Goal: Task Accomplishment & Management: Manage account settings

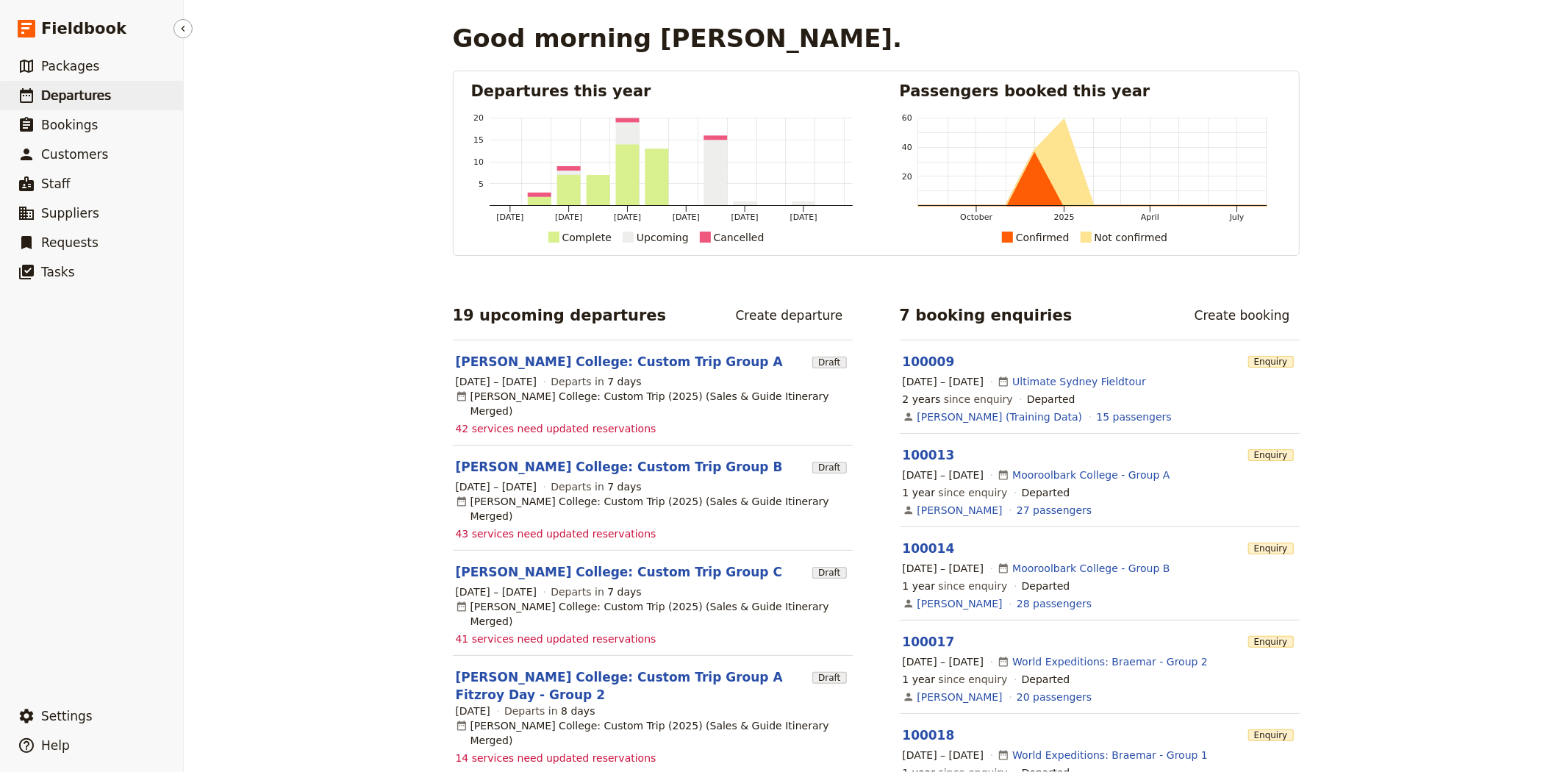
click at [94, 89] on span "Departures" at bounding box center [76, 95] width 70 height 15
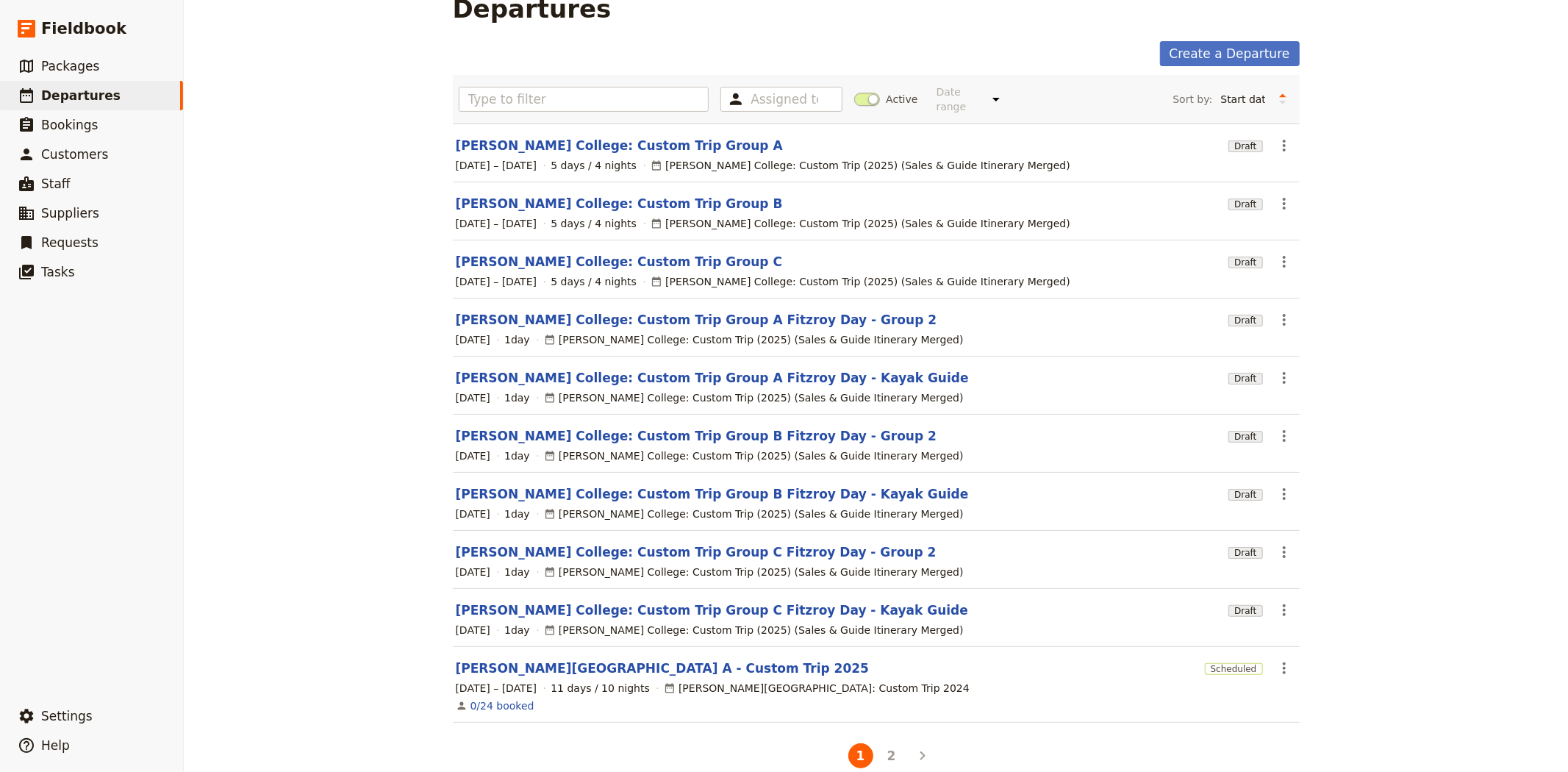
scroll to position [43, 0]
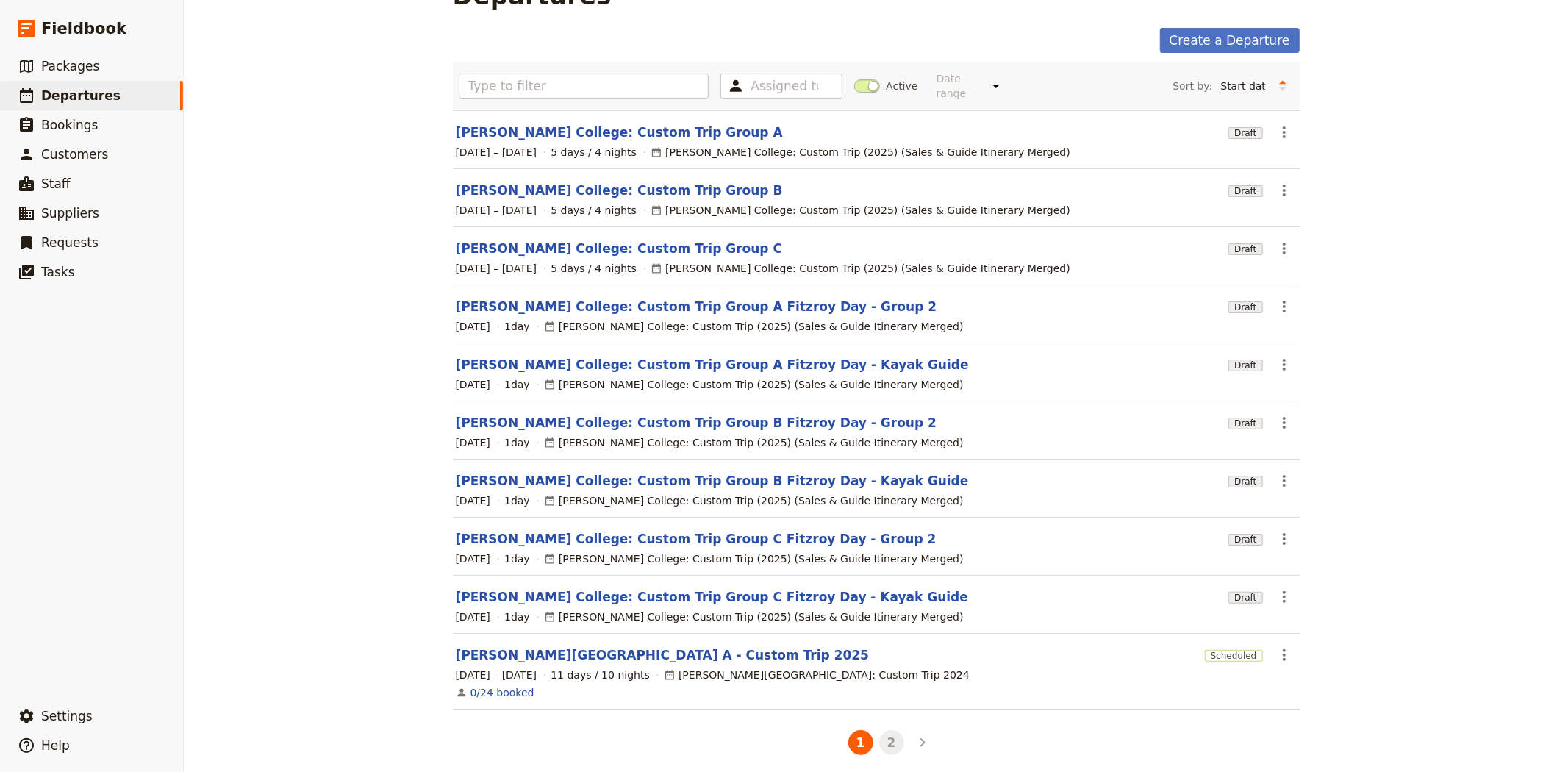
click at [891, 738] on button "2" at bounding box center [891, 743] width 25 height 25
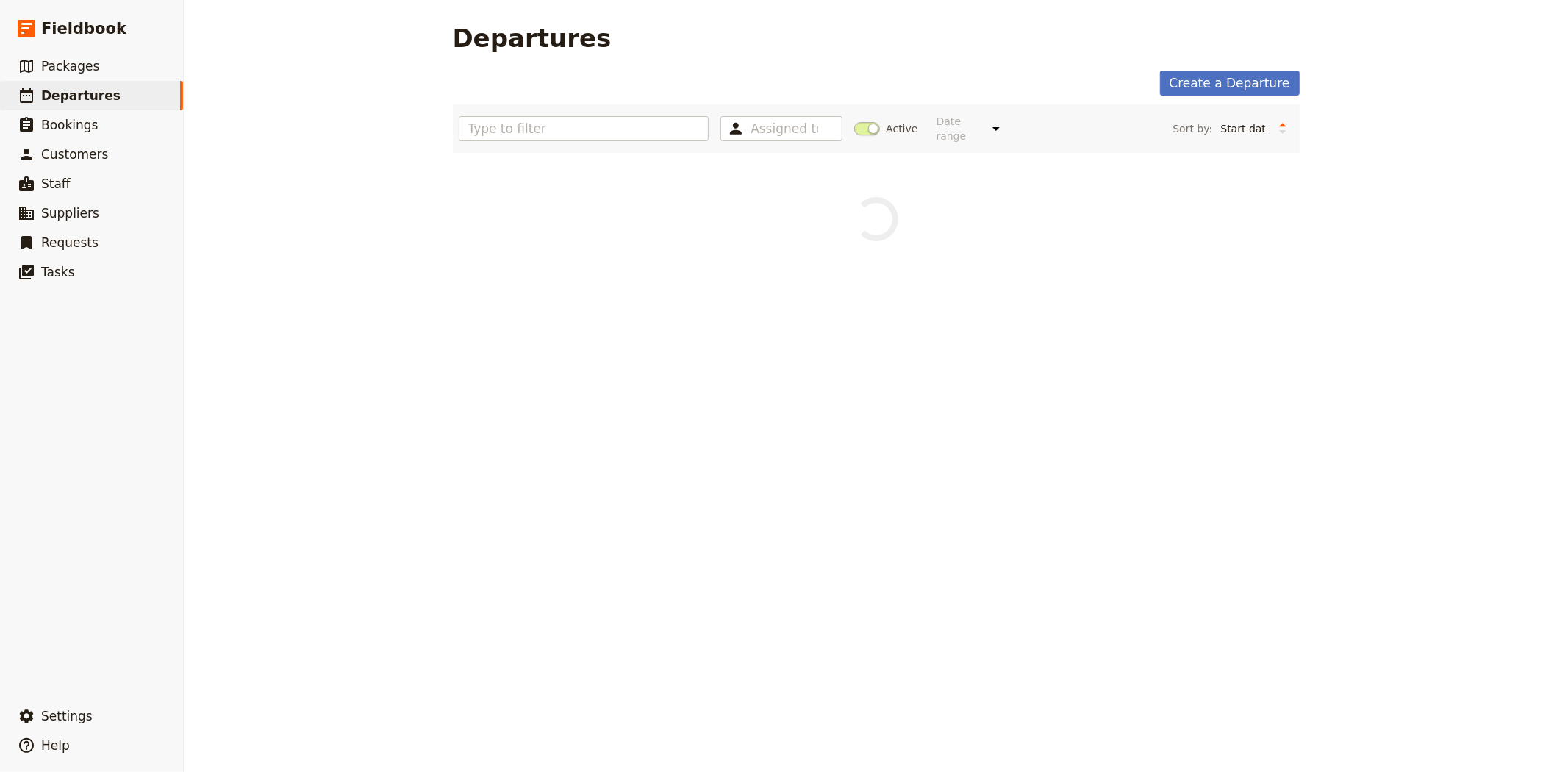
scroll to position [0, 0]
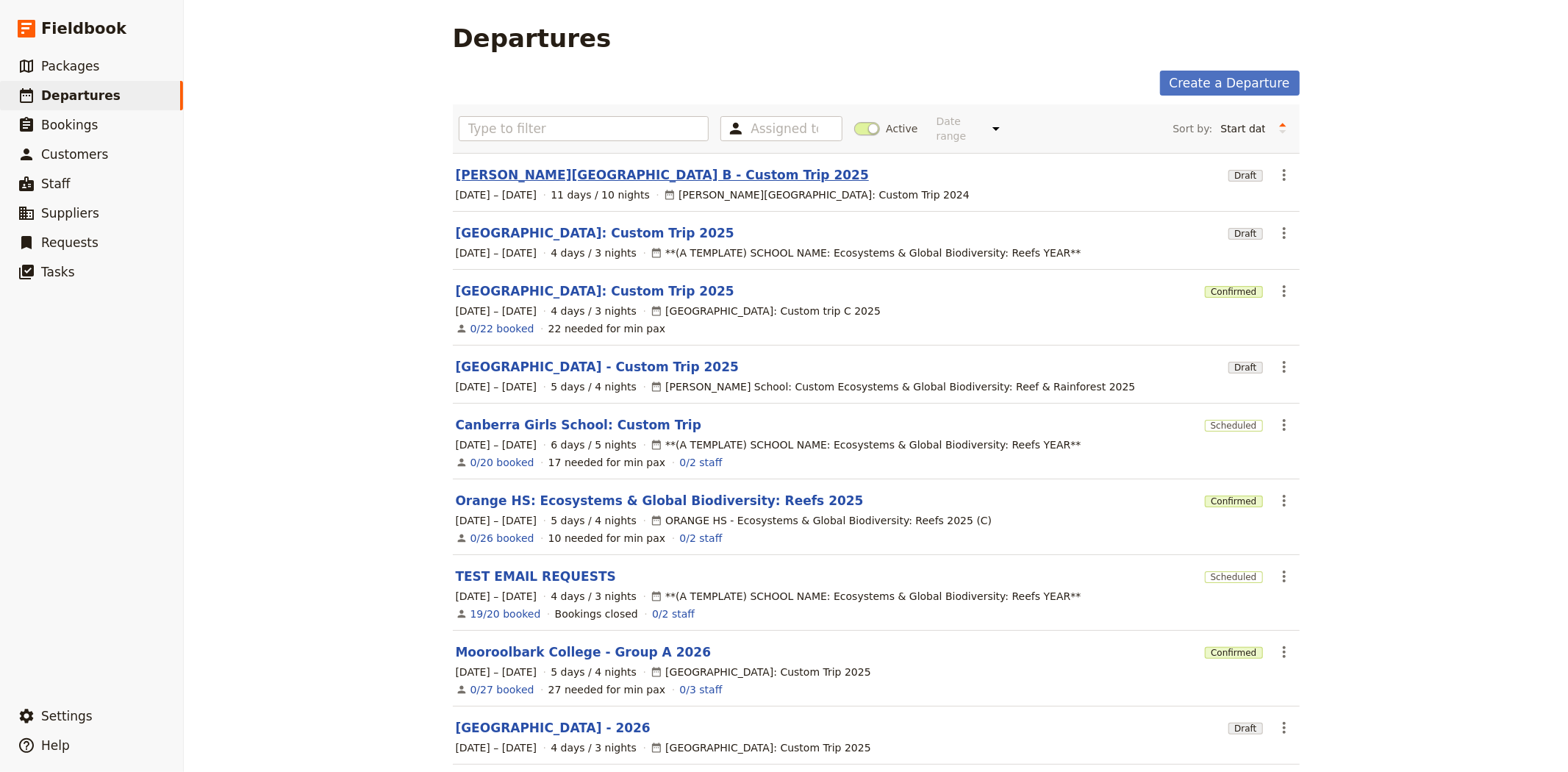
click at [608, 166] on link "[PERSON_NAME][GEOGRAPHIC_DATA] B - Custom Trip 2025" at bounding box center [662, 175] width 413 height 18
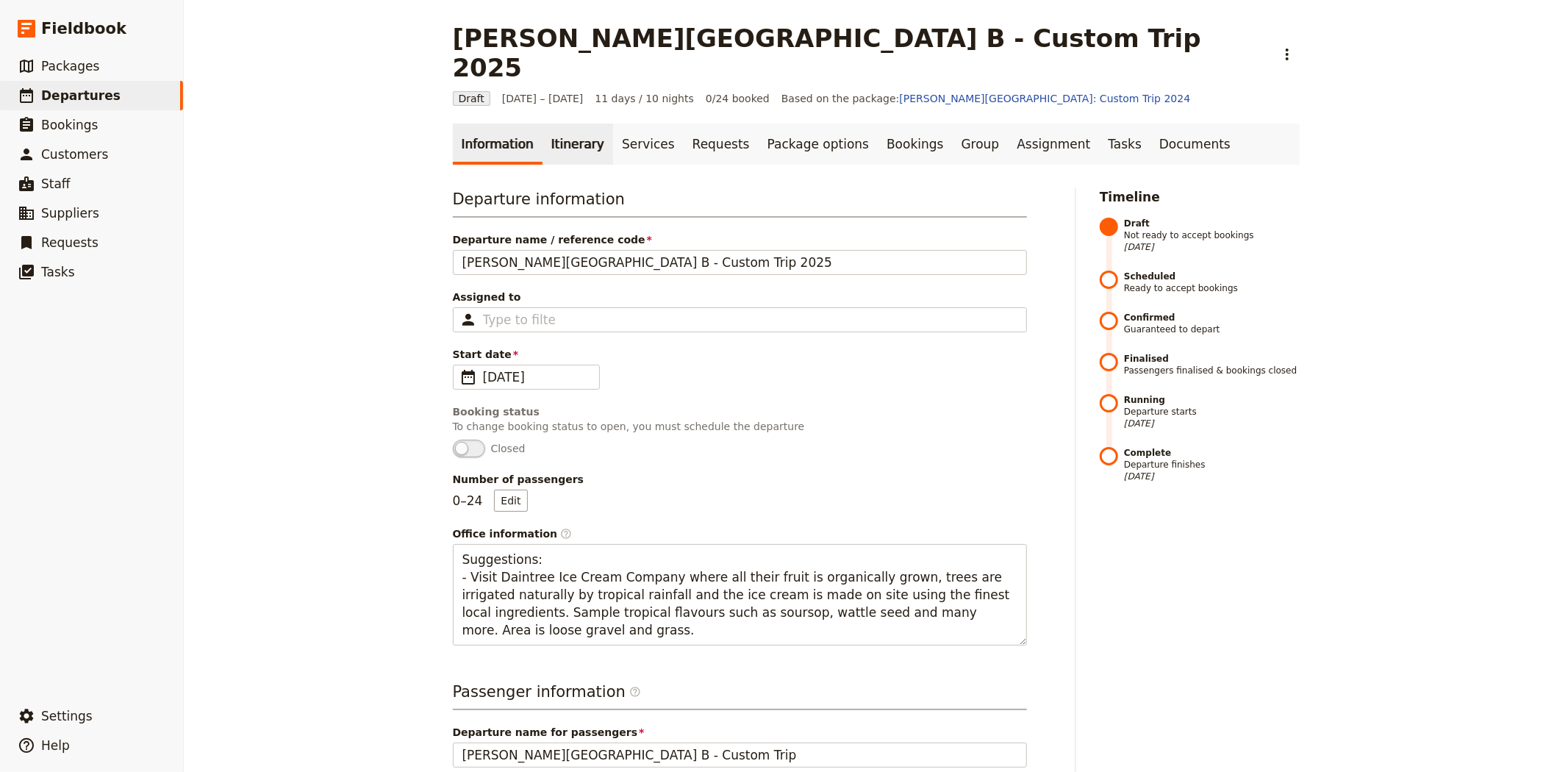
click at [564, 124] on link "Itinerary" at bounding box center [578, 144] width 70 height 41
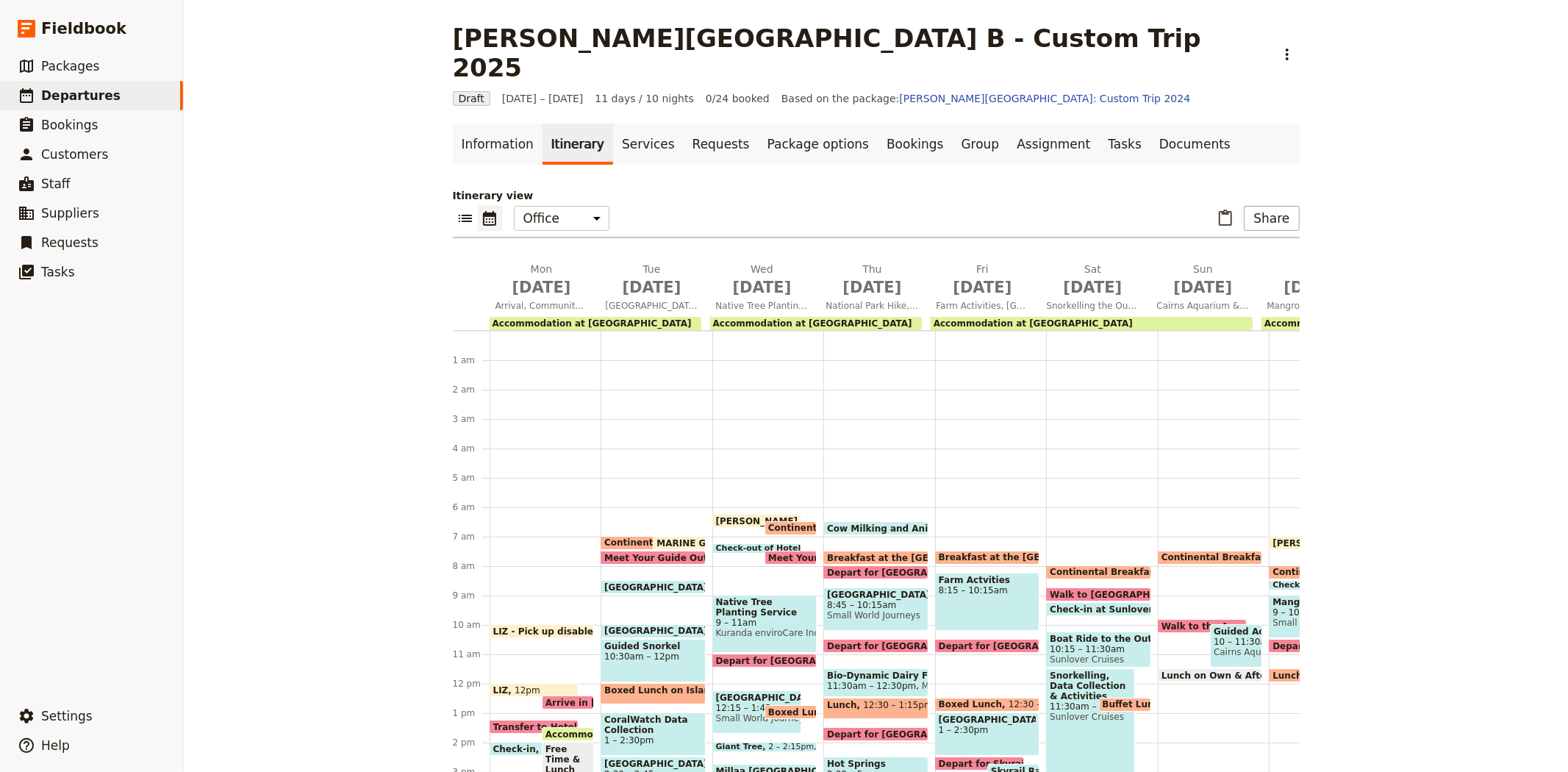
scroll to position [169, 0]
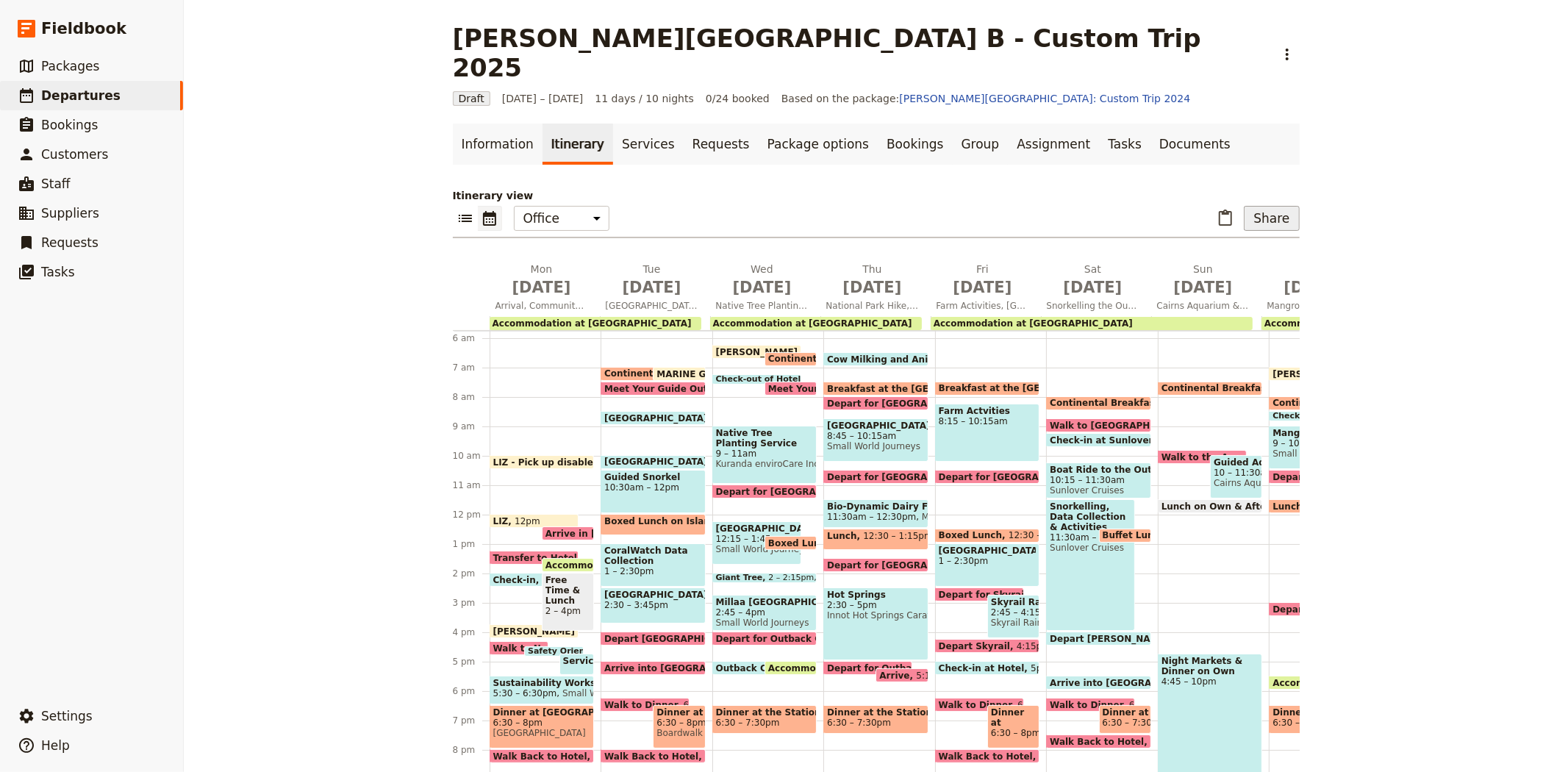
click at [1275, 206] on button "Share" at bounding box center [1271, 218] width 55 height 25
click at [1257, 240] on span "Passenger itinerary" at bounding box center [1233, 242] width 100 height 15
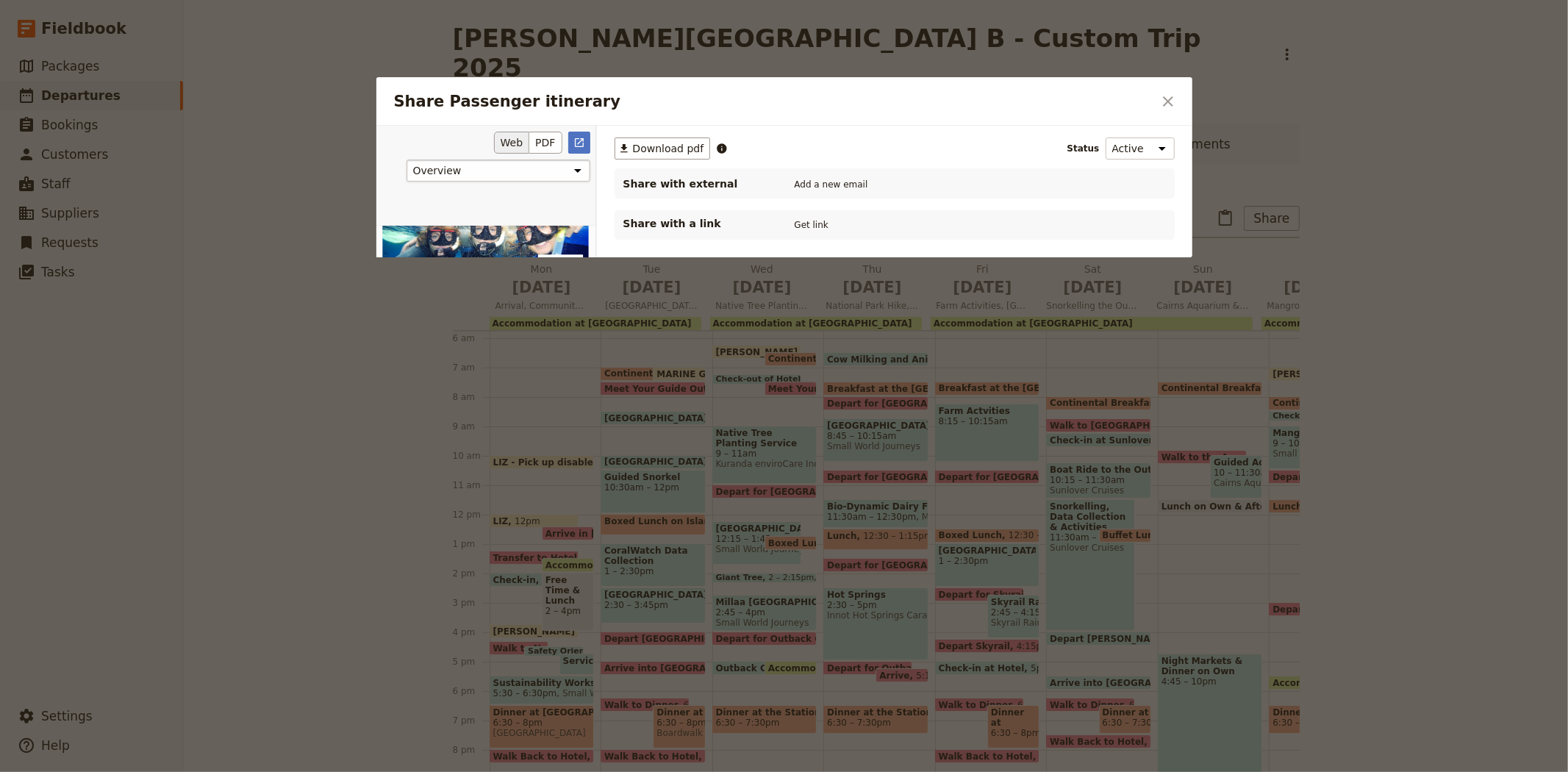
scroll to position [0, 0]
click at [679, 149] on span "Download pdf" at bounding box center [668, 149] width 71 height 15
click at [1162, 100] on icon "Close dialog" at bounding box center [1167, 101] width 18 height 18
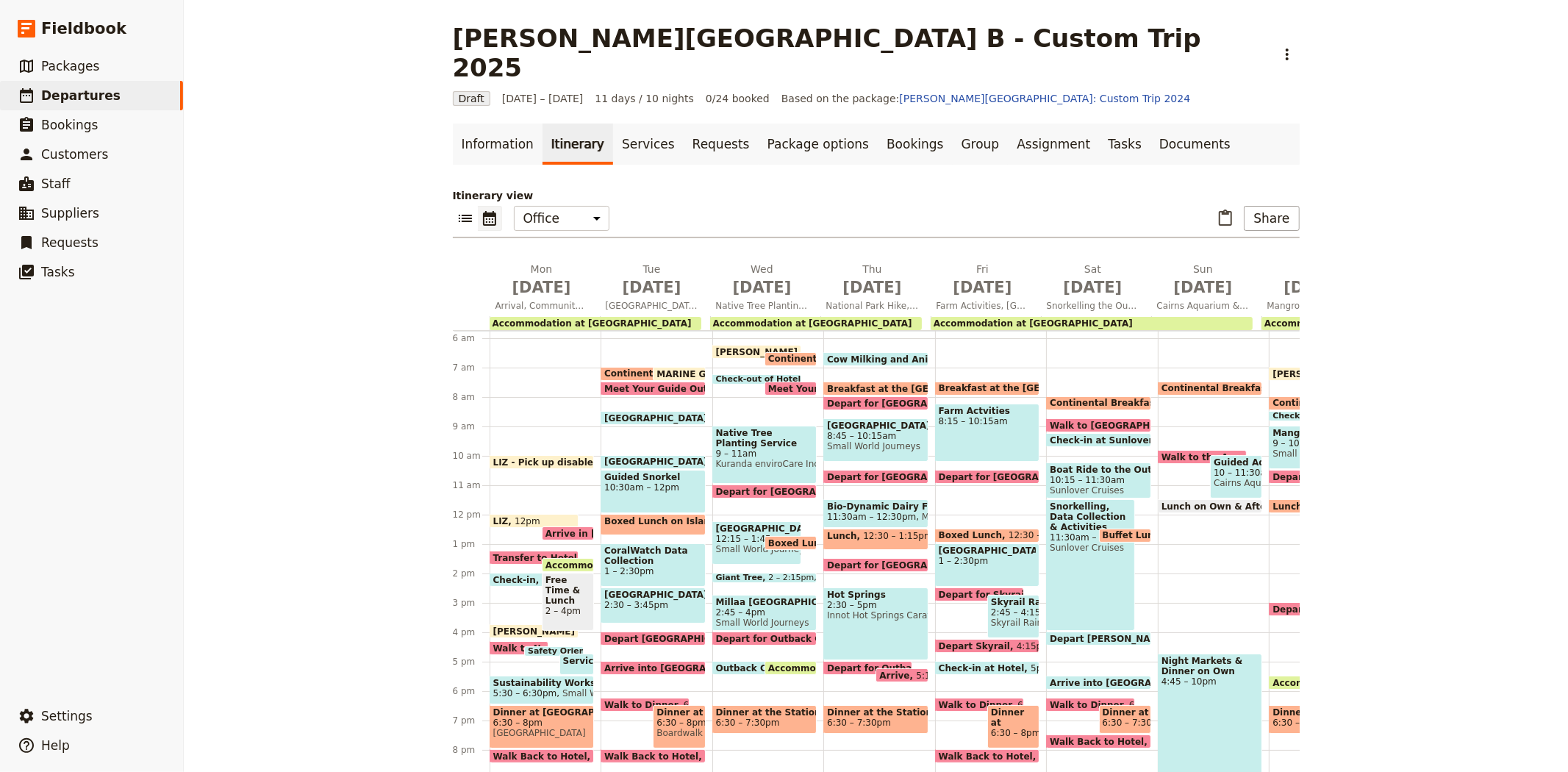
click at [510, 553] on span "Transfer to Hotel" at bounding box center [539, 557] width 90 height 9
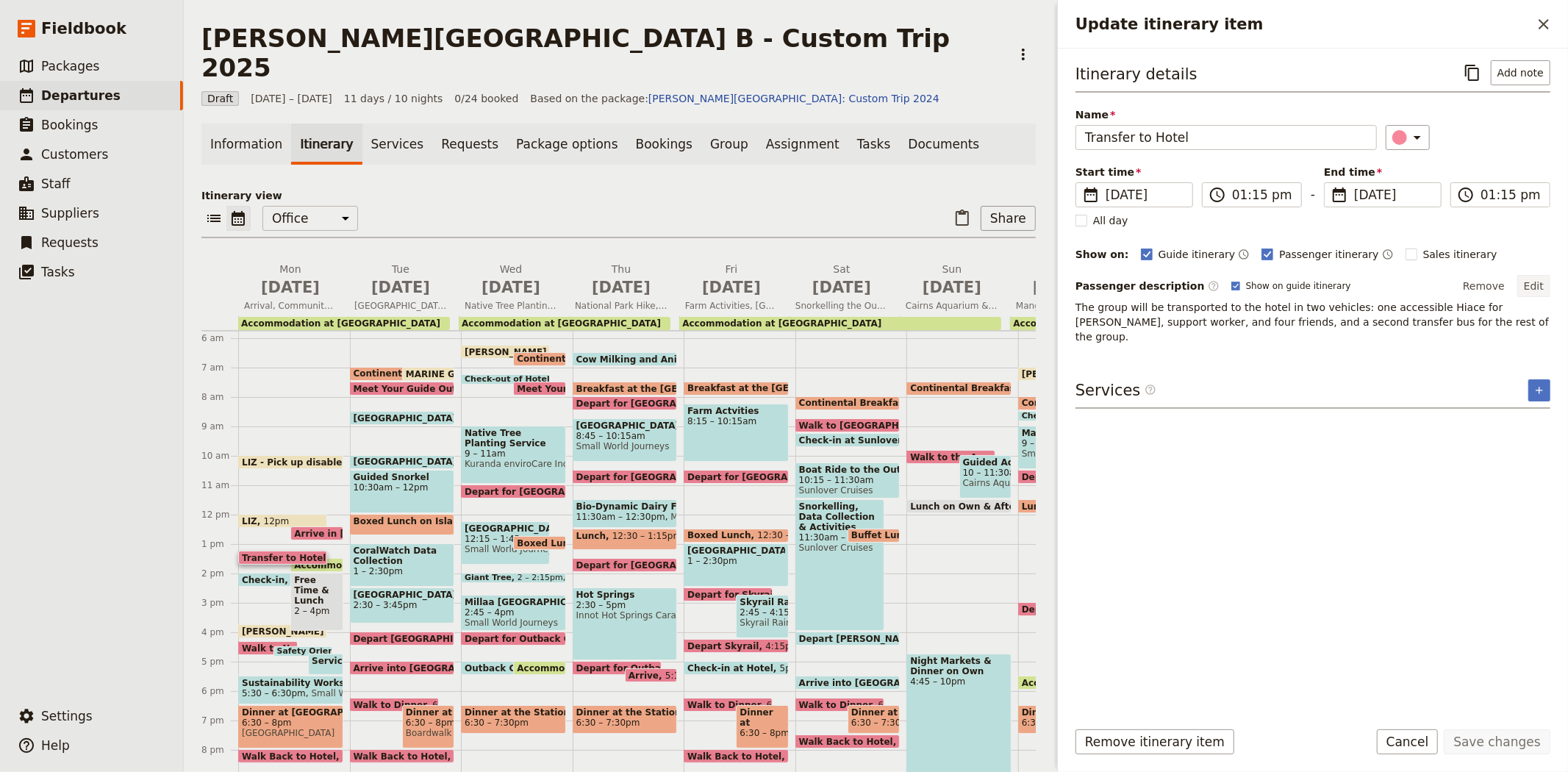
click at [1540, 289] on button "Edit" at bounding box center [1534, 286] width 33 height 22
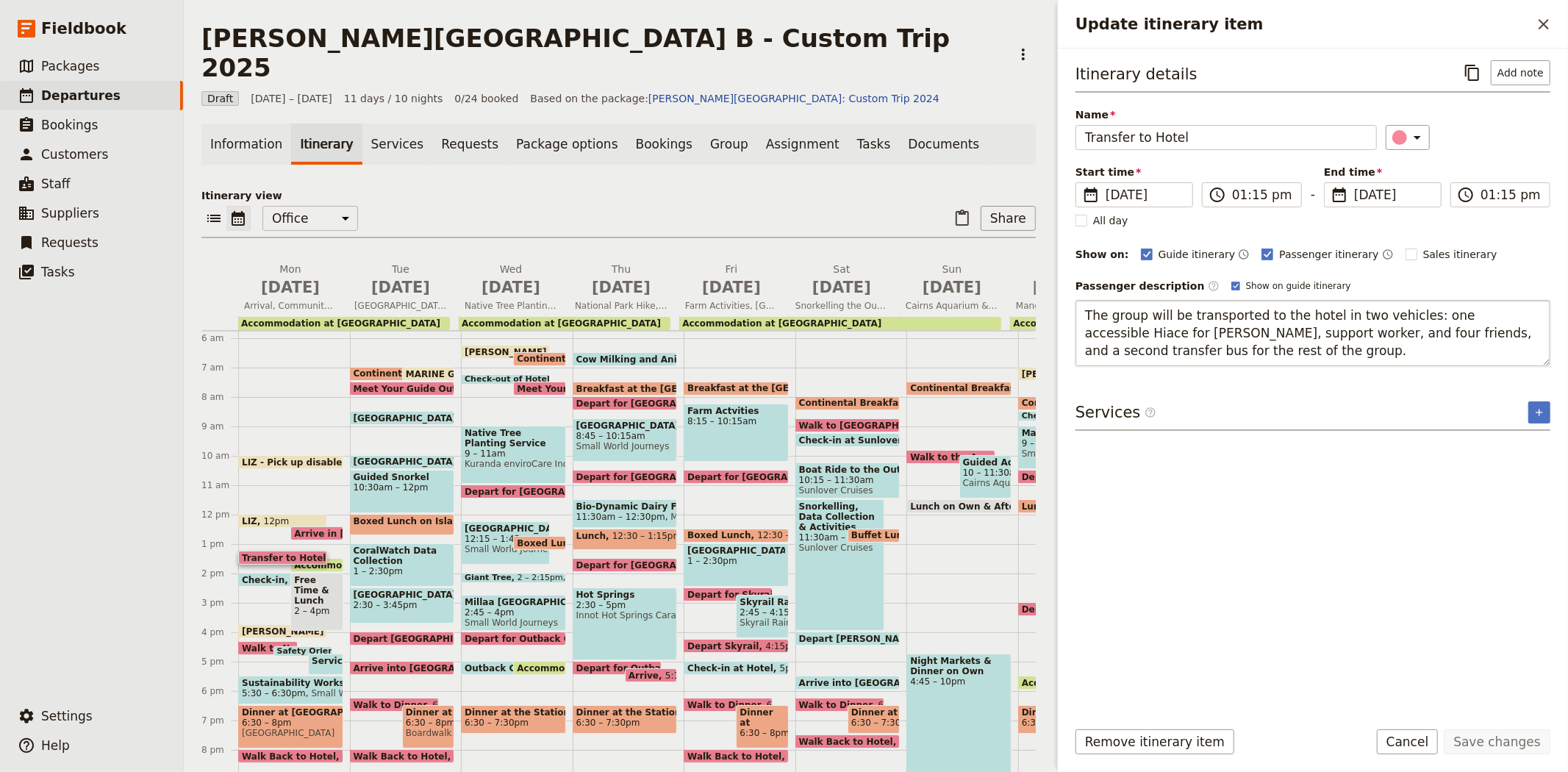
drag, startPoint x: 1307, startPoint y: 334, endPoint x: 1525, endPoint y: 320, distance: 218.4
click at [1525, 320] on textarea "The group will be transported to the hotel in two vehicles: one accessible Hiac…" at bounding box center [1313, 333] width 475 height 66
type textarea "The group will be transported to the hotel in two vehicles: one accessible Hiac…"
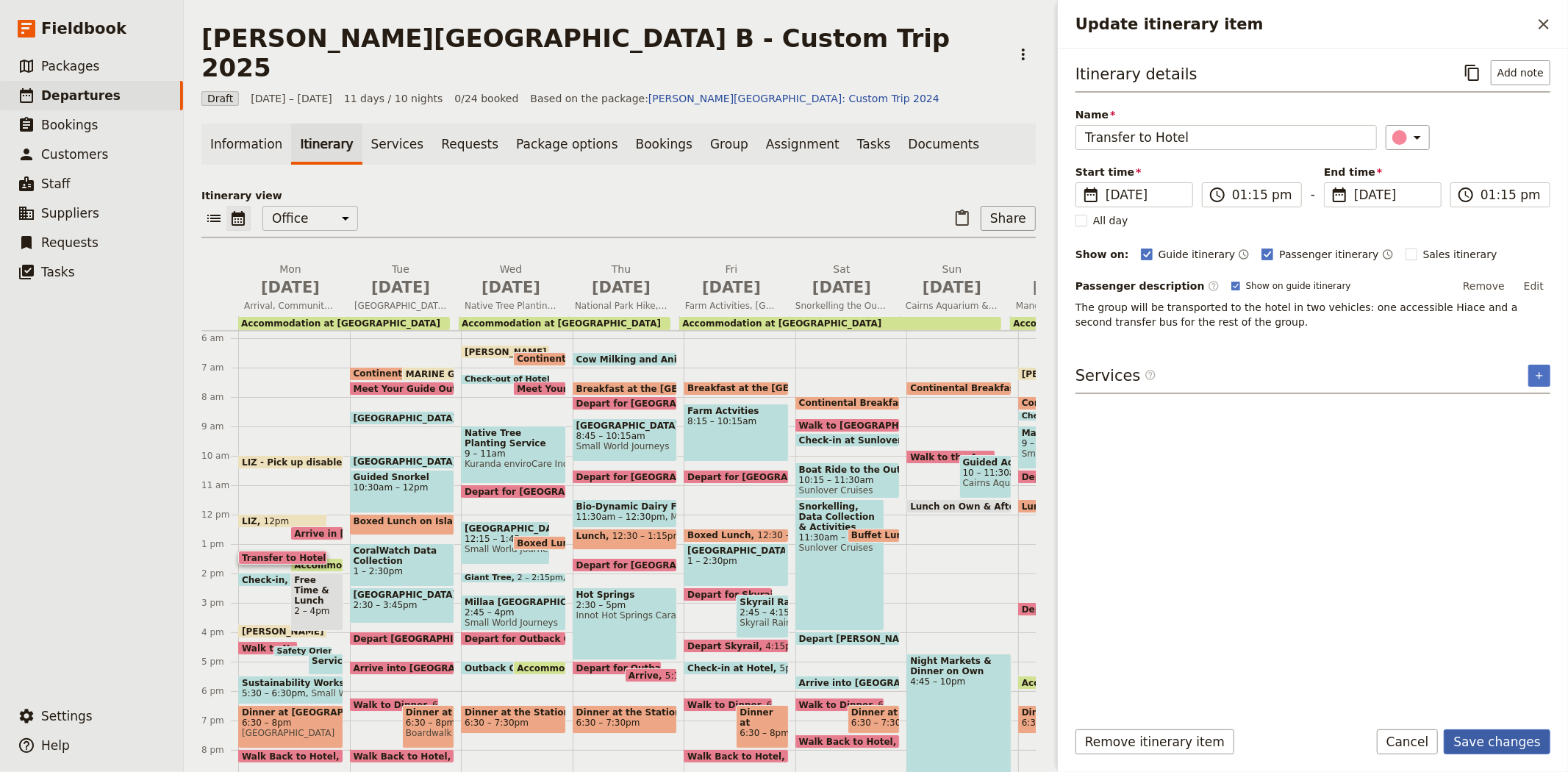
click at [1509, 739] on button "Save changes" at bounding box center [1496, 742] width 106 height 25
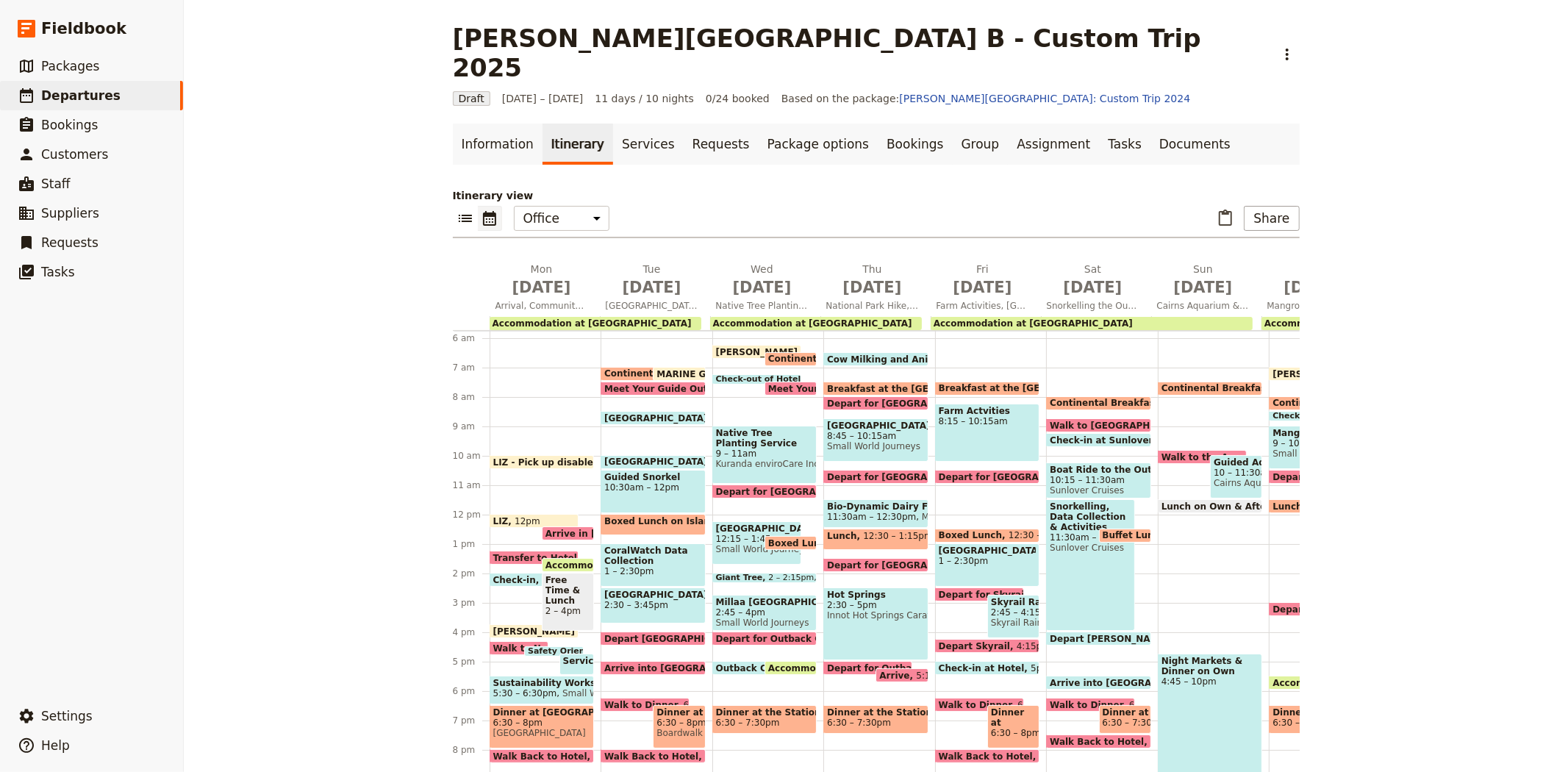
click at [571, 560] on span "Accommodation at [GEOGRAPHIC_DATA]" at bounding box center [648, 565] width 206 height 9
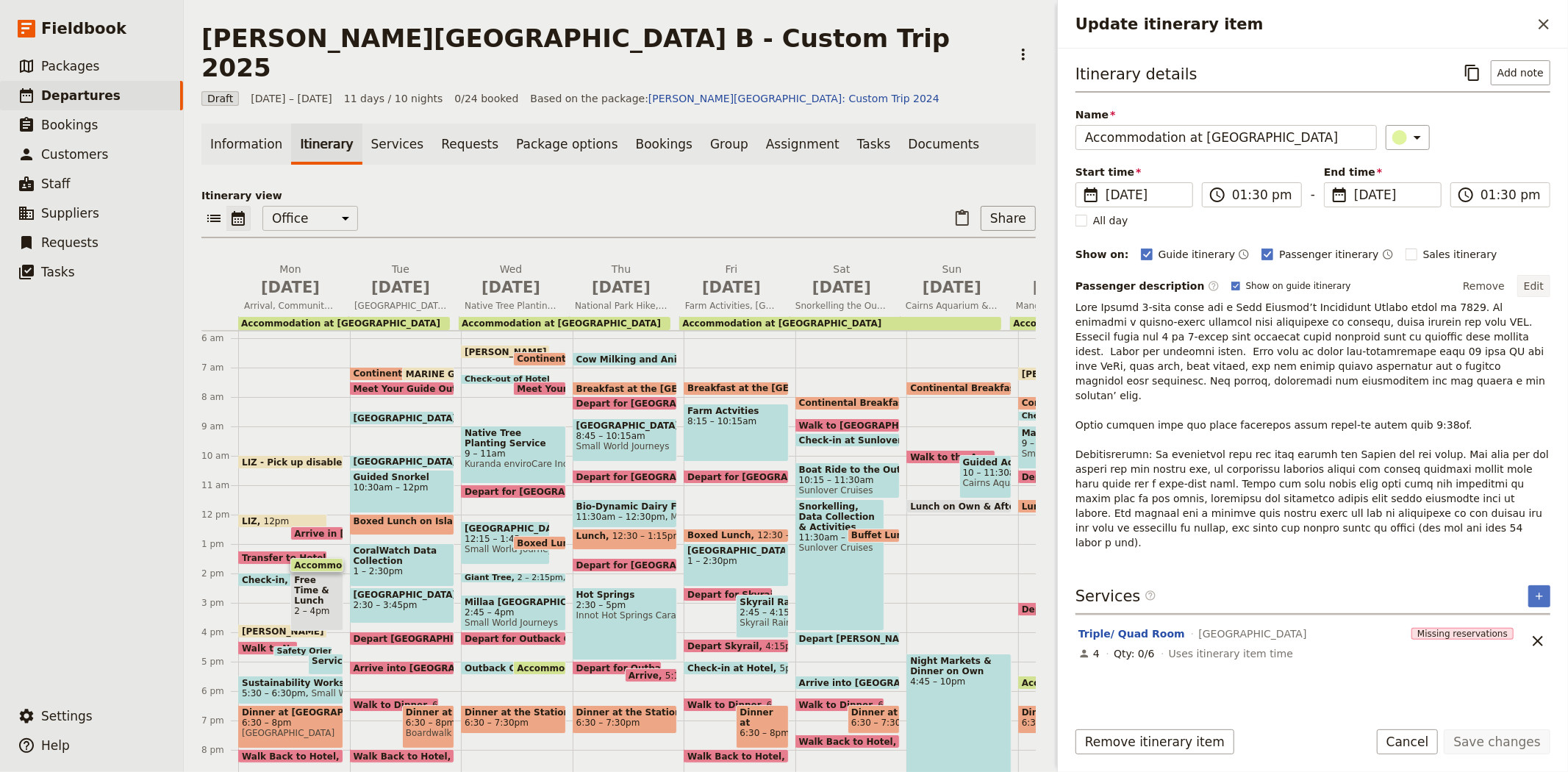
click at [1539, 278] on button "Edit" at bounding box center [1534, 286] width 33 height 22
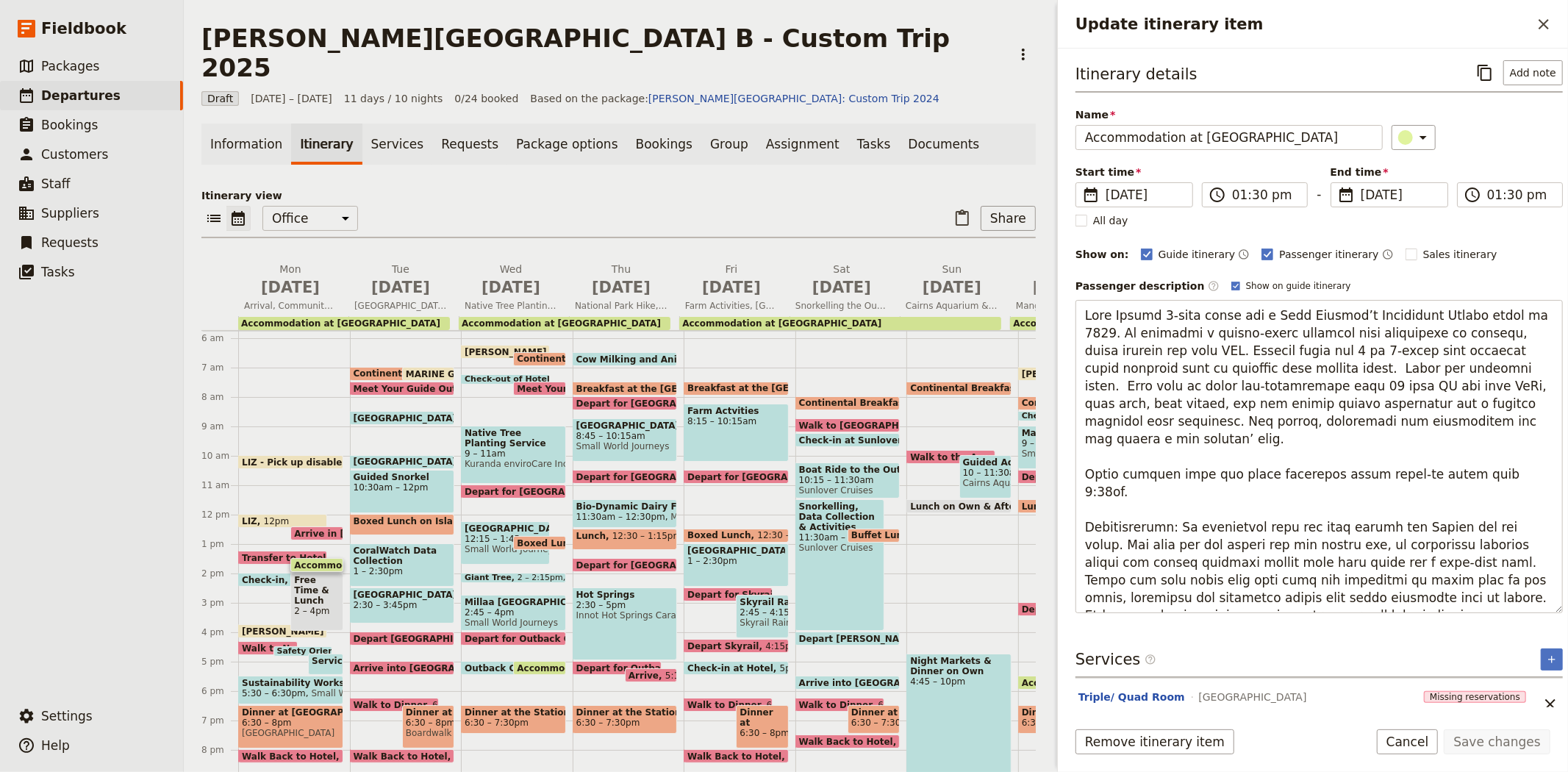
drag, startPoint x: 1474, startPoint y: 597, endPoint x: 1040, endPoint y: 485, distance: 448.2
click at [1040, 485] on div "[PERSON_NAME][GEOGRAPHIC_DATA] B - Custom Trip 2025 ​ Draft [DATE] – [DATE] 11 …" at bounding box center [876, 386] width 1384 height 772
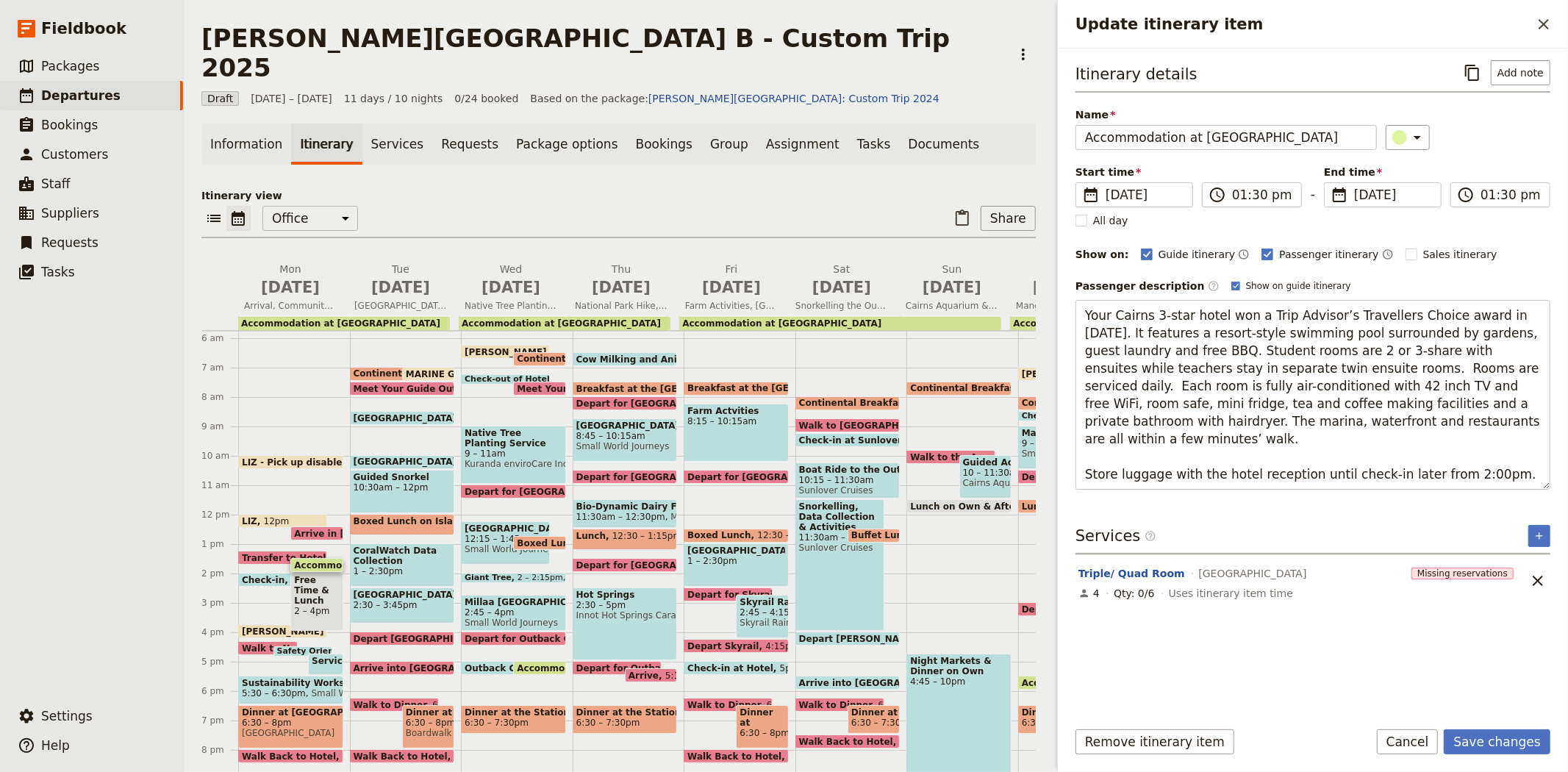
type textarea "Your Cairns 3-star hotel won a Trip Advisor’s Travellers Choice award in [DATE]…"
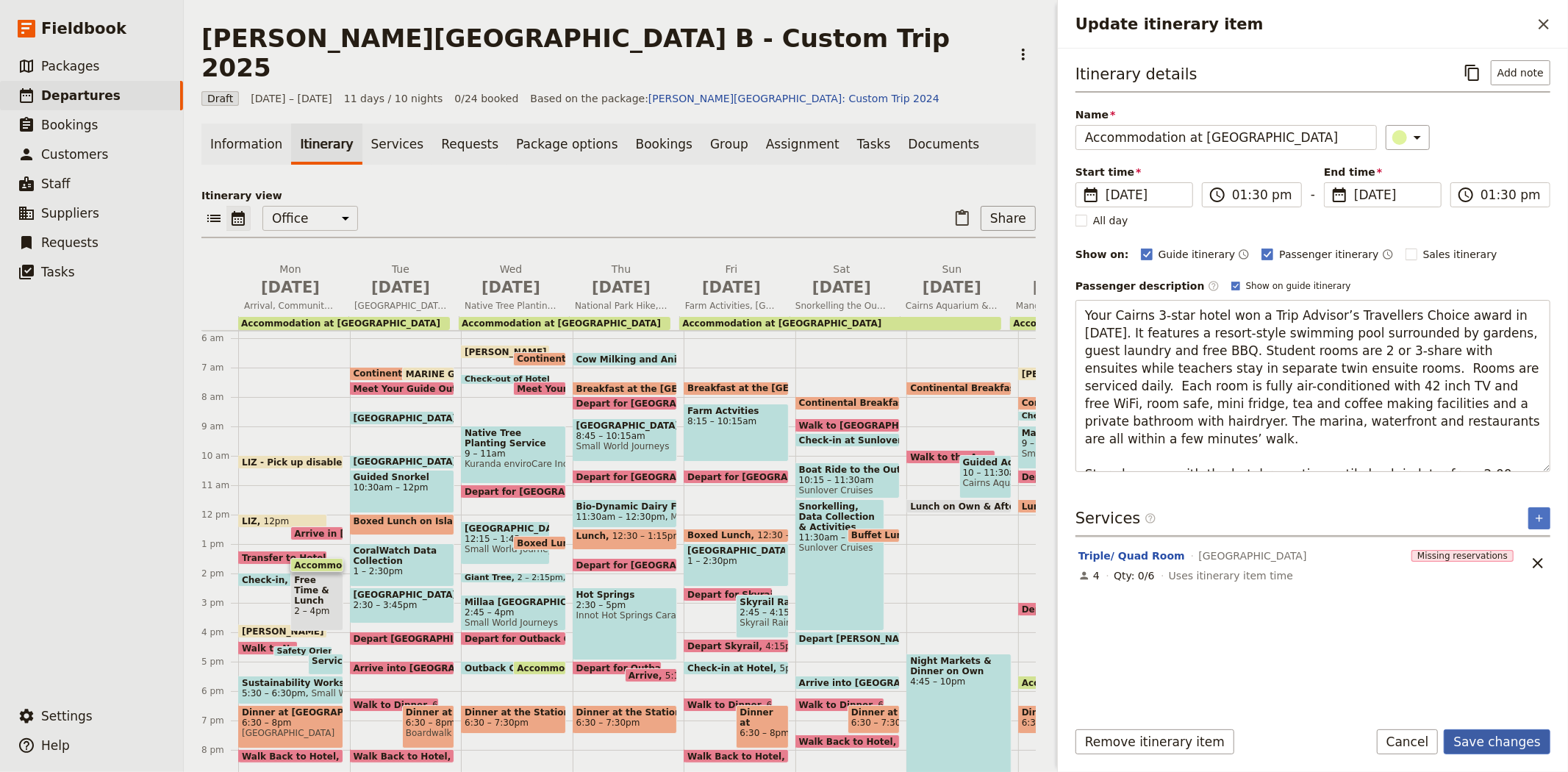
click at [1497, 744] on button "Save changes" at bounding box center [1496, 742] width 106 height 25
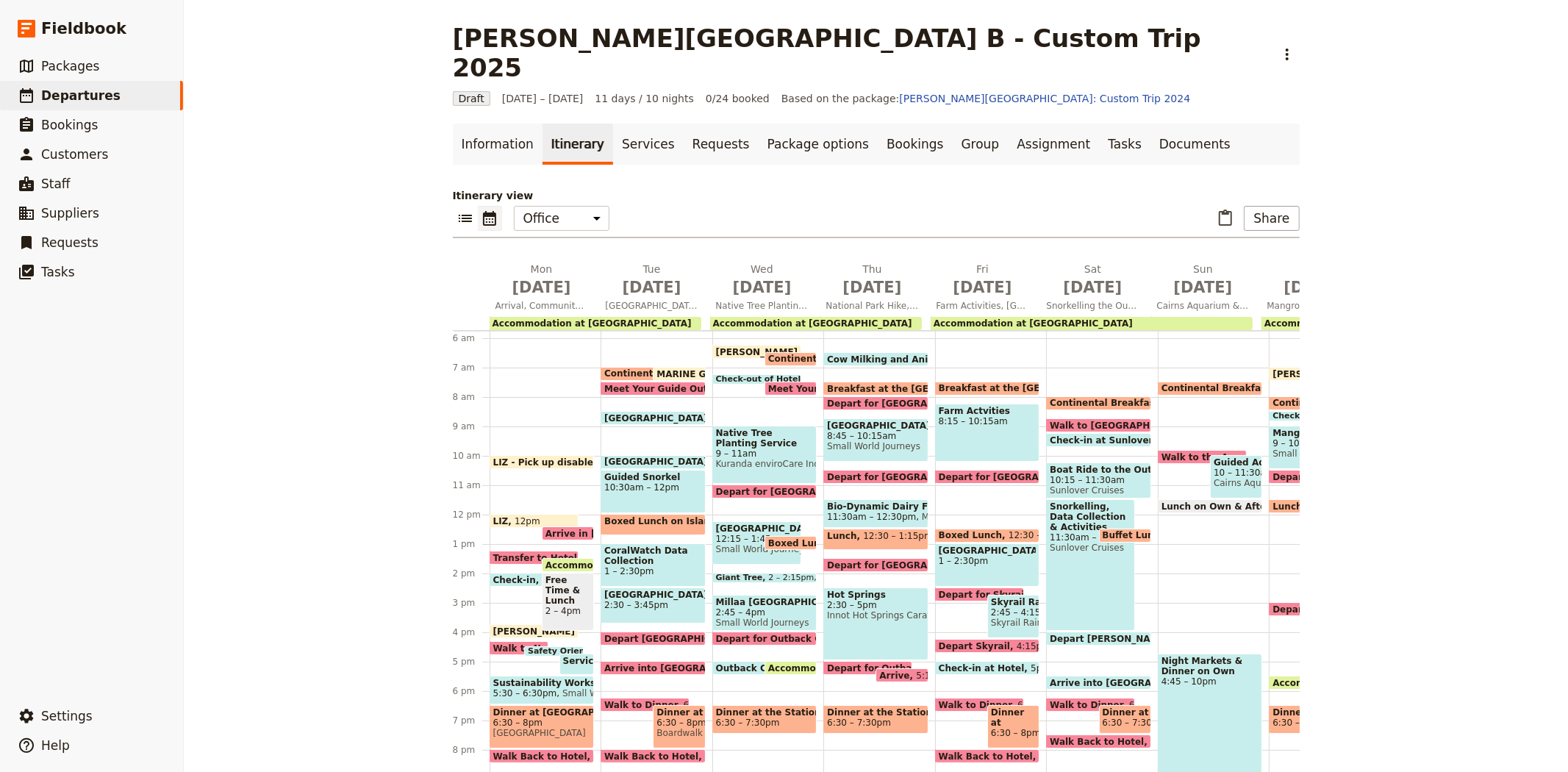
click at [493, 643] on span "Walk to Novotel for Activities & Dinner" at bounding box center [592, 647] width 198 height 9
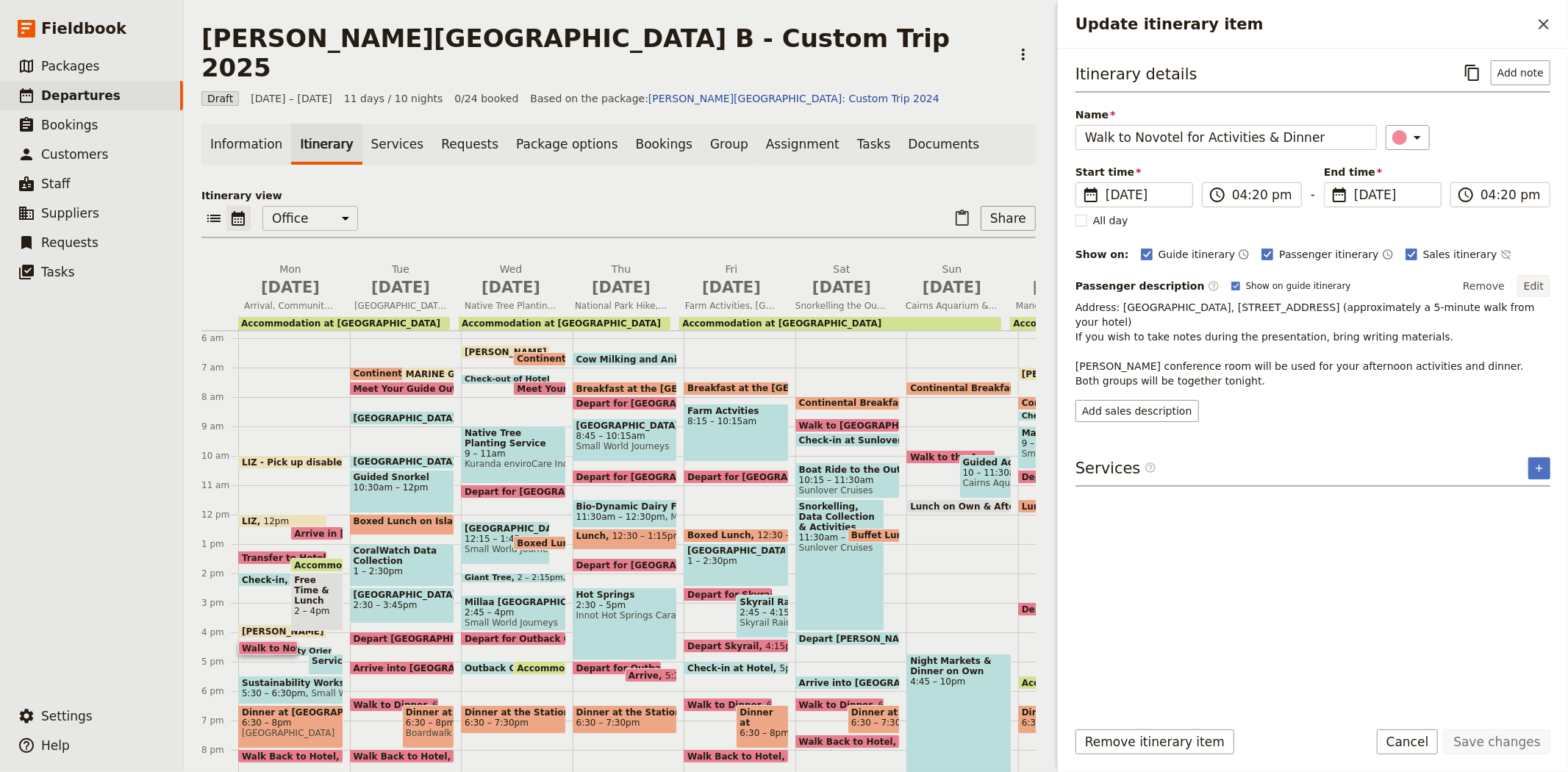
click at [1542, 280] on button "Edit" at bounding box center [1534, 286] width 33 height 22
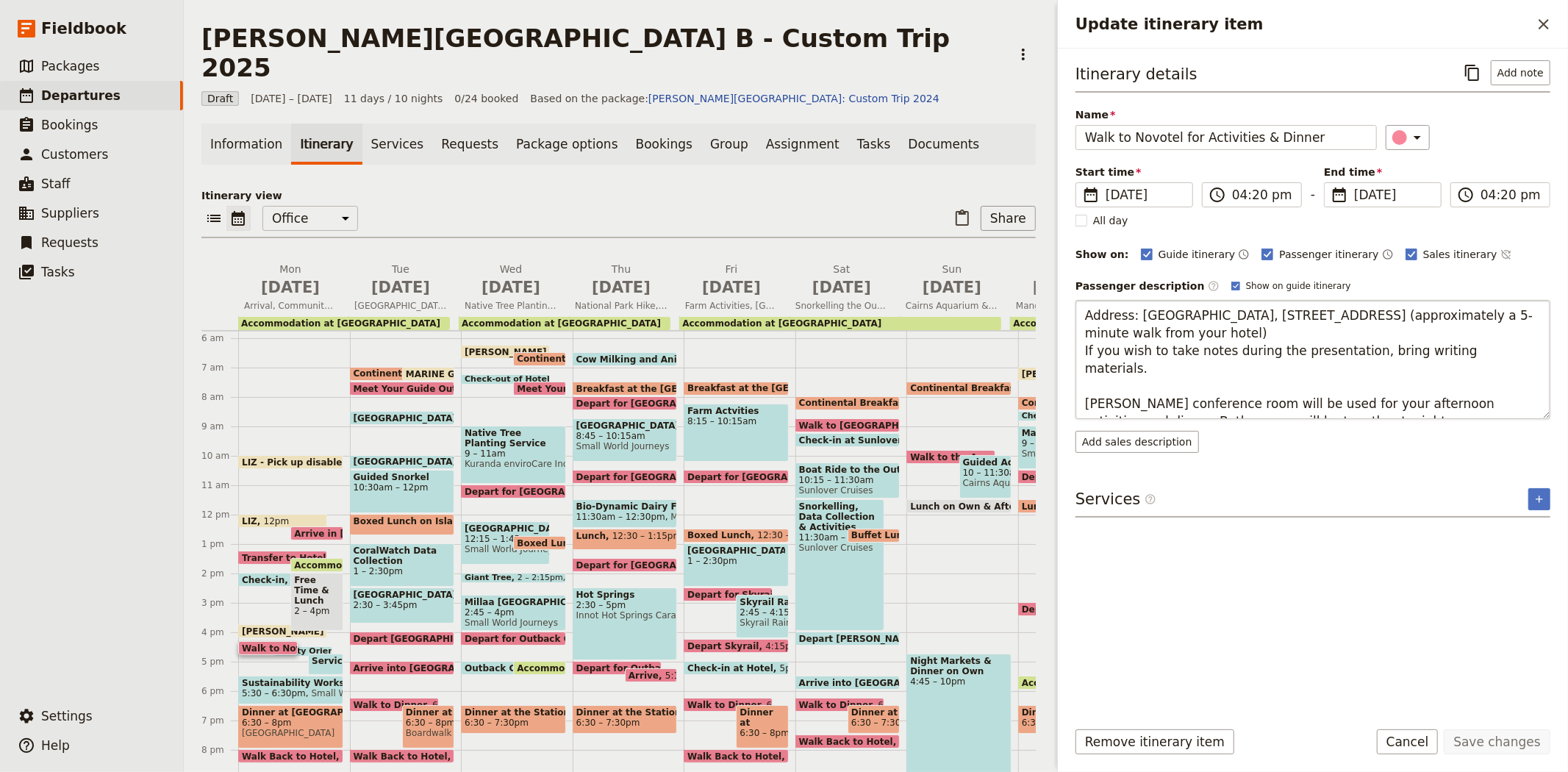
click at [1191, 332] on textarea "Address: [GEOGRAPHIC_DATA], [STREET_ADDRESS] (approximately a 5-minute walk fro…" at bounding box center [1313, 360] width 475 height 119
type textarea "Address: [GEOGRAPHIC_DATA], [STREET_ADDRESS] (approximately a 5 minute walk fro…"
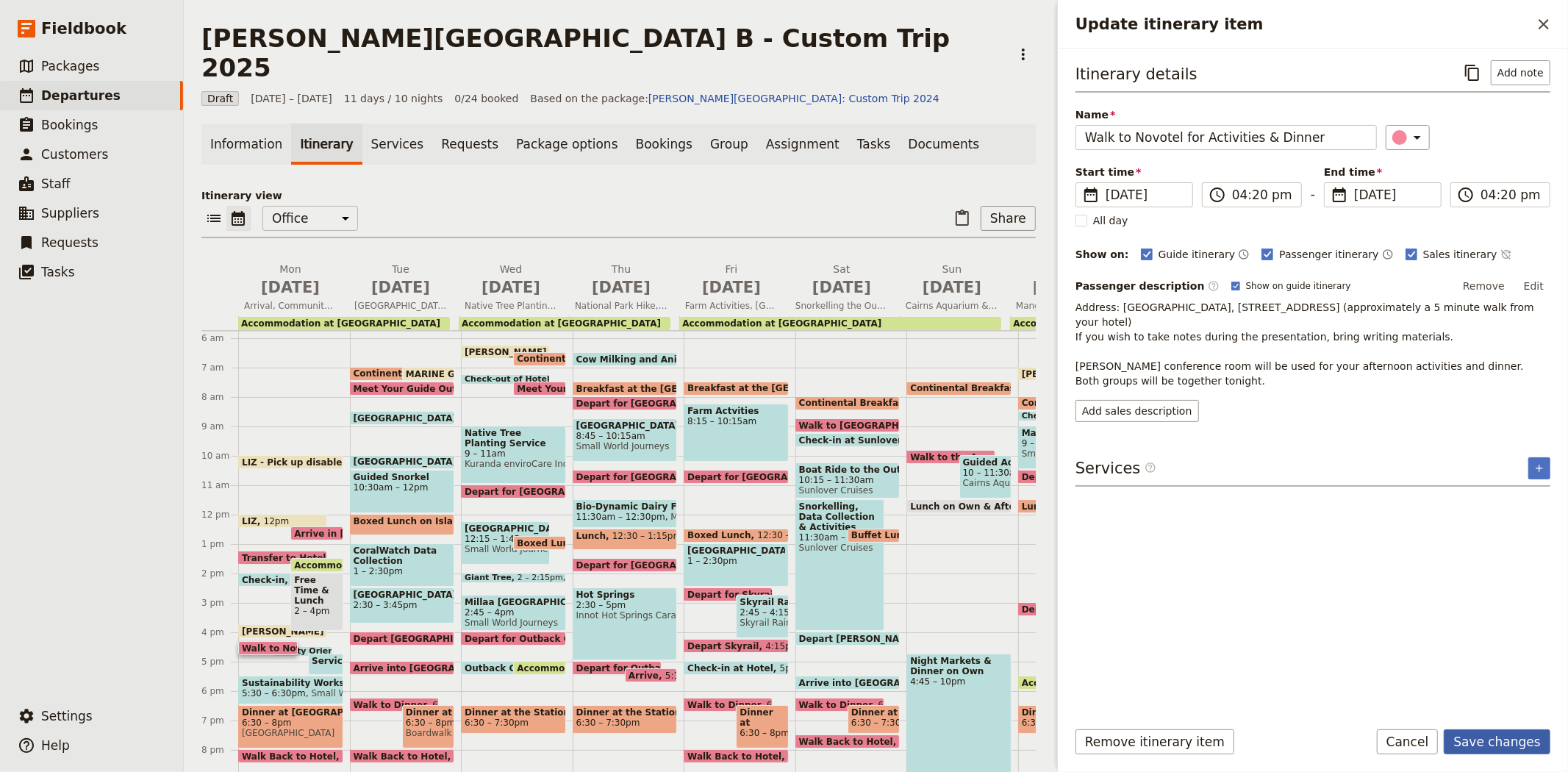
click at [1512, 736] on button "Save changes" at bounding box center [1496, 742] width 106 height 25
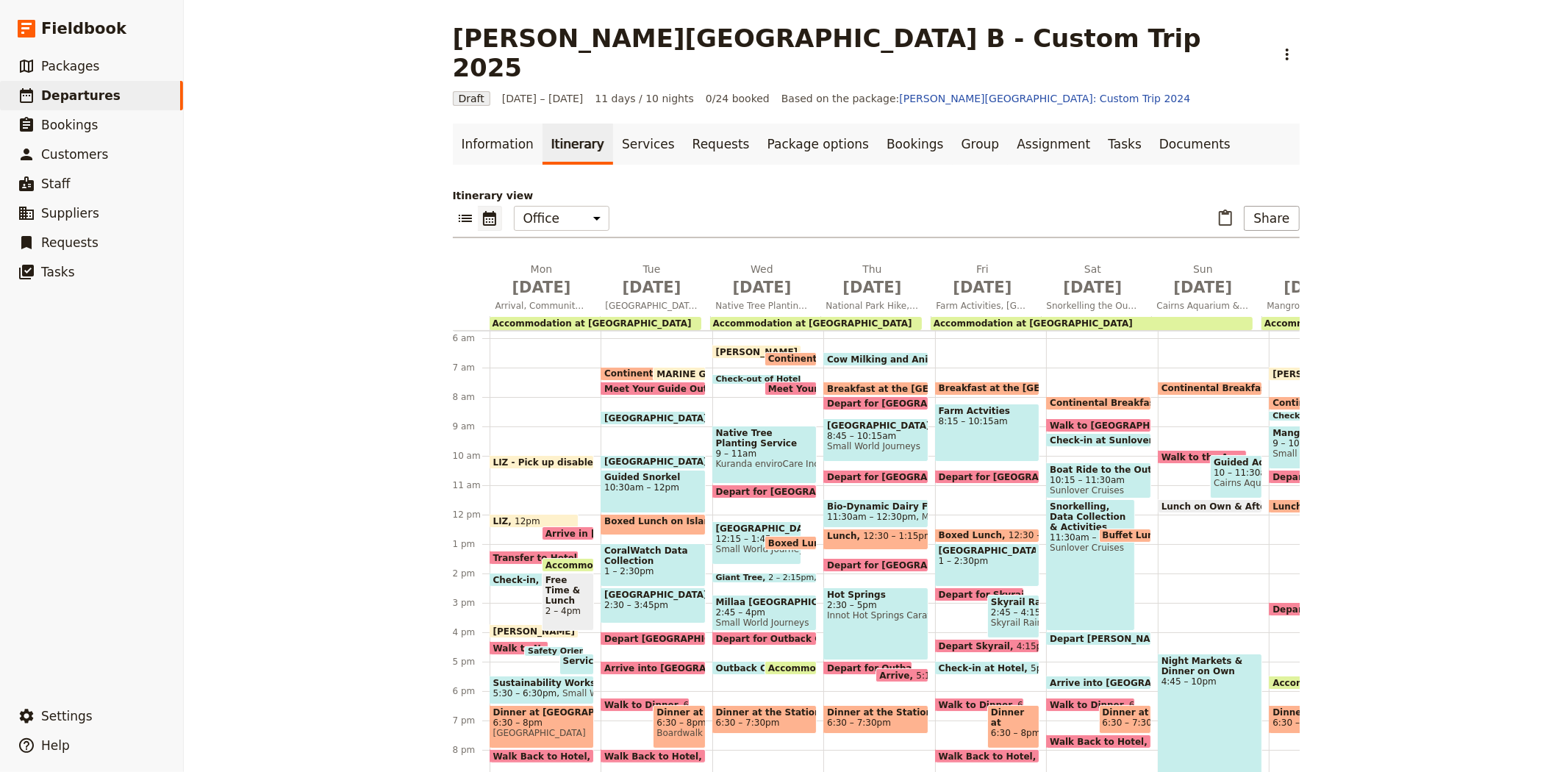
click at [737, 448] on span "9 – 11am" at bounding box center [764, 453] width 98 height 10
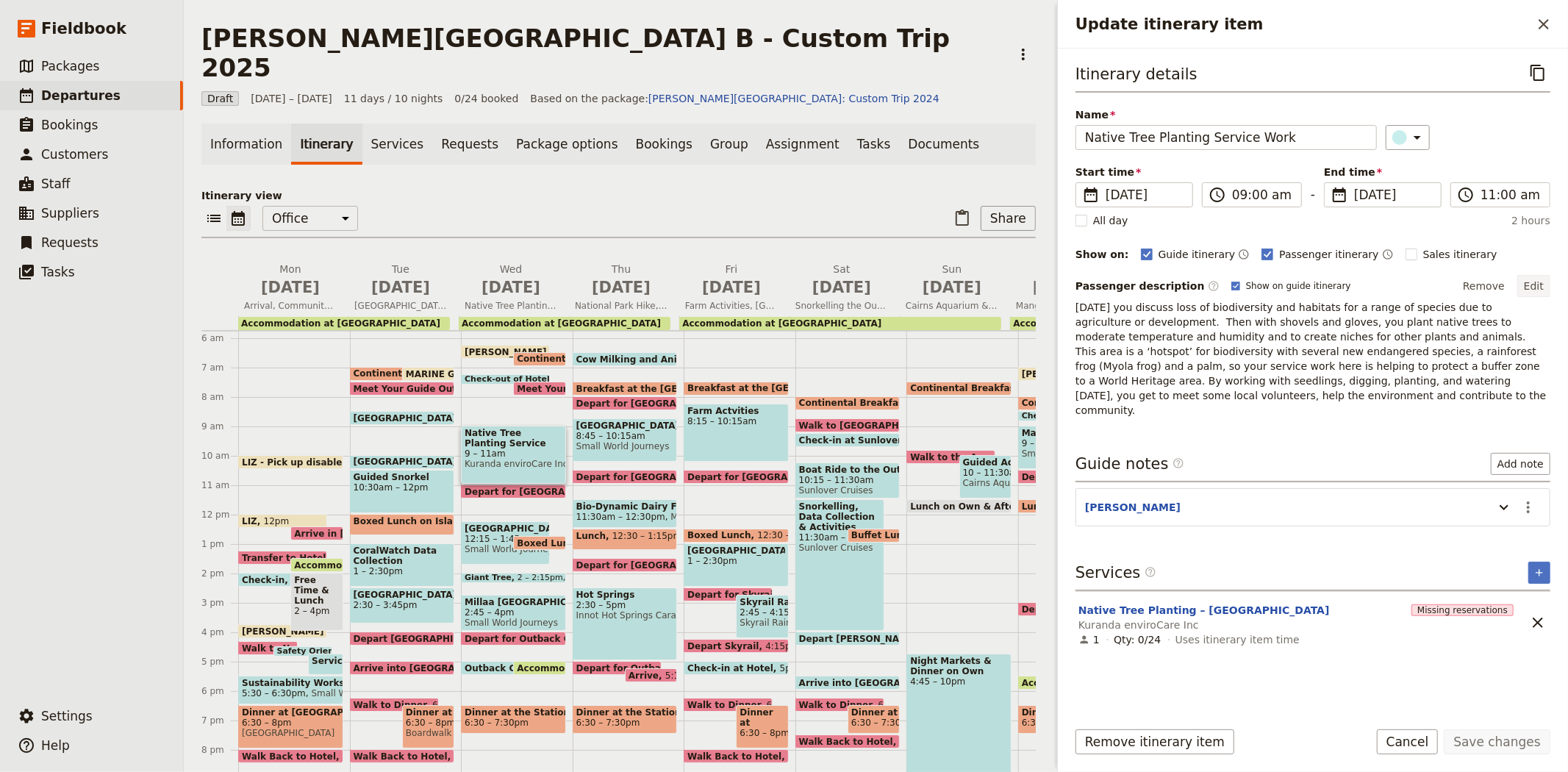
click at [1541, 287] on button "Edit" at bounding box center [1534, 286] width 33 height 22
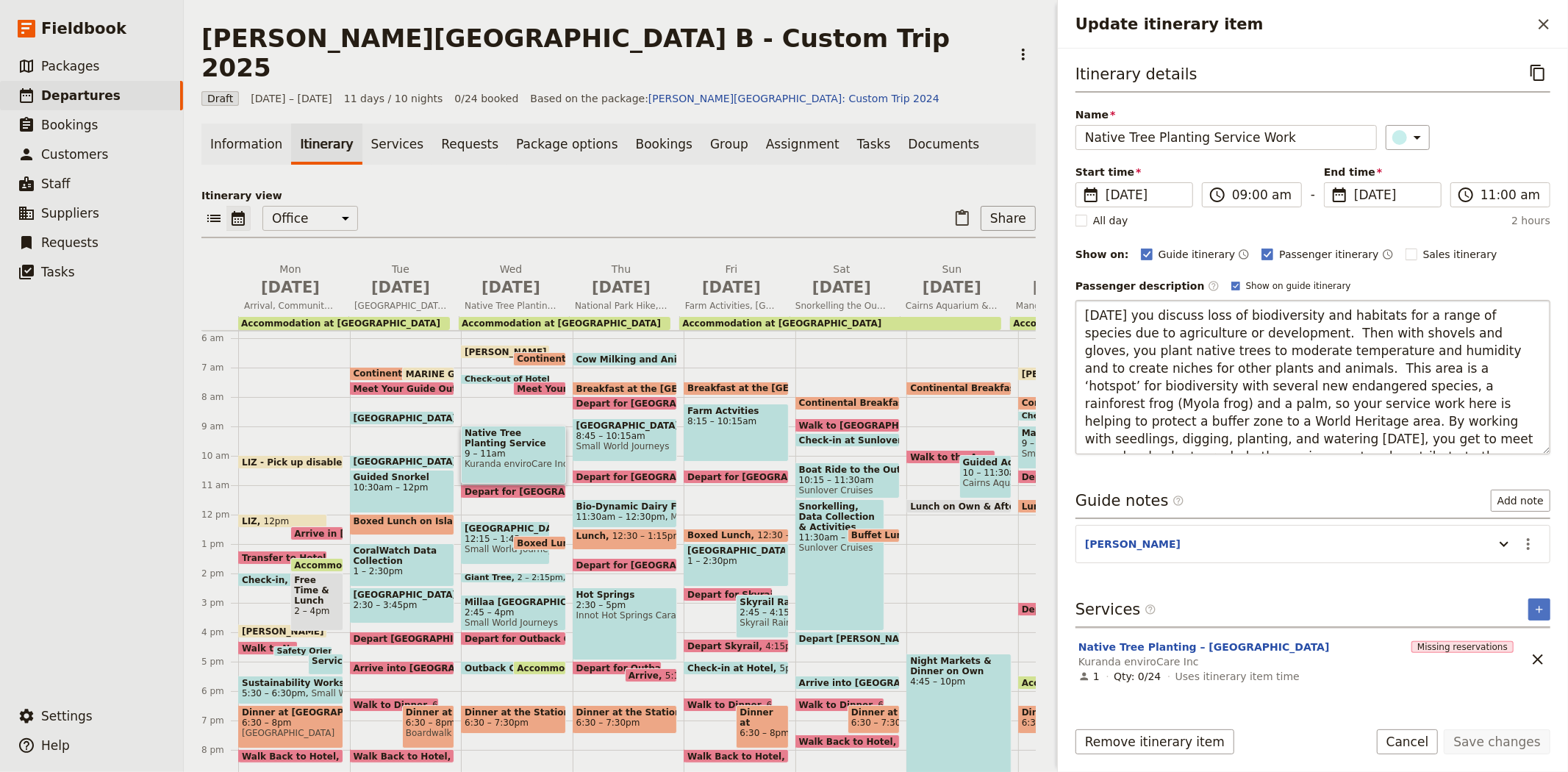
click at [1245, 335] on textarea "[DATE] you discuss loss of biodiversity and habitats for a range of species due…" at bounding box center [1313, 377] width 475 height 155
click at [1135, 368] on textarea "[DATE] you discuss loss of biodiversity and habitats for a range of species due…" at bounding box center [1313, 377] width 475 height 155
type textarea "[DATE] you discuss loss of biodiversity and habitats for a range of species due…"
click at [1511, 746] on button "Save changes" at bounding box center [1496, 742] width 106 height 25
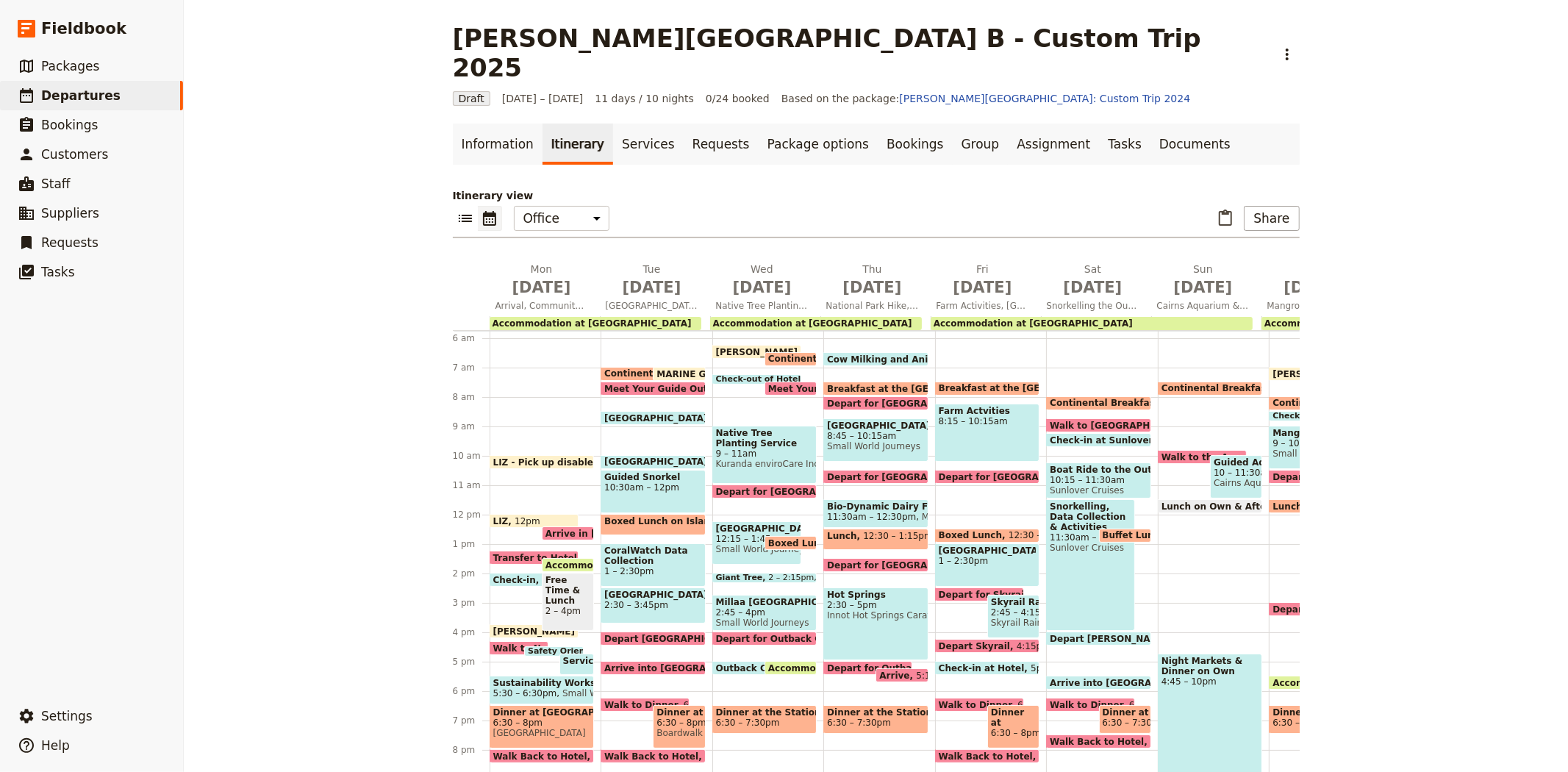
click at [735, 544] on span "Small World Journeys" at bounding box center [757, 549] width 82 height 10
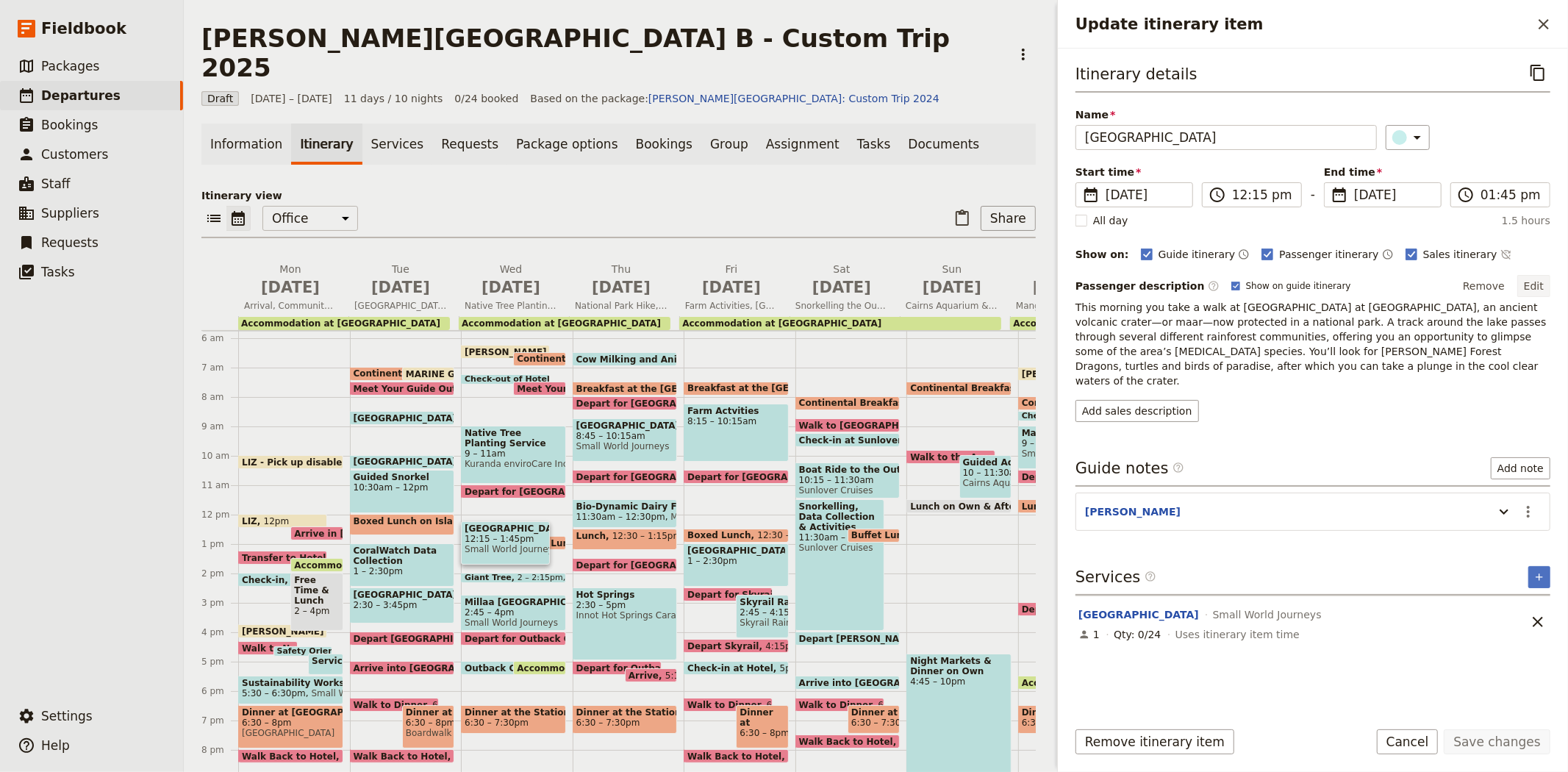
click at [1534, 289] on button "Edit" at bounding box center [1534, 286] width 33 height 22
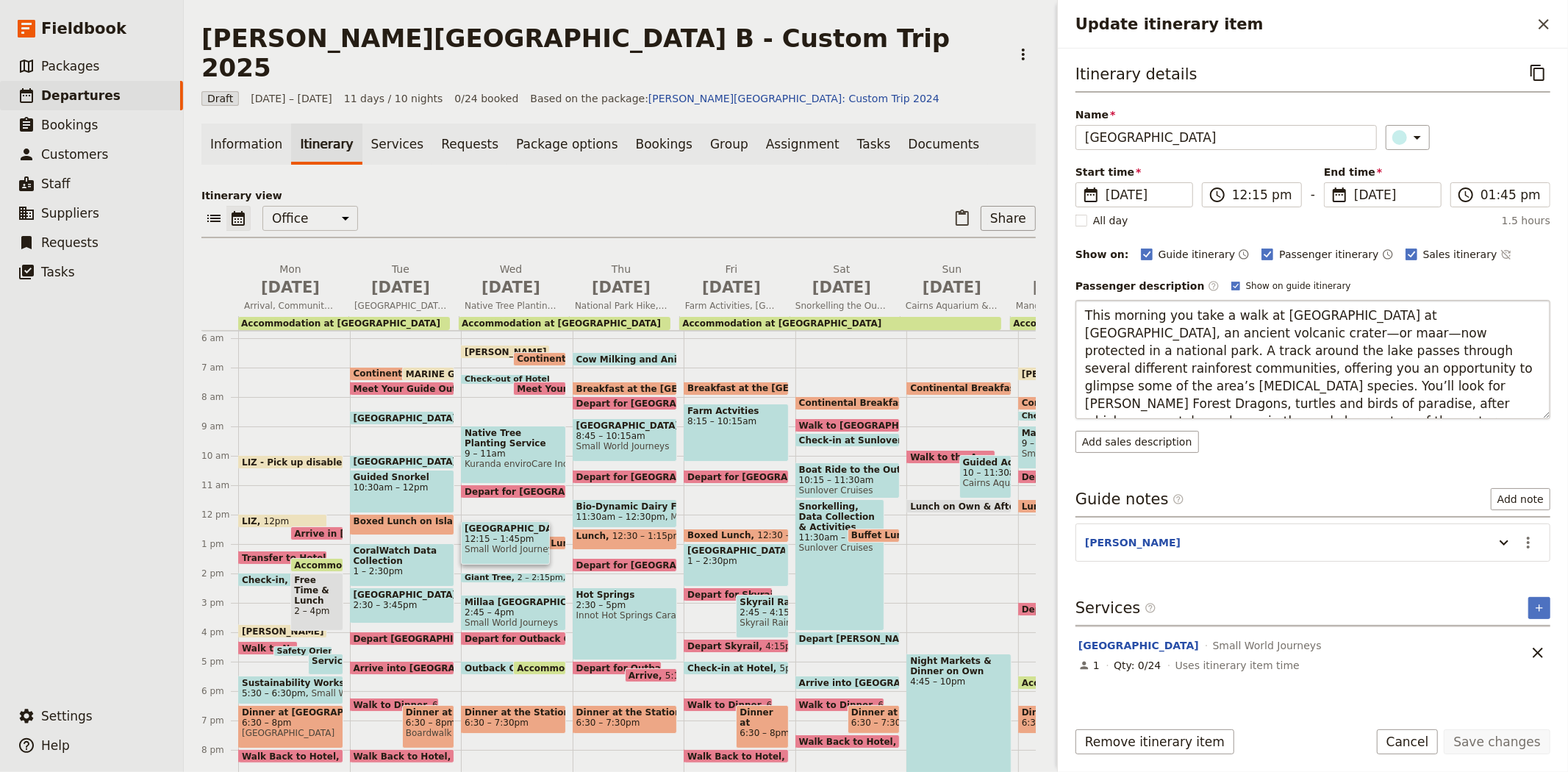
click at [1130, 318] on textarea "This morning you take a walk at [GEOGRAPHIC_DATA] at [GEOGRAPHIC_DATA], an anci…" at bounding box center [1313, 360] width 475 height 119
type textarea "This afternoon you take a walk at [GEOGRAPHIC_DATA] at [GEOGRAPHIC_DATA], an an…"
click at [1519, 739] on button "Save changes" at bounding box center [1496, 742] width 106 height 25
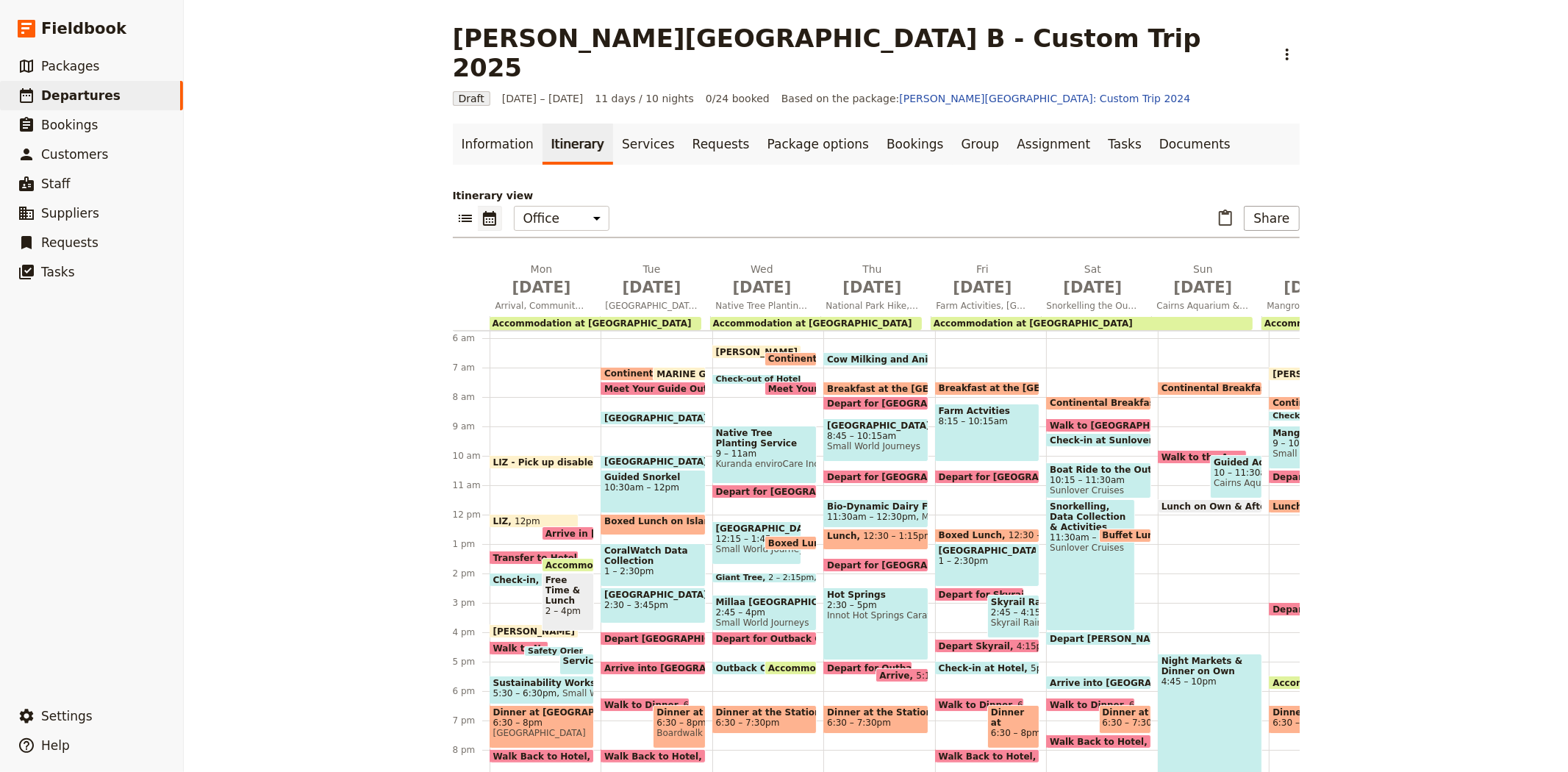
click at [880, 398] on span "Depart for [GEOGRAPHIC_DATA] Hike" at bounding box center [922, 402] width 190 height 9
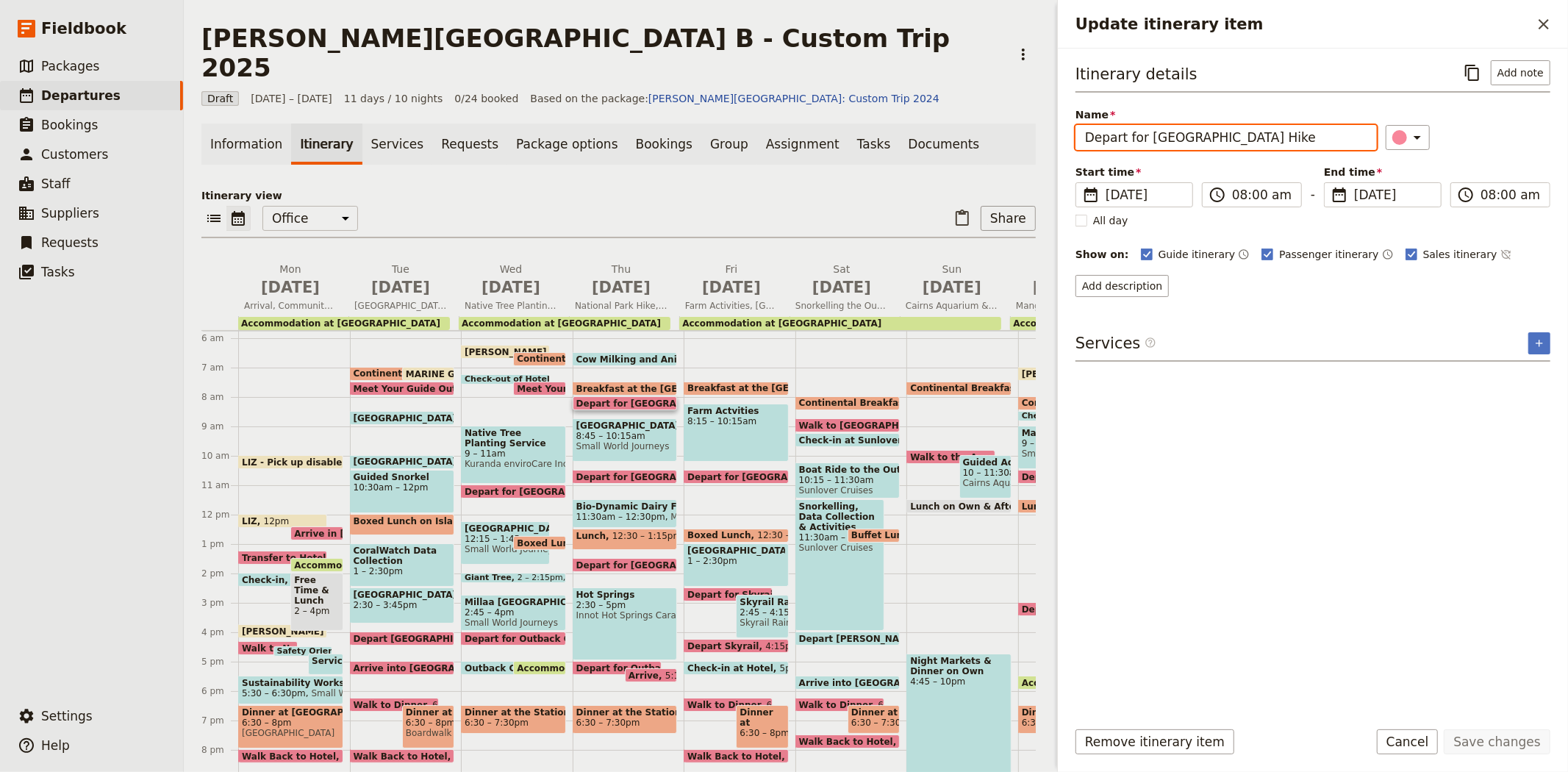
click at [1231, 141] on input "Depart for [GEOGRAPHIC_DATA] Hike" at bounding box center [1226, 137] width 301 height 25
type input "Depart for [GEOGRAPHIC_DATA]"
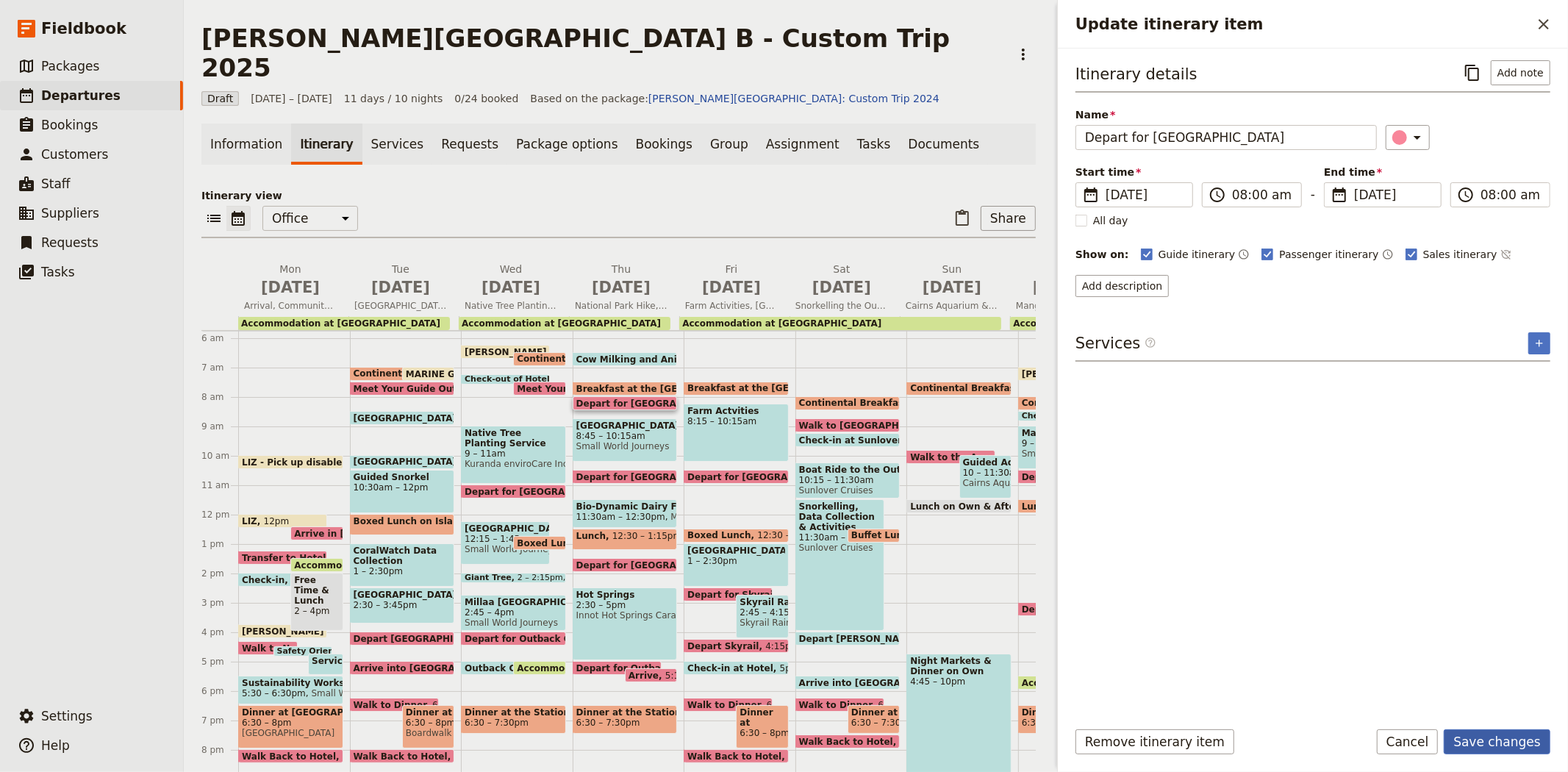
click at [1472, 739] on button "Save changes" at bounding box center [1496, 742] width 106 height 25
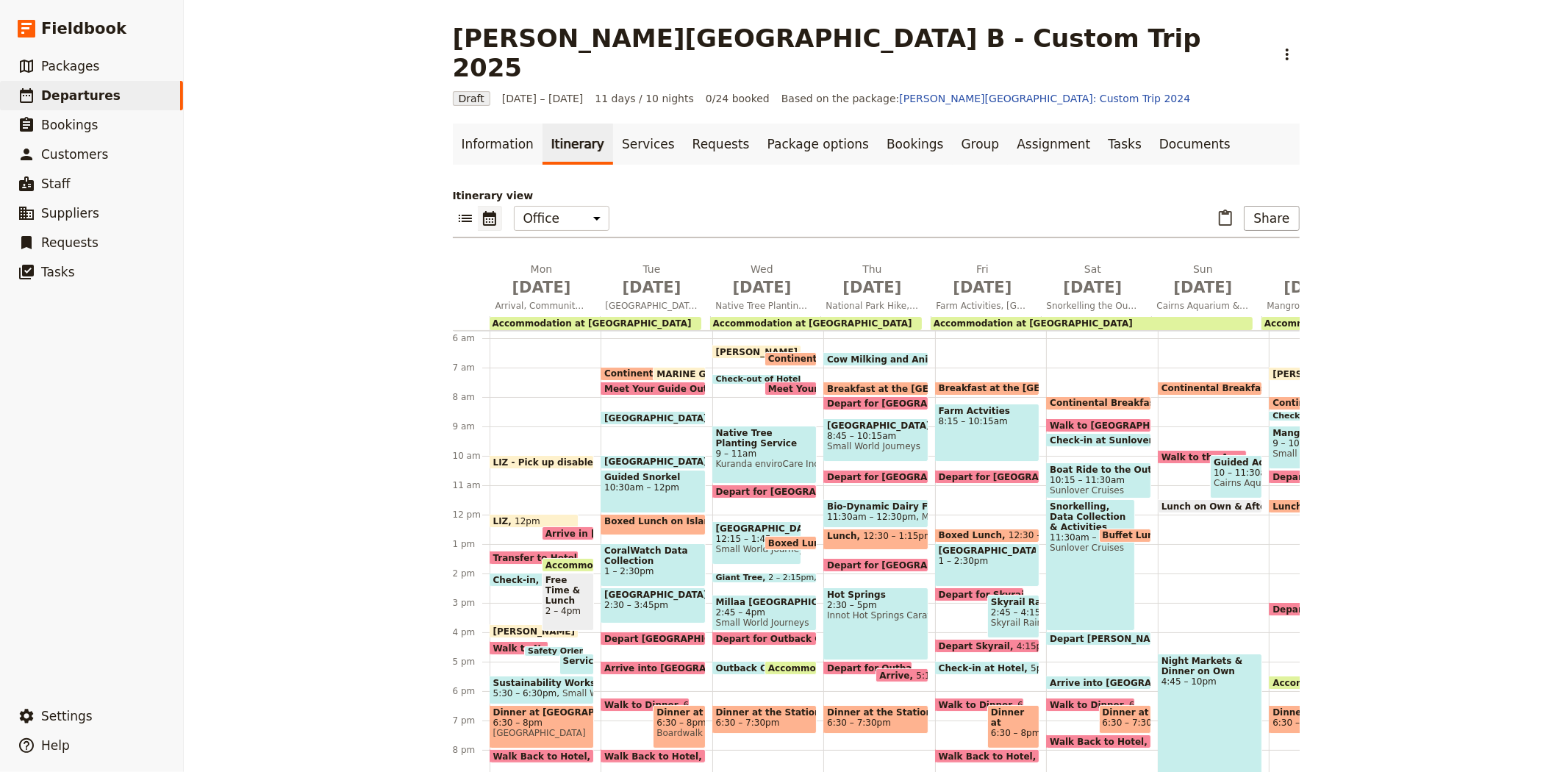
click at [891, 441] on span "Small World Journeys" at bounding box center [876, 446] width 98 height 10
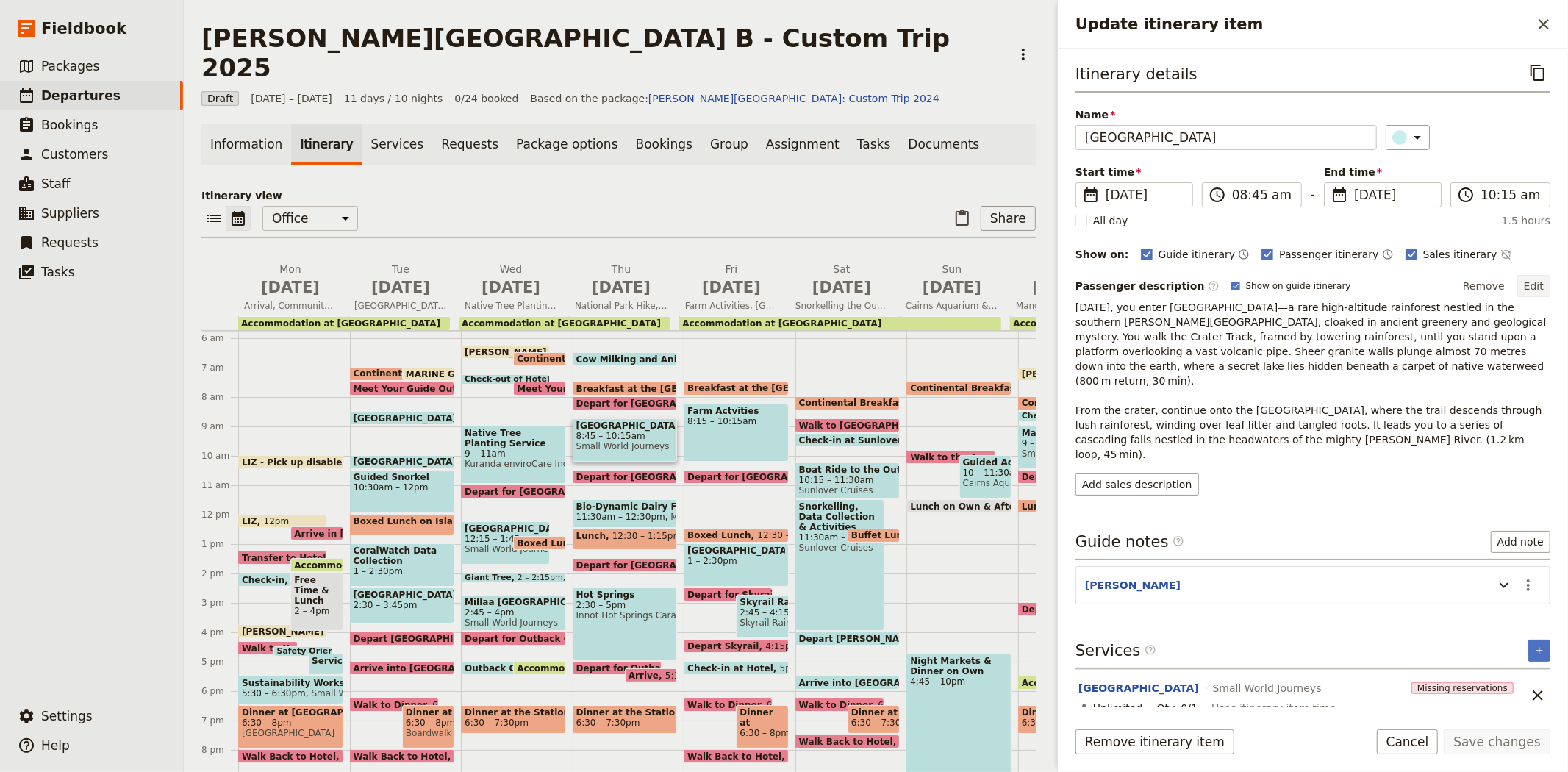
click at [1534, 290] on button "Edit" at bounding box center [1534, 286] width 33 height 22
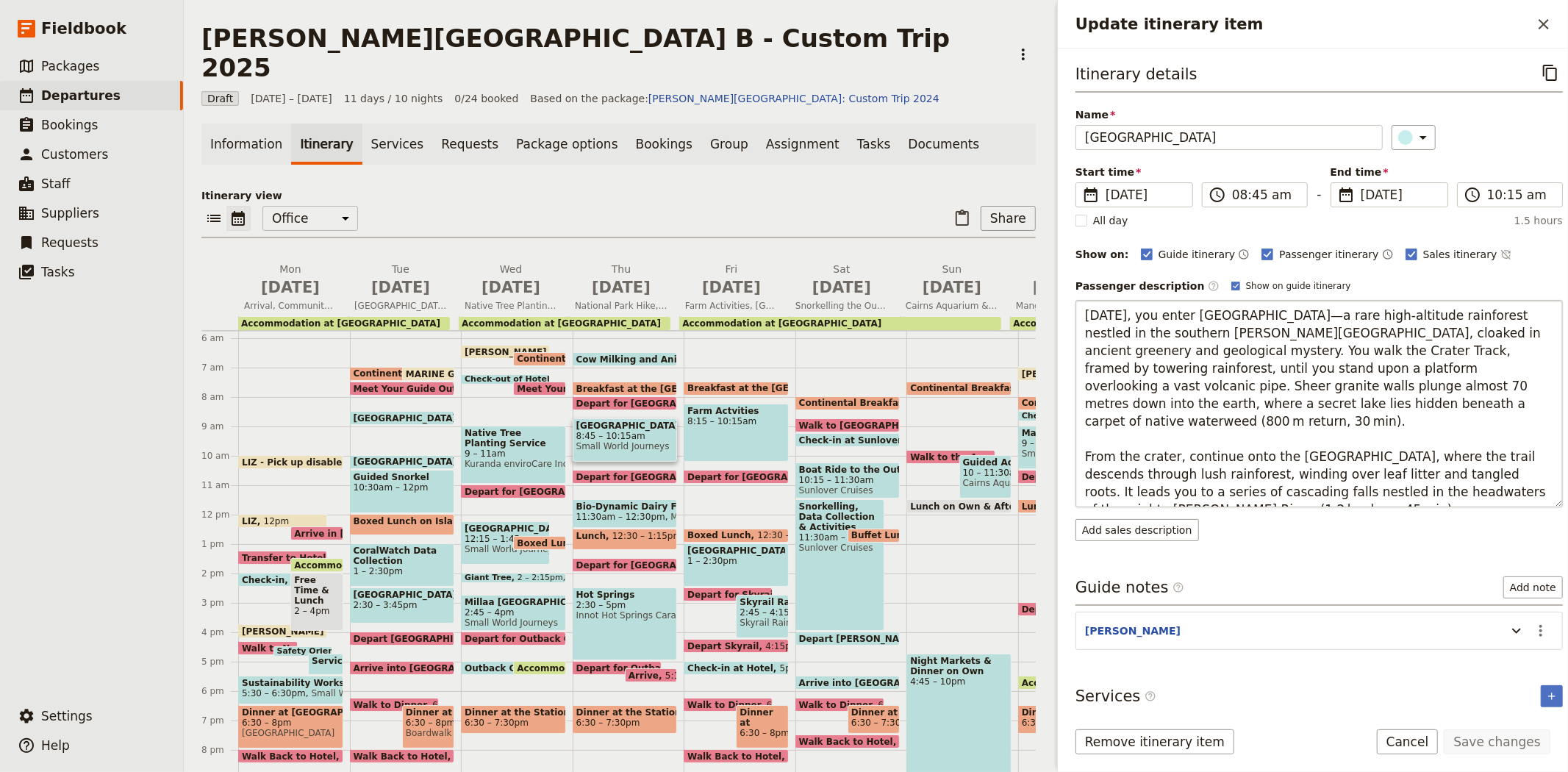
click at [1513, 477] on textarea "[DATE], you enter [GEOGRAPHIC_DATA]—a rare high‑altitude rainforest nestled in …" at bounding box center [1319, 404] width 488 height 207
type textarea "[DATE], you enter [GEOGRAPHIC_DATA]—a rare high‑altitude rainforest nestled in …"
click at [1478, 739] on button "Save changes" at bounding box center [1496, 742] width 106 height 25
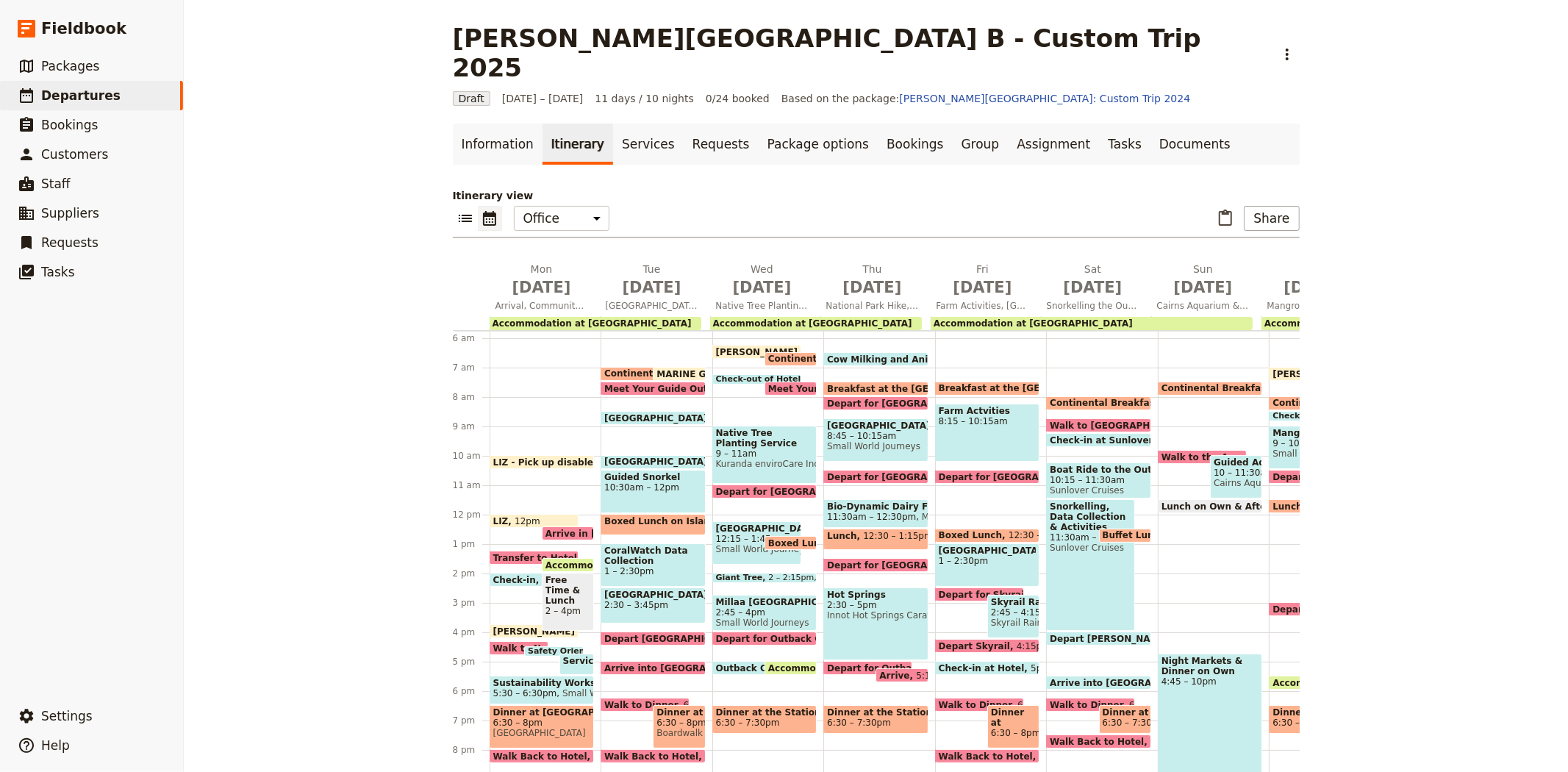
click at [916, 512] on span "Mungalli Creek Dairy" at bounding box center [964, 517] width 98 height 10
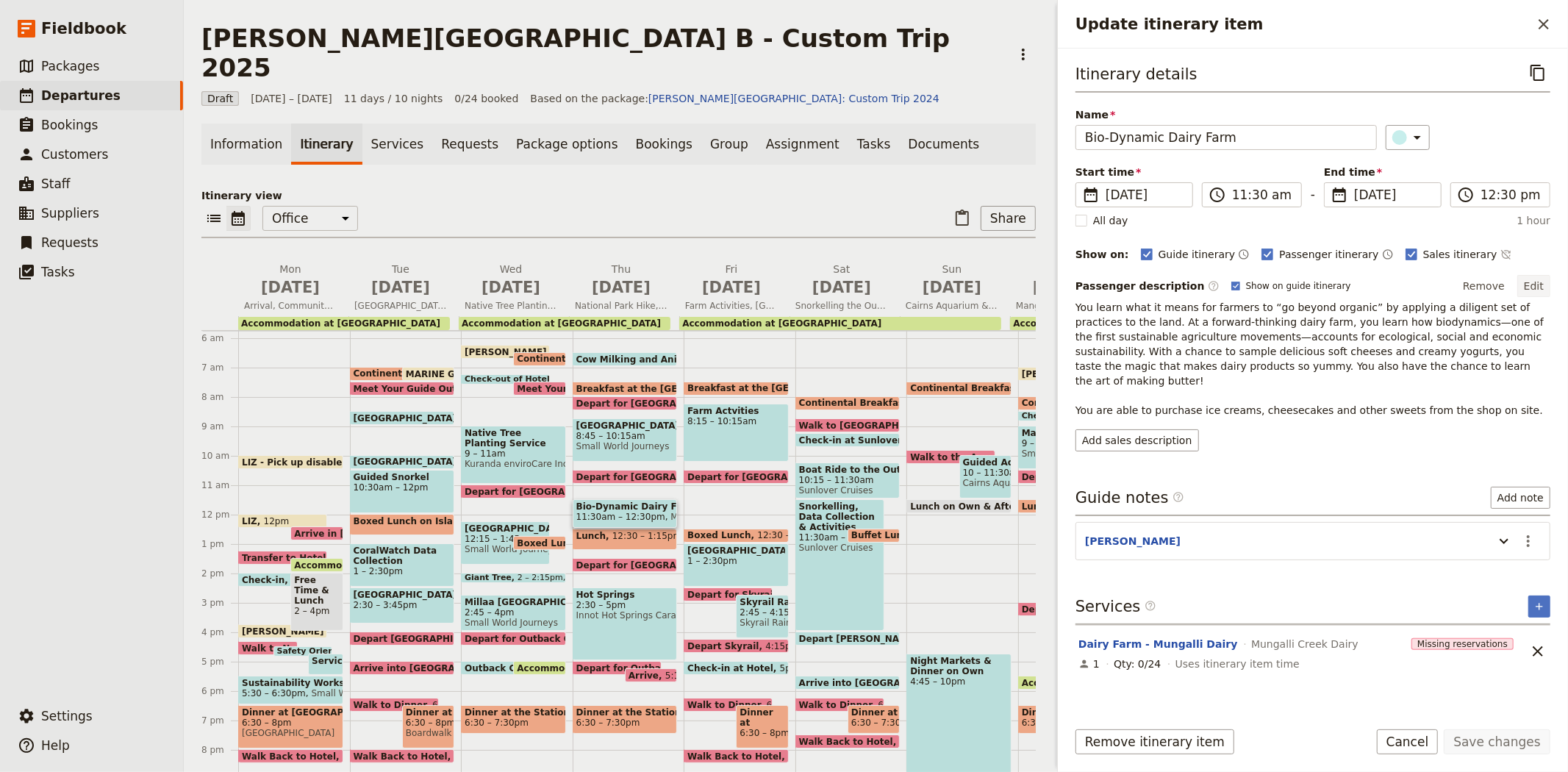
click at [1538, 285] on button "Edit" at bounding box center [1534, 286] width 33 height 22
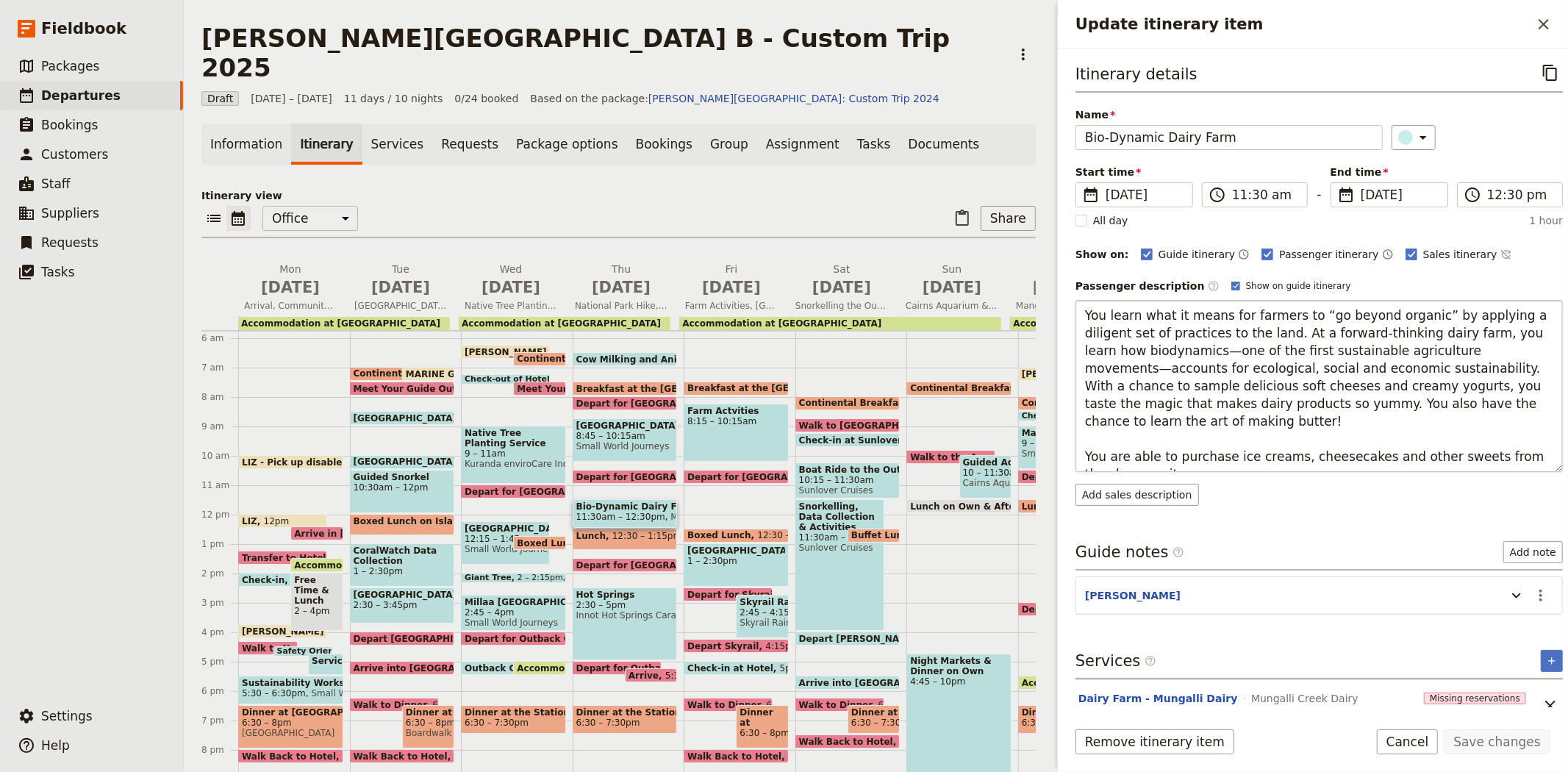
click at [1281, 458] on textarea "You learn what it means for farmers to “go beyond organic” by applying a dilige…" at bounding box center [1319, 386] width 488 height 172
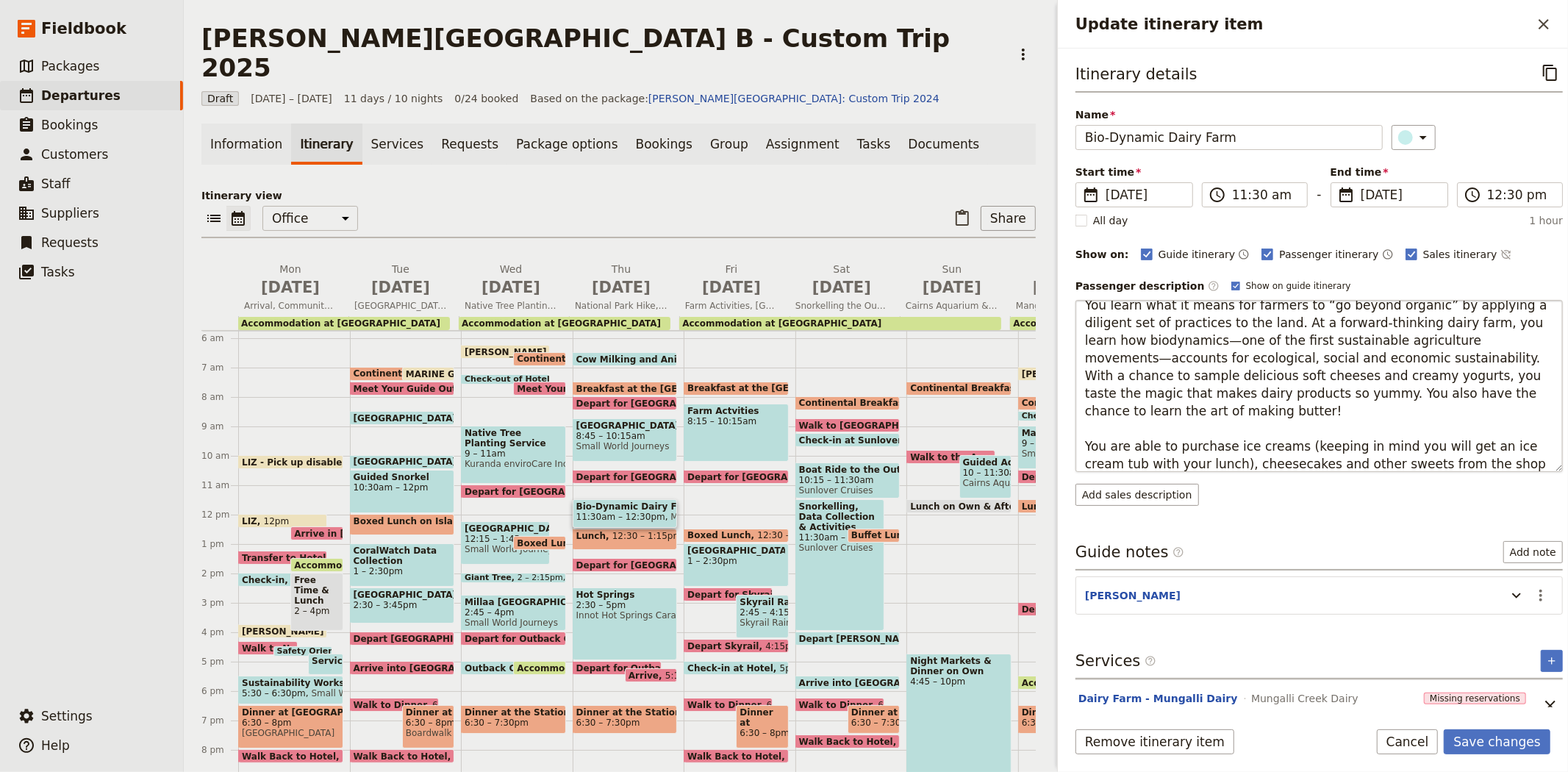
scroll to position [17, 0]
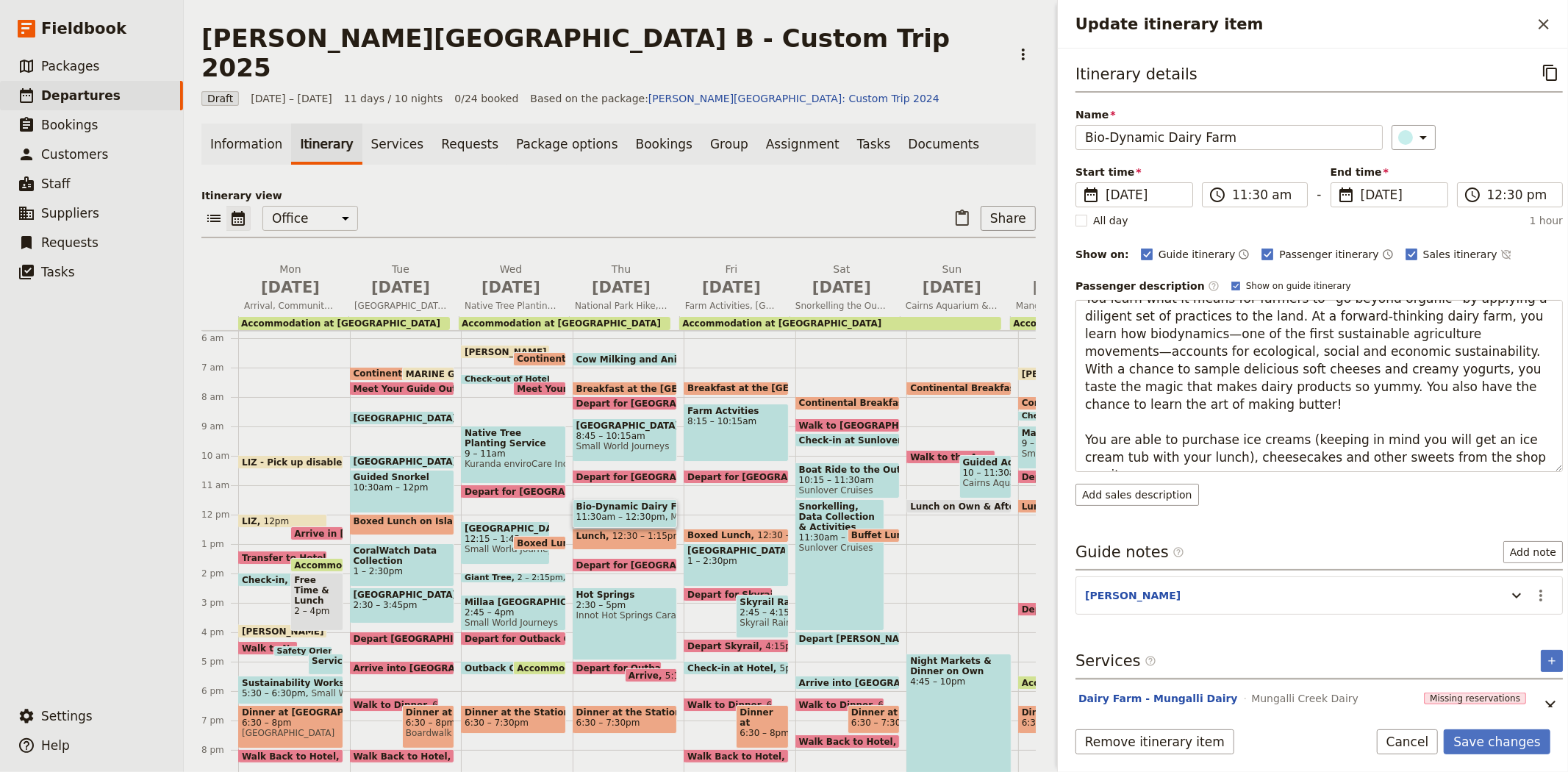
drag, startPoint x: 1504, startPoint y: 465, endPoint x: 1055, endPoint y: 435, distance: 450.0
click at [1055, 435] on div "Update itinerary item ​ Itinerary details ​ Name Bio-Dynamic Dairy Farm ​ Start…" at bounding box center [1310, 386] width 514 height 772
click at [1314, 439] on textarea "You learn what it means for farmers to “go beyond organic” by applying a dilige…" at bounding box center [1319, 386] width 488 height 172
type textarea "You learn what it means for farmers to “go beyond organic” by applying a dilige…"
drag, startPoint x: 1480, startPoint y: 458, endPoint x: 1069, endPoint y: 435, distance: 411.6
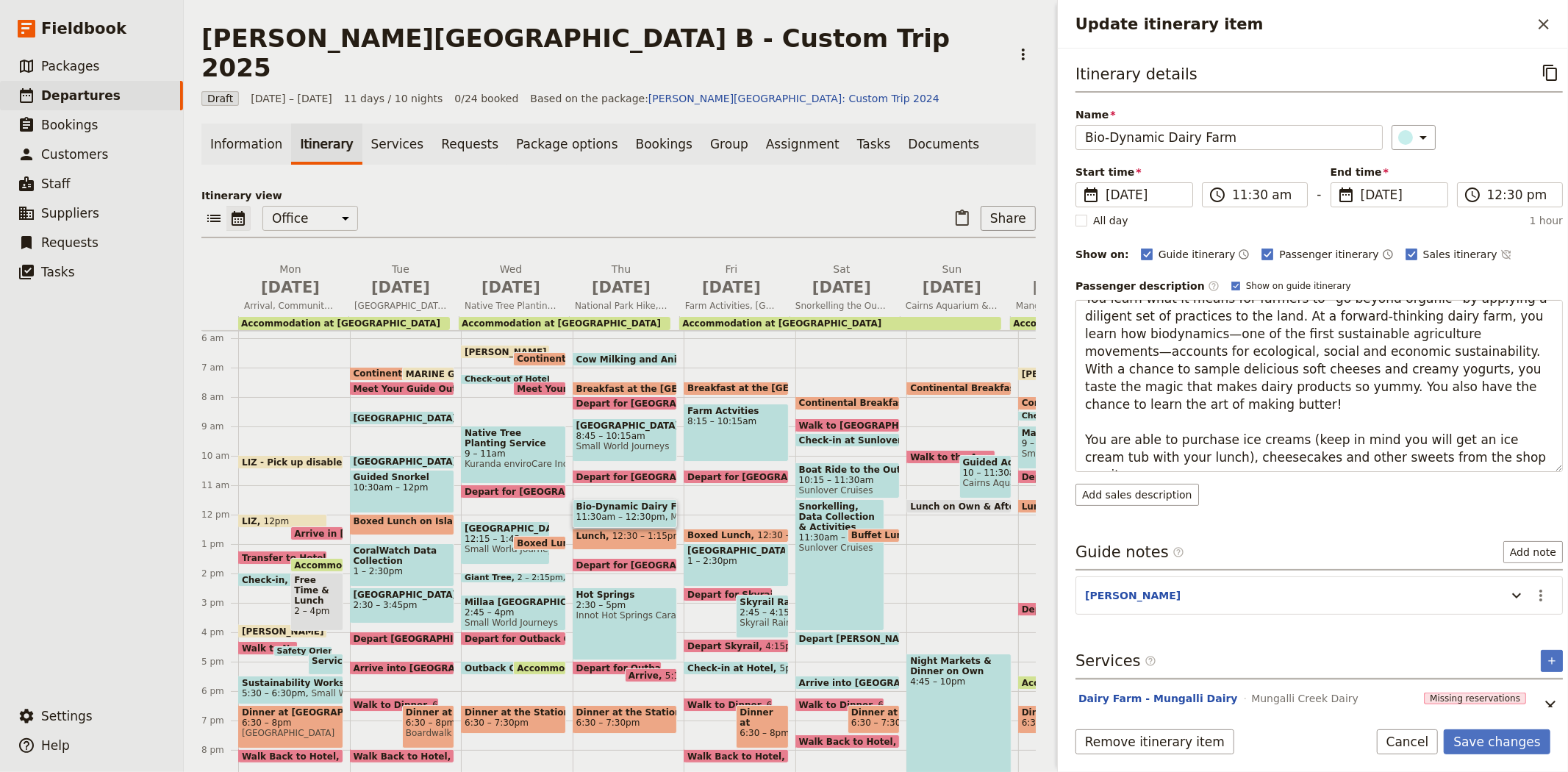
click at [1069, 435] on div "Itinerary details ​ Name Bio-Dynamic Dairy Farm ​ Start time ​ [DATE] [DATE] [D…" at bounding box center [1313, 378] width 510 height 659
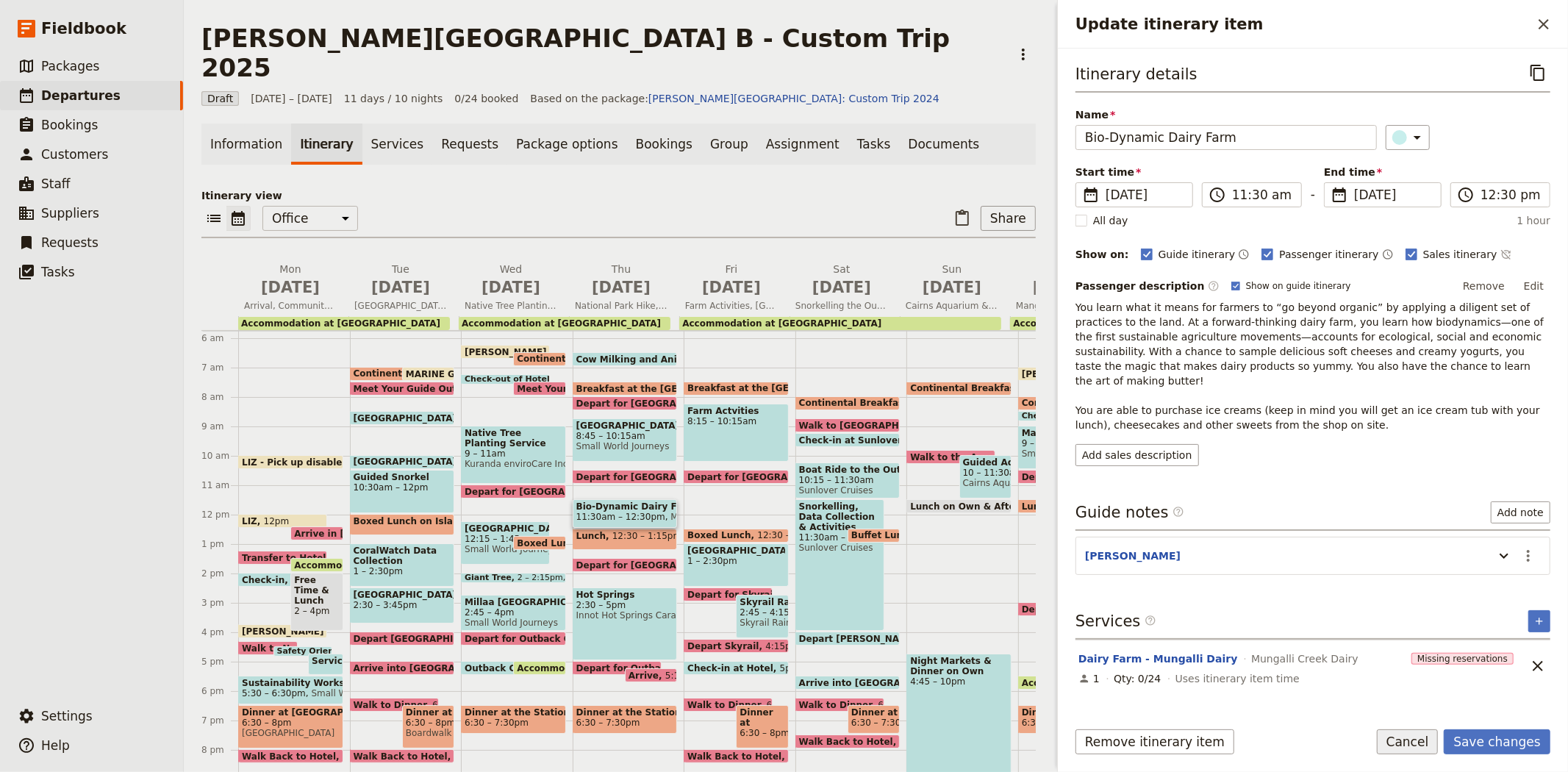
click at [1417, 735] on button "Cancel" at bounding box center [1407, 742] width 62 height 25
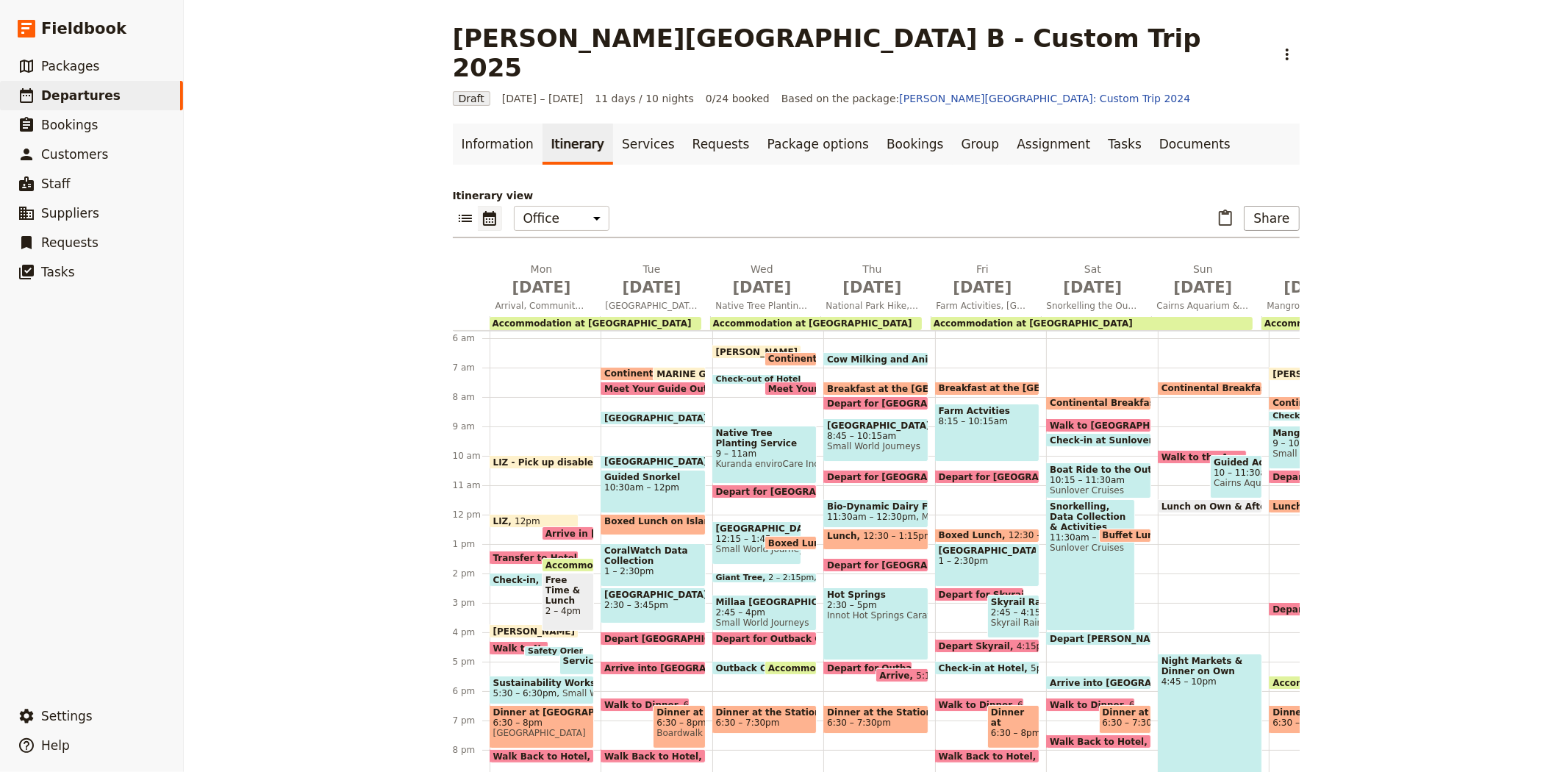
click at [868, 560] on span "Depart for [GEOGRAPHIC_DATA]" at bounding box center [909, 565] width 165 height 9
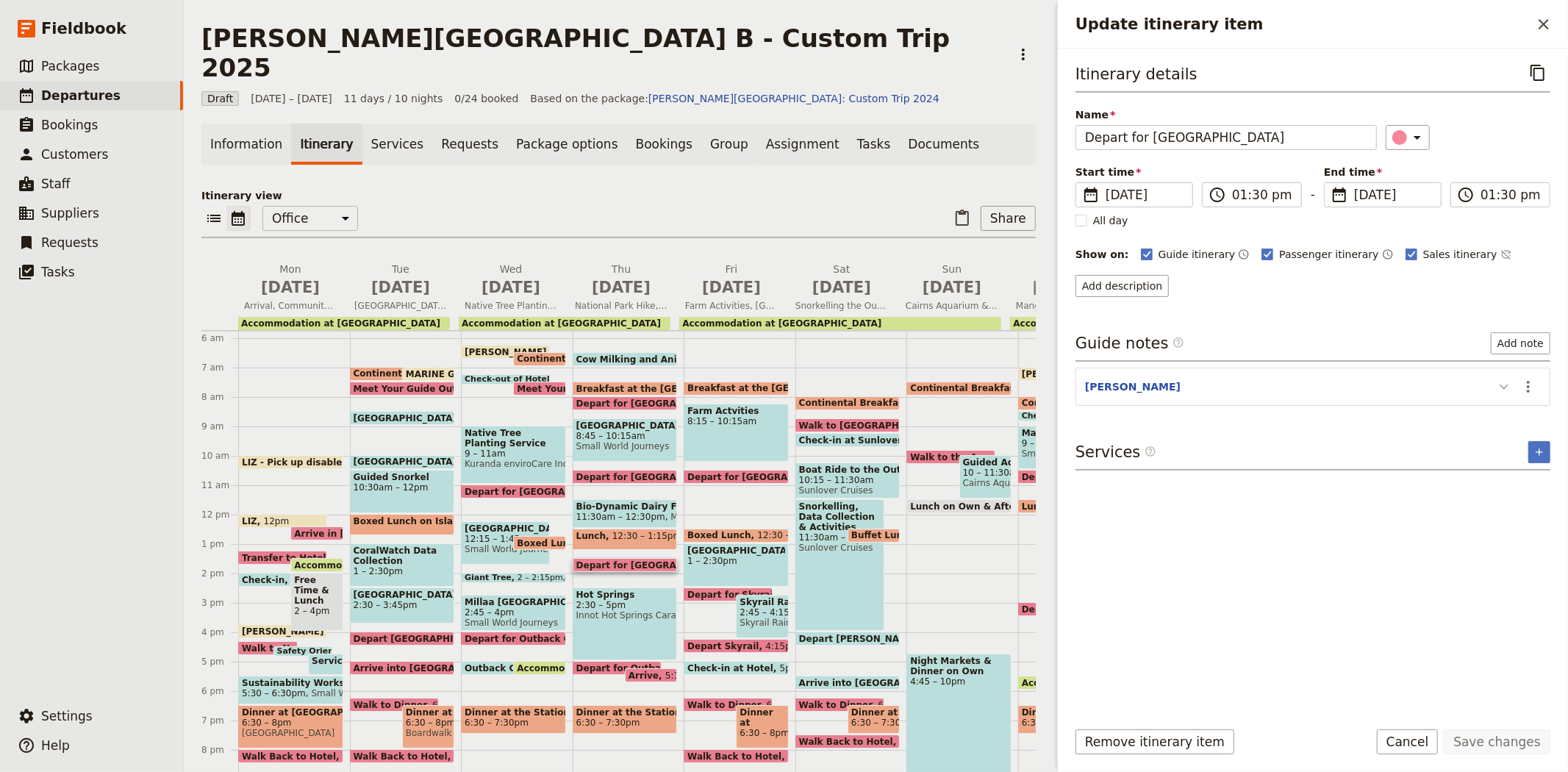
click at [1504, 392] on icon "Update itinerary item" at bounding box center [1504, 386] width 18 height 18
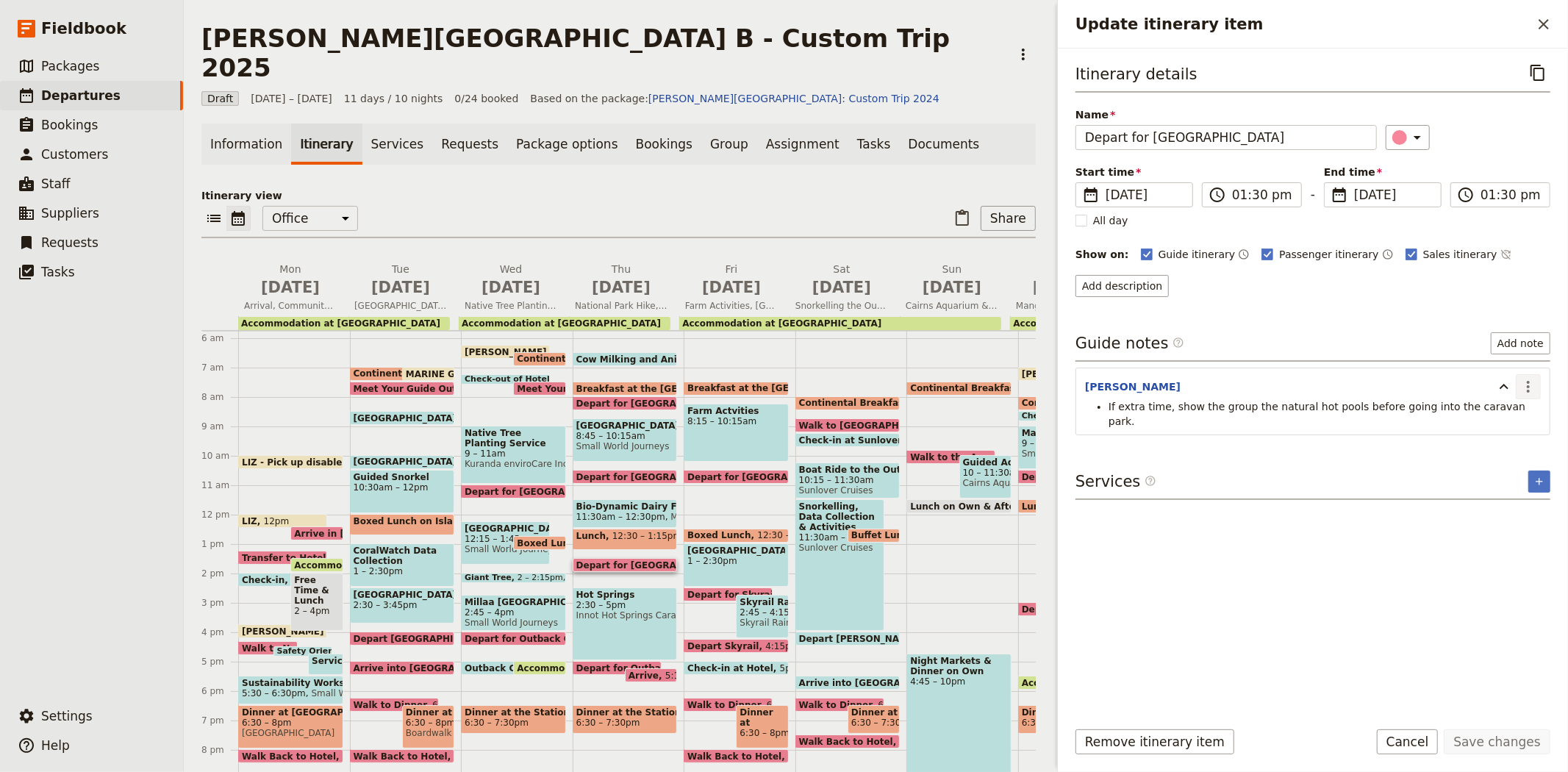
click at [1528, 391] on icon "Actions" at bounding box center [1529, 386] width 3 height 12
click at [1516, 419] on span "Edit note" at bounding box center [1497, 419] width 69 height 15
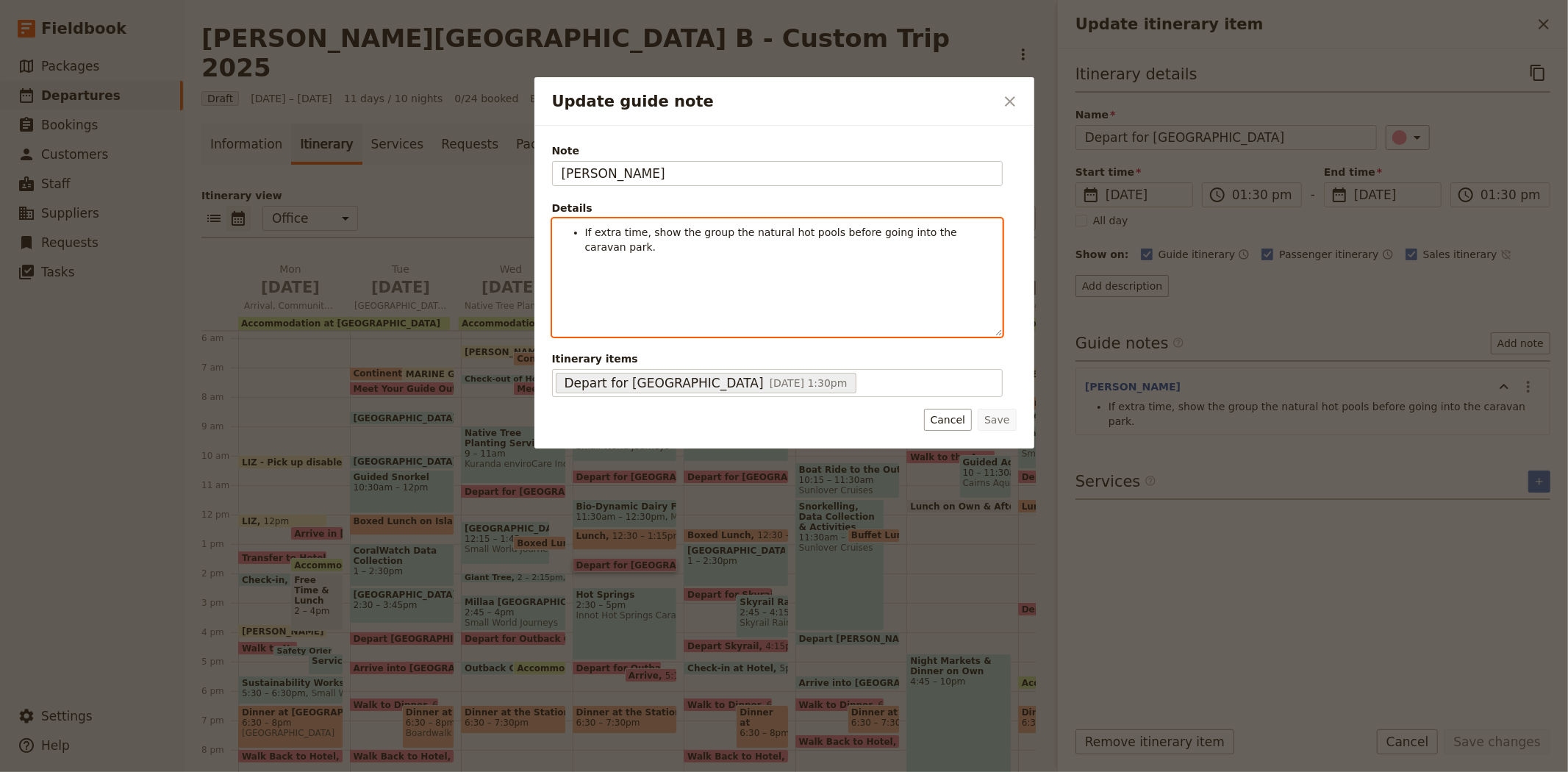
click at [982, 232] on li "If extra time, show the group the natural hot pools before going into the carav…" at bounding box center [789, 239] width 408 height 29
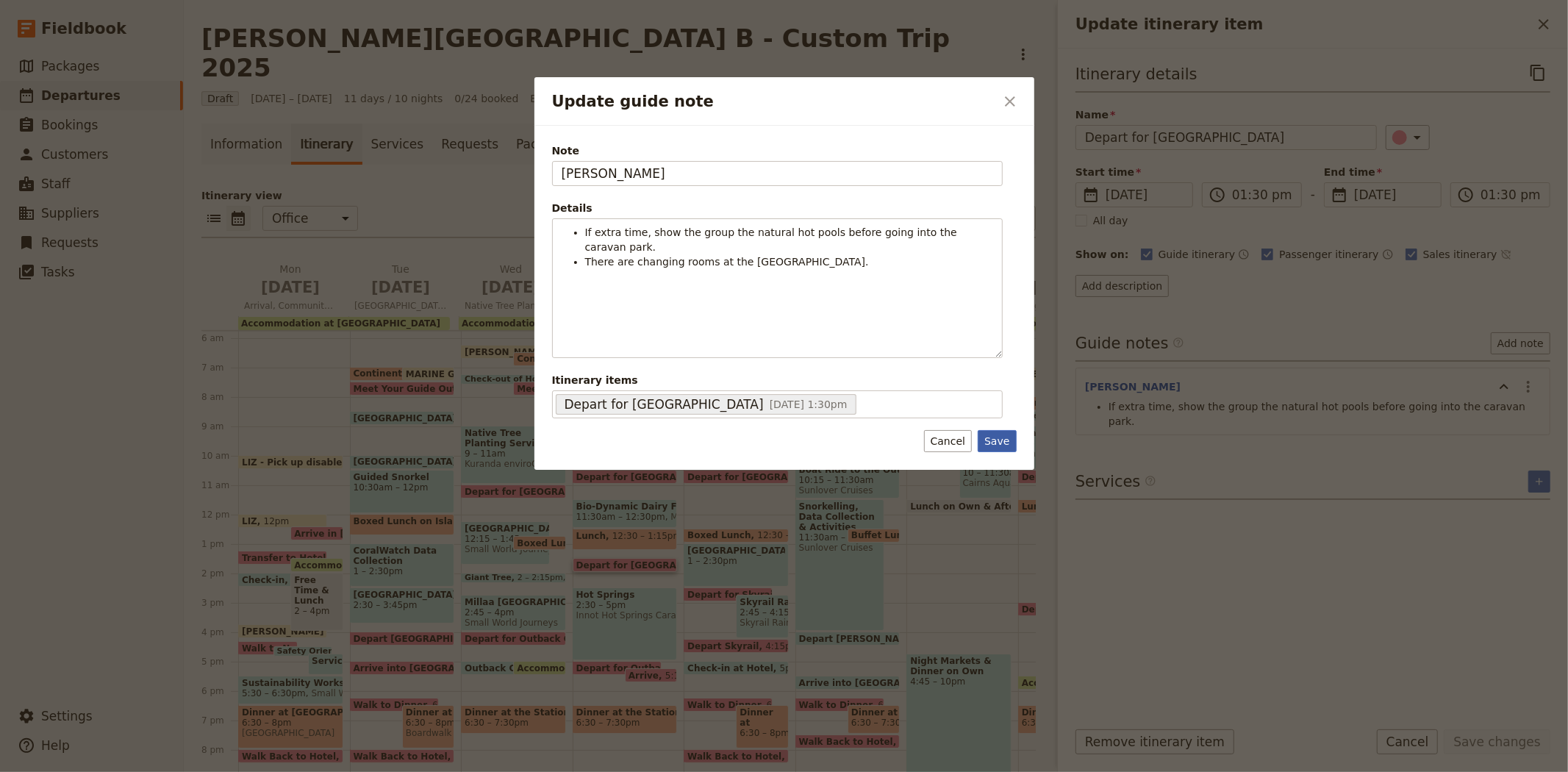
click at [993, 442] on button "Save" at bounding box center [997, 441] width 38 height 22
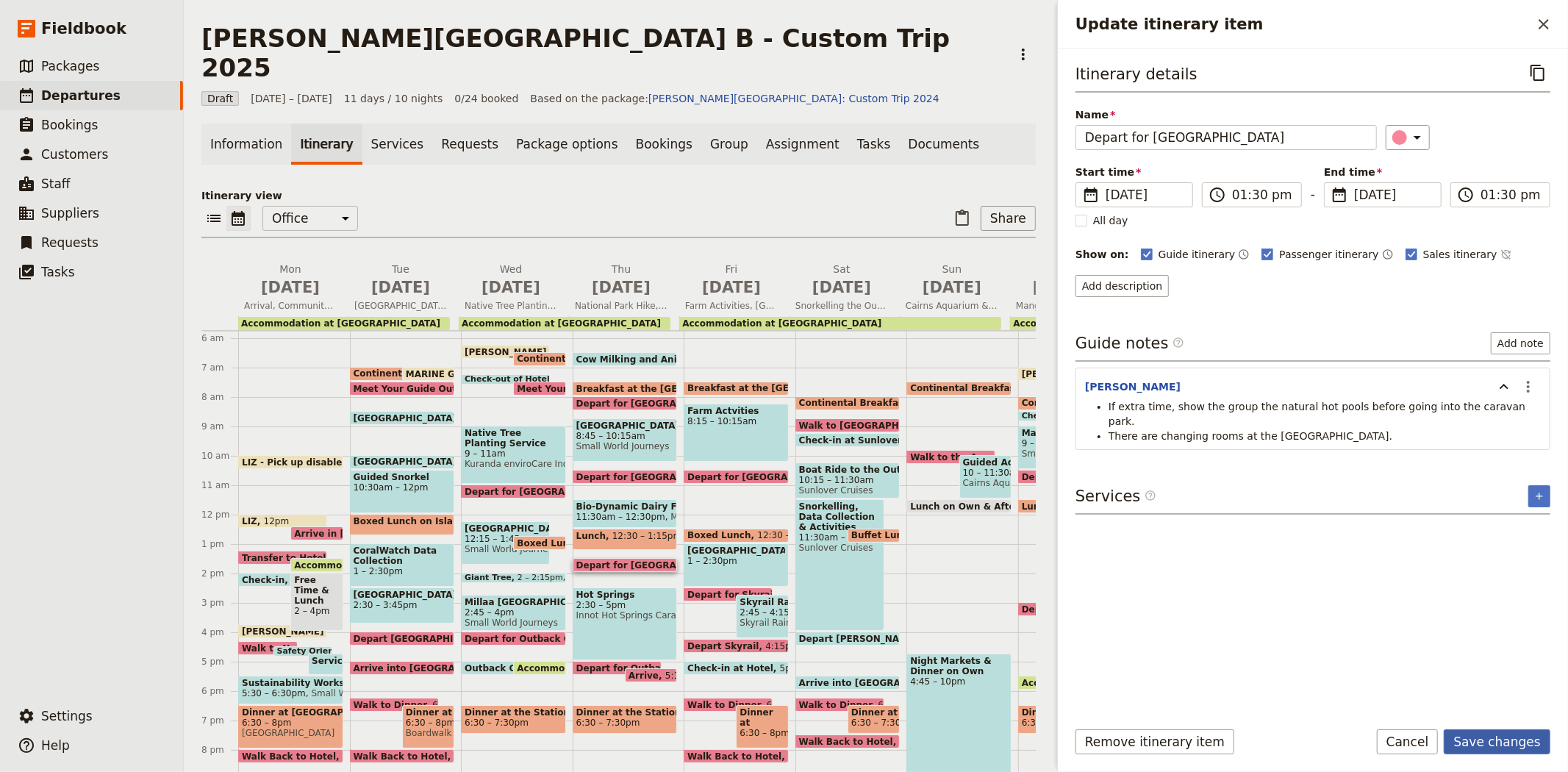
click at [1480, 739] on button "Save changes" at bounding box center [1496, 742] width 106 height 25
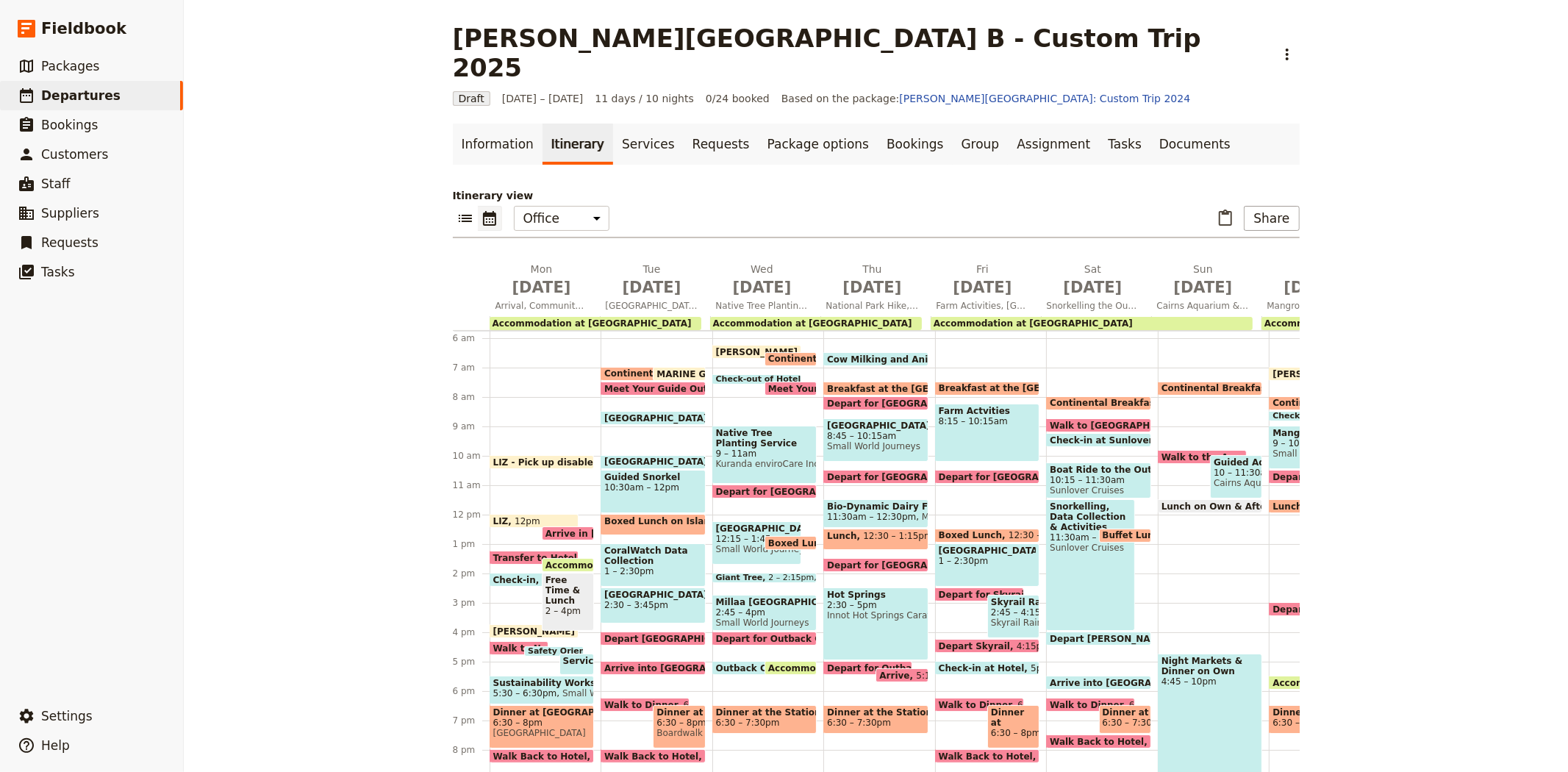
click at [861, 600] on span "2:30 – 5pm" at bounding box center [876, 605] width 98 height 10
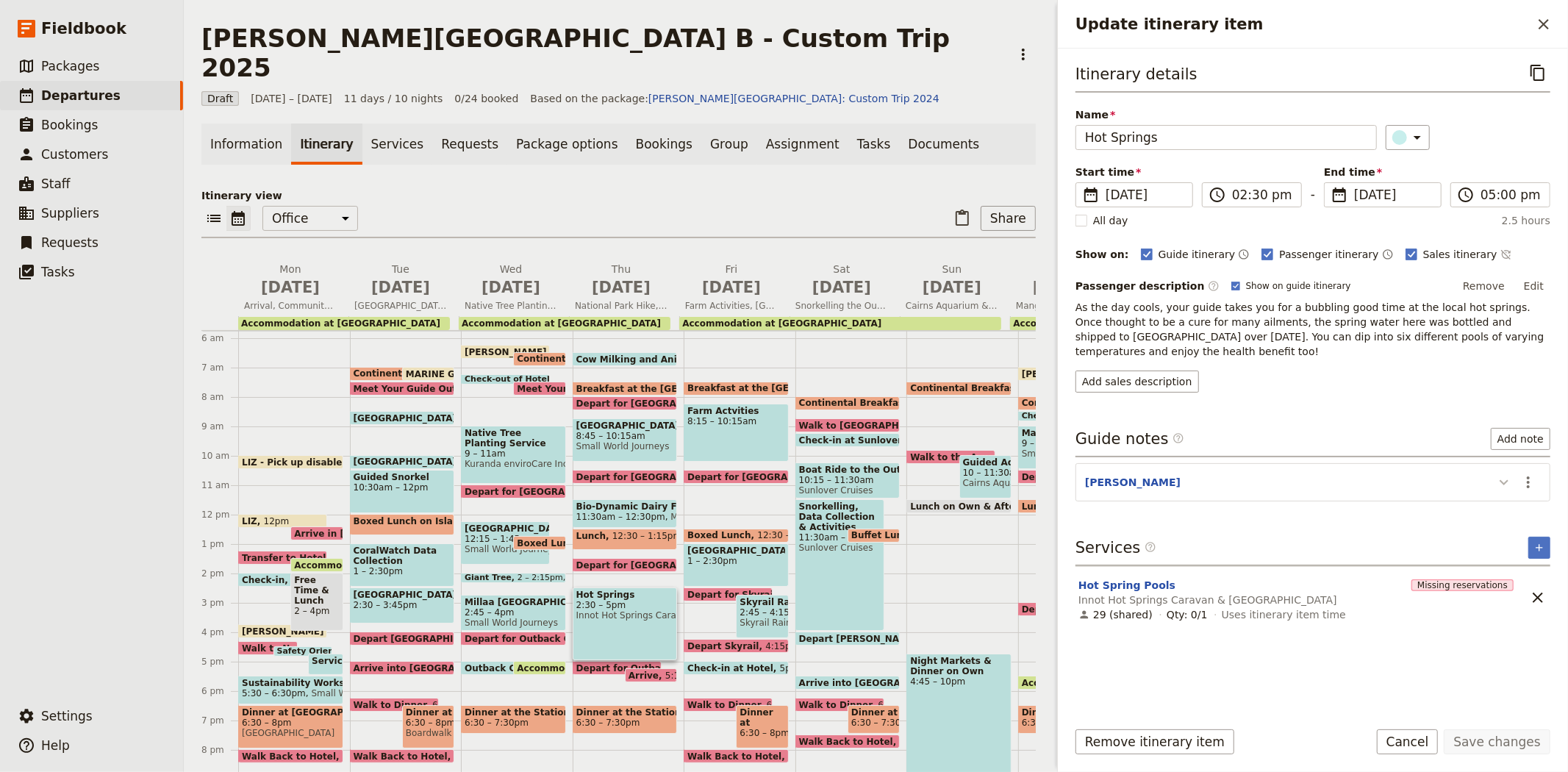
click at [1499, 473] on icon "Update itinerary item" at bounding box center [1504, 482] width 18 height 18
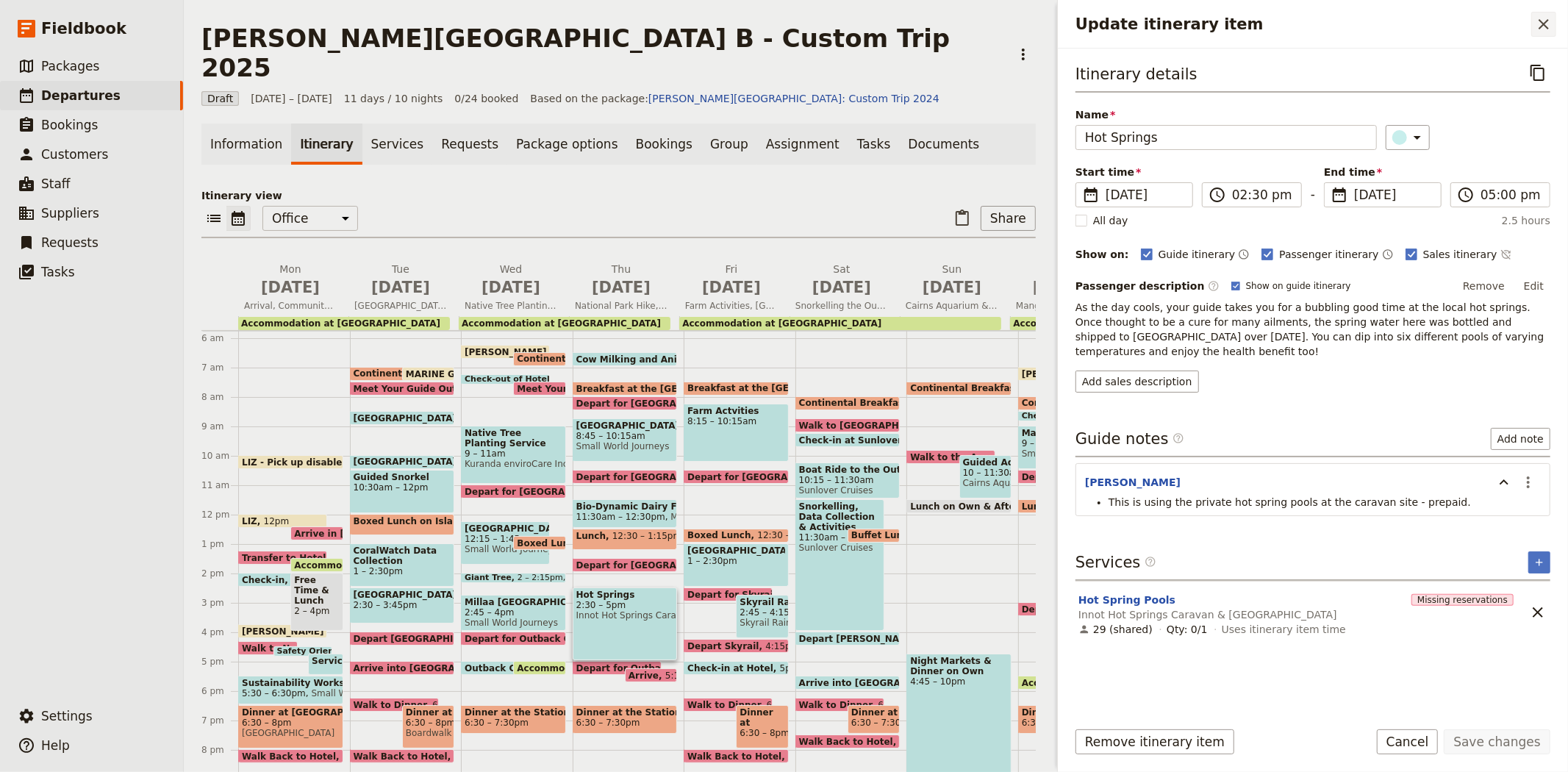
click at [1540, 18] on icon "Close drawer" at bounding box center [1543, 23] width 18 height 18
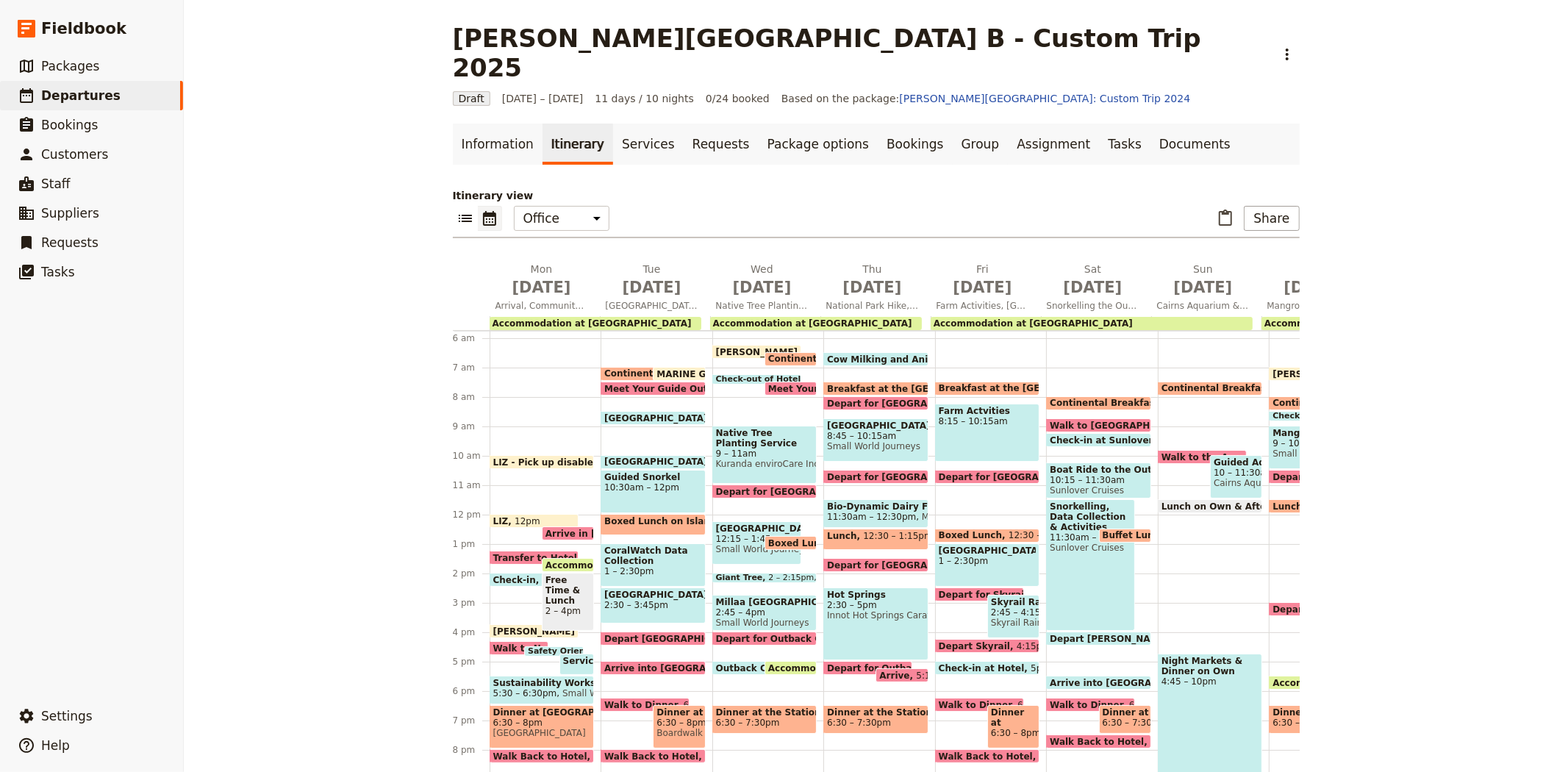
click at [1101, 435] on span "Check-in at Sunlover" at bounding box center [1103, 439] width 108 height 9
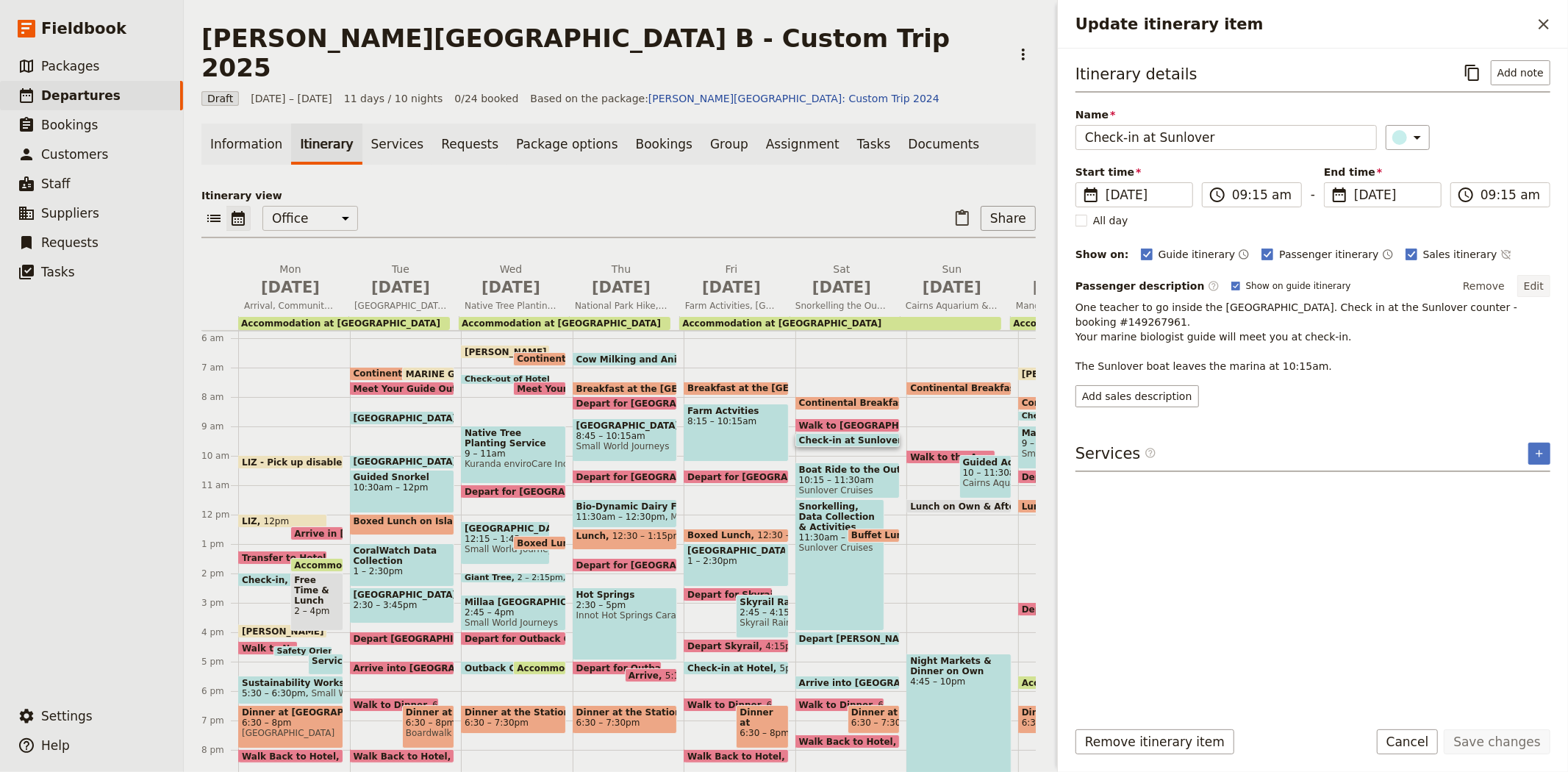
click at [1533, 289] on button "Edit" at bounding box center [1534, 286] width 33 height 22
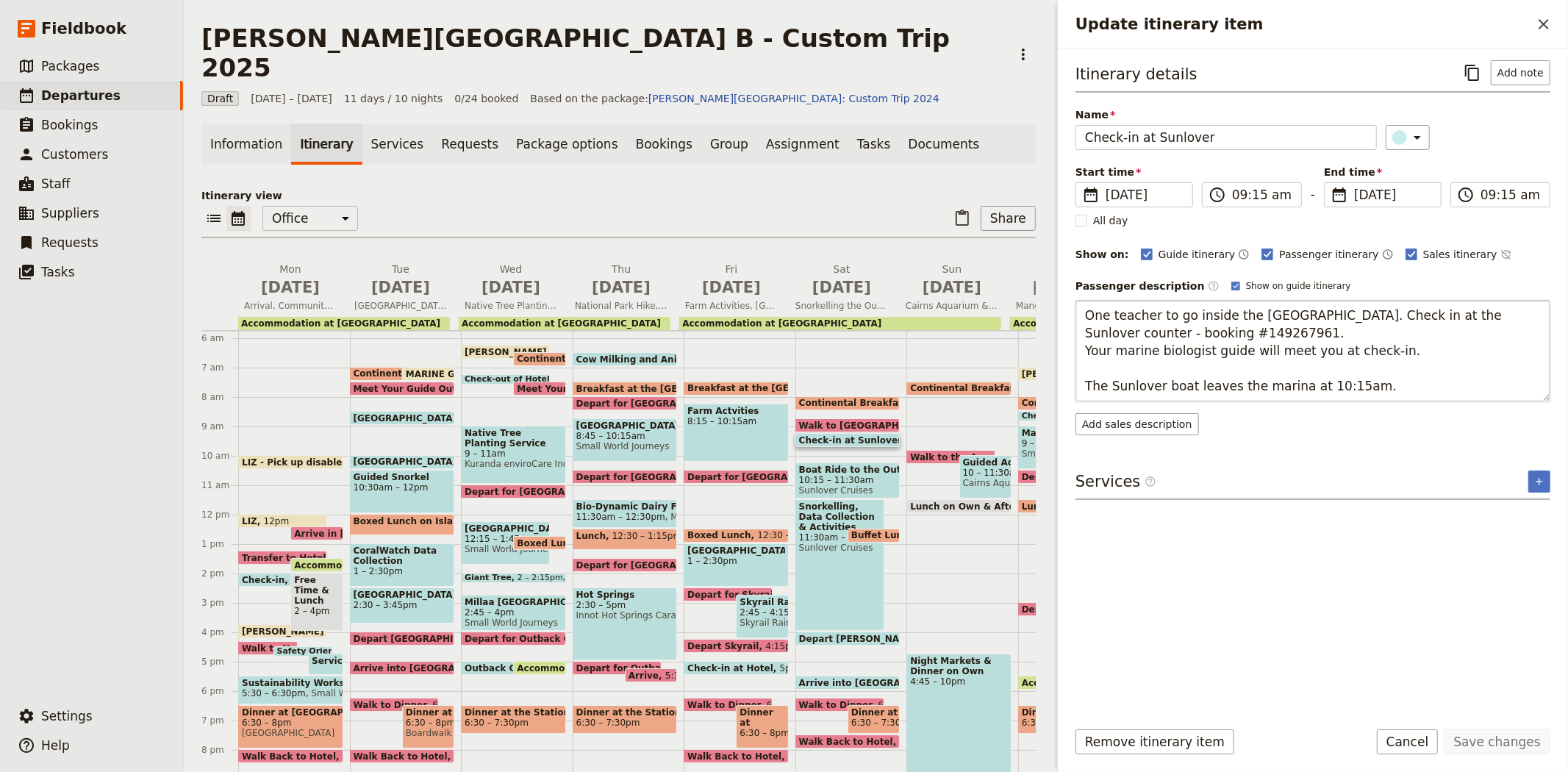
click at [1217, 334] on textarea "One teacher to go inside the [GEOGRAPHIC_DATA]. Check in at the Sunlover counte…" at bounding box center [1313, 350] width 475 height 101
type textarea "One teacher to go inside the [GEOGRAPHIC_DATA]. Check in at the Sunlover counte…"
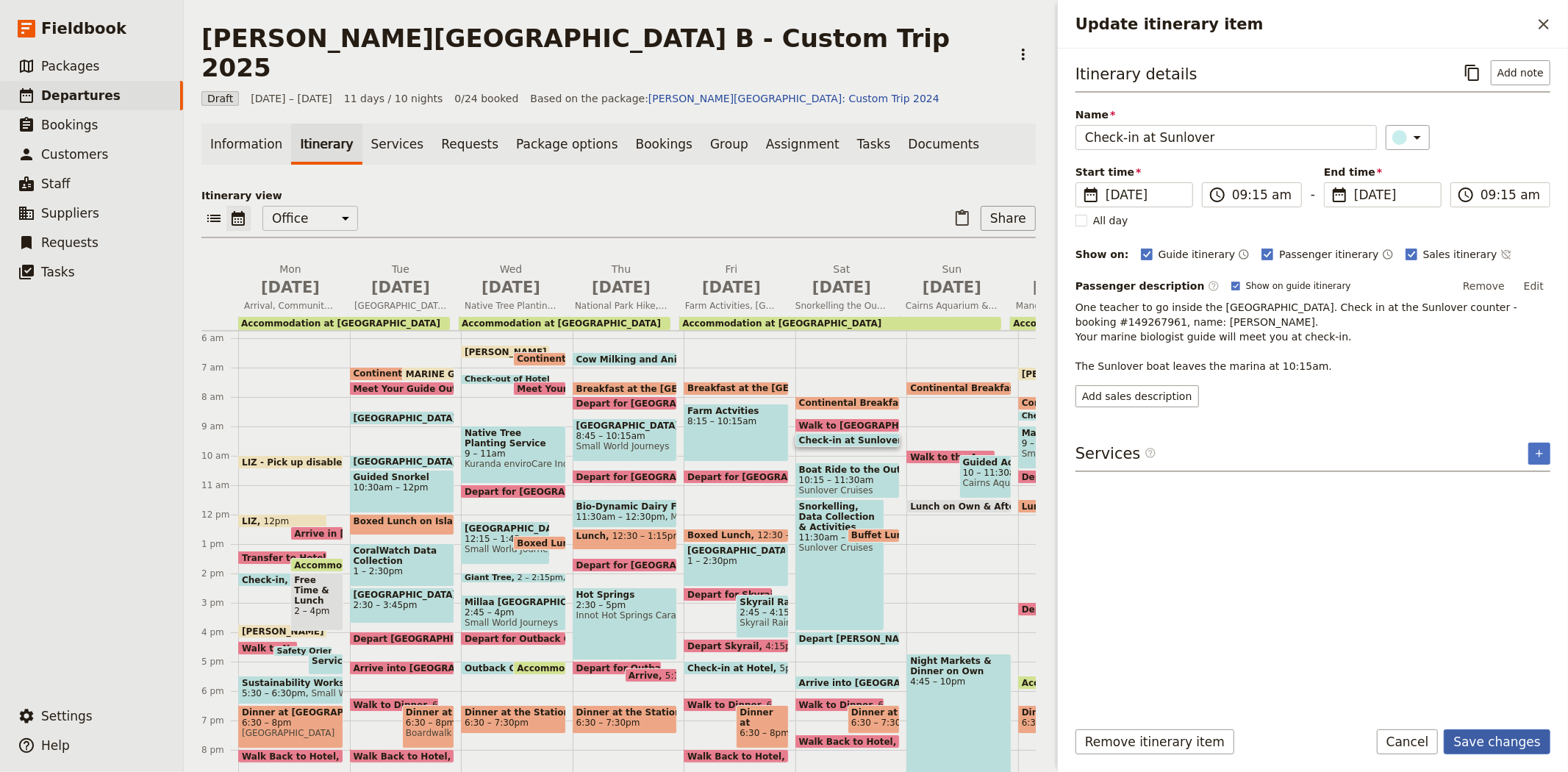
click at [1516, 744] on button "Save changes" at bounding box center [1496, 742] width 106 height 25
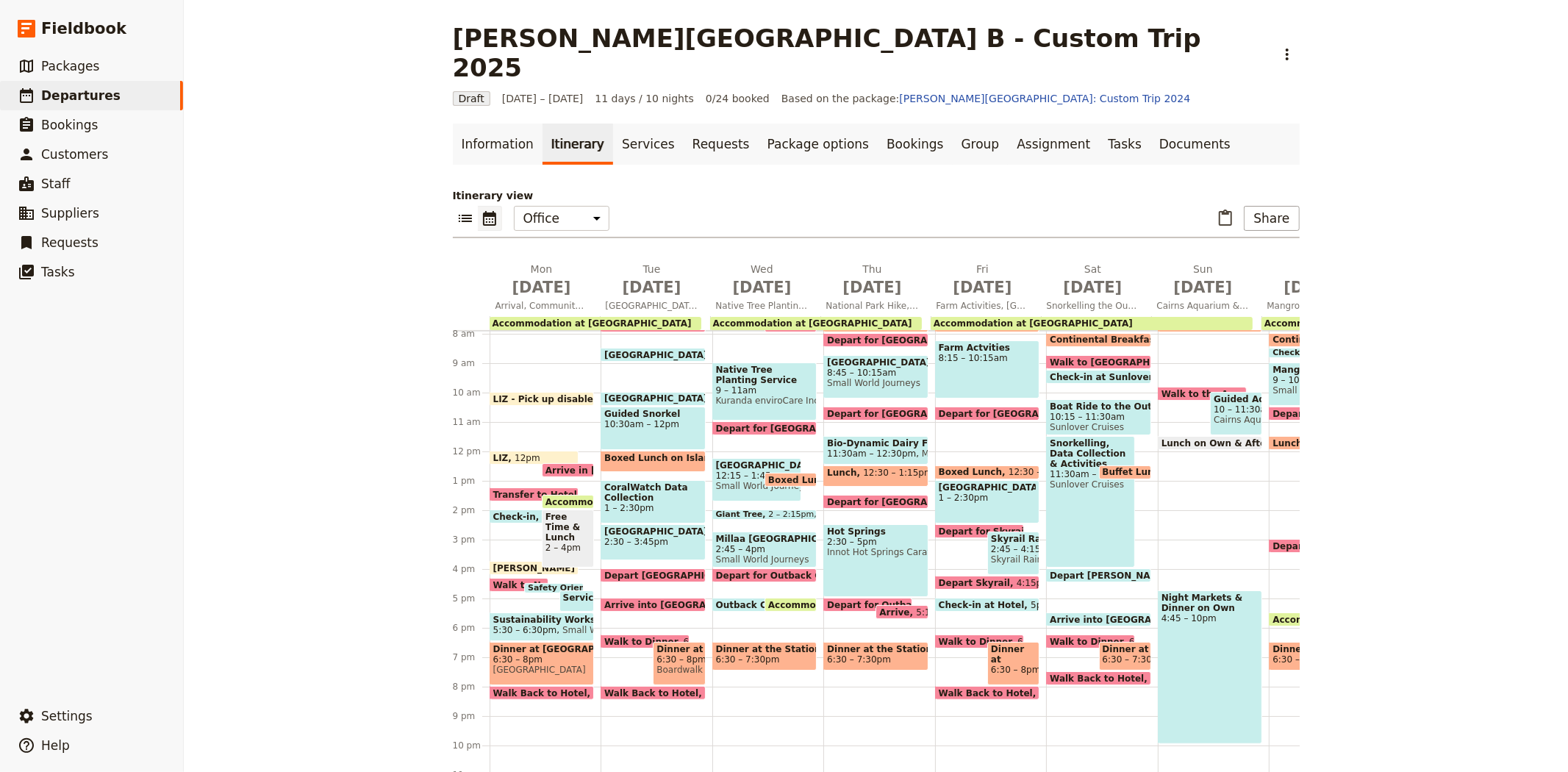
scroll to position [251, 0]
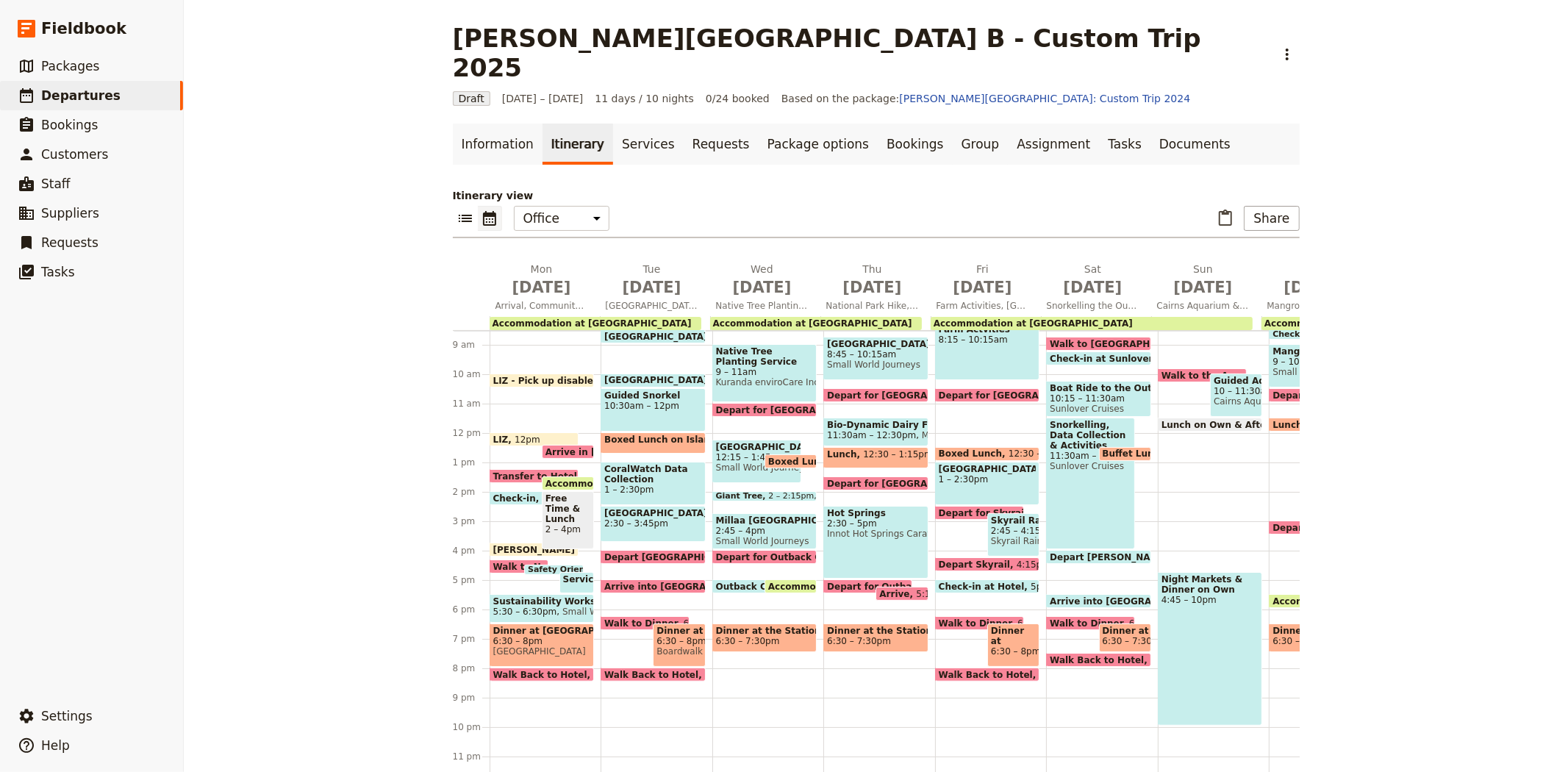
click at [1108, 636] on span "6:30 – 7:30pm" at bounding box center [1135, 641] width 64 height 10
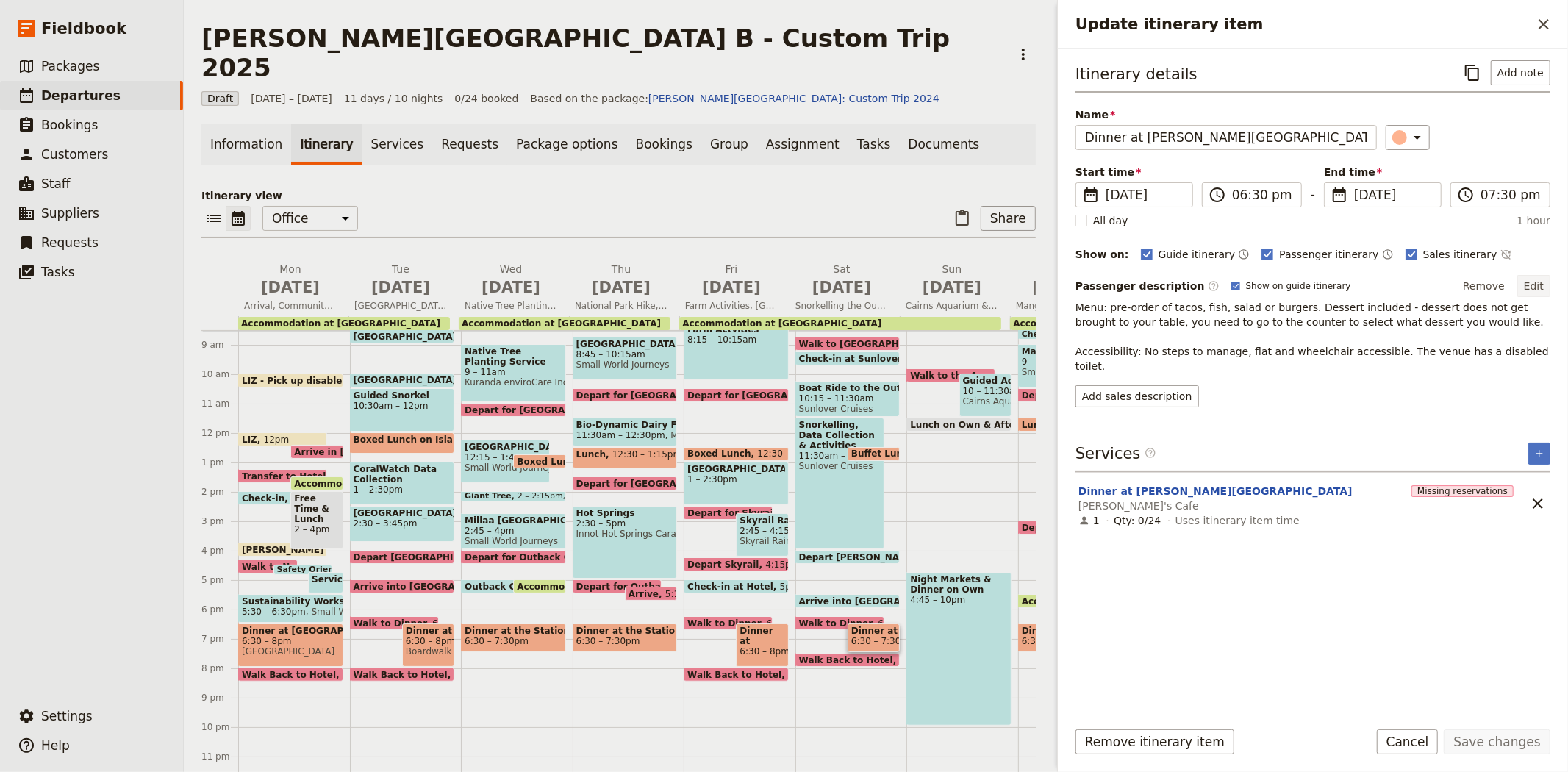
click at [1540, 289] on button "Edit" at bounding box center [1534, 286] width 33 height 22
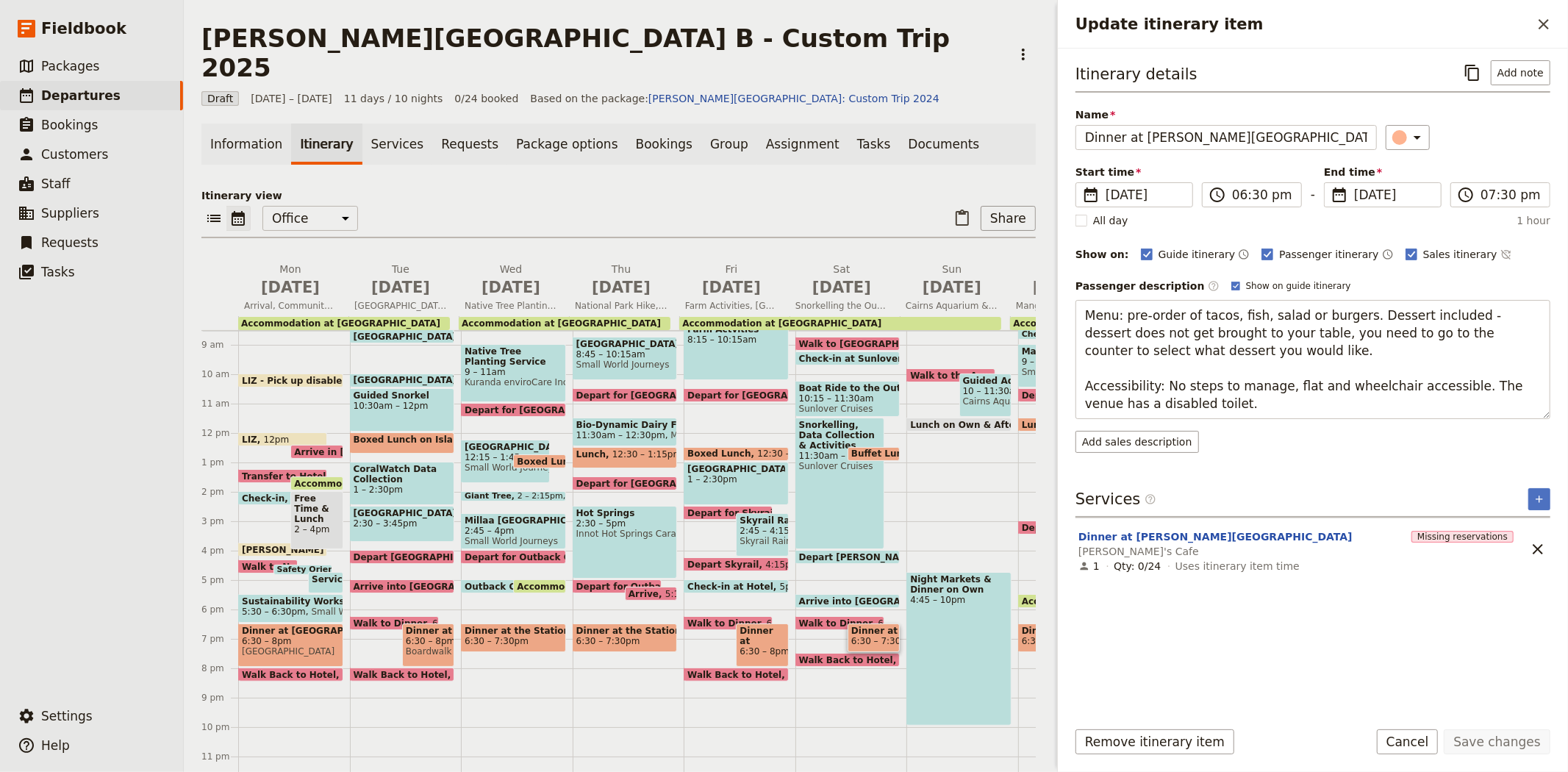
drag, startPoint x: 1176, startPoint y: 410, endPoint x: 1044, endPoint y: 369, distance: 138.2
click at [1044, 369] on div "[PERSON_NAME][GEOGRAPHIC_DATA] B - Custom Trip 2025 ​ Draft [DATE] – [DATE] 11 …" at bounding box center [876, 386] width 1384 height 772
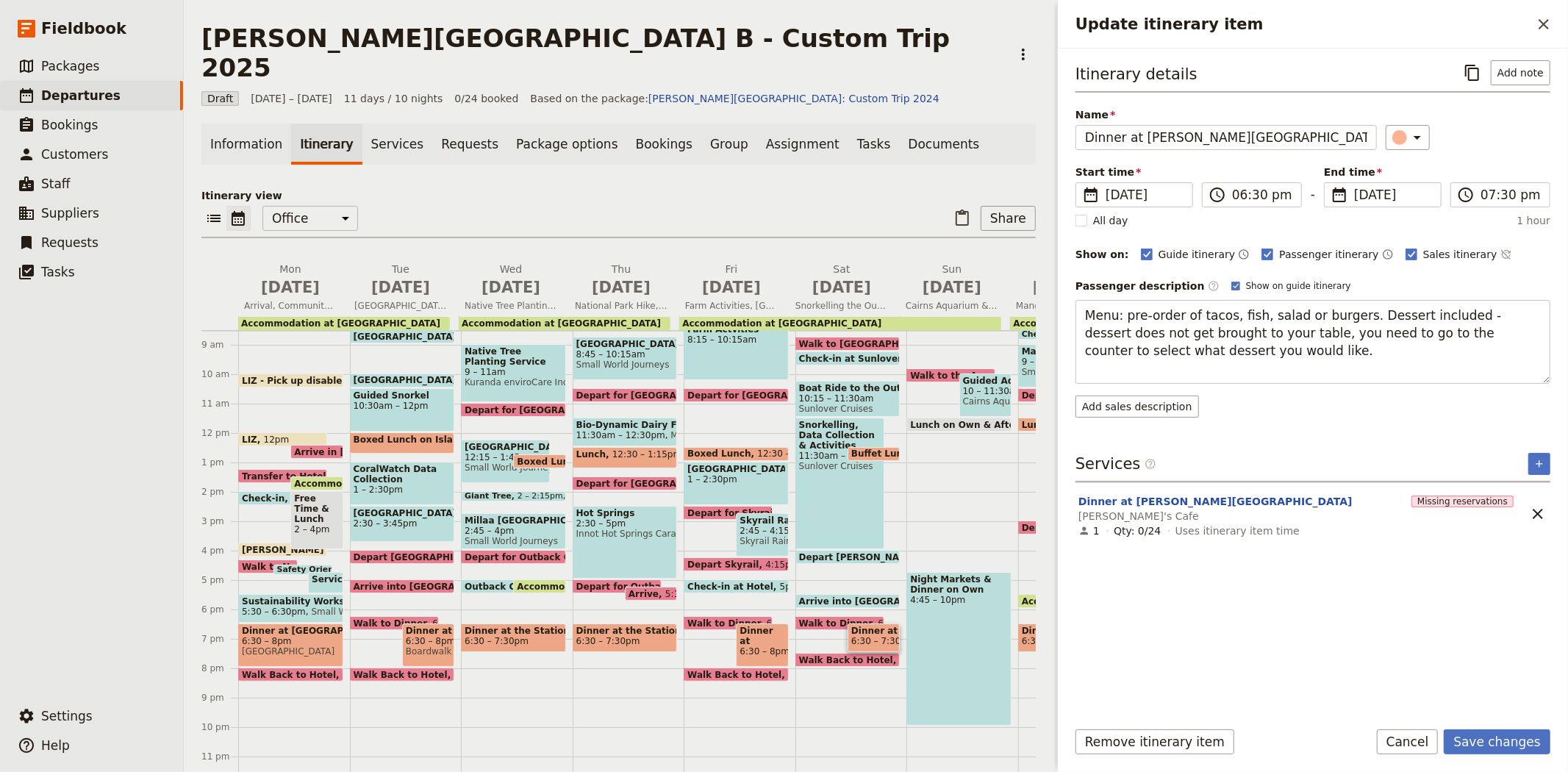
type textarea "Menu: pre-order of tacos, fish, salad or burgers. Dessert included - dessert do…"
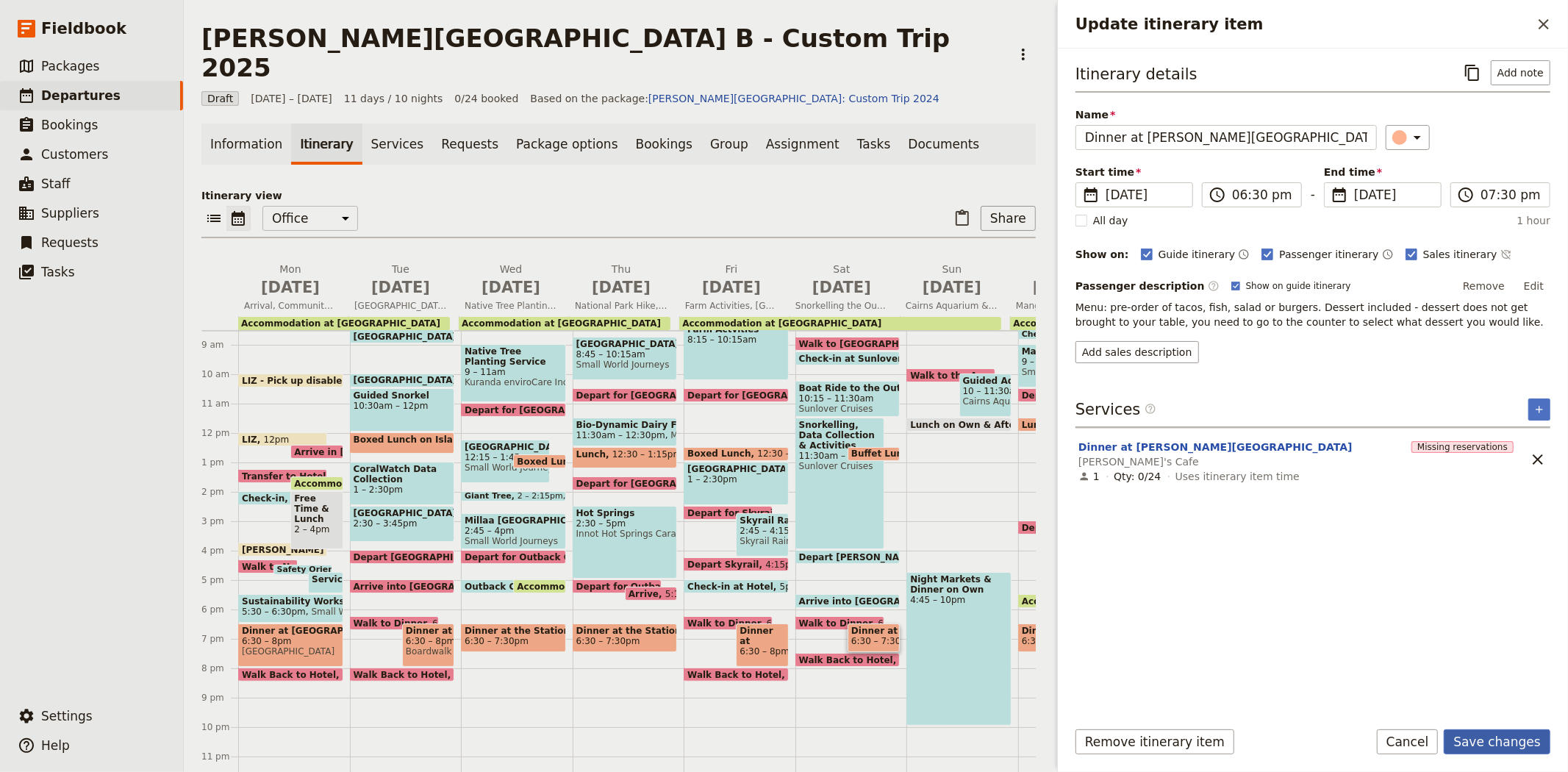
click at [1510, 734] on button "Save changes" at bounding box center [1496, 742] width 106 height 25
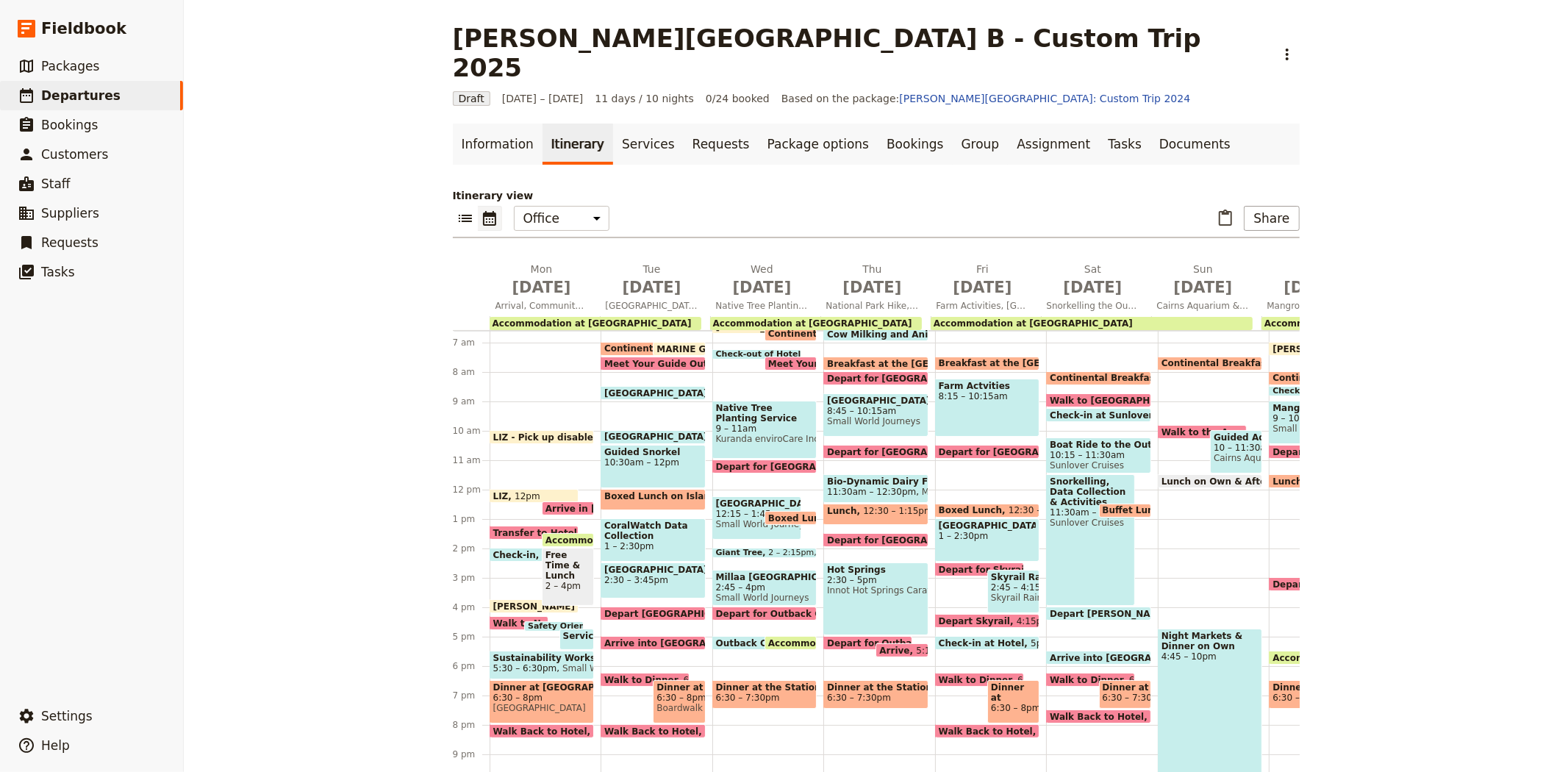
scroll to position [169, 0]
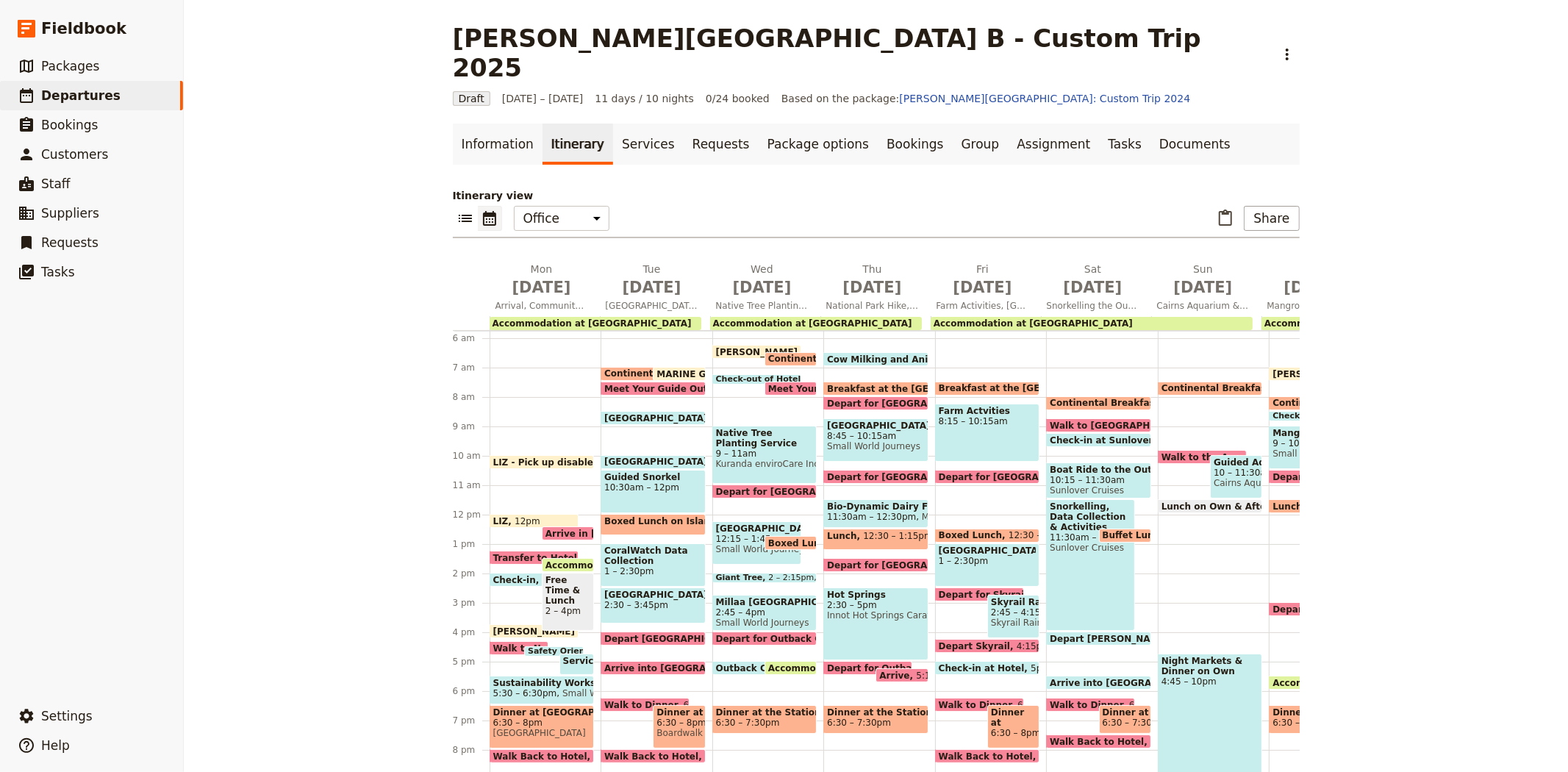
click at [1081, 398] on span "Continental Breakfast at Hotel" at bounding box center [1129, 403] width 159 height 10
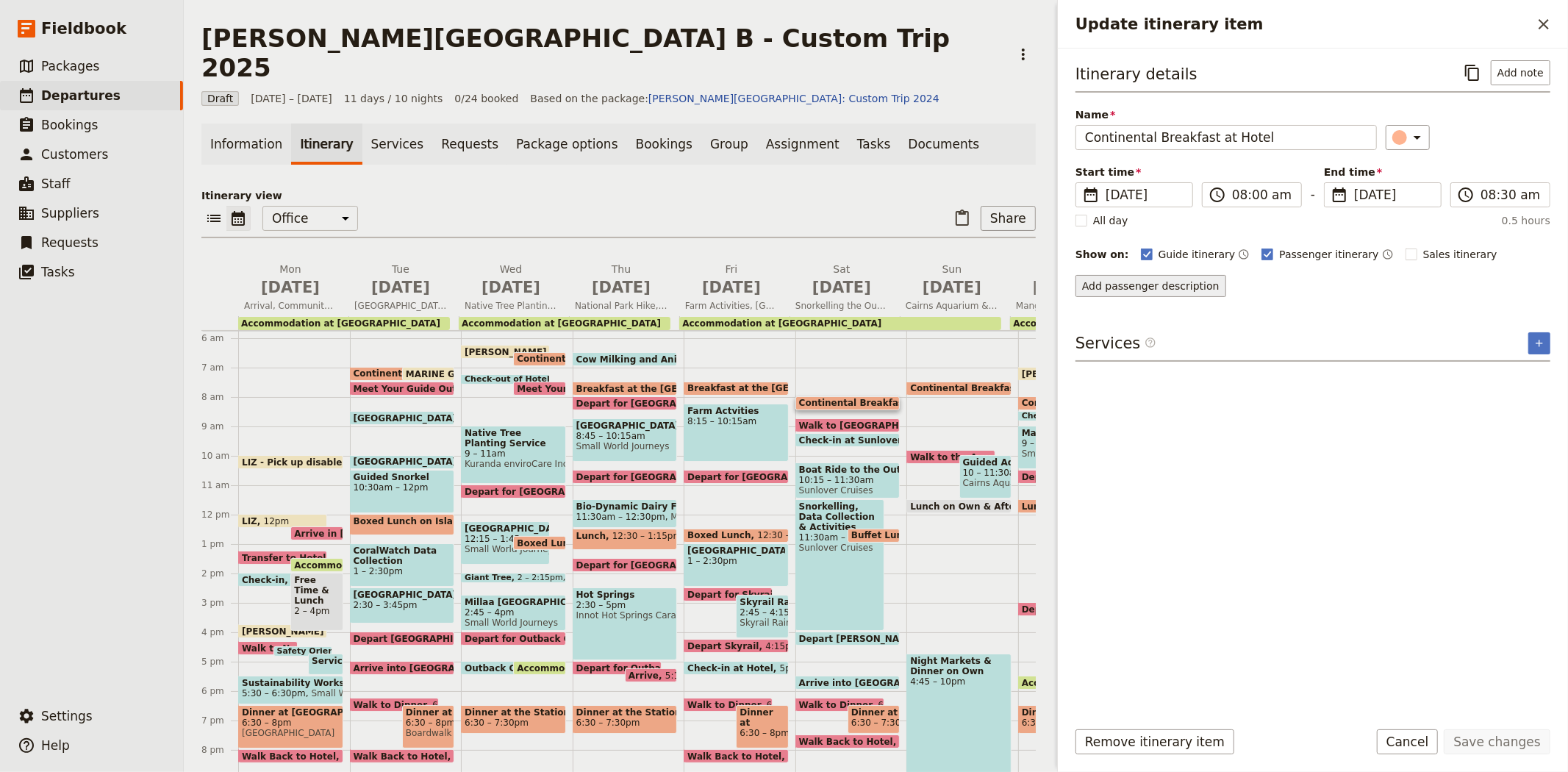
click at [1194, 288] on button "Add passenger description" at bounding box center [1151, 286] width 151 height 22
click at [1152, 333] on textarea "Update itinerary item" at bounding box center [1313, 325] width 475 height 49
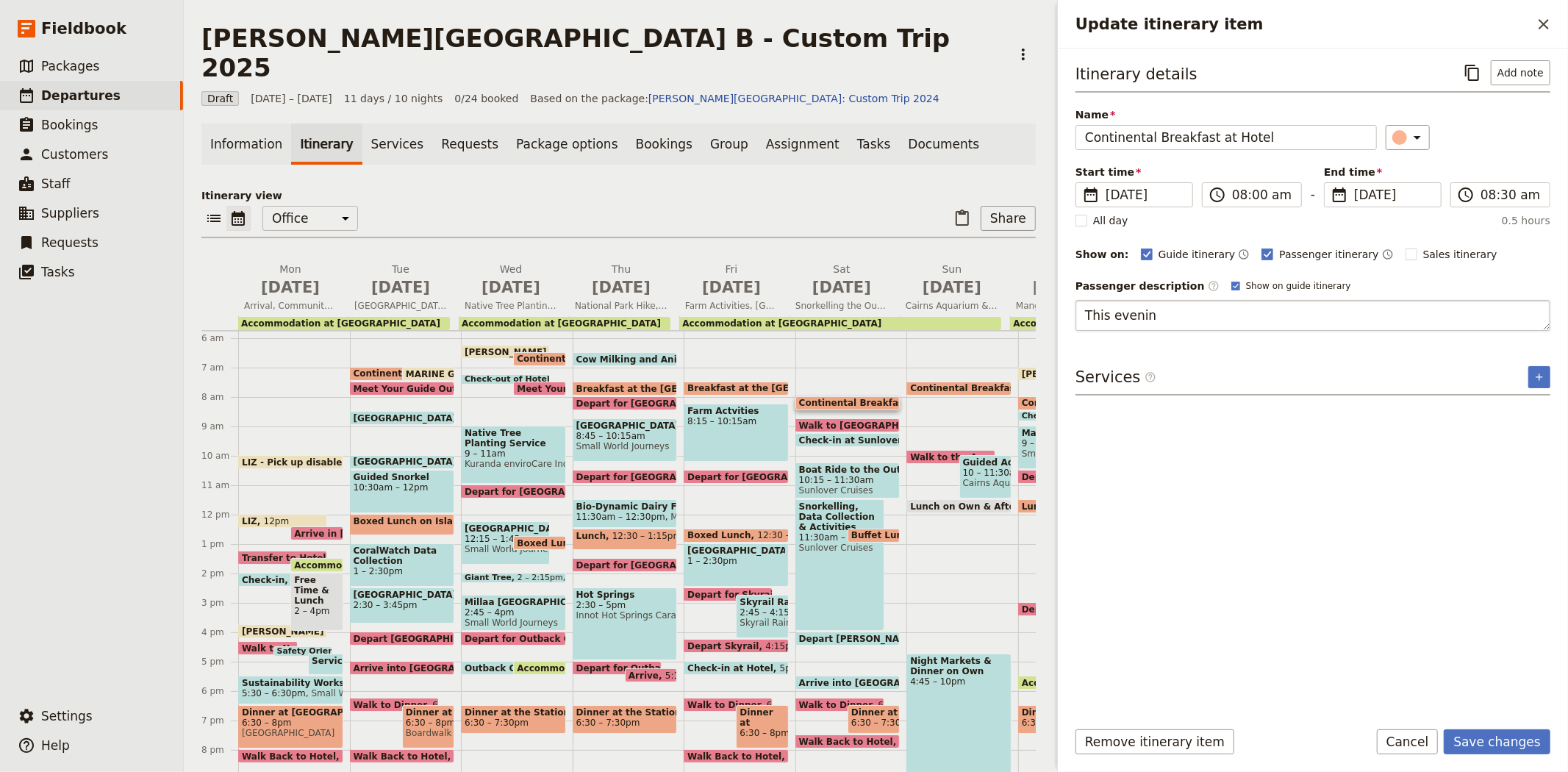
type textarea "This eveni"
click at [1555, 31] on button "​" at bounding box center [1544, 24] width 25 height 25
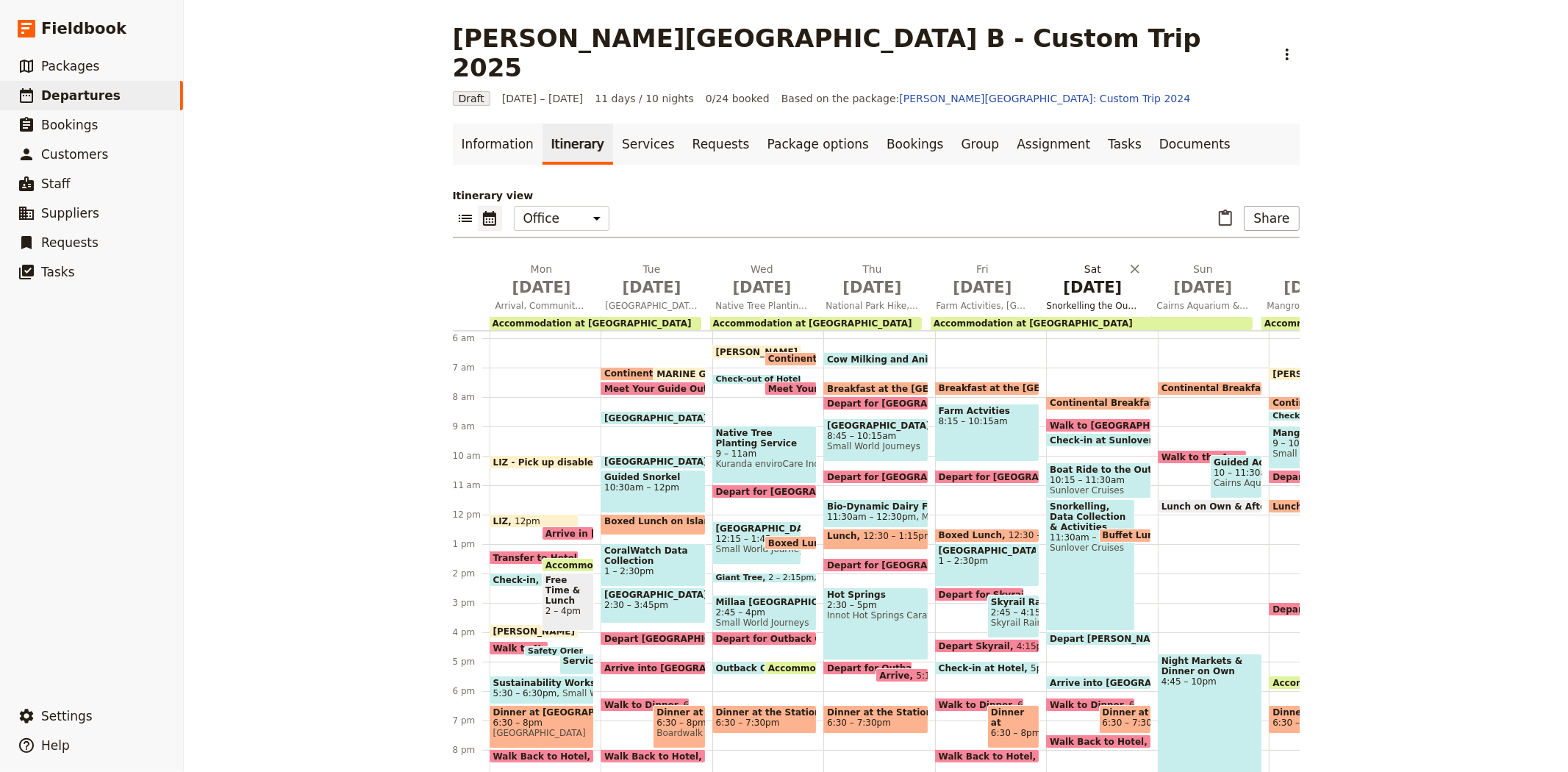
click at [1076, 277] on span "[DATE]" at bounding box center [1093, 288] width 93 height 22
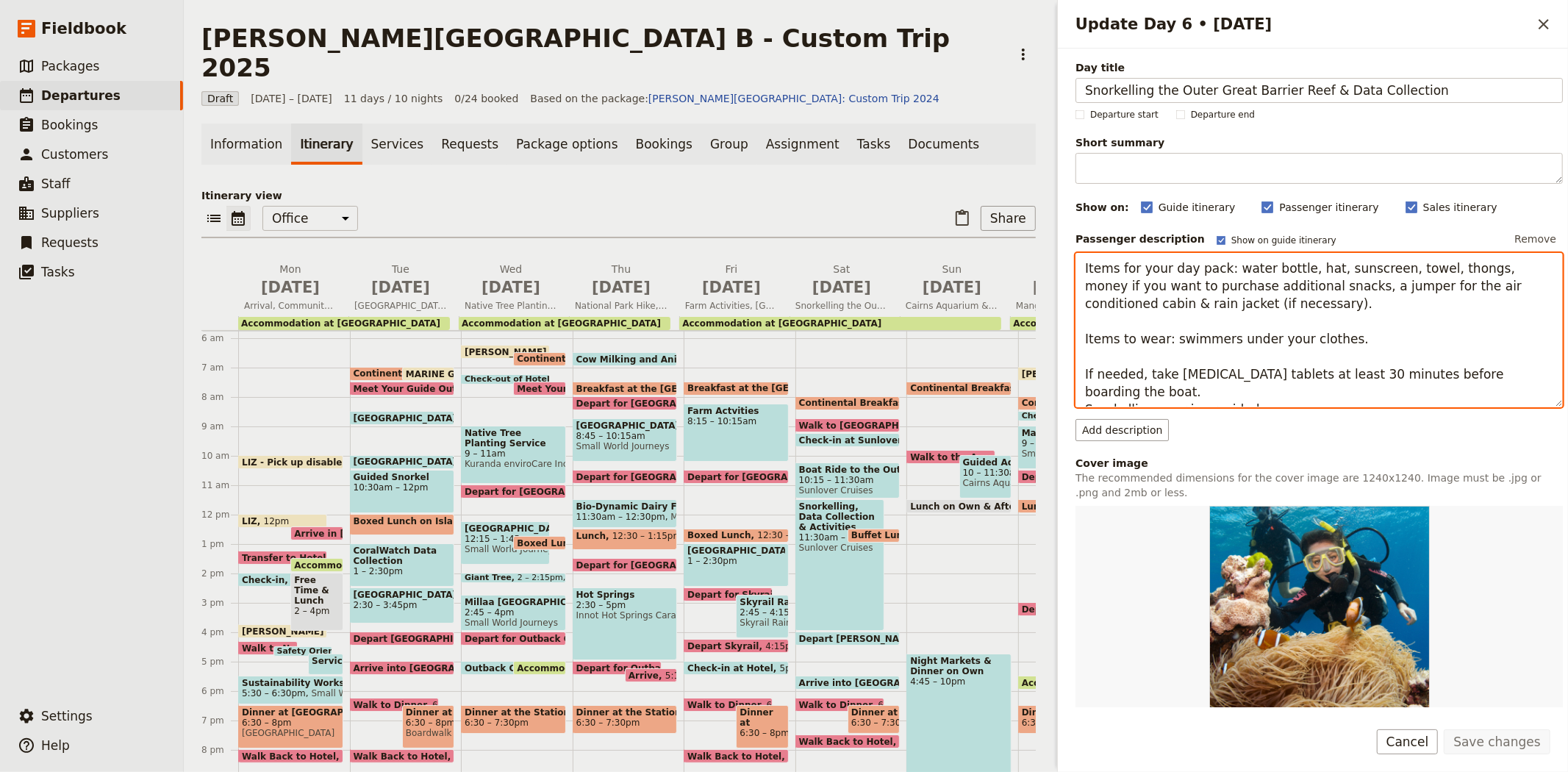
click at [1097, 304] on textarea "Items for your day pack: water bottle, hat, sunscreen, towel, thongs, money if …" at bounding box center [1319, 330] width 488 height 155
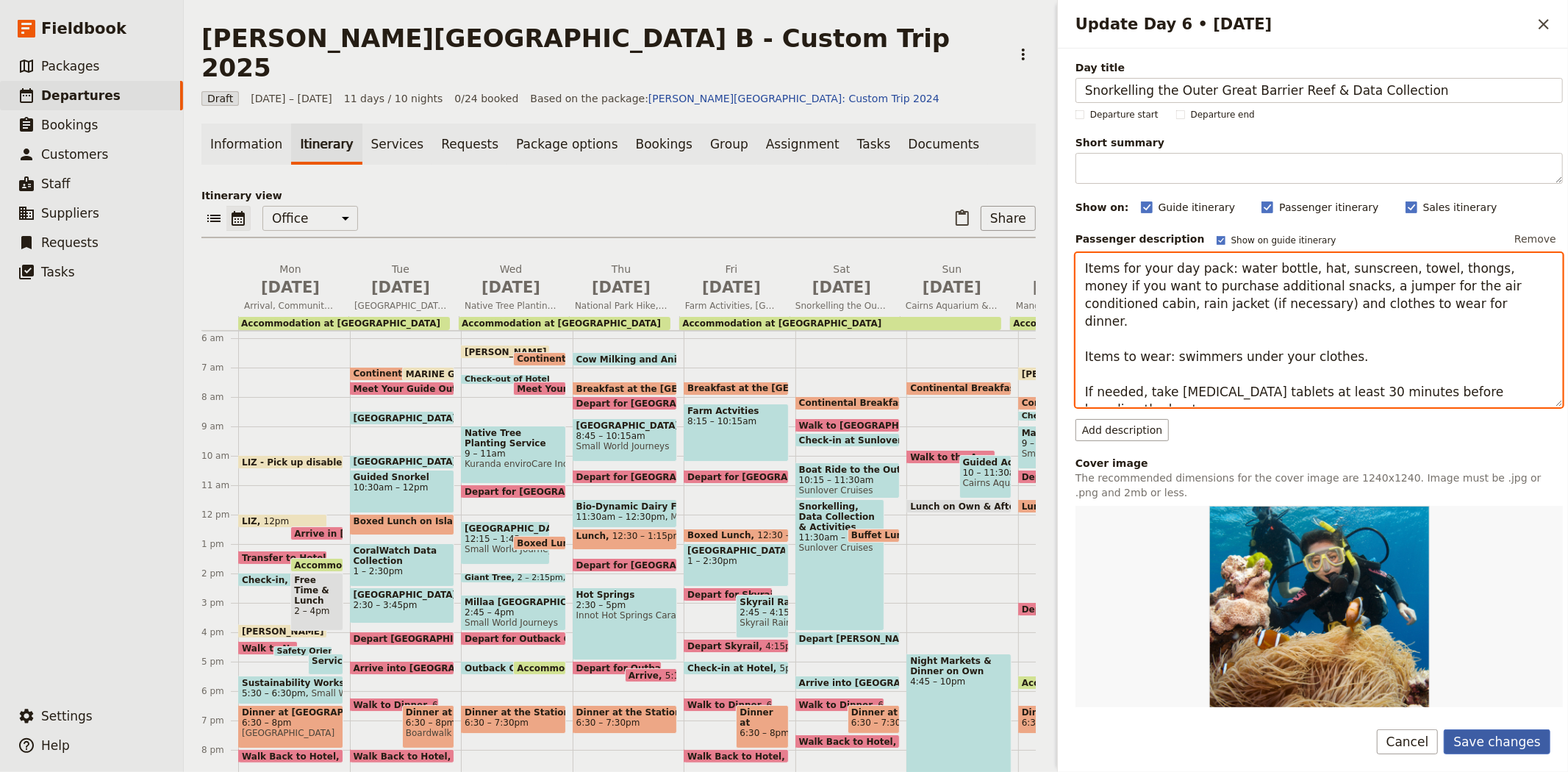
type textarea "Items for your day pack: water bottle, hat, sunscreen, towel, thongs, money if …"
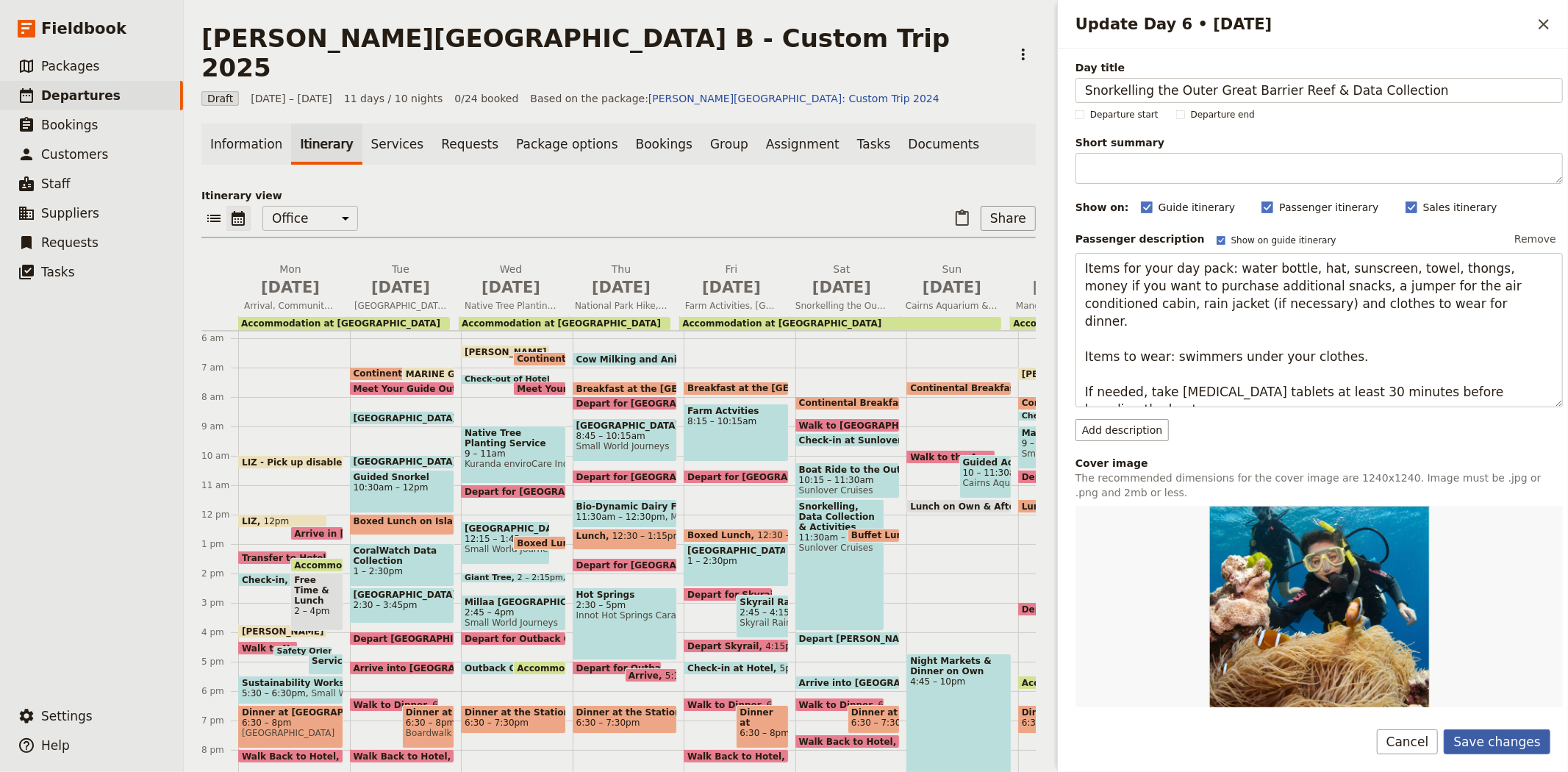
click at [1504, 744] on button "Save changes" at bounding box center [1496, 742] width 106 height 25
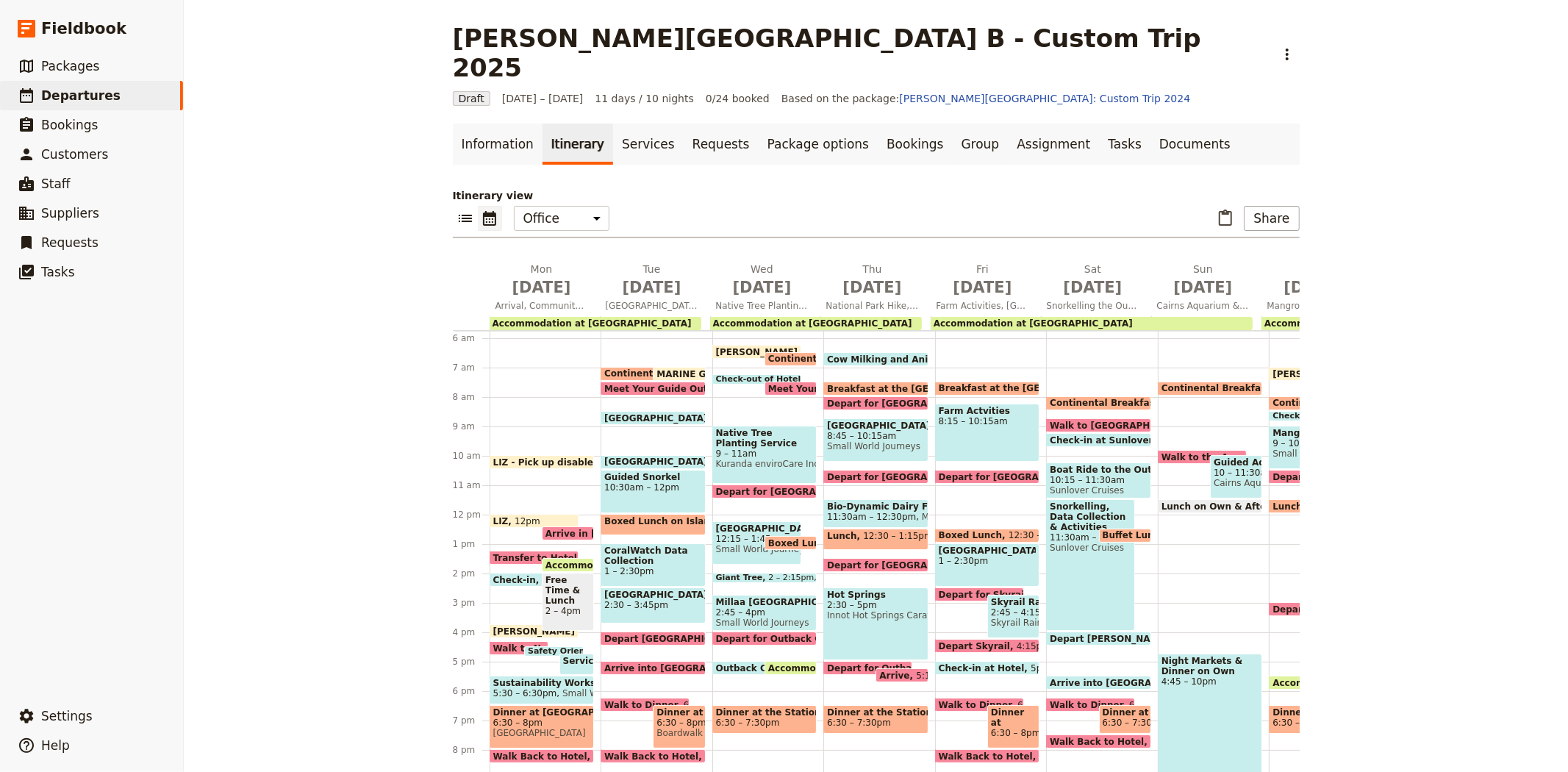
click at [1078, 398] on span "Continental Breakfast at Hotel" at bounding box center [1129, 403] width 159 height 10
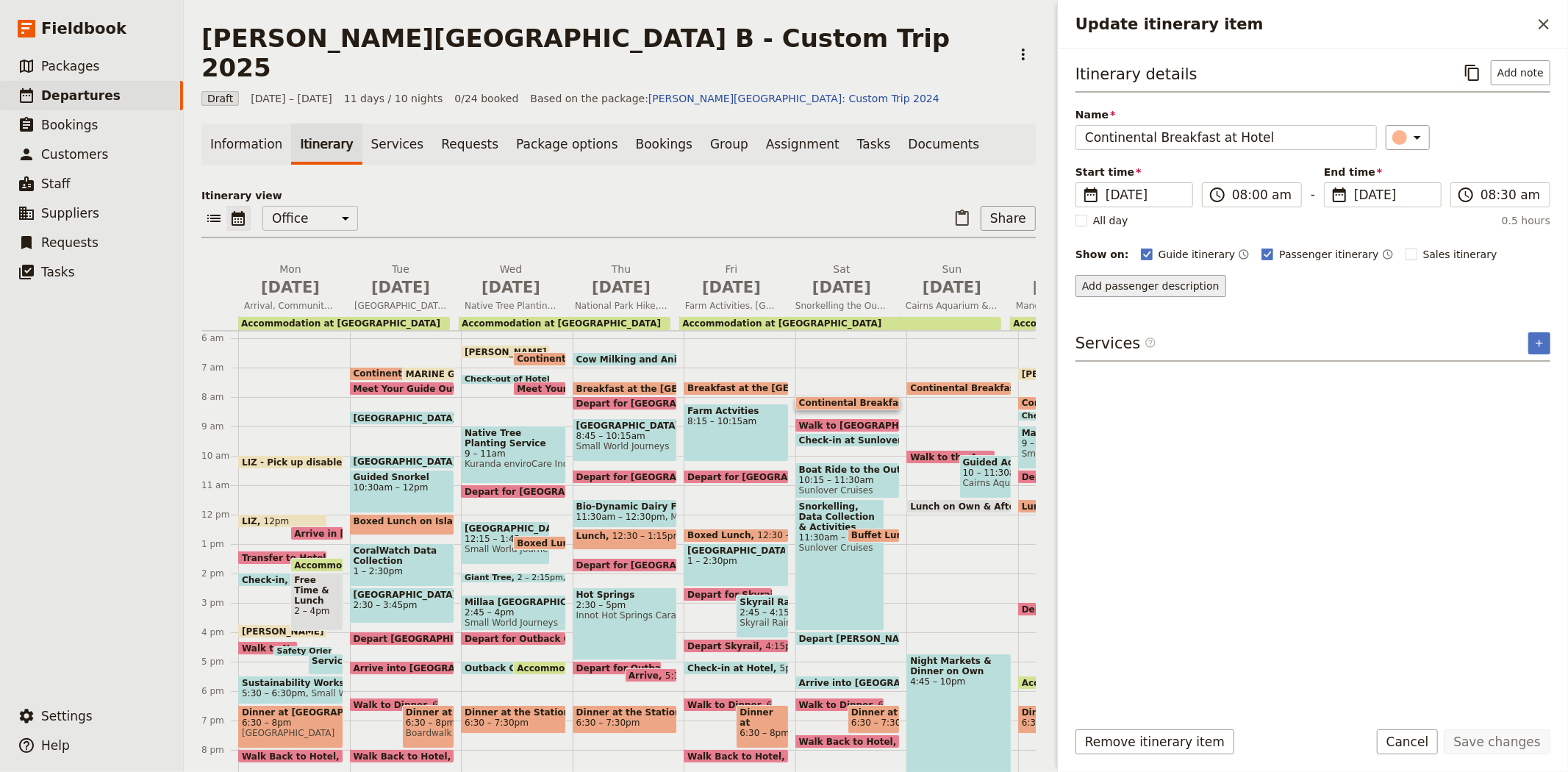
click at [1143, 282] on button "Add passenger description" at bounding box center [1151, 286] width 151 height 22
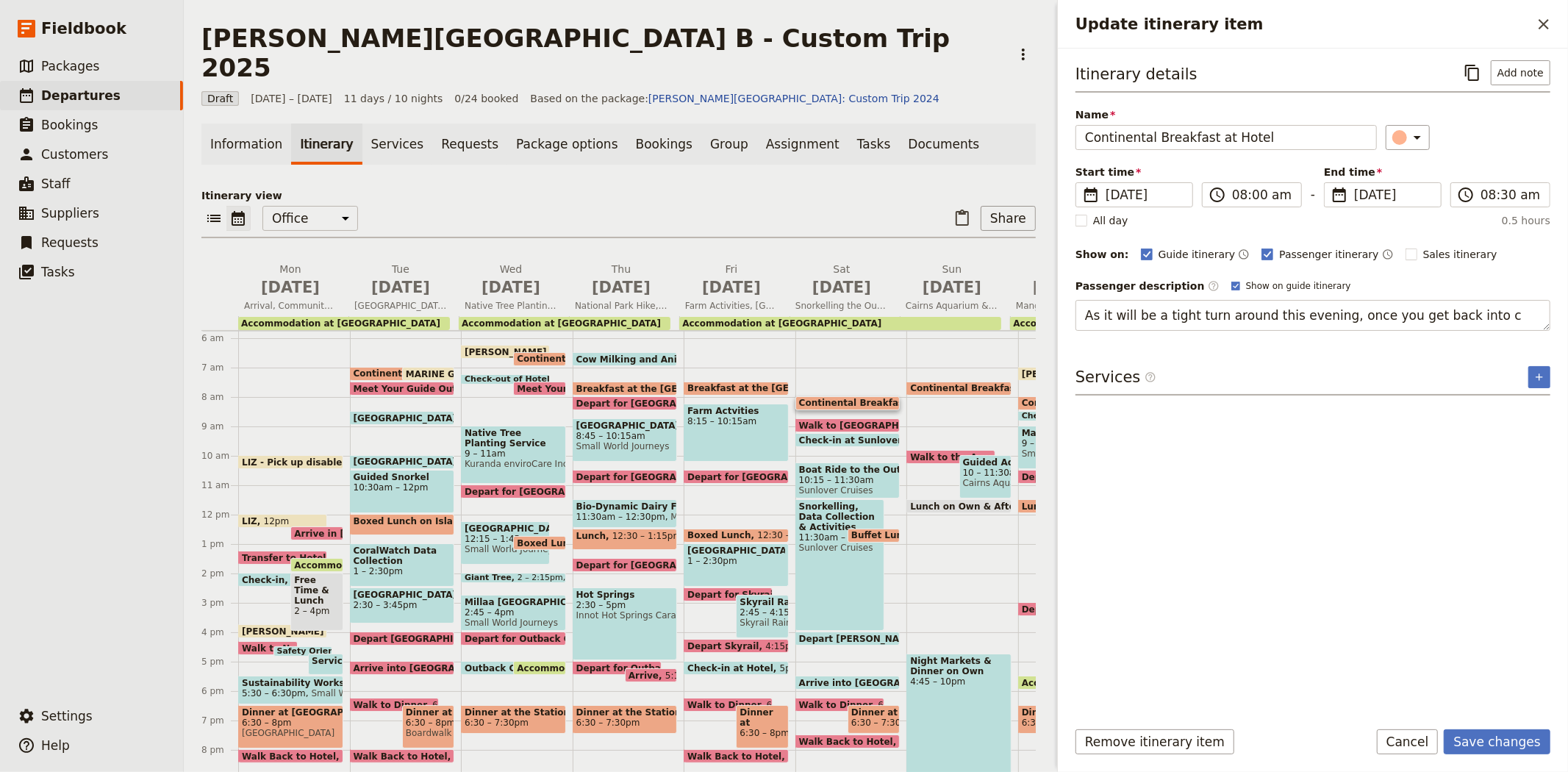
type textarea "As it will be a tight turn around this evening, once you get back into"
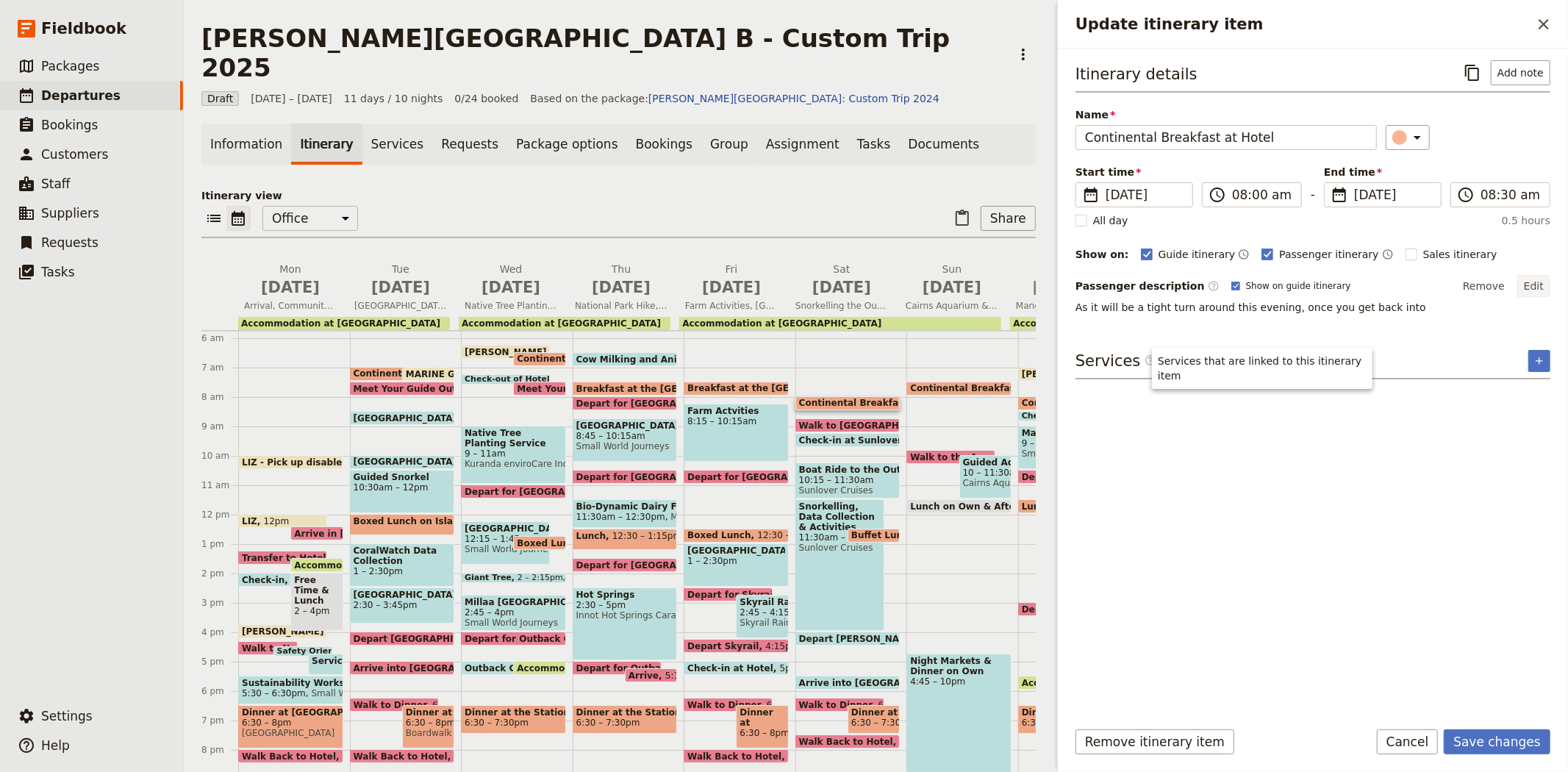
click at [1538, 282] on button "Edit" at bounding box center [1534, 286] width 33 height 22
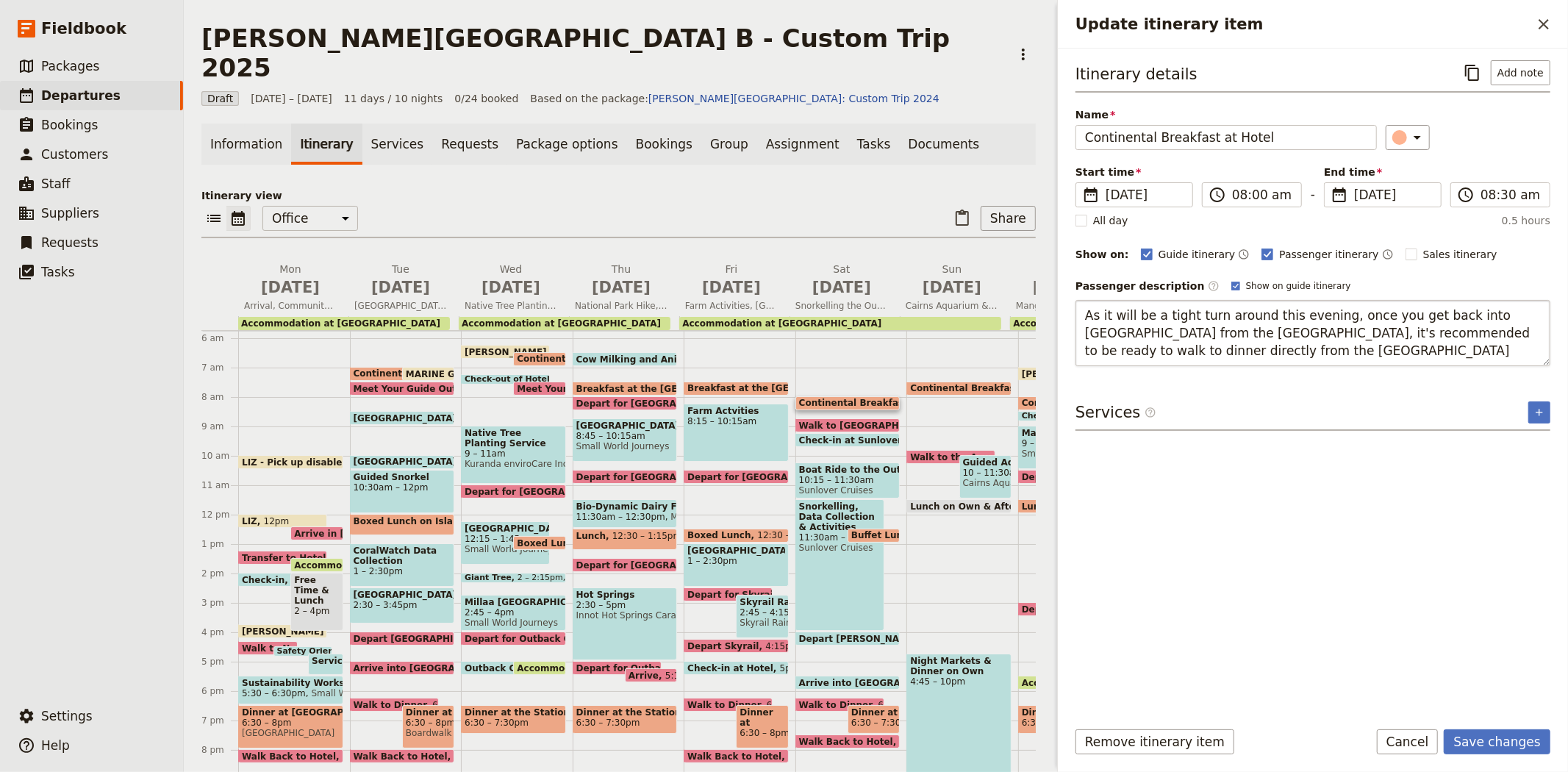
type textarea "As it will be a tight turn around this evening, once you get back into [GEOGRAP…"
drag, startPoint x: 1194, startPoint y: 353, endPoint x: 1041, endPoint y: 294, distance: 164.0
click at [1041, 294] on div "[PERSON_NAME][GEOGRAPHIC_DATA] B - Custom Trip 2025 ​ Draft [DATE] – [DATE] 11 …" at bounding box center [876, 386] width 1384 height 772
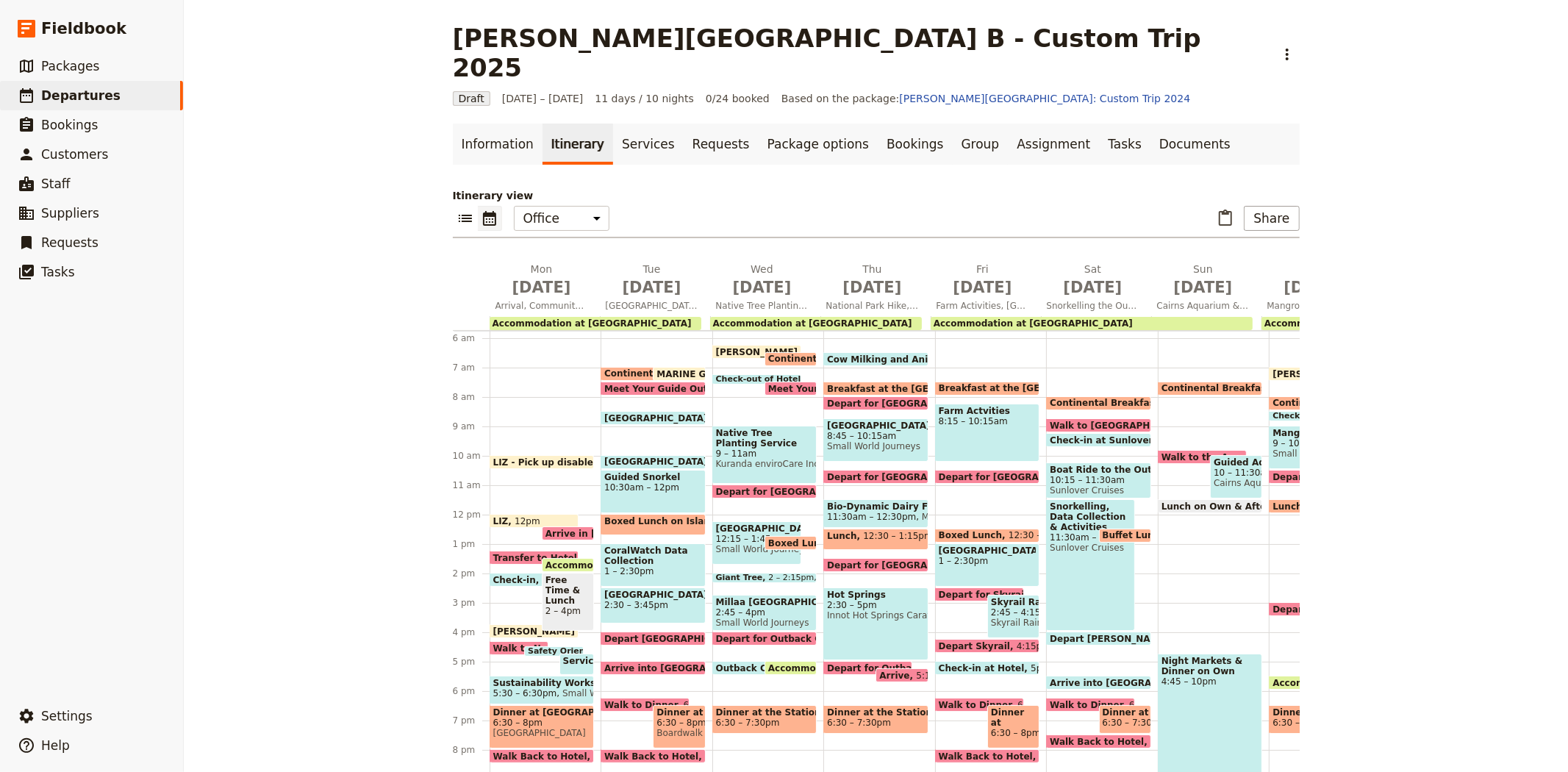
click at [1063, 398] on span "Continental Breakfast at Hotel" at bounding box center [1129, 403] width 159 height 10
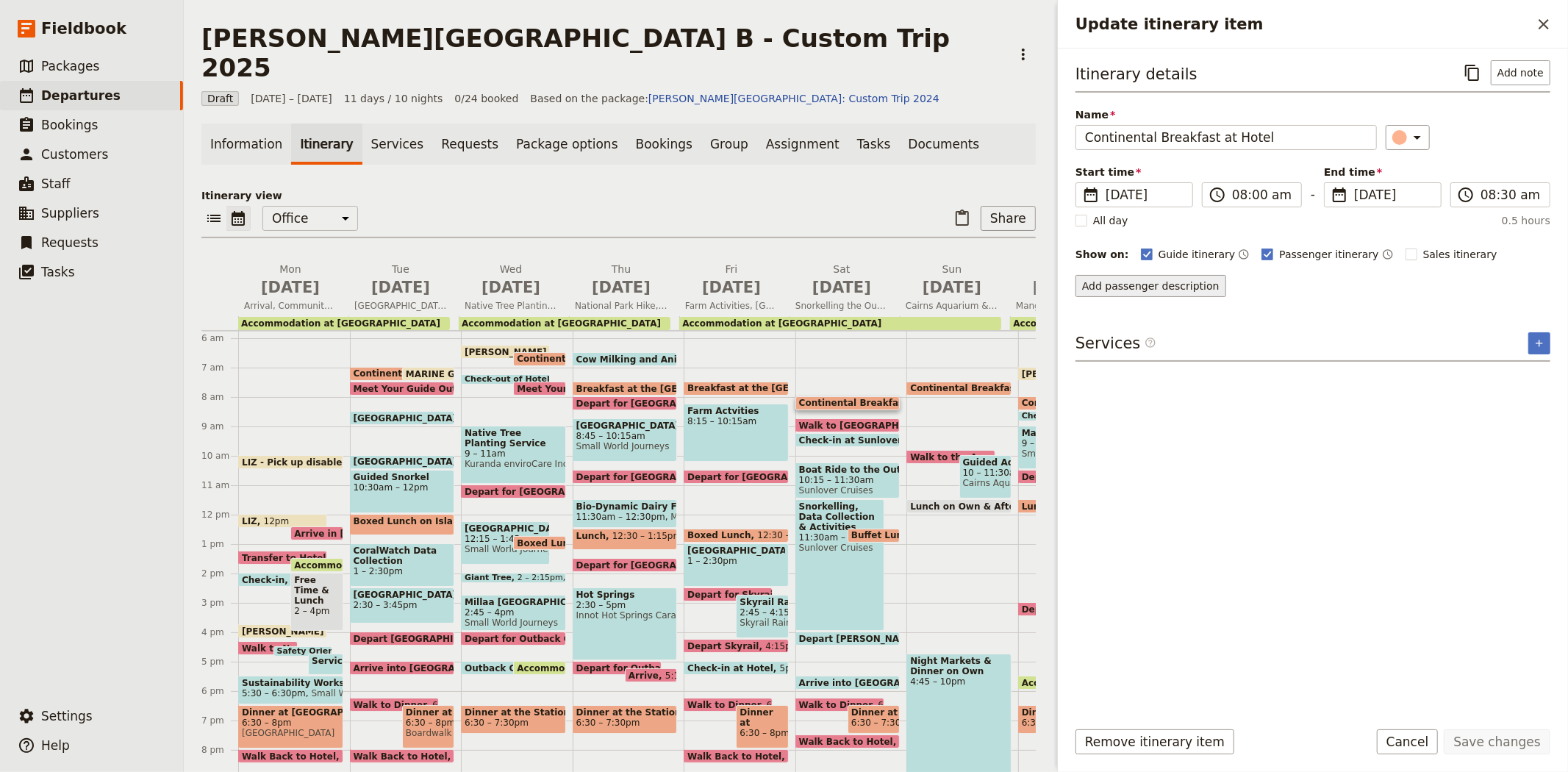
click at [1173, 280] on button "Add passenger description" at bounding box center [1151, 286] width 151 height 22
type textarea "As it will be a tight turn around this evening, once you get back into [GEOGRAP…"
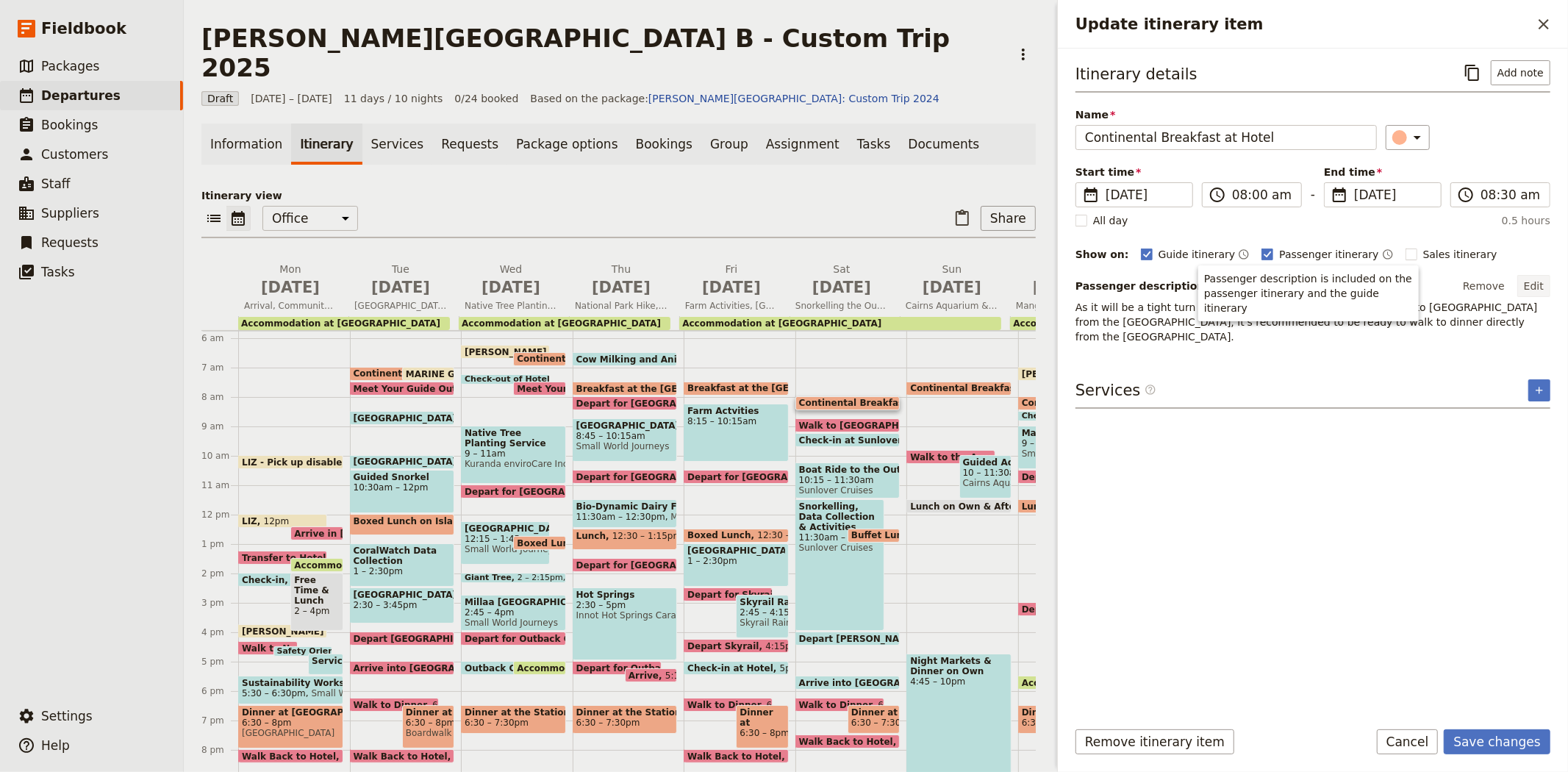
click at [1527, 289] on button "Edit" at bounding box center [1534, 286] width 33 height 22
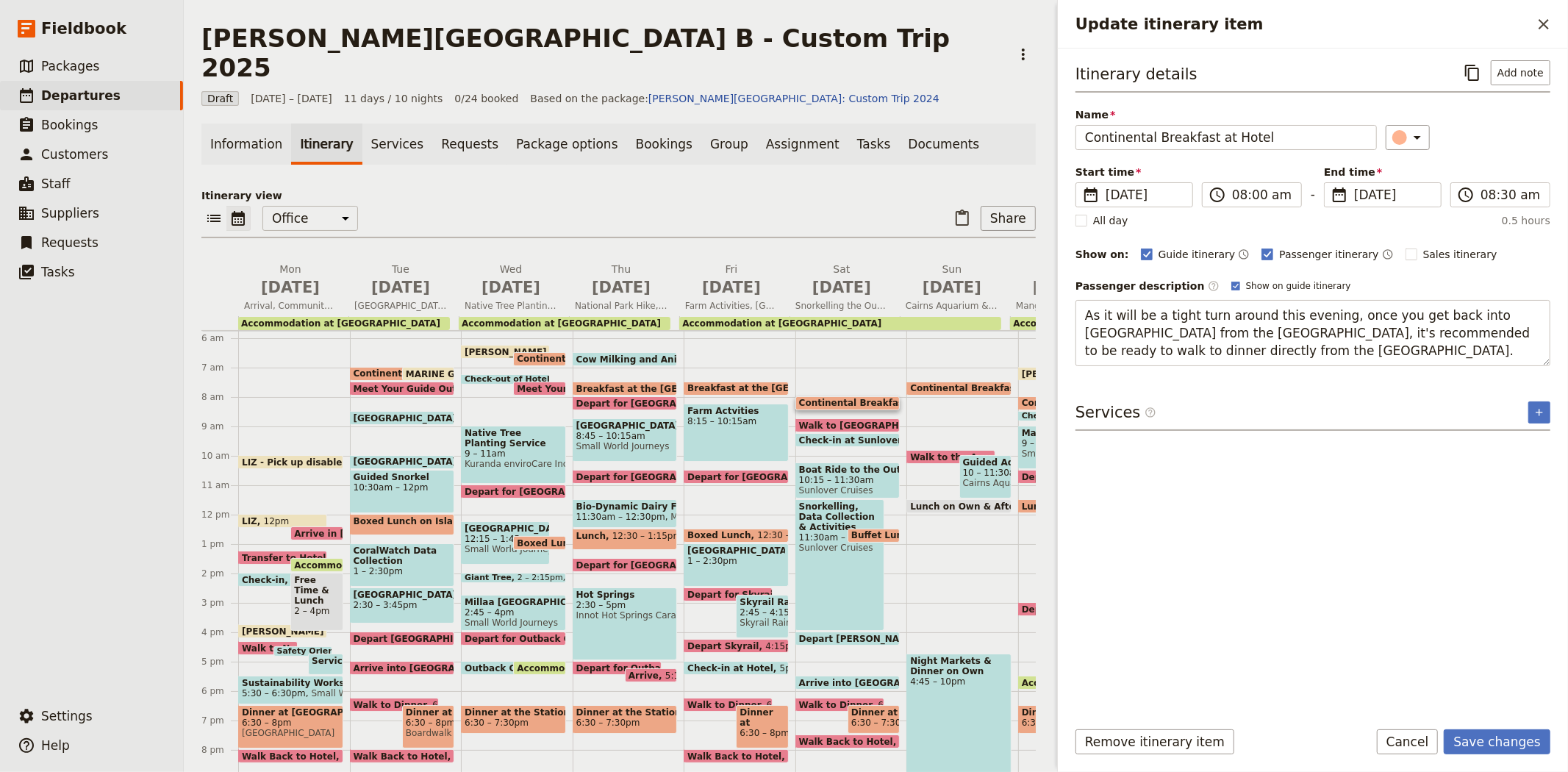
drag, startPoint x: 1201, startPoint y: 350, endPoint x: 1029, endPoint y: 322, distance: 174.3
click at [1029, 322] on div "[PERSON_NAME][GEOGRAPHIC_DATA] B - Custom Trip 2025 ​ Draft [DATE] – [DATE] 11 …" at bounding box center [876, 386] width 1384 height 772
click at [1343, 328] on textarea "Given the tight turnaround this evening, returning to your accommodation after …" at bounding box center [1313, 333] width 475 height 66
click at [1514, 350] on textarea "Given the tight turnaround this evening, returning to your accommodation after …" at bounding box center [1313, 333] width 475 height 66
type textarea "Given the tight turnaround this evening, returning to your accommodation after …"
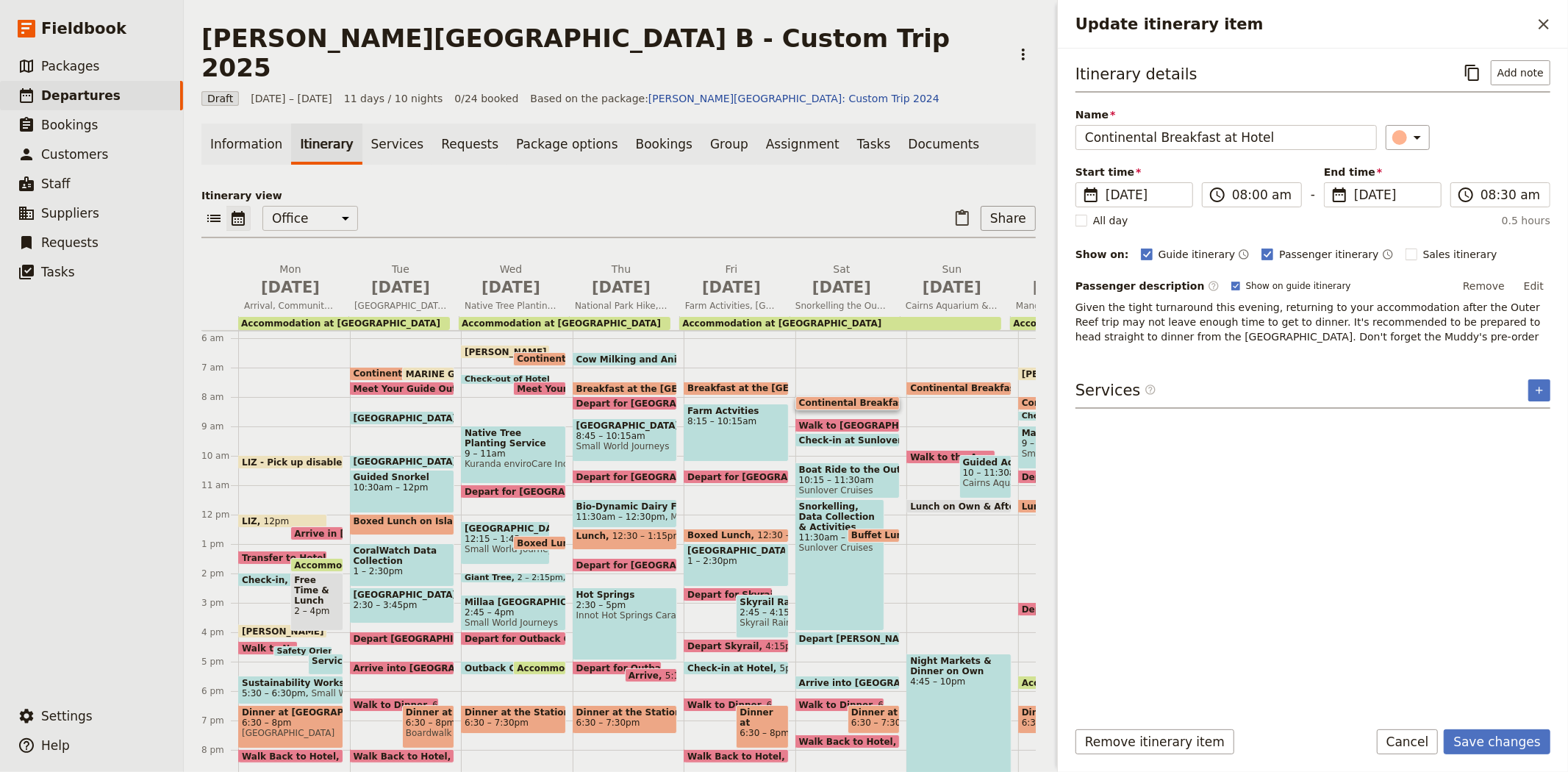
click at [1530, 281] on button "Edit" at bounding box center [1534, 286] width 33 height 22
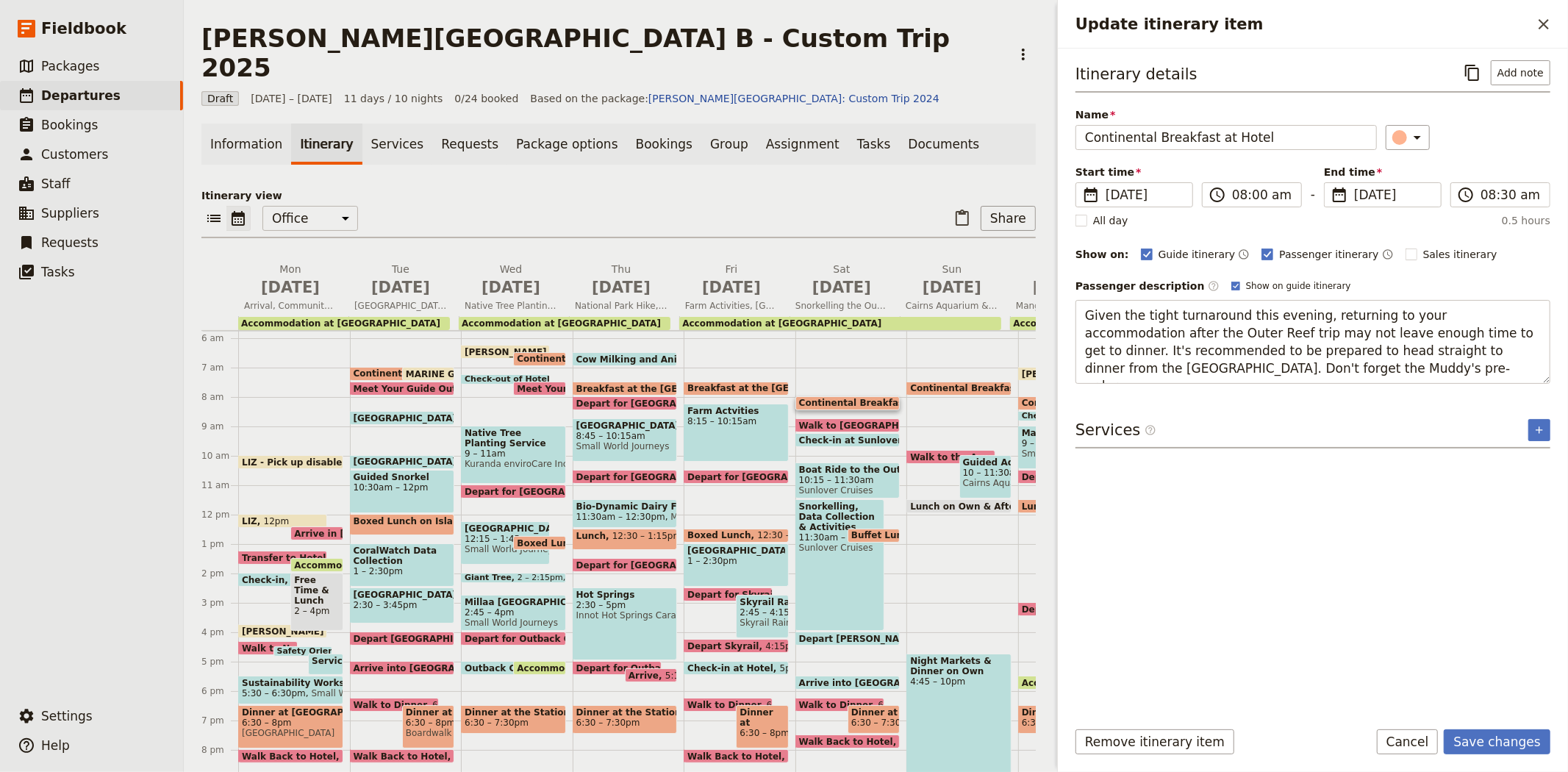
type textarea "Given the tight turnaround this evening, returning to your accommodation after …"
click at [1516, 738] on button "Save changes" at bounding box center [1496, 742] width 106 height 25
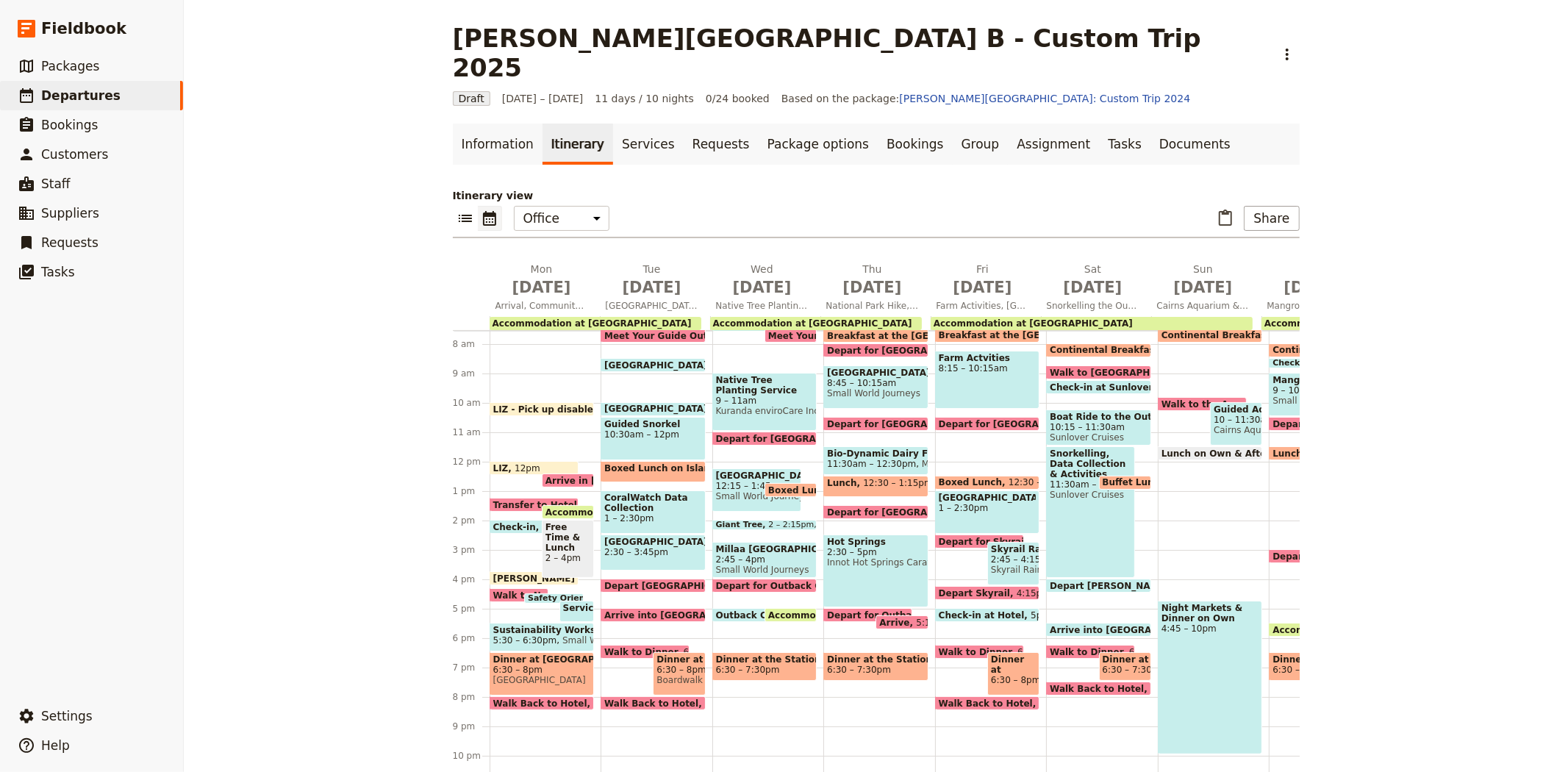
scroll to position [251, 0]
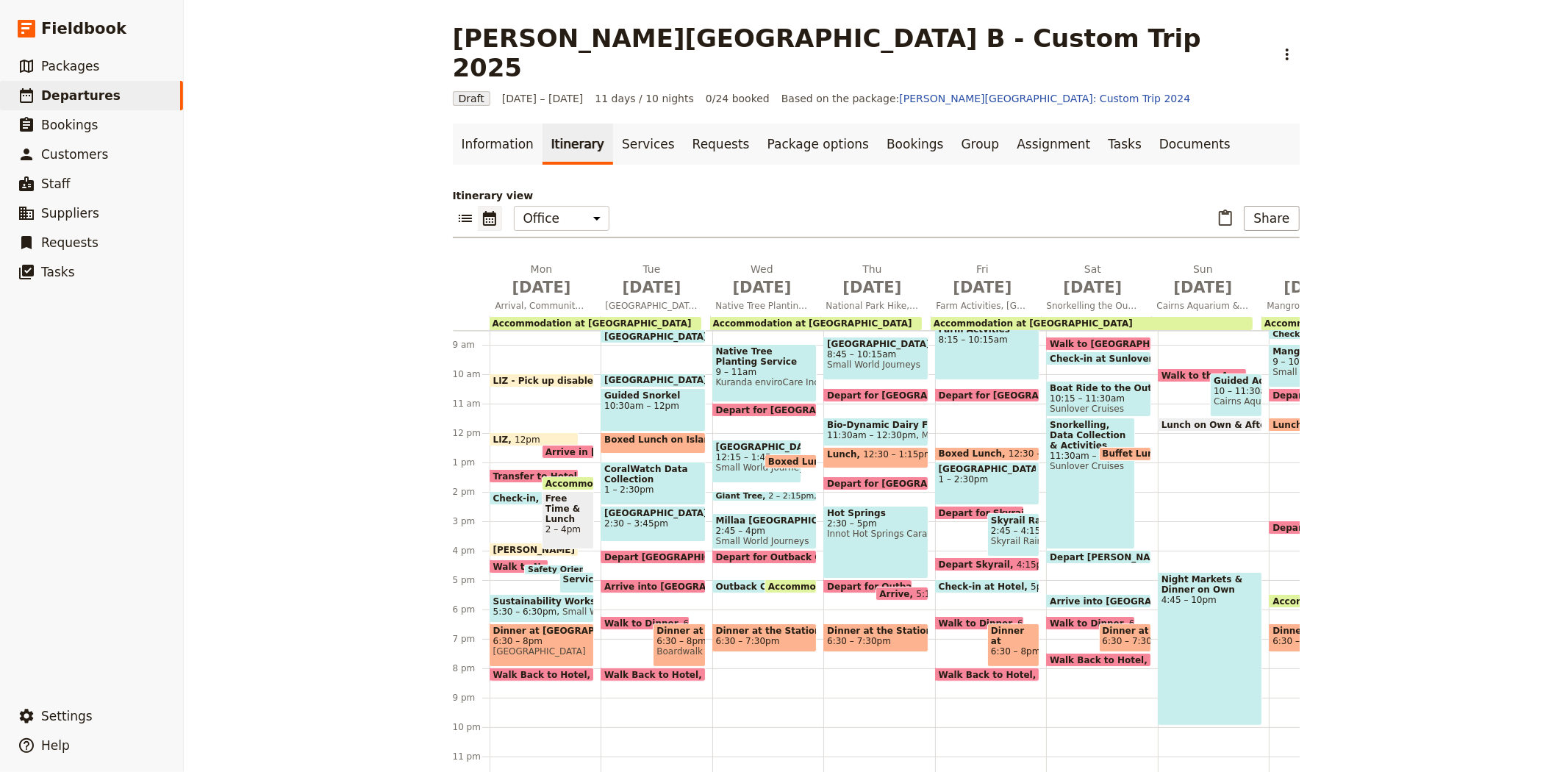
click at [1093, 596] on span "Arrive into [GEOGRAPHIC_DATA]" at bounding box center [1132, 601] width 166 height 9
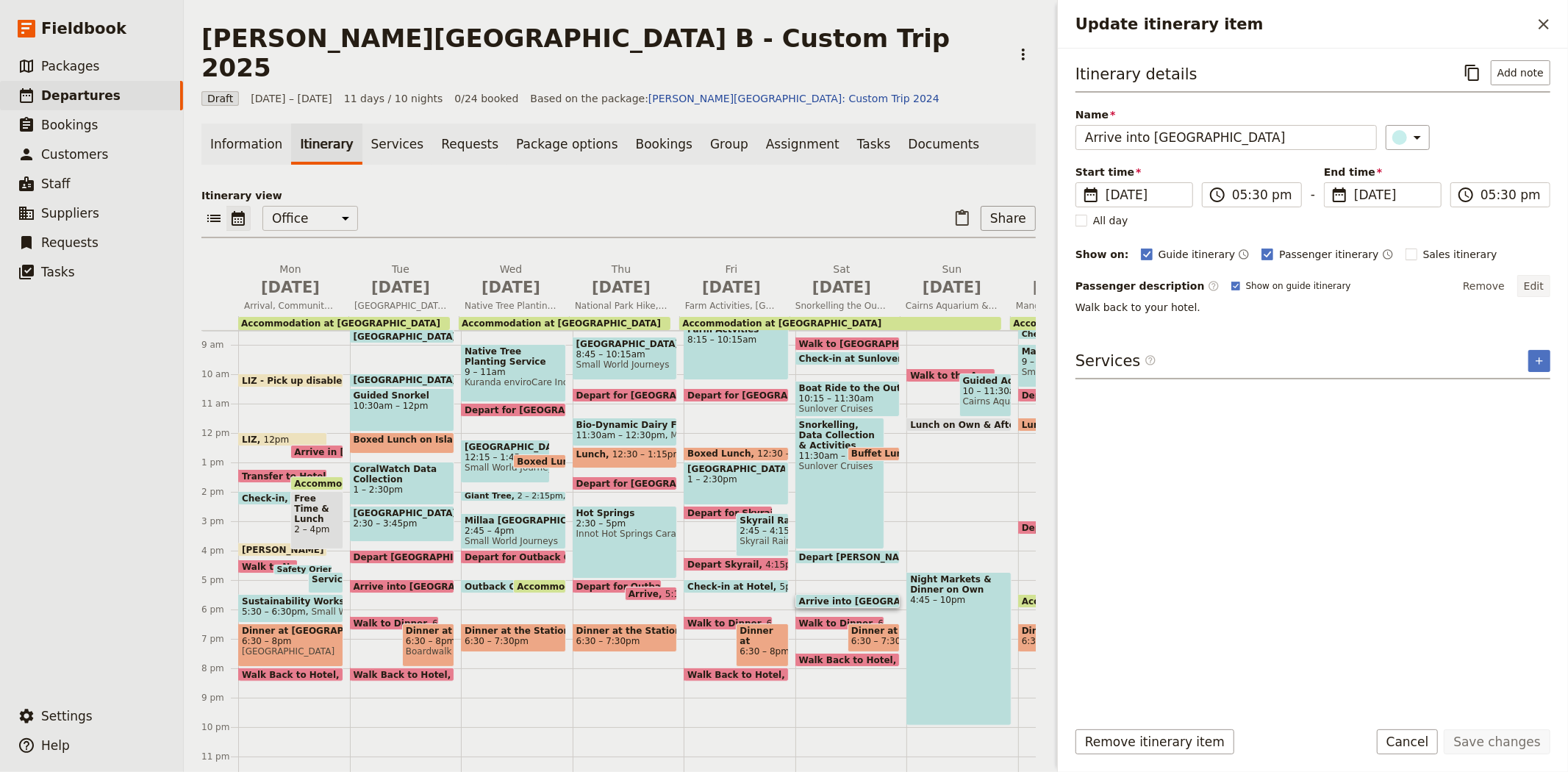
click at [1523, 288] on button "Edit" at bounding box center [1534, 286] width 33 height 22
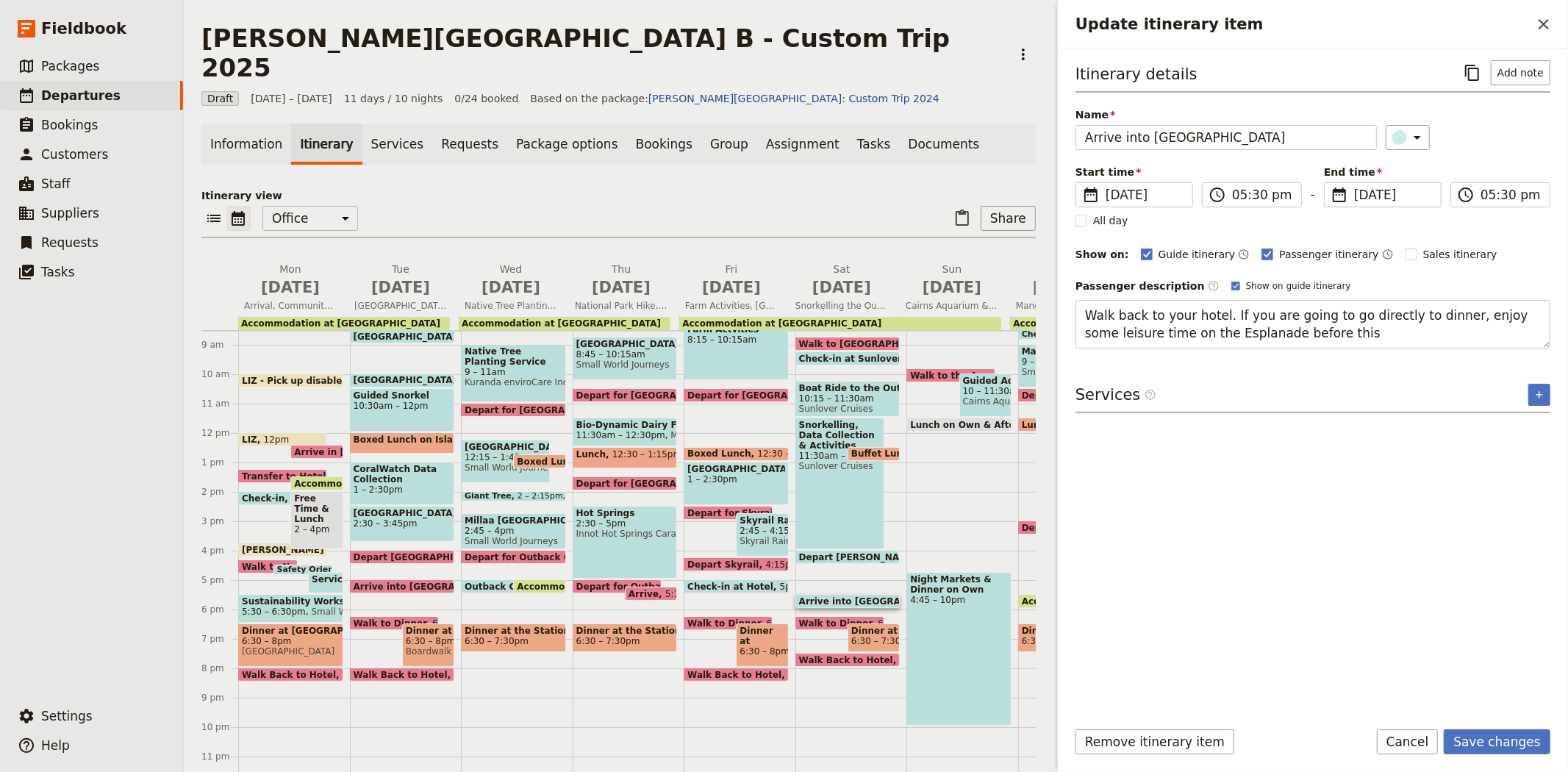
type textarea "Walk back to your hotel. If you are going to go directly to dinner, enjoy some …"
click at [1464, 746] on button "Save changes" at bounding box center [1496, 742] width 106 height 25
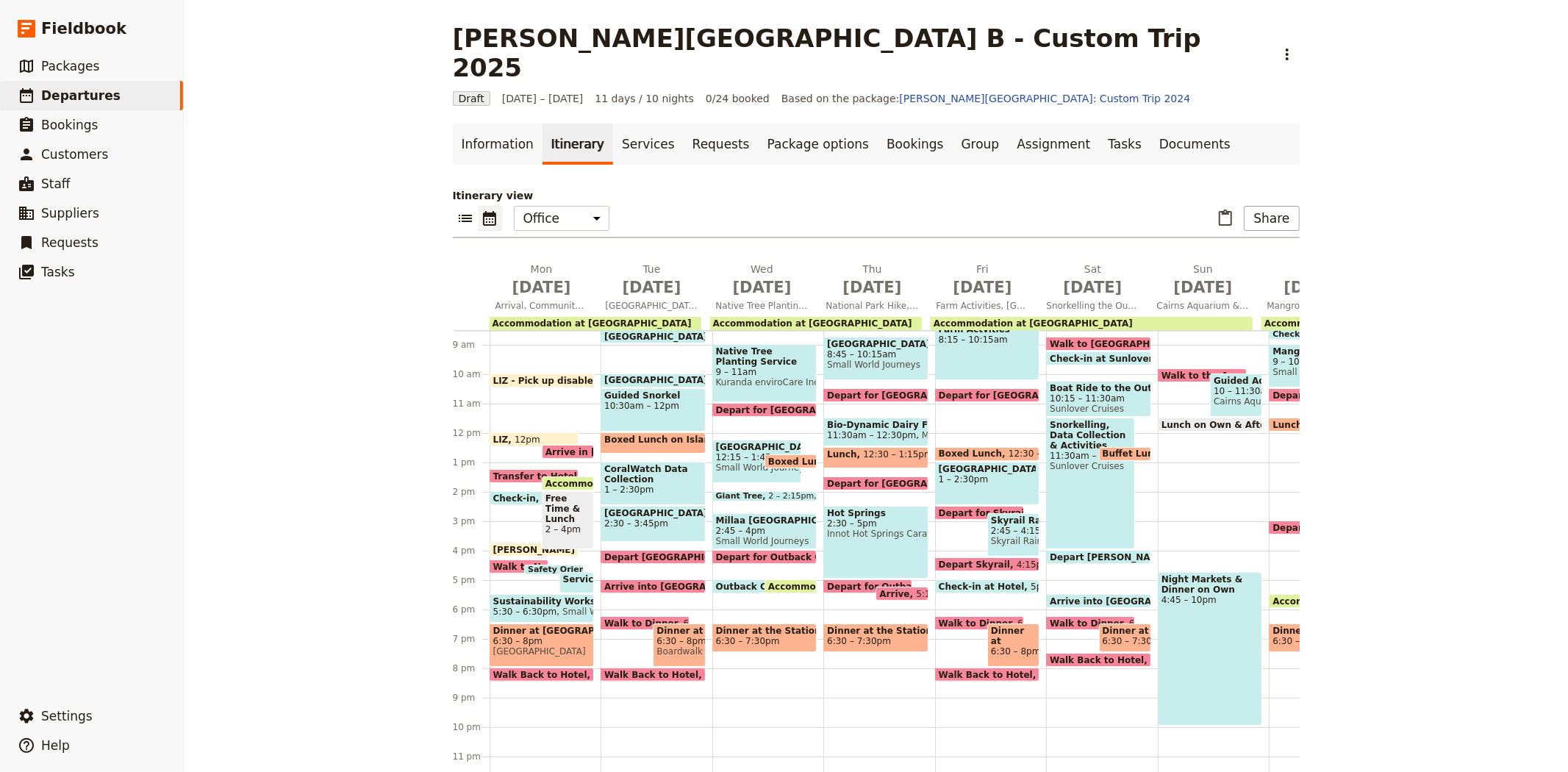
click at [953, 618] on span "Walk to Dinner" at bounding box center [978, 622] width 79 height 9
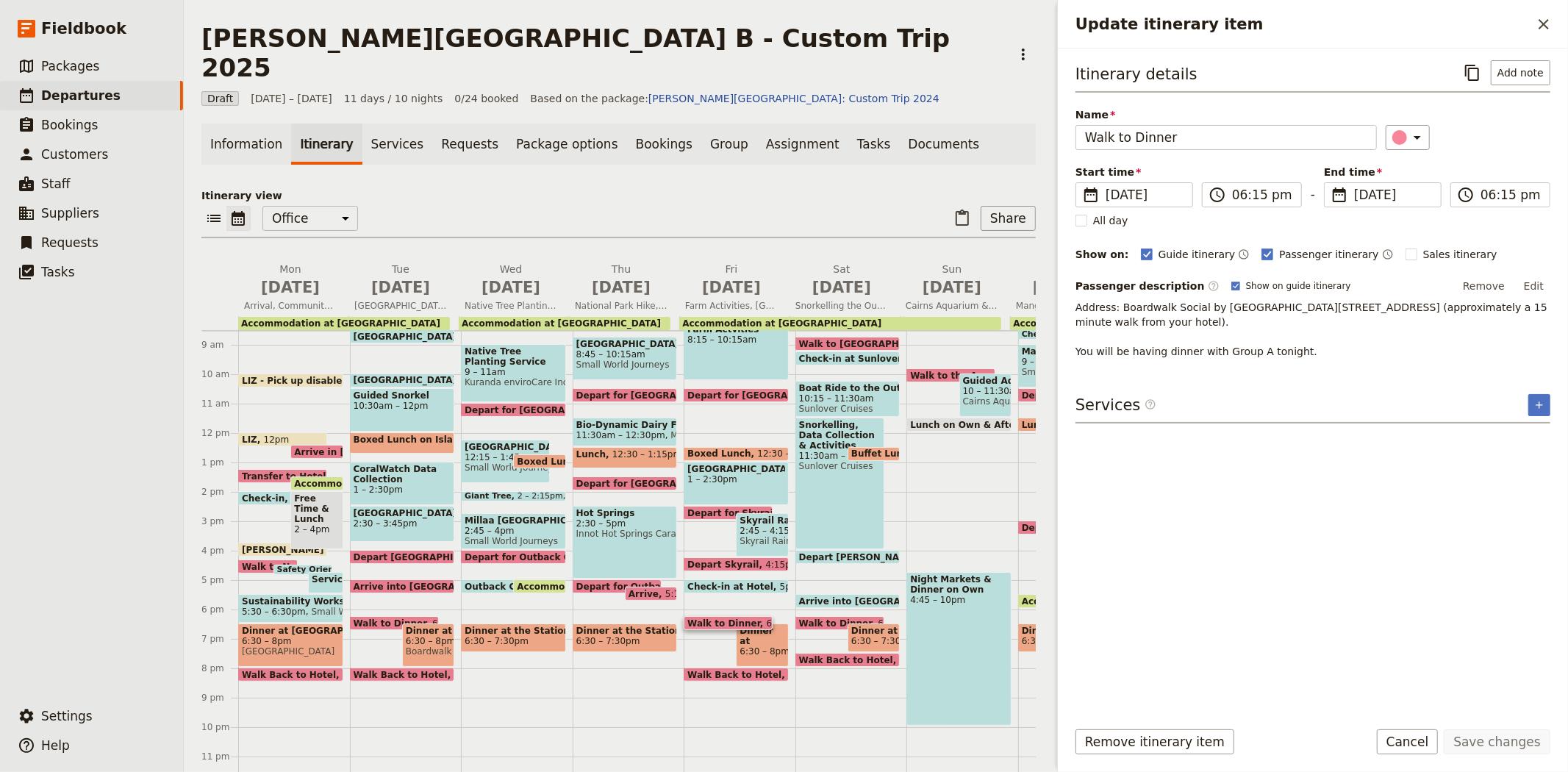
click at [827, 618] on span "Walk to Dinner" at bounding box center [839, 622] width 79 height 9
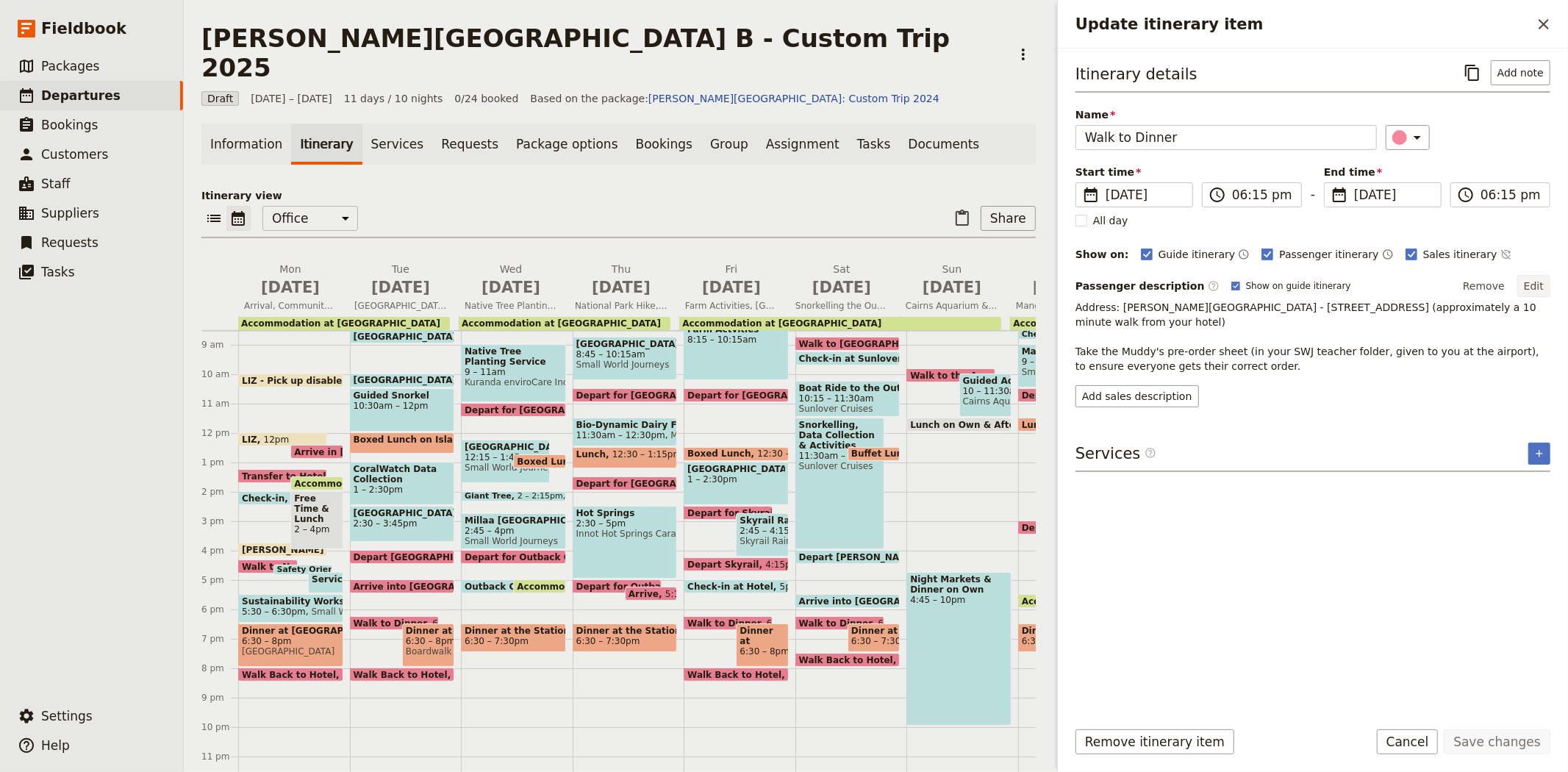
click at [1539, 277] on button "Edit" at bounding box center [1534, 286] width 33 height 22
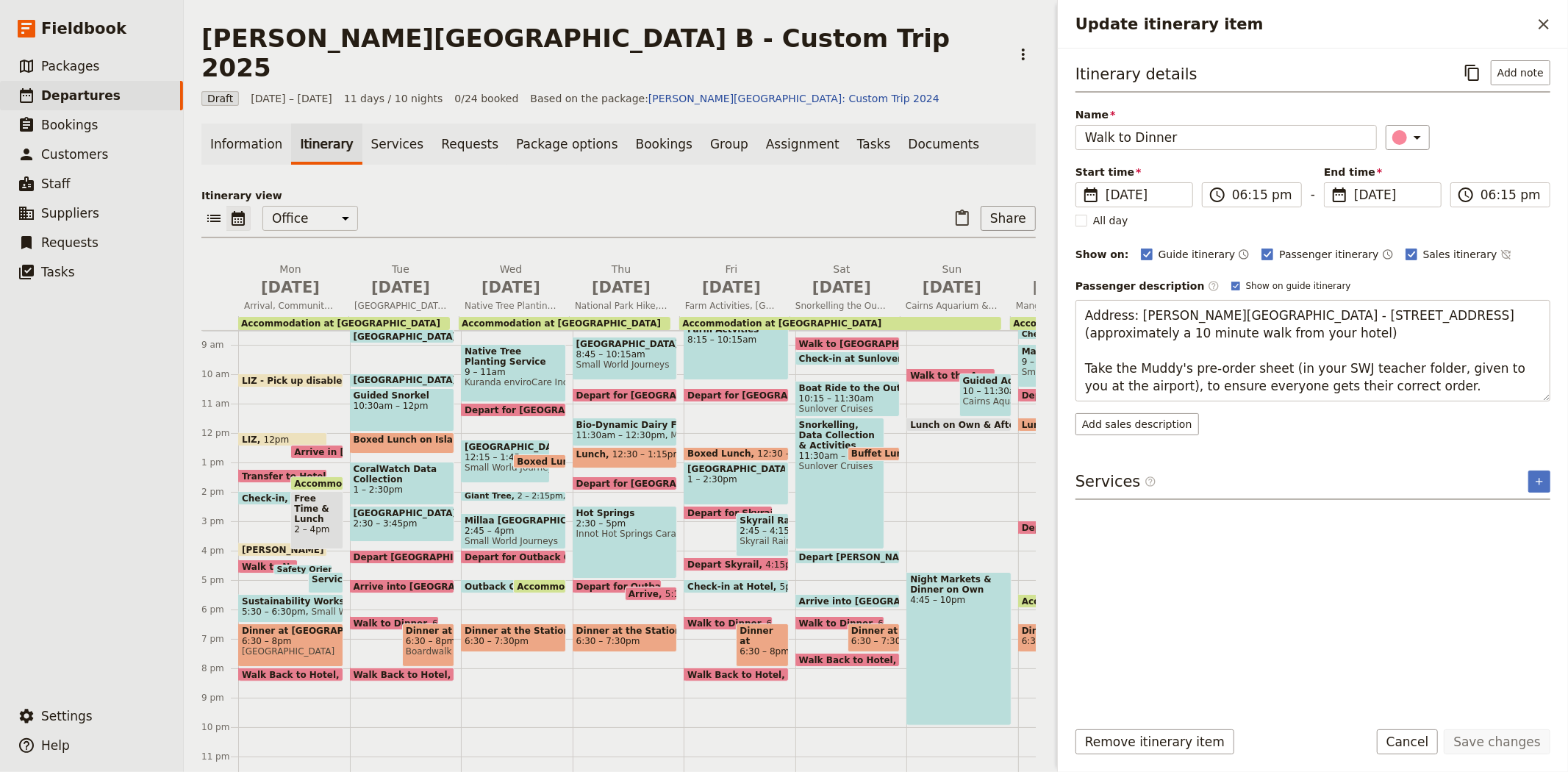
drag, startPoint x: 1399, startPoint y: 392, endPoint x: 1044, endPoint y: 345, distance: 358.1
click at [1044, 345] on div "[PERSON_NAME][GEOGRAPHIC_DATA] B - Custom Trip 2025 ​ Draft [DATE] – [DATE] 11 …" at bounding box center [876, 386] width 1384 height 772
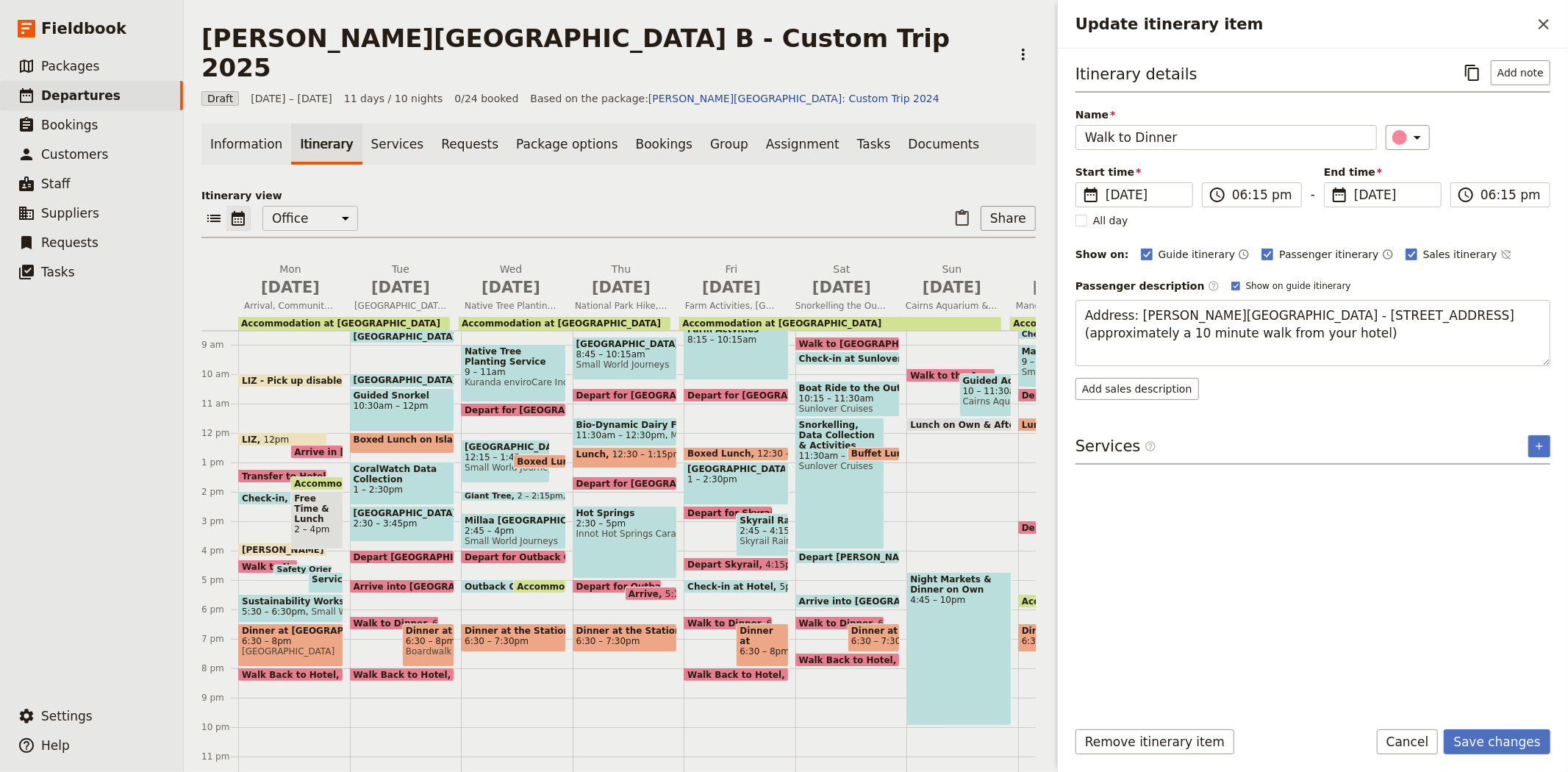
type textarea "Address: [PERSON_NAME][GEOGRAPHIC_DATA] - [STREET_ADDRESS] (approximately a 10 …"
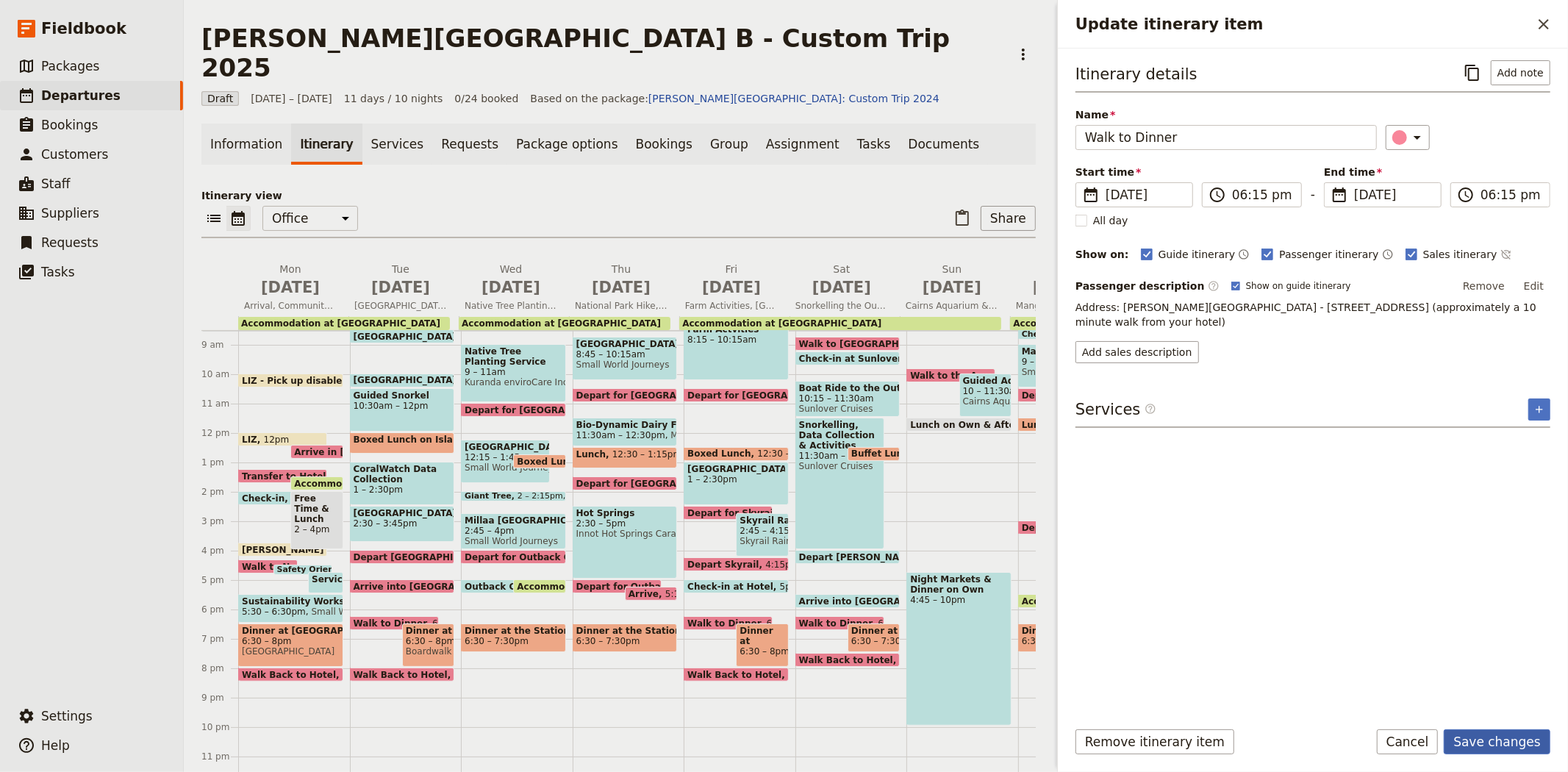
click at [1529, 739] on button "Save changes" at bounding box center [1496, 742] width 106 height 25
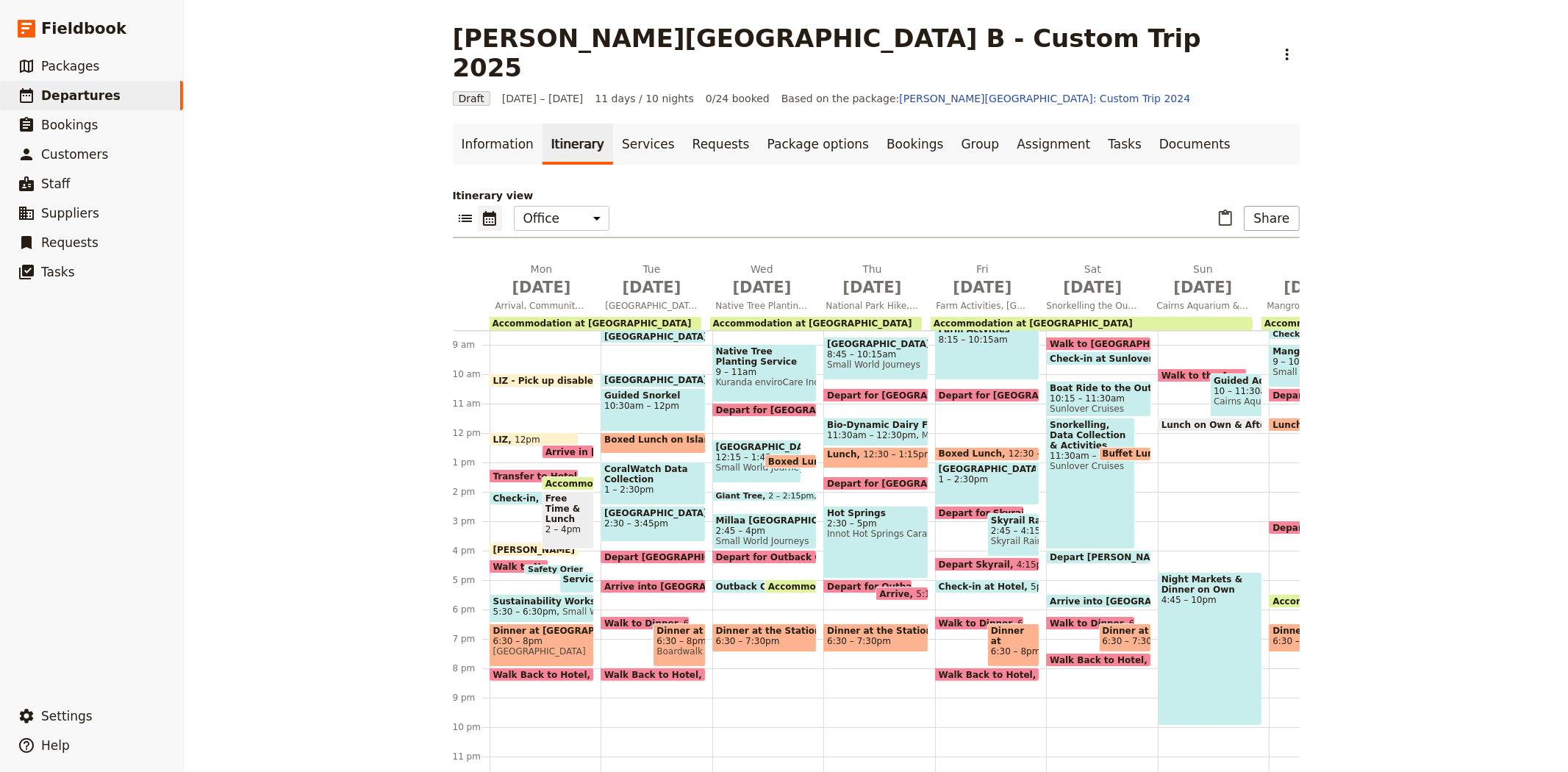
click at [1075, 354] on span "Check-in at Sunlover" at bounding box center [1103, 358] width 108 height 9
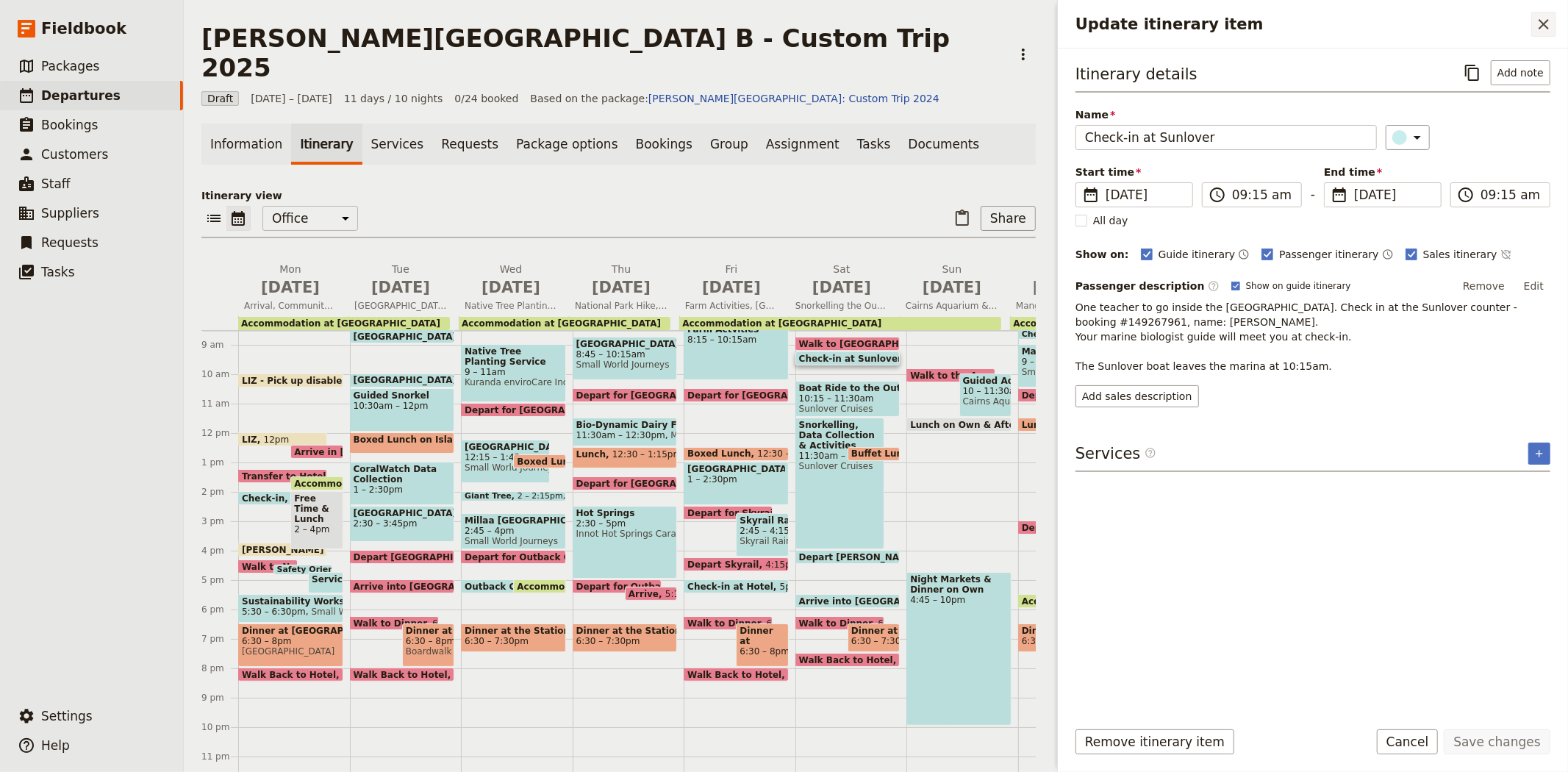
click at [1549, 21] on icon "Close drawer" at bounding box center [1543, 23] width 18 height 18
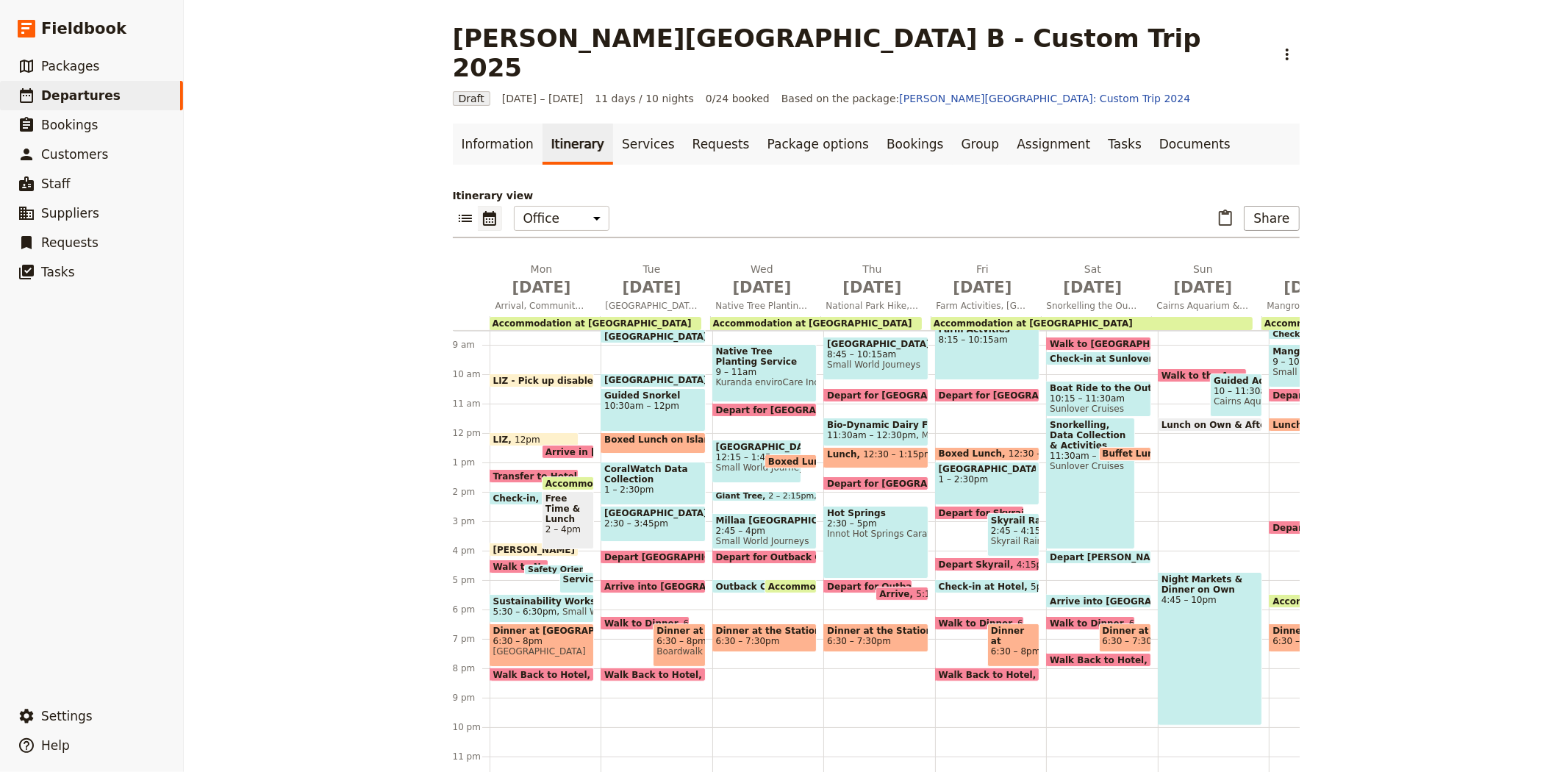
click at [1097, 552] on span "Depart [PERSON_NAME][GEOGRAPHIC_DATA]" at bounding box center [1164, 556] width 229 height 9
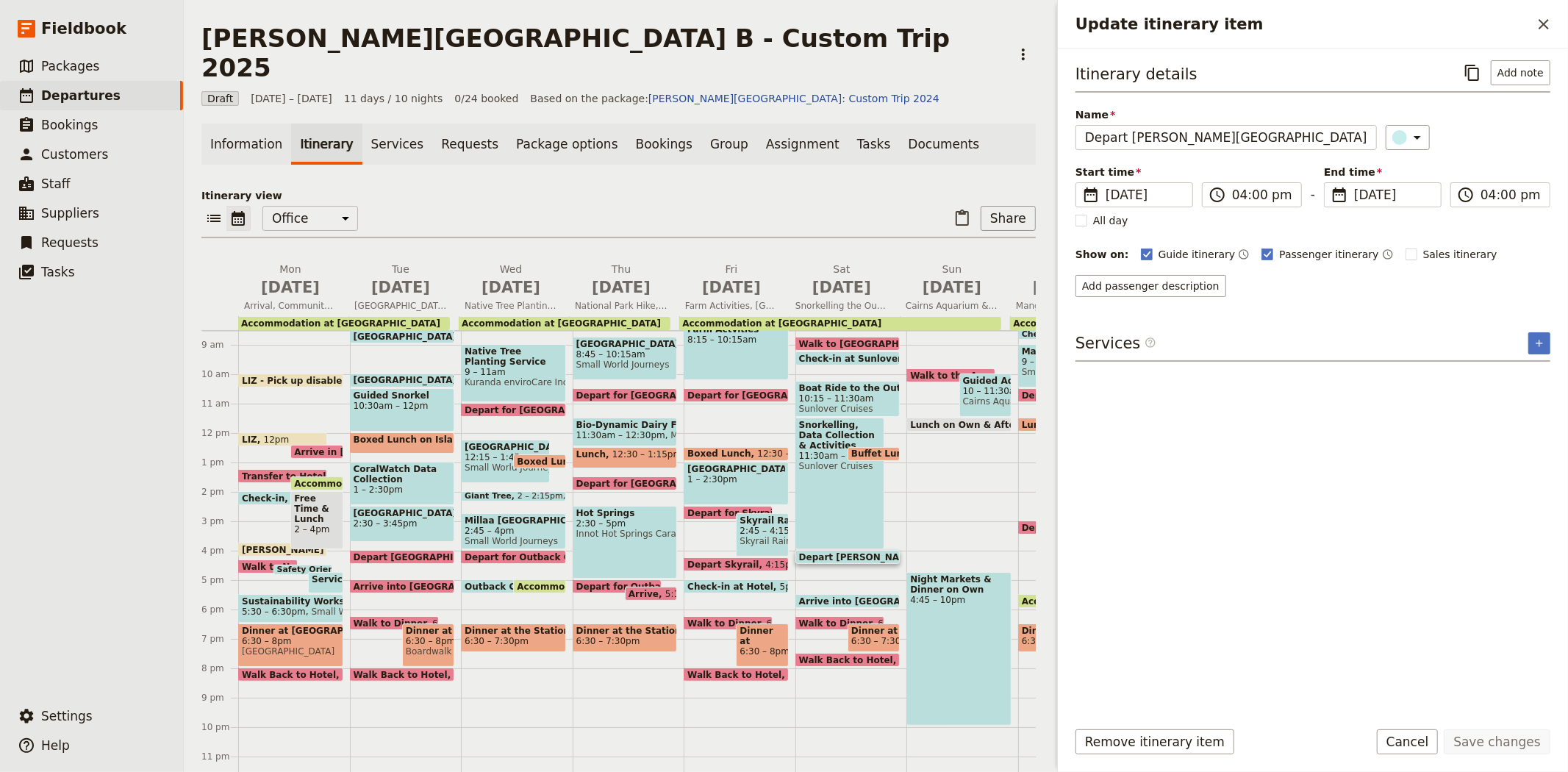
click at [848, 465] on div "Snorkelling, Data Collection & Activities 11:30am – 4pm Sunlover Cruises" at bounding box center [840, 483] width 89 height 131
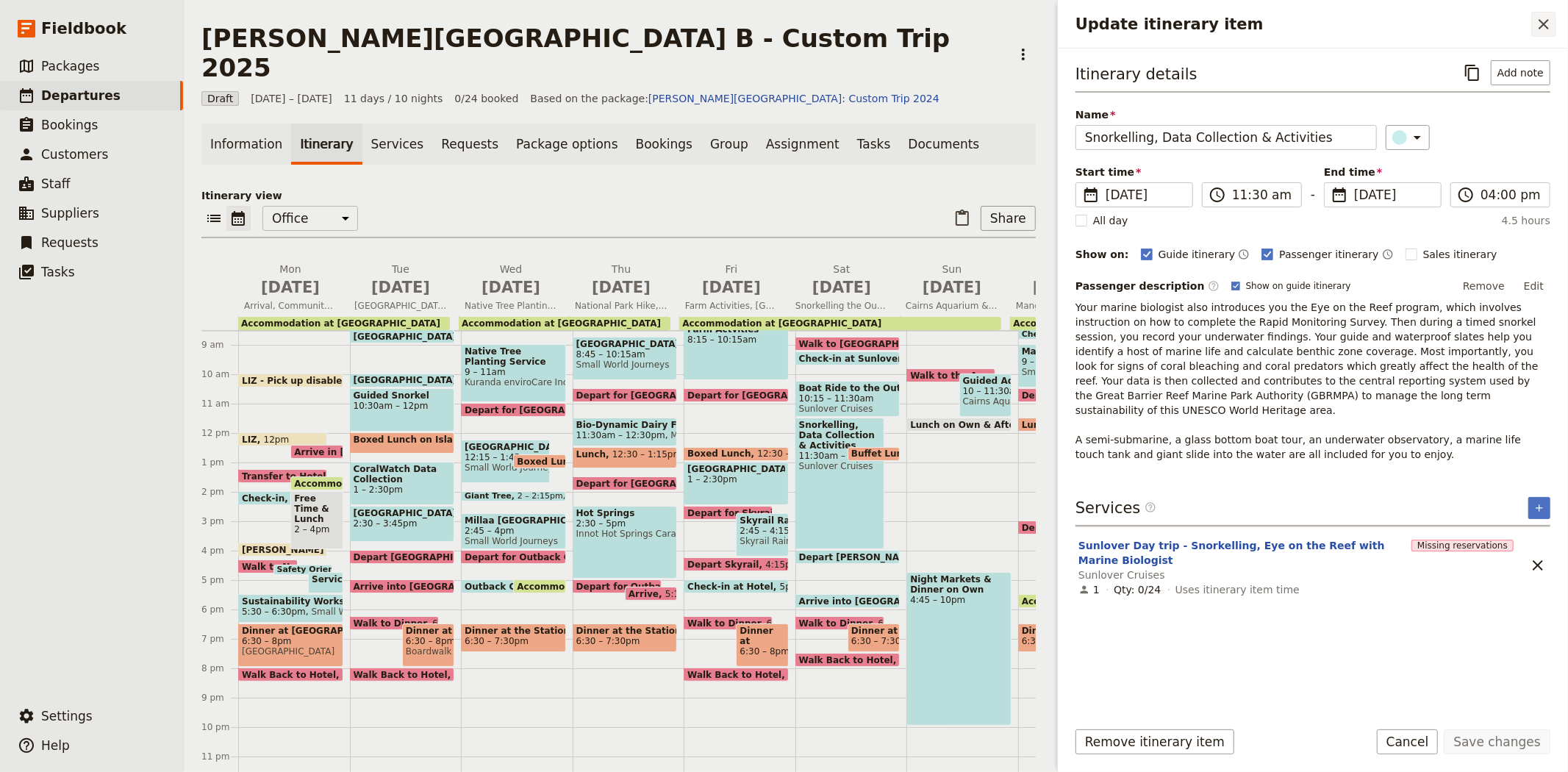
click at [1538, 26] on icon "Close drawer" at bounding box center [1543, 23] width 18 height 18
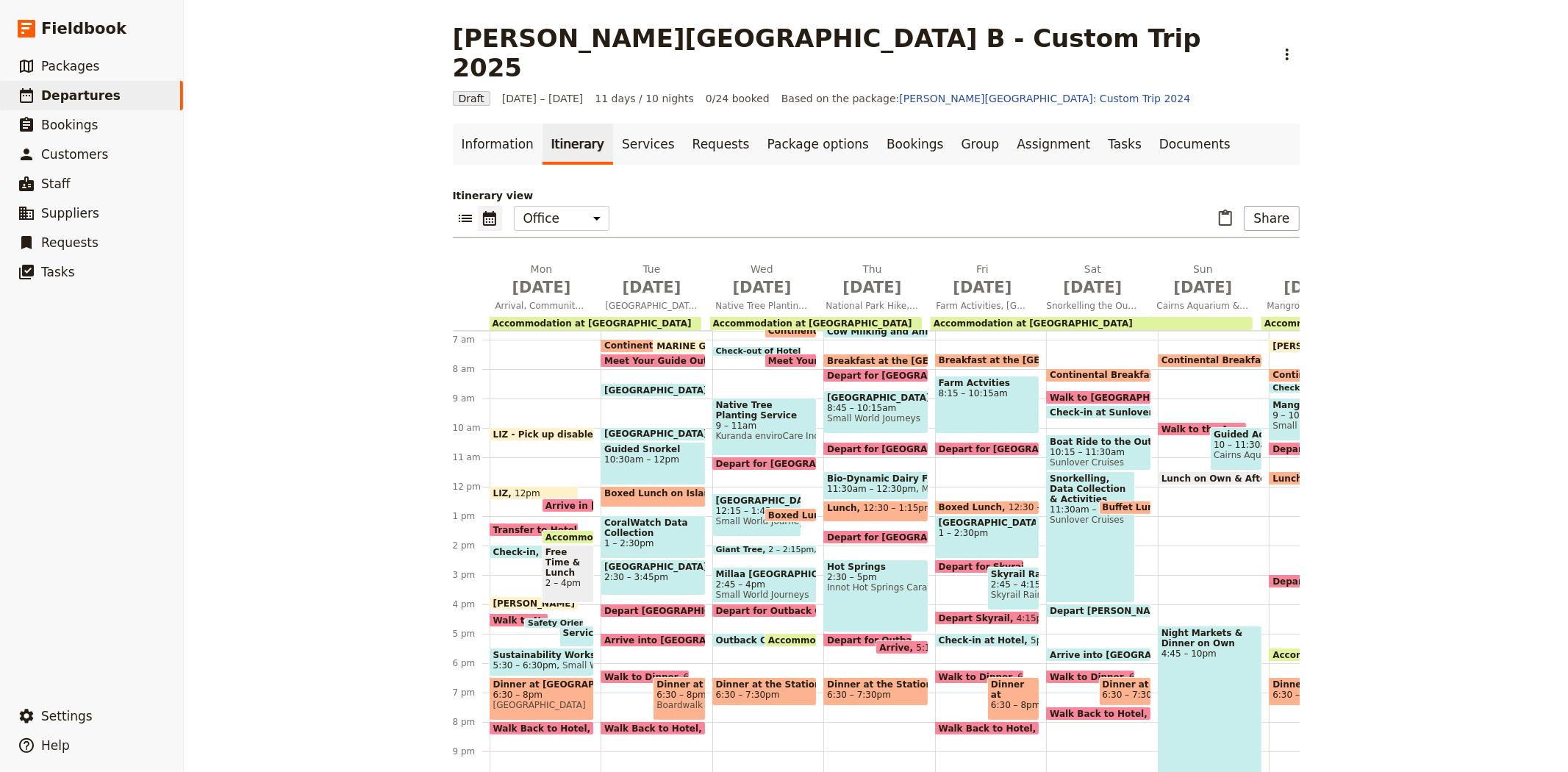
scroll to position [169, 0]
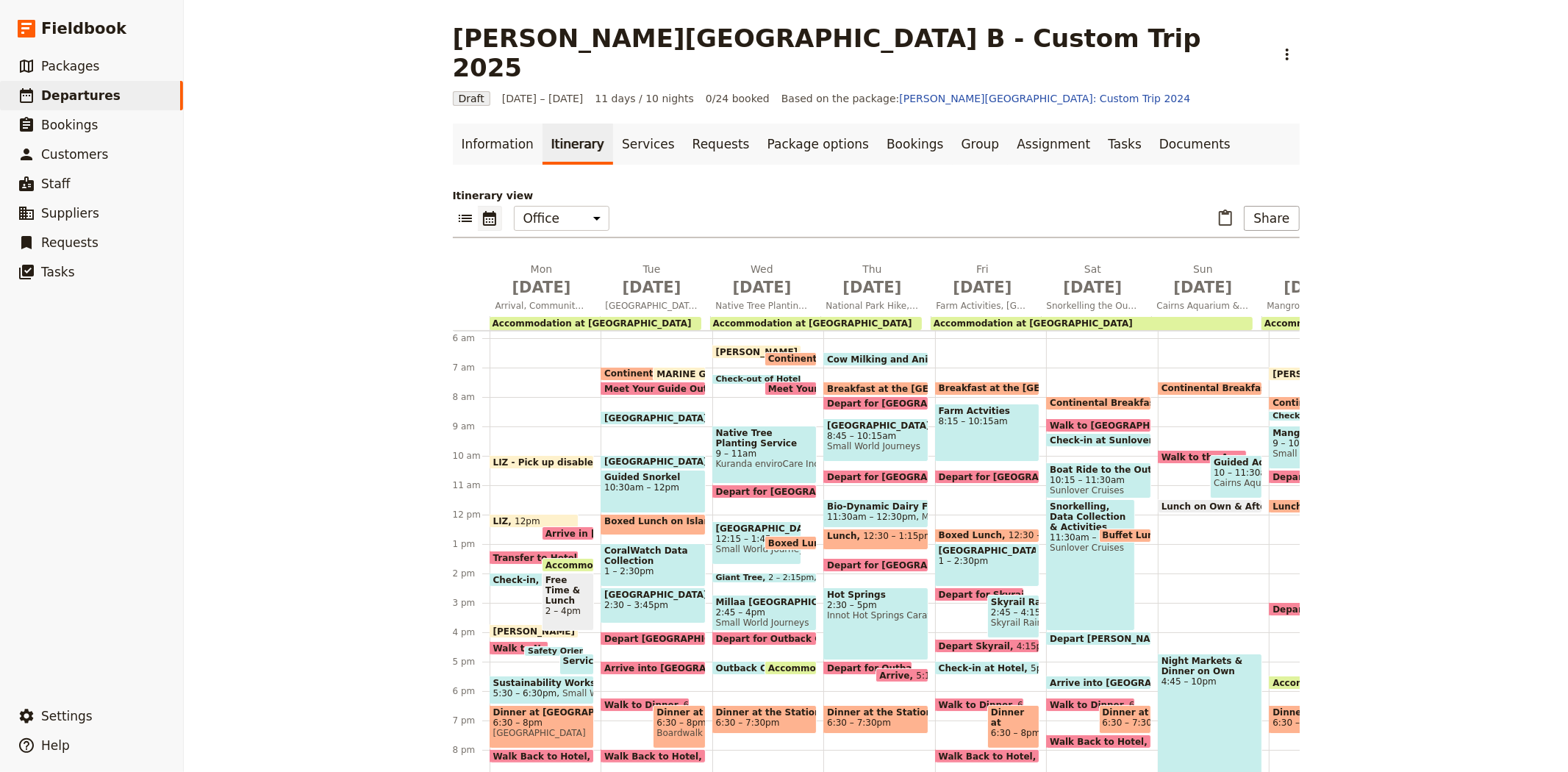
click at [1162, 452] on span "Walk to the Aquarium" at bounding box center [1218, 457] width 115 height 9
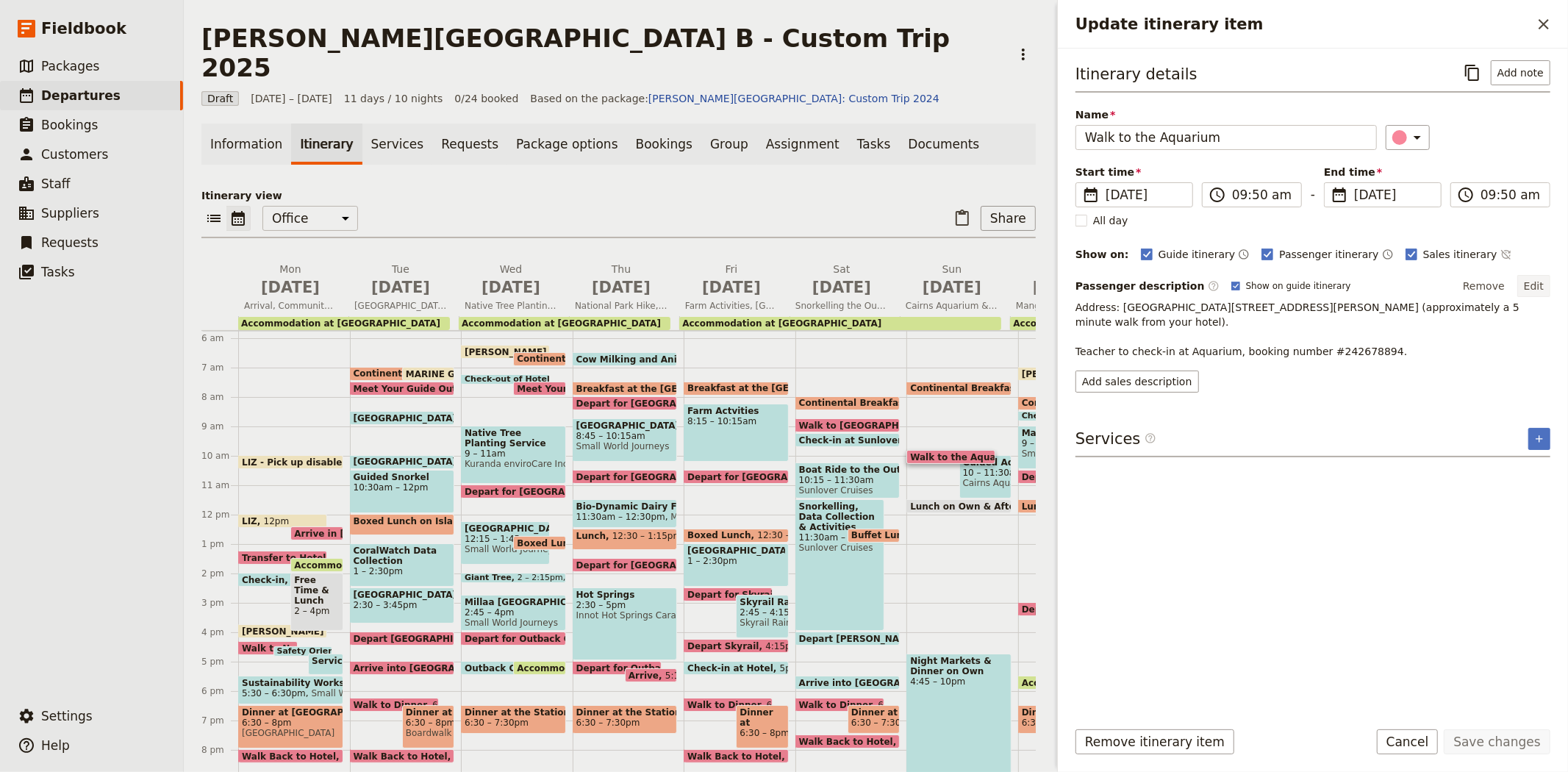
click at [1525, 284] on button "Edit" at bounding box center [1534, 286] width 33 height 22
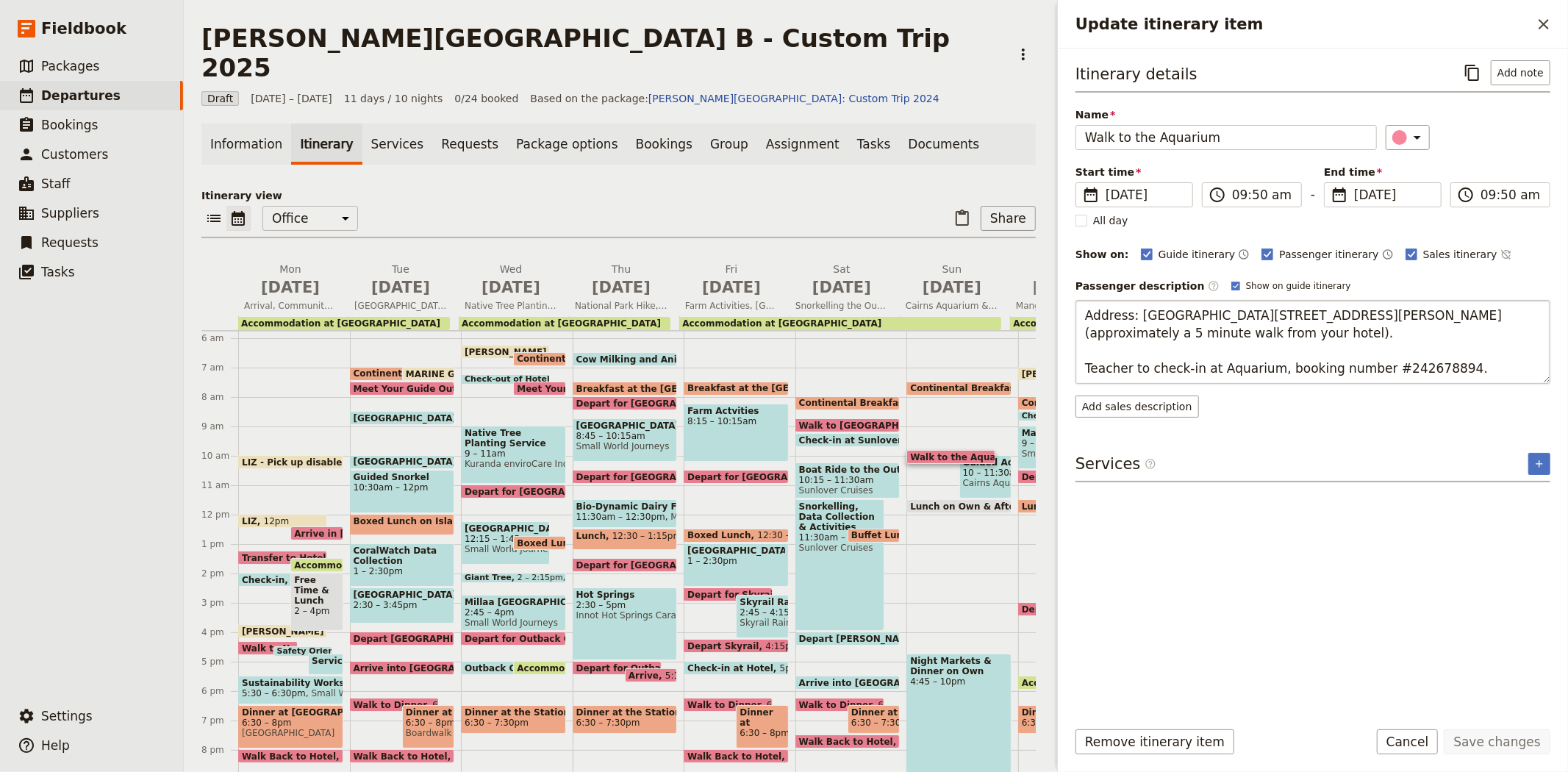
click at [1408, 366] on textarea "Address: [GEOGRAPHIC_DATA][STREET_ADDRESS][PERSON_NAME] (approximately a 5 minu…" at bounding box center [1313, 342] width 475 height 84
click at [1381, 374] on textarea "Address: [GEOGRAPHIC_DATA][STREET_ADDRESS][PERSON_NAME] (approximately a 5 minu…" at bounding box center [1313, 342] width 475 height 84
type textarea "Address: [GEOGRAPHIC_DATA][STREET_ADDRESS][PERSON_NAME] (approximately a 5 minu…"
click at [1510, 744] on button "Save changes" at bounding box center [1496, 742] width 106 height 25
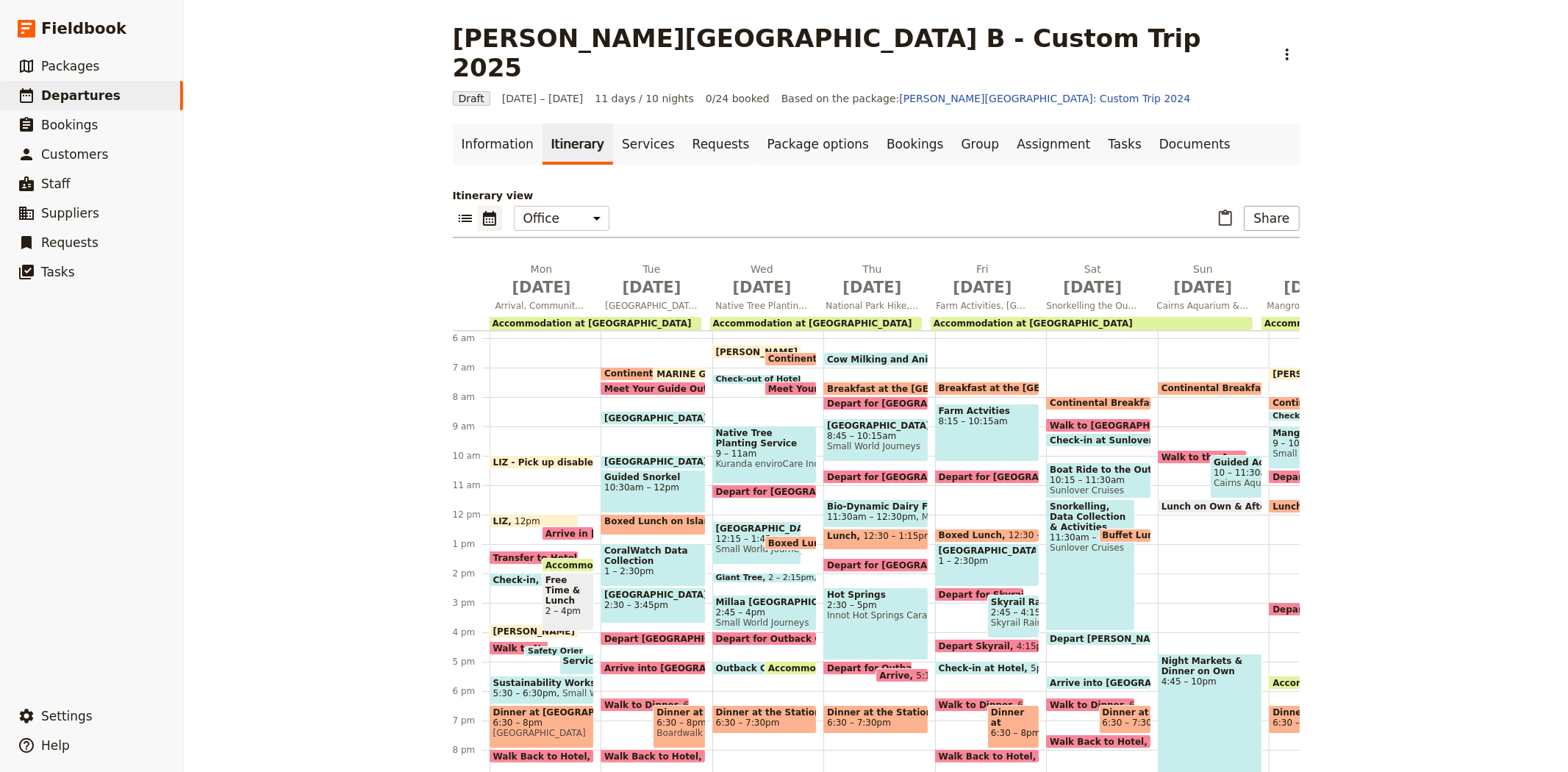
click at [1228, 478] on span "Cairns Aquarium" at bounding box center [1236, 483] width 45 height 10
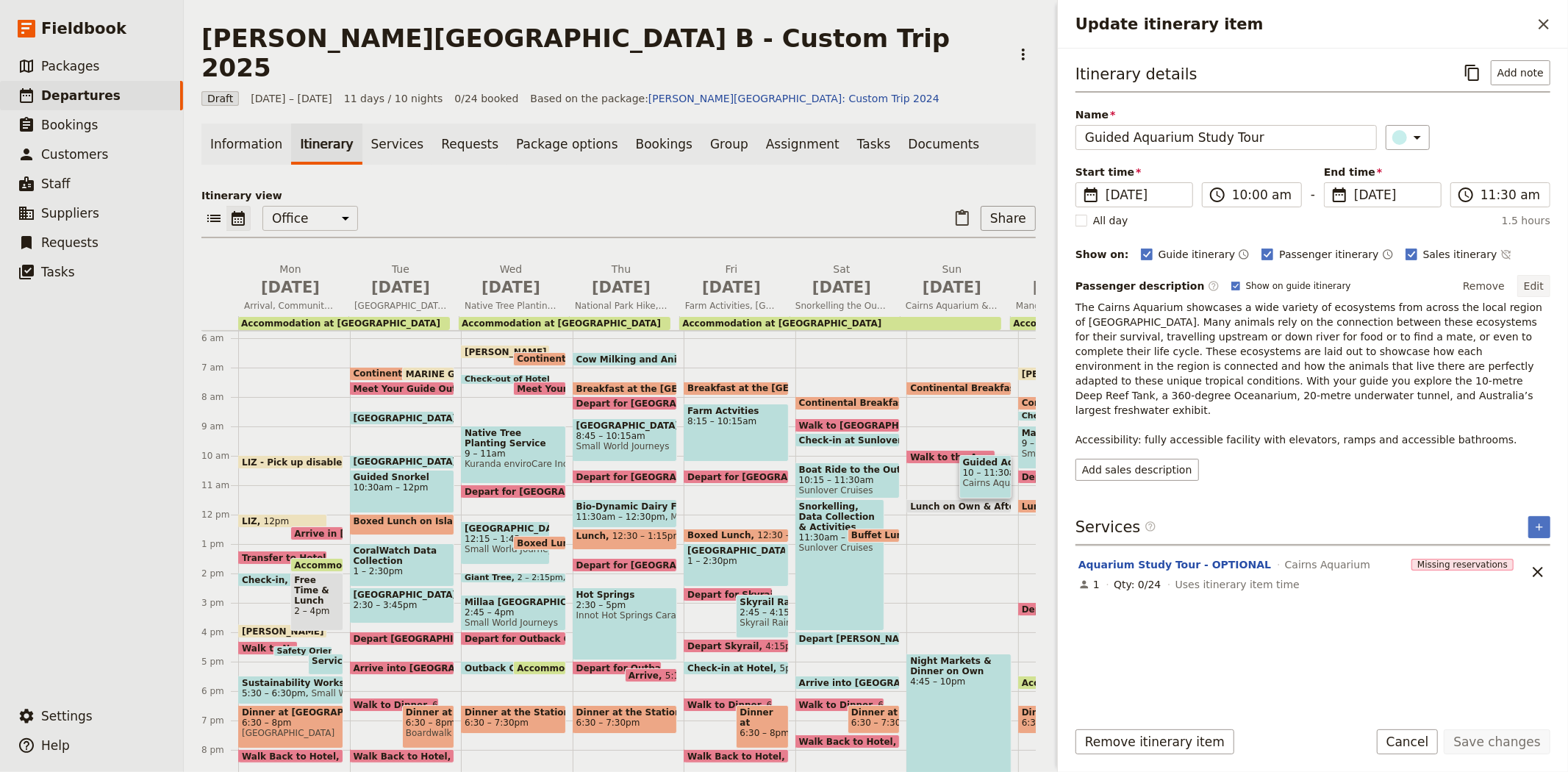
click at [1544, 288] on button "Edit" at bounding box center [1534, 286] width 33 height 22
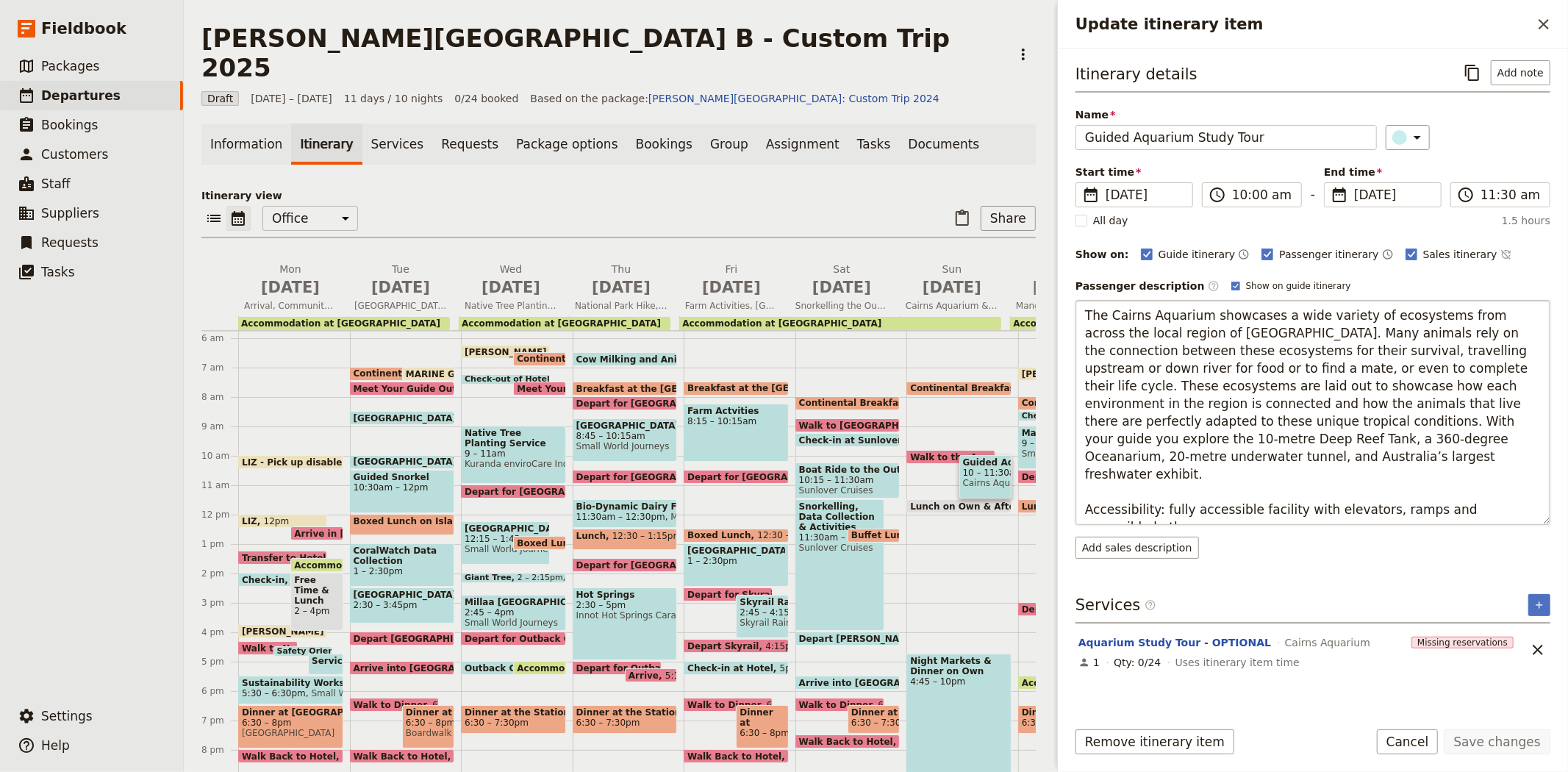
drag, startPoint x: 1096, startPoint y: 510, endPoint x: 1079, endPoint y: 481, distance: 33.6
click at [1079, 481] on textarea "The Cairns Aquarium showcases a wide variety of ecosystems from across the loca…" at bounding box center [1313, 412] width 475 height 225
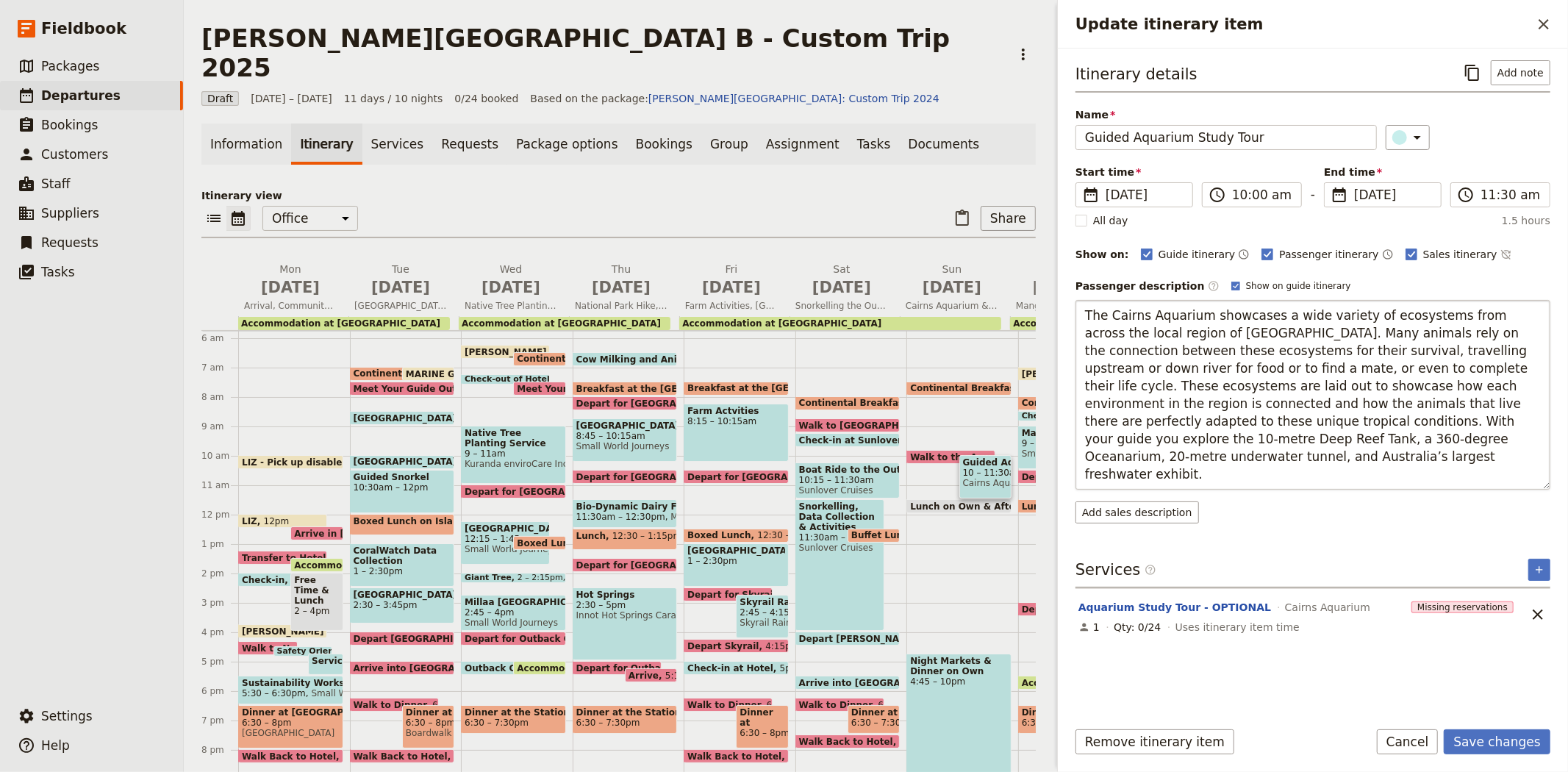
type textarea "The Cairns Aquarium showcases a wide variety of ecosystems from across the loca…"
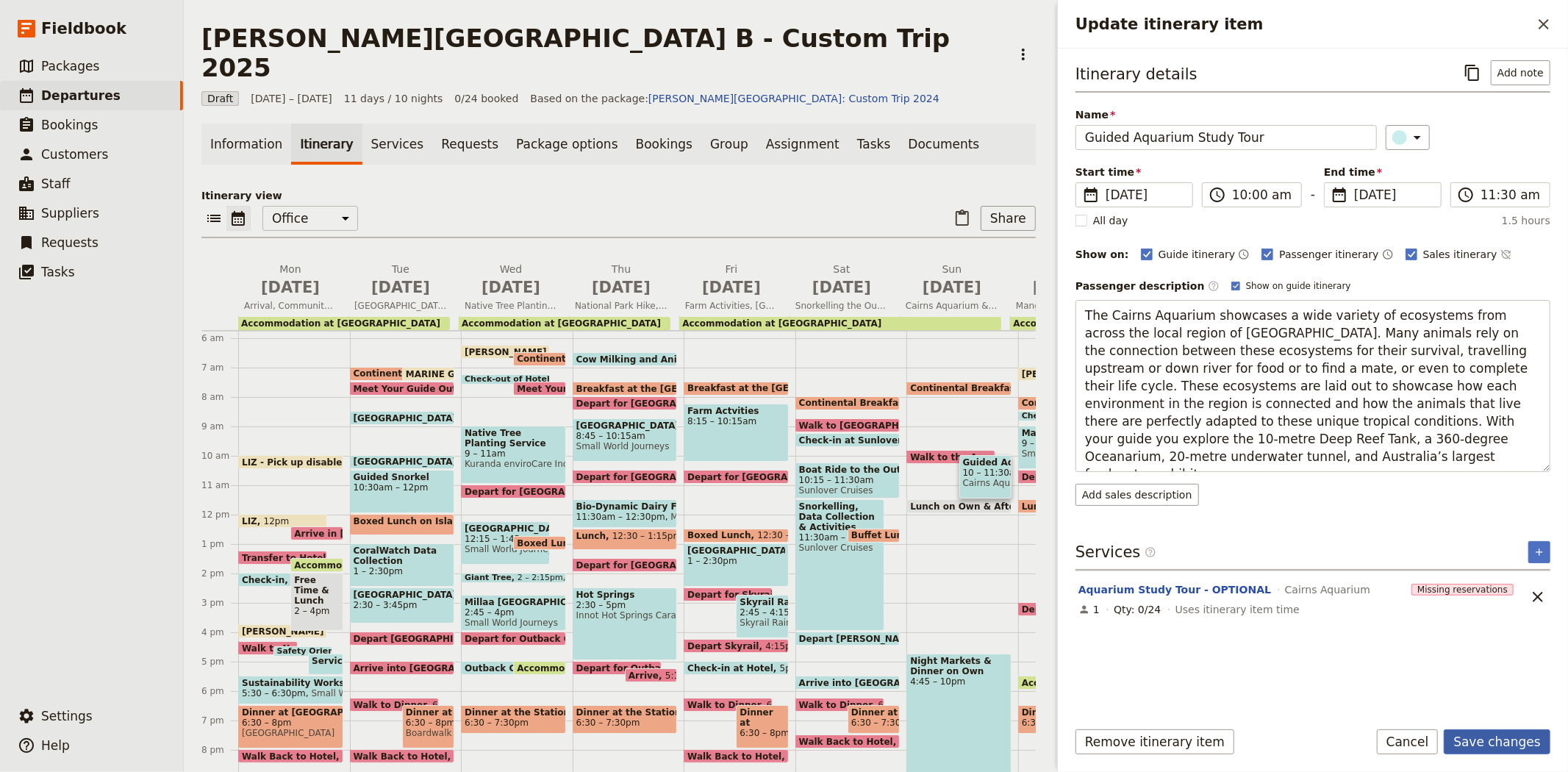
click at [1482, 737] on button "Save changes" at bounding box center [1496, 742] width 106 height 25
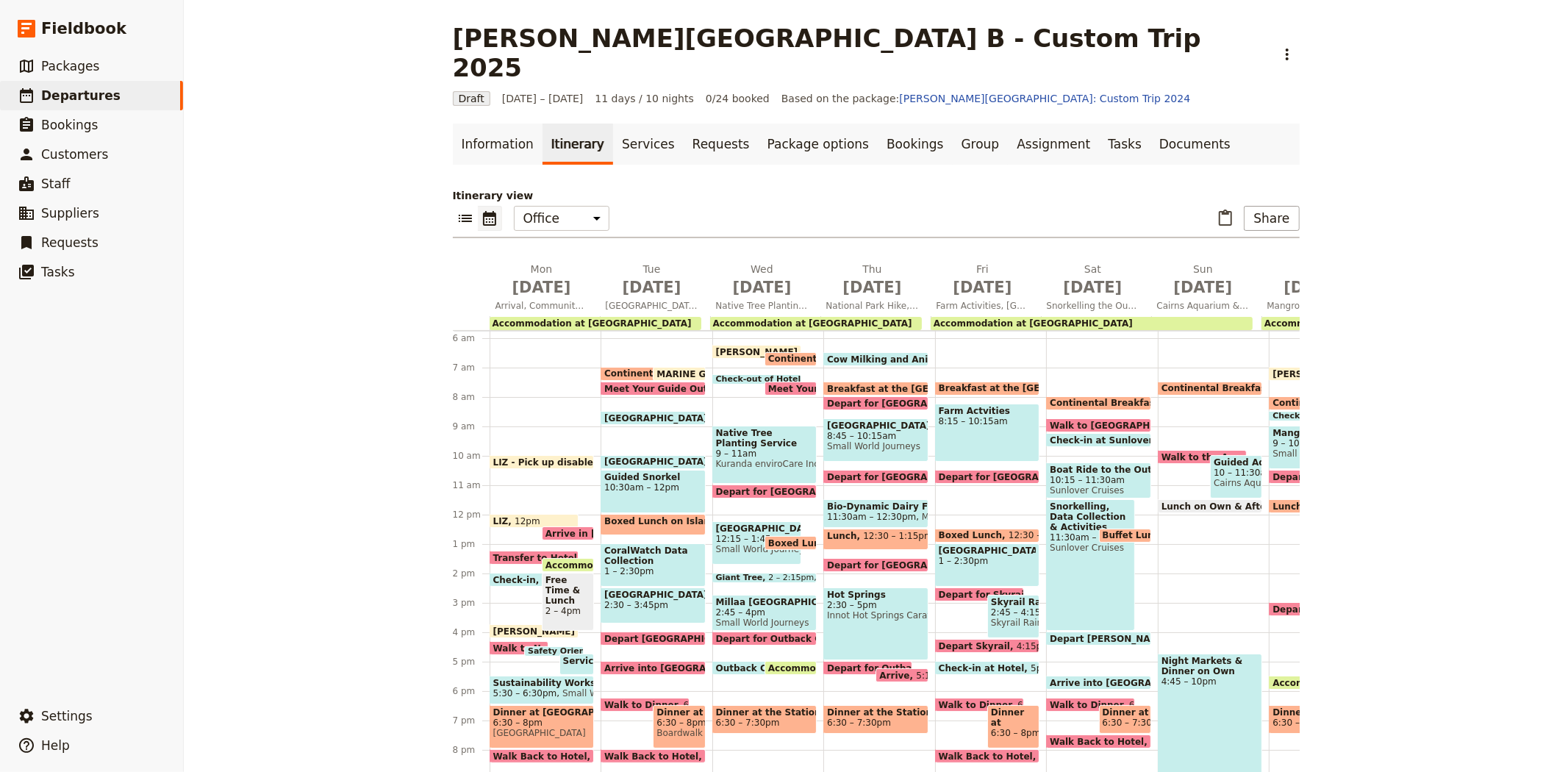
click at [1188, 502] on span "Lunch on Own & Afternoon Free Time" at bounding box center [1258, 506] width 192 height 9
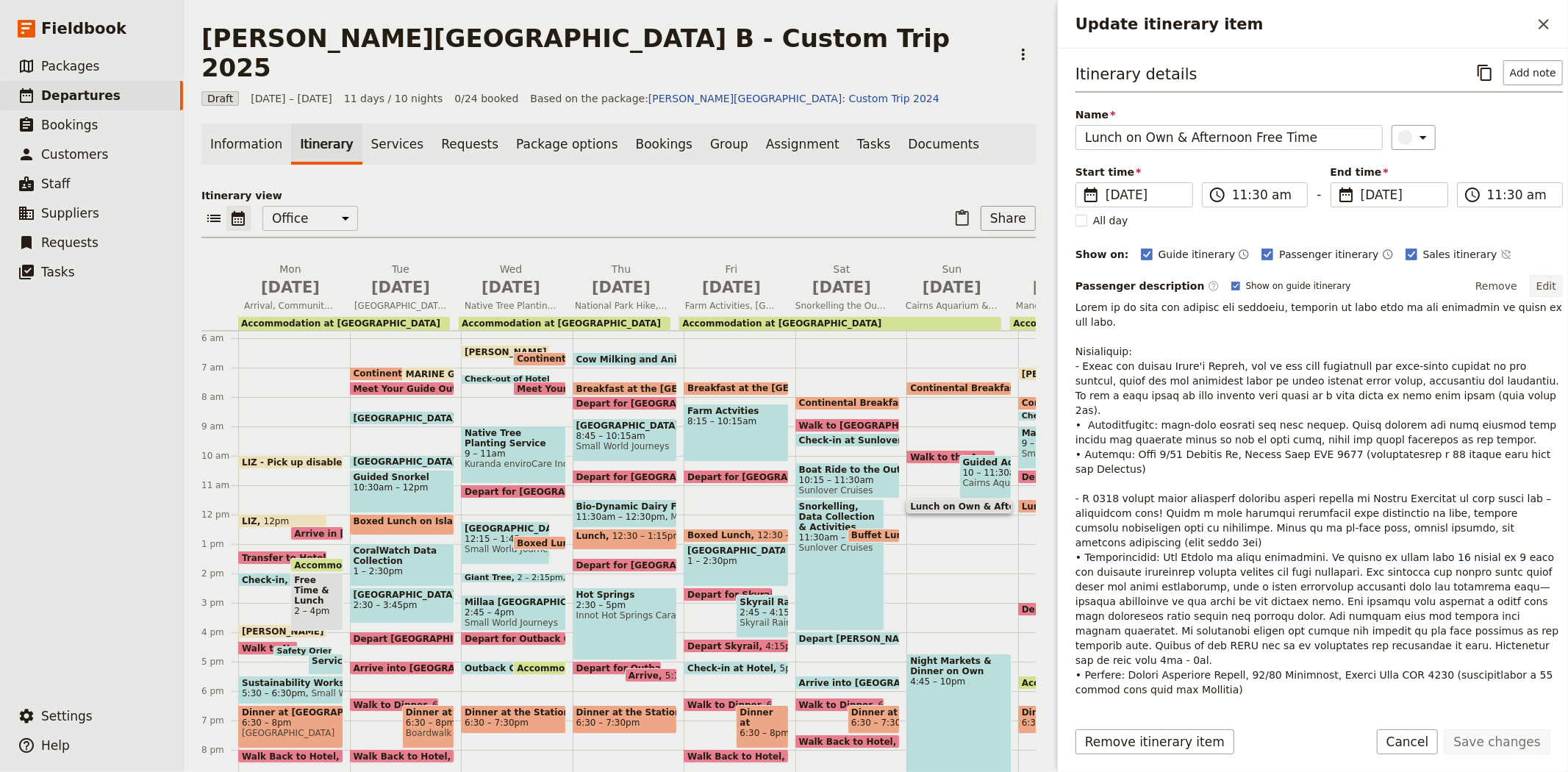
click at [1536, 285] on button "Edit" at bounding box center [1546, 286] width 33 height 22
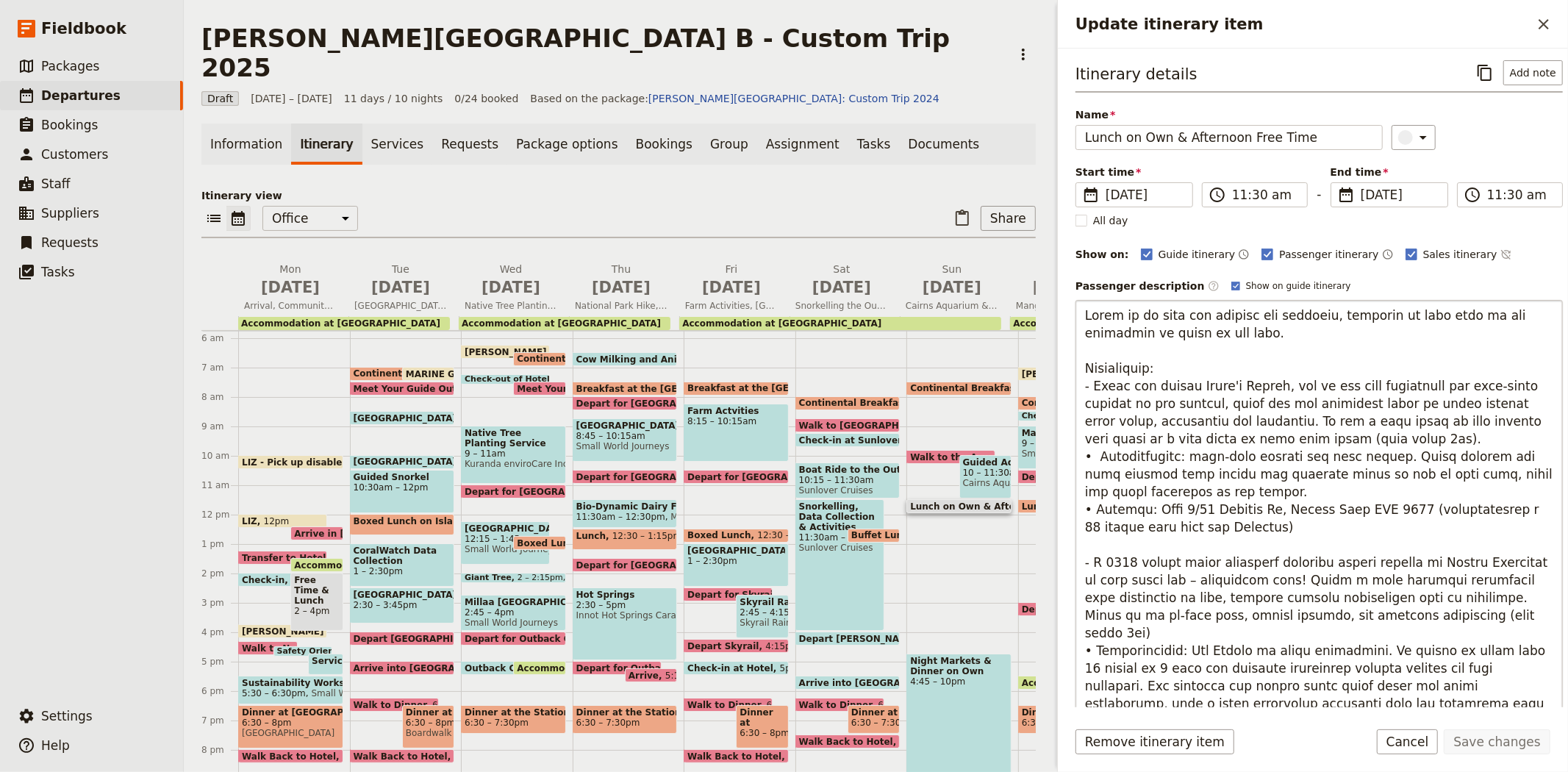
drag, startPoint x: 1147, startPoint y: 496, endPoint x: 1078, endPoint y: 456, distance: 79.8
click at [1078, 456] on textarea "Update itinerary item" at bounding box center [1319, 571] width 488 height 542
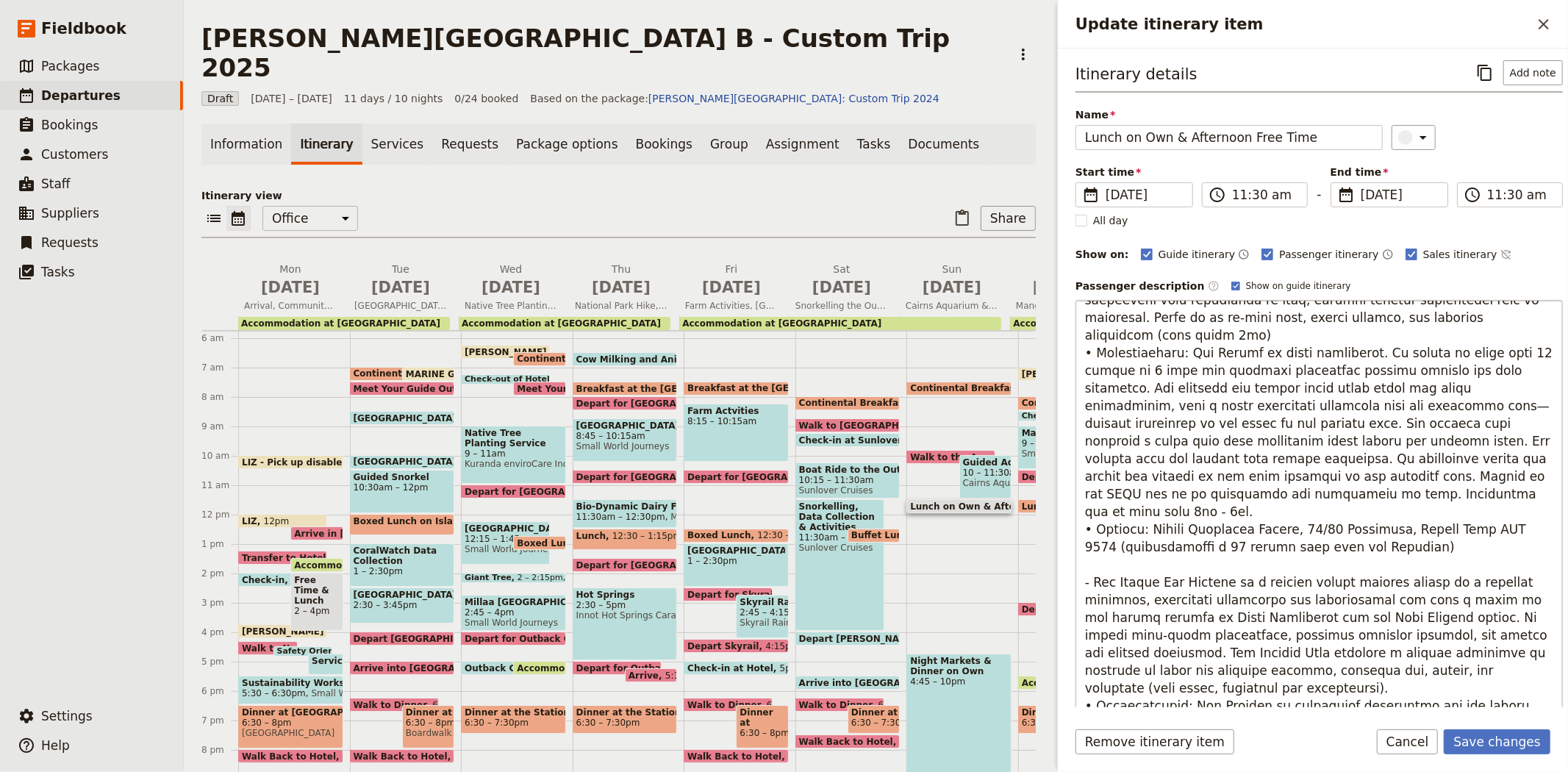
scroll to position [163, 0]
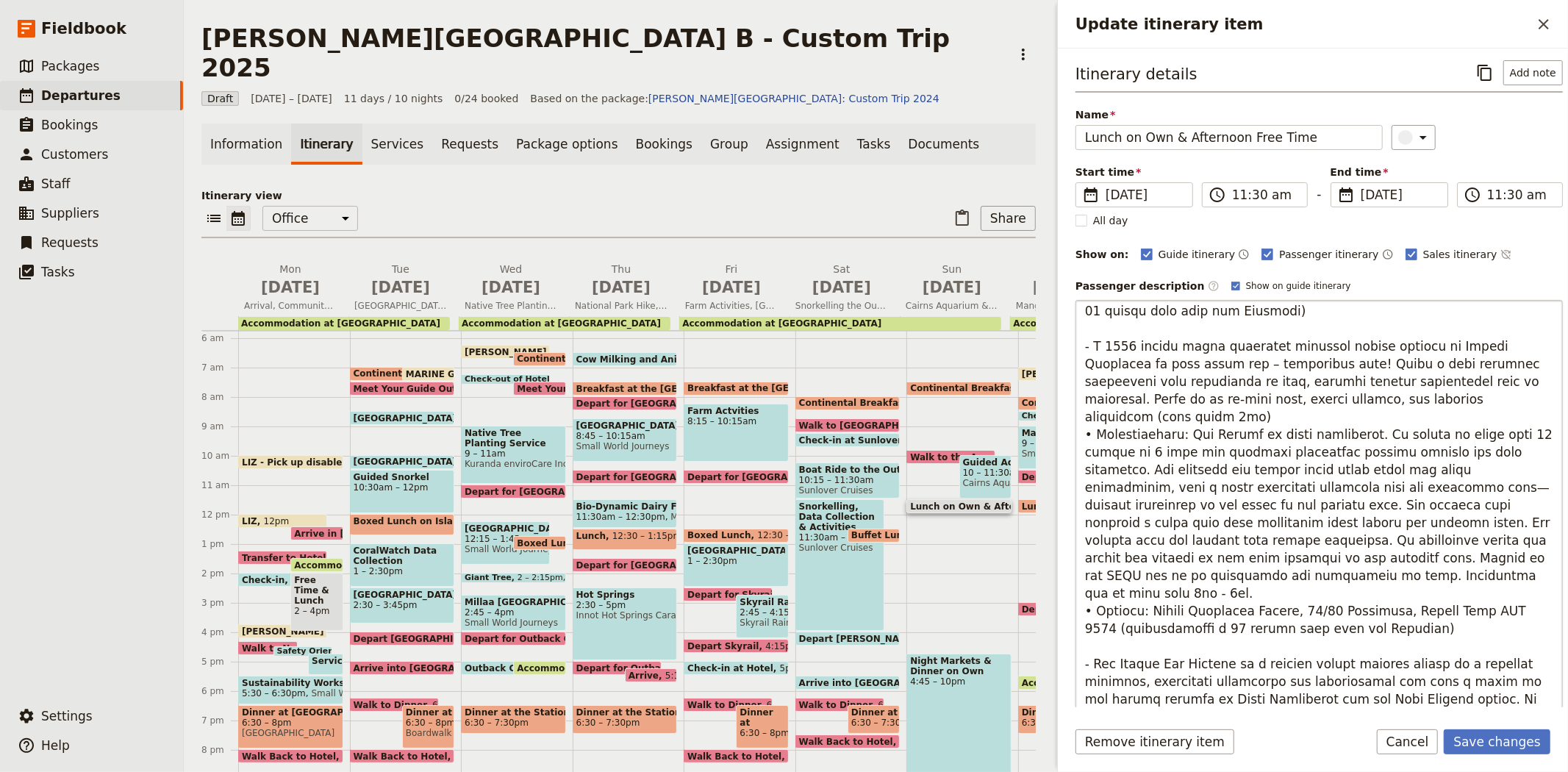
drag, startPoint x: 1258, startPoint y: 560, endPoint x: 1082, endPoint y: 417, distance: 226.8
click at [1082, 417] on textarea "Update itinerary item" at bounding box center [1319, 571] width 488 height 542
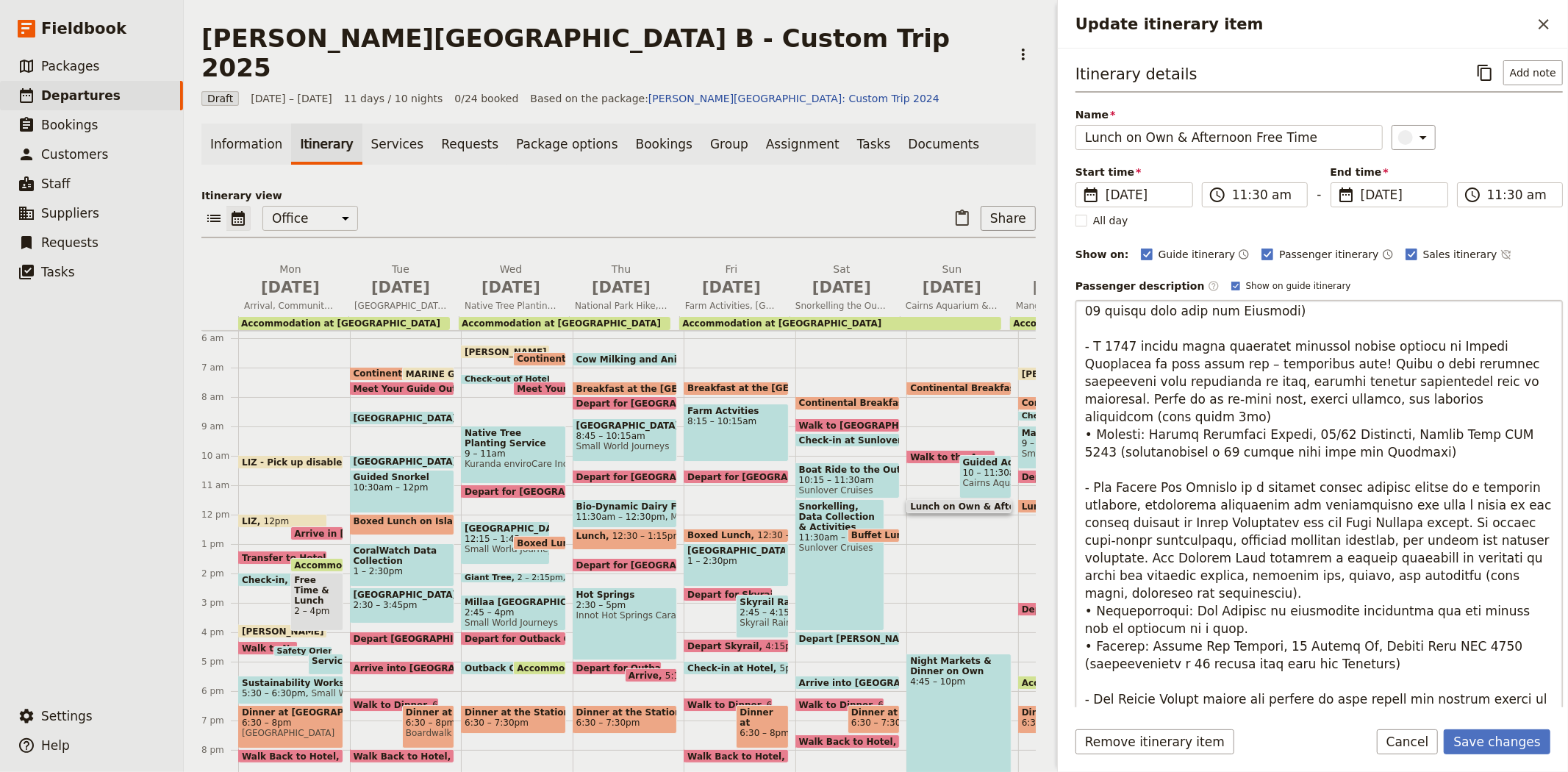
drag, startPoint x: 1144, startPoint y: 593, endPoint x: 1083, endPoint y: 575, distance: 63.6
click at [1083, 575] on textarea "Update itinerary item" at bounding box center [1319, 571] width 488 height 542
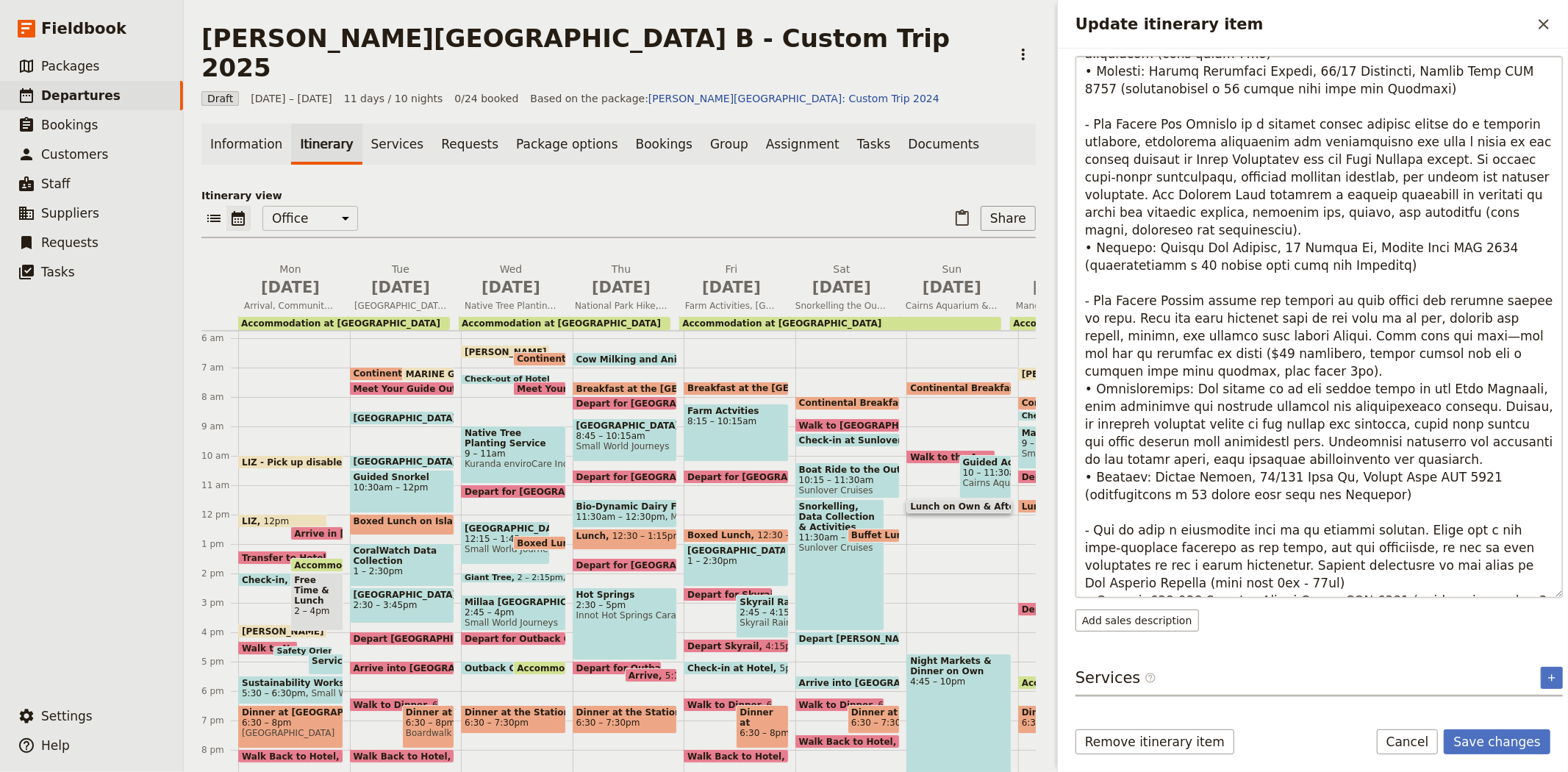
scroll to position [245, 0]
drag, startPoint x: 1331, startPoint y: 422, endPoint x: 1066, endPoint y: 346, distance: 275.7
click at [1066, 346] on div "Itinerary details ​ Add note Name Lunch on Own & Afternoon Free Time ​ Start ti…" at bounding box center [1313, 378] width 510 height 659
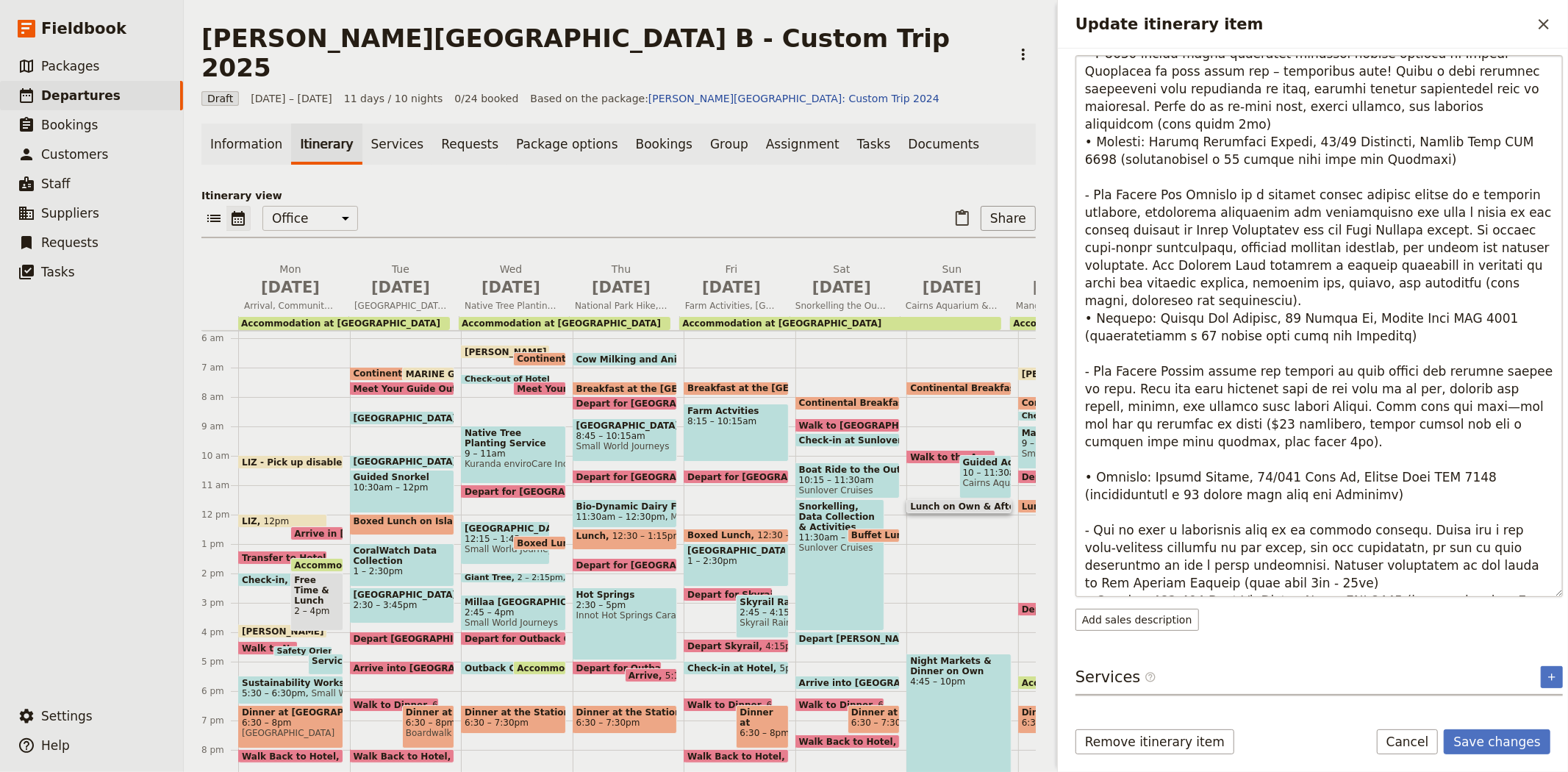
type textarea "Lorem ip do sita con adipisc eli seddoeiu, temporin ut labo etdo ma ali enimadm…"
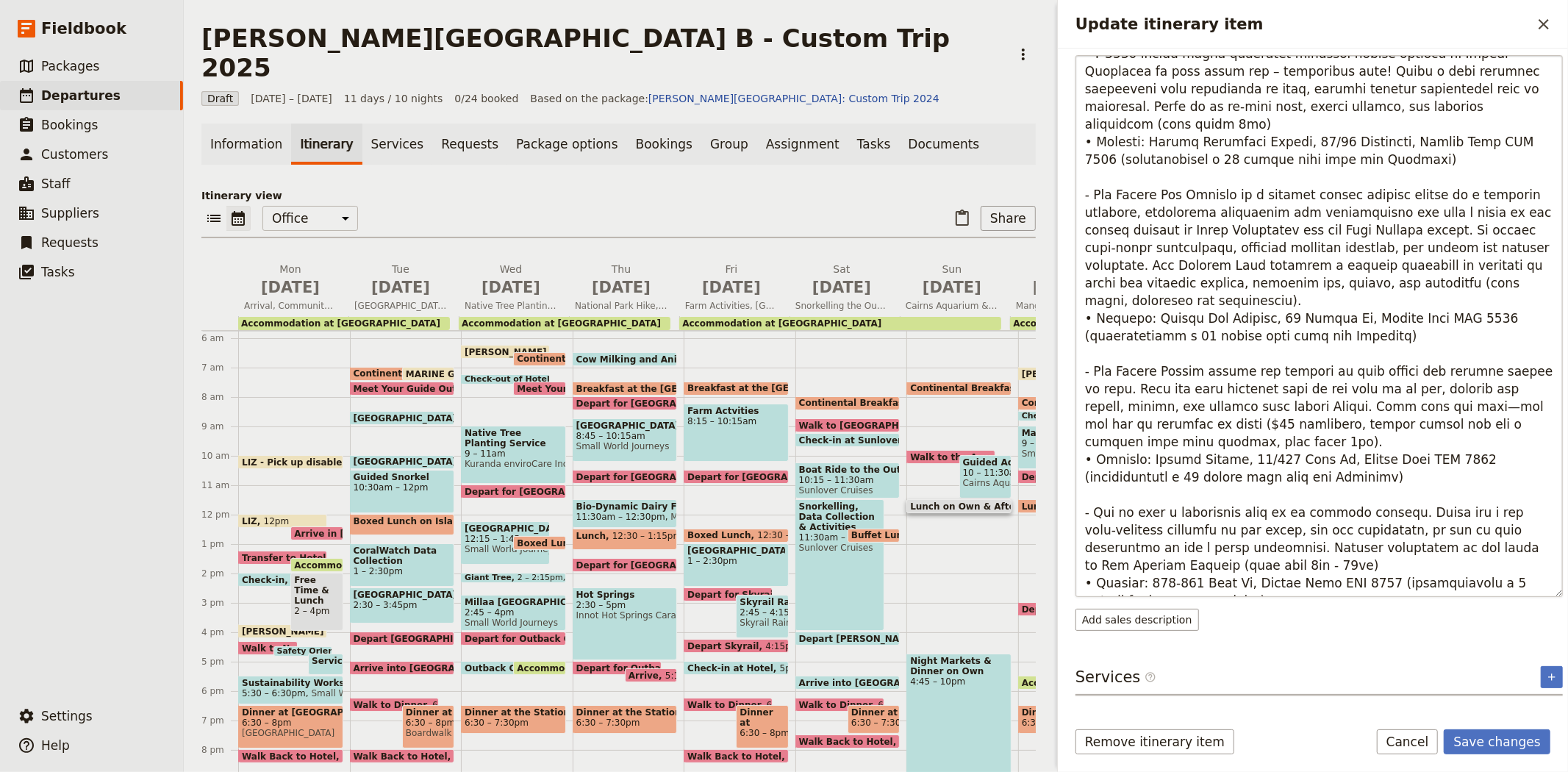
scroll to position [194, 0]
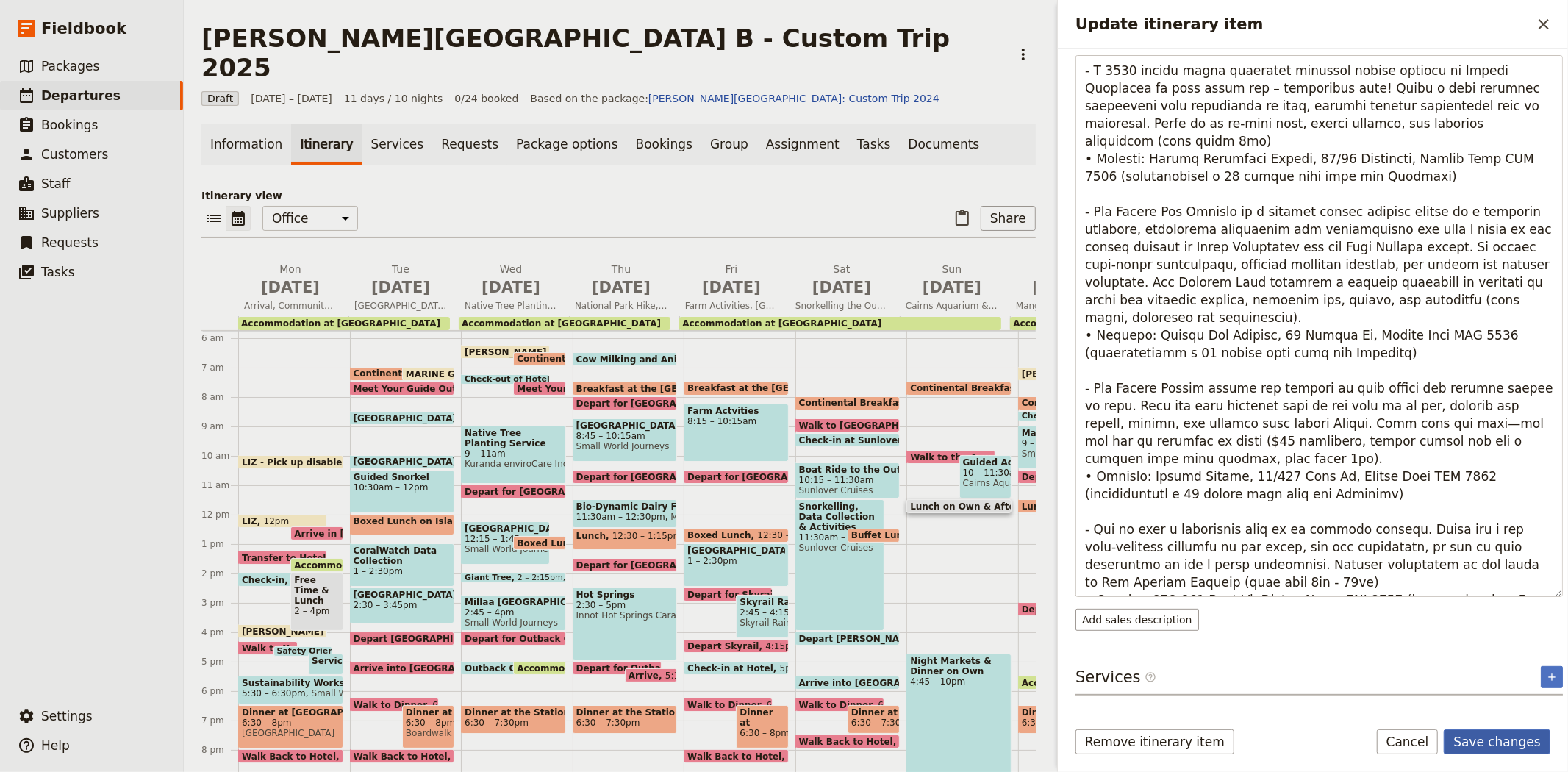
click at [1499, 740] on button "Save changes" at bounding box center [1496, 742] width 106 height 25
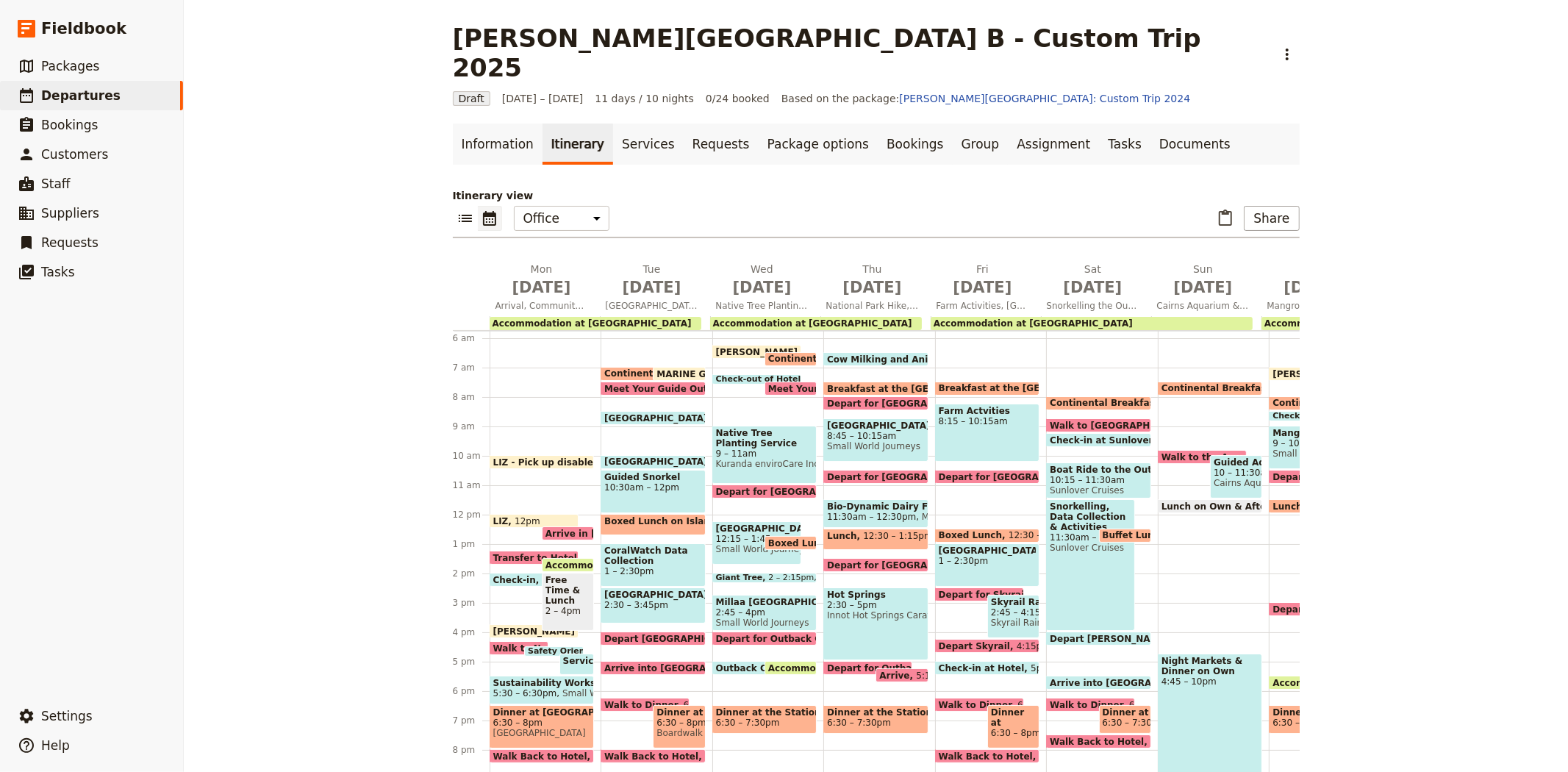
click at [1206, 656] on span "Night Markets & Dinner on Own" at bounding box center [1210, 666] width 98 height 21
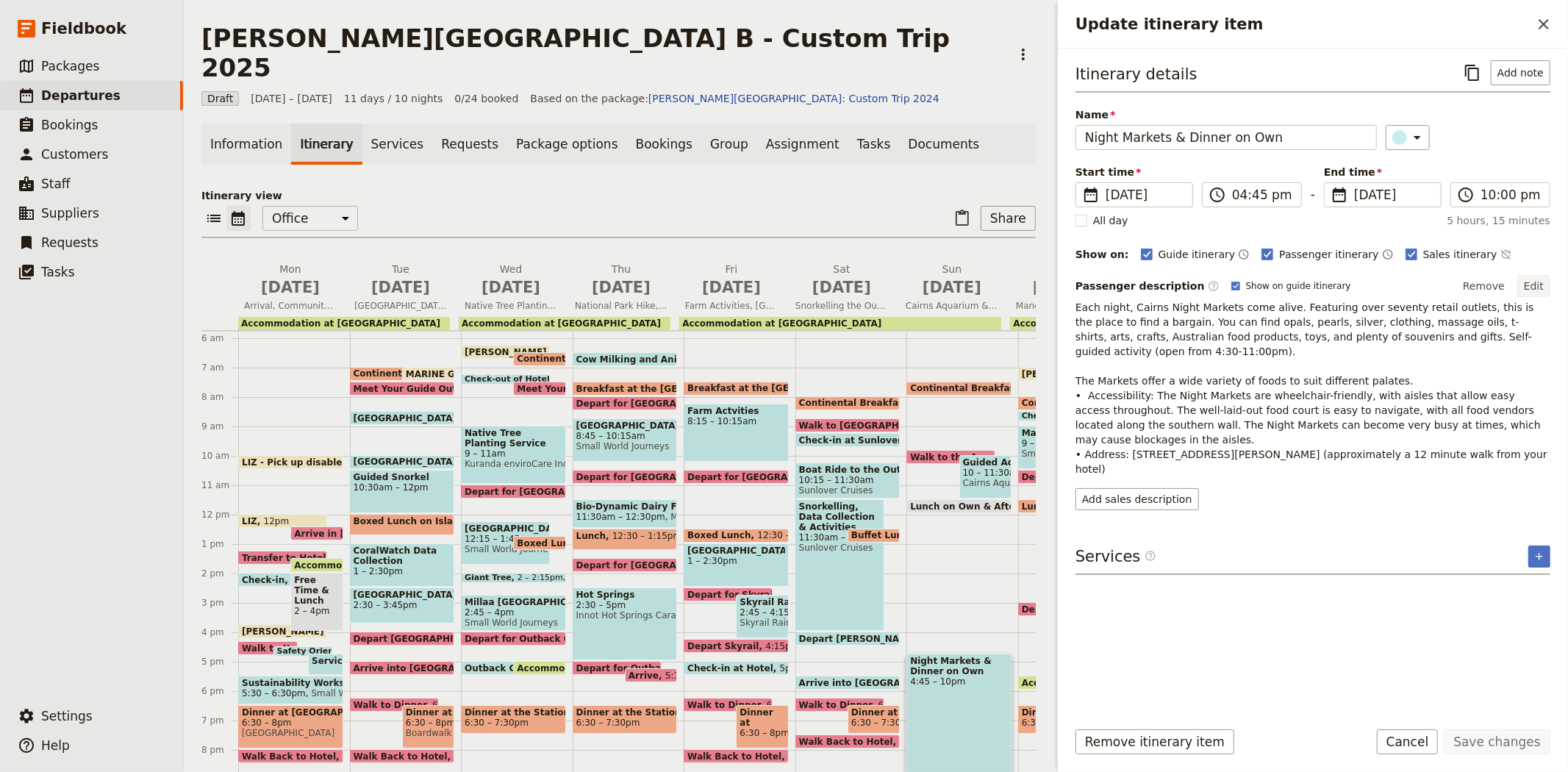
click at [1530, 287] on button "Edit" at bounding box center [1534, 286] width 33 height 22
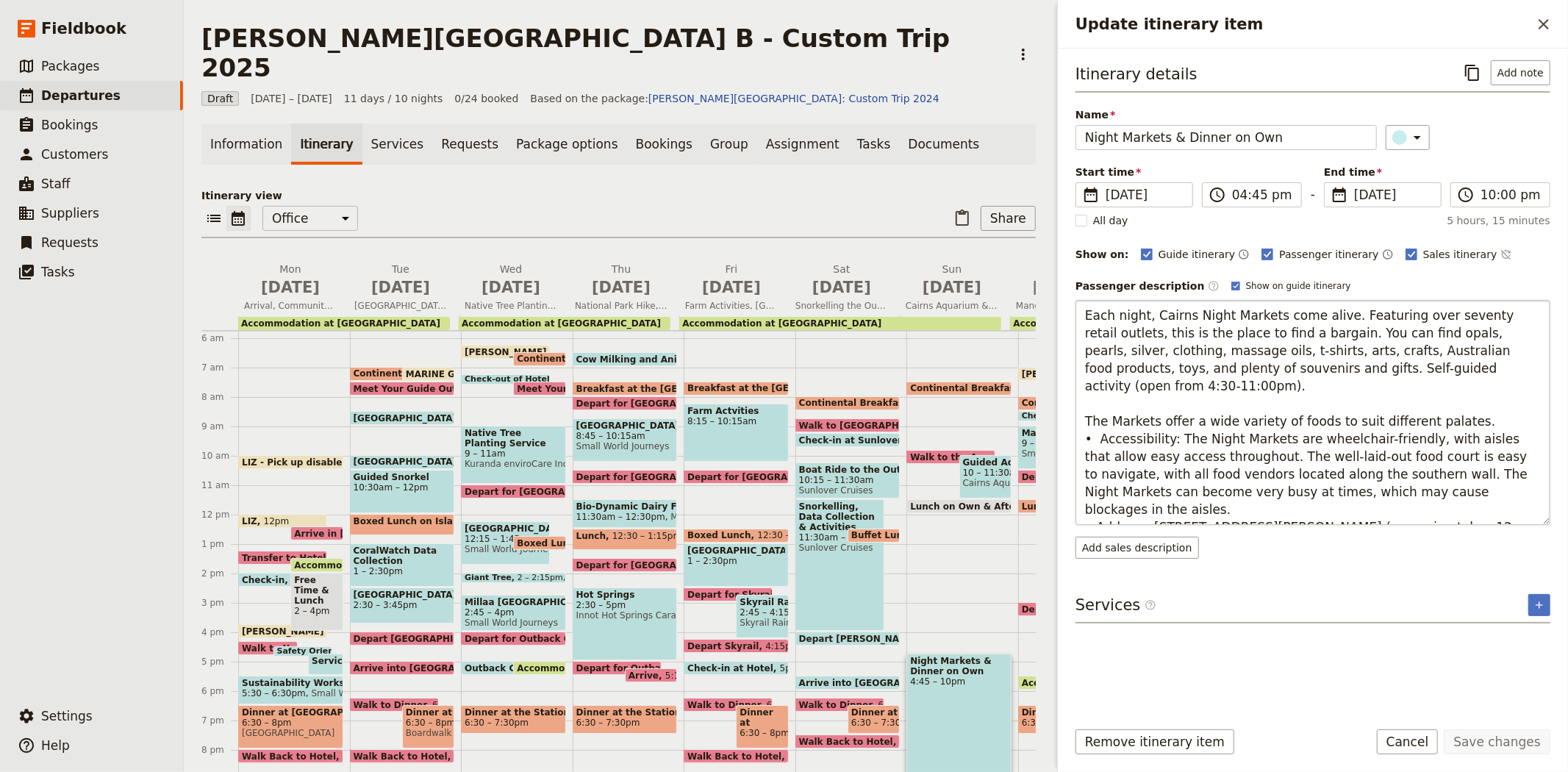
drag, startPoint x: 1399, startPoint y: 476, endPoint x: 1077, endPoint y: 416, distance: 327.5
click at [1077, 416] on textarea "Each night, Cairns Night Markets come alive. Featuring over seventy retail outl…" at bounding box center [1313, 412] width 475 height 225
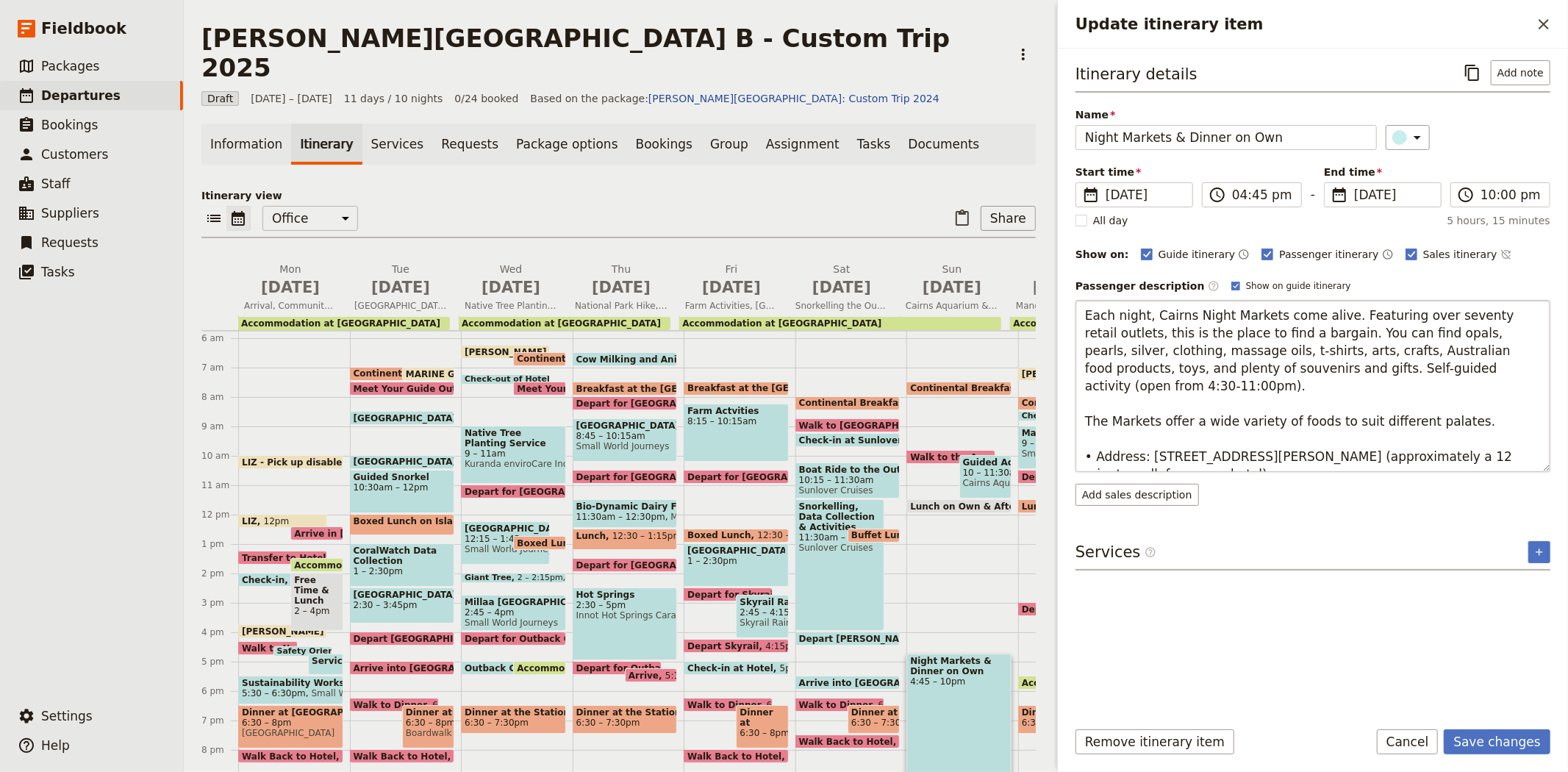
type textarea "Each night, Cairns Night Markets come alive. Featuring over seventy retail outl…"
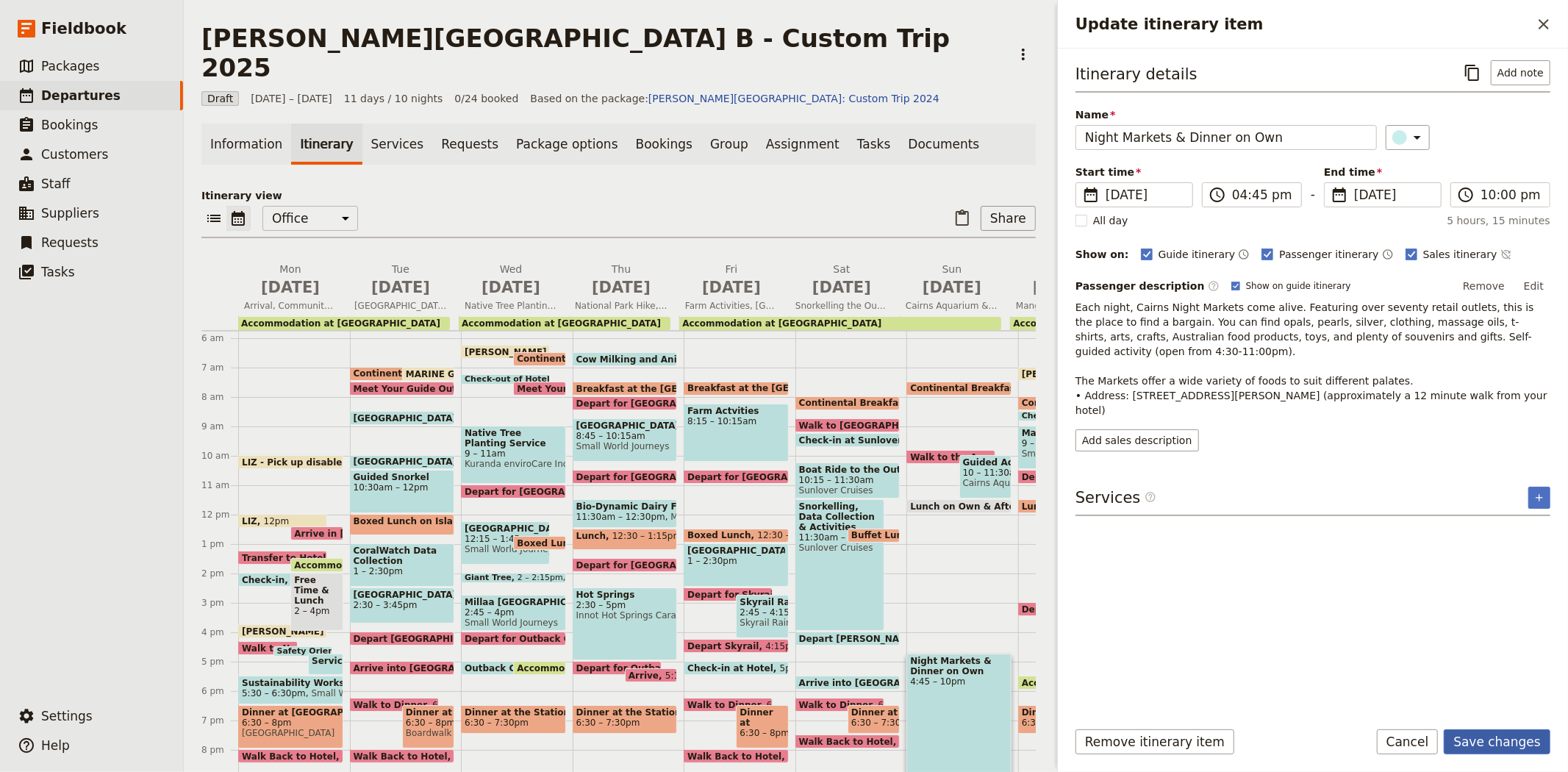
click at [1489, 743] on button "Save changes" at bounding box center [1496, 742] width 106 height 25
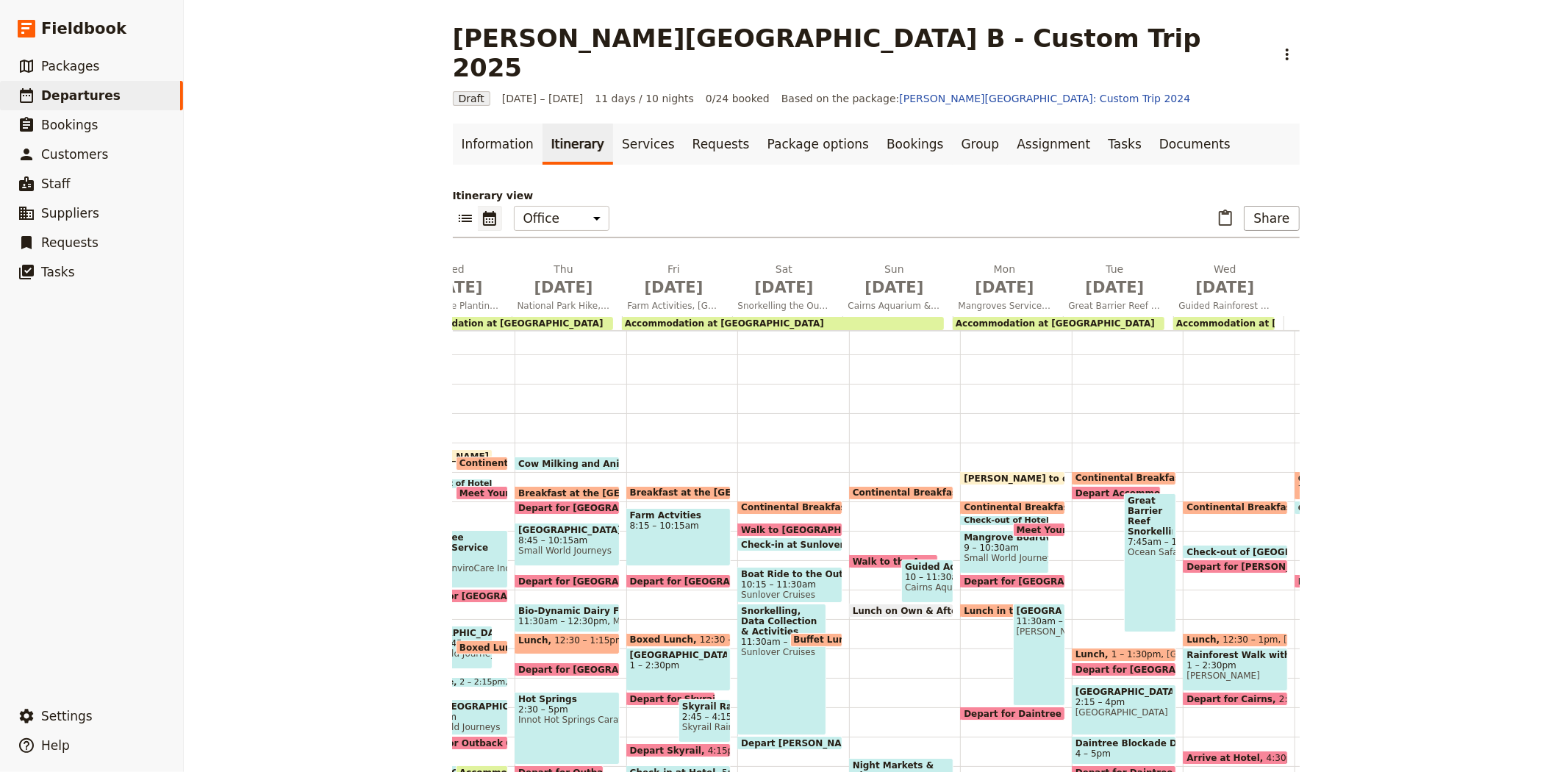
scroll to position [59, 0]
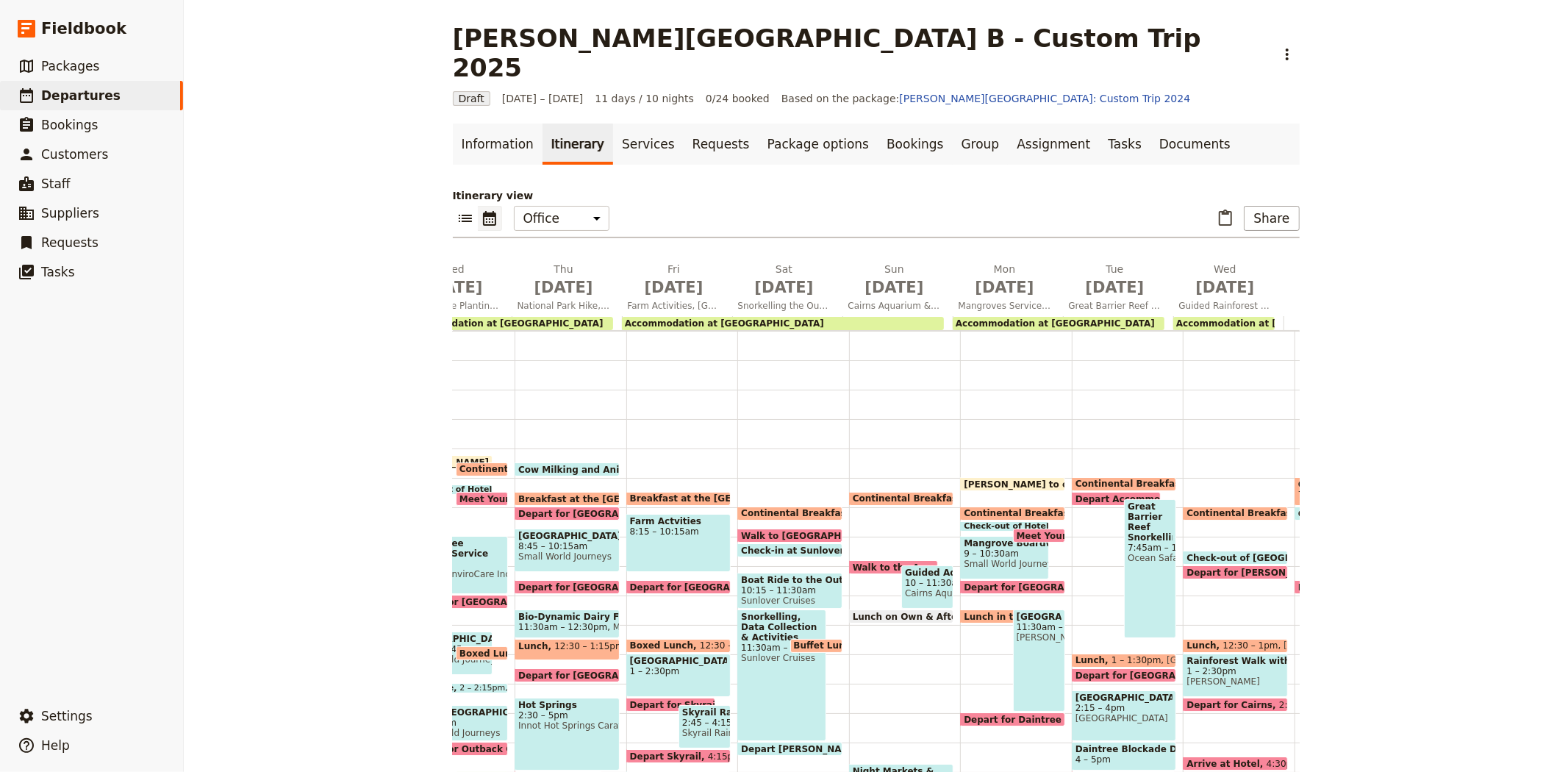
click at [963, 522] on span "Check-out of Hotel" at bounding box center [1009, 526] width 91 height 9
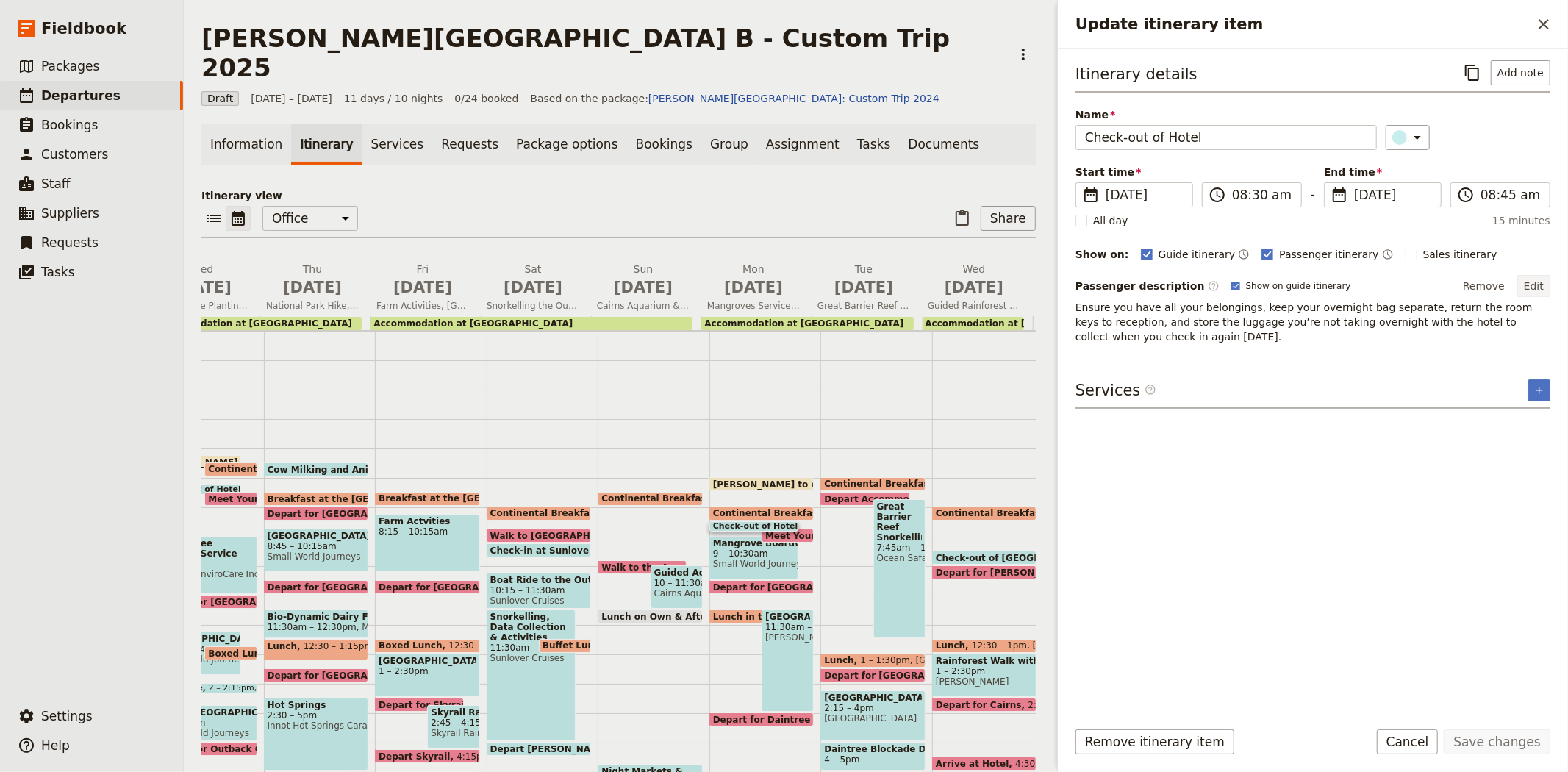
click at [1539, 285] on button "Edit" at bounding box center [1534, 286] width 33 height 22
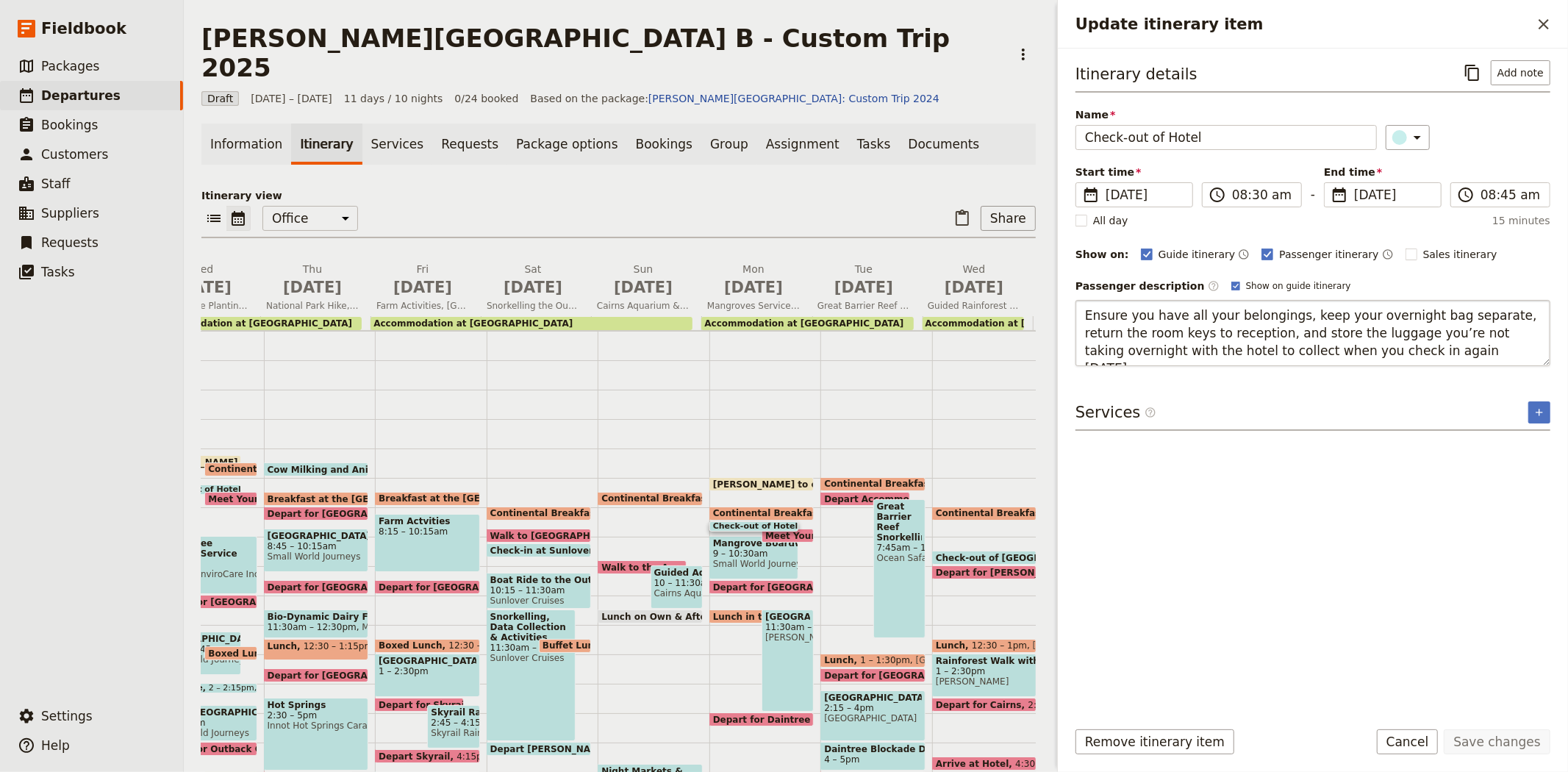
click at [1372, 348] on textarea "Ensure you have all your belongings, keep your overnight bag separate, return t…" at bounding box center [1313, 333] width 475 height 66
type textarea "Ensure you have all your belongings, keep your overnight bag separate, return t…"
click at [1497, 735] on button "Save changes" at bounding box center [1496, 742] width 106 height 25
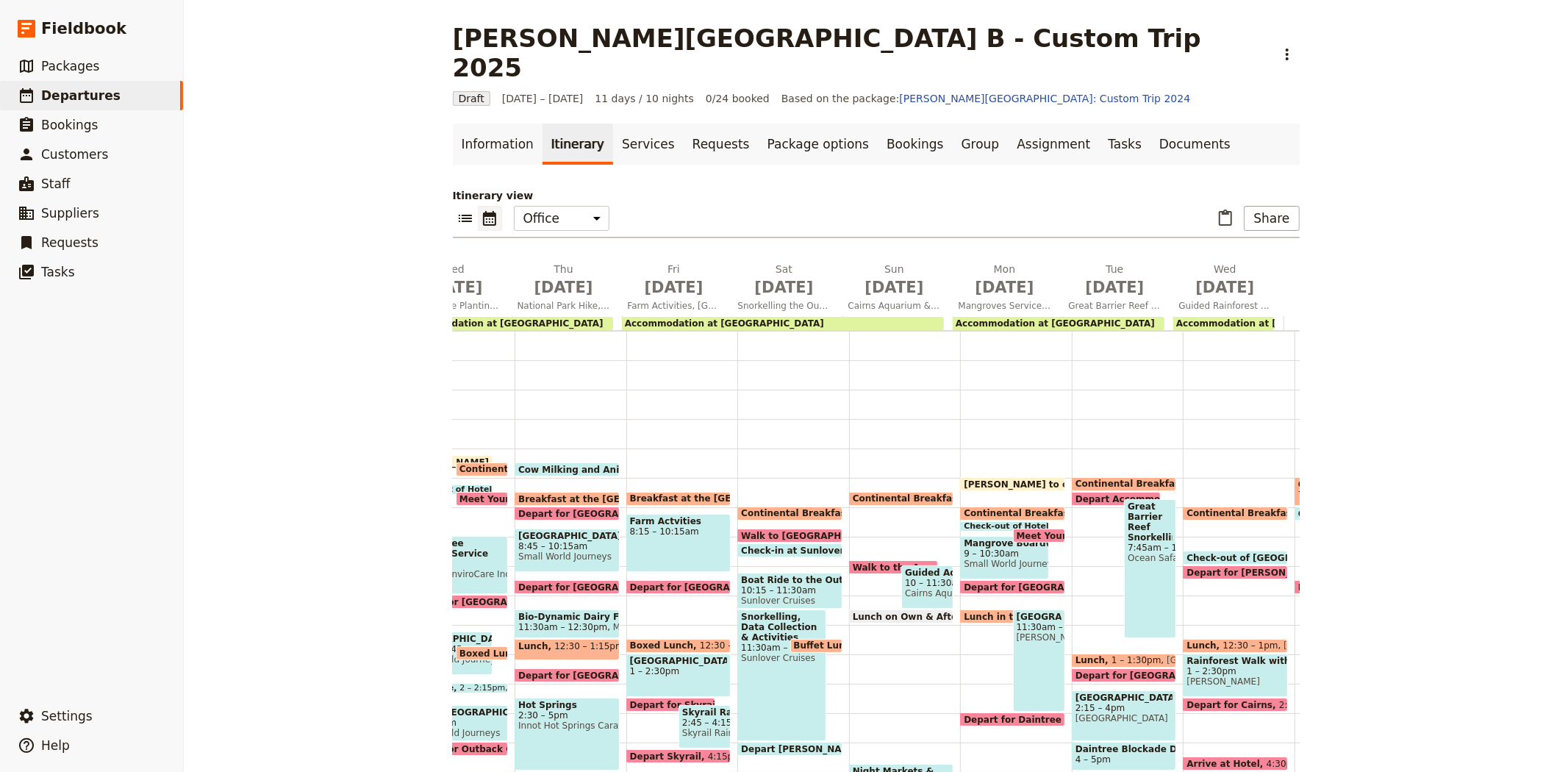
click at [1030, 632] on span "[PERSON_NAME] Crocodile Farm" at bounding box center [1039, 637] width 45 height 10
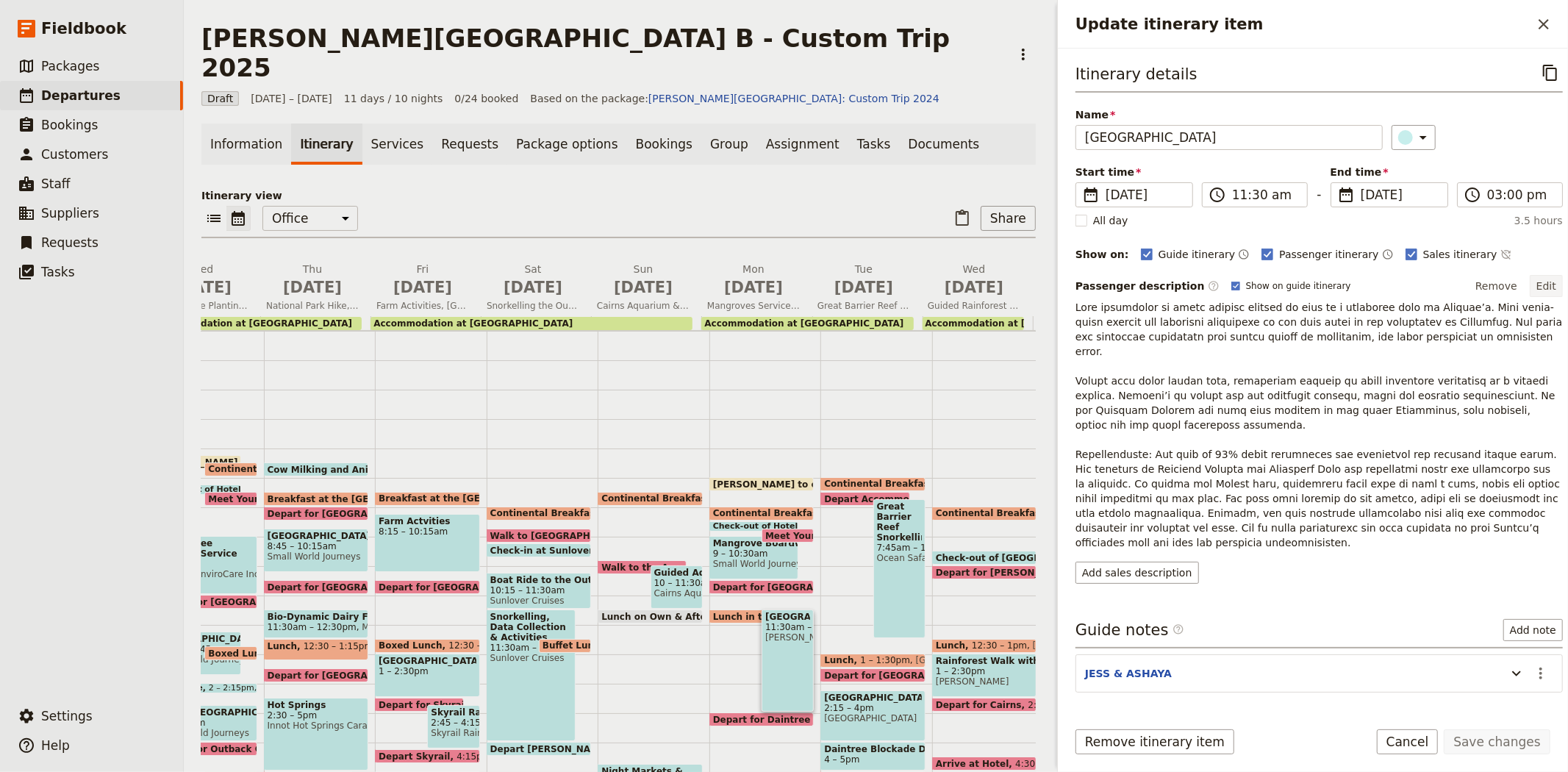
click at [1534, 287] on button "Edit" at bounding box center [1546, 286] width 33 height 22
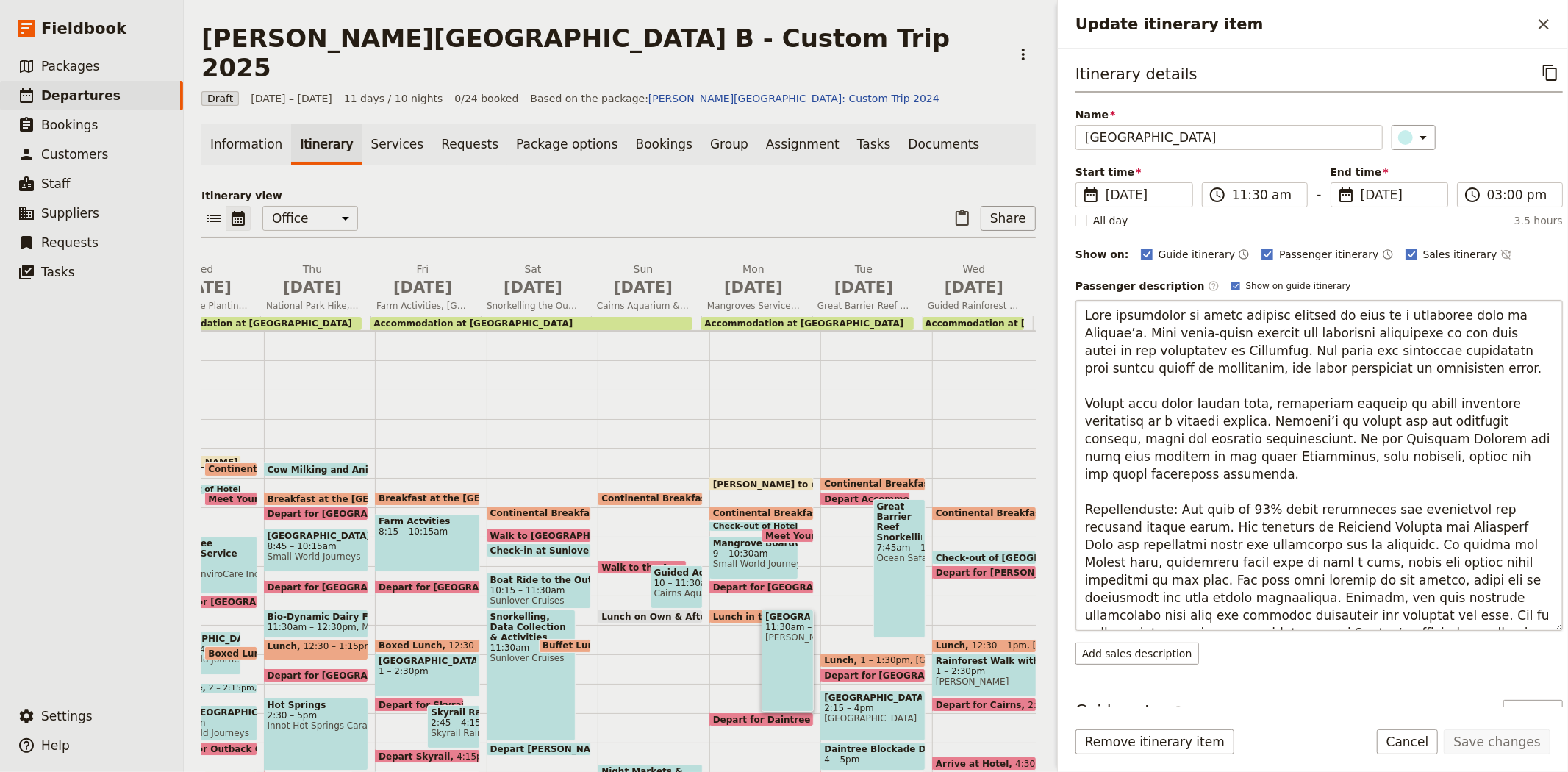
drag, startPoint x: 1399, startPoint y: 621, endPoint x: 1090, endPoint y: 468, distance: 344.8
click at [1090, 468] on textarea "Update itinerary item" at bounding box center [1319, 466] width 488 height 331
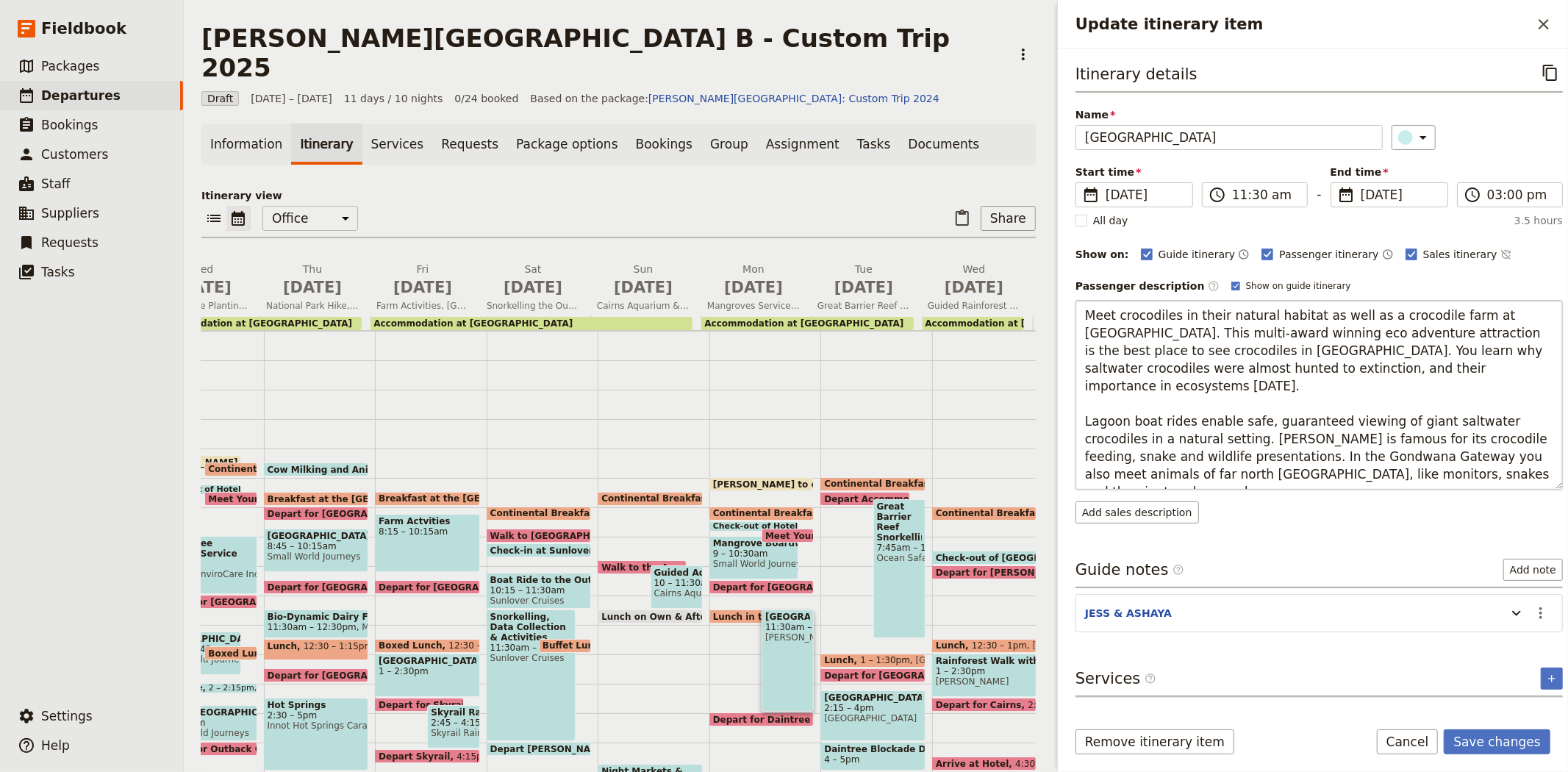
type textarea "Meet crocodiles in their natural habitat as well as a crocodile farm at [GEOGRA…"
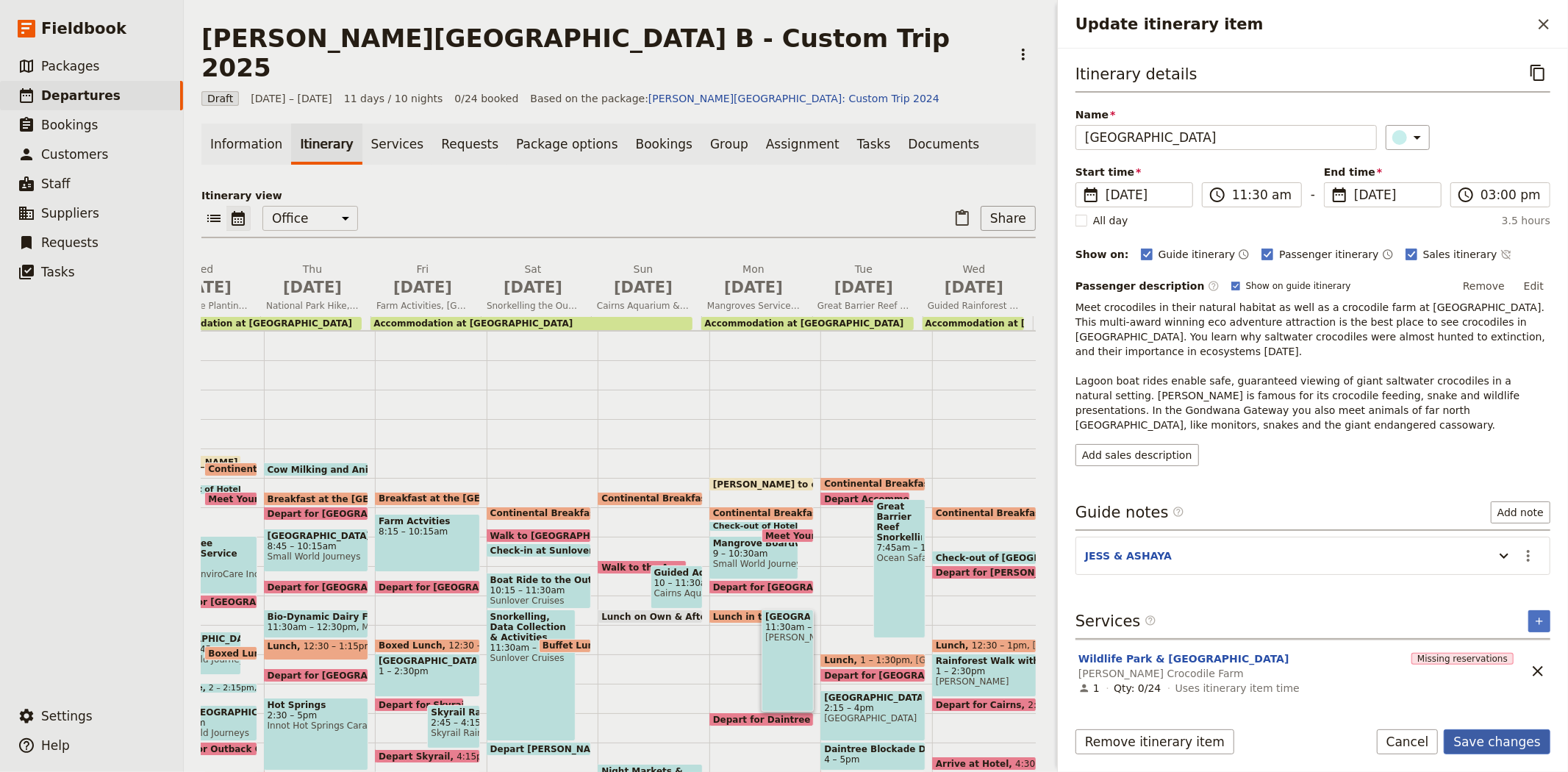
click at [1488, 736] on button "Save changes" at bounding box center [1496, 742] width 106 height 25
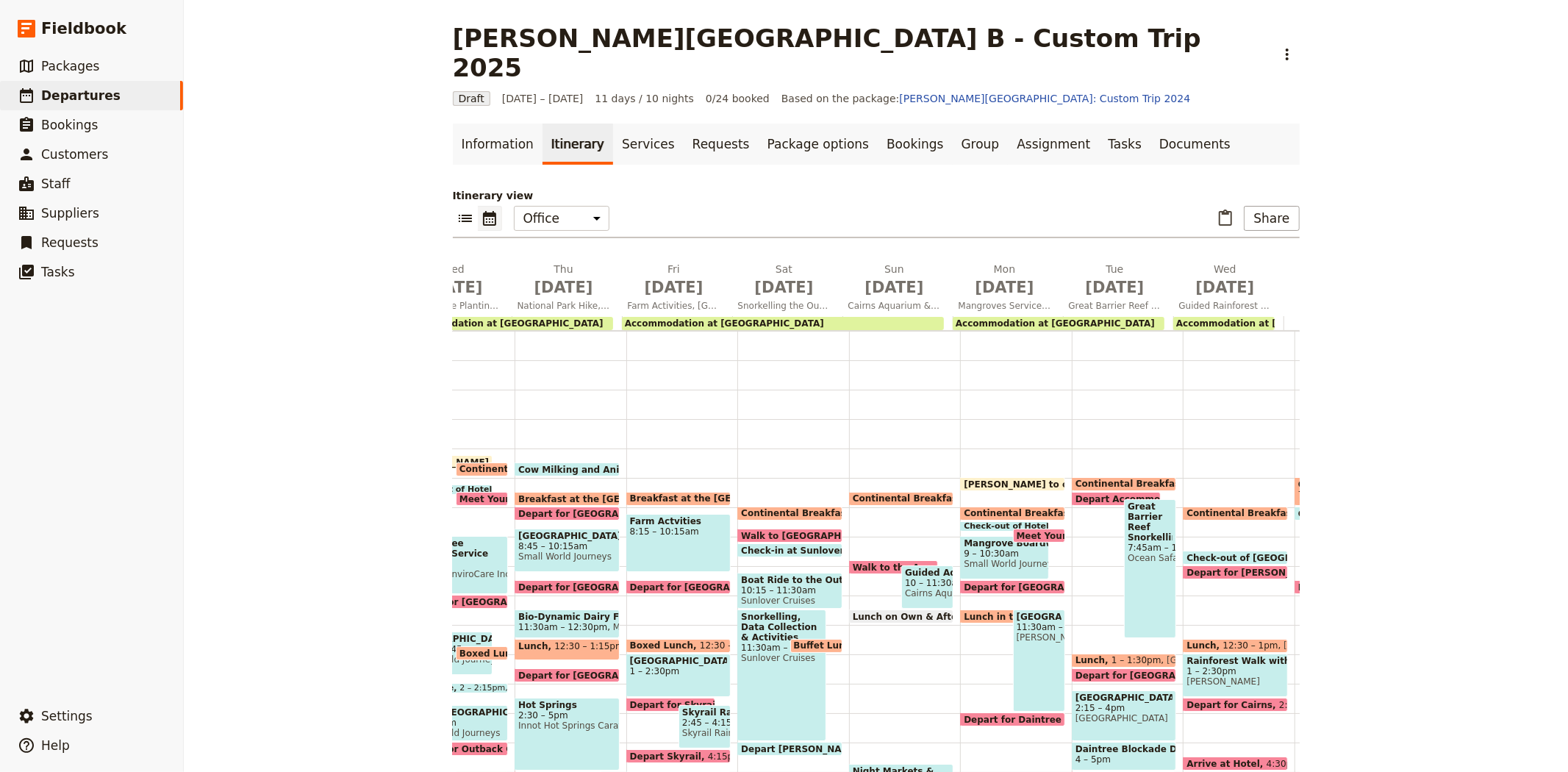
click at [1105, 671] on span "Depart for [GEOGRAPHIC_DATA]" at bounding box center [1157, 675] width 165 height 9
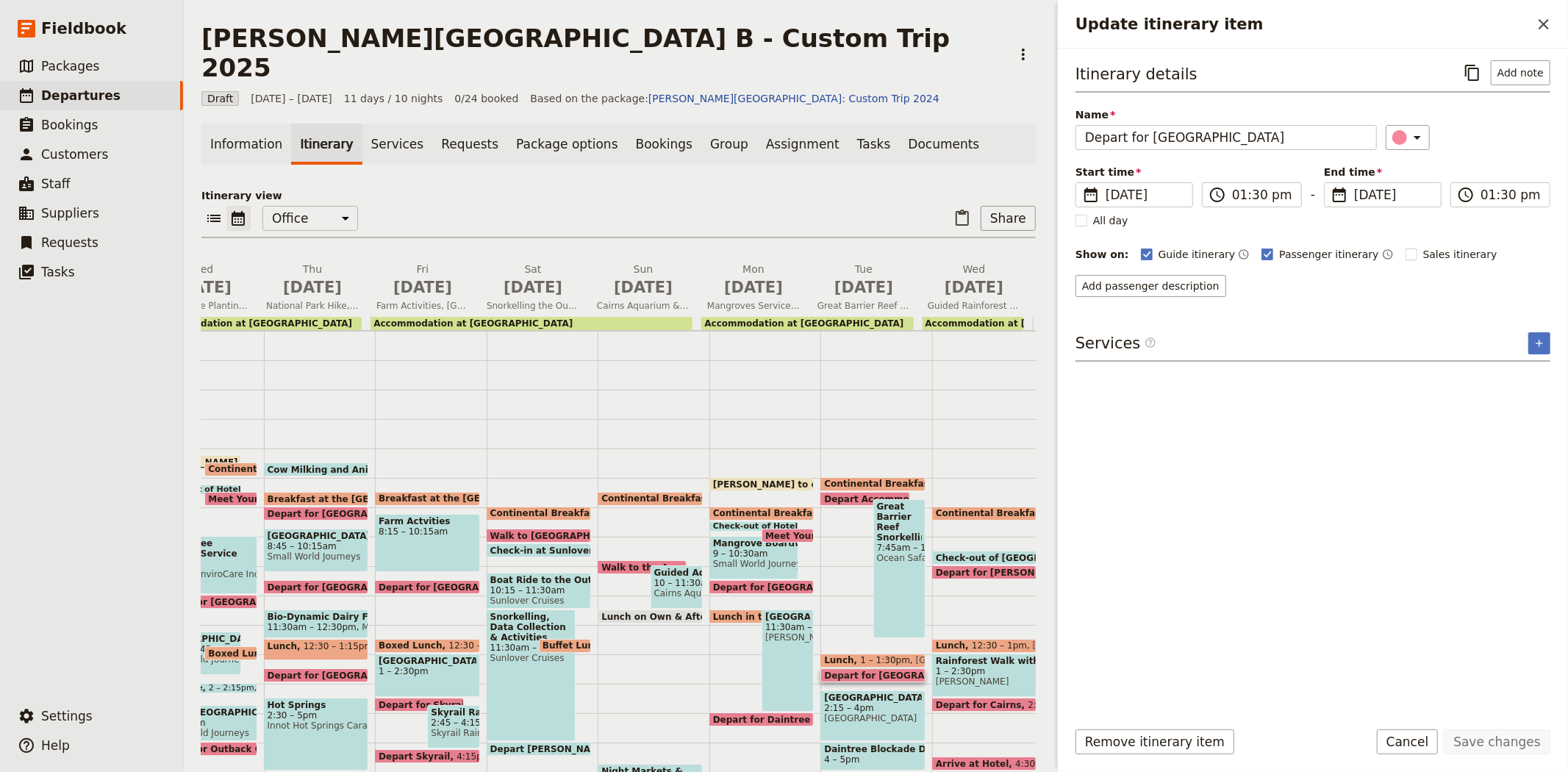
click at [746, 720] on span at bounding box center [762, 723] width 104 height 6
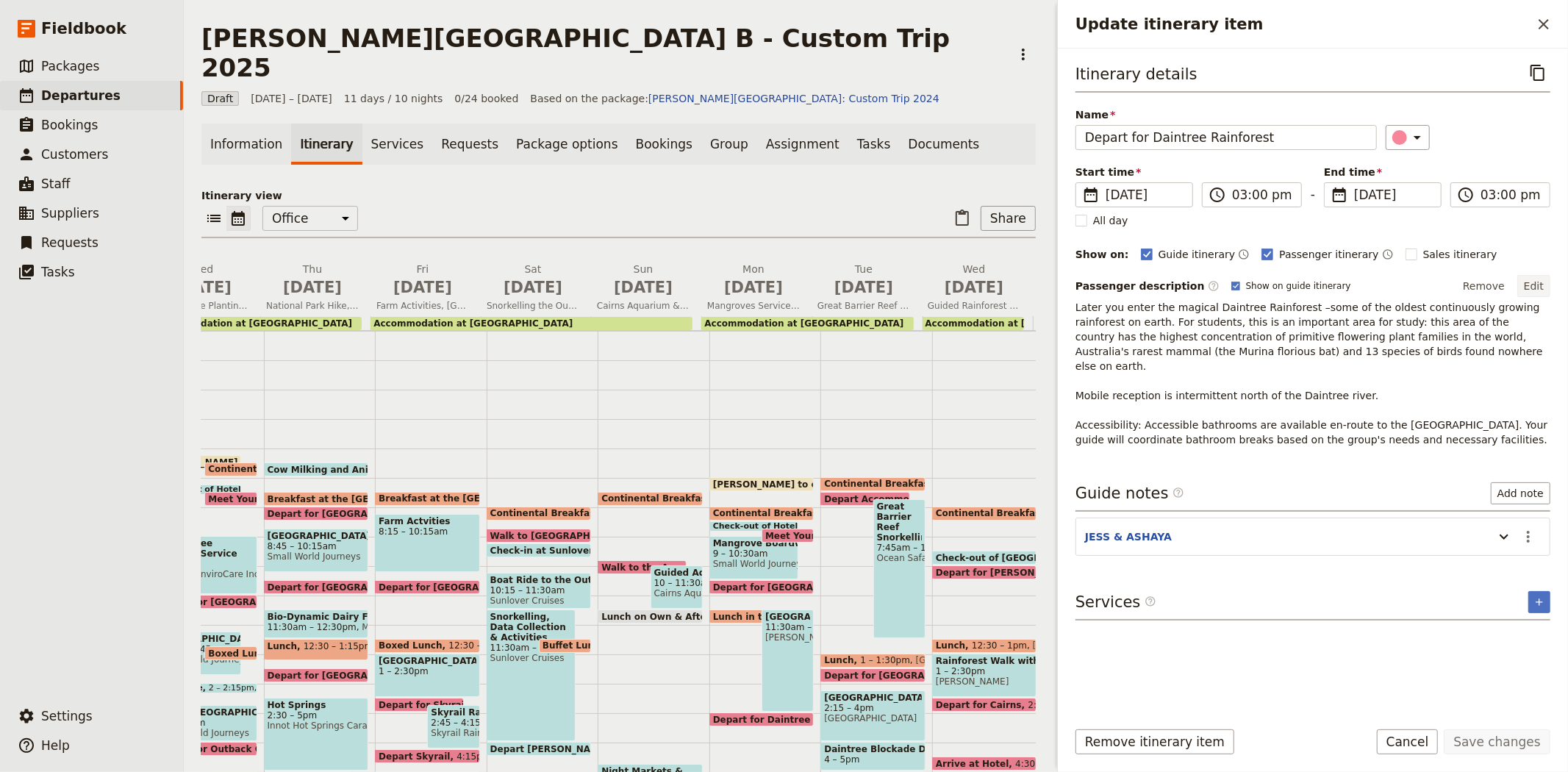
click at [1546, 283] on button "Edit" at bounding box center [1534, 286] width 33 height 22
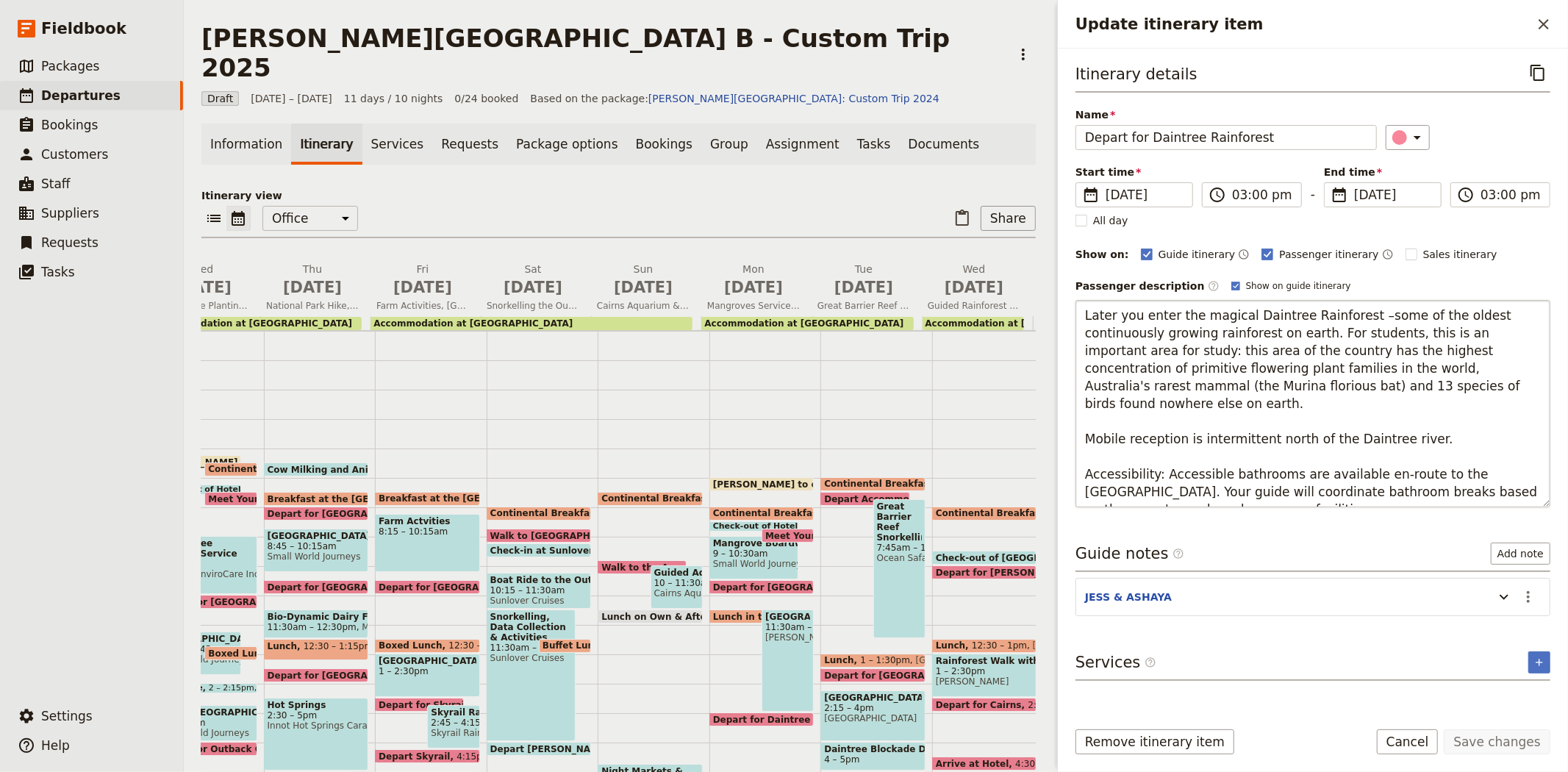
drag, startPoint x: 1137, startPoint y: 498, endPoint x: 1078, endPoint y: 436, distance: 85.6
click at [1078, 436] on textarea "Later you enter the magical Daintree Rainforest –some of the oldest continuousl…" at bounding box center [1313, 404] width 475 height 207
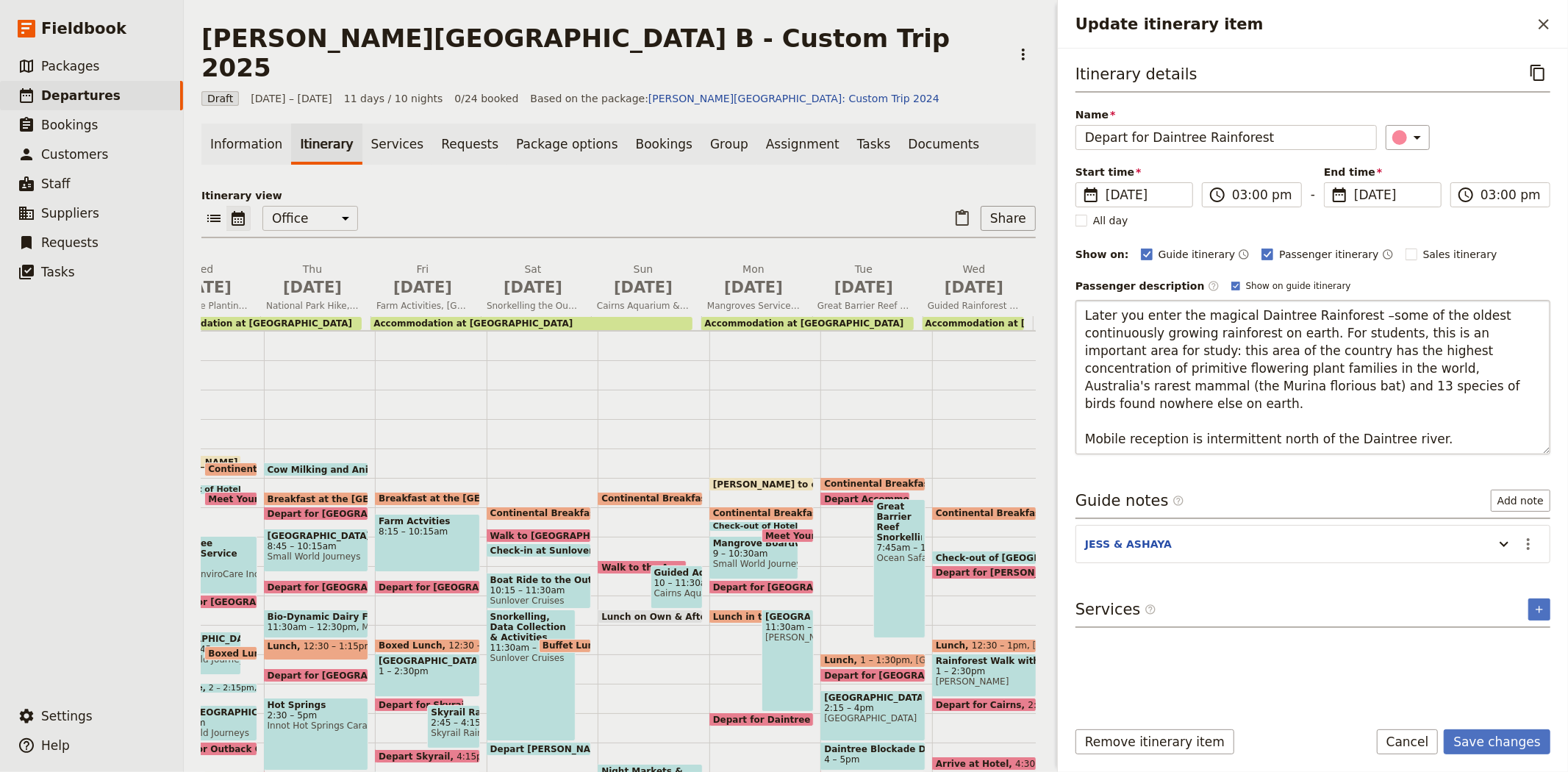
type textarea "Later you enter the magical Daintree Rainforest –some of the oldest continuousl…"
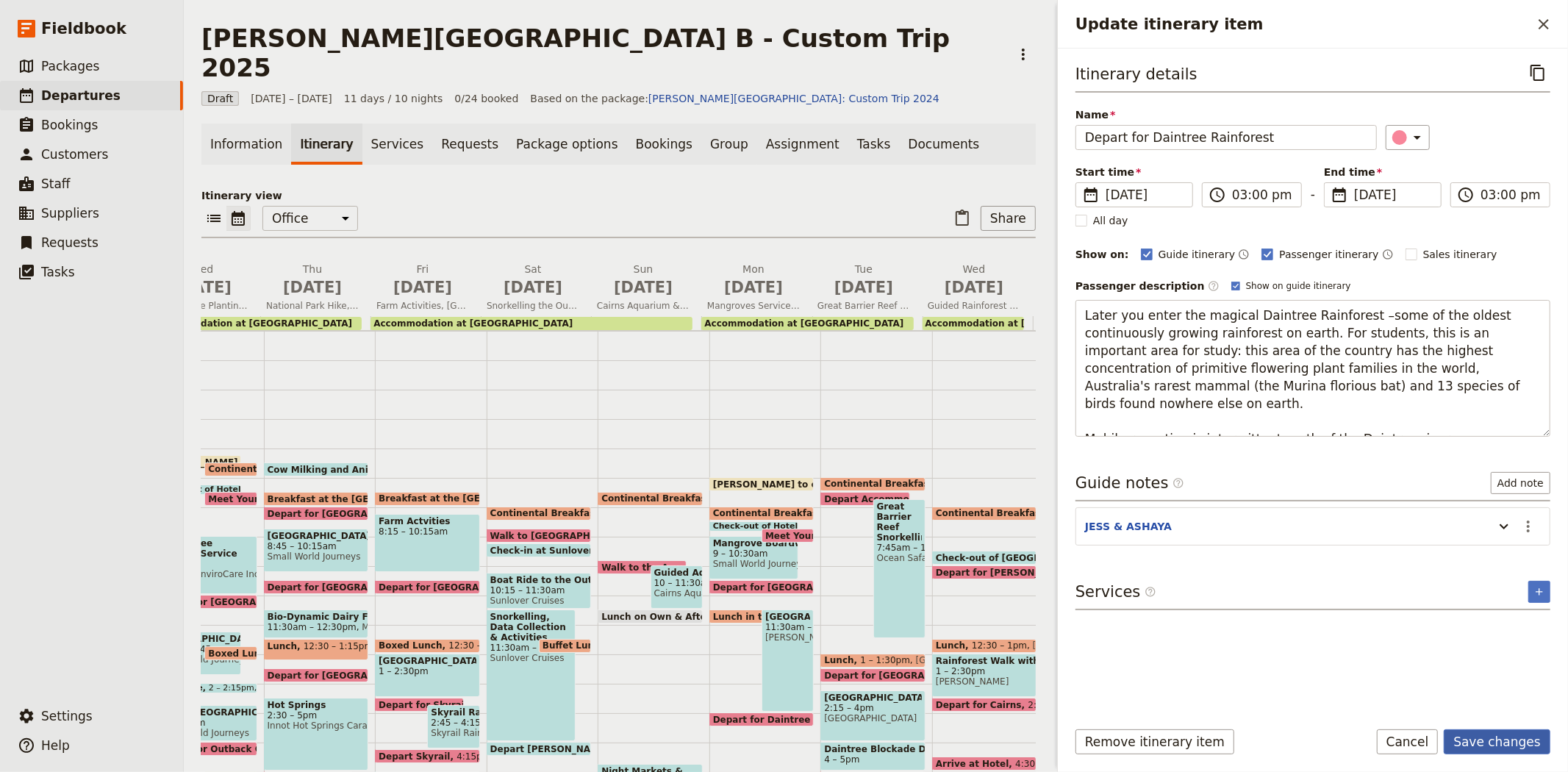
click at [1494, 741] on button "Save changes" at bounding box center [1496, 742] width 106 height 25
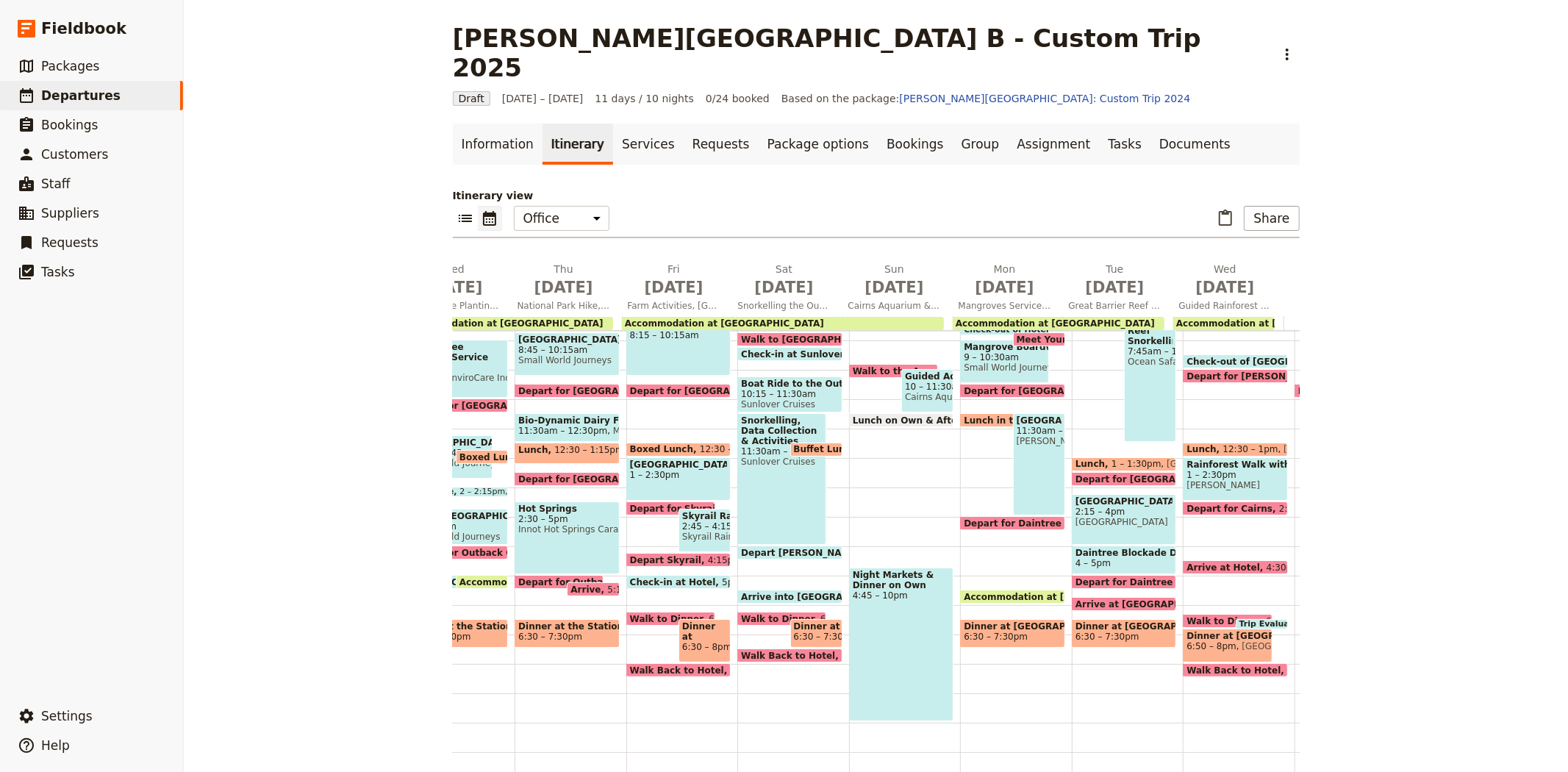
scroll to position [283, 0]
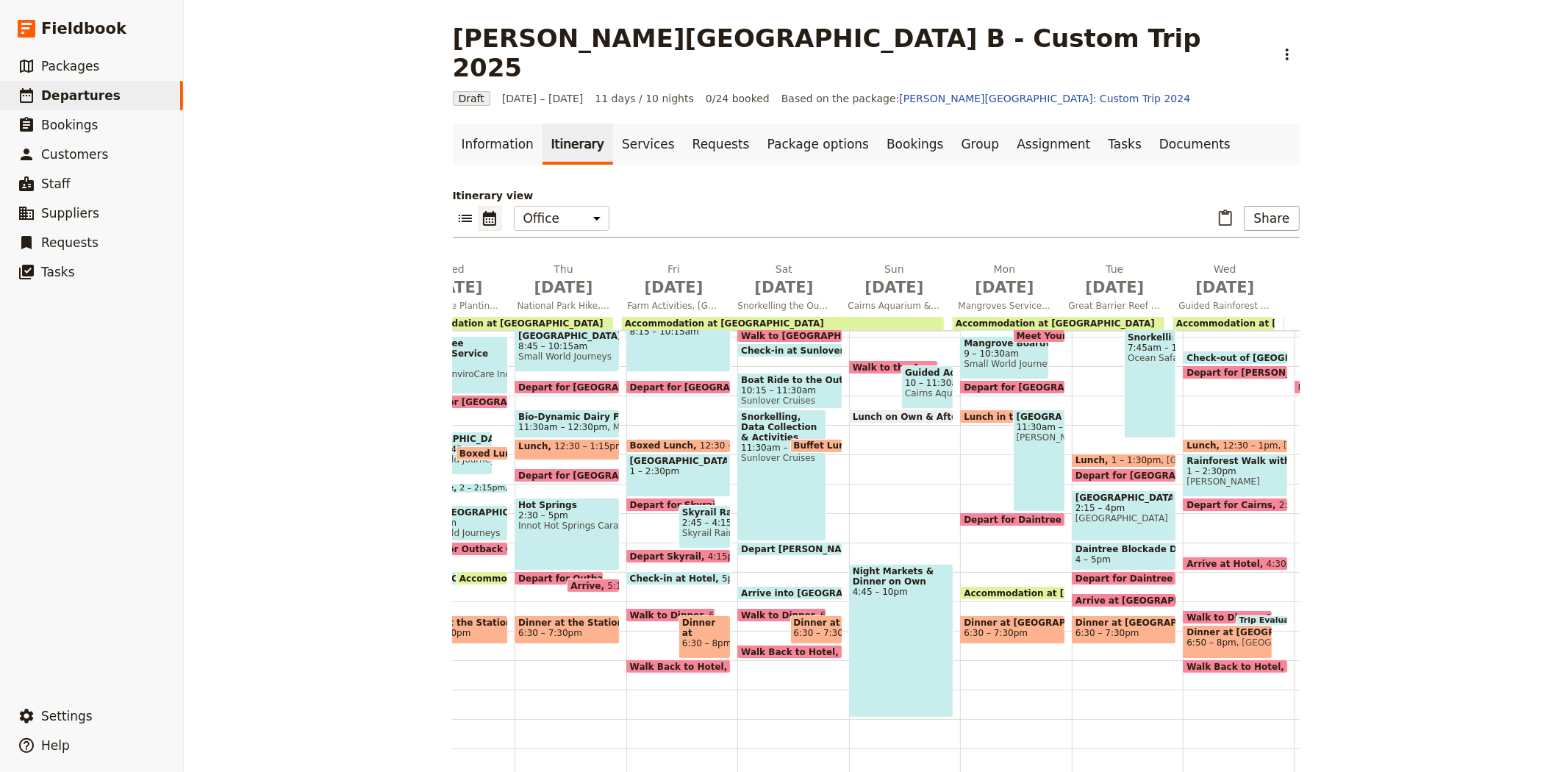
click at [1019, 588] on span "Accommodation at [GEOGRAPHIC_DATA]" at bounding box center [1066, 592] width 206 height 9
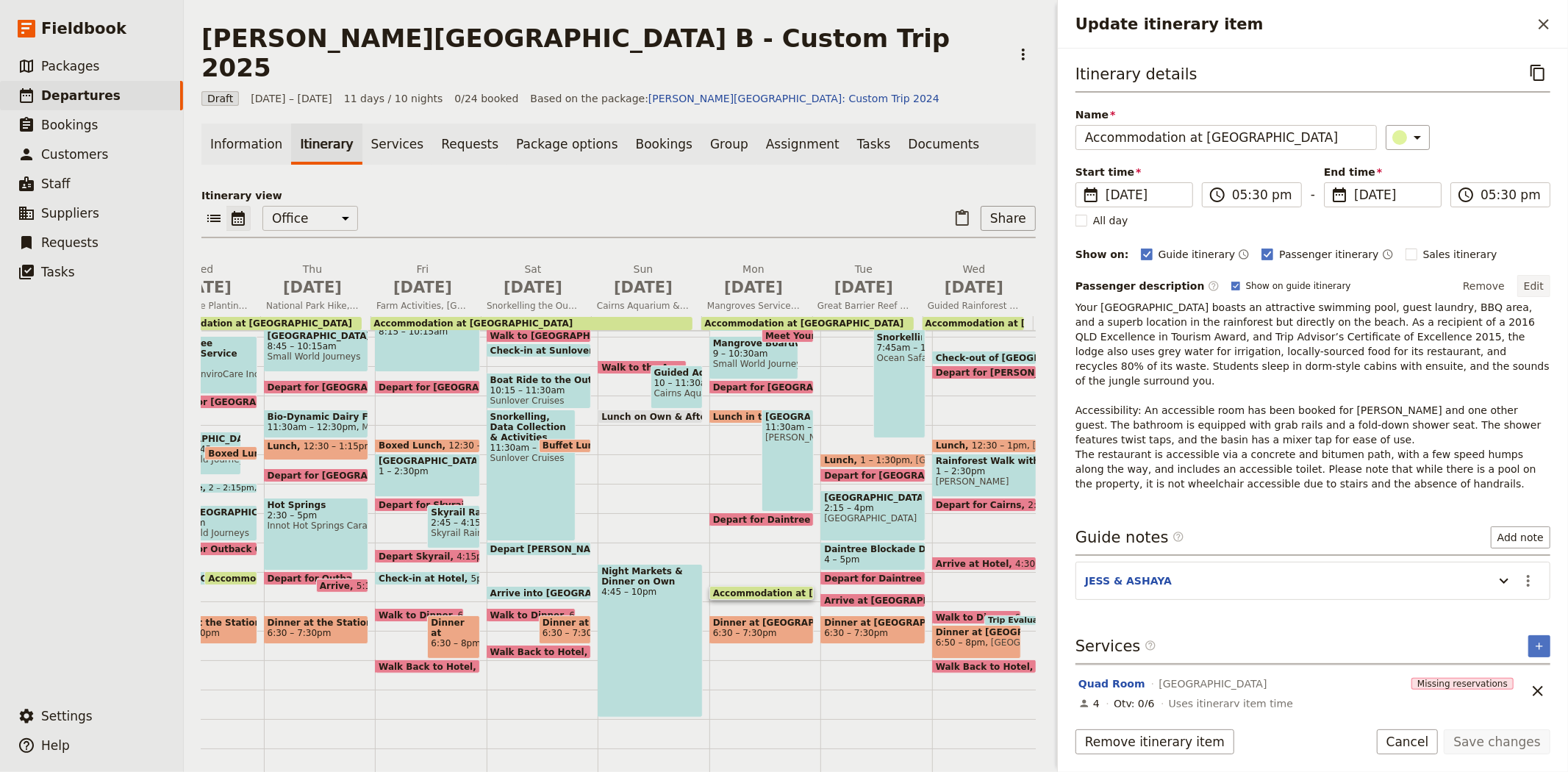
click at [1540, 284] on button "Edit" at bounding box center [1534, 286] width 33 height 22
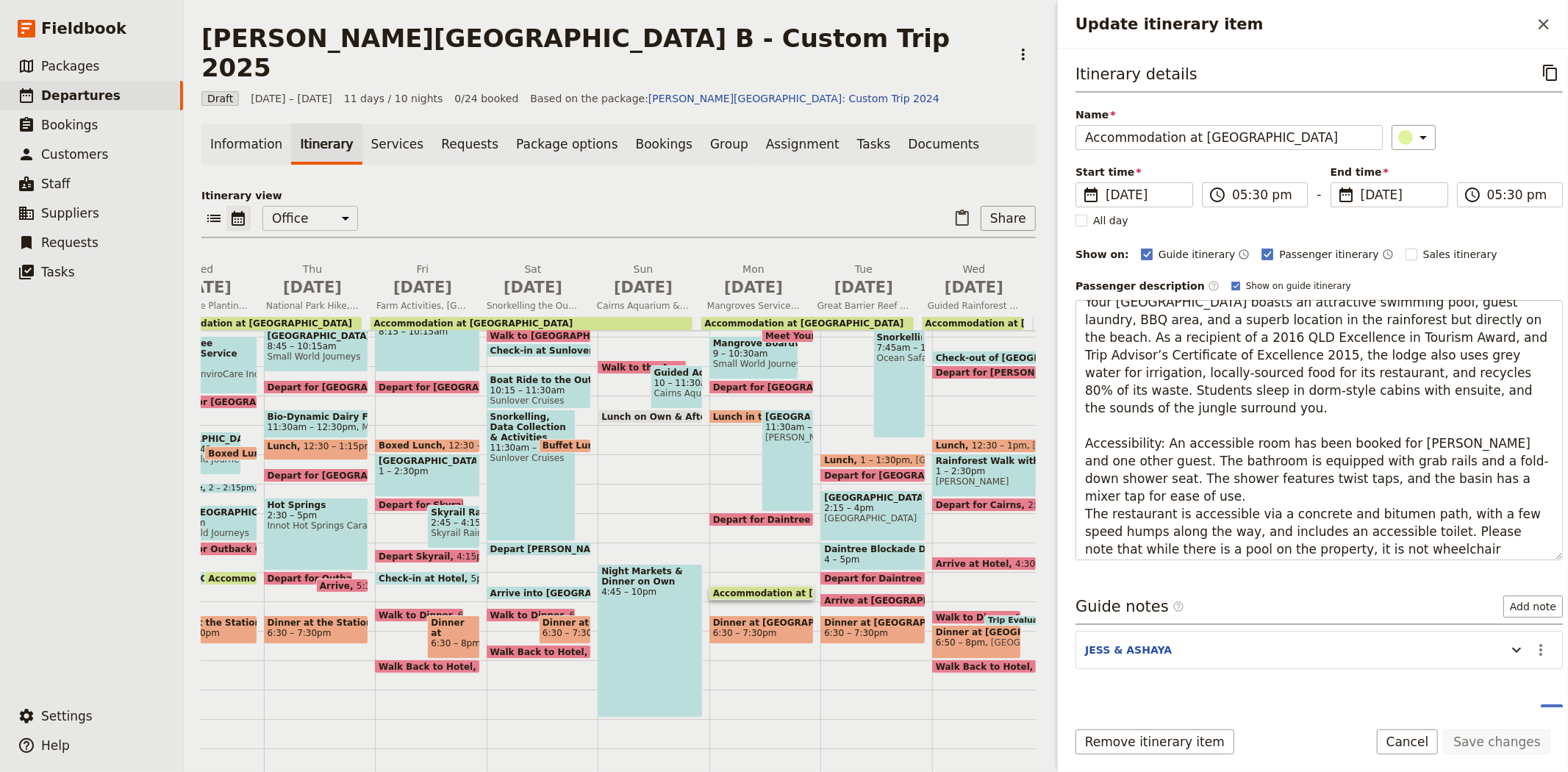
scroll to position [17, 0]
drag, startPoint x: 1231, startPoint y: 546, endPoint x: 1085, endPoint y: 428, distance: 187.7
click at [1085, 428] on textarea "Your [GEOGRAPHIC_DATA] boasts an attractive swimming pool, guest laundry, BBQ a…" at bounding box center [1319, 430] width 488 height 260
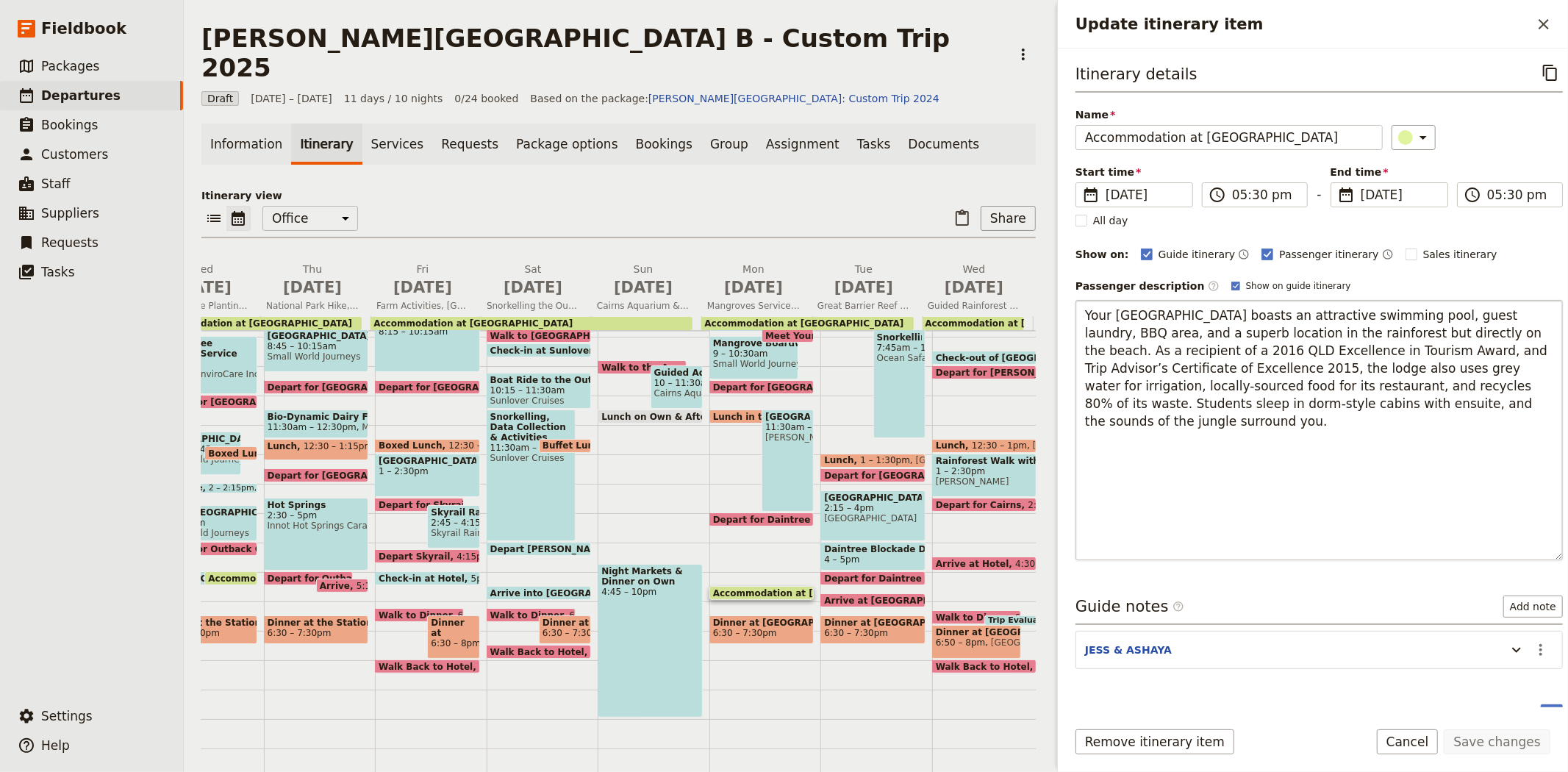
scroll to position [0, 0]
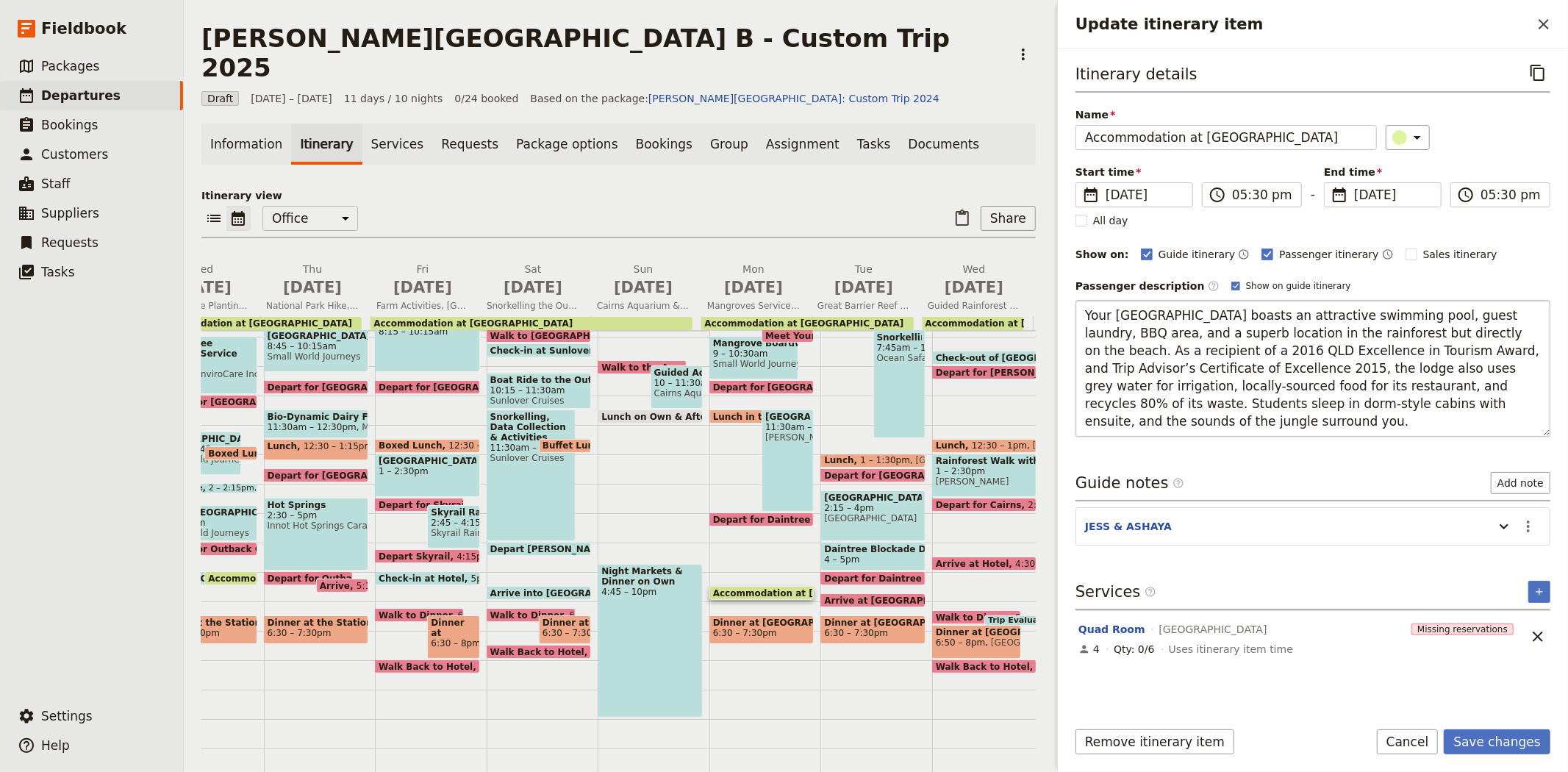
type textarea "Your [GEOGRAPHIC_DATA] boasts an attractive swimming pool, guest laundry, BBQ a…"
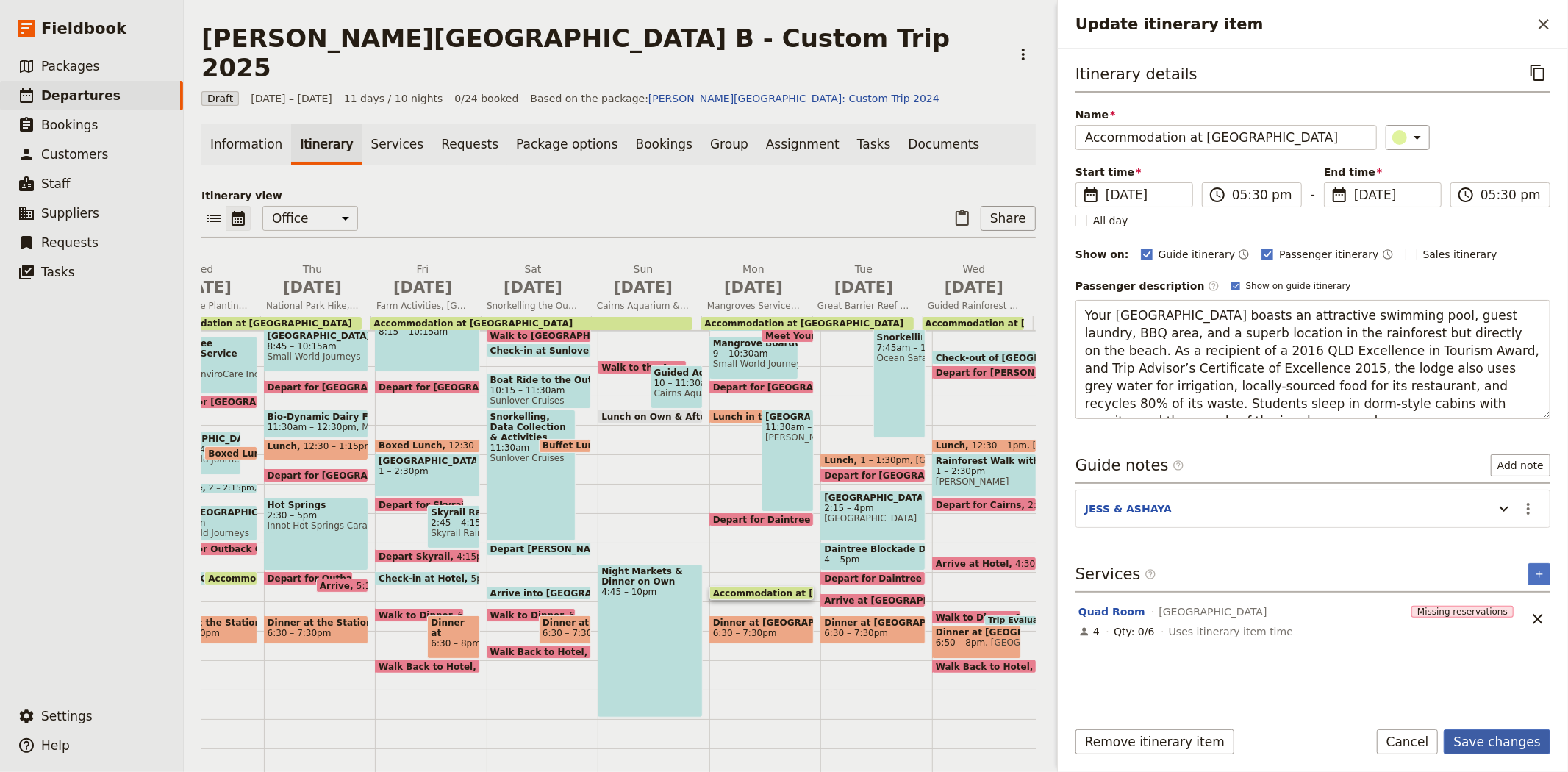
click at [1511, 734] on button "Save changes" at bounding box center [1496, 742] width 106 height 25
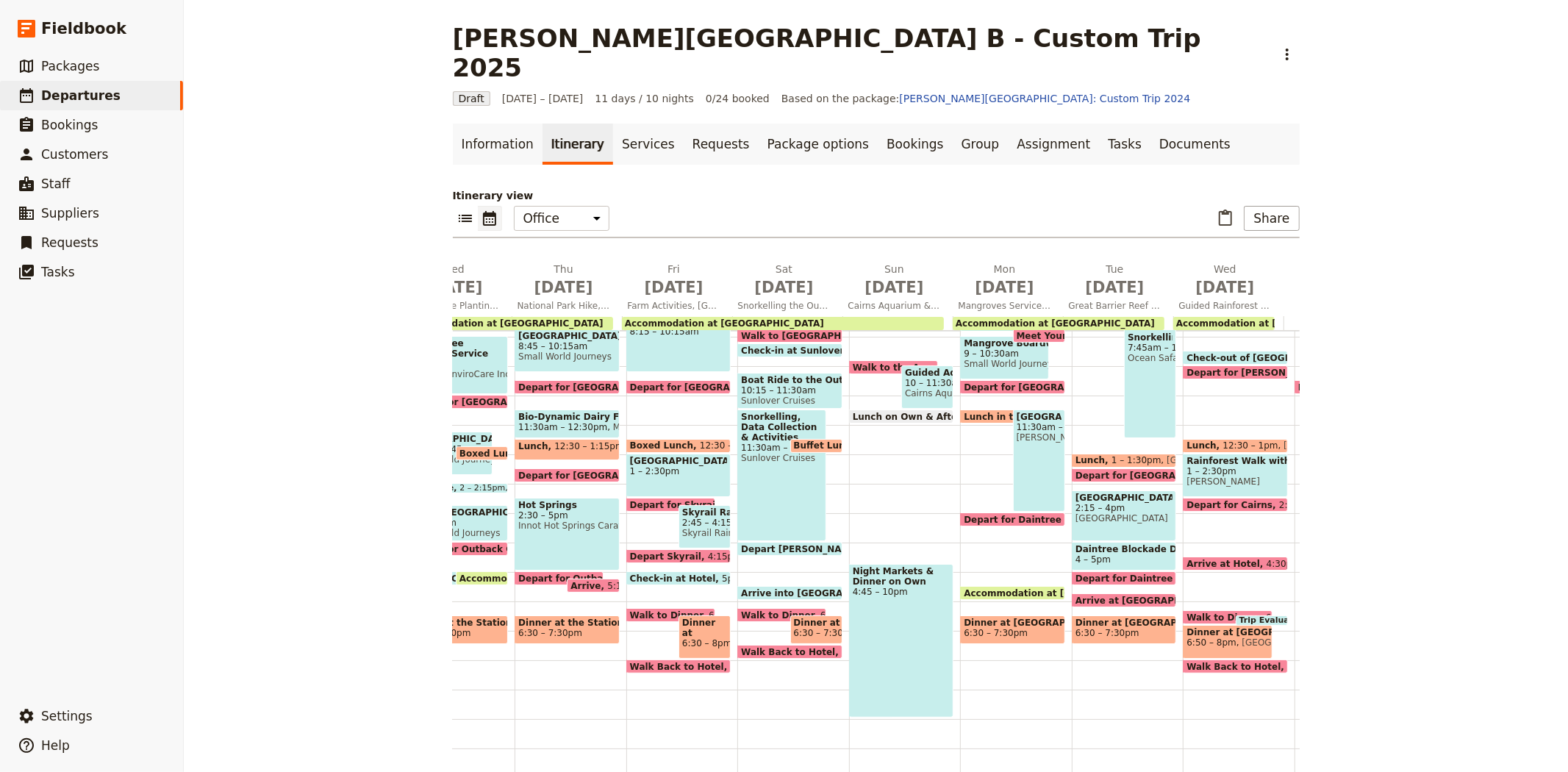
scroll to position [201, 0]
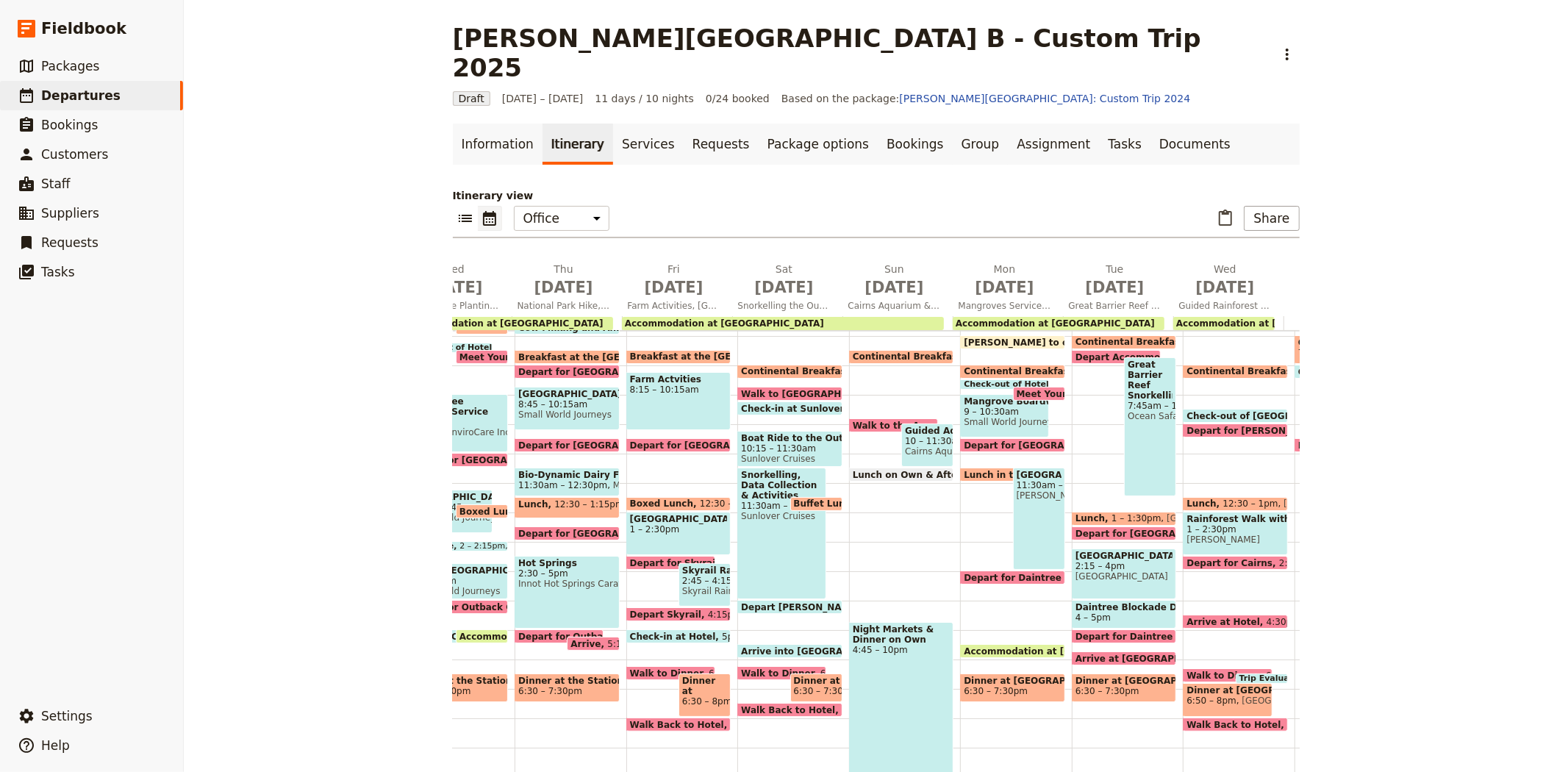
click at [1085, 352] on span "Depart Accommodation" at bounding box center [1137, 356] width 124 height 9
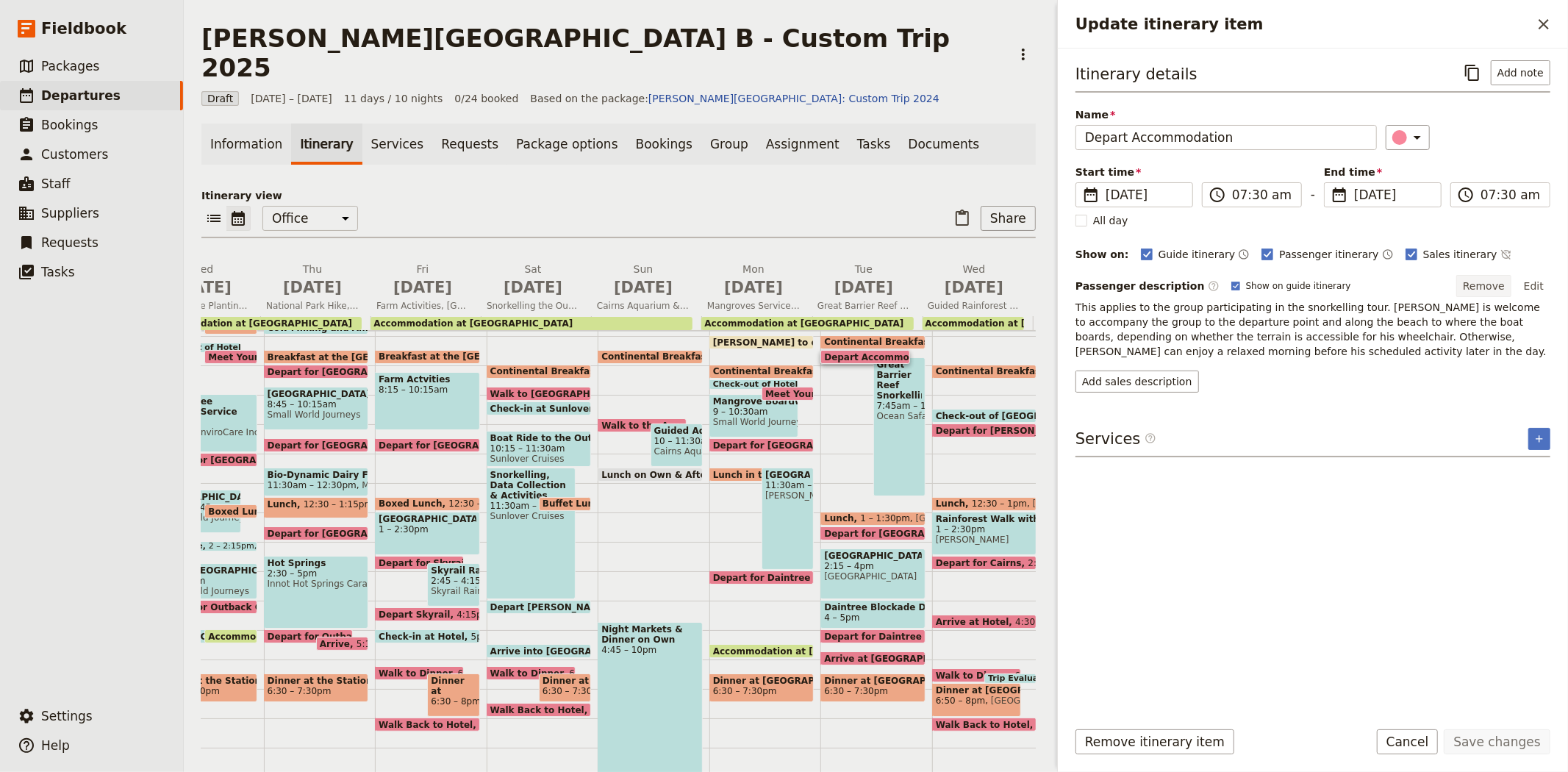
click at [1493, 283] on button "Remove" at bounding box center [1484, 286] width 55 height 22
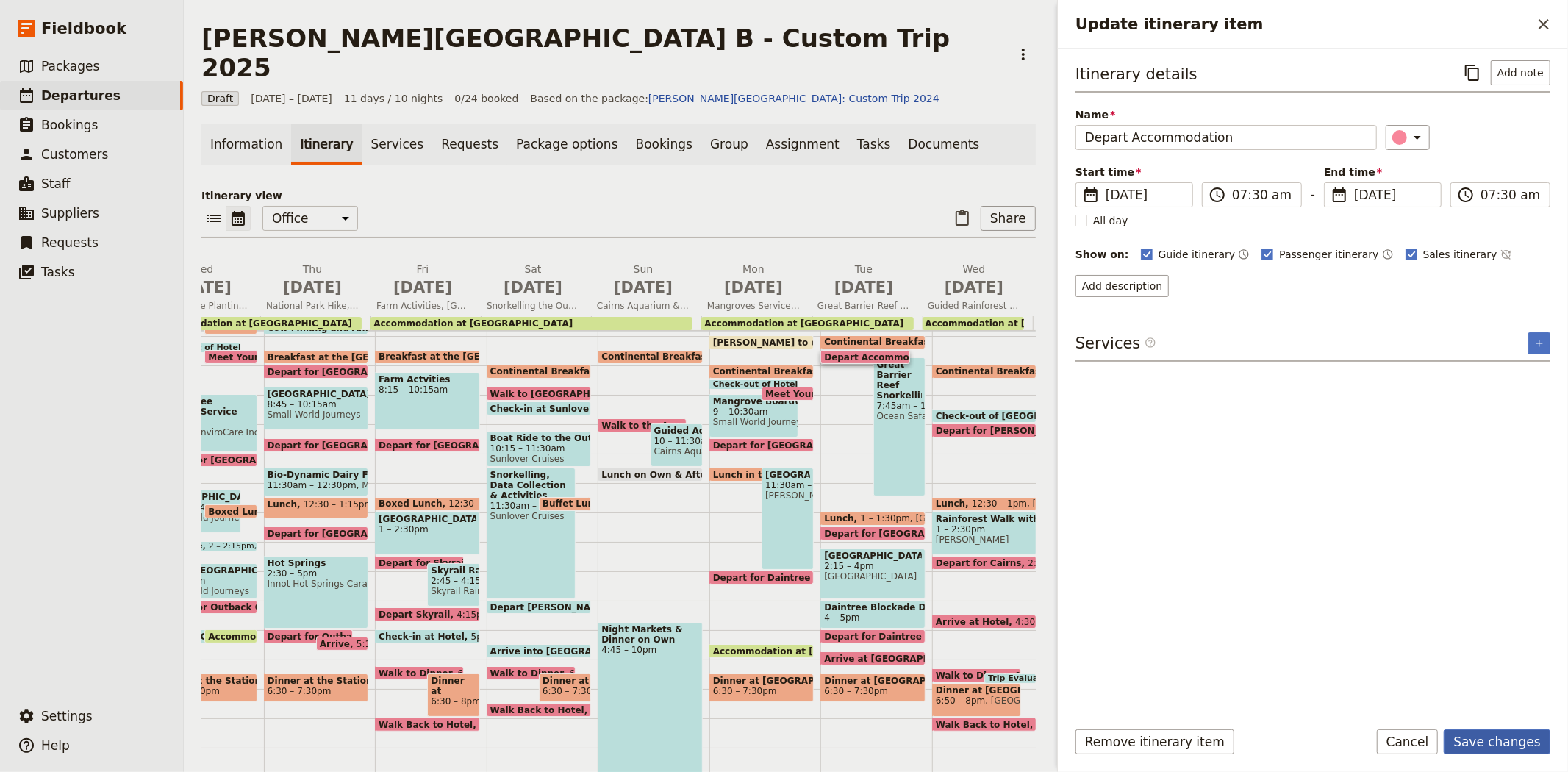
click at [1474, 746] on button "Save changes" at bounding box center [1496, 742] width 106 height 25
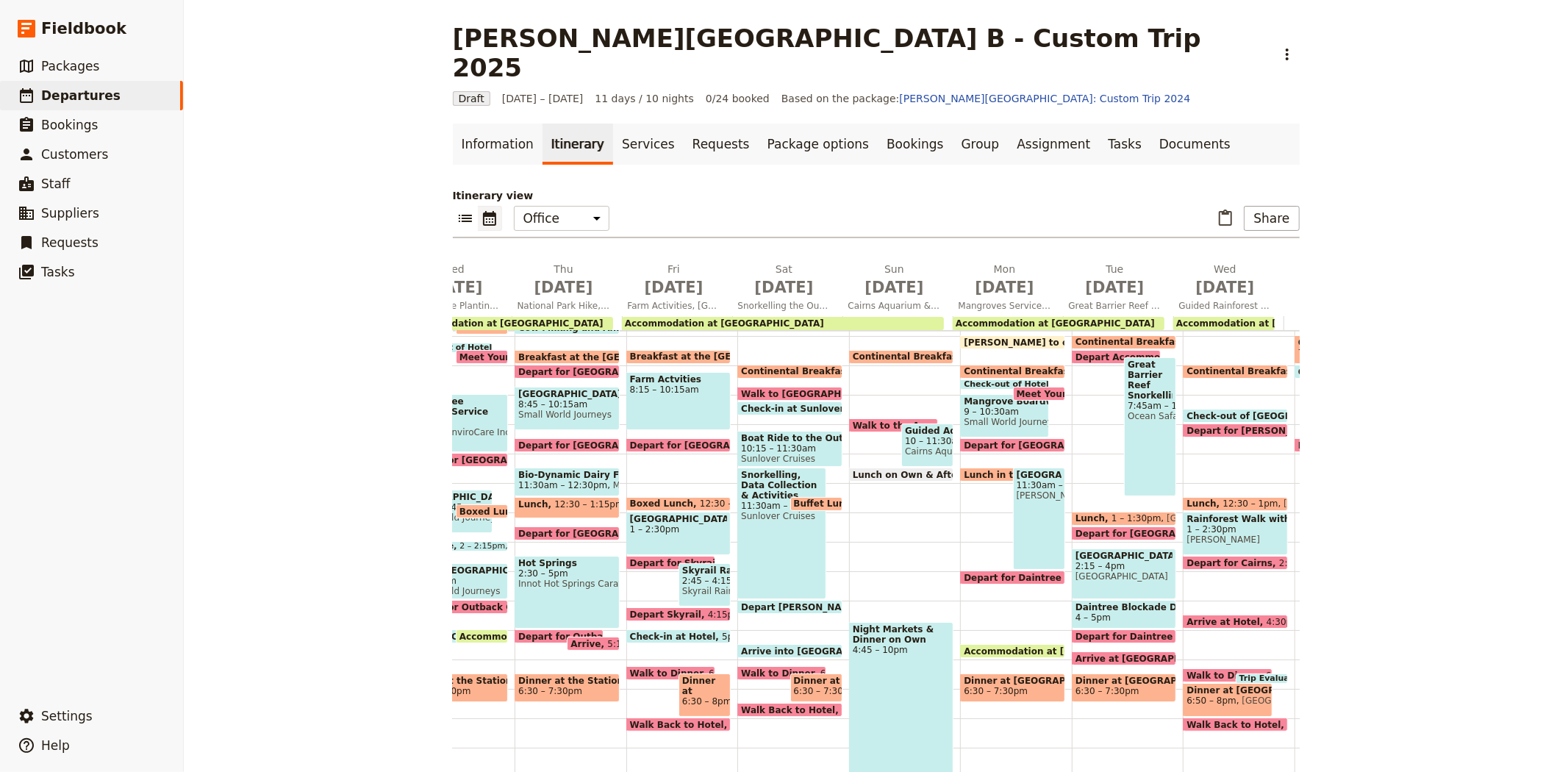
click at [1136, 401] on div "[GEOGRAPHIC_DATA] Snorkelling 7:45am – 12:30pm Ocean Safari" at bounding box center [1150, 427] width 52 height 139
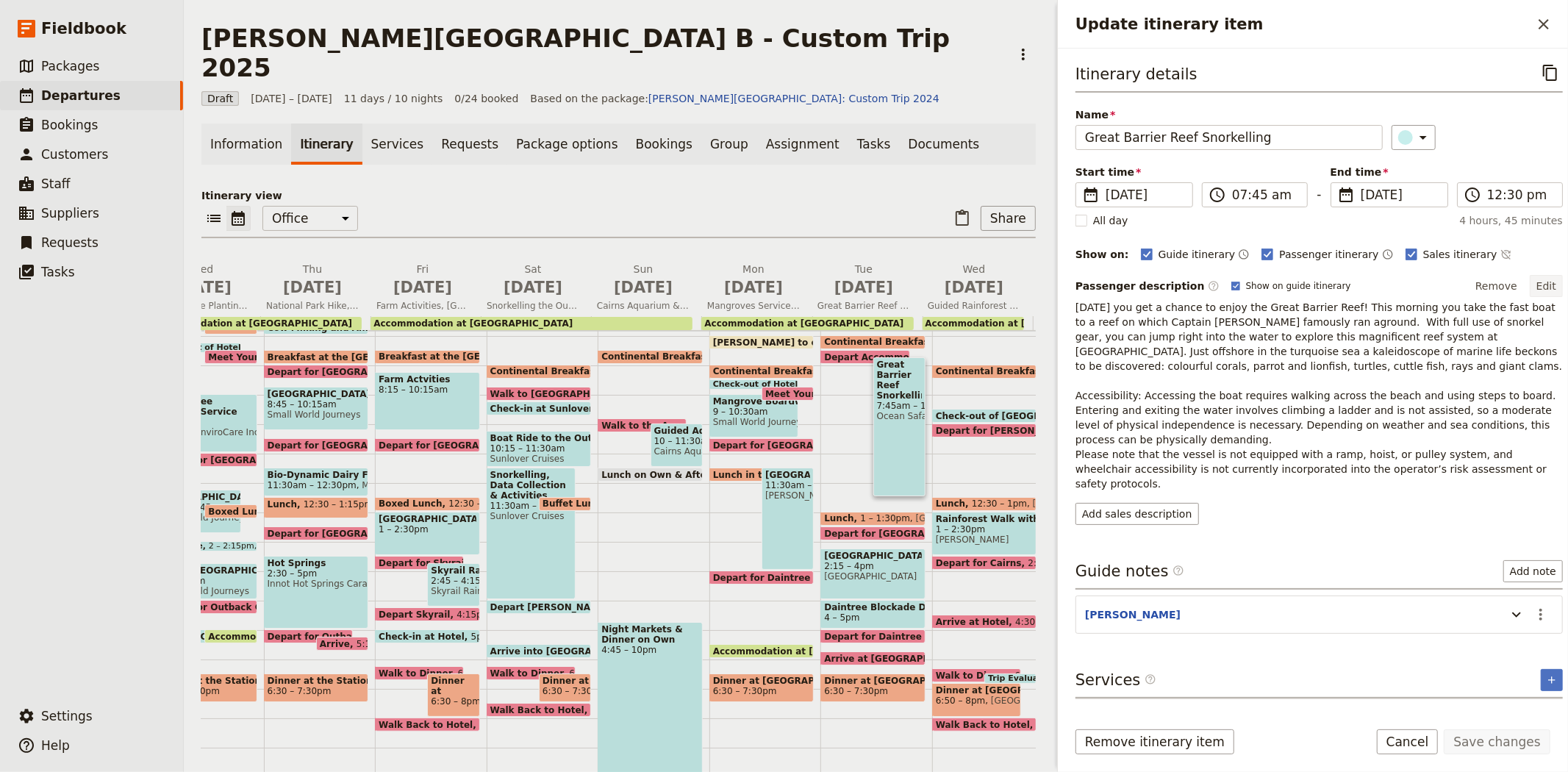
click at [1532, 295] on button "Edit" at bounding box center [1546, 286] width 33 height 22
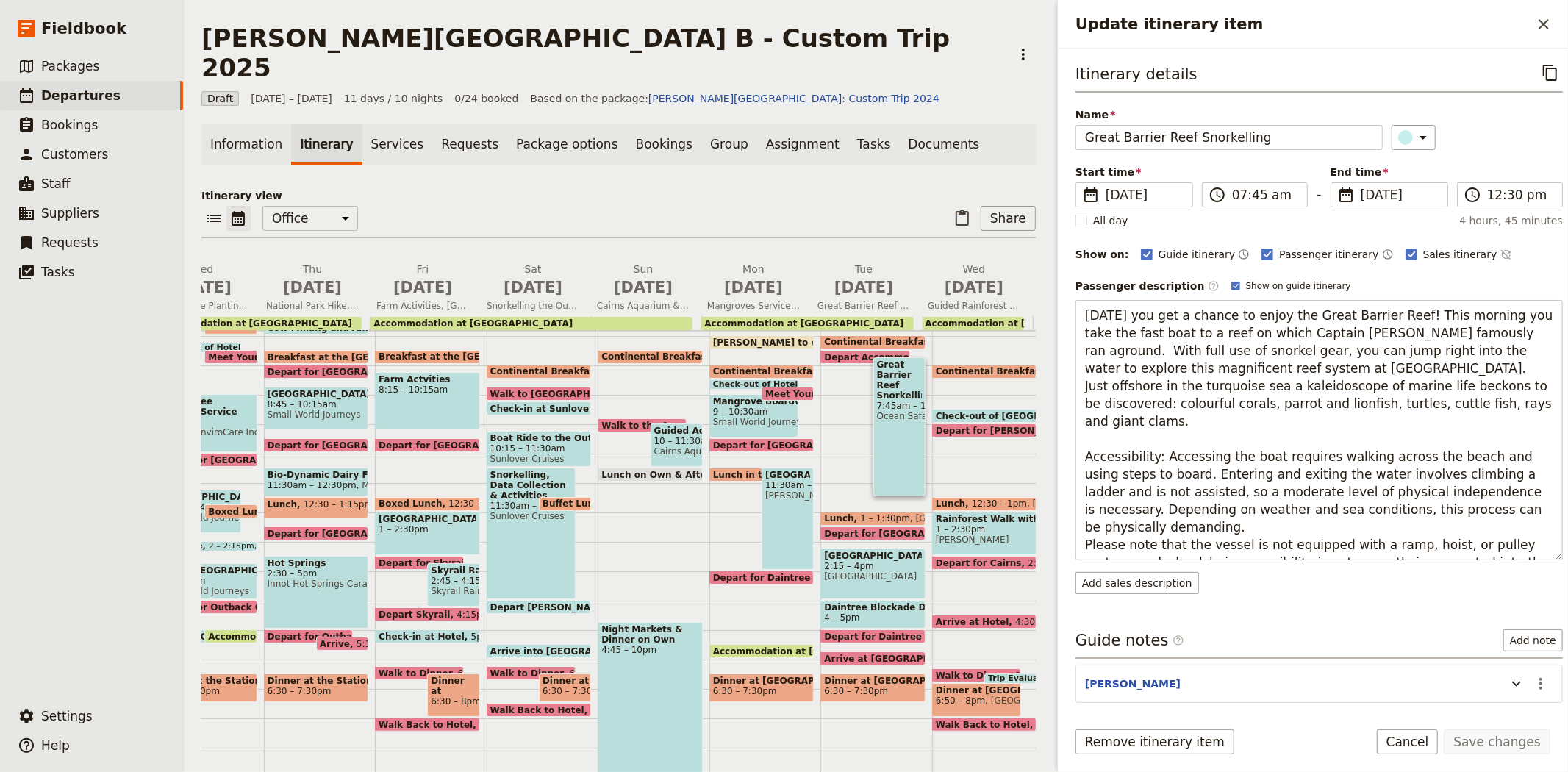
drag, startPoint x: 1273, startPoint y: 546, endPoint x: 1062, endPoint y: 423, distance: 244.2
click at [1062, 423] on div "Itinerary details ​ Name [GEOGRAPHIC_DATA] Snorkelling ​ Start time ​ [DATE] [D…" at bounding box center [1313, 378] width 510 height 659
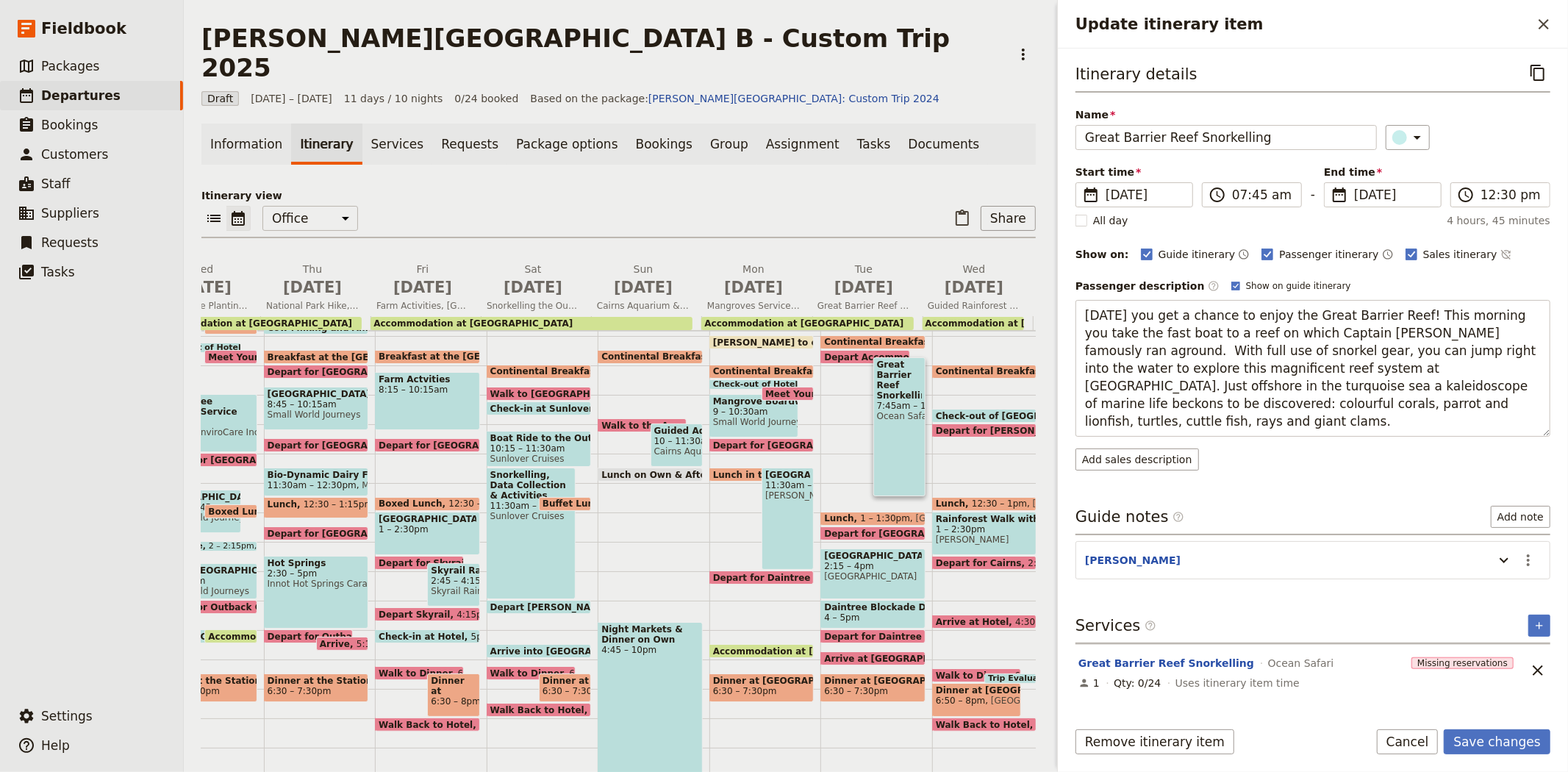
type textarea "[DATE] you get a chance to enjoy the Great Barrier Reef! This morning you take …"
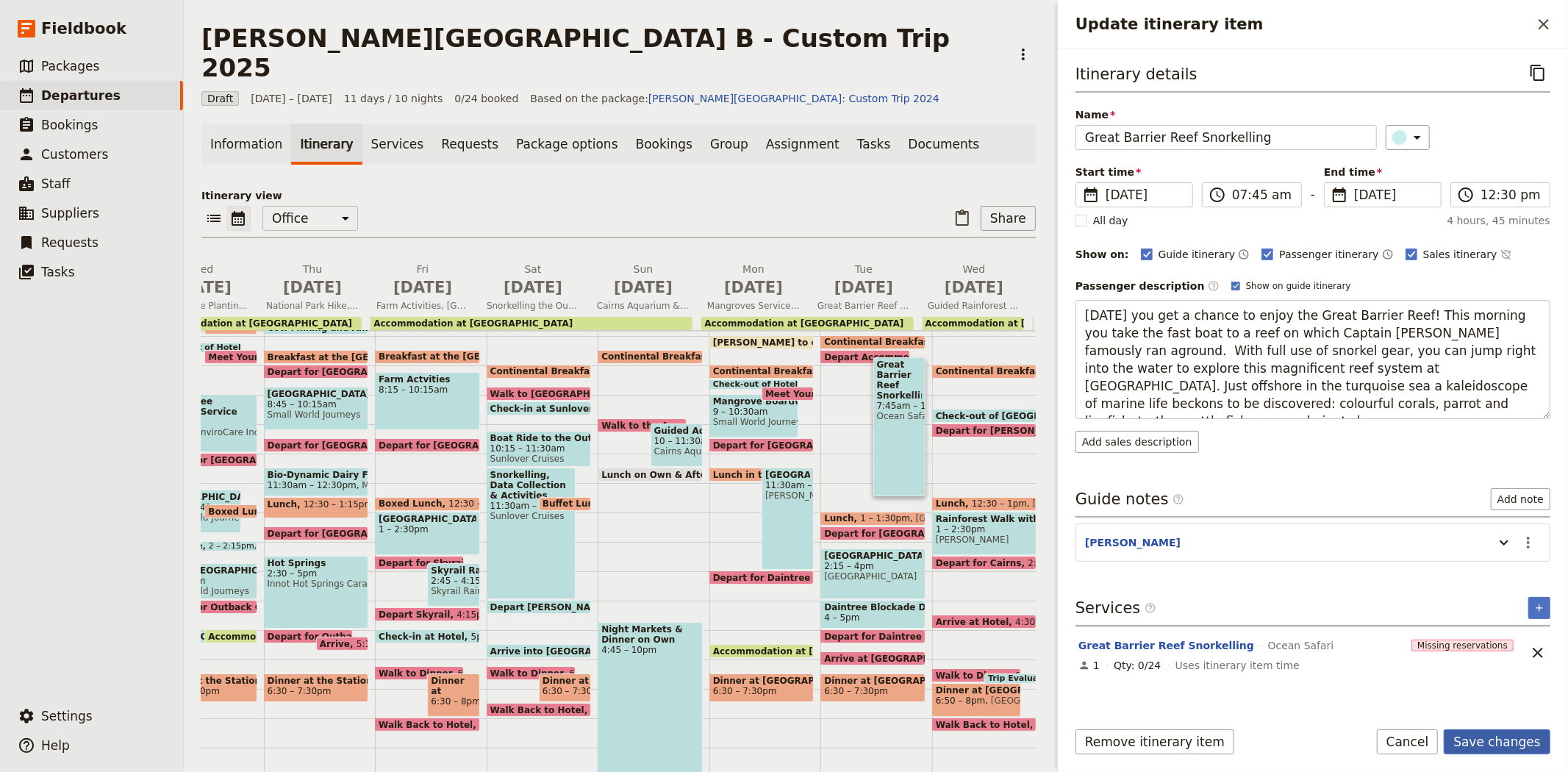
click at [1494, 750] on button "Save changes" at bounding box center [1496, 742] width 106 height 25
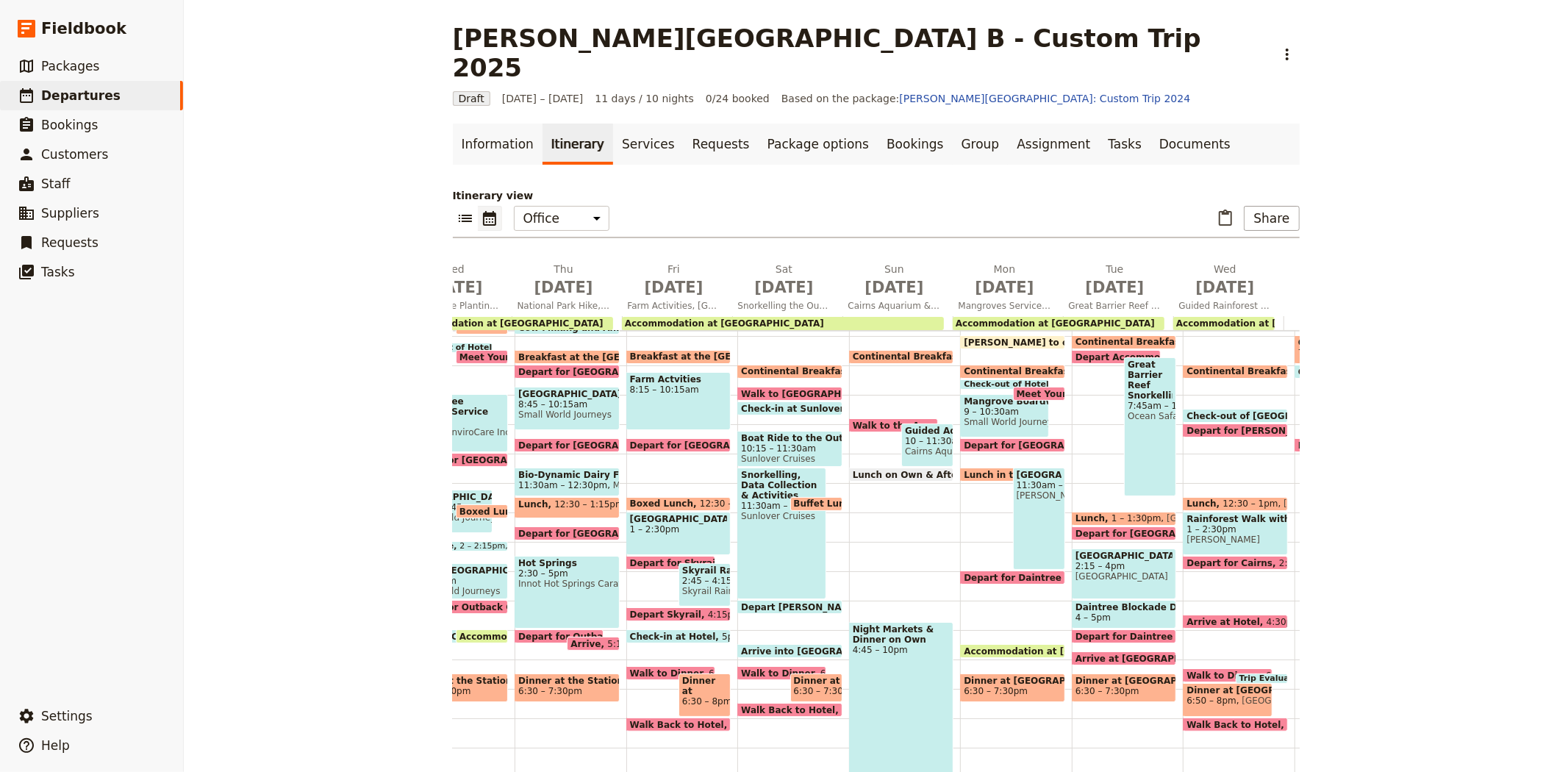
click at [1088, 514] on span "Lunch" at bounding box center [1093, 519] width 36 height 10
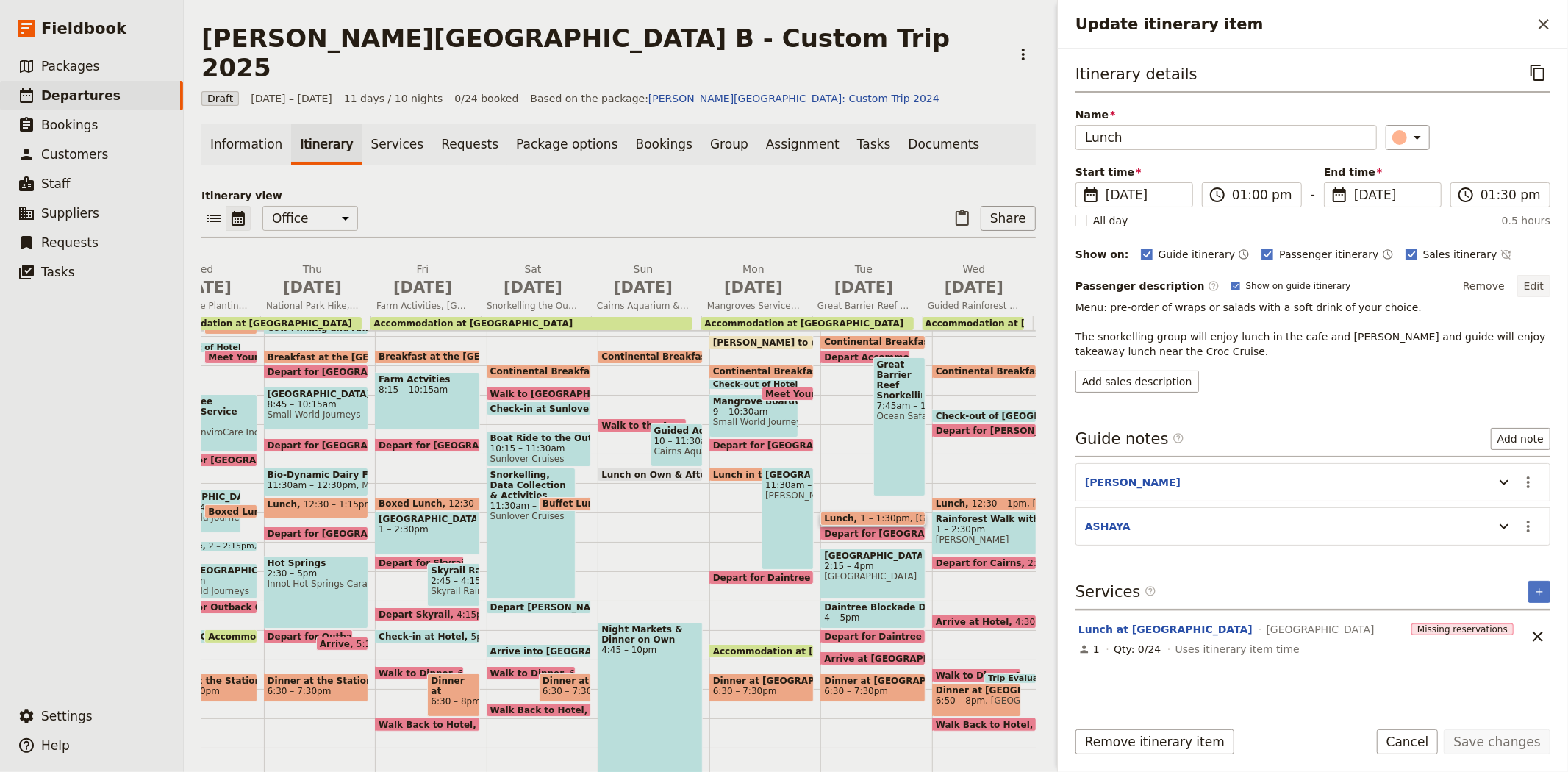
click at [1541, 289] on button "Edit" at bounding box center [1534, 286] width 33 height 22
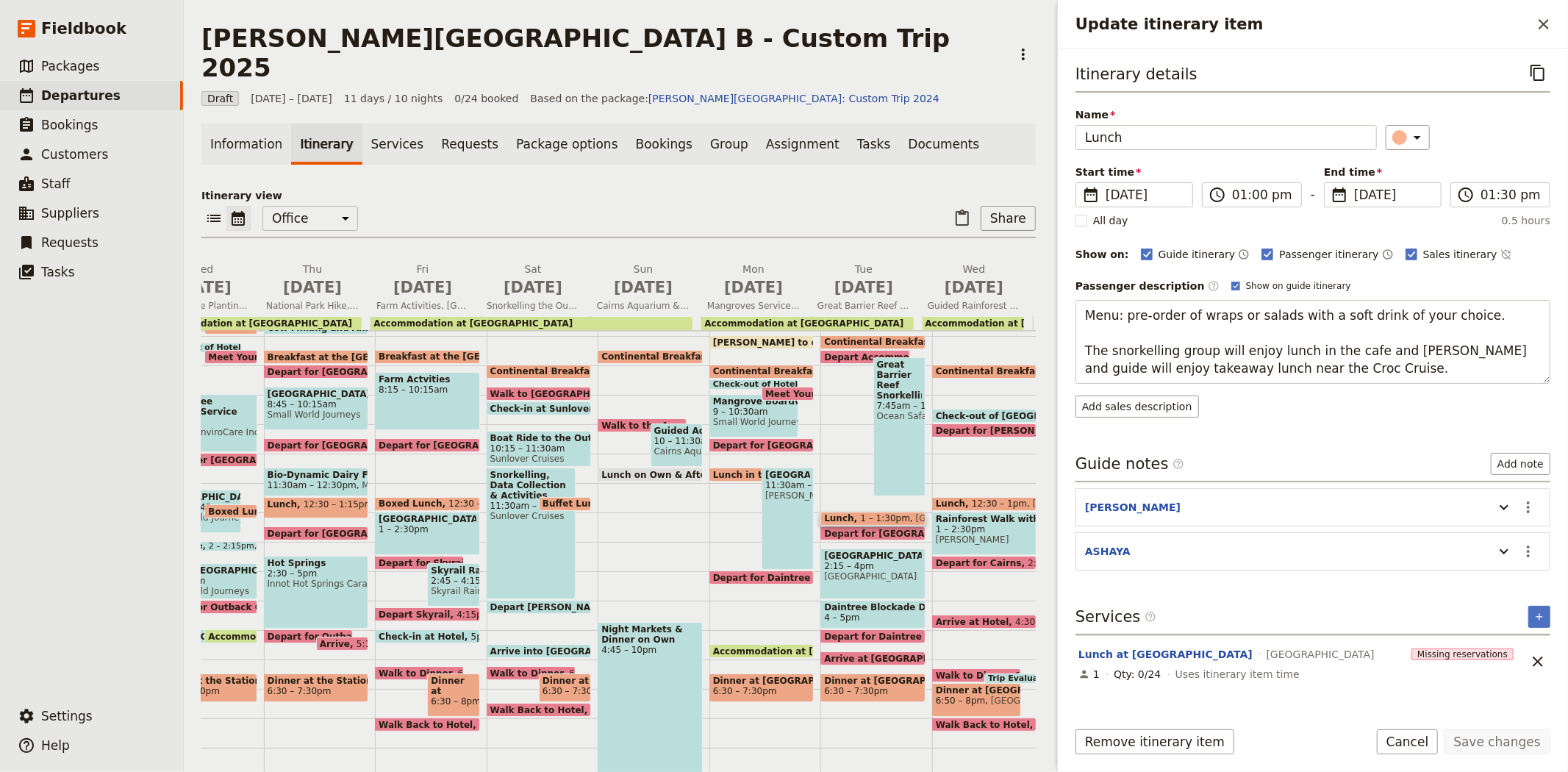
drag, startPoint x: 1349, startPoint y: 372, endPoint x: 1027, endPoint y: 334, distance: 324.2
click at [1027, 334] on div "[PERSON_NAME][GEOGRAPHIC_DATA] B - Custom Trip 2025 ​ Draft [DATE] – [DATE] 11 …" at bounding box center [876, 386] width 1384 height 772
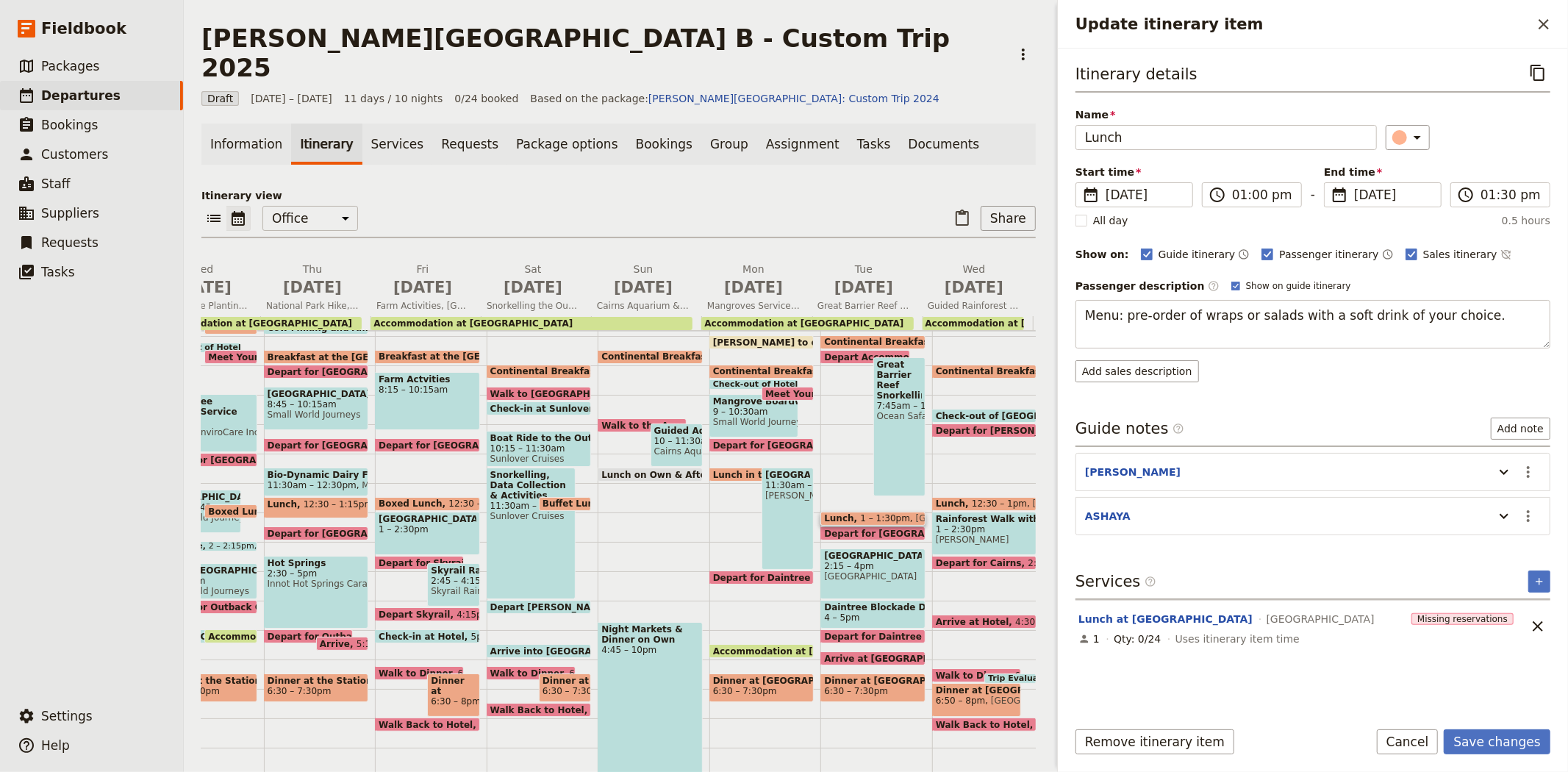
type textarea "Menu: pre-order of wraps or salads with a soft drink of your choice."
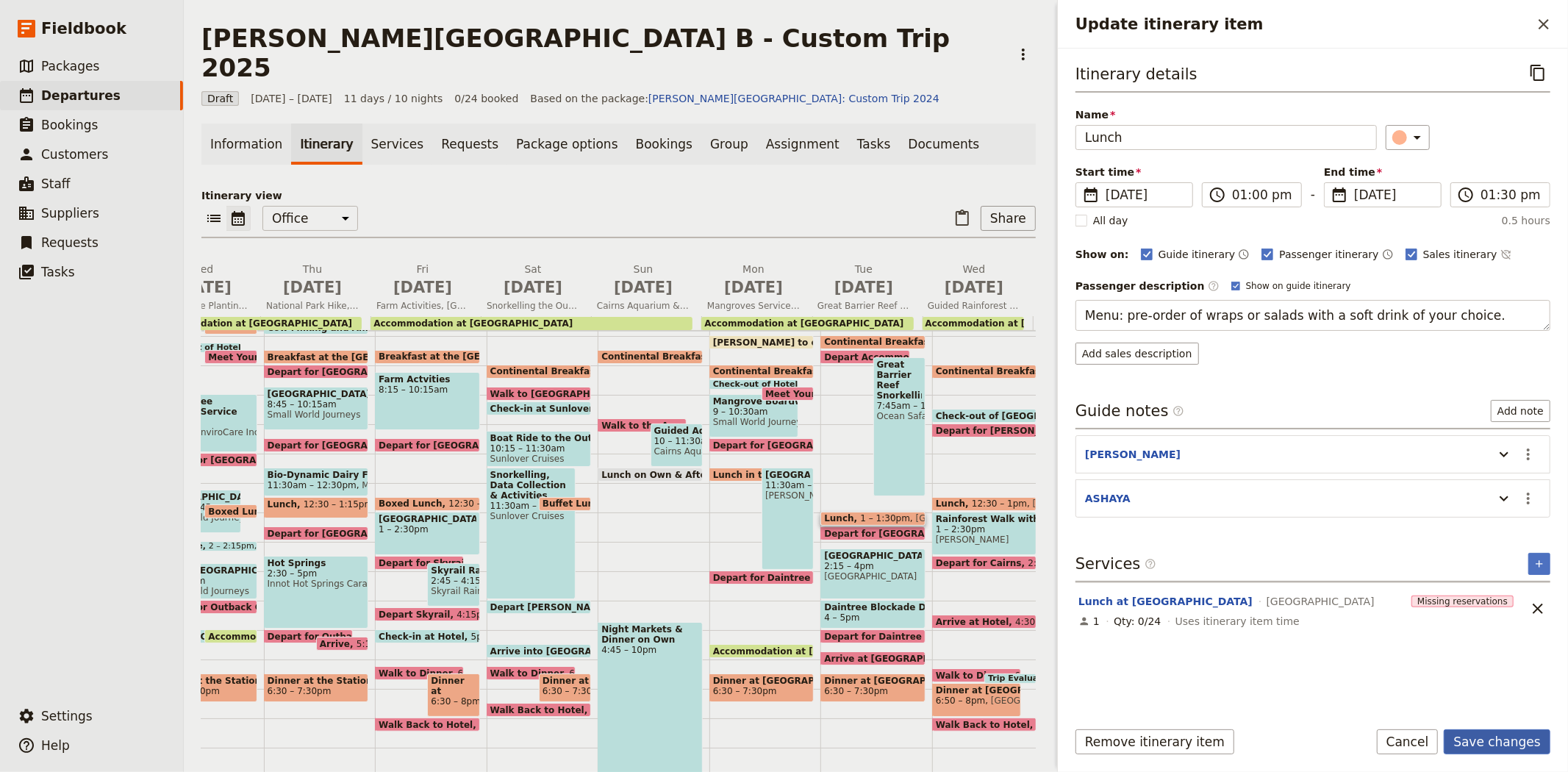
click at [1498, 739] on button "Save changes" at bounding box center [1496, 742] width 106 height 25
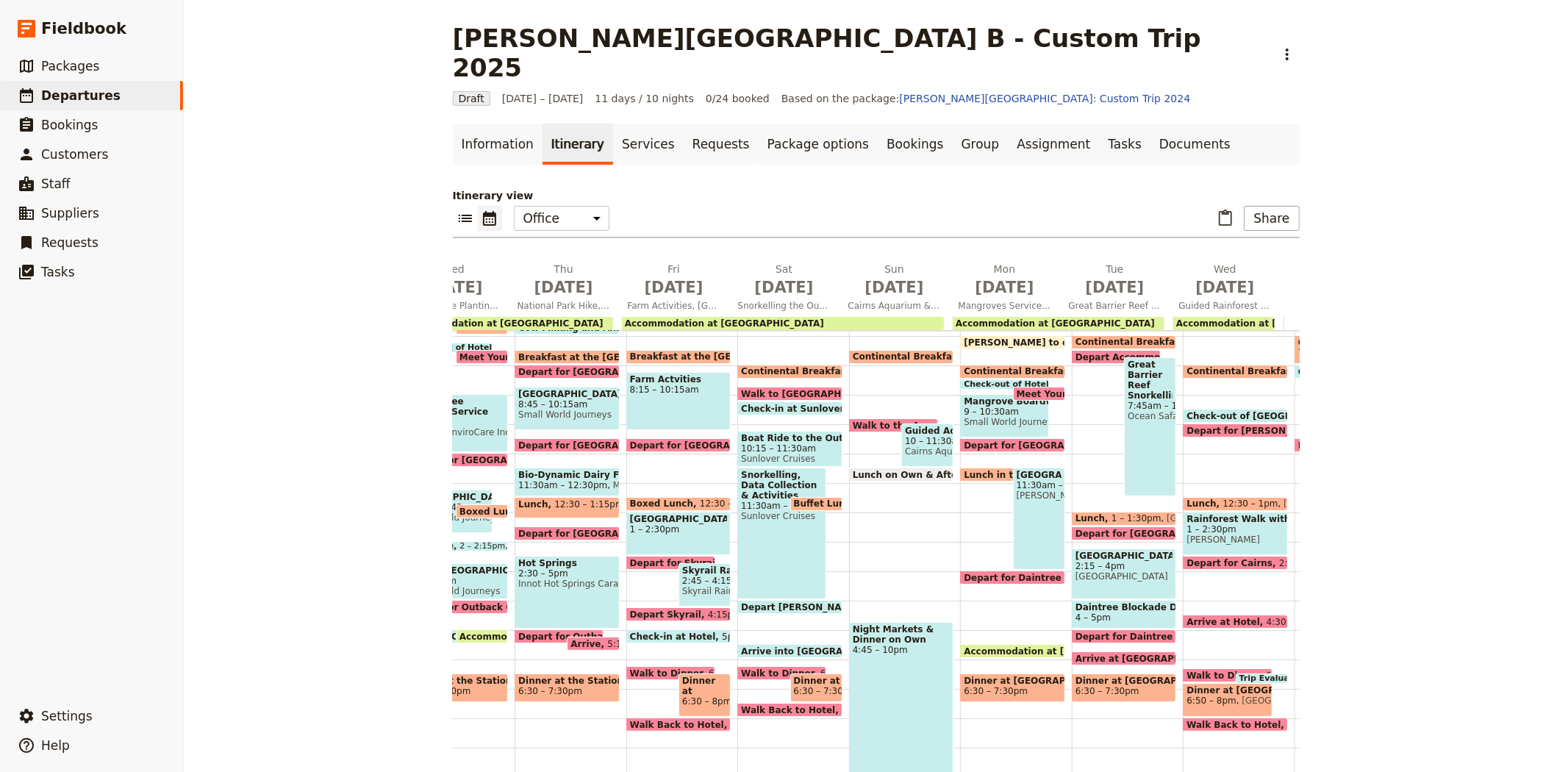
click at [1107, 550] on span "[GEOGRAPHIC_DATA]" at bounding box center [1124, 555] width 98 height 10
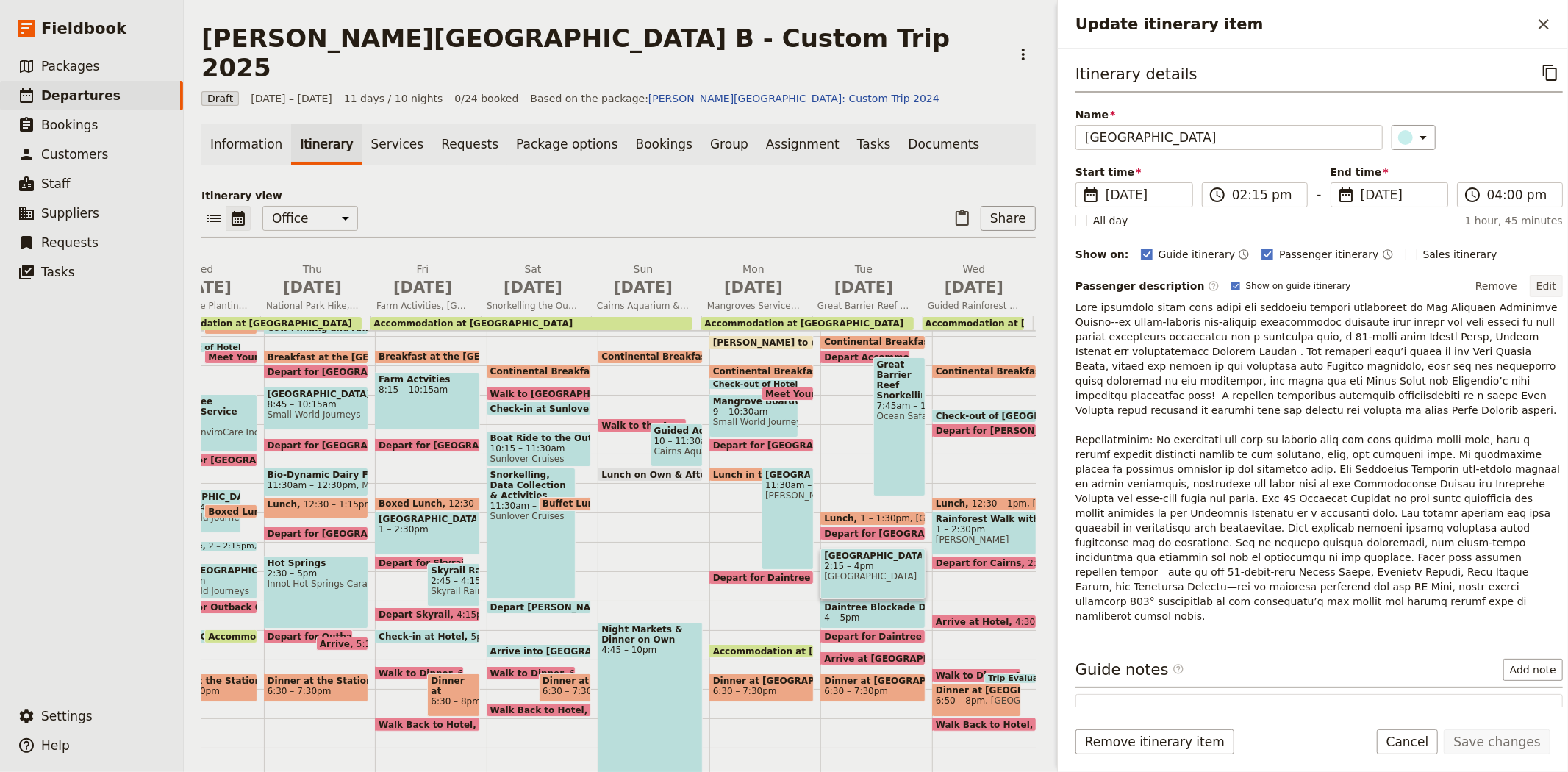
click at [1530, 280] on button "Edit" at bounding box center [1546, 286] width 33 height 22
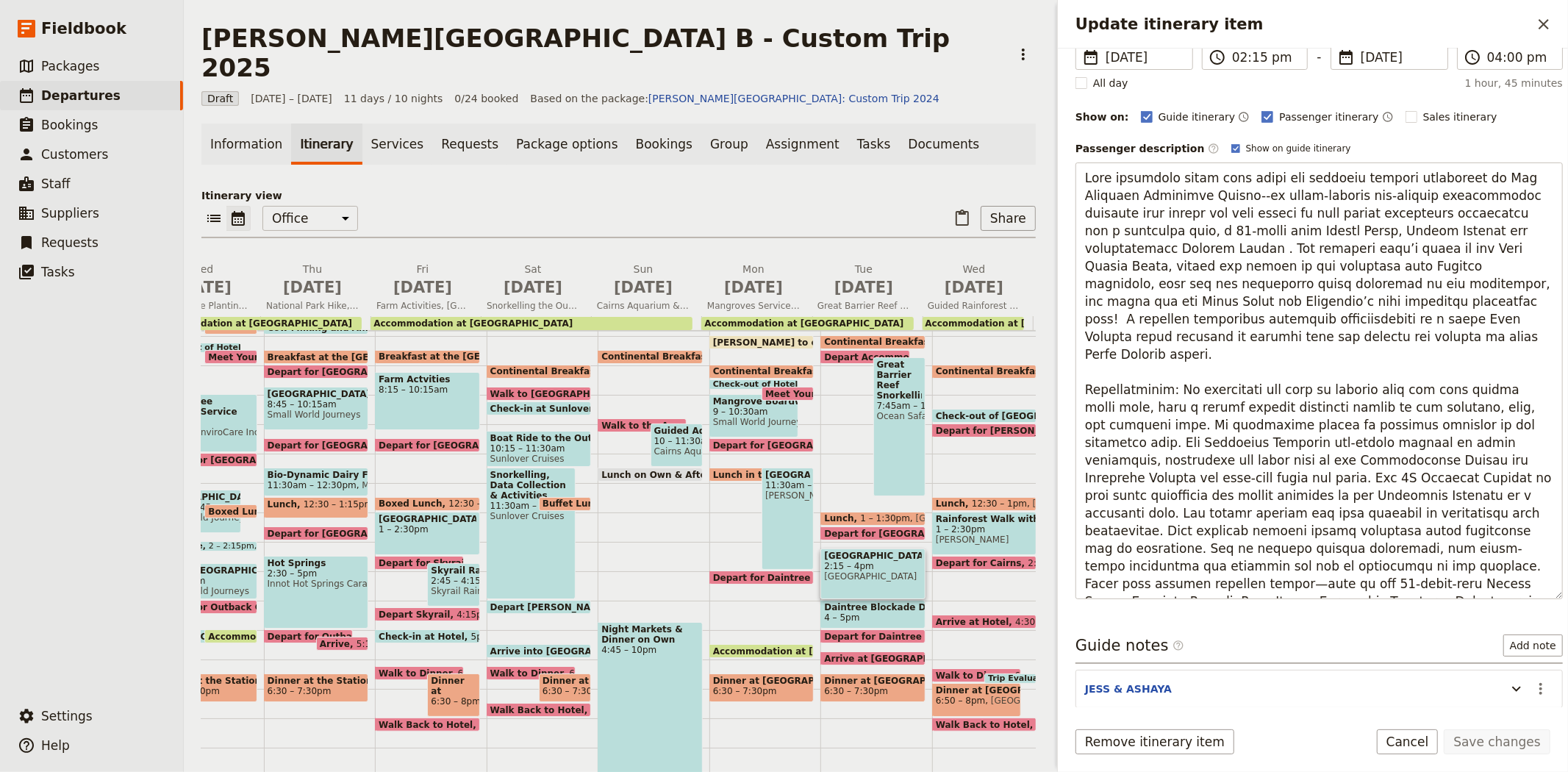
scroll to position [263, 0]
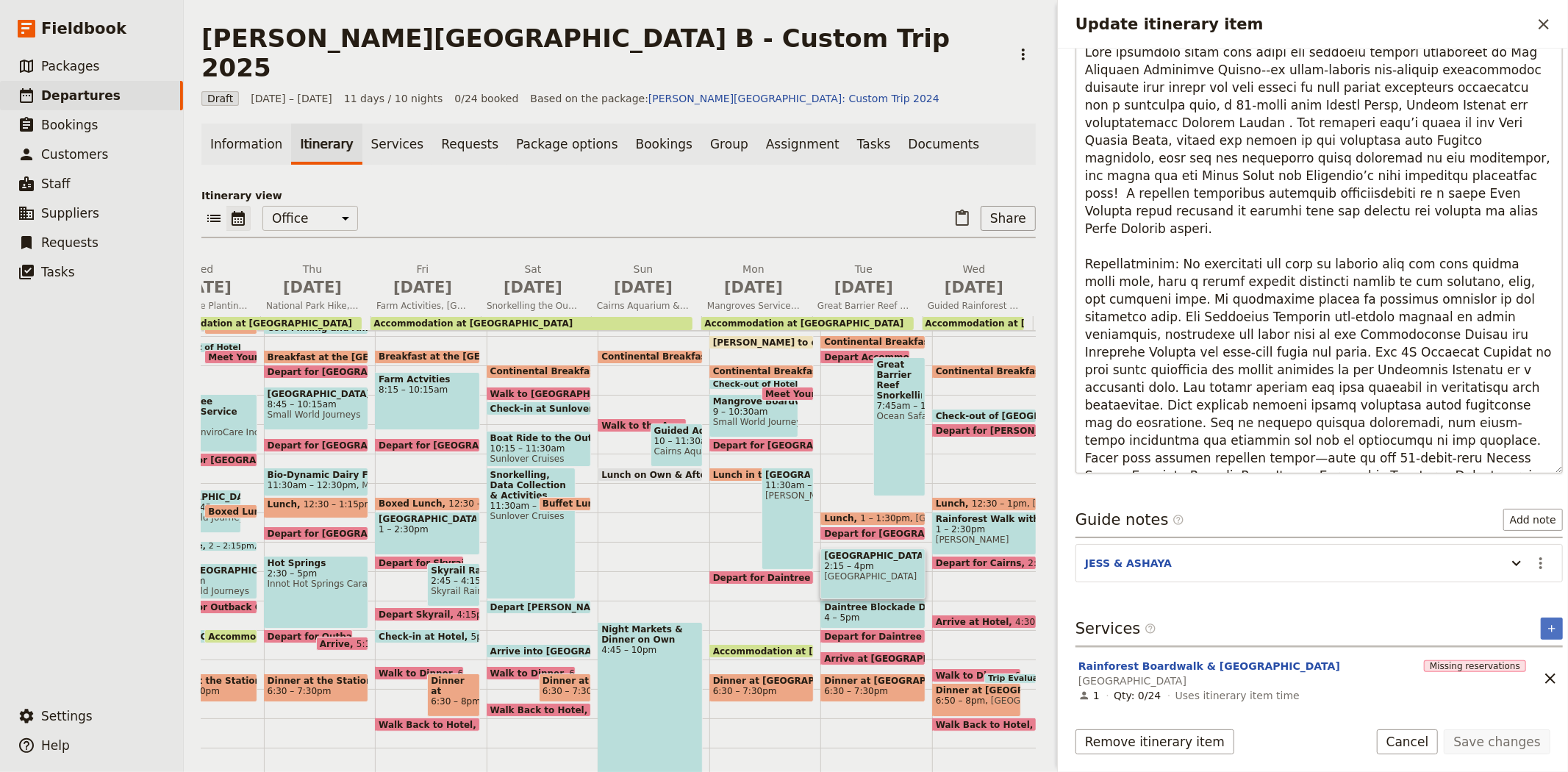
drag, startPoint x: 1328, startPoint y: 452, endPoint x: 1082, endPoint y: 212, distance: 343.7
click at [1082, 212] on textarea "Update itinerary item" at bounding box center [1319, 255] width 488 height 437
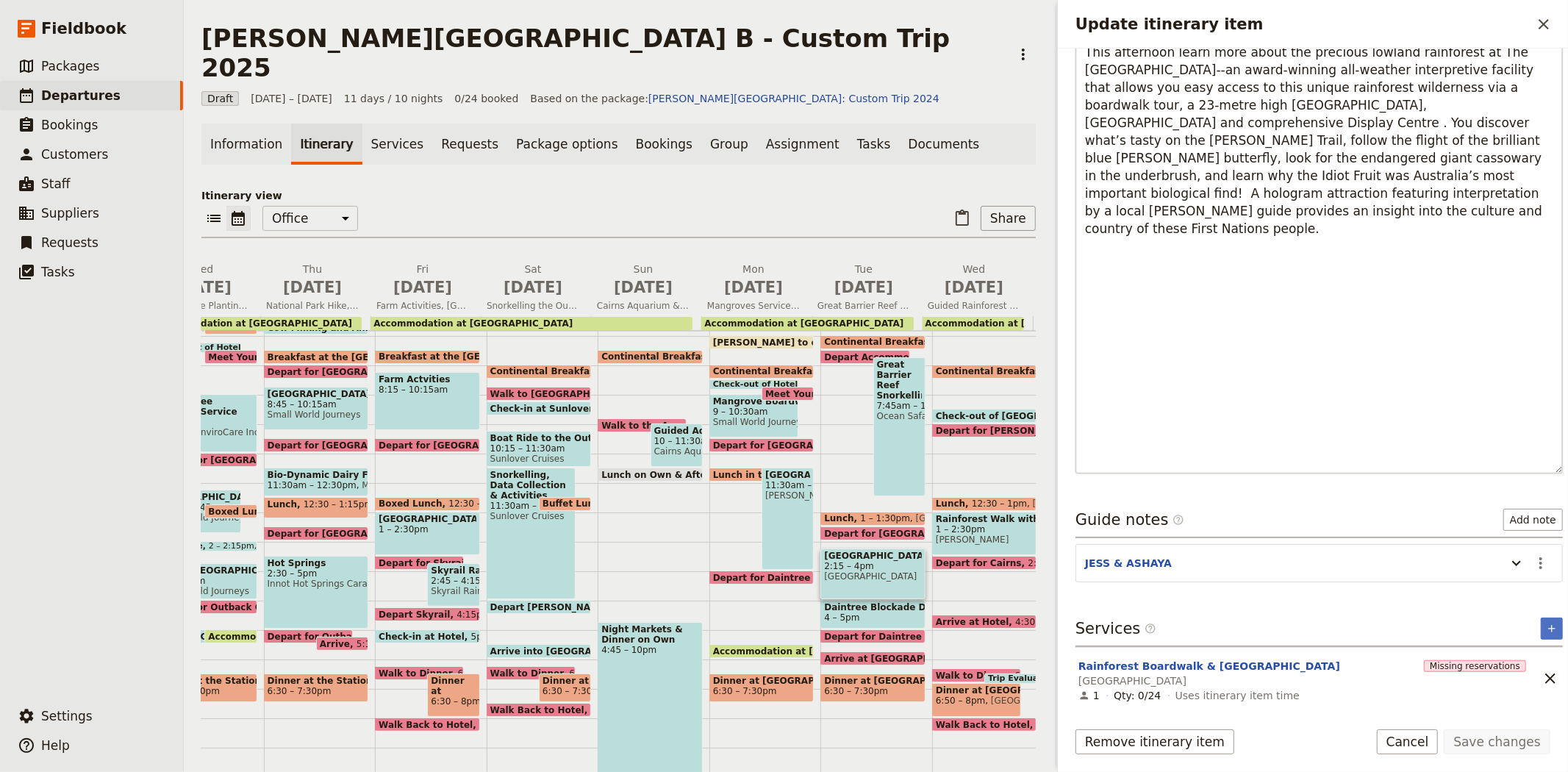
scroll to position [17, 0]
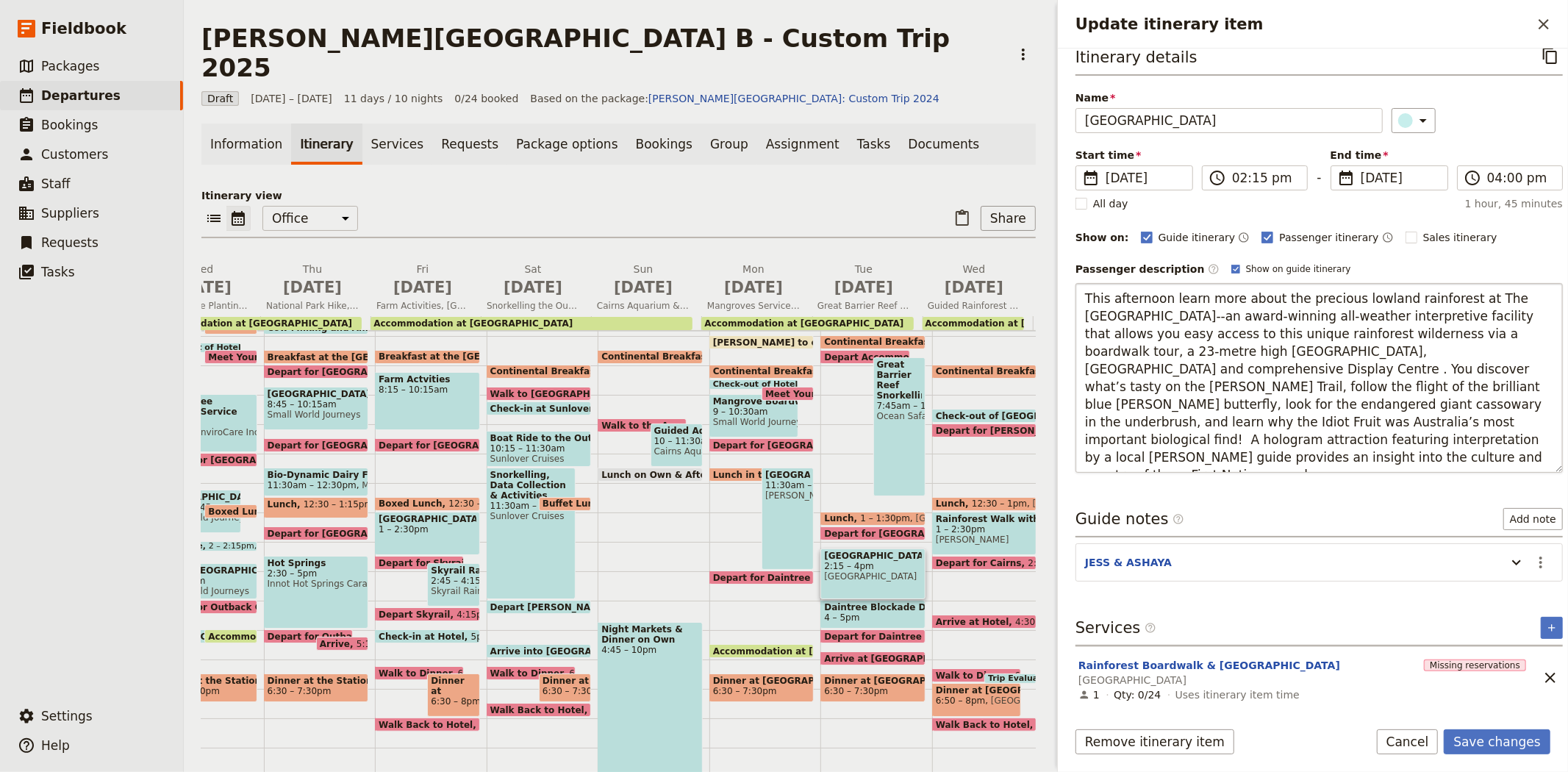
type textarea "This afternoon learn more about the precious lowland rainforest at The [GEOGRAP…"
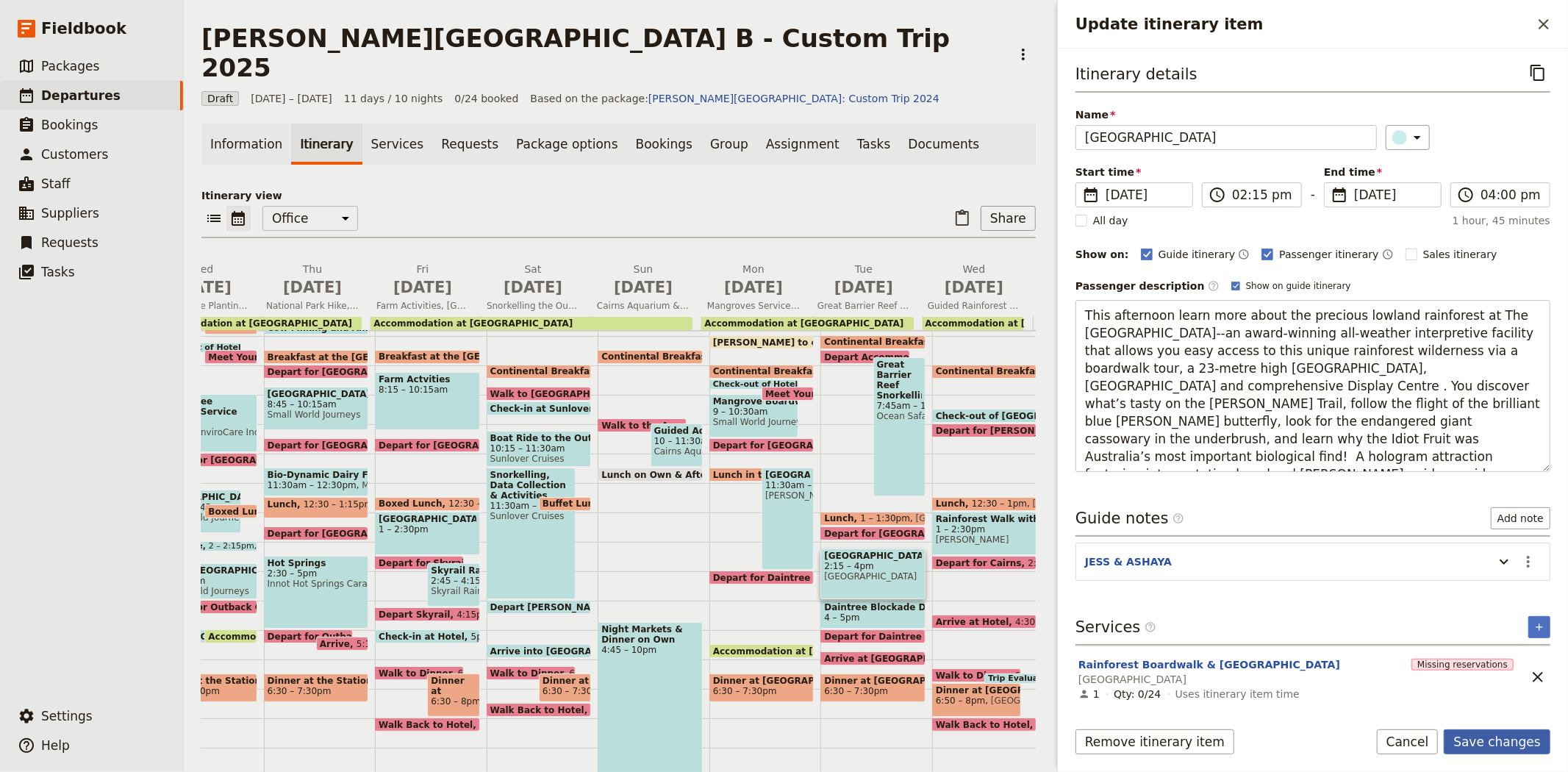
click at [1502, 744] on button "Save changes" at bounding box center [1496, 742] width 106 height 25
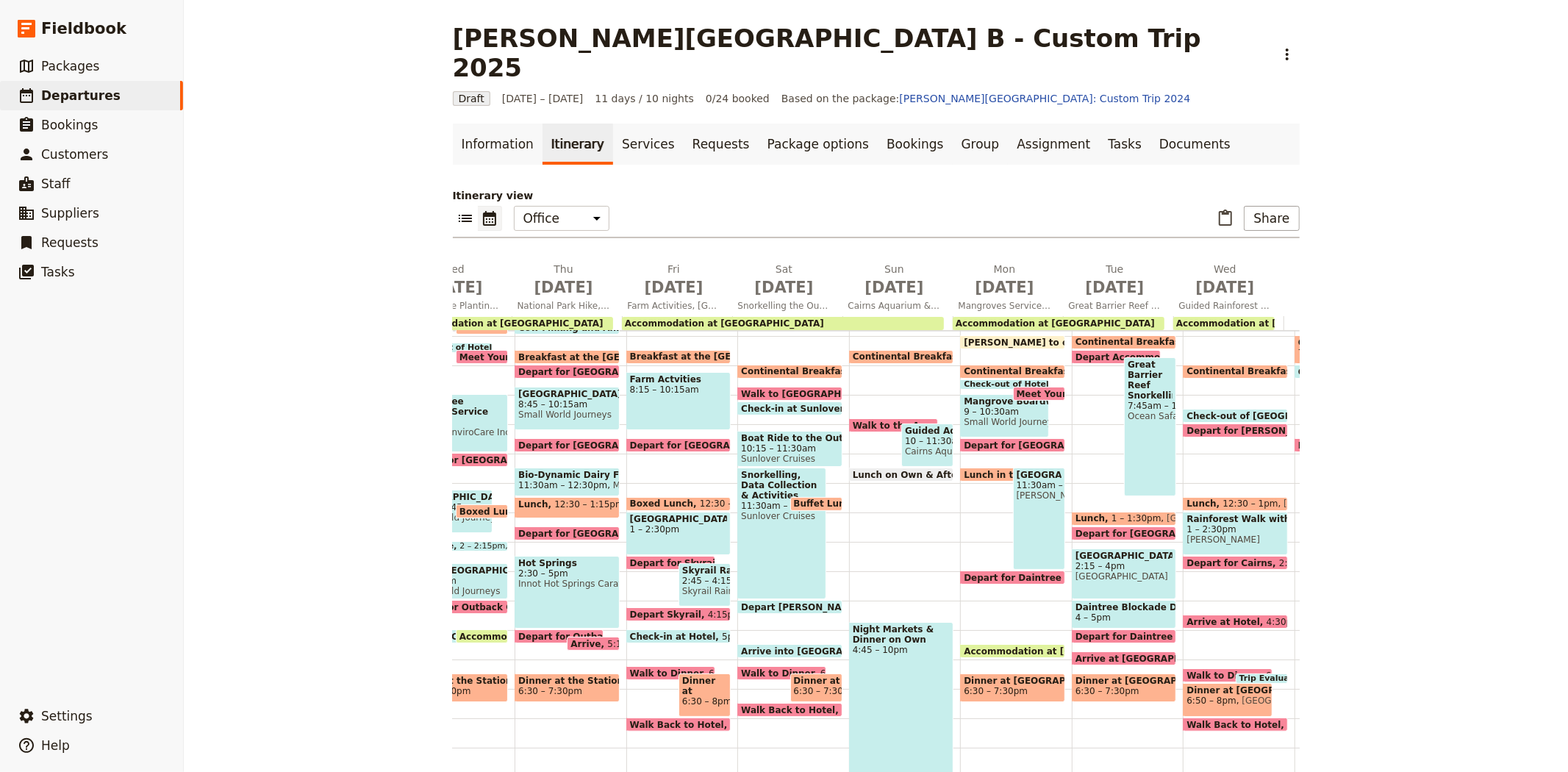
click at [1101, 653] on span "Arrive at [GEOGRAPHIC_DATA]" at bounding box center [1153, 657] width 156 height 9
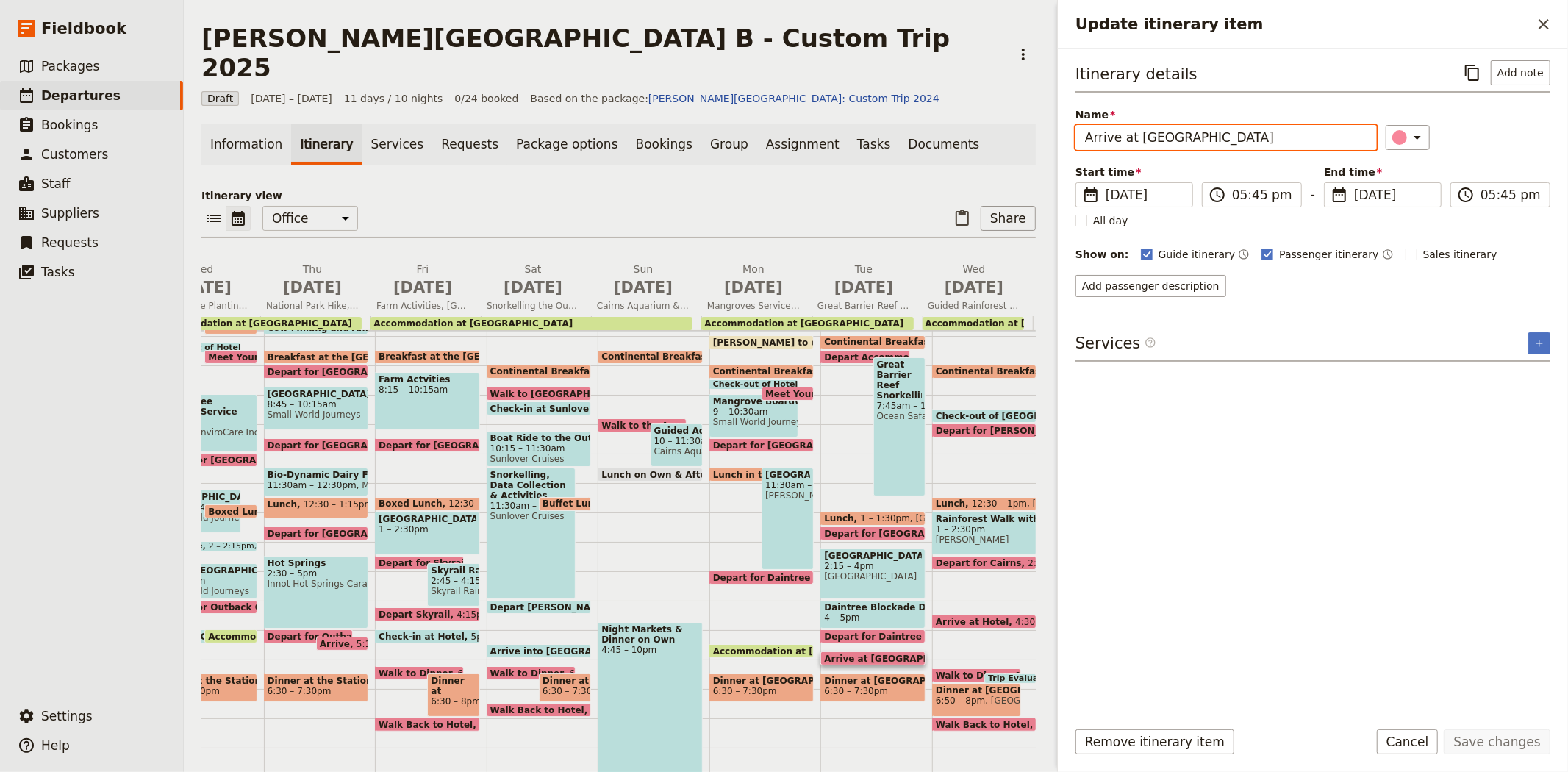
drag, startPoint x: 1117, startPoint y: 137, endPoint x: 1279, endPoint y: 156, distance: 163.1
click at [1279, 156] on div "Itinerary details ​ Add note Name Arrive at [GEOGRAPHIC_DATA] ​ Start time ​ [D…" at bounding box center [1313, 178] width 475 height 237
type input "Arrive"
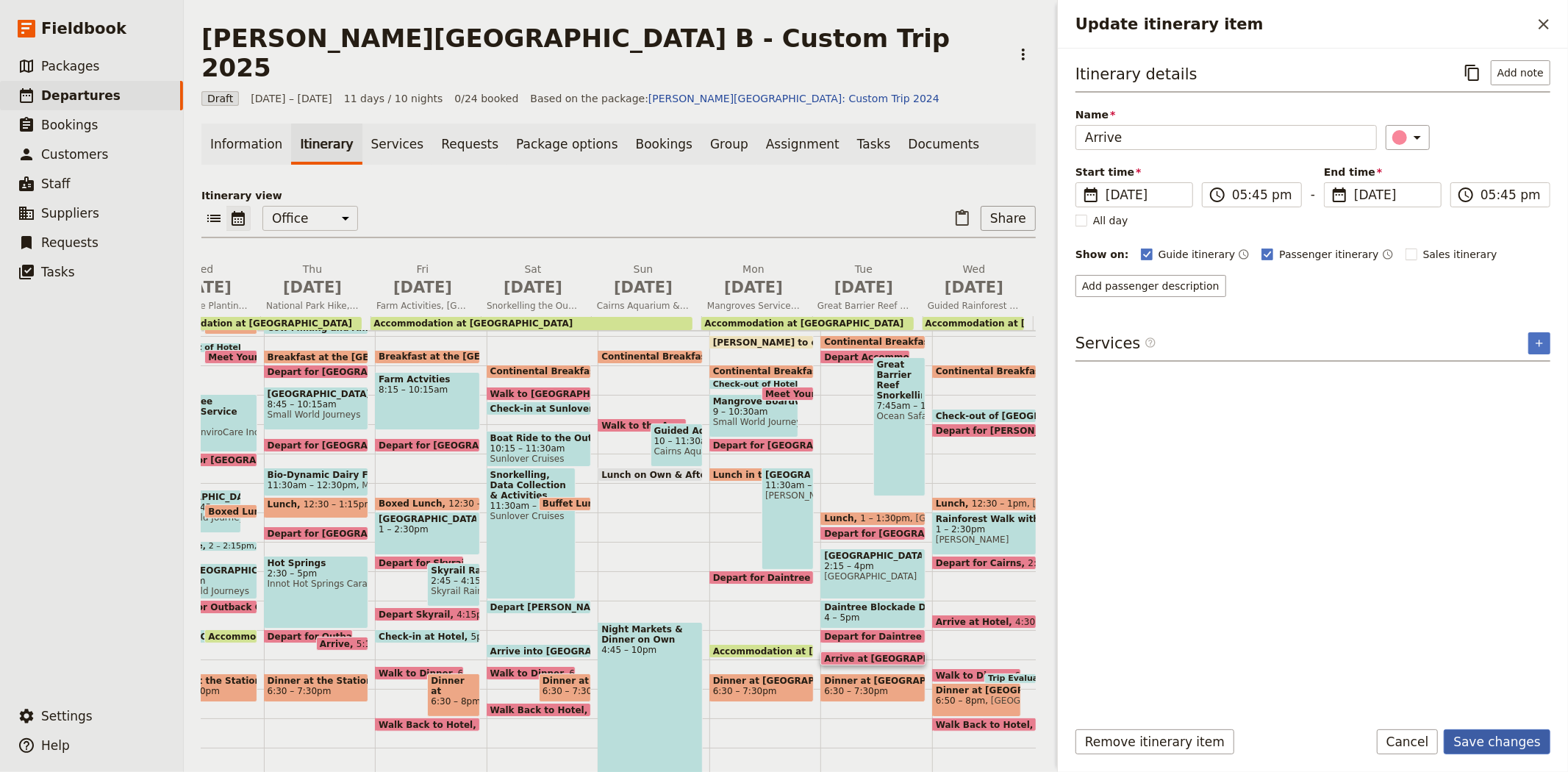
click at [1485, 735] on button "Save changes" at bounding box center [1496, 742] width 106 height 25
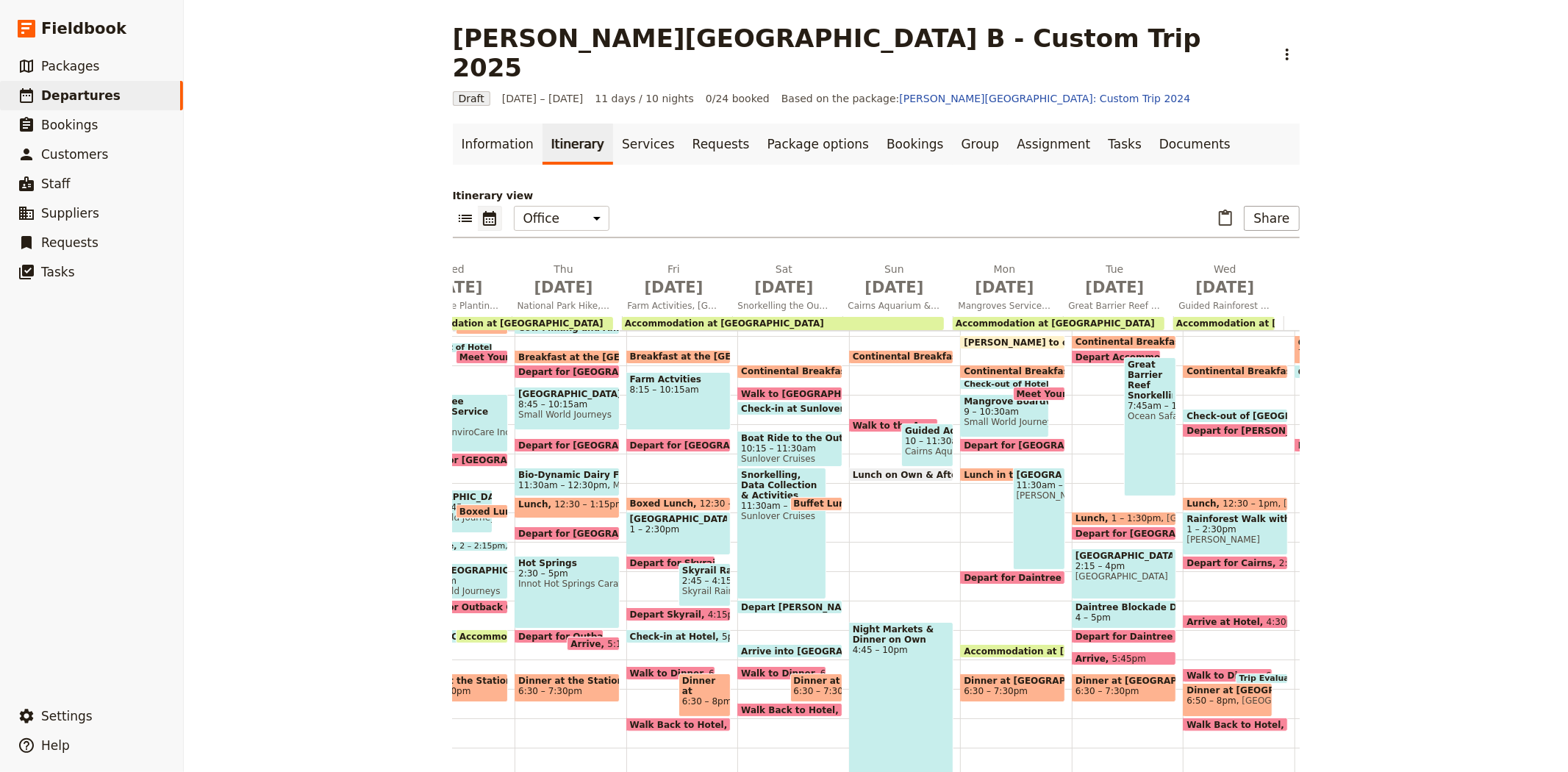
click at [1204, 524] on span "1 – 2:30pm" at bounding box center [1235, 529] width 98 height 10
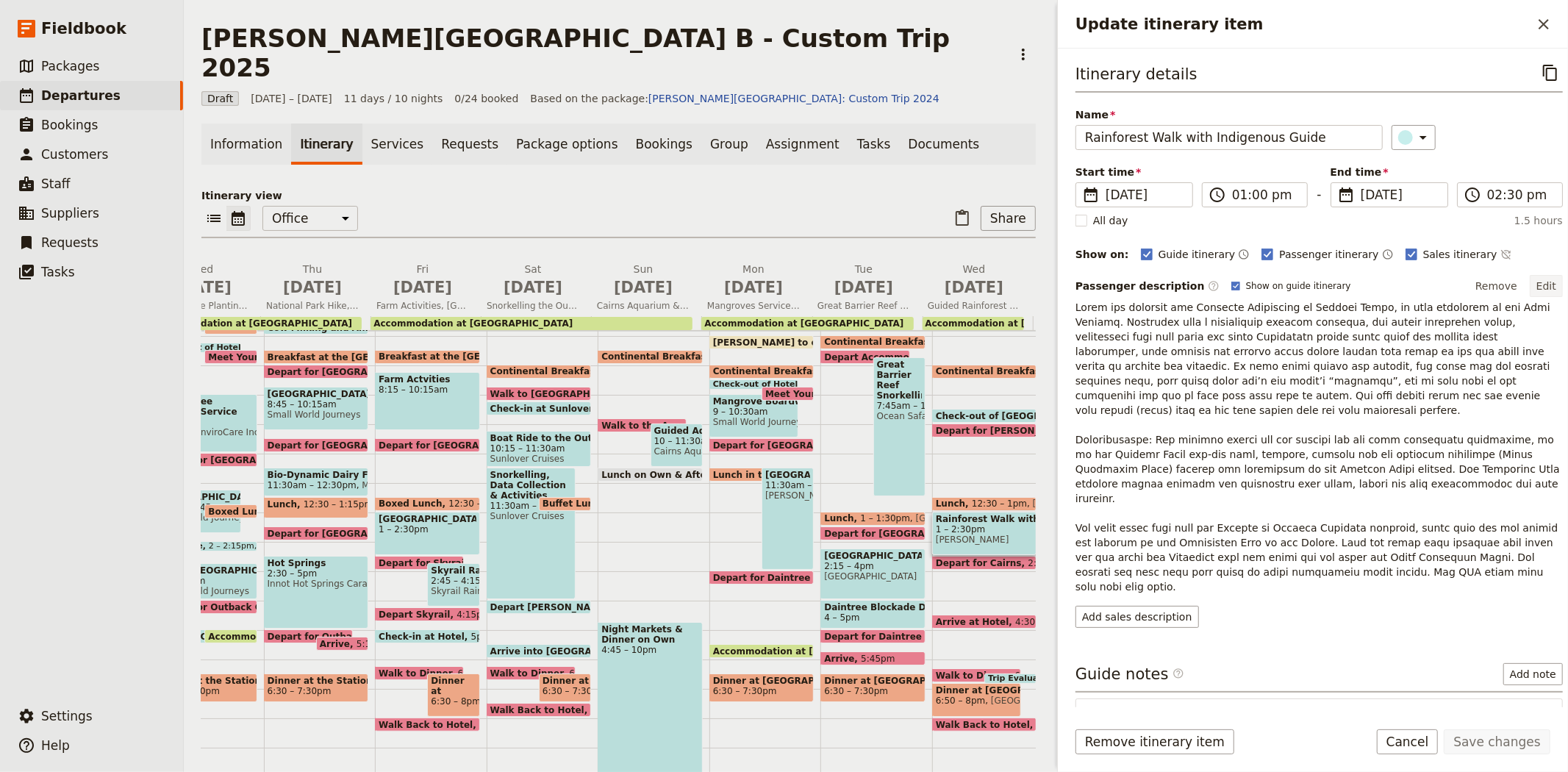
click at [1541, 284] on button "Edit" at bounding box center [1546, 286] width 33 height 22
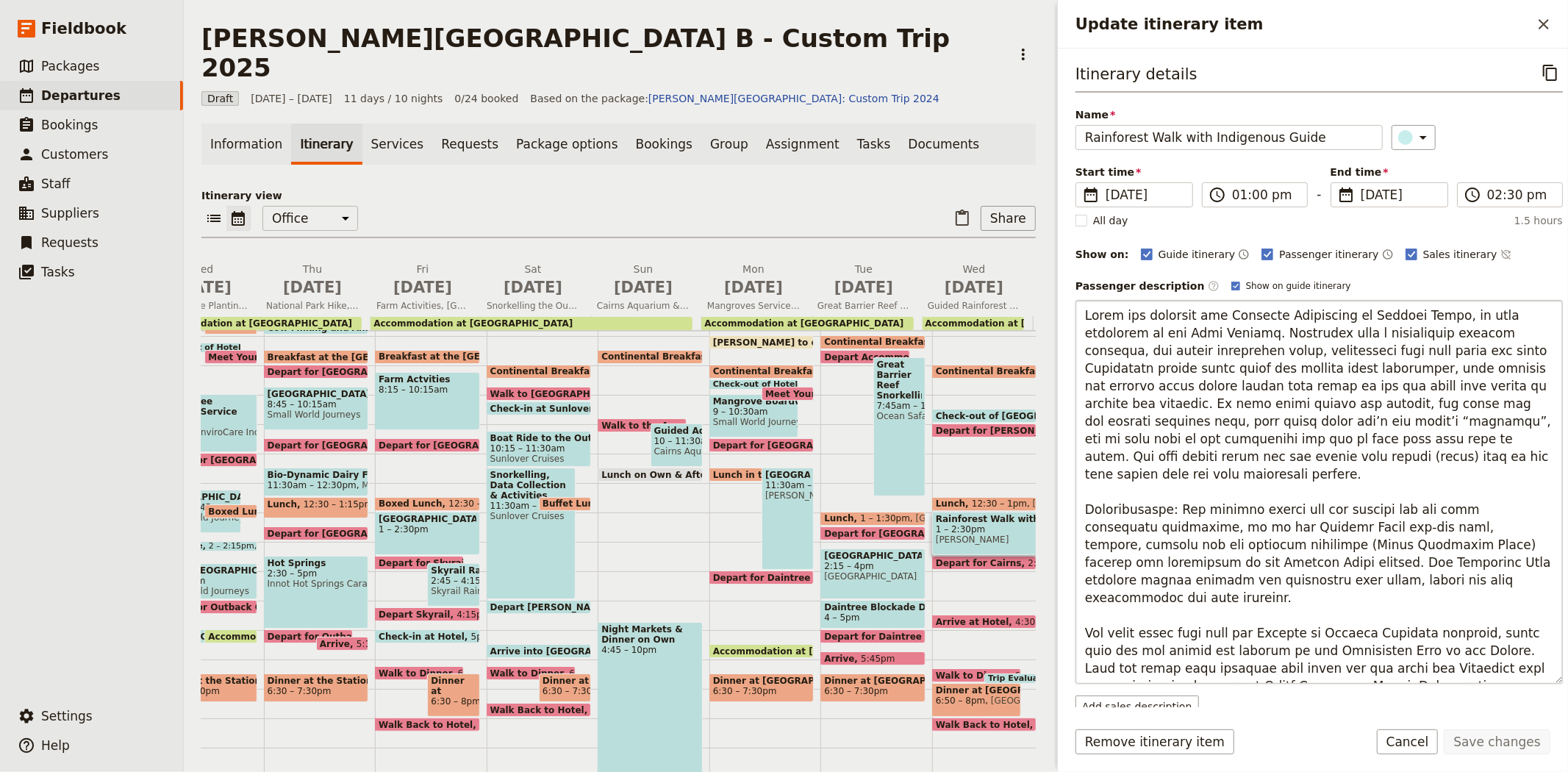
scroll to position [163, 0]
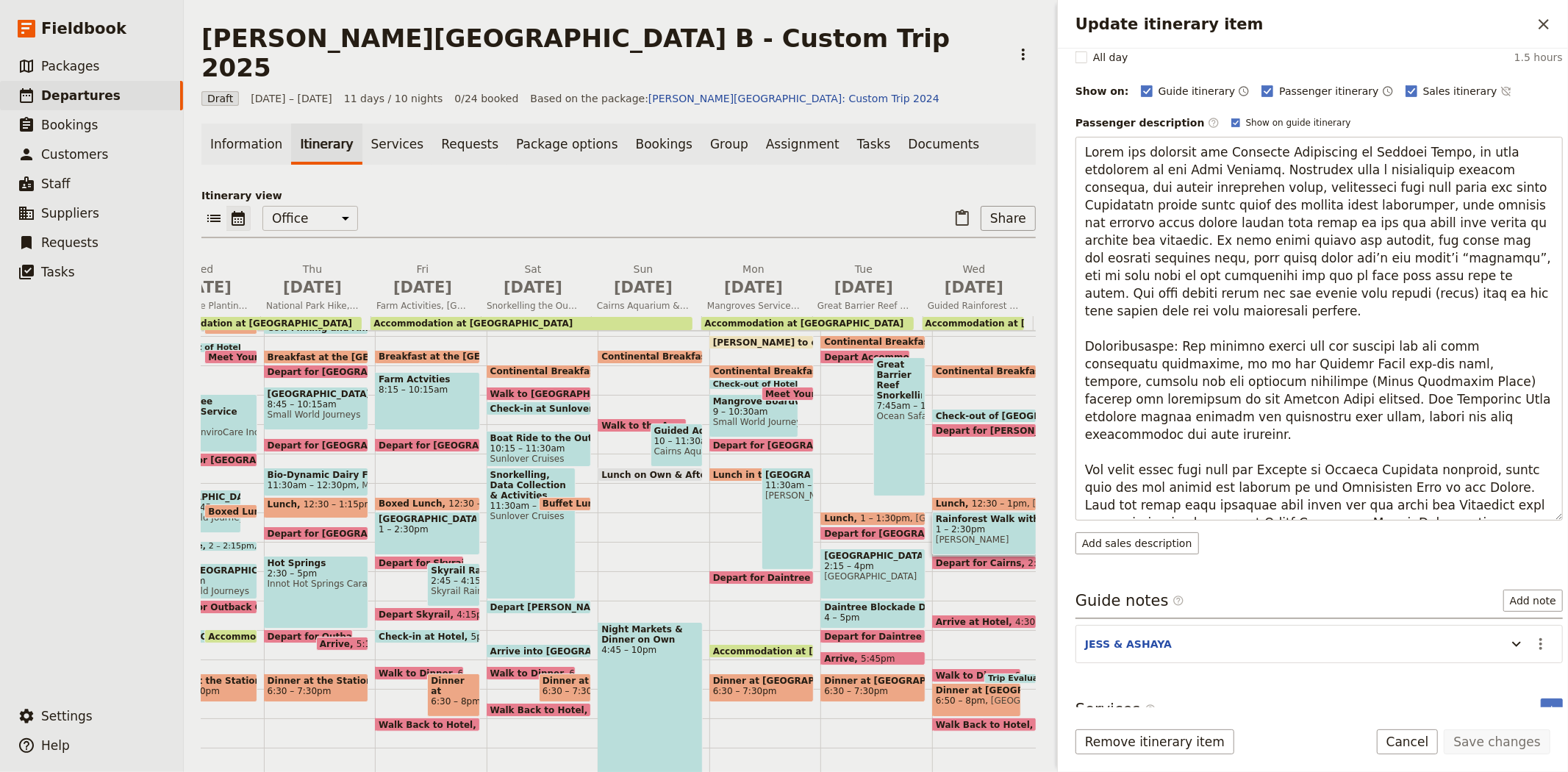
drag, startPoint x: 1461, startPoint y: 504, endPoint x: 1062, endPoint y: 304, distance: 446.3
click at [1062, 304] on div "Itinerary details ​ Name Rainforest Walk with Indigenous Guide ​ Start time ​ […" at bounding box center [1313, 378] width 510 height 659
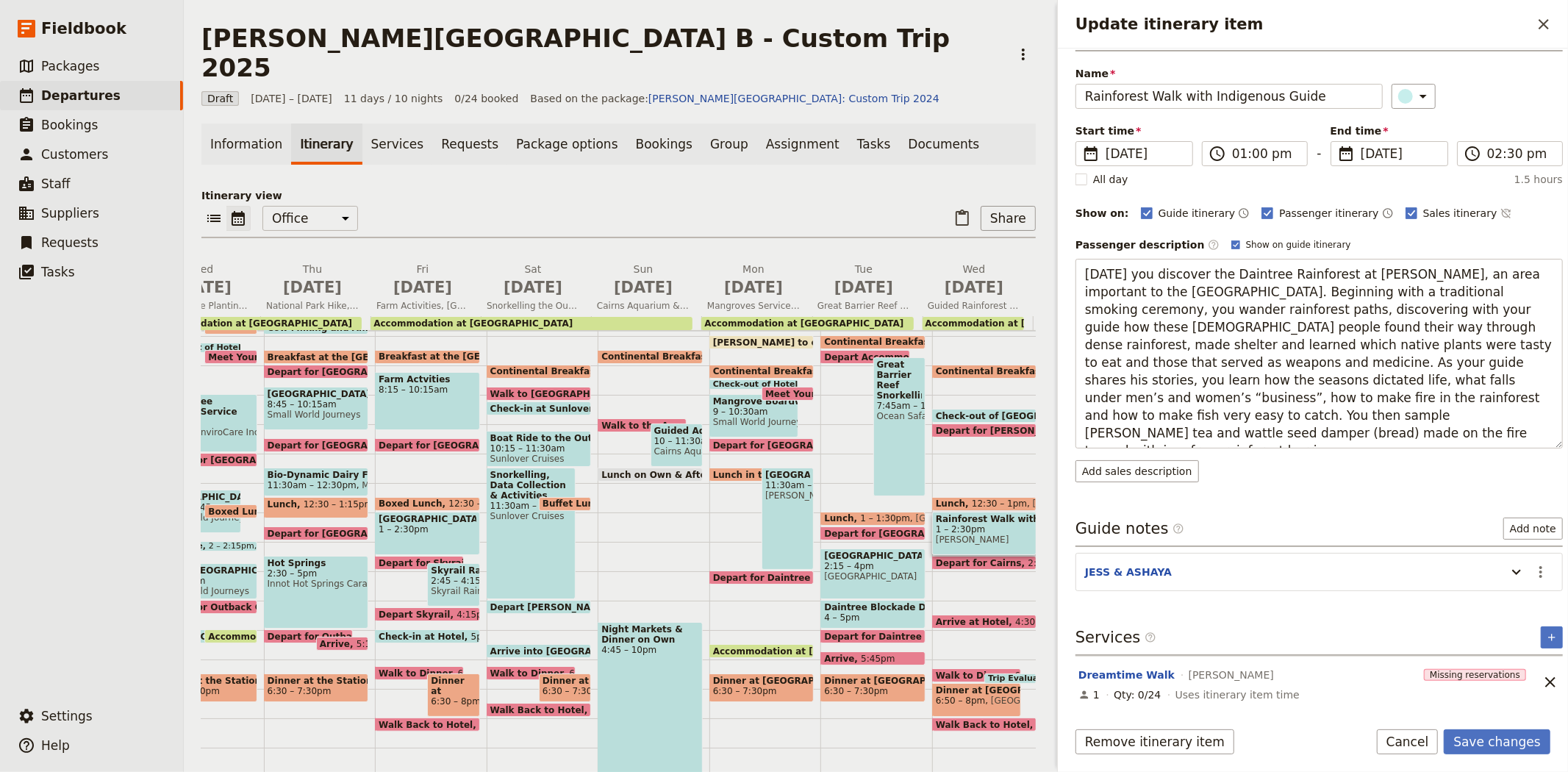
type textarea "[DATE] you discover the Daintree Rainforest at [PERSON_NAME], an area important…"
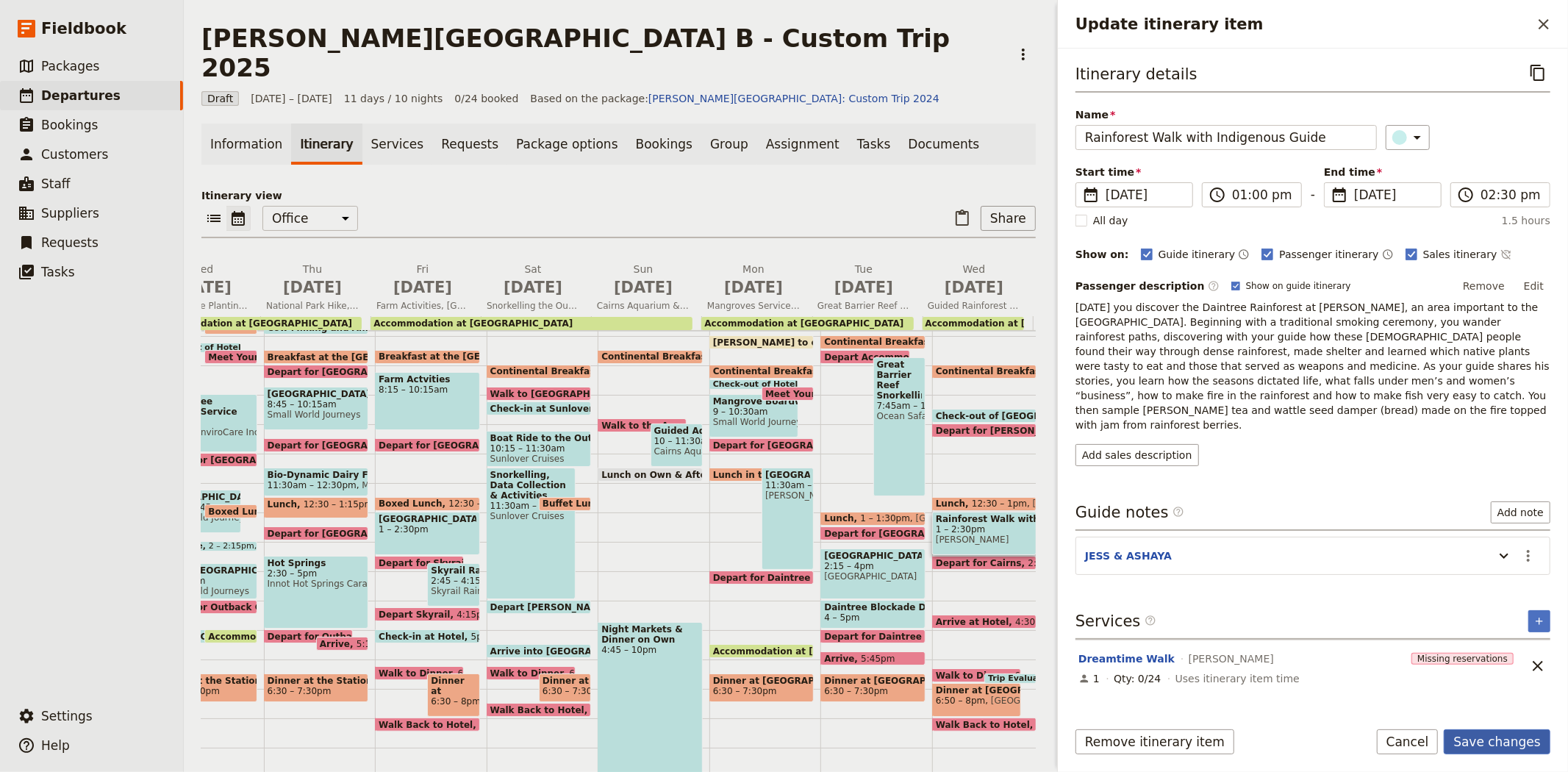
scroll to position [0, 0]
click at [1498, 734] on button "Save changes" at bounding box center [1496, 742] width 106 height 25
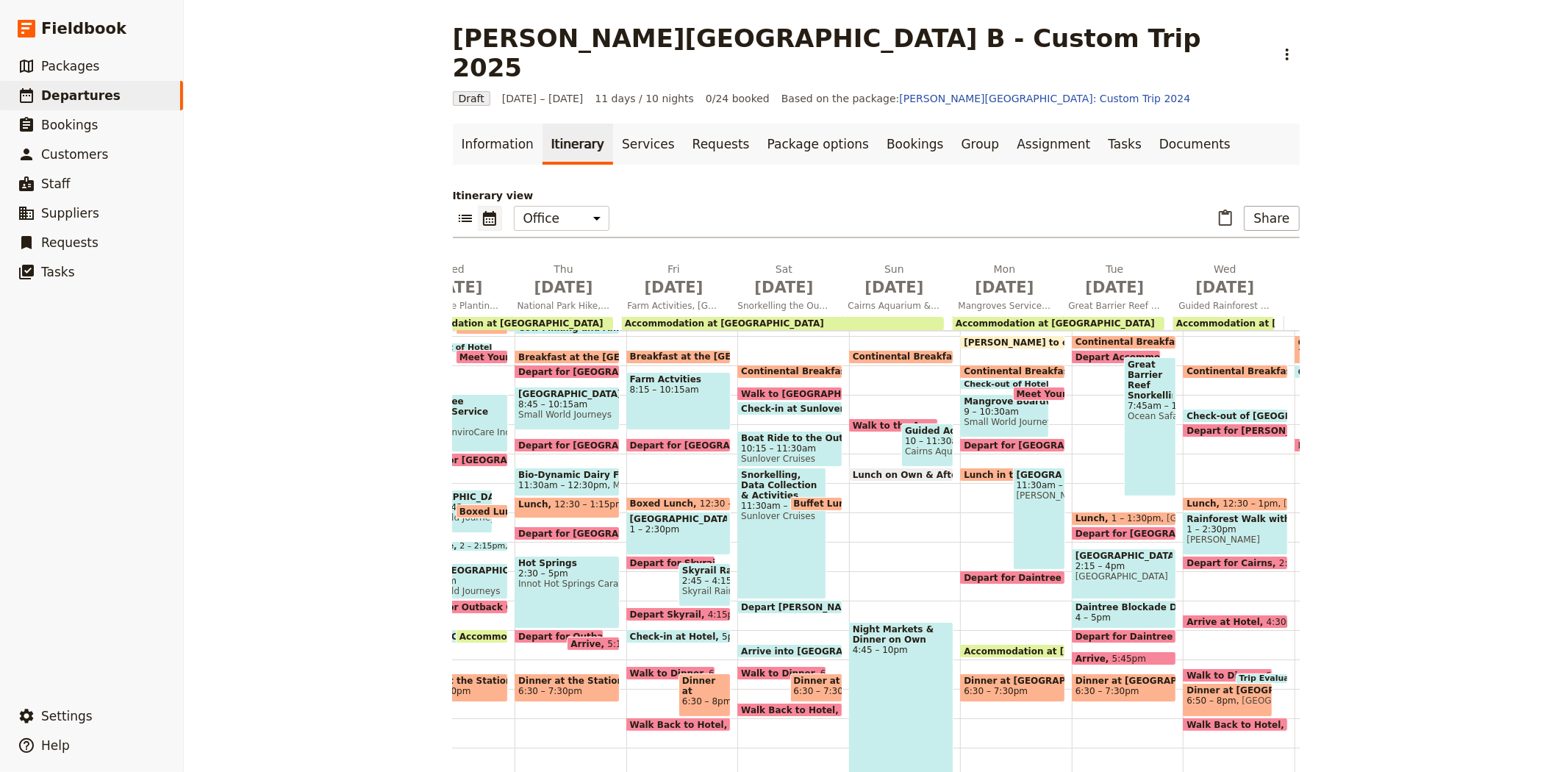
click at [1266, 671] on span "6:20pm" at bounding box center [1283, 675] width 33 height 9
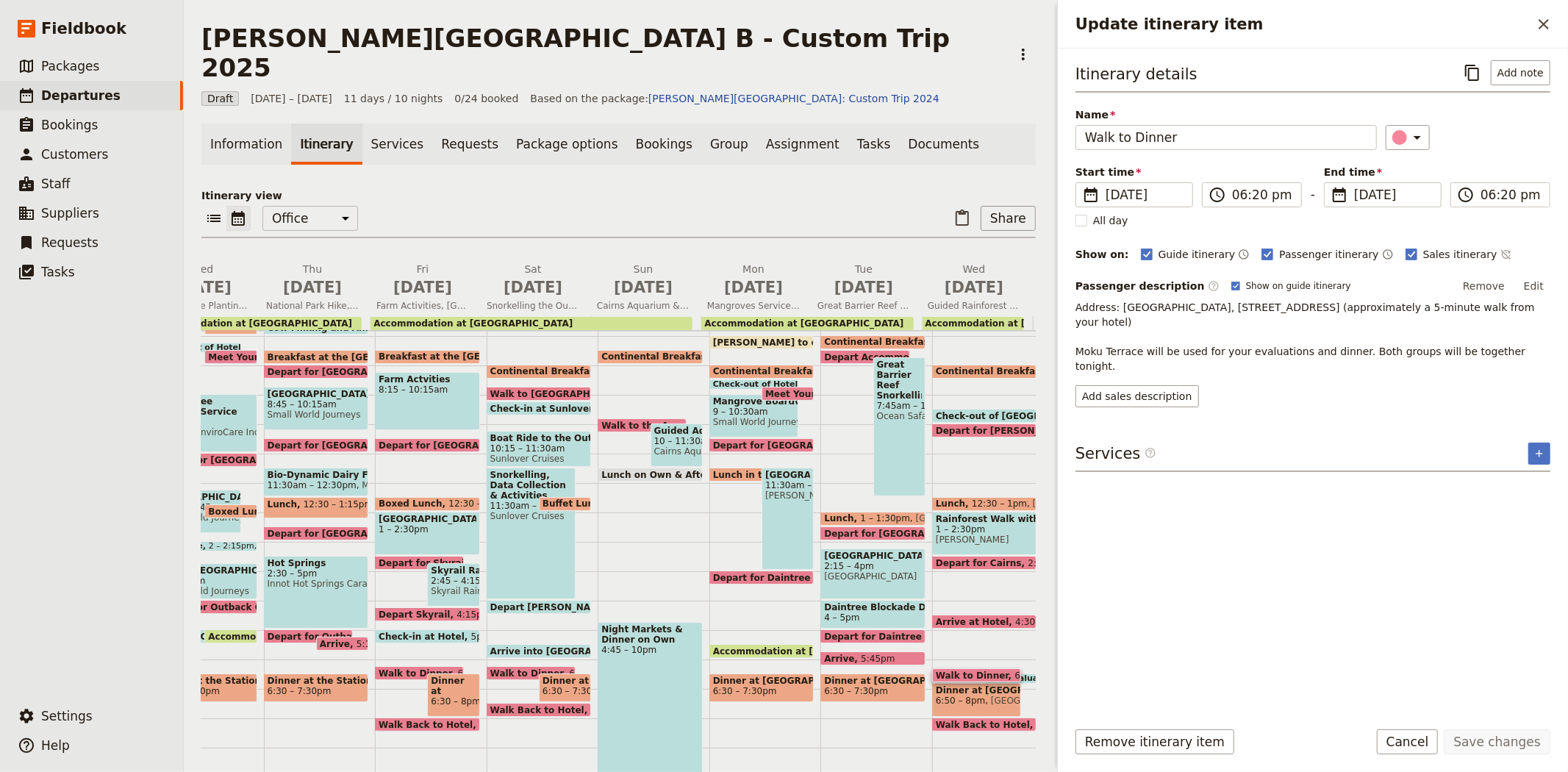
click at [1014, 677] on span at bounding box center [1010, 680] width 51 height 6
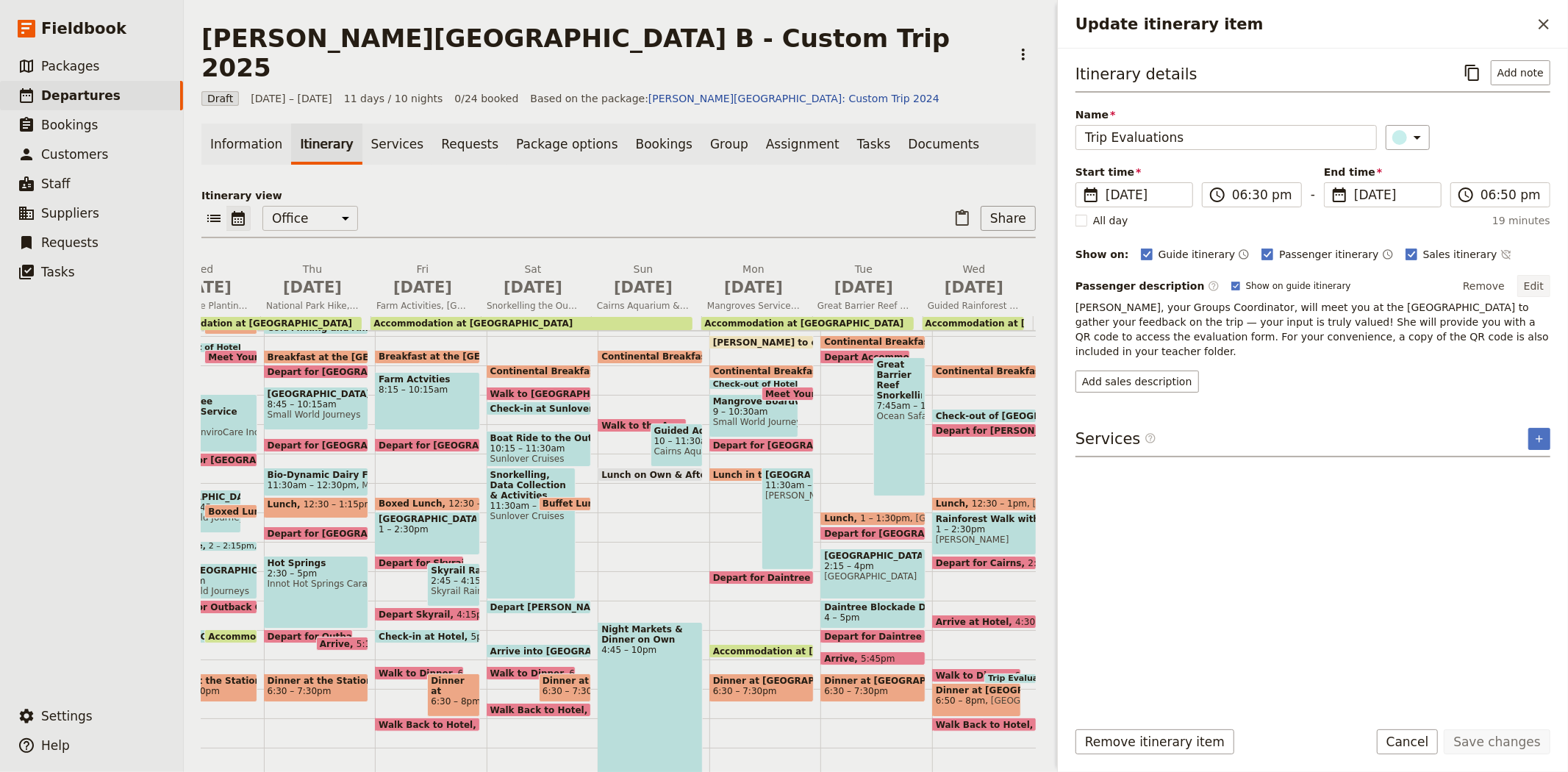
click at [1519, 280] on button "Edit" at bounding box center [1534, 286] width 33 height 22
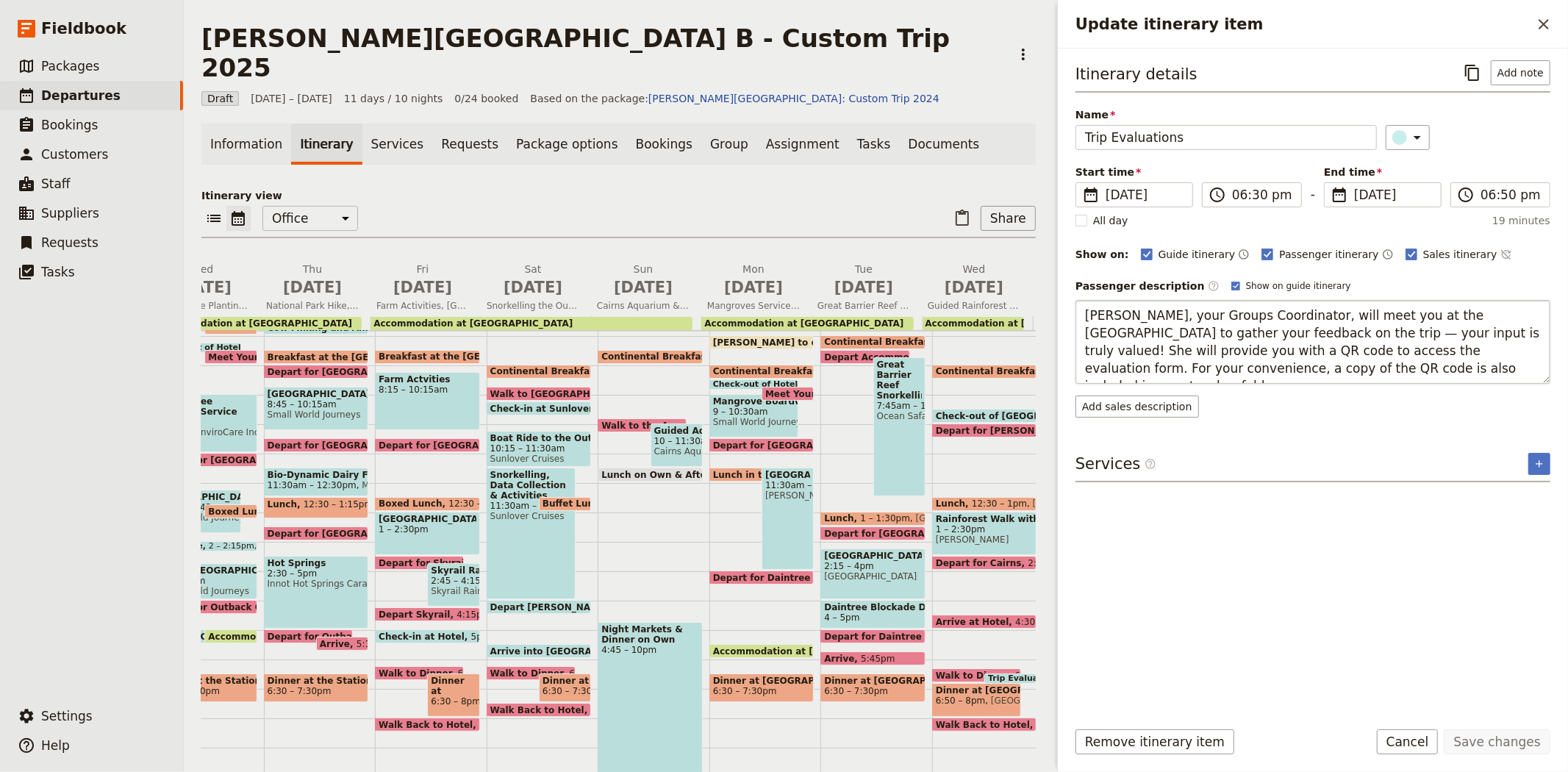
click at [1473, 335] on textarea "[PERSON_NAME], your Groups Coordinator, will meet you at the [GEOGRAPHIC_DATA] …" at bounding box center [1313, 342] width 475 height 84
type textarea "[PERSON_NAME], your Groups Coordinator, will meet you at the [GEOGRAPHIC_DATA] …"
click at [1489, 743] on button "Save changes" at bounding box center [1496, 742] width 106 height 25
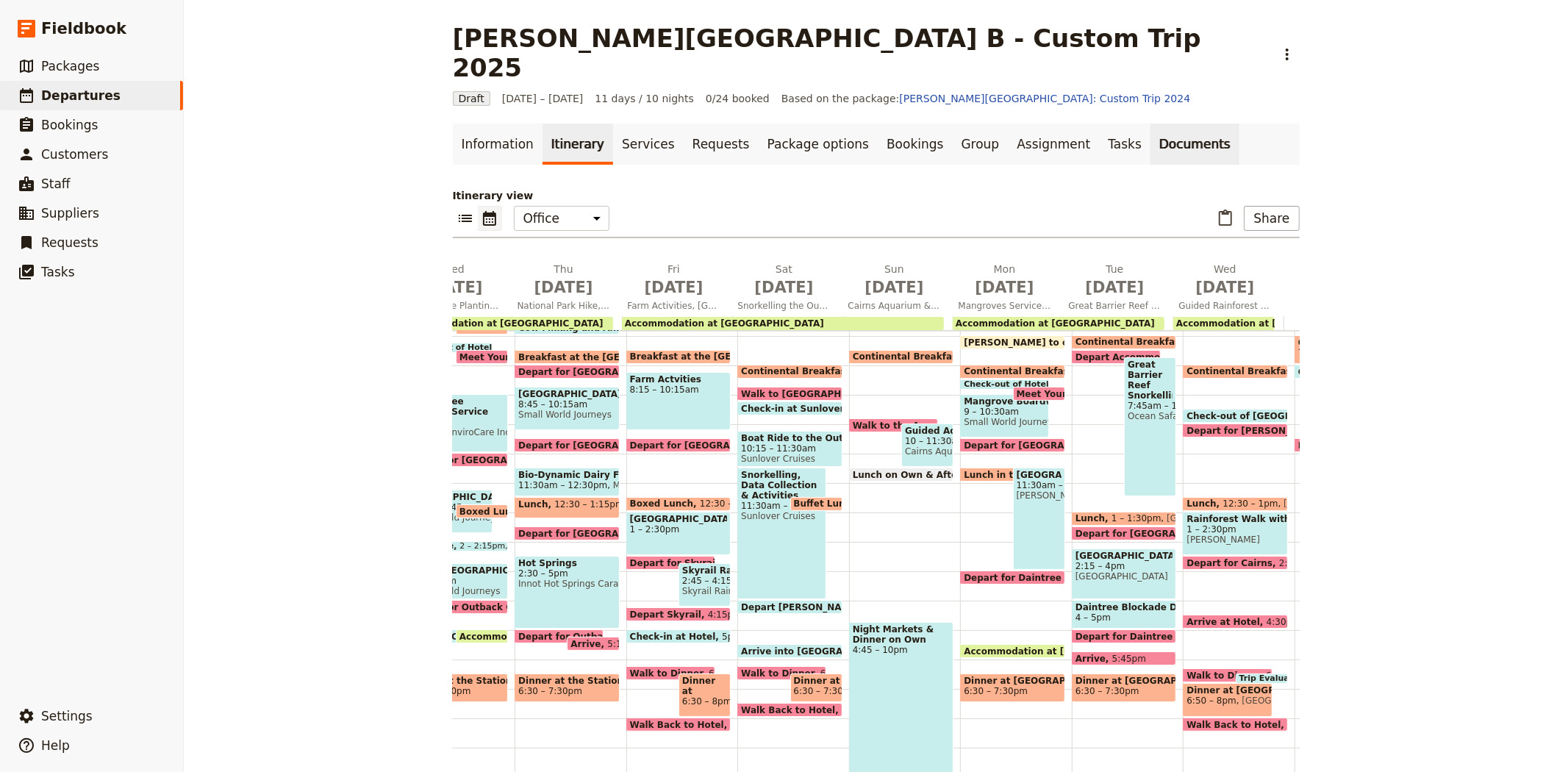
click at [1151, 124] on link "Documents" at bounding box center [1195, 144] width 89 height 41
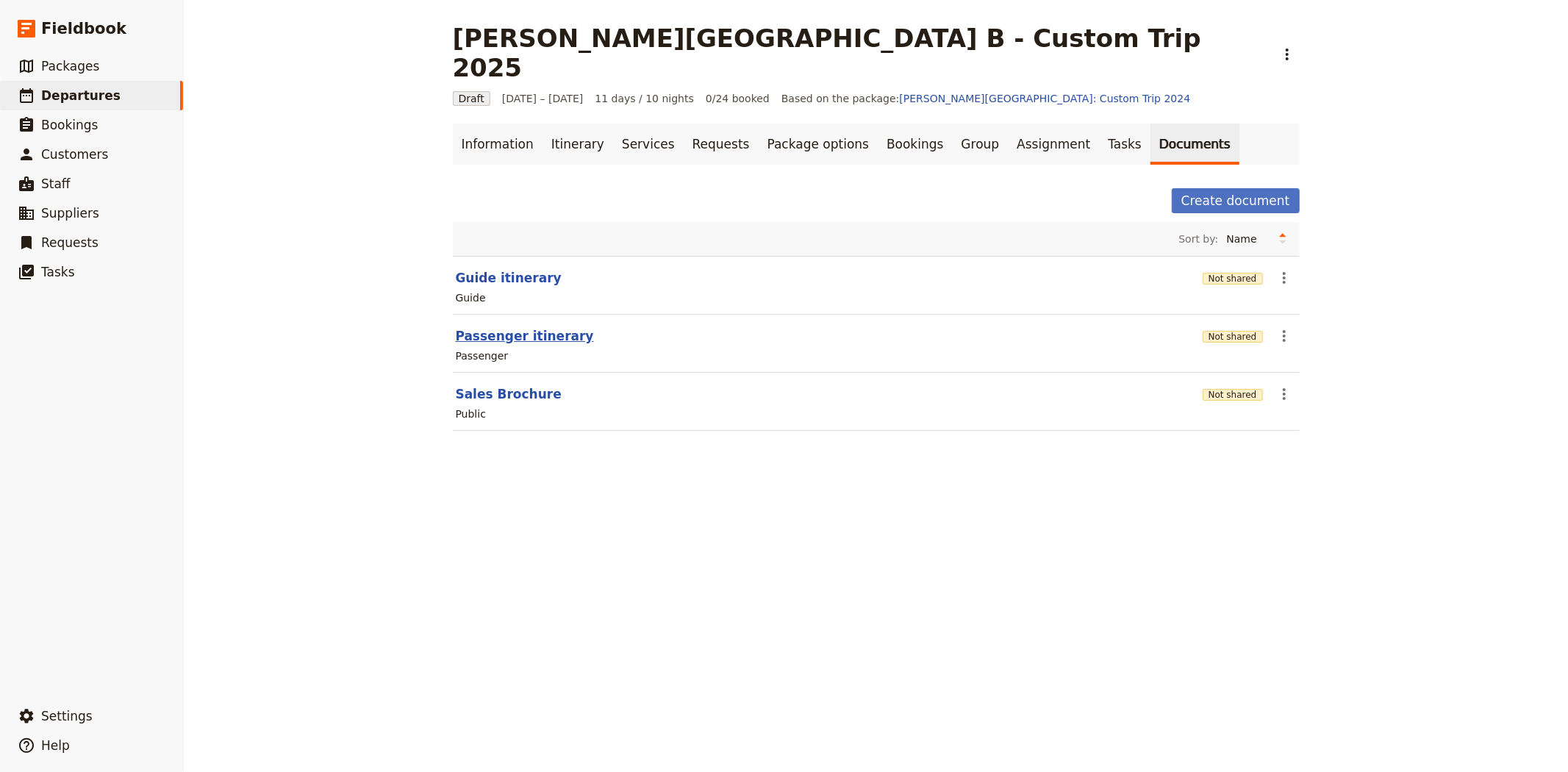
click at [508, 327] on button "Passenger itinerary" at bounding box center [524, 335] width 138 height 18
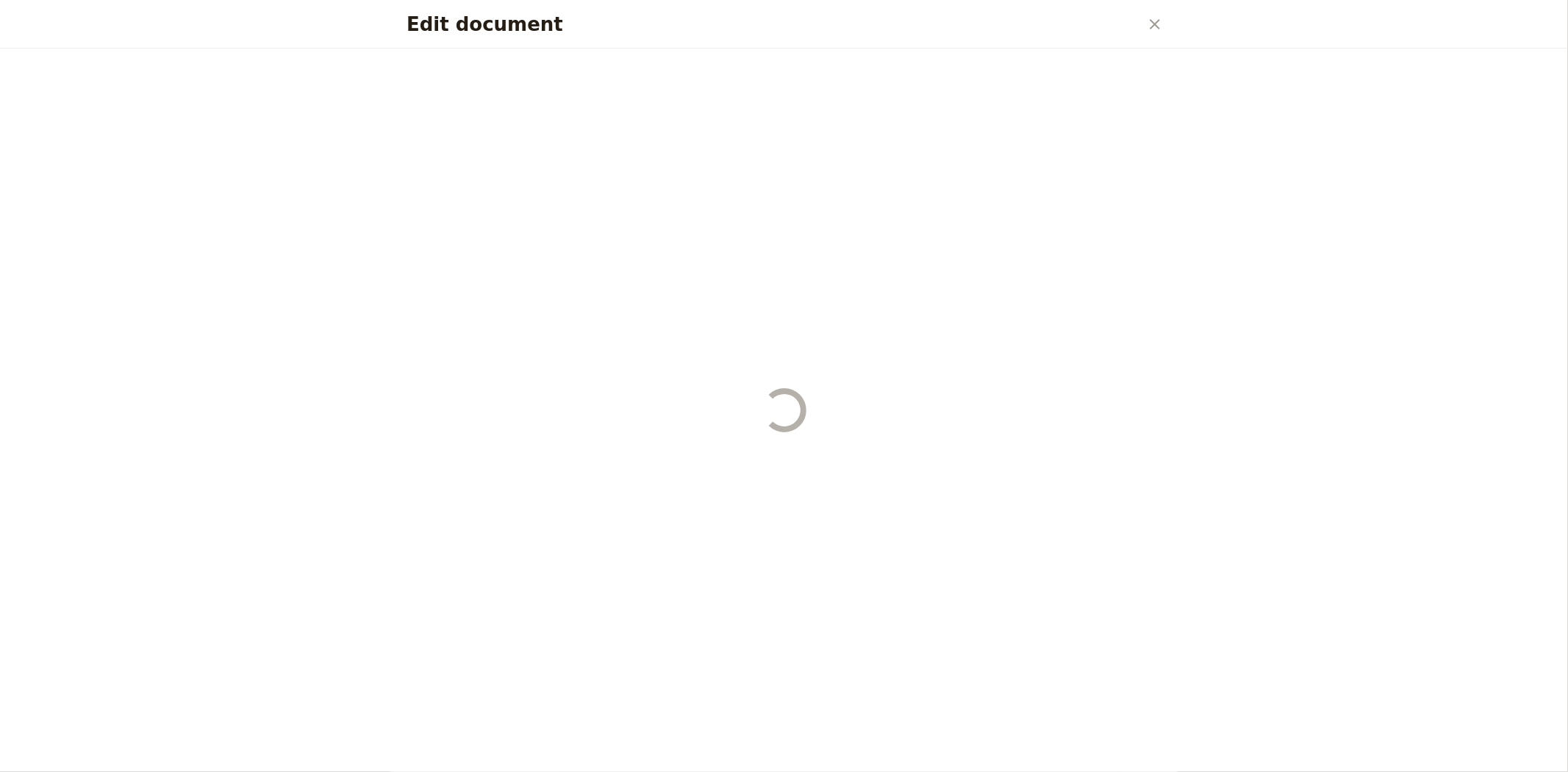
select select "PASSENGER"
select select "RUN_SHEET"
select select "DEFAULT"
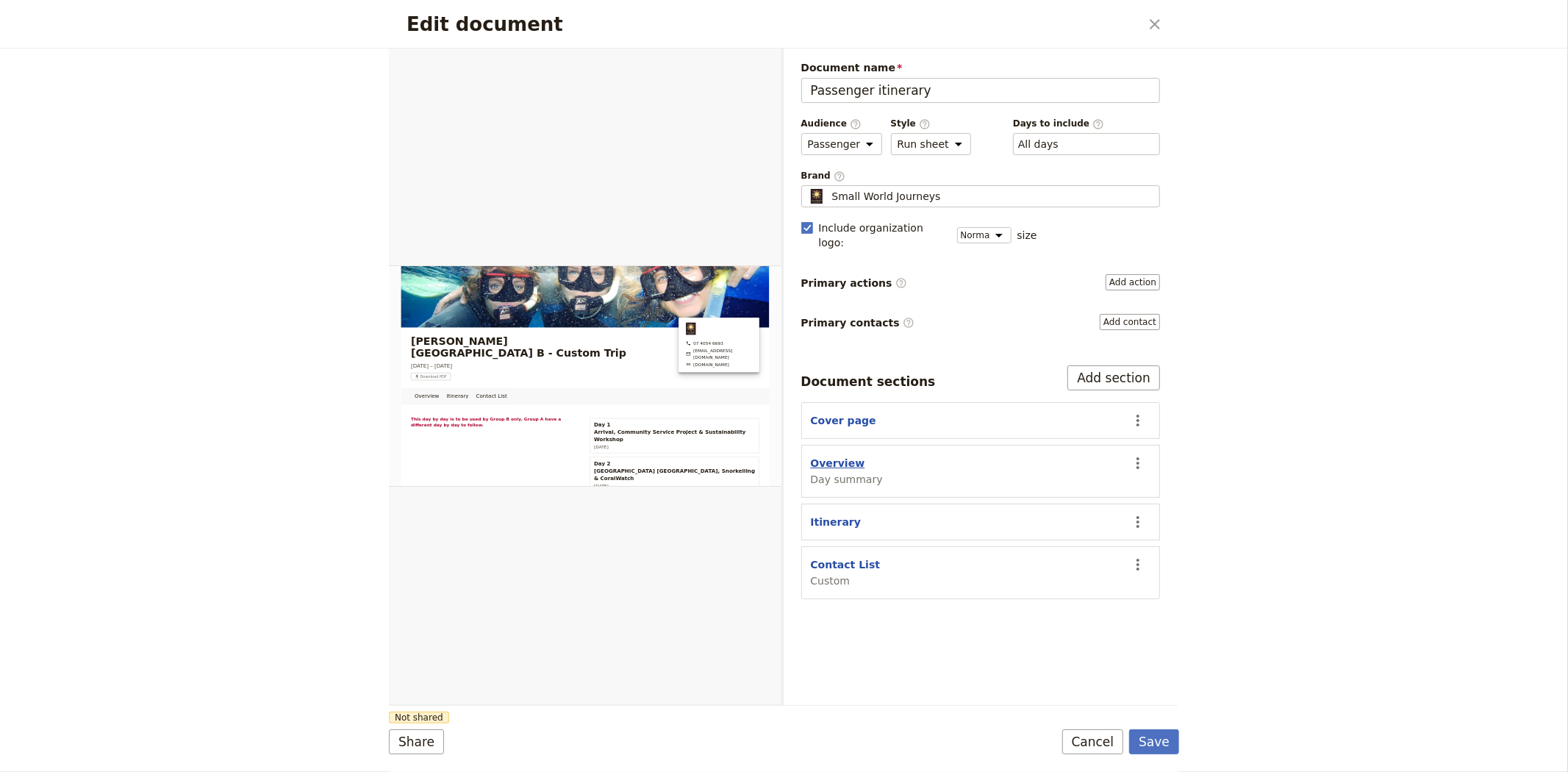
click at [839, 456] on button "Overview" at bounding box center [838, 463] width 54 height 15
select select "DAY_SUMMARY"
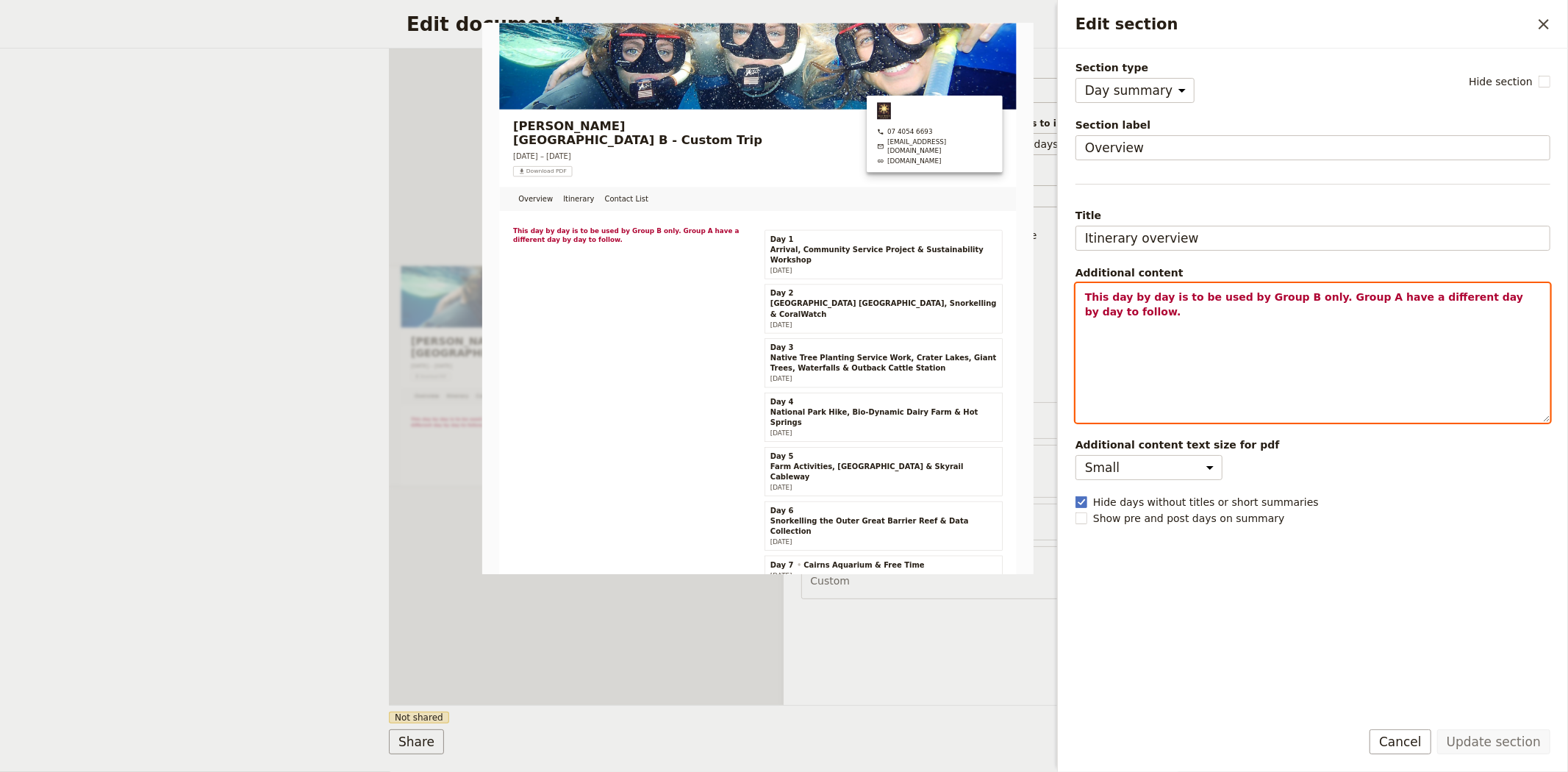
click at [1535, 295] on p "This day by day is to be used by Group B only. Group A have a different day by …" at bounding box center [1312, 304] width 456 height 29
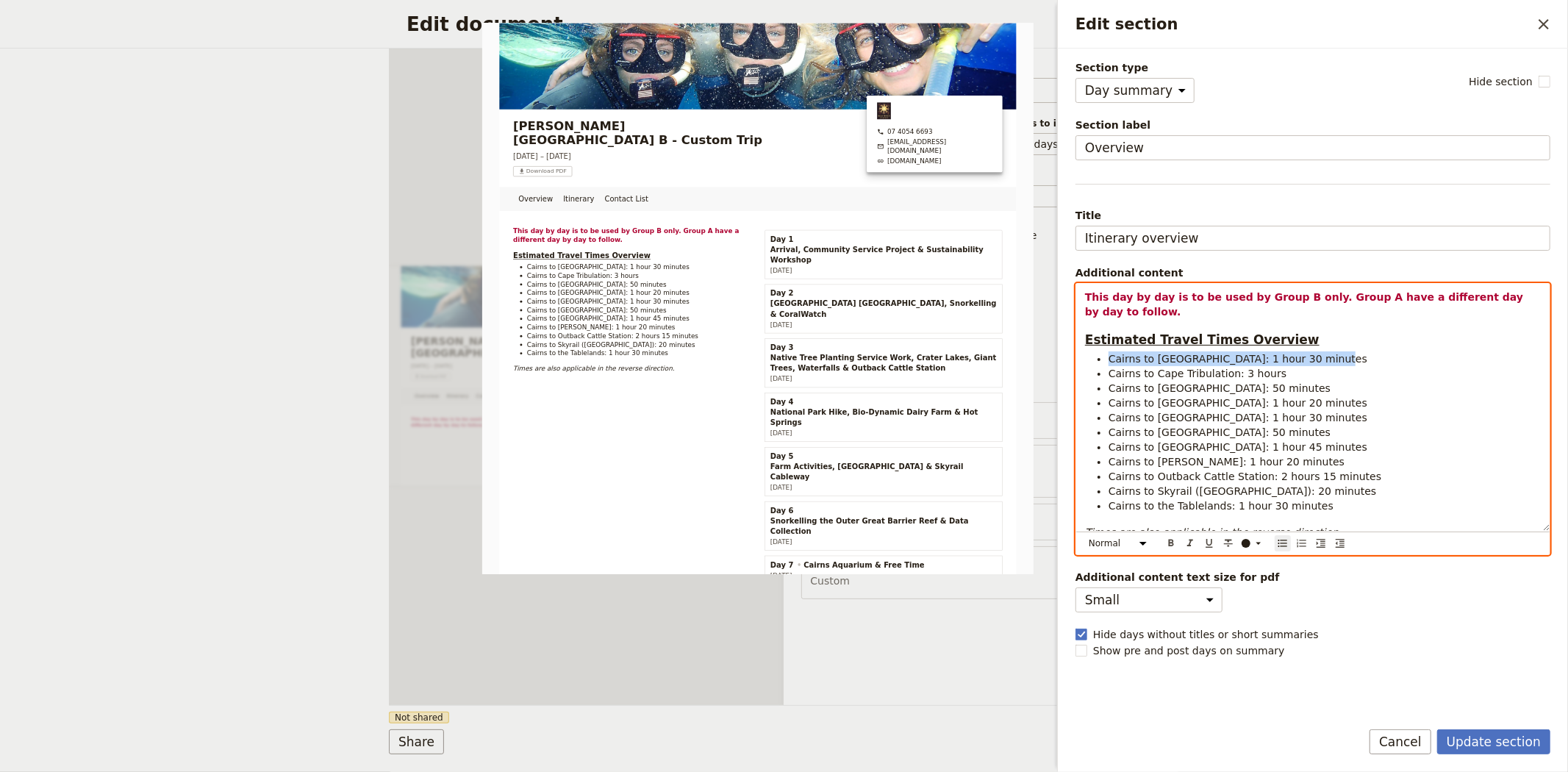
drag, startPoint x: 1328, startPoint y: 344, endPoint x: 1111, endPoint y: 345, distance: 217.0
click at [1111, 351] on li "Cairns to [GEOGRAPHIC_DATA]: 1 hour 30 minutes" at bounding box center [1325, 359] width 432 height 15
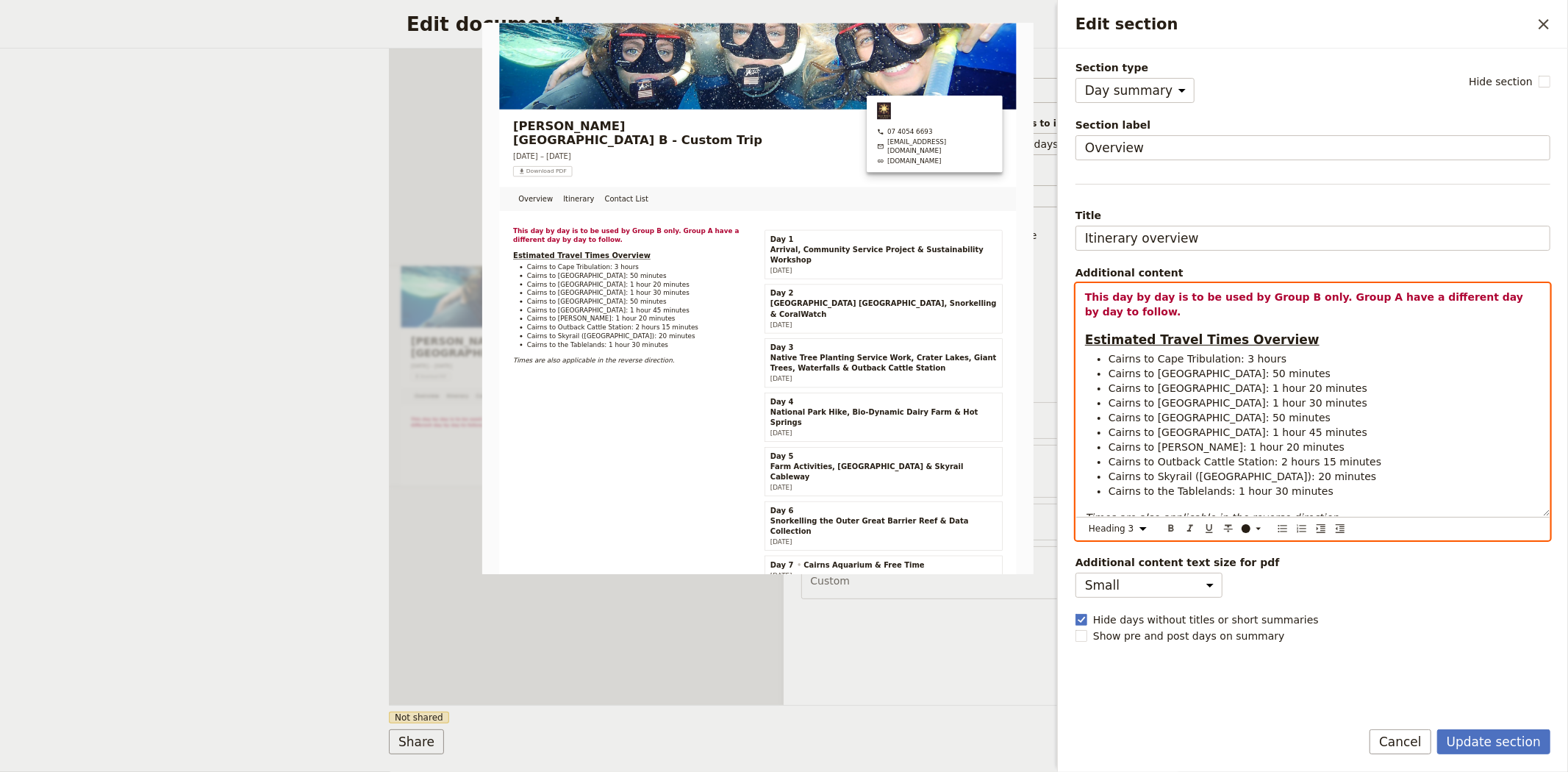
select select "paragraph"
drag, startPoint x: 1321, startPoint y: 388, endPoint x: 1106, endPoint y: 379, distance: 215.2
click at [1106, 379] on ul "Cairns to [GEOGRAPHIC_DATA]: 3 hours Cairns to [GEOGRAPHIC_DATA]: 50 minutes Ca…" at bounding box center [1312, 425] width 456 height 147
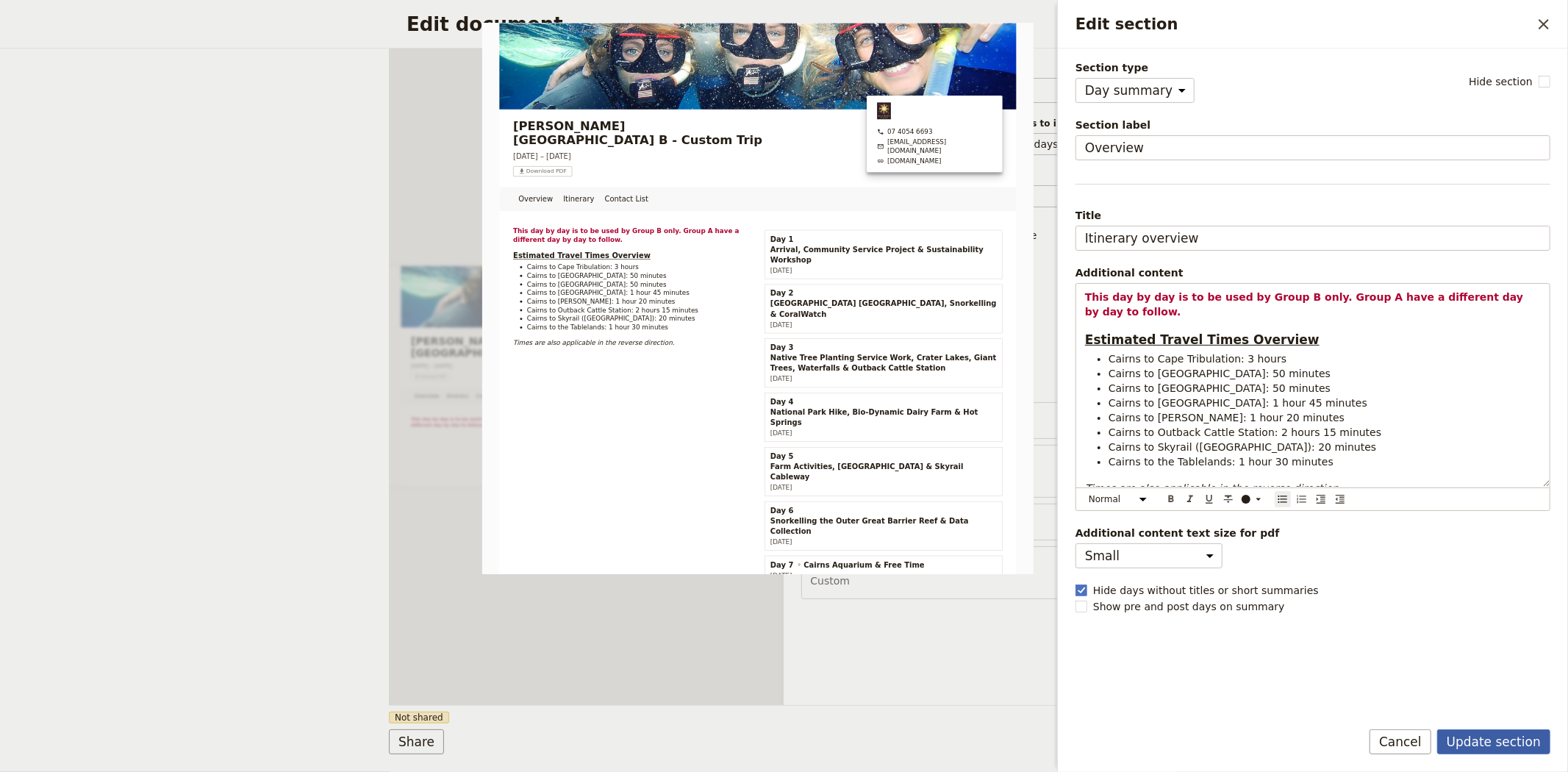
click at [1479, 735] on button "Update section" at bounding box center [1494, 742] width 113 height 25
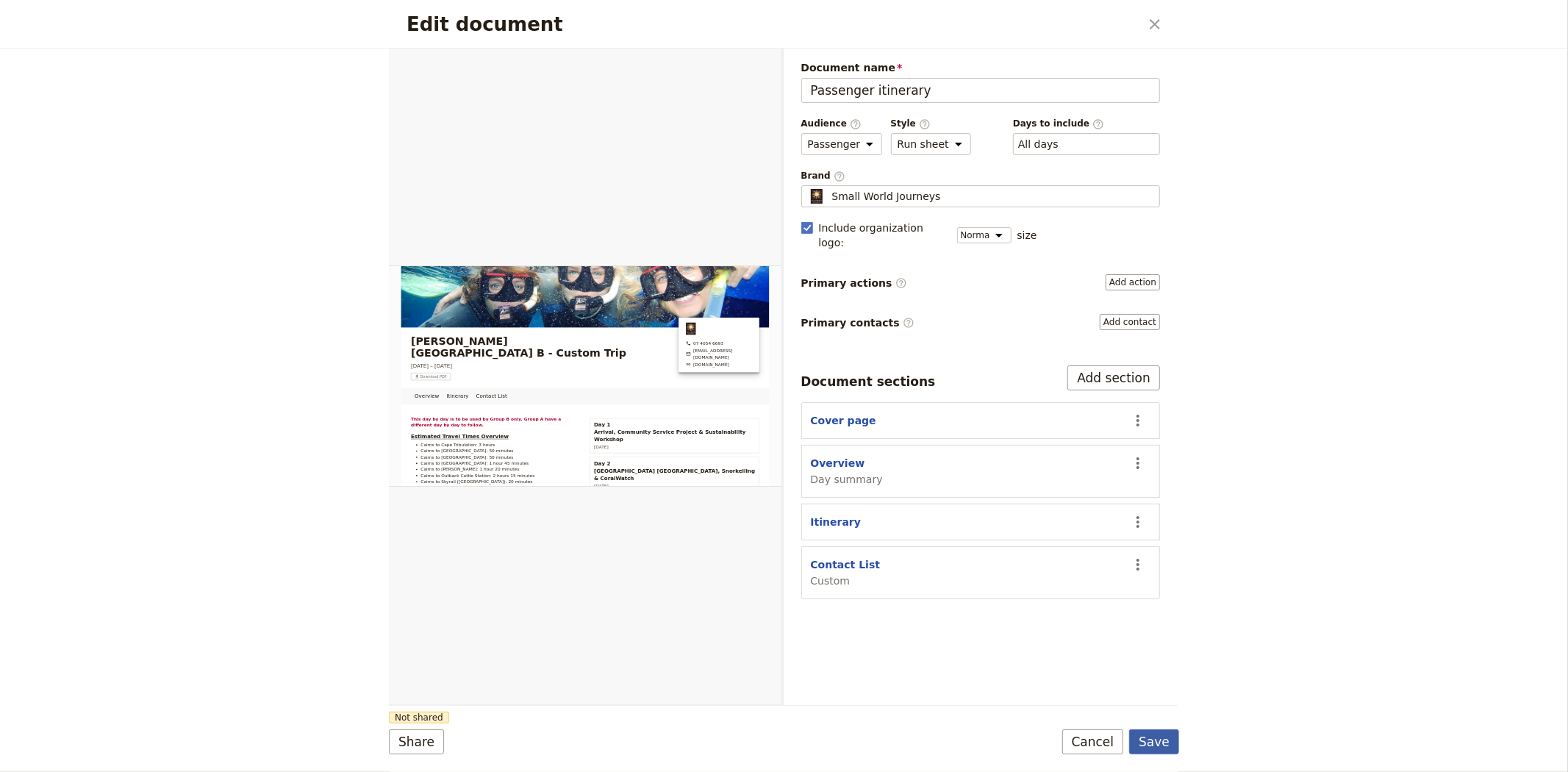
click at [1164, 739] on button "Save" at bounding box center [1154, 742] width 50 height 25
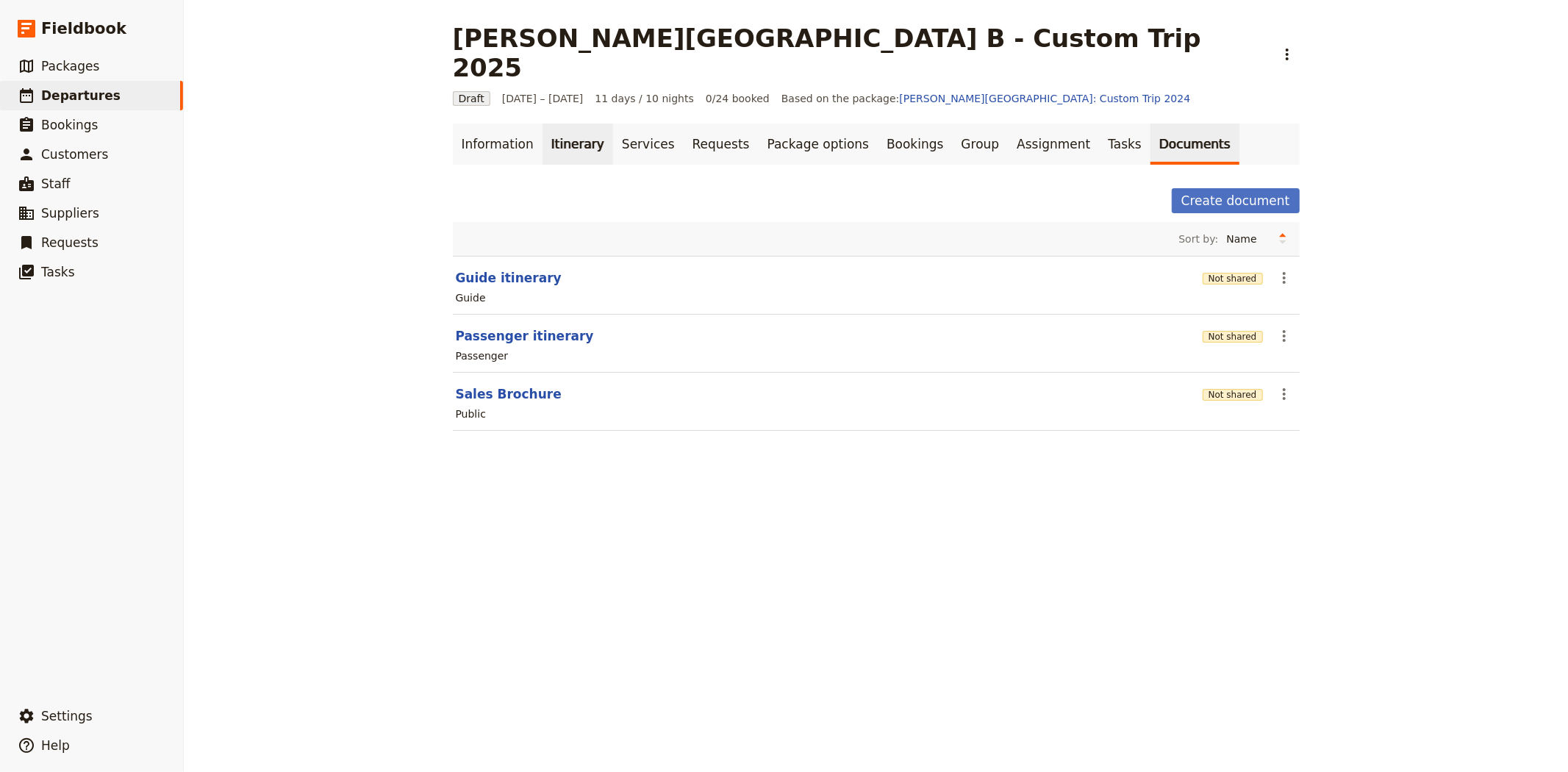
click at [556, 124] on link "Itinerary" at bounding box center [578, 144] width 70 height 41
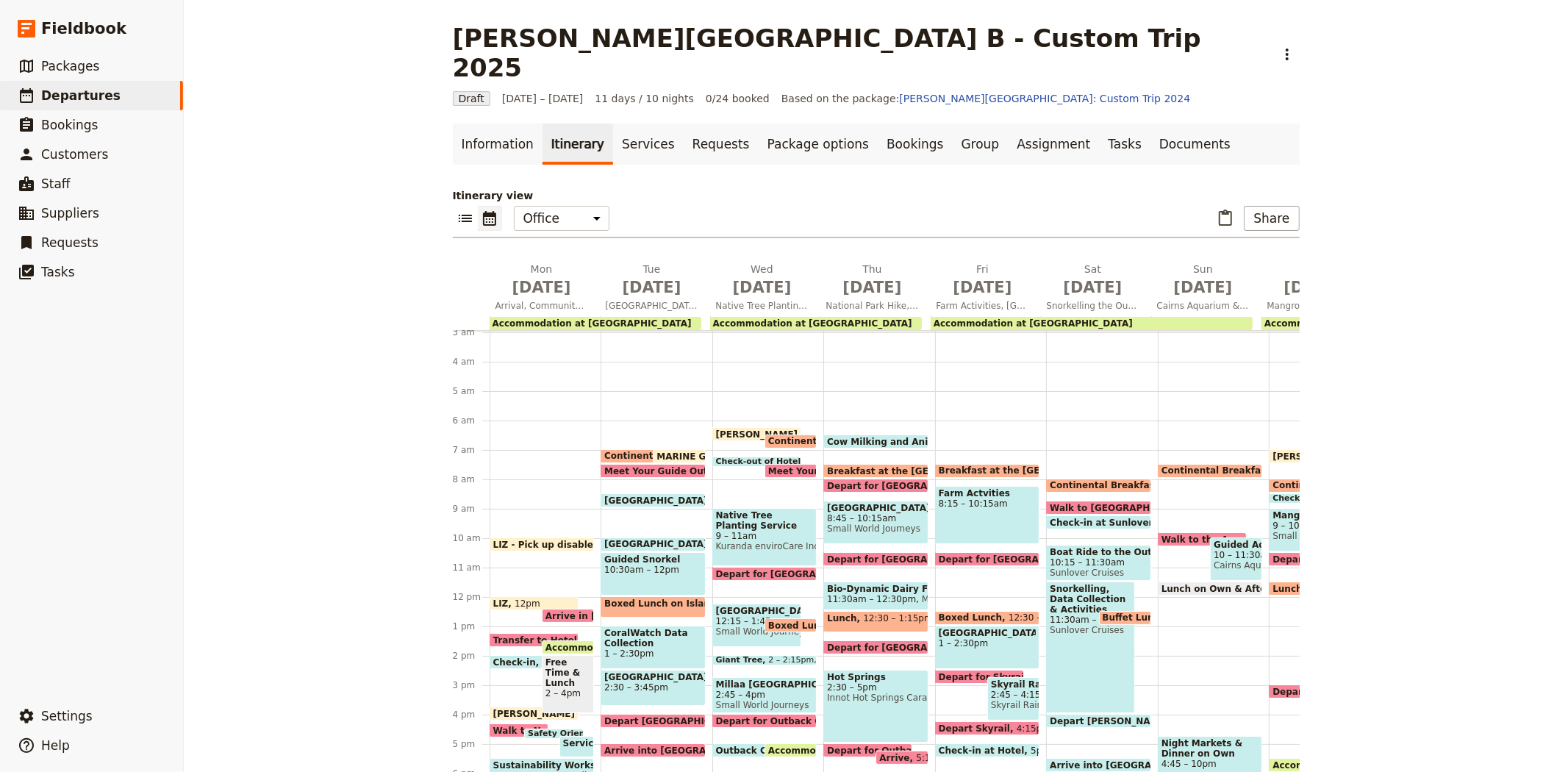
scroll to position [169, 0]
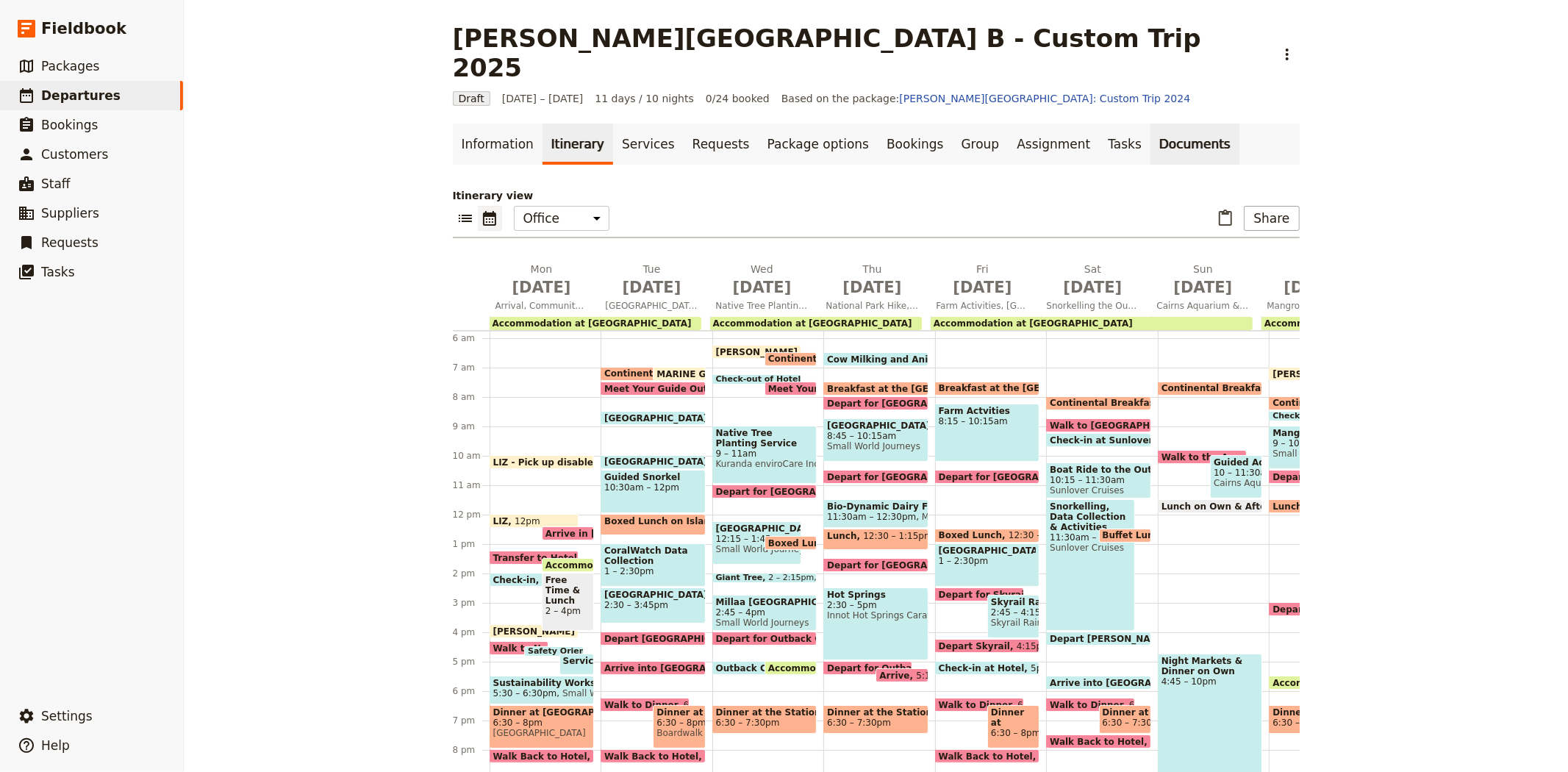
click at [1151, 124] on link "Documents" at bounding box center [1195, 144] width 89 height 41
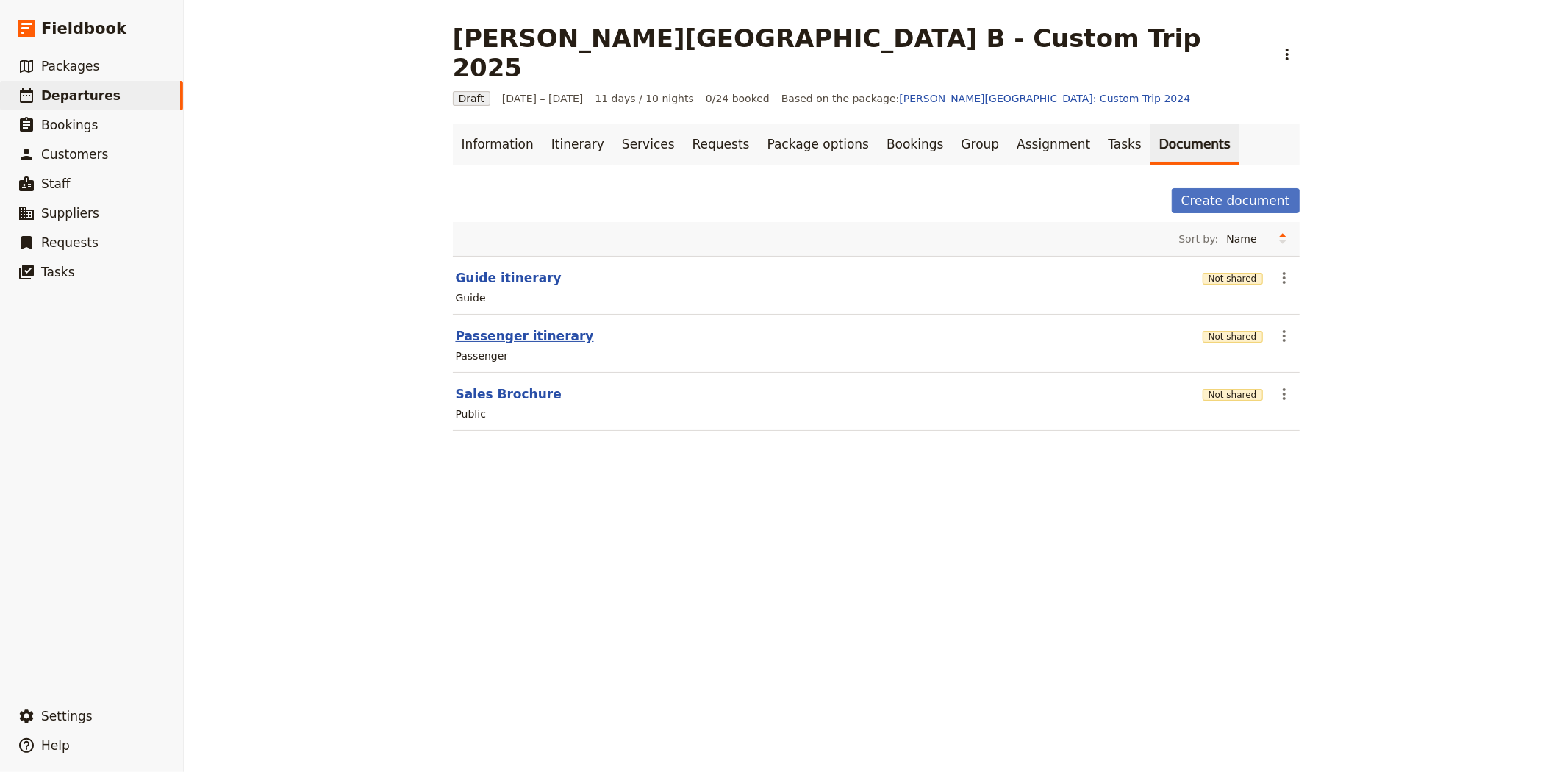
click at [488, 327] on button "Passenger itinerary" at bounding box center [524, 335] width 138 height 18
select select "PASSENGER"
select select "RUN_SHEET"
select select "DEFAULT"
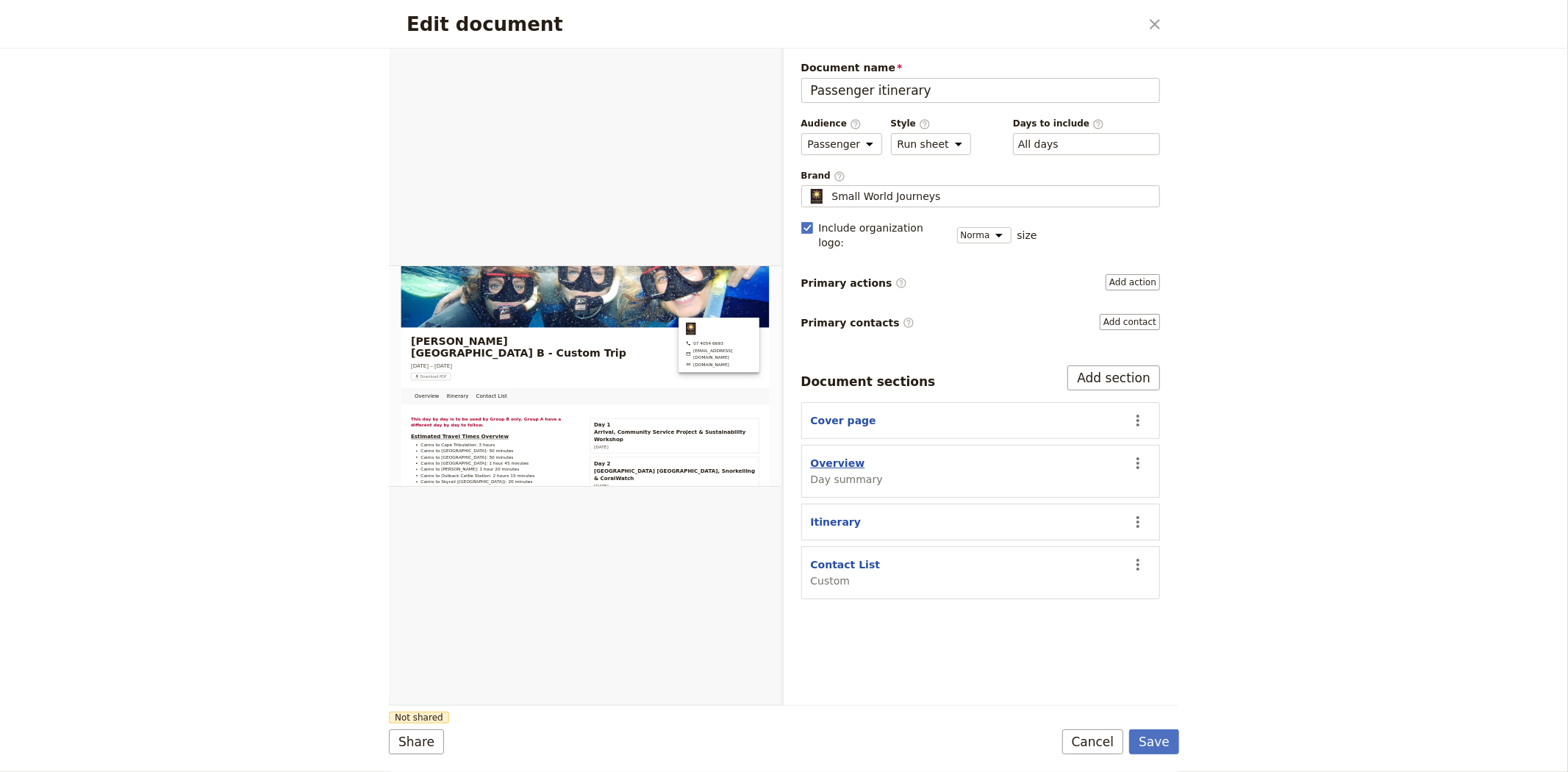
click at [817, 456] on button "Overview" at bounding box center [838, 463] width 54 height 15
select select "DAY_SUMMARY"
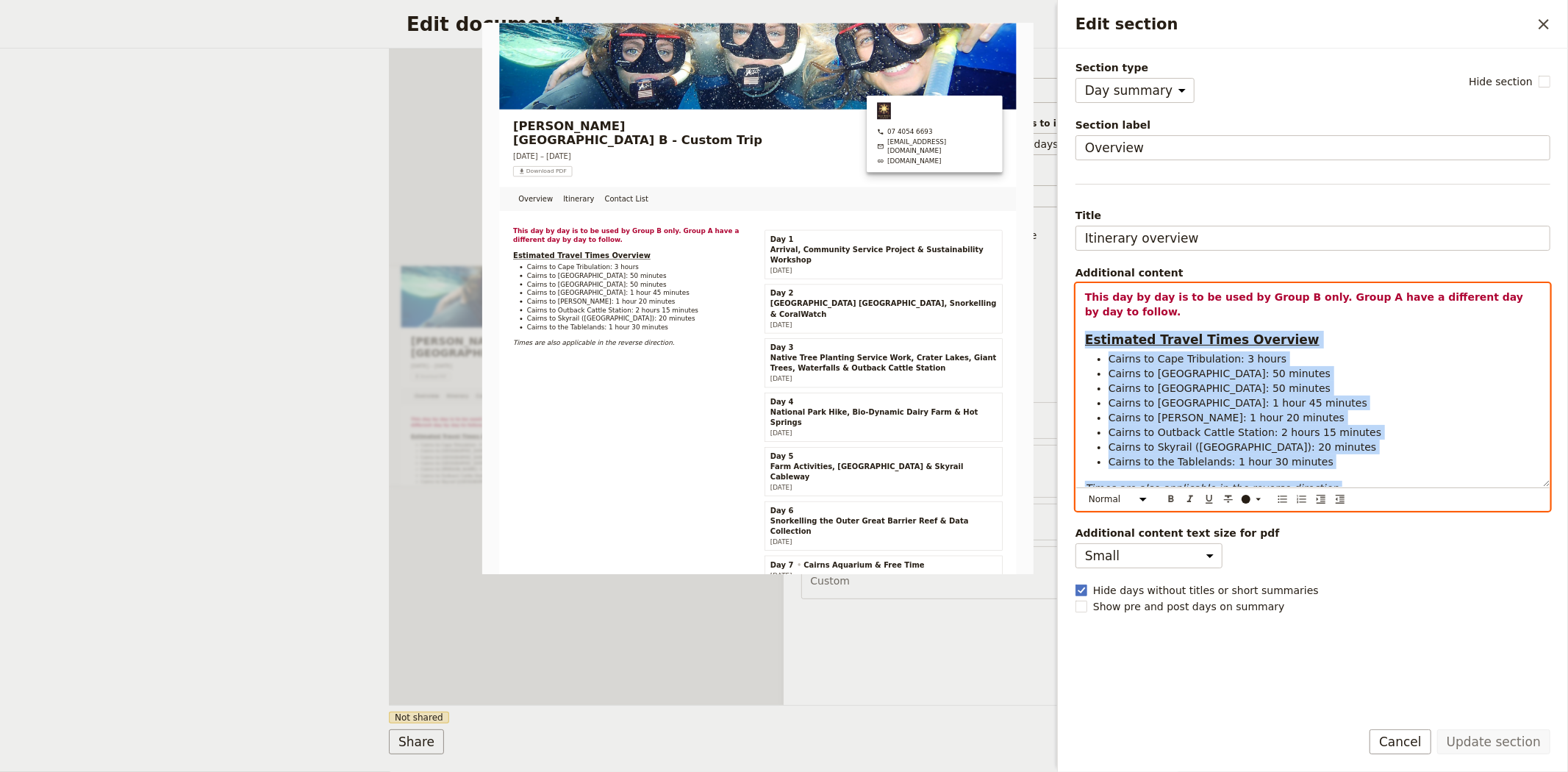
drag, startPoint x: 1316, startPoint y: 483, endPoint x: 1065, endPoint y: 324, distance: 297.1
click at [1065, 324] on div "Section type Cover page Day summary Itinerary Custom Hide section Section label…" at bounding box center [1313, 378] width 510 height 659
copy div "Estimated Travel Times Overview Cairns to [GEOGRAPHIC_DATA]: 3 hours Cairns to …"
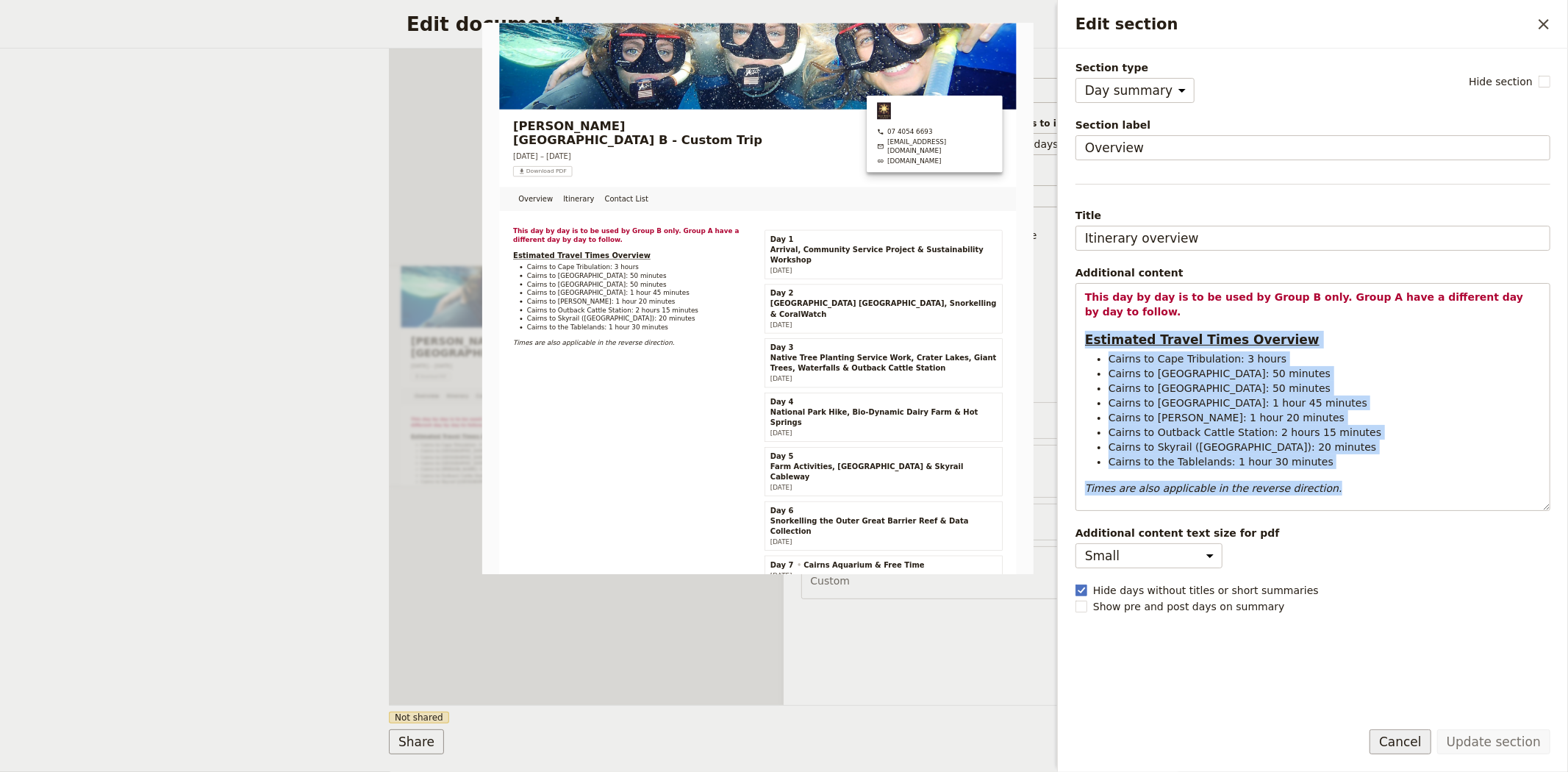
click at [1408, 744] on button "Cancel" at bounding box center [1401, 742] width 62 height 25
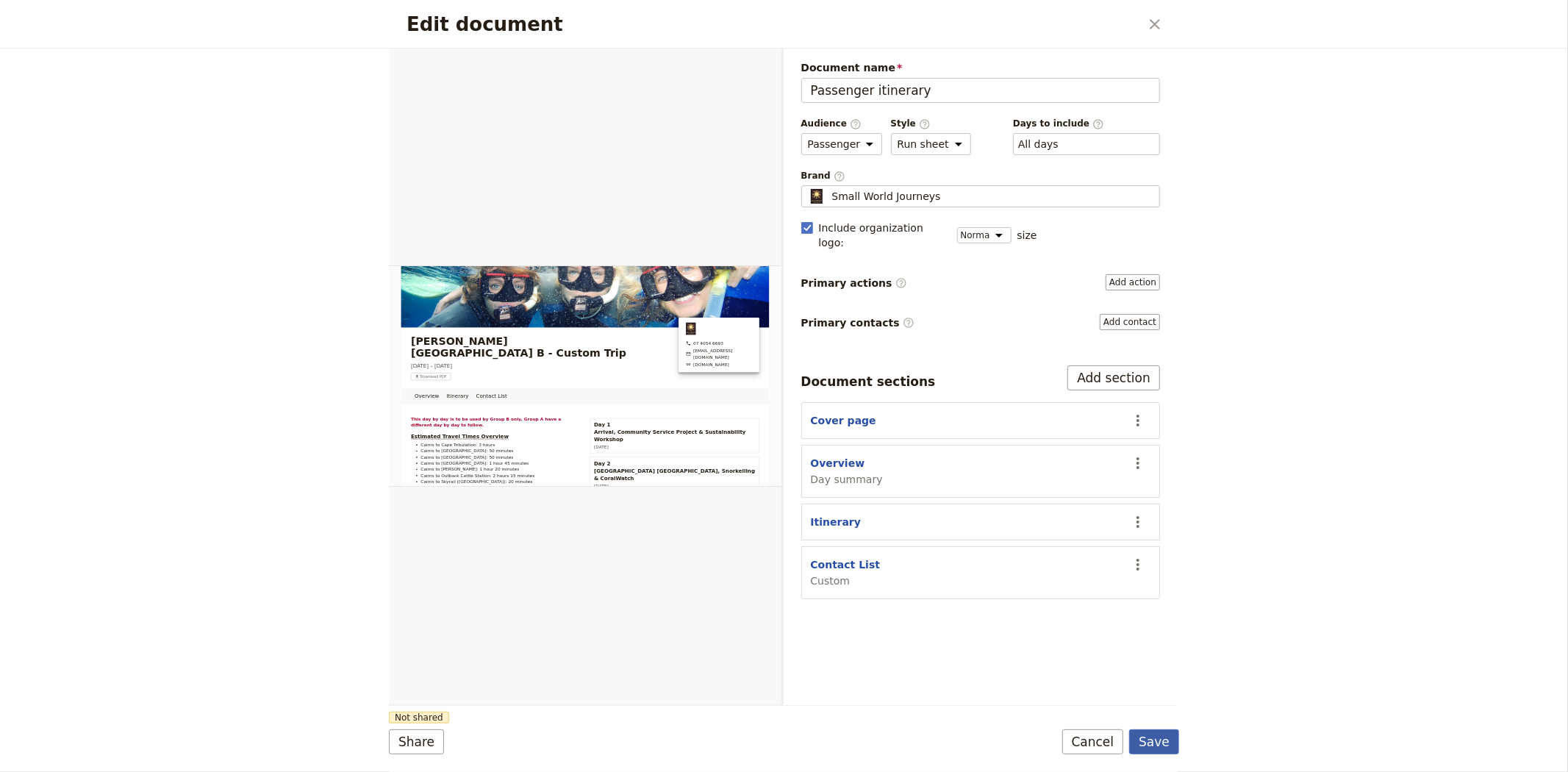
click at [1157, 750] on button "Save" at bounding box center [1154, 742] width 50 height 25
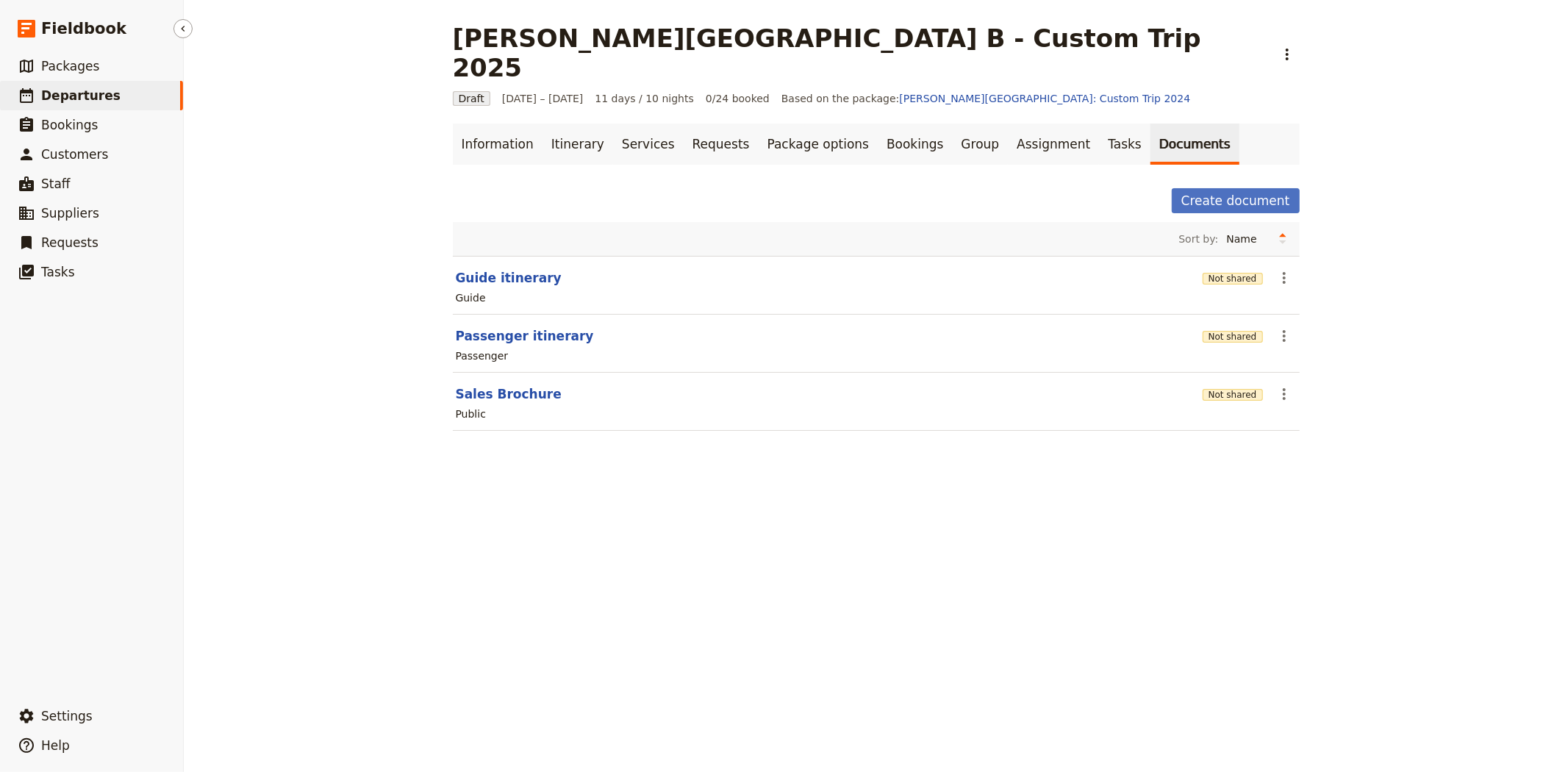
click at [107, 96] on link "​ Departures" at bounding box center [91, 95] width 183 height 29
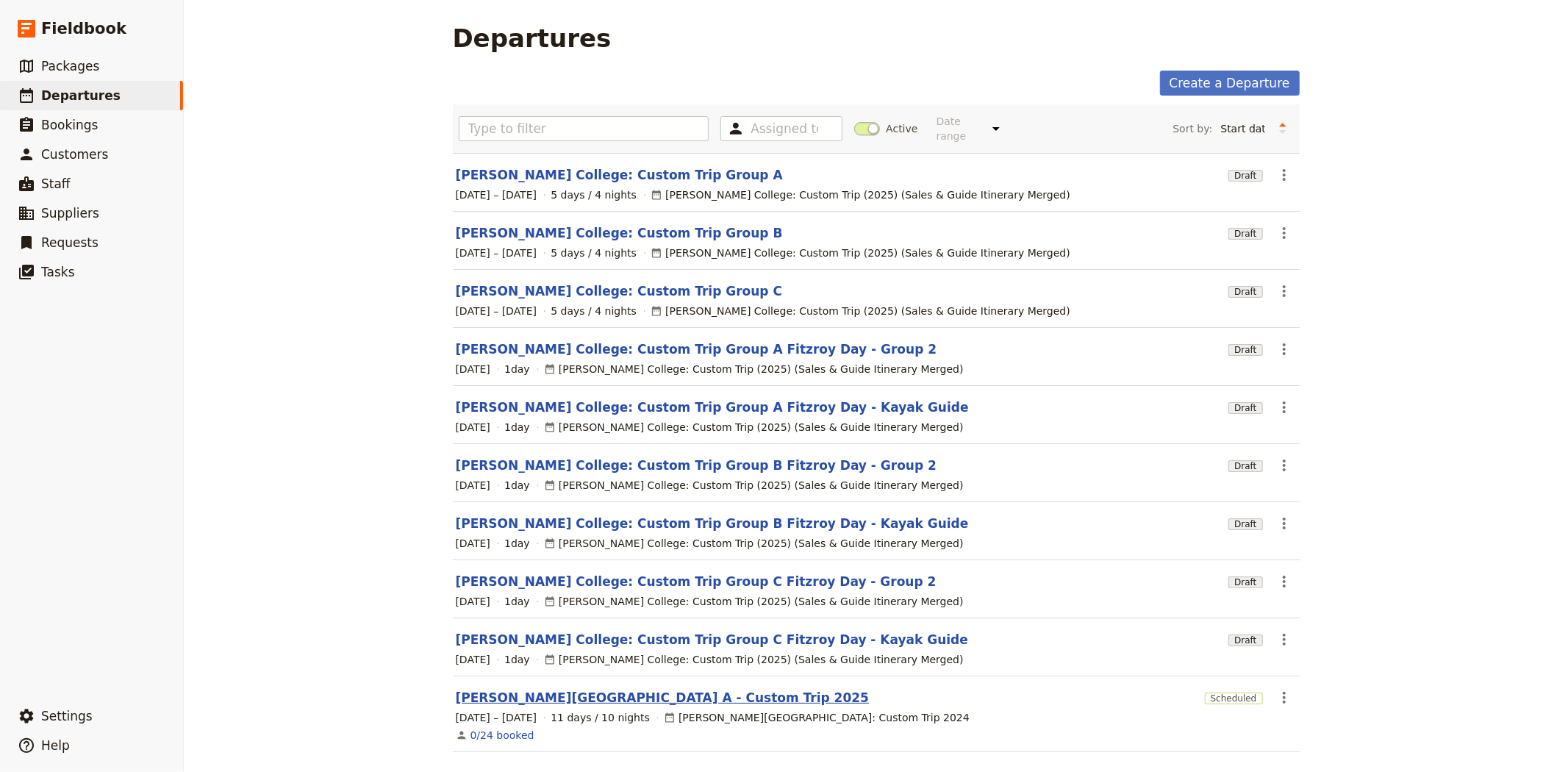
click at [617, 689] on link "[PERSON_NAME][GEOGRAPHIC_DATA] A - Custom Trip 2025" at bounding box center [662, 698] width 414 height 18
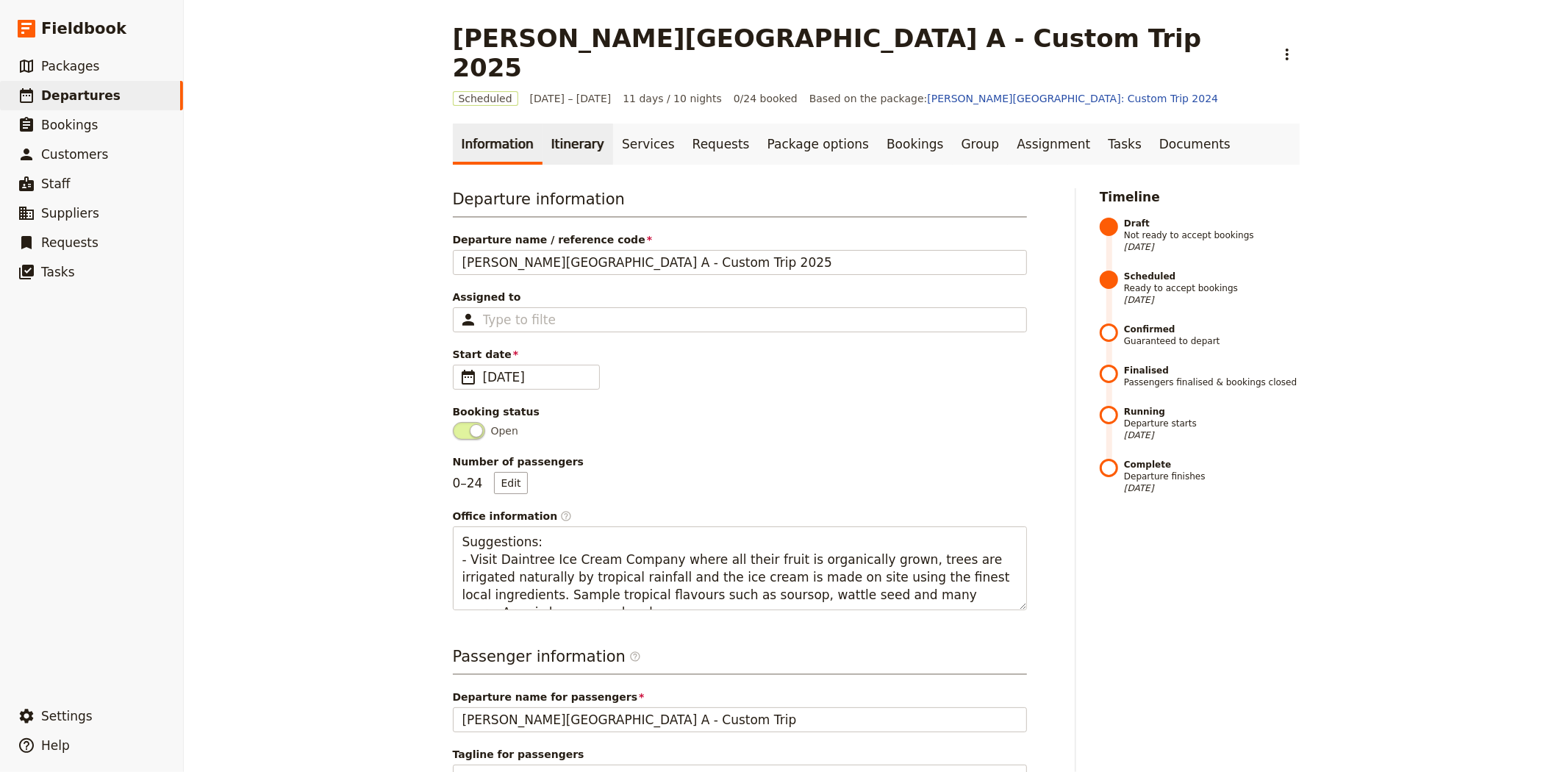
click at [559, 124] on link "Itinerary" at bounding box center [578, 144] width 70 height 41
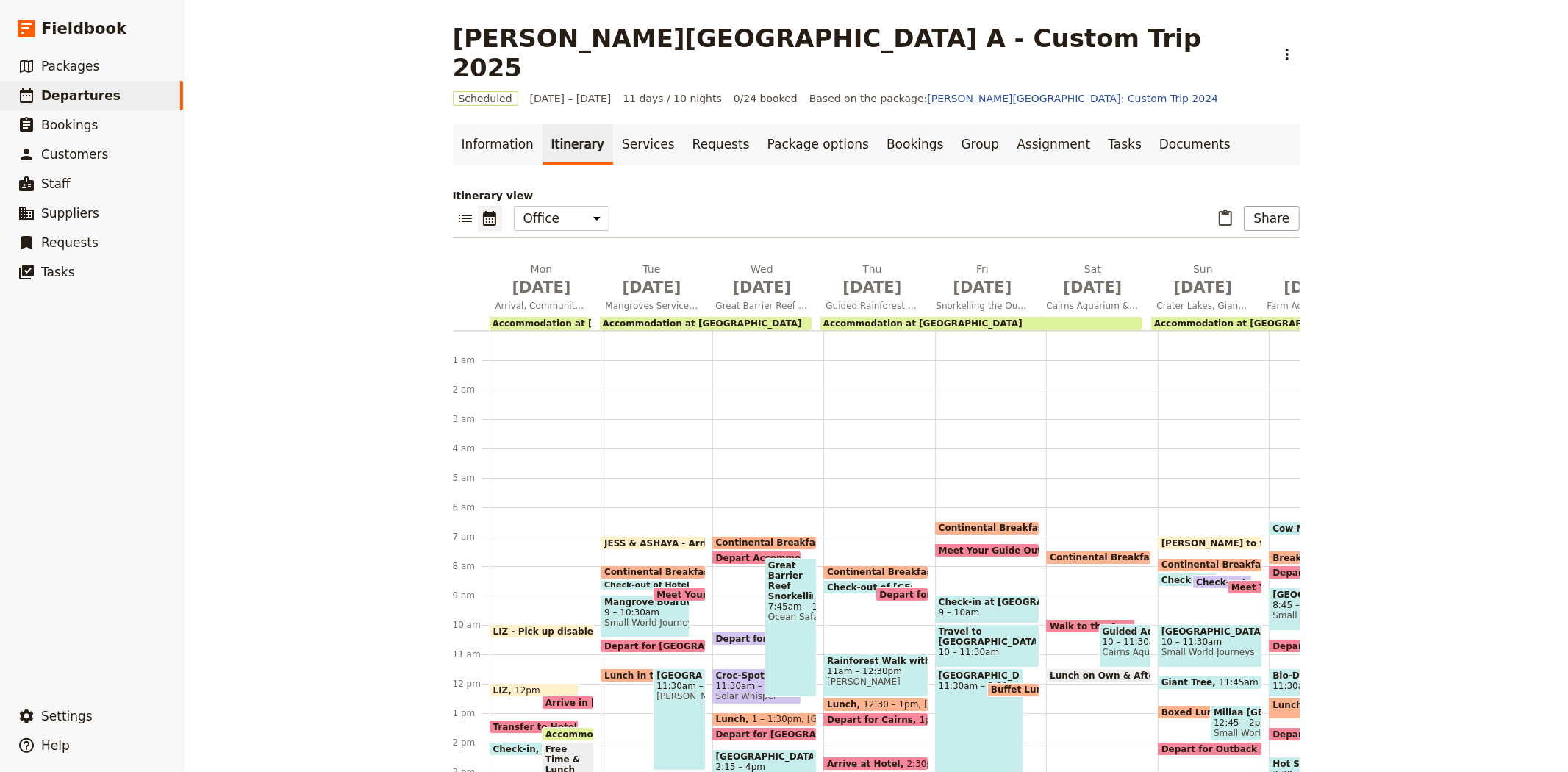
scroll to position [176, 0]
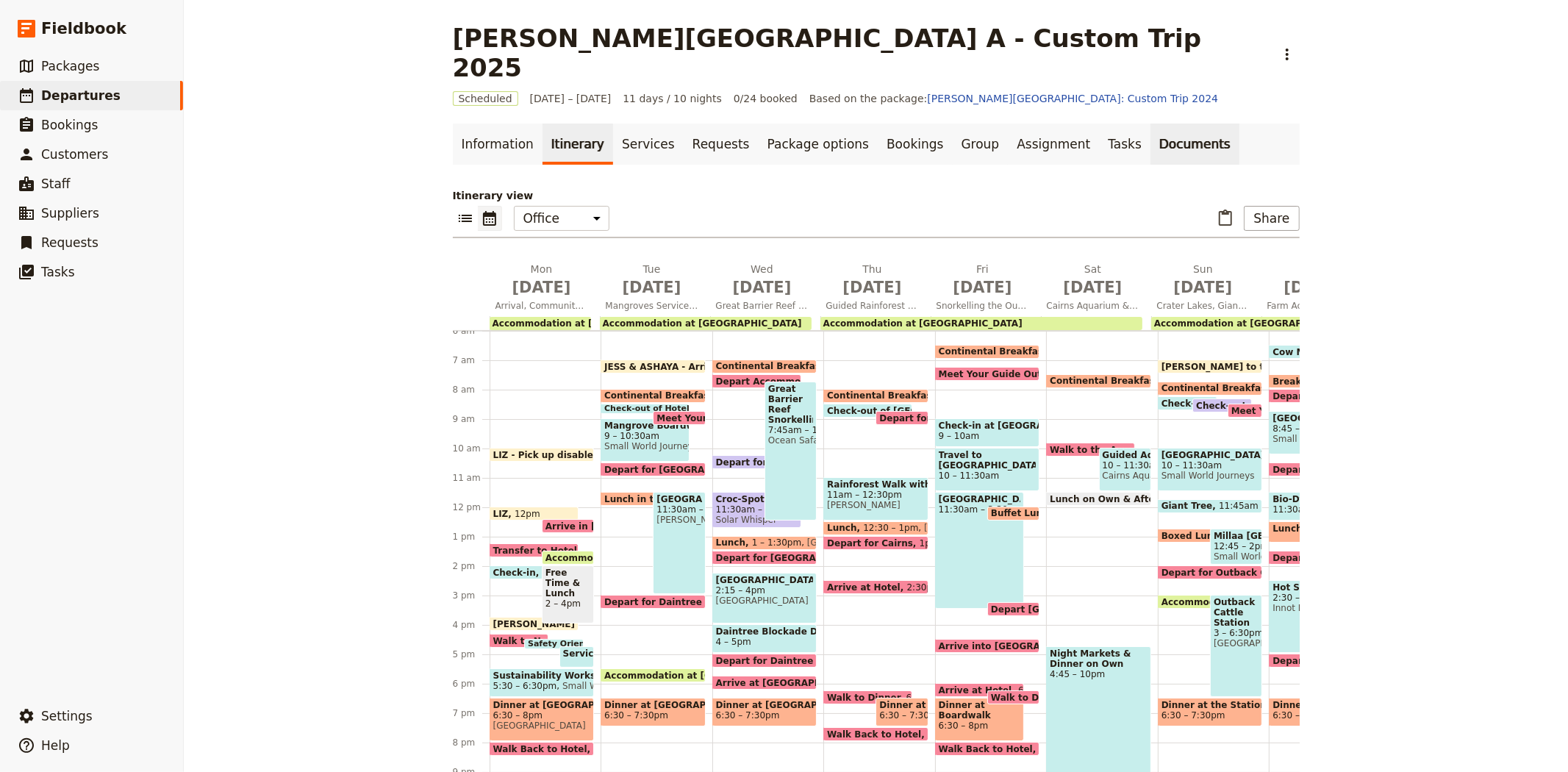
click at [1151, 124] on link "Documents" at bounding box center [1195, 144] width 89 height 41
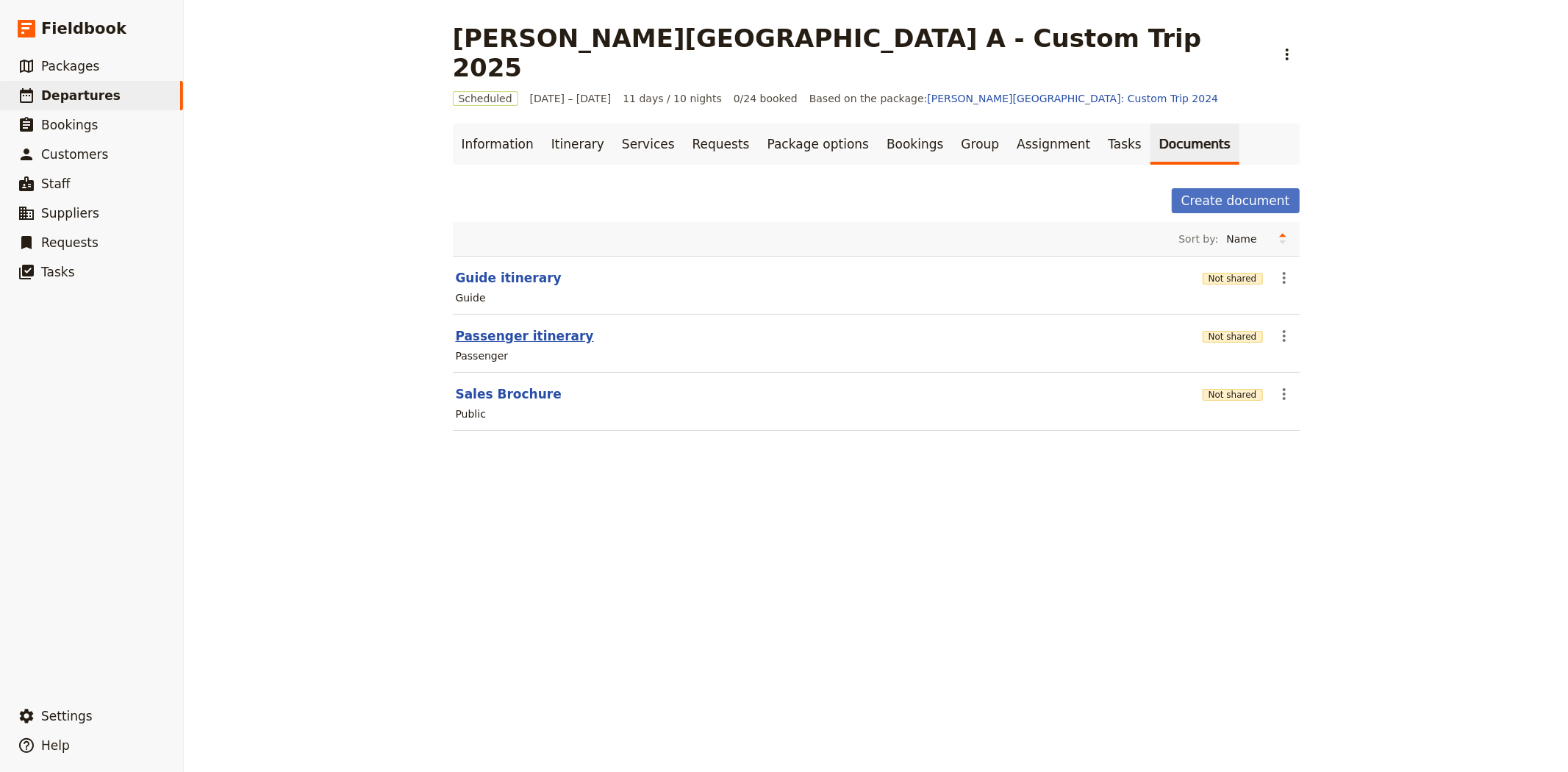
click at [505, 327] on button "Passenger itinerary" at bounding box center [524, 335] width 138 height 18
select select "PASSENGER"
select select "RUN_SHEET"
select select "DEFAULT"
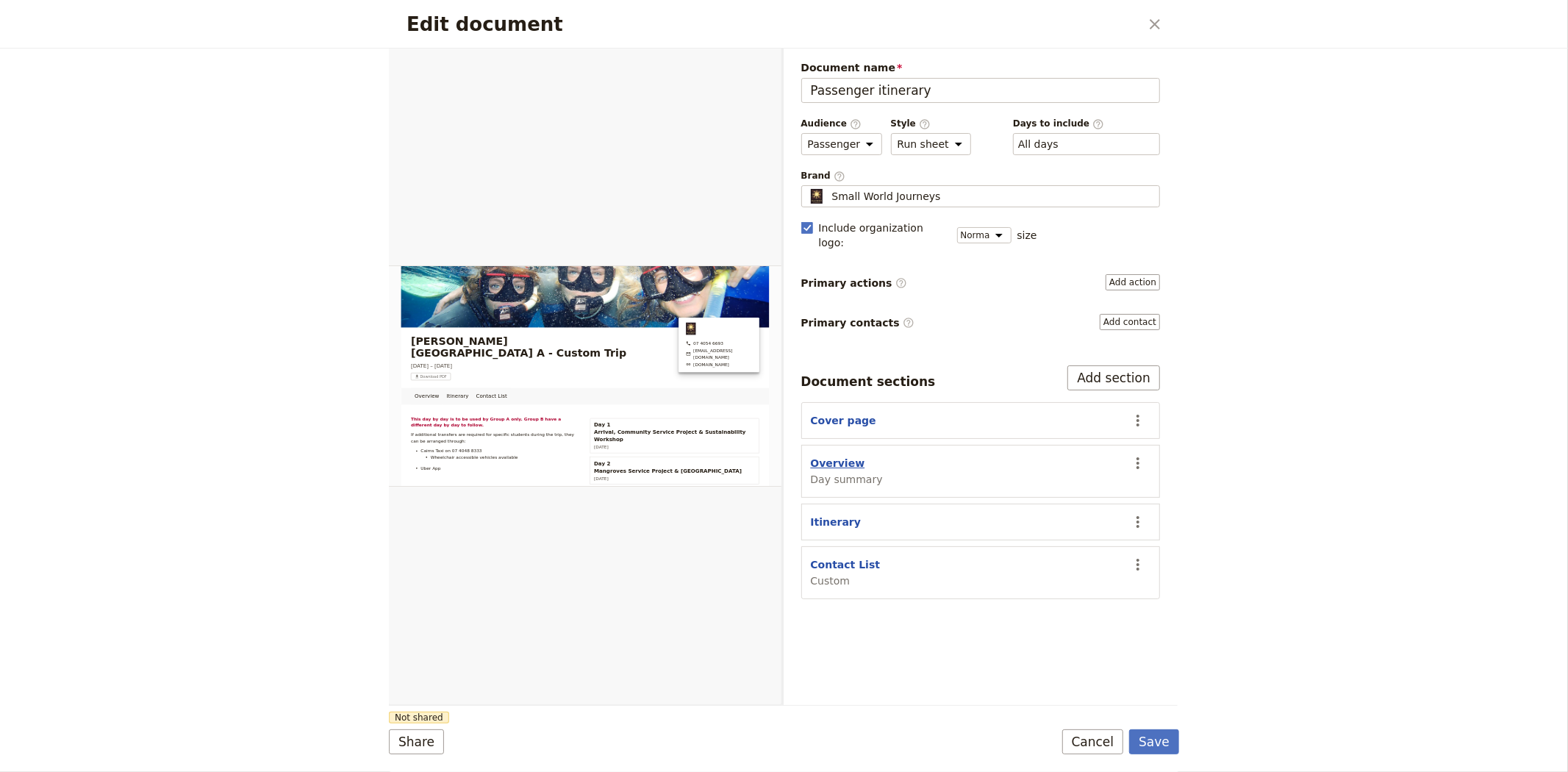
click at [835, 456] on button "Overview" at bounding box center [838, 463] width 54 height 15
select select "DAY_SUMMARY"
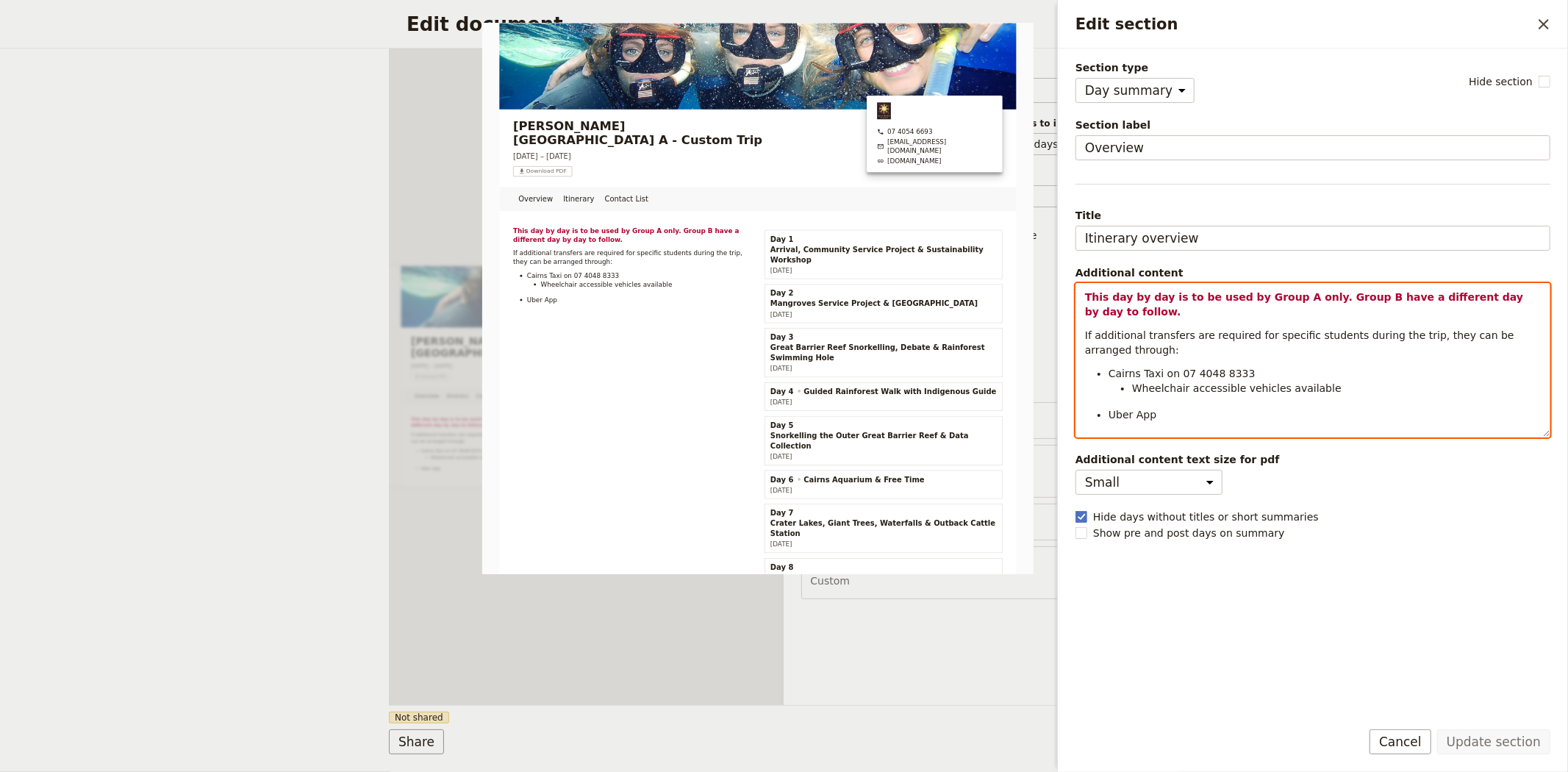
click at [1174, 420] on div "This day by day is to be used by Group A only. Group B have a different day by …" at bounding box center [1313, 360] width 475 height 155
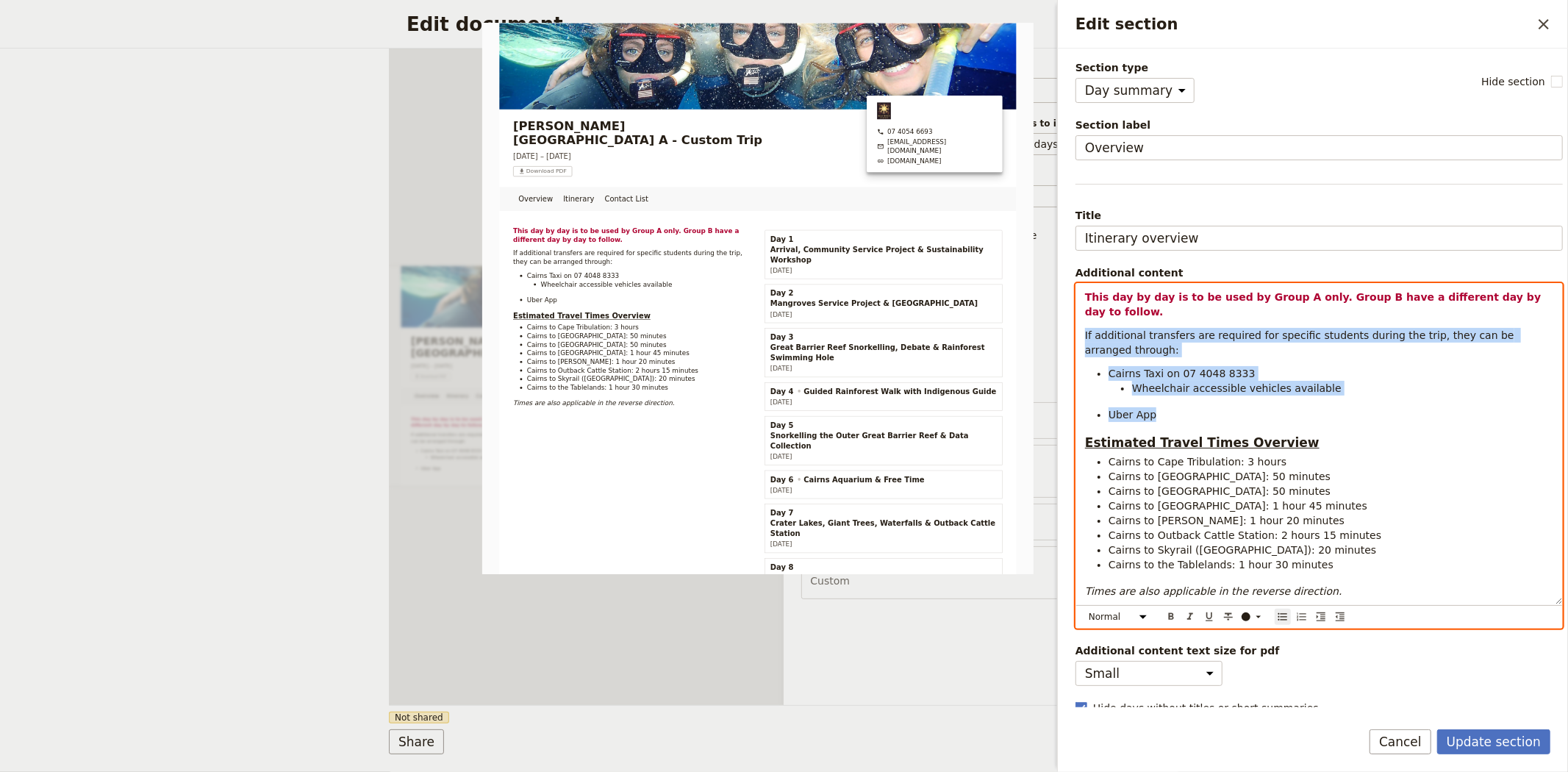
drag, startPoint x: 1156, startPoint y: 402, endPoint x: 1065, endPoint y: 325, distance: 119.2
click at [1065, 325] on div "Section type Cover page Day summary Itinerary Custom Hide section Section label…" at bounding box center [1313, 378] width 510 height 659
copy div "If additional transfers are required for specific students during the trip, the…"
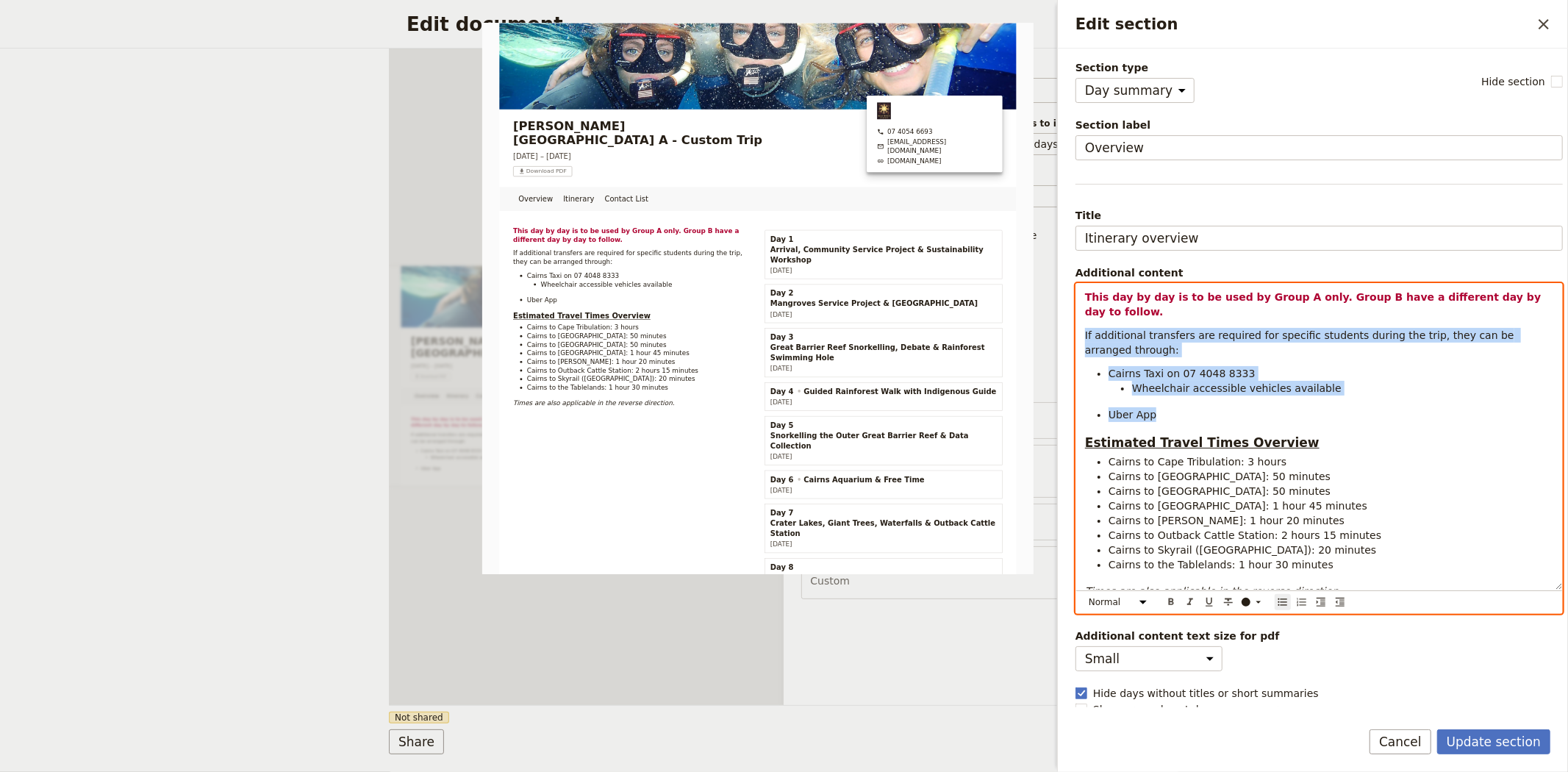
click at [1078, 329] on div "This day by day is to be used by Group A only. Group B have a different day by …" at bounding box center [1319, 437] width 486 height 306
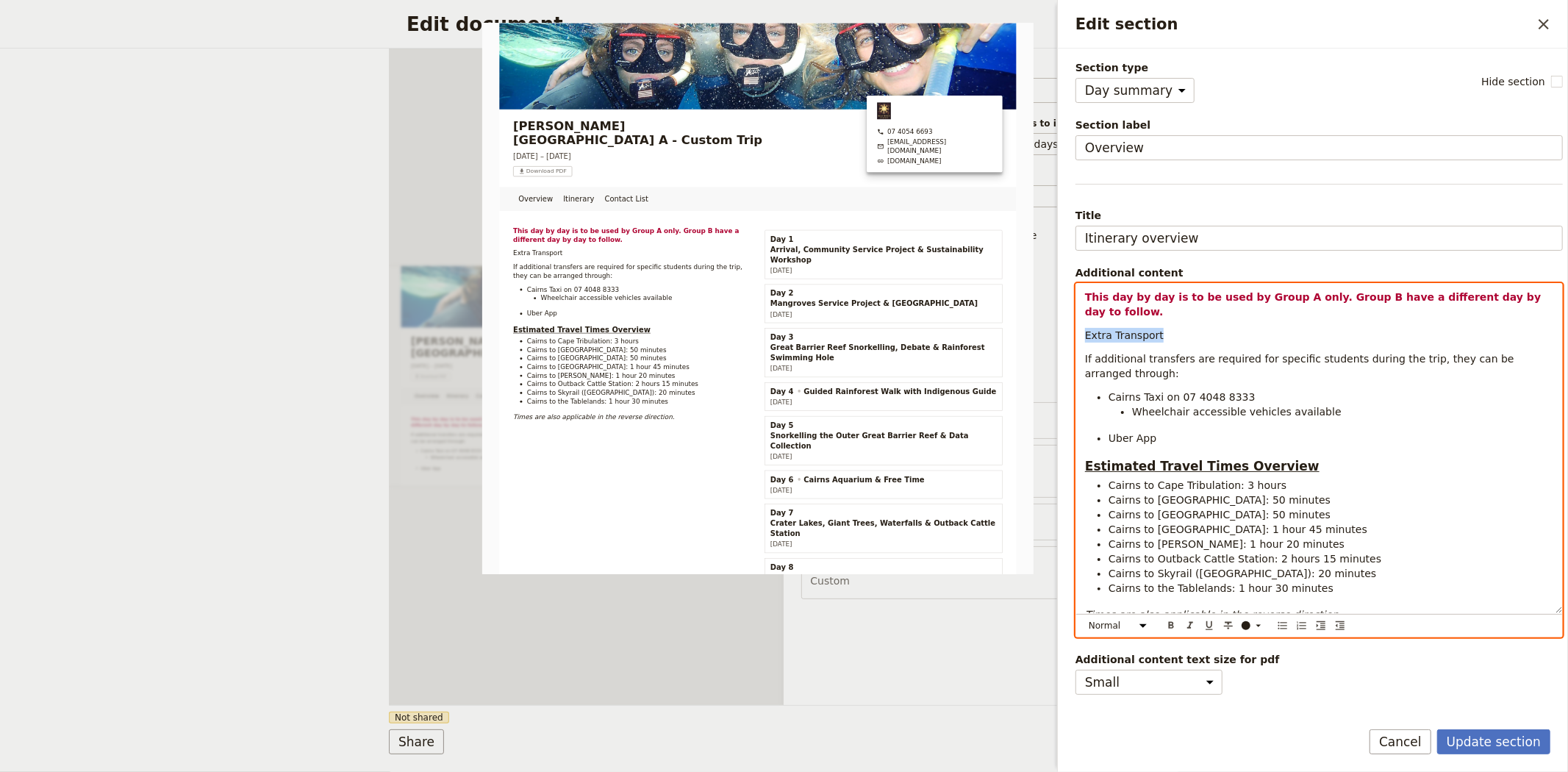
drag, startPoint x: 1193, startPoint y: 322, endPoint x: 1054, endPoint y: 313, distance: 139.3
click at [1054, 313] on div "Edit section ​ Section type Cover page Day summary Itinerary Custom Hide sectio…" at bounding box center [1310, 386] width 514 height 772
click at [1113, 627] on select "Normal Small text Heading 1 Heading 2 Heading 3" at bounding box center [1120, 625] width 70 height 16
click at [1085, 631] on select "Normal Small text Heading 1 Heading 2 Heading 3" at bounding box center [1120, 625] width 70 height 16
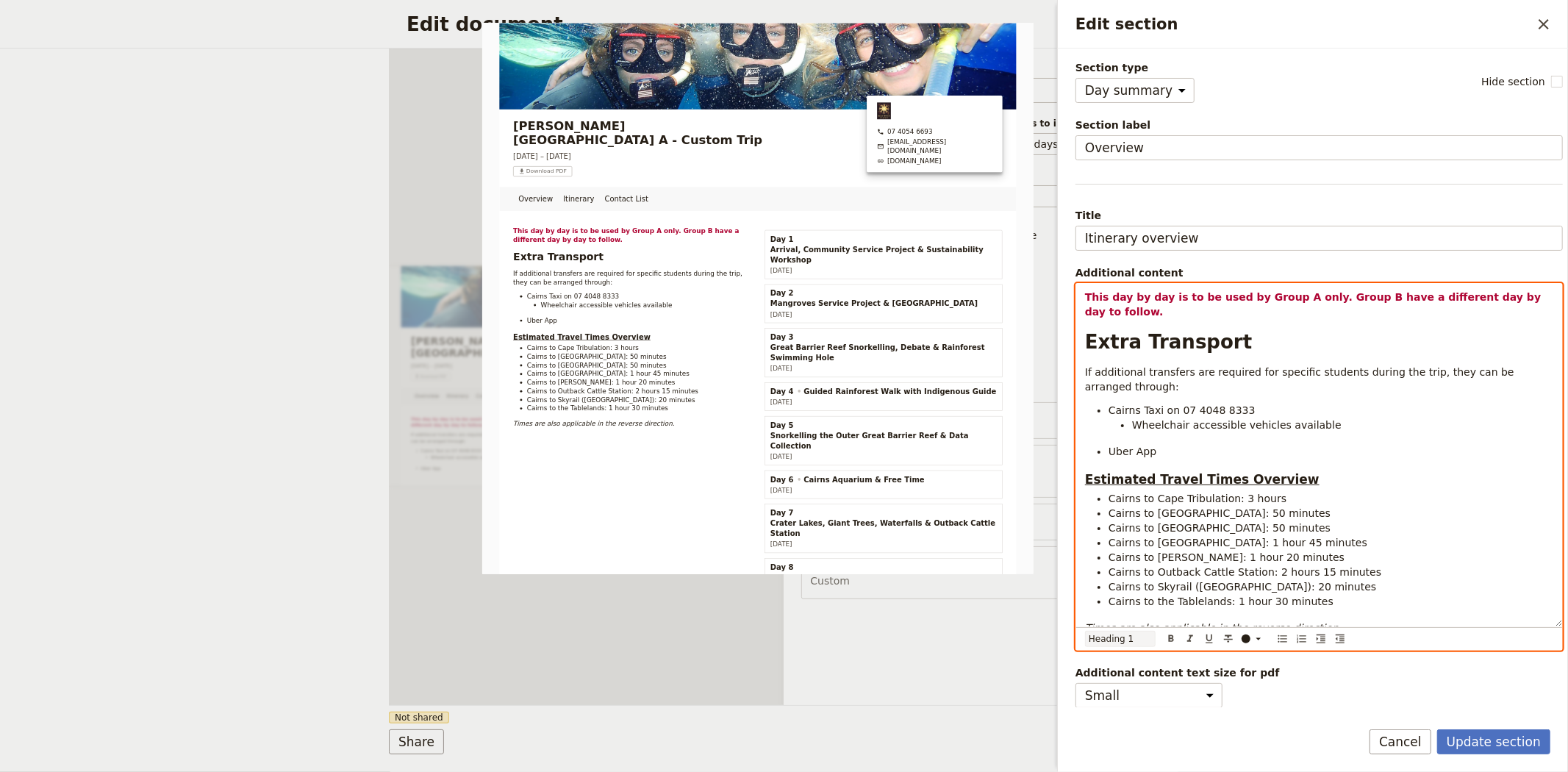
click at [1116, 642] on select "Normal Small text Heading 1 Heading 2 Heading 3" at bounding box center [1120, 638] width 70 height 16
click at [1085, 631] on select "Normal Small text Heading 1 Heading 2 Heading 3" at bounding box center [1120, 638] width 70 height 16
click at [1116, 647] on div "Normal Small text Heading 1 Heading 2 Heading 3 ​ ​ ​ ​ ​ ​ ​ ​ ​" at bounding box center [1319, 638] width 480 height 19
click at [1116, 640] on select "Normal Small text Heading 1 Heading 2 Heading 3" at bounding box center [1120, 638] width 70 height 16
click at [1085, 631] on select "Normal Small text Heading 1 Heading 2 Heading 3" at bounding box center [1120, 638] width 70 height 16
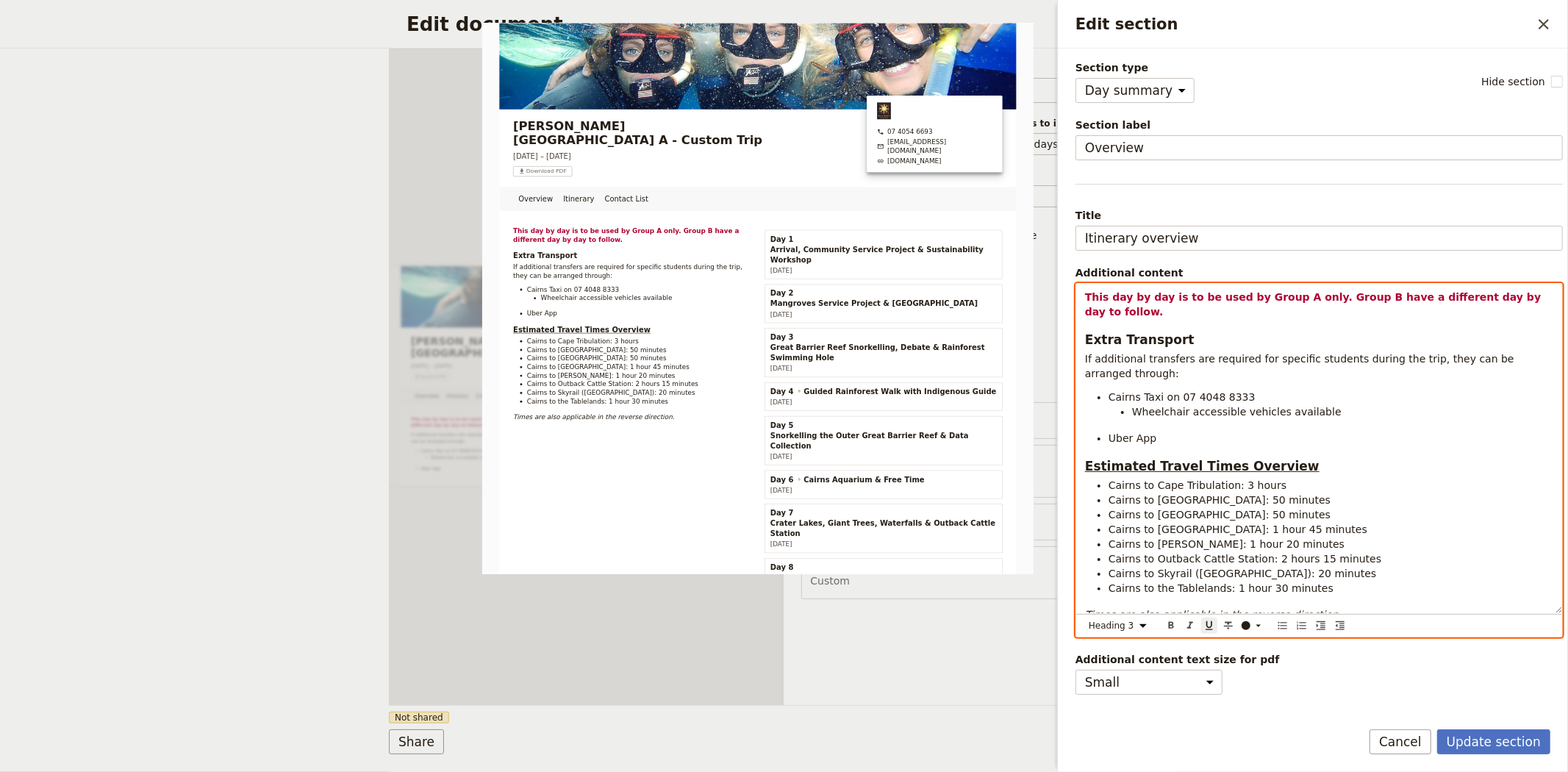
click at [1152, 459] on span "Estimated Travel Times Overview" at bounding box center [1202, 467] width 234 height 15
drag, startPoint x: 1172, startPoint y: 330, endPoint x: 1060, endPoint y: 326, distance: 112.1
click at [1060, 326] on div "Section type Cover page Day summary Itinerary Custom Hide section Section label…" at bounding box center [1313, 378] width 510 height 659
click at [1208, 621] on icon "Format underline" at bounding box center [1209, 626] width 12 height 12
click at [1175, 412] on ul "Cairns Taxi on 07 4048 8333 Wheelchair accessible vehicles available Uber App" at bounding box center [1319, 417] width 468 height 56
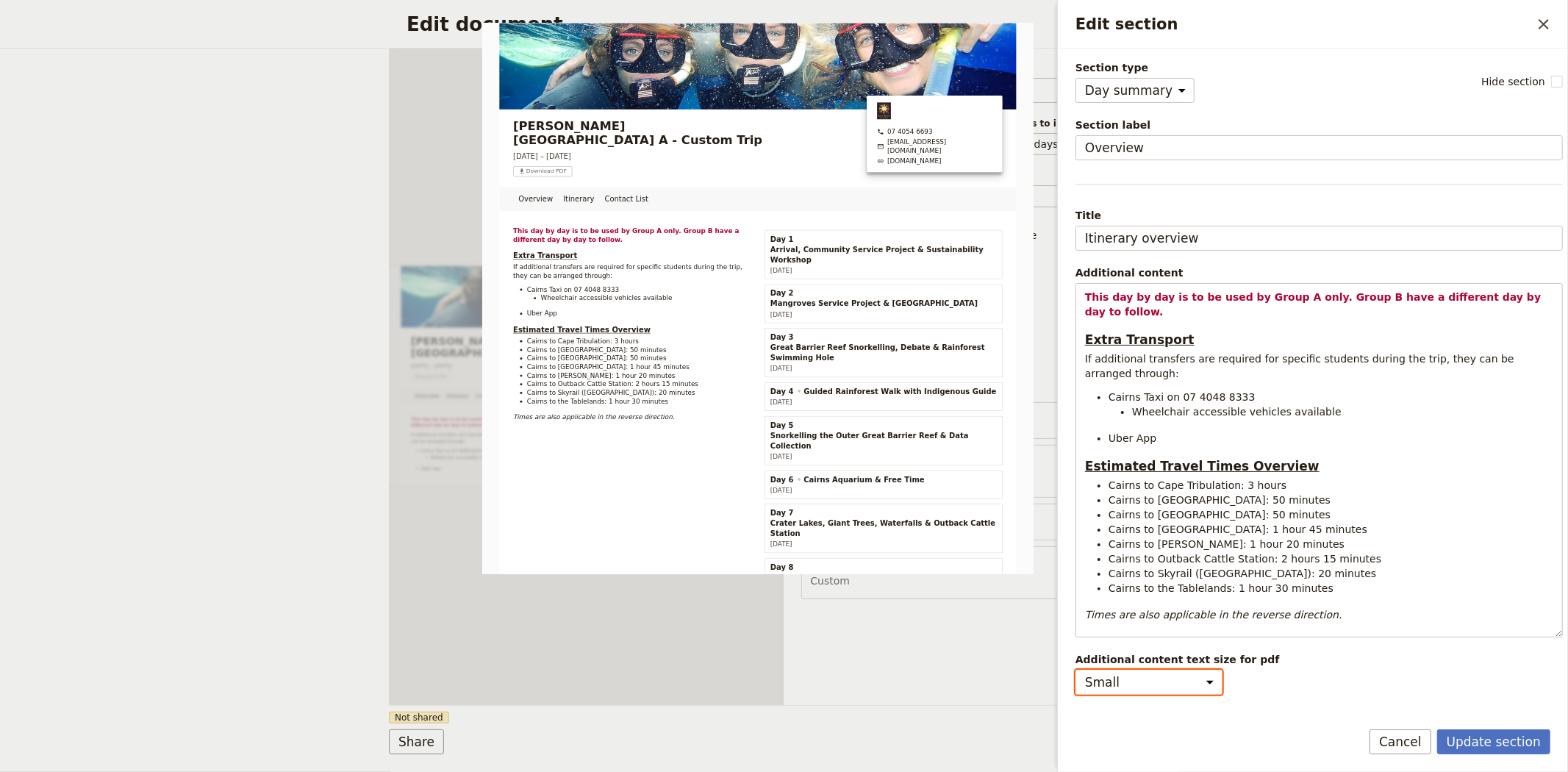
click at [1174, 688] on select "Small Medium" at bounding box center [1149, 683] width 147 height 25
click at [1331, 660] on span "Additional content text size for pdf" at bounding box center [1319, 660] width 488 height 15
click at [1223, 670] on select "Small Medium" at bounding box center [1149, 683] width 147 height 25
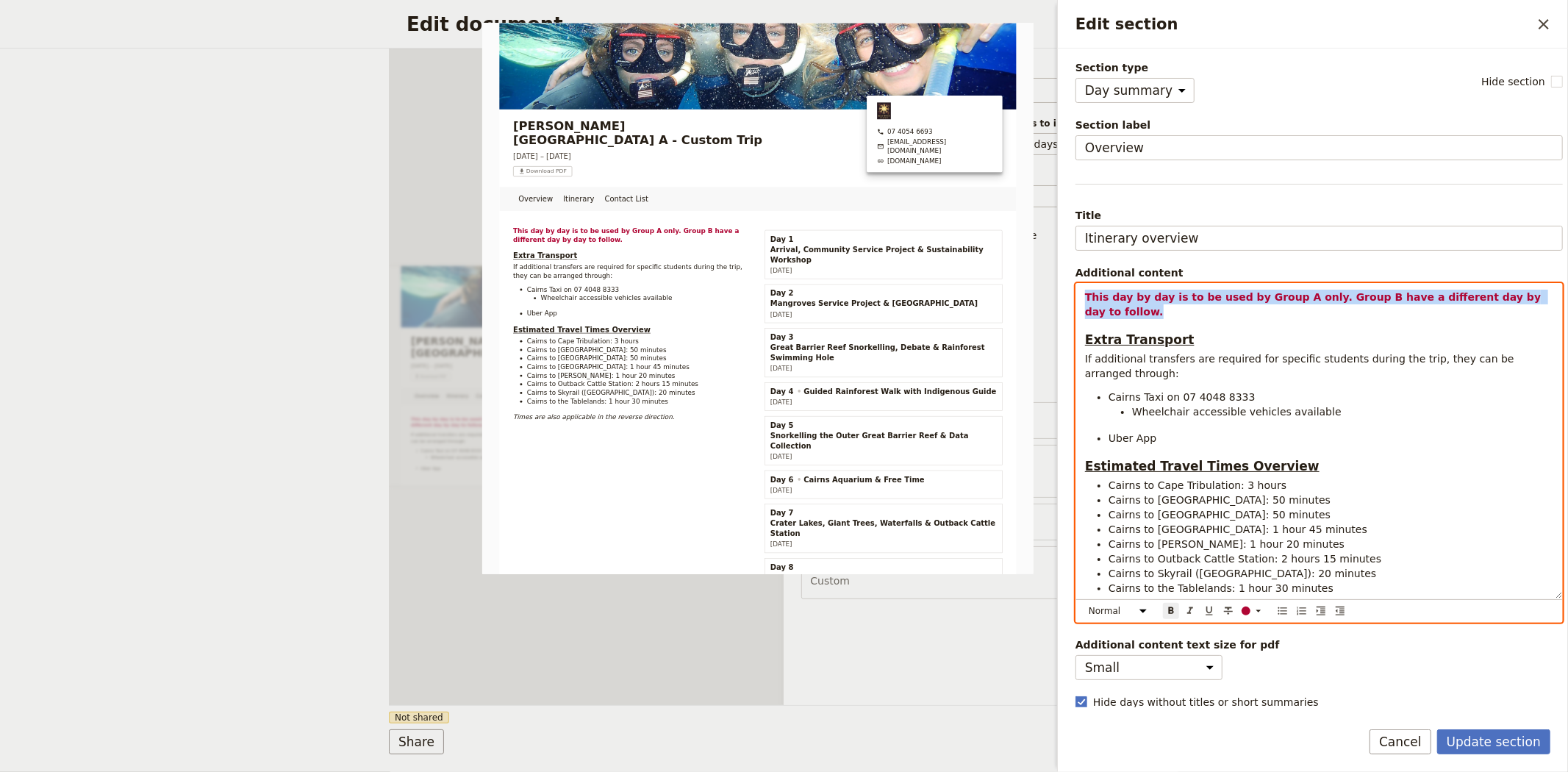
drag, startPoint x: 1548, startPoint y: 299, endPoint x: 1047, endPoint y: 289, distance: 501.1
click at [1047, 289] on body "Fieldbook ​ ​ Fieldbook ​ ​ Packages ​ Departures ​ Bookings ​ Customers ​ Staf…" at bounding box center [784, 386] width 1568 height 772
copy strong "This day by day is to be used by Group A only. Group B have a different day by …"
click at [1145, 294] on strong "This day by day is to be used by Group A only. Group B have a different day by …" at bounding box center [1314, 304] width 459 height 27
drag, startPoint x: 1539, startPoint y: 298, endPoint x: 1071, endPoint y: 289, distance: 468.1
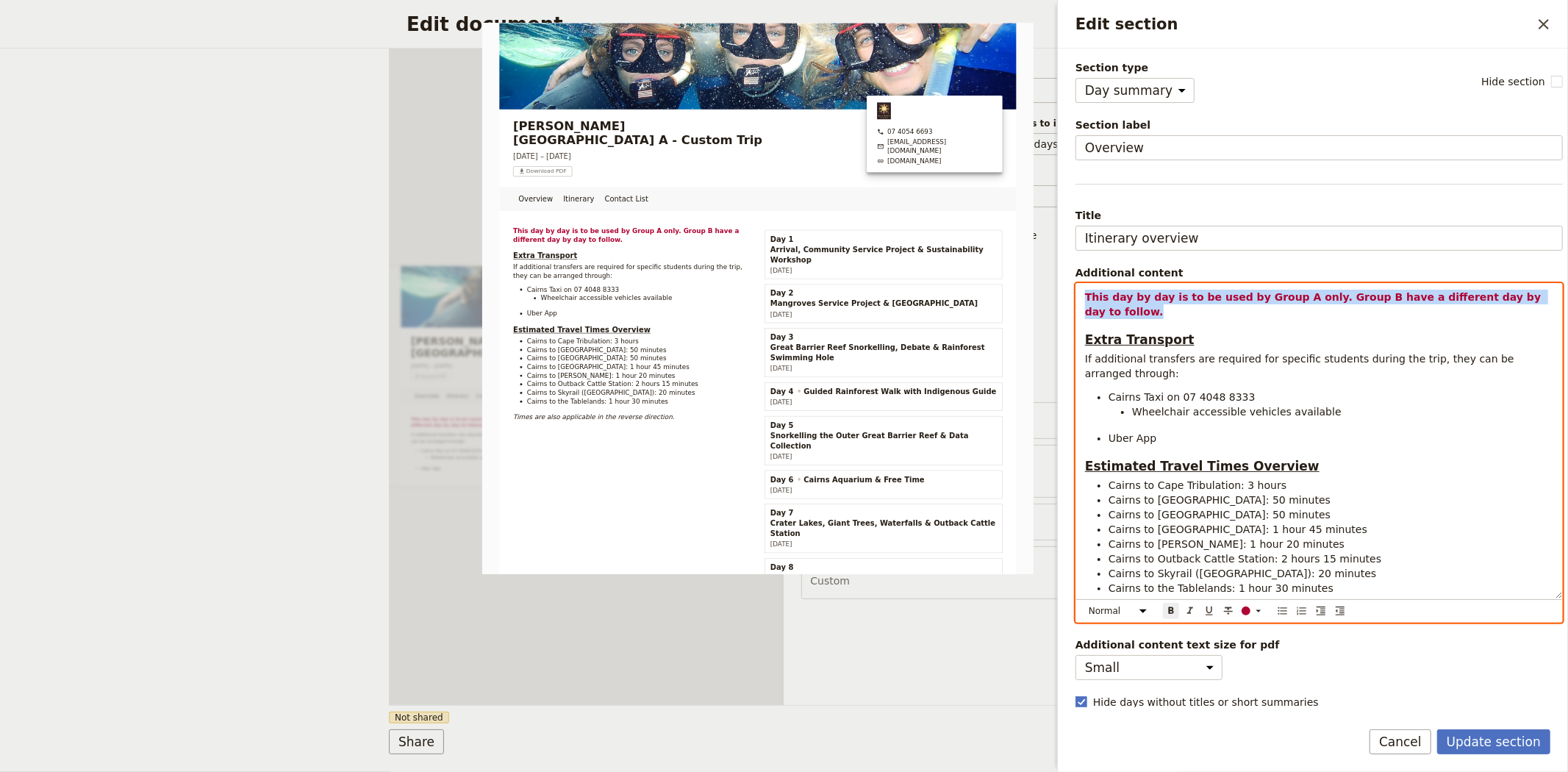
click at [1071, 289] on div "Section type Cover page Day summary Itinerary Custom Hide section Section label…" at bounding box center [1313, 378] width 510 height 659
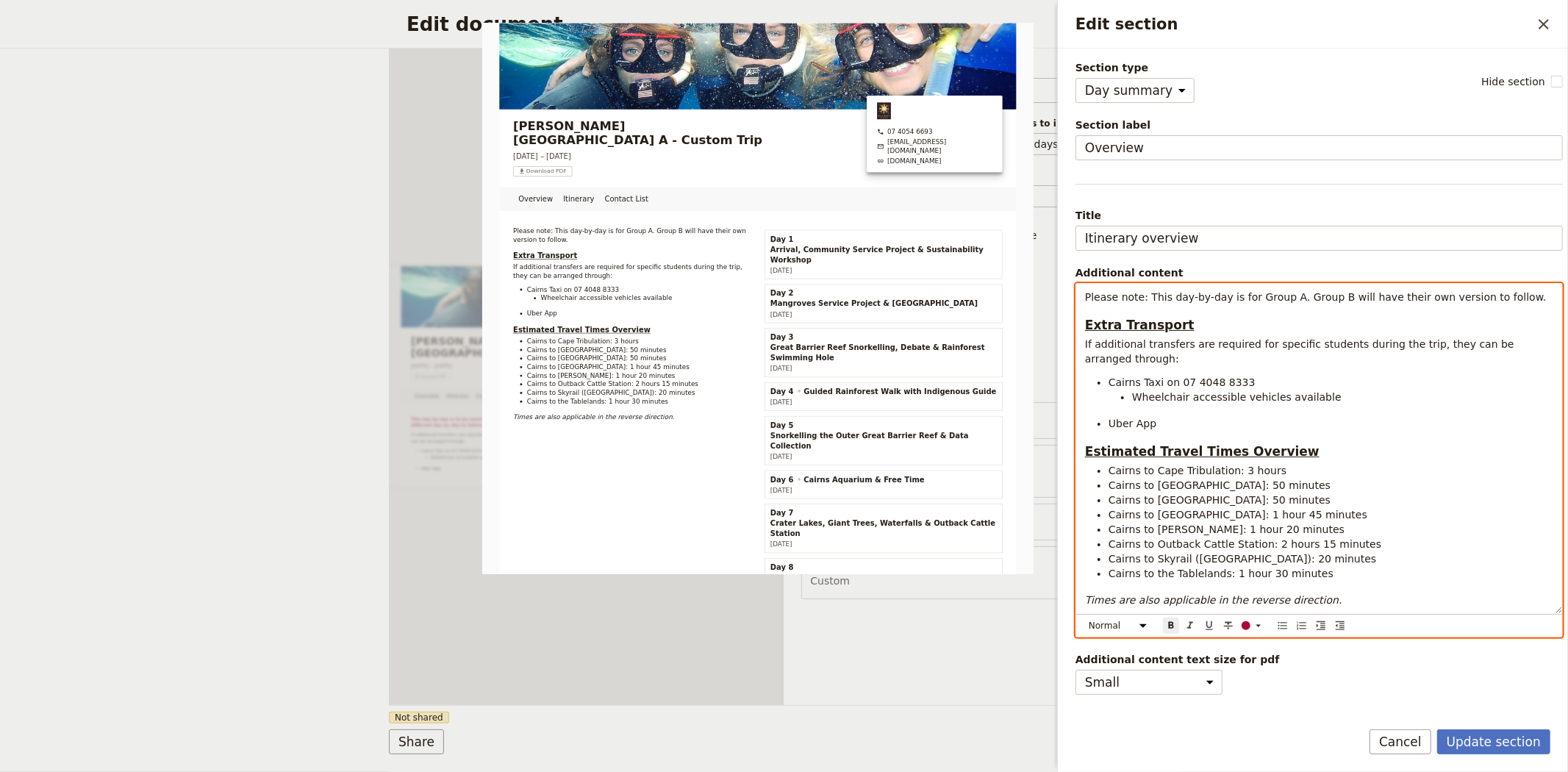
click at [1334, 297] on span "Please note: This day-by-day is for Group A. Group B will have their own versio…" at bounding box center [1315, 297] width 462 height 12
drag, startPoint x: 1454, startPoint y: 305, endPoint x: 1069, endPoint y: 268, distance: 386.8
click at [1069, 268] on div "Section type Cover page Day summary Itinerary Custom Hide section Section label…" at bounding box center [1313, 378] width 510 height 659
click at [1107, 625] on select "Normal Small text Heading 1 Heading 2 Heading 3" at bounding box center [1120, 625] width 70 height 16
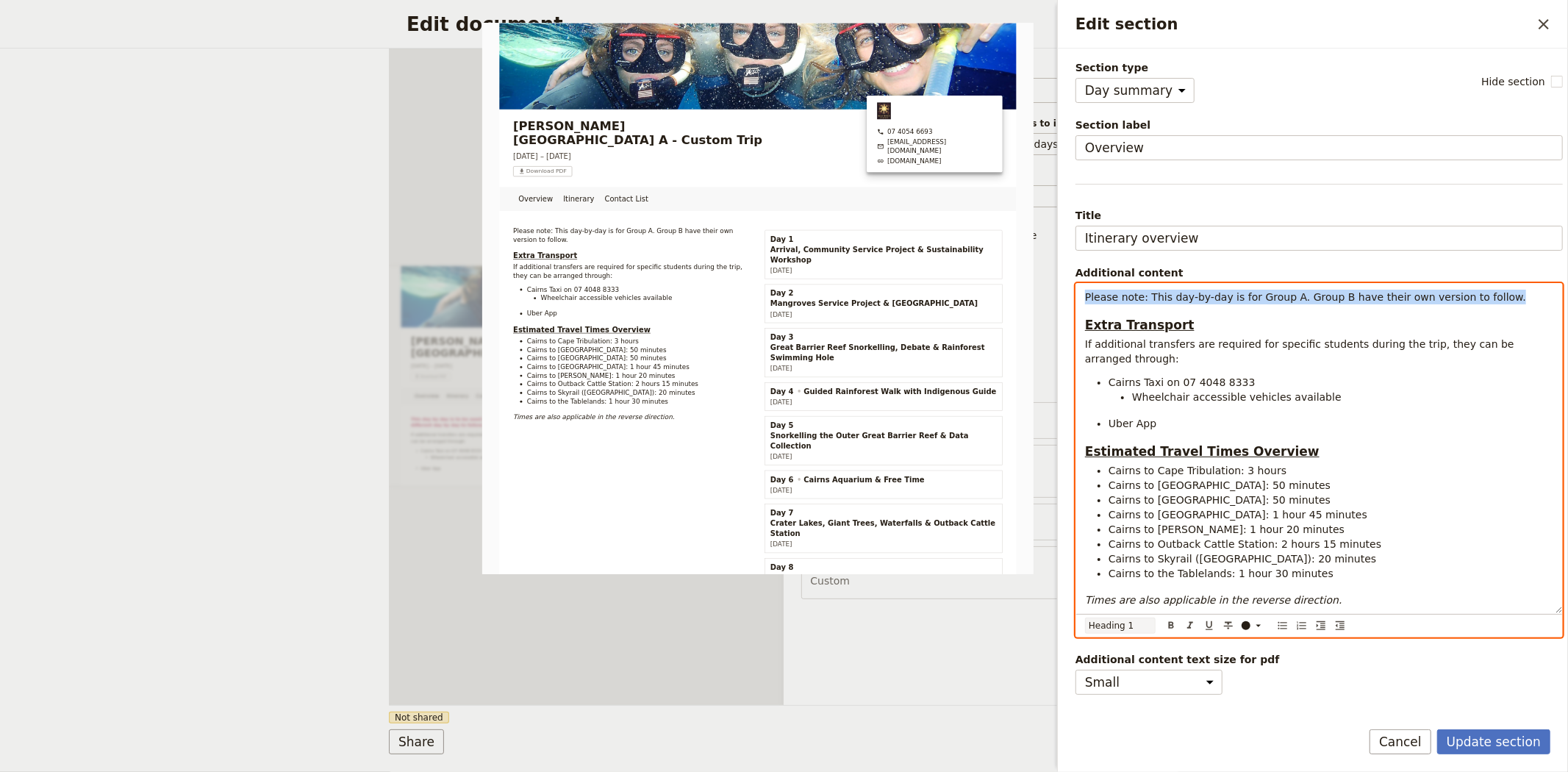
click at [1085, 634] on select "Normal Small text Heading 1 Heading 2 Heading 3" at bounding box center [1120, 625] width 70 height 16
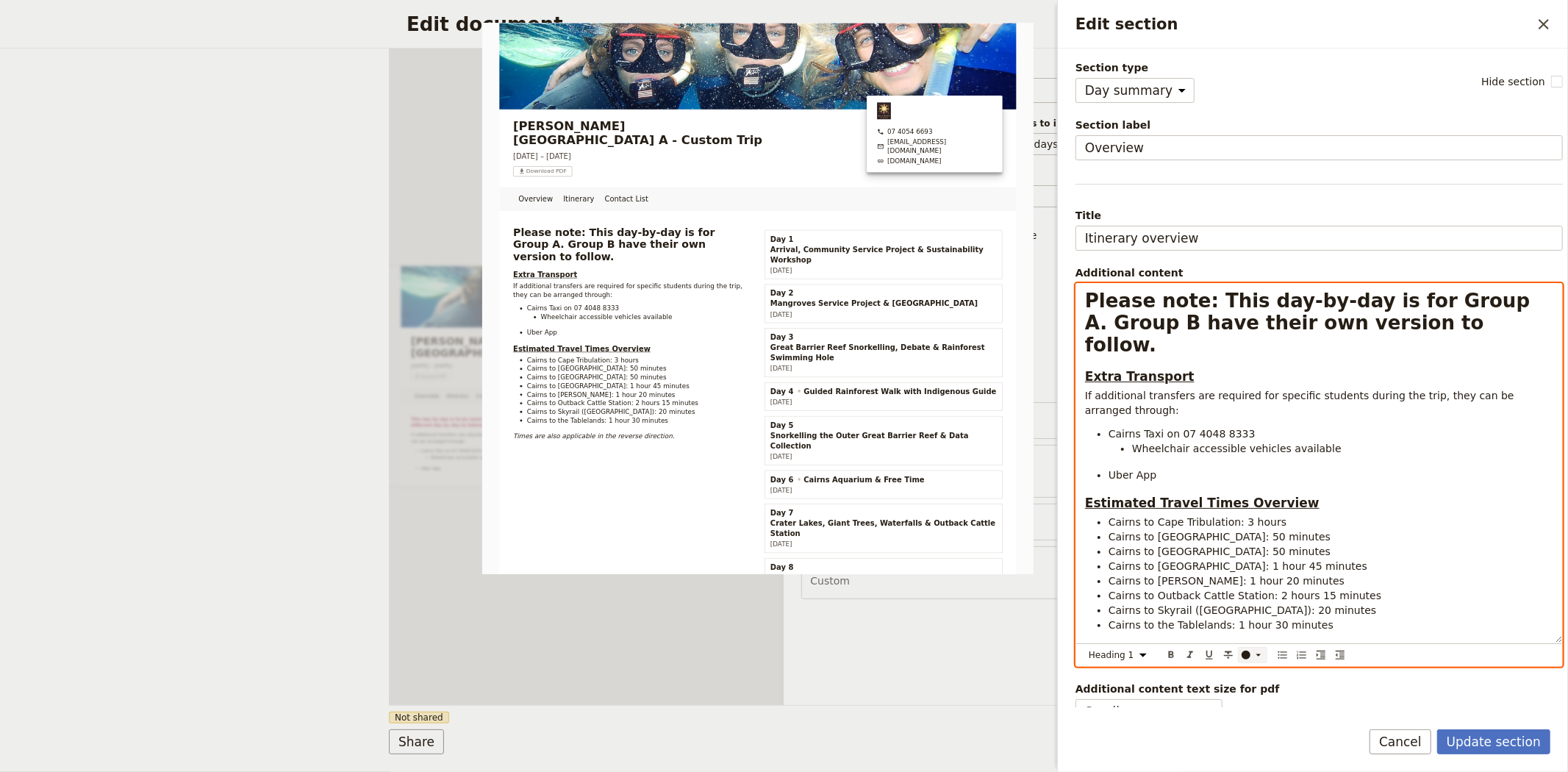
click at [1250, 656] on div "Edit section" at bounding box center [1246, 655] width 9 height 9
click at [1249, 696] on div "button" at bounding box center [1247, 691] width 9 height 9
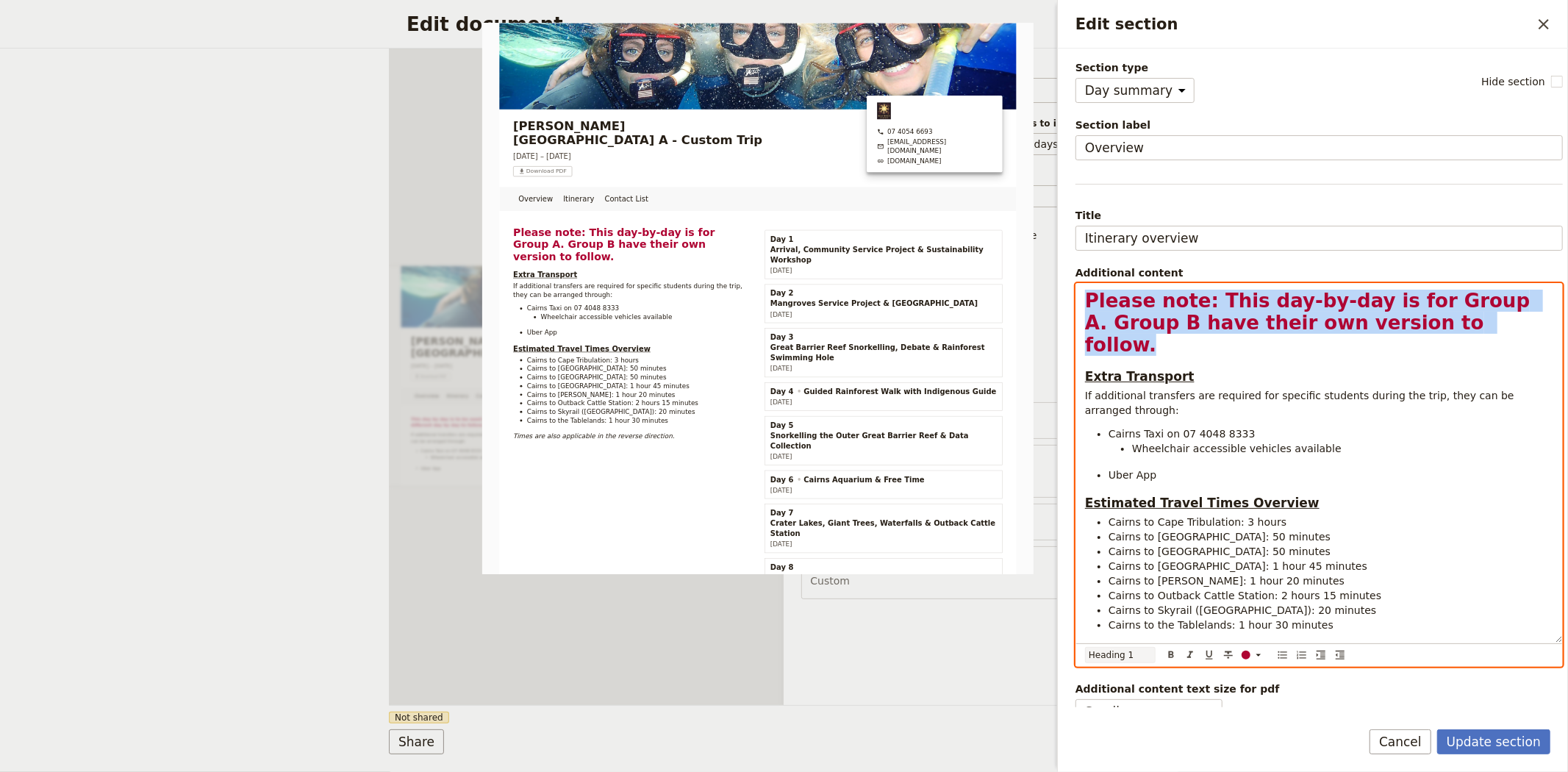
click at [1114, 654] on select "Normal Small text Heading 1 Heading 2 Heading 3" at bounding box center [1120, 655] width 70 height 16
click at [1085, 647] on select "Normal Small text Heading 1 Heading 2 Heading 3" at bounding box center [1120, 655] width 70 height 16
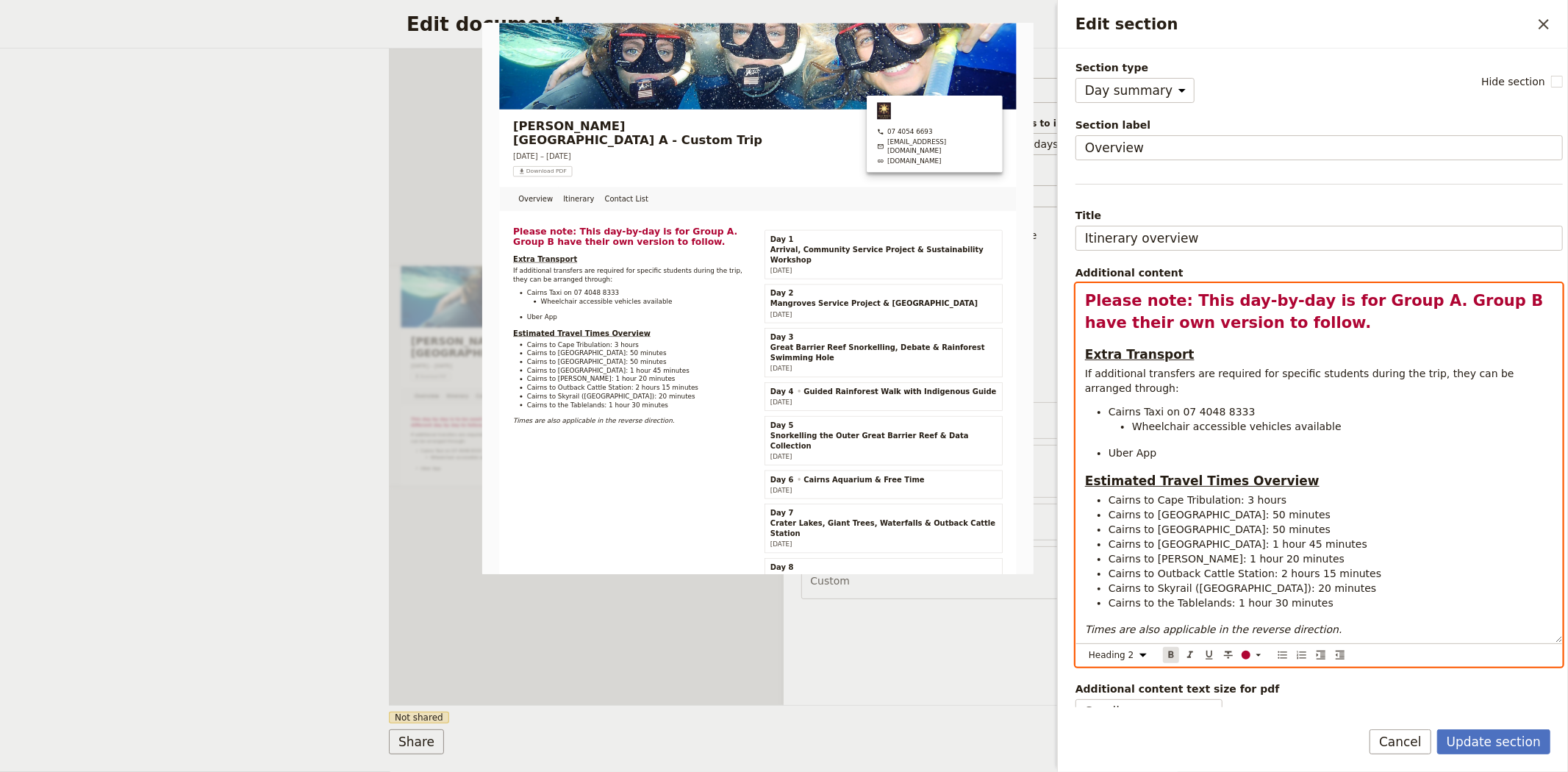
click at [1177, 652] on icon "Format bold" at bounding box center [1171, 655] width 12 height 12
click at [1187, 324] on strong "Please note: This day-by-day is for Group A. Group B have their own version to …" at bounding box center [1316, 311] width 464 height 39
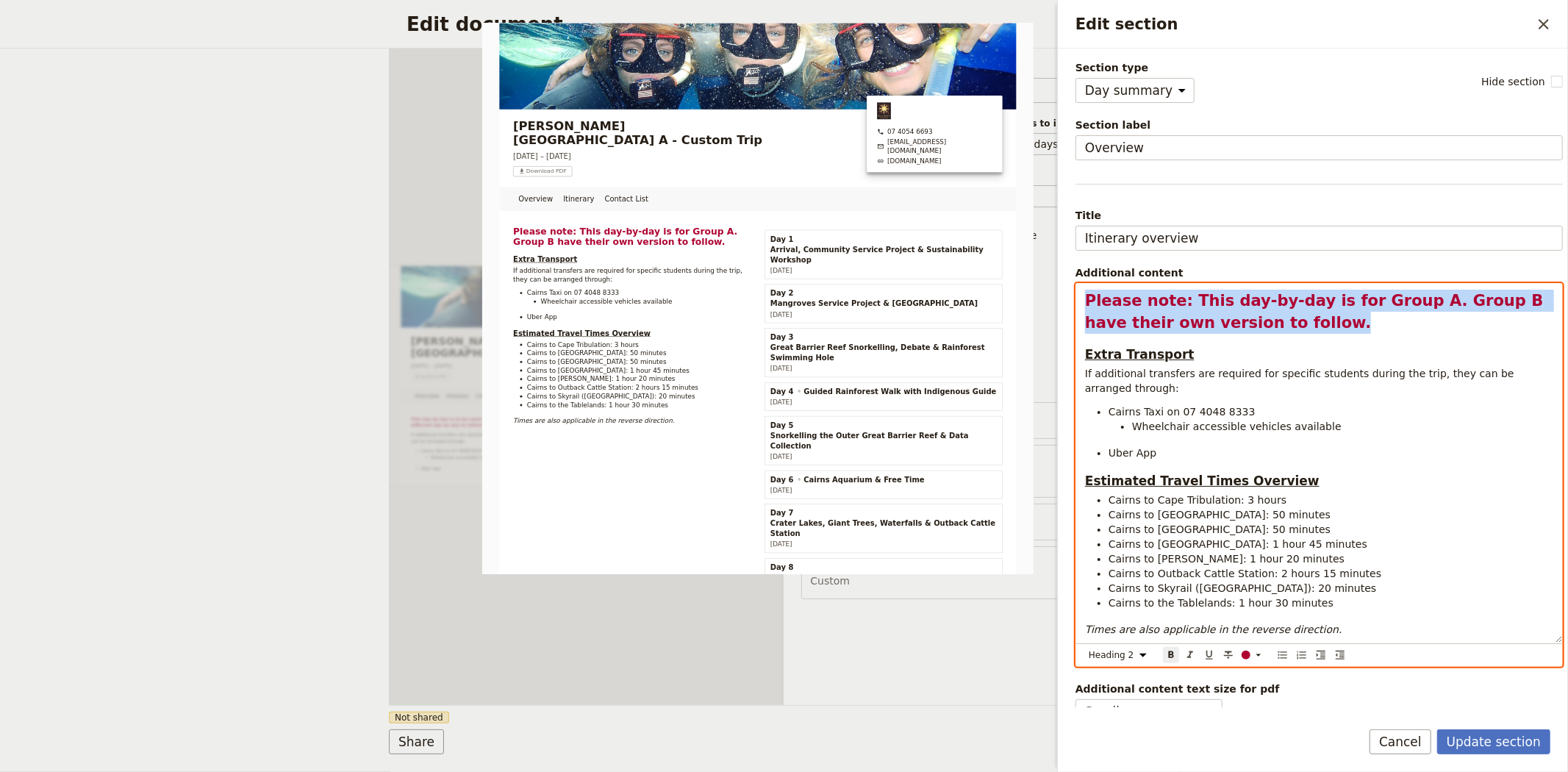
drag, startPoint x: 1318, startPoint y: 329, endPoint x: 1070, endPoint y: 285, distance: 251.9
click at [1070, 285] on div "Section type Cover page Day summary Itinerary Custom Hide section Section label…" at bounding box center [1313, 378] width 510 height 659
copy strong "Please note: This day-by-day is for Group A. Group B have their own version to …"
select select "h3"
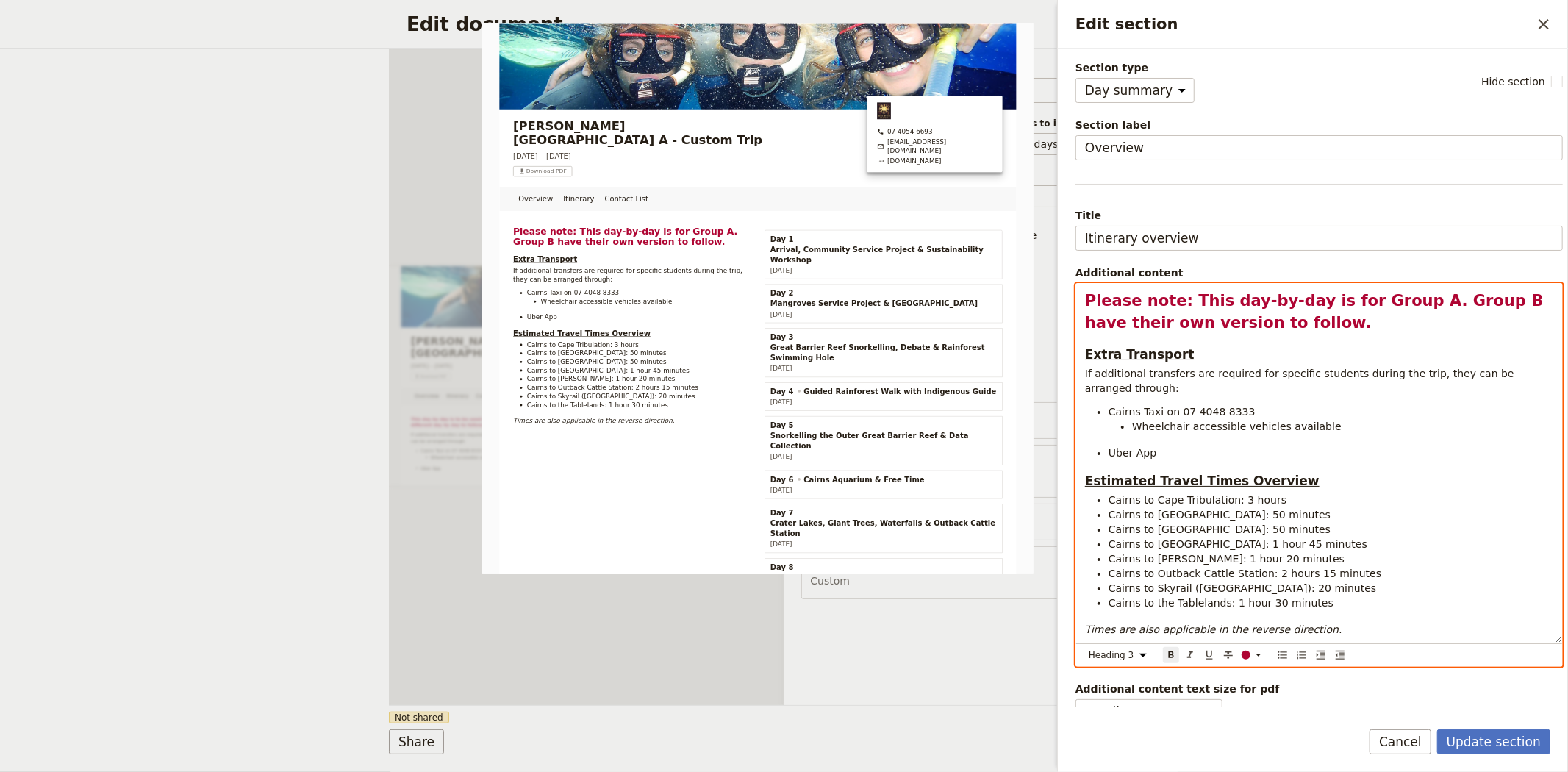
click at [1381, 347] on h3 "Extra Transport" at bounding box center [1319, 354] width 468 height 18
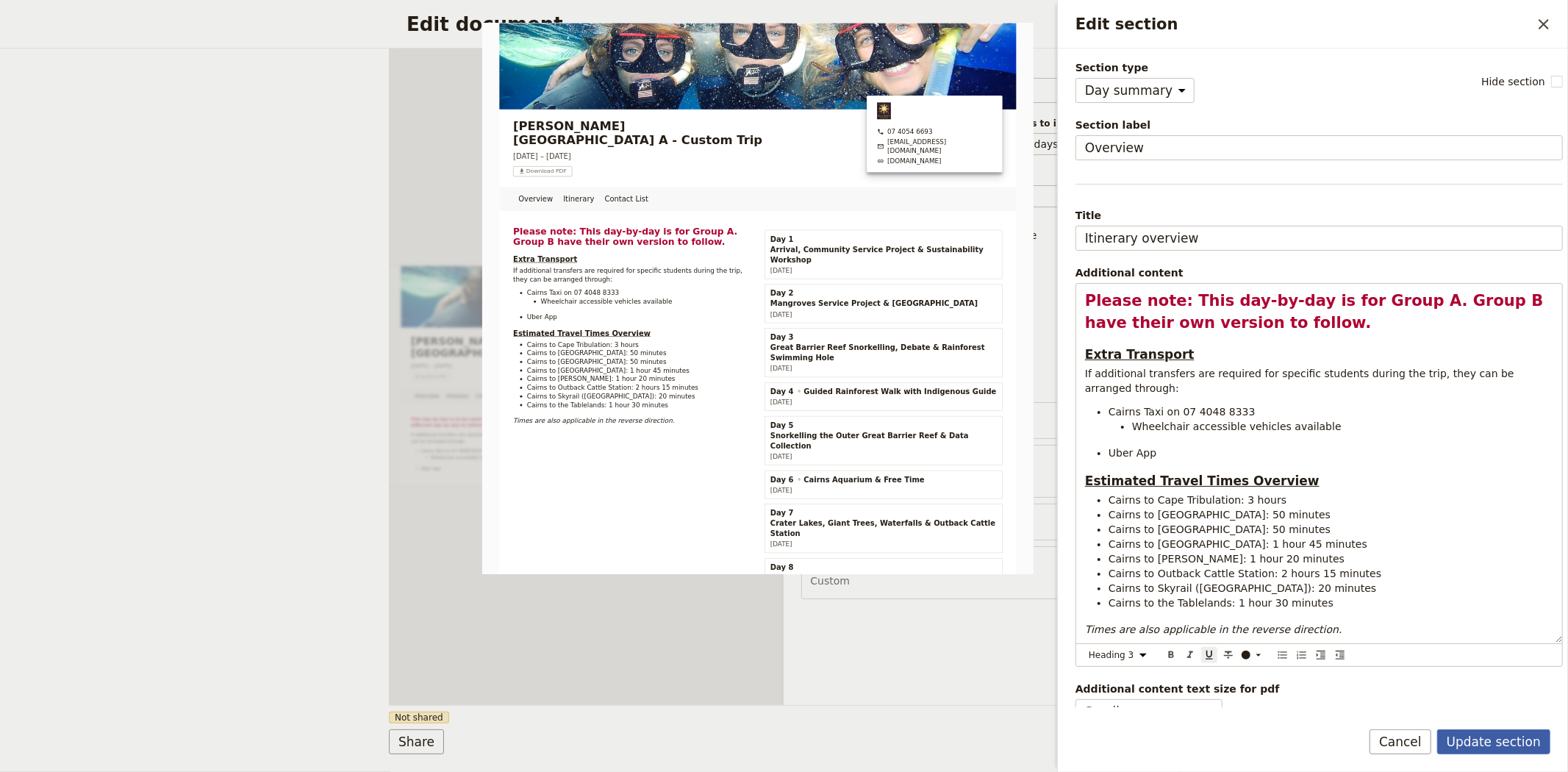
click at [1504, 737] on button "Update section" at bounding box center [1494, 742] width 113 height 25
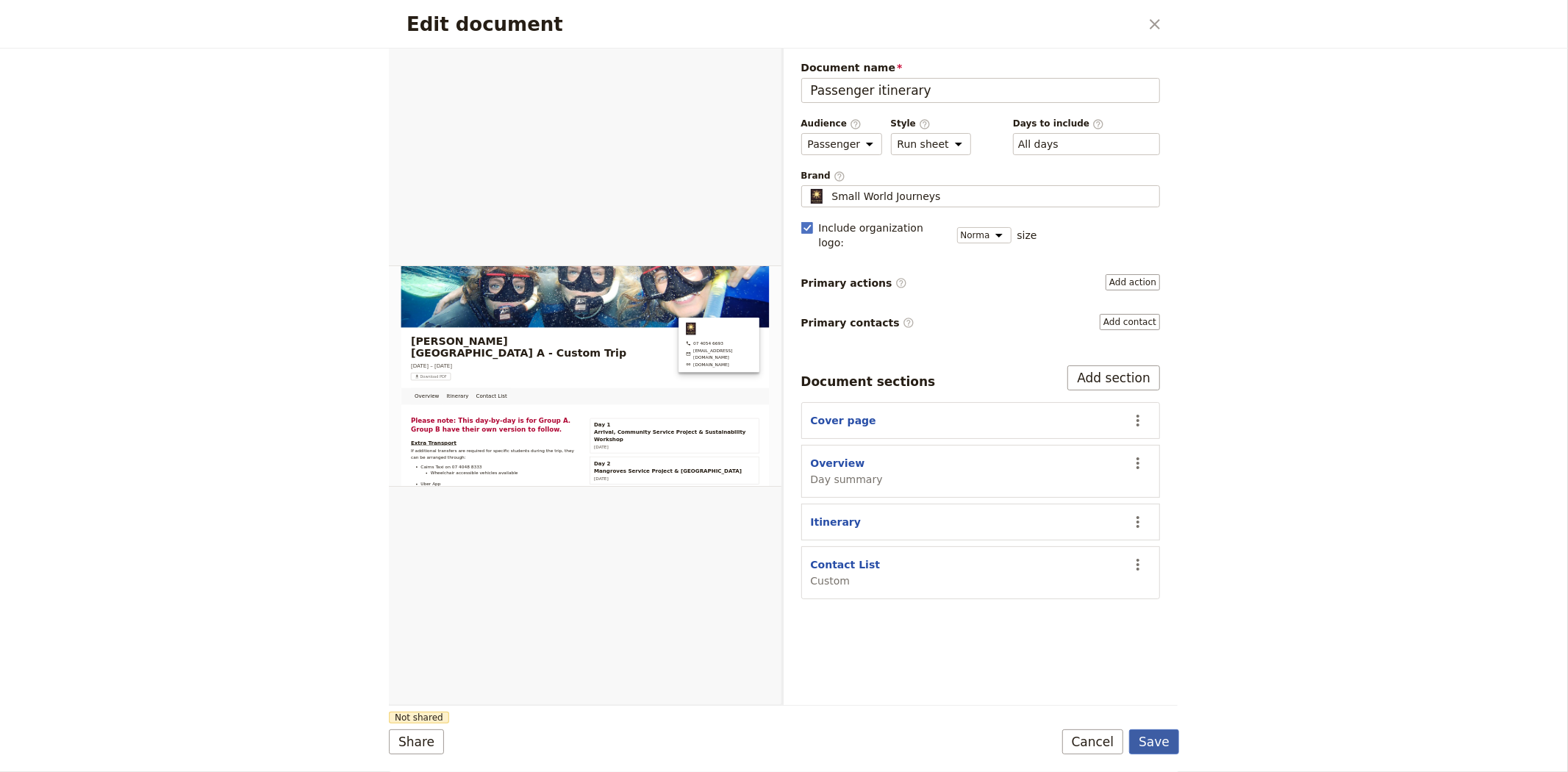
click at [1157, 741] on button "Save" at bounding box center [1154, 742] width 50 height 25
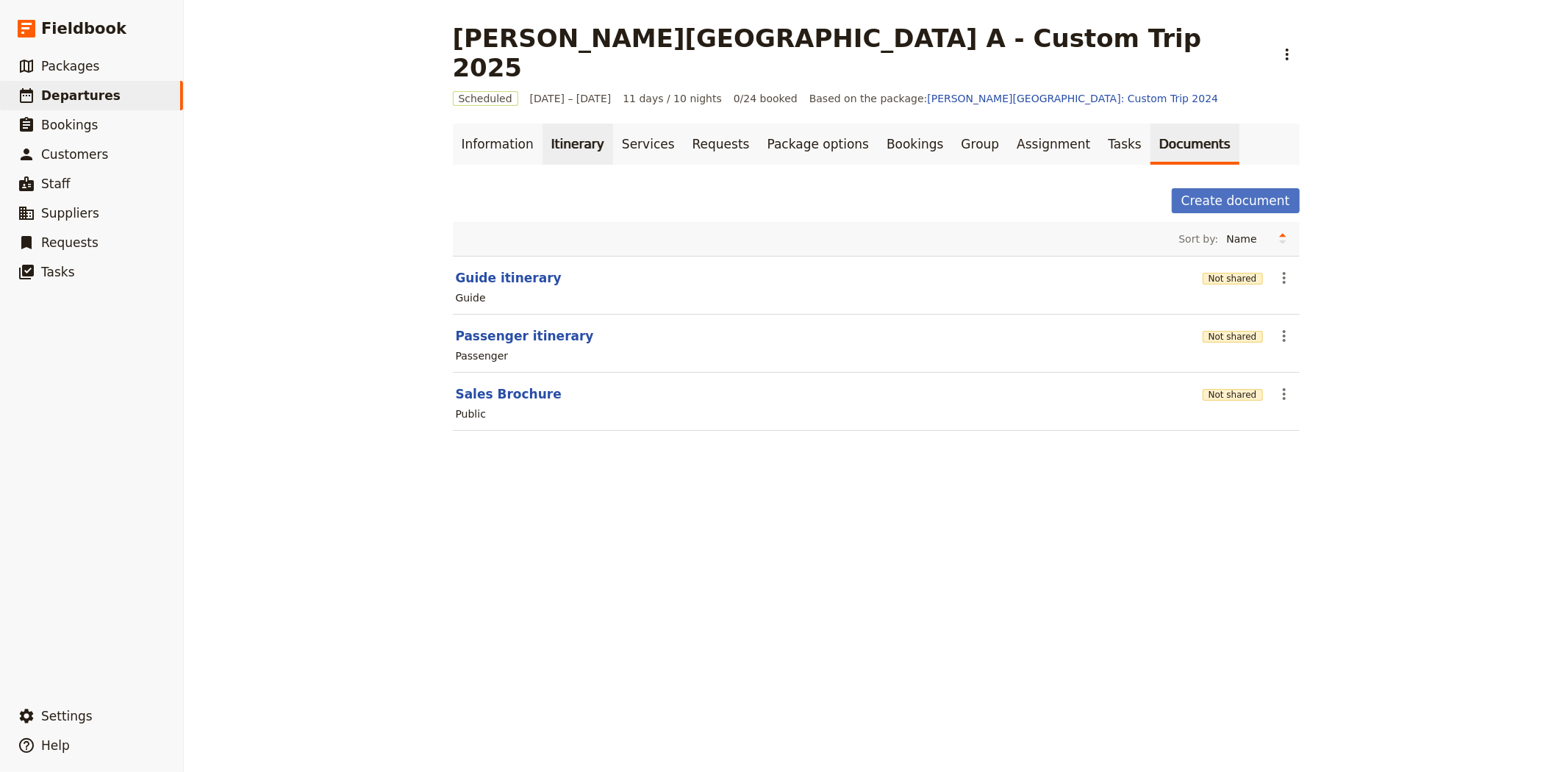
click at [543, 124] on link "Itinerary" at bounding box center [578, 144] width 70 height 41
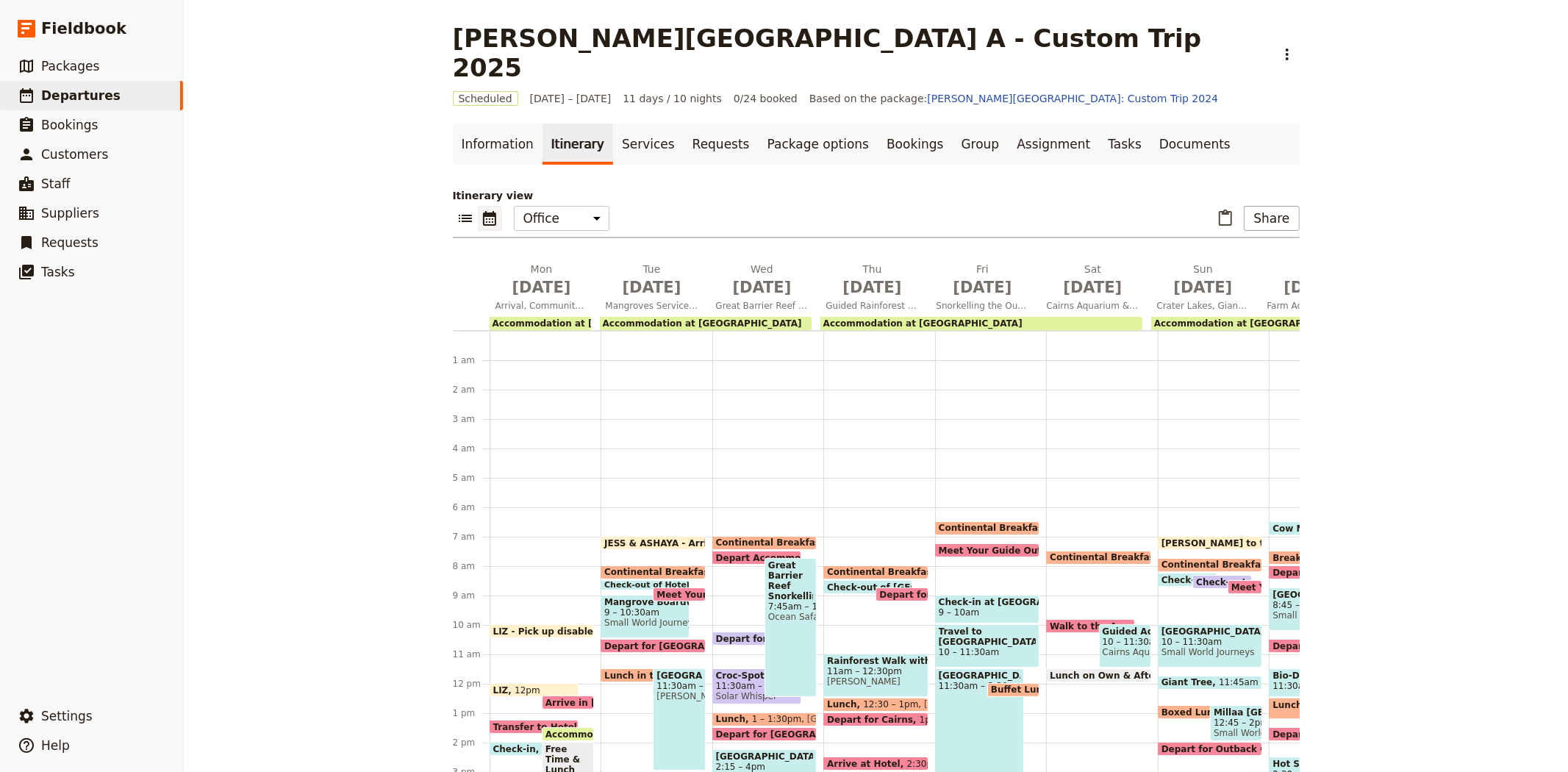
scroll to position [176, 0]
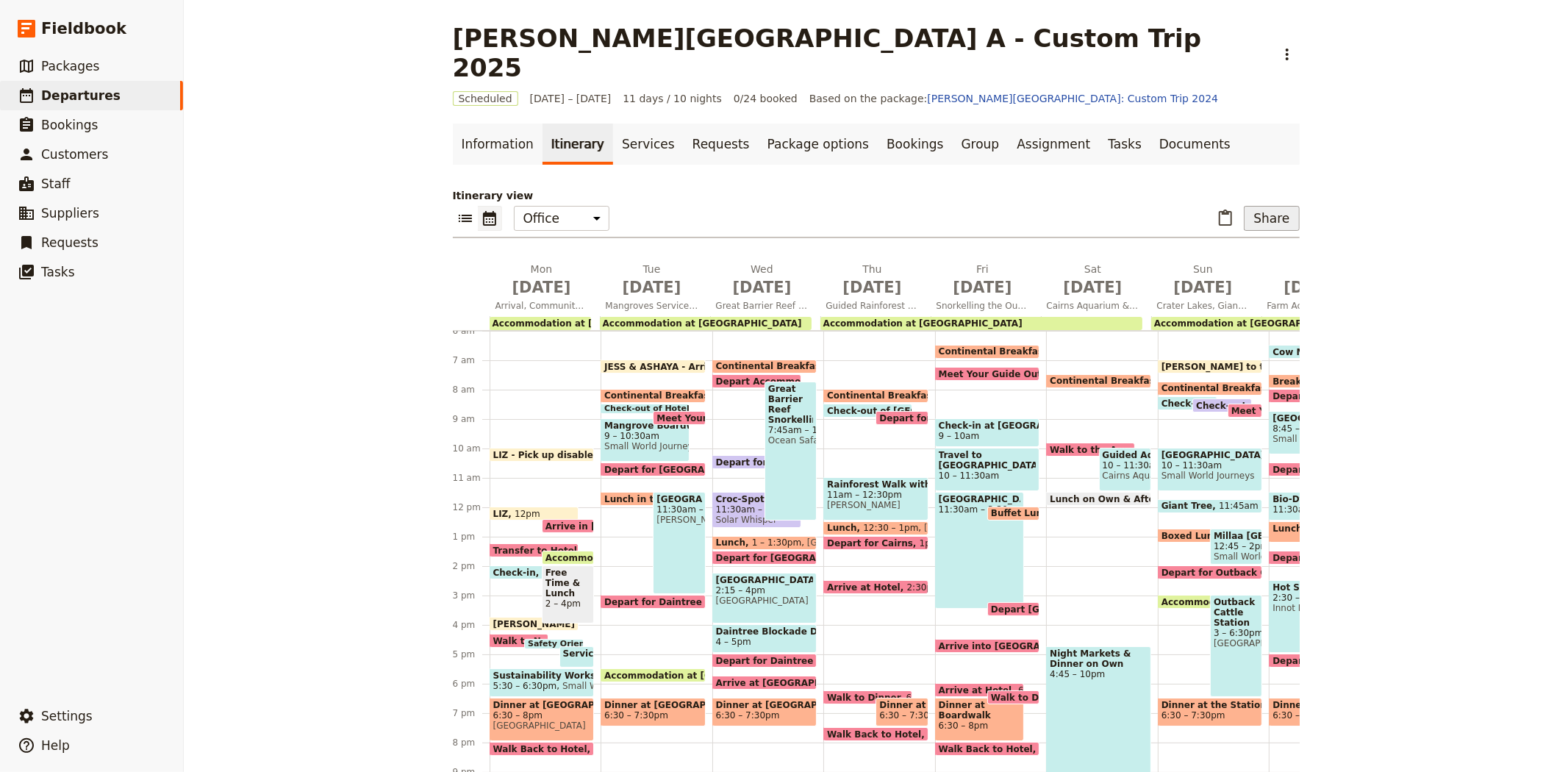
click at [1285, 206] on button "Share" at bounding box center [1271, 218] width 55 height 25
click at [1233, 246] on span "Passenger itinerary" at bounding box center [1233, 242] width 100 height 15
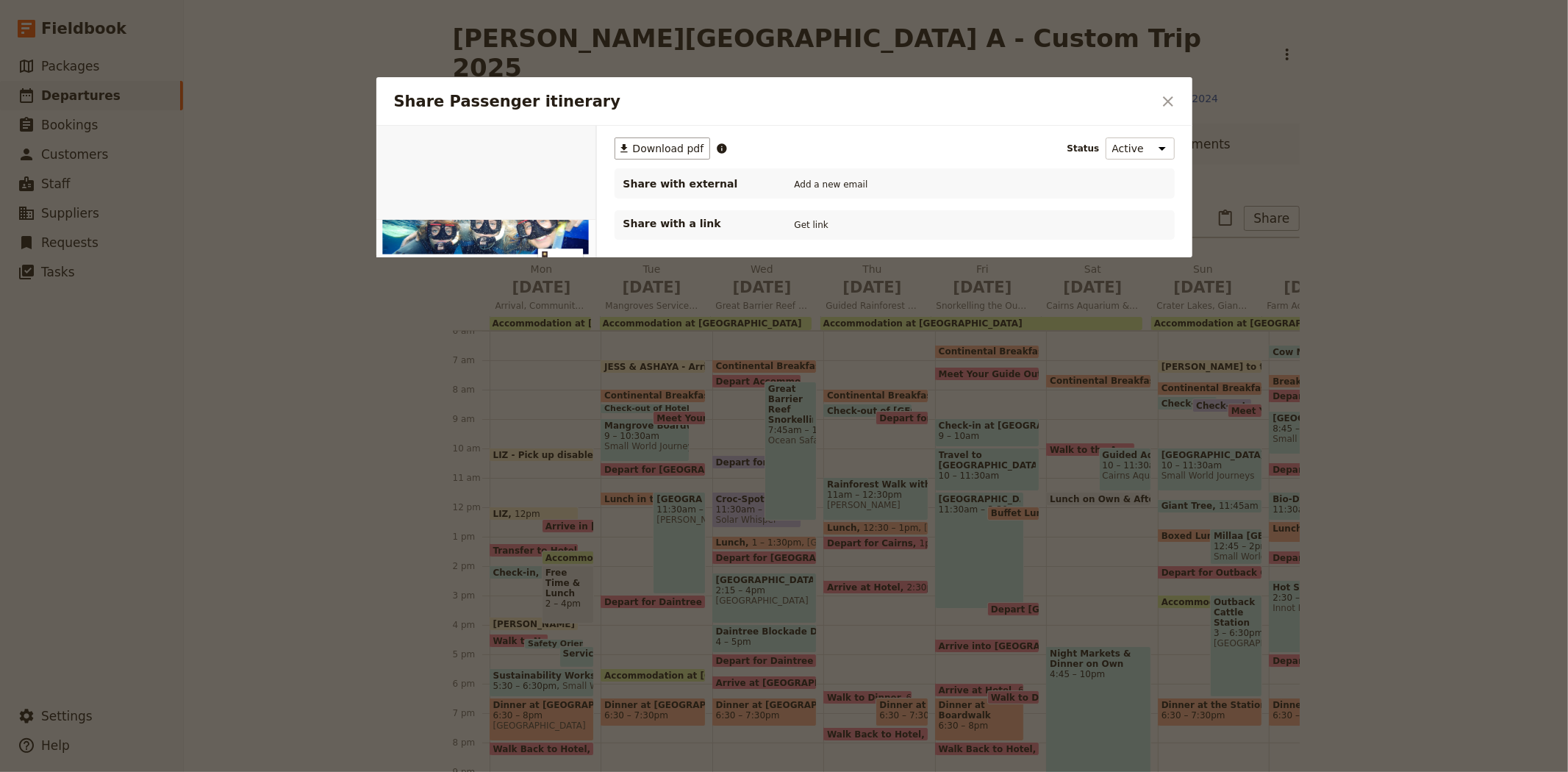
scroll to position [0, 0]
click at [656, 143] on span "Download pdf" at bounding box center [668, 149] width 71 height 15
click at [1172, 111] on button "​" at bounding box center [1168, 101] width 25 height 25
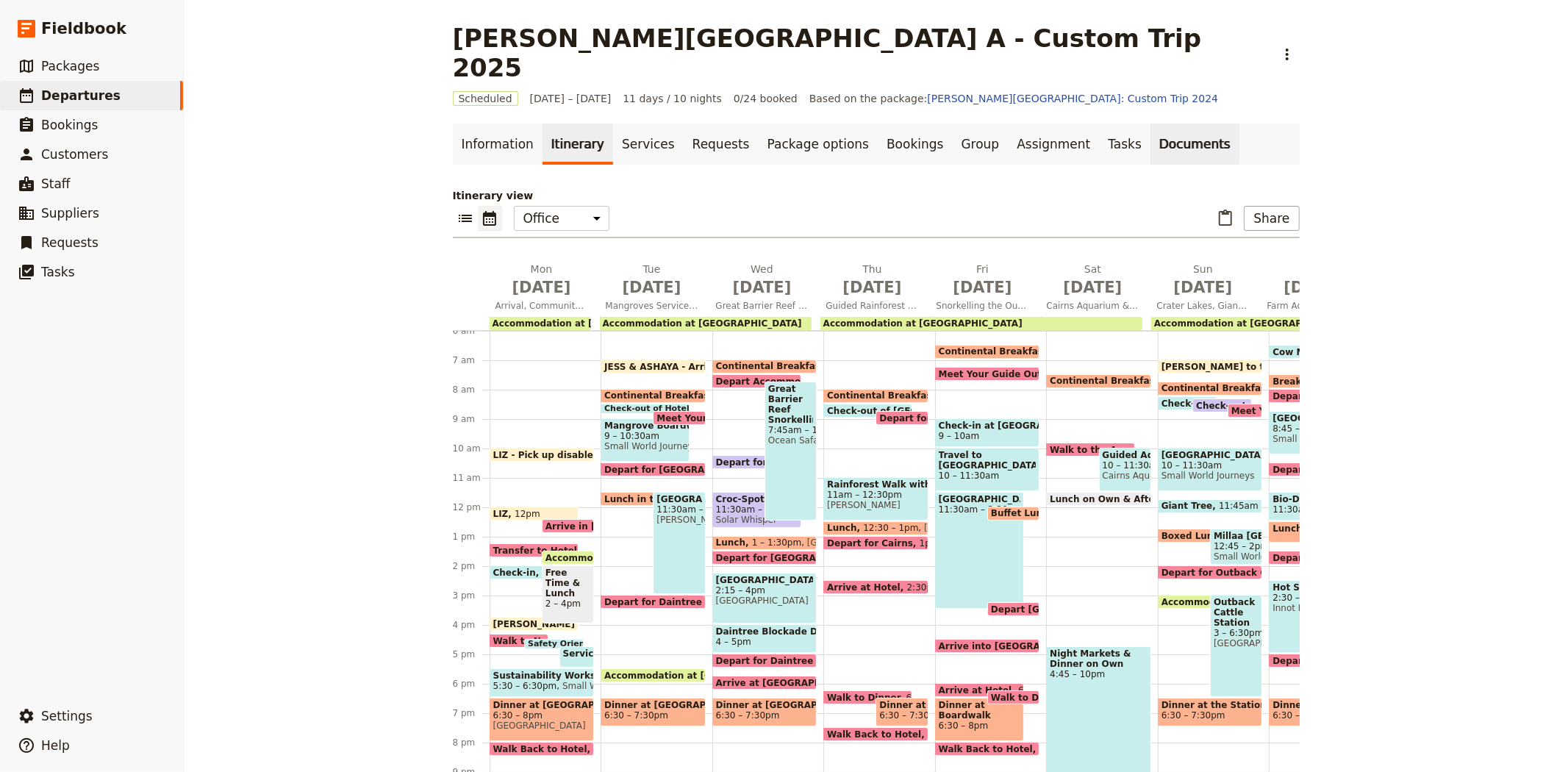
click at [1151, 128] on link "Documents" at bounding box center [1195, 144] width 89 height 41
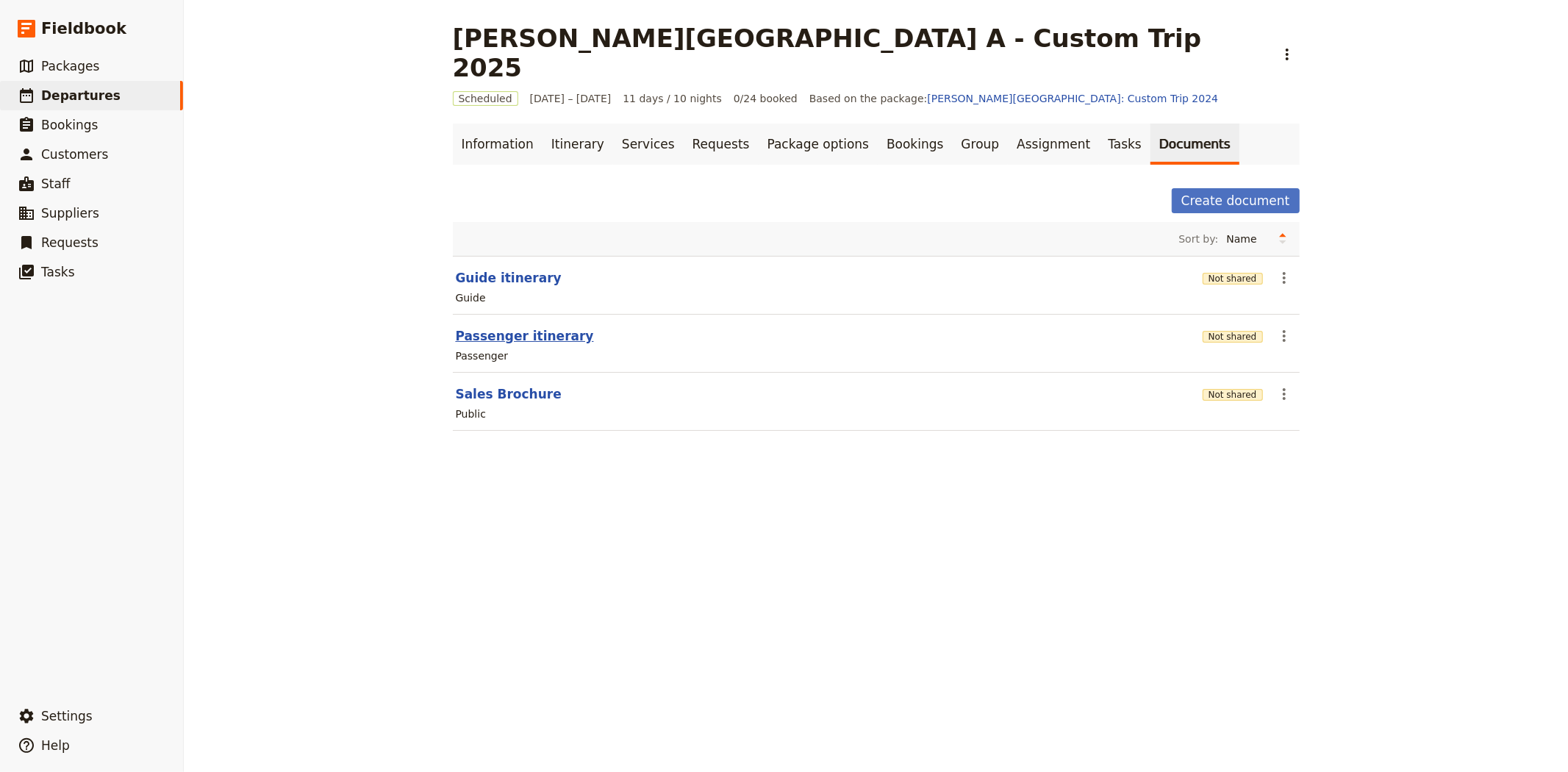
click at [478, 327] on button "Passenger itinerary" at bounding box center [524, 335] width 138 height 18
select select "PASSENGER"
select select "RUN_SHEET"
select select "DEFAULT"
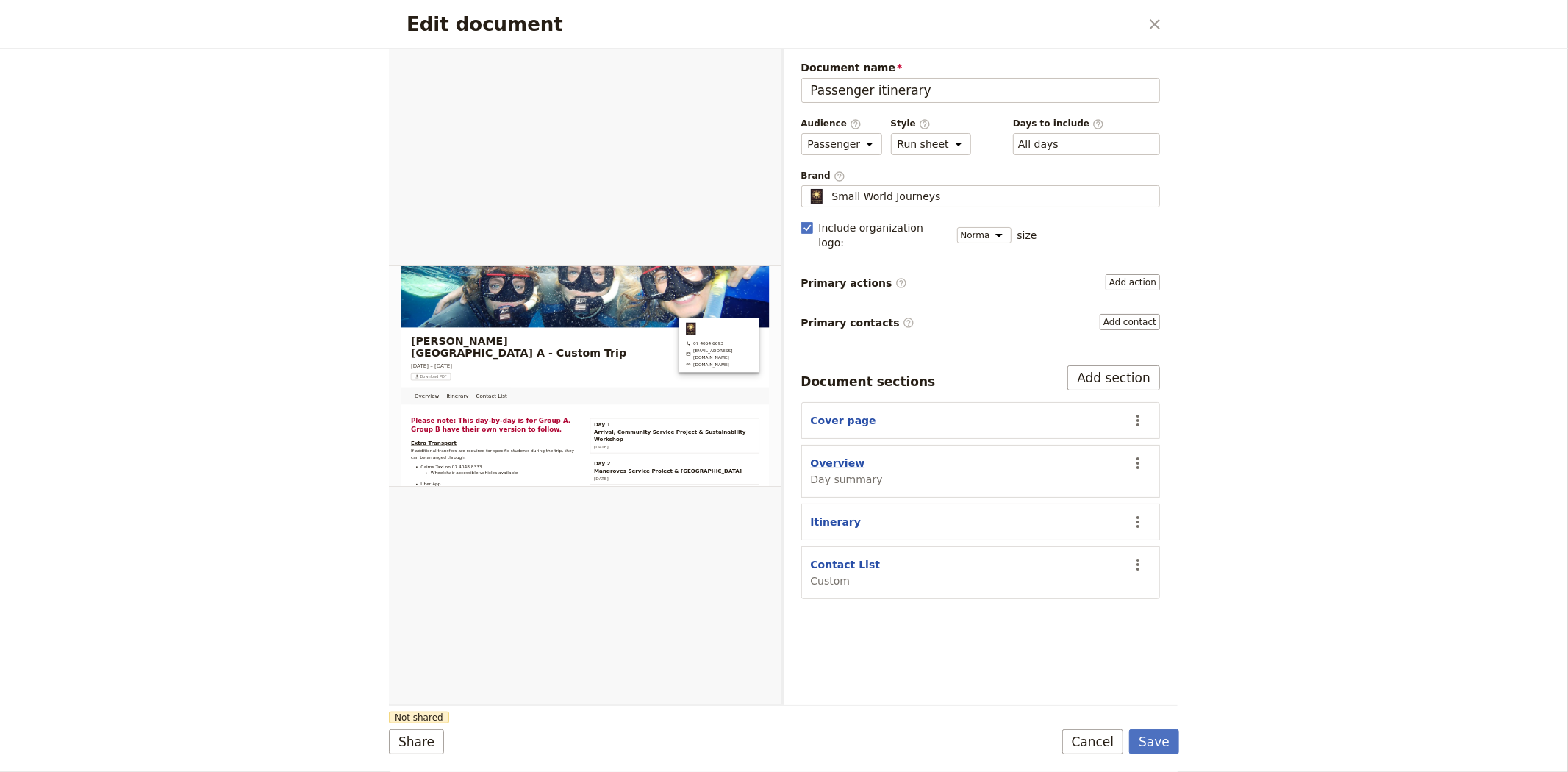
click at [811, 456] on button "Overview" at bounding box center [838, 463] width 54 height 15
select select "DAY_SUMMARY"
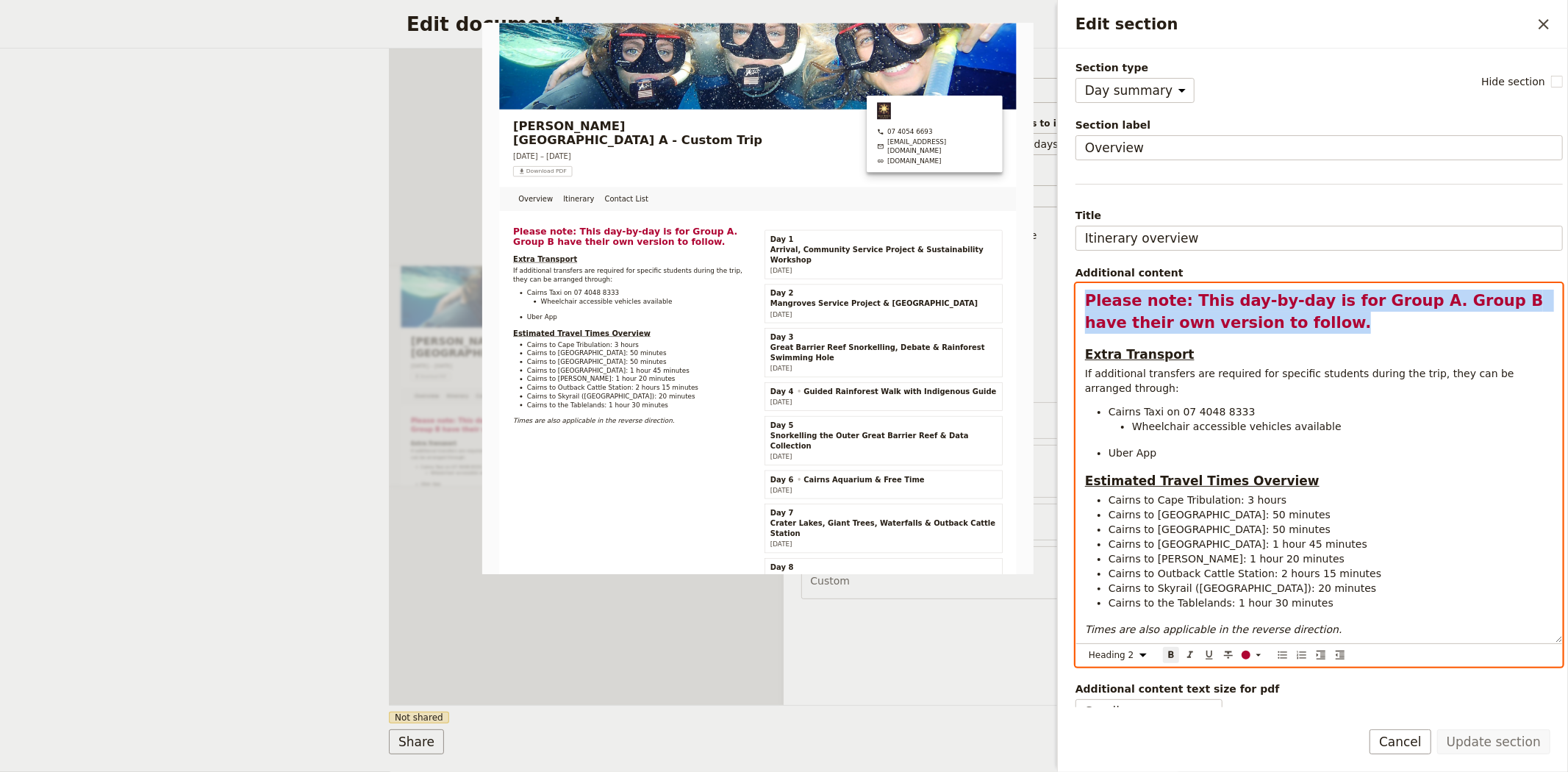
drag, startPoint x: 1301, startPoint y: 324, endPoint x: 1071, endPoint y: 299, distance: 231.4
click at [1071, 299] on div "Section type Cover page Day summary Itinerary Custom Hide section Section label…" at bounding box center [1313, 378] width 510 height 659
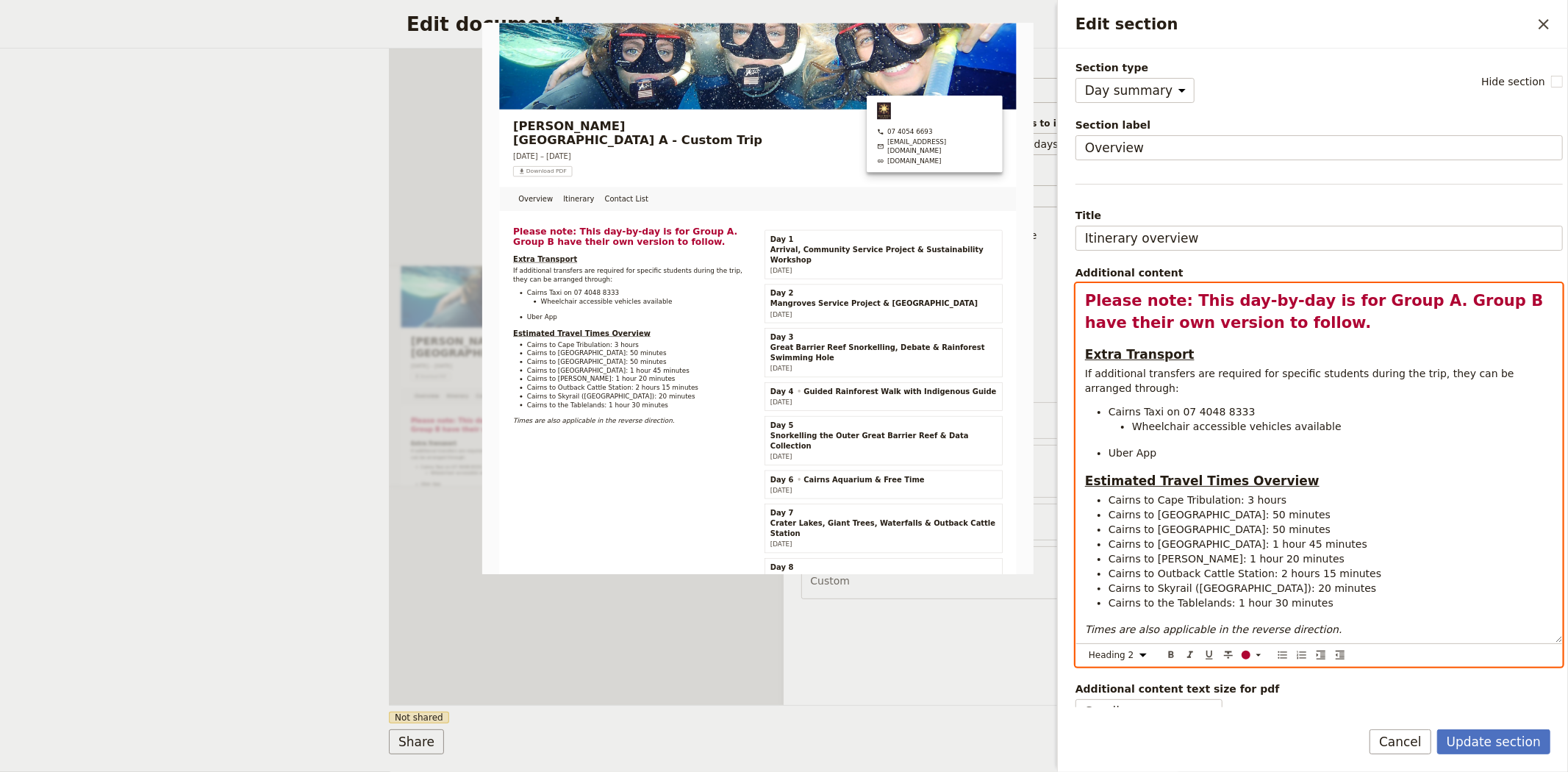
click at [1162, 302] on span "Please note: This day-by-day is for Group A. Group B have their own version to …" at bounding box center [1316, 311] width 464 height 39
drag, startPoint x: 1174, startPoint y: 300, endPoint x: 1063, endPoint y: 300, distance: 111.0
click at [1063, 300] on div "Section type Cover page Day summary Itinerary Custom Hide section Section label…" at bounding box center [1313, 378] width 510 height 659
drag, startPoint x: 1386, startPoint y: 300, endPoint x: 1332, endPoint y: 300, distance: 54.0
click at [1332, 300] on span "This day-by-day is for Group A. Group B have their own version to follow." at bounding box center [1314, 311] width 458 height 39
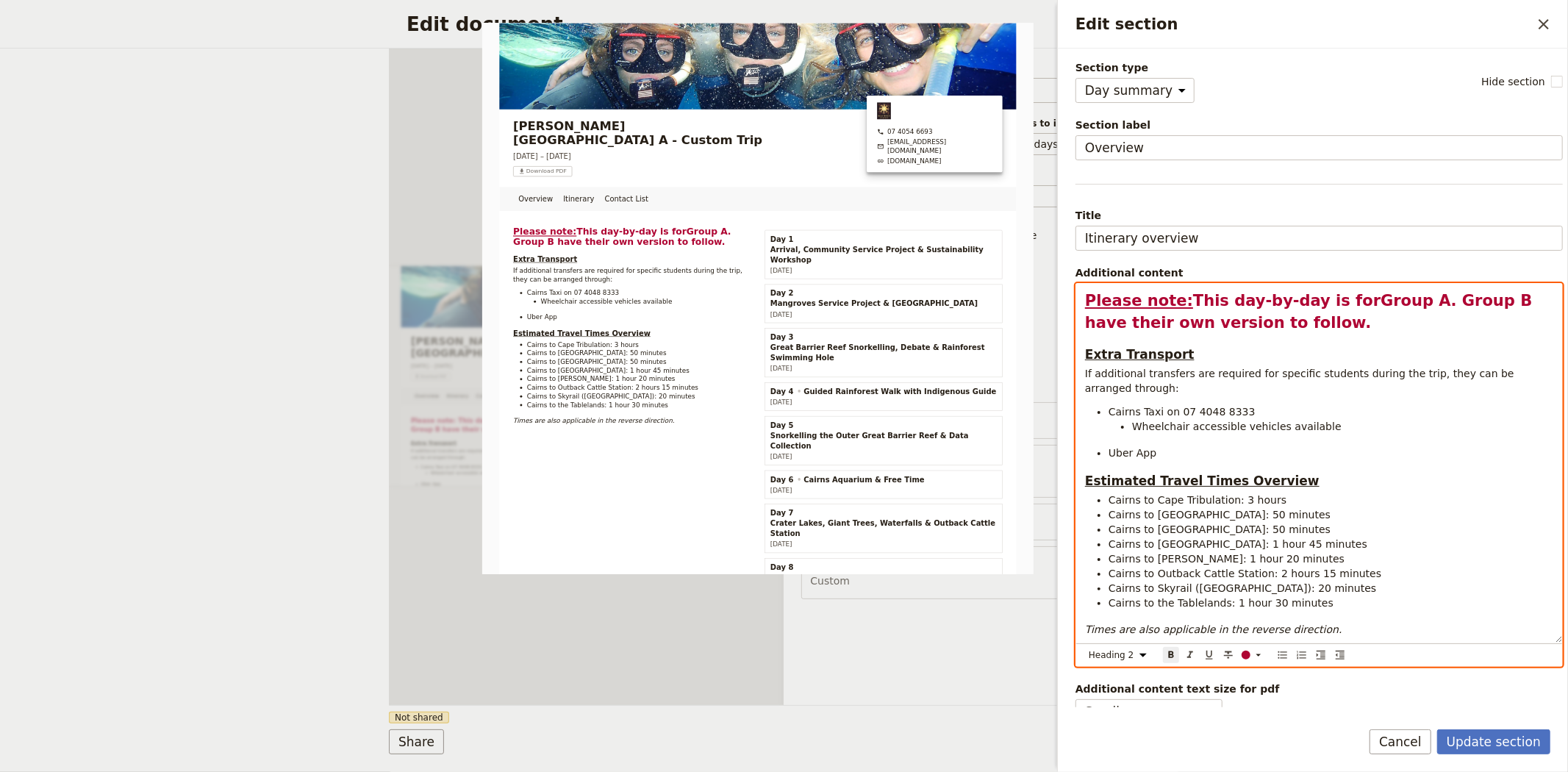
select select "h3"
click at [1325, 348] on h3 "Extra Transport" at bounding box center [1319, 354] width 468 height 18
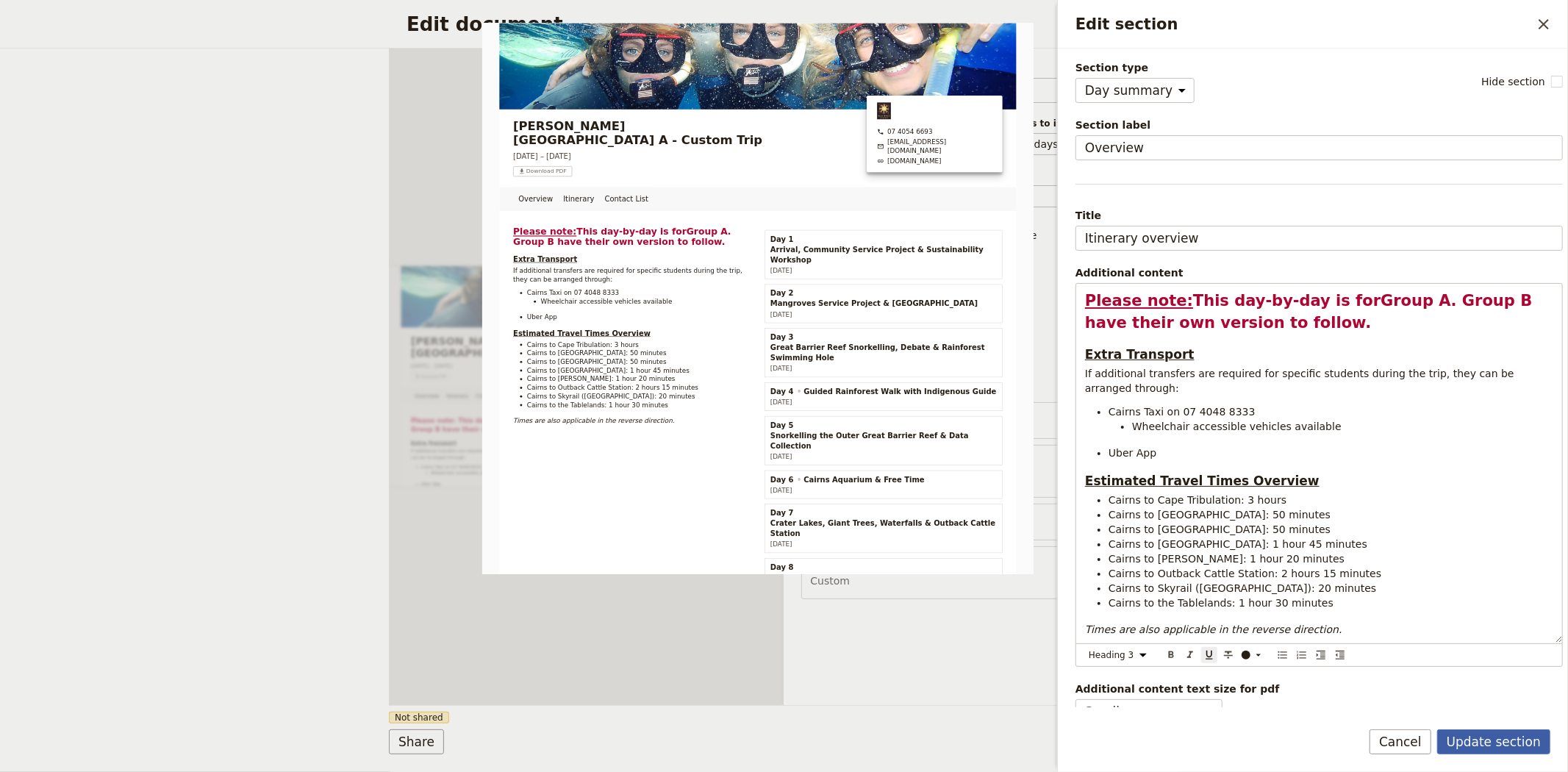
click at [1480, 739] on button "Update section" at bounding box center [1494, 742] width 113 height 25
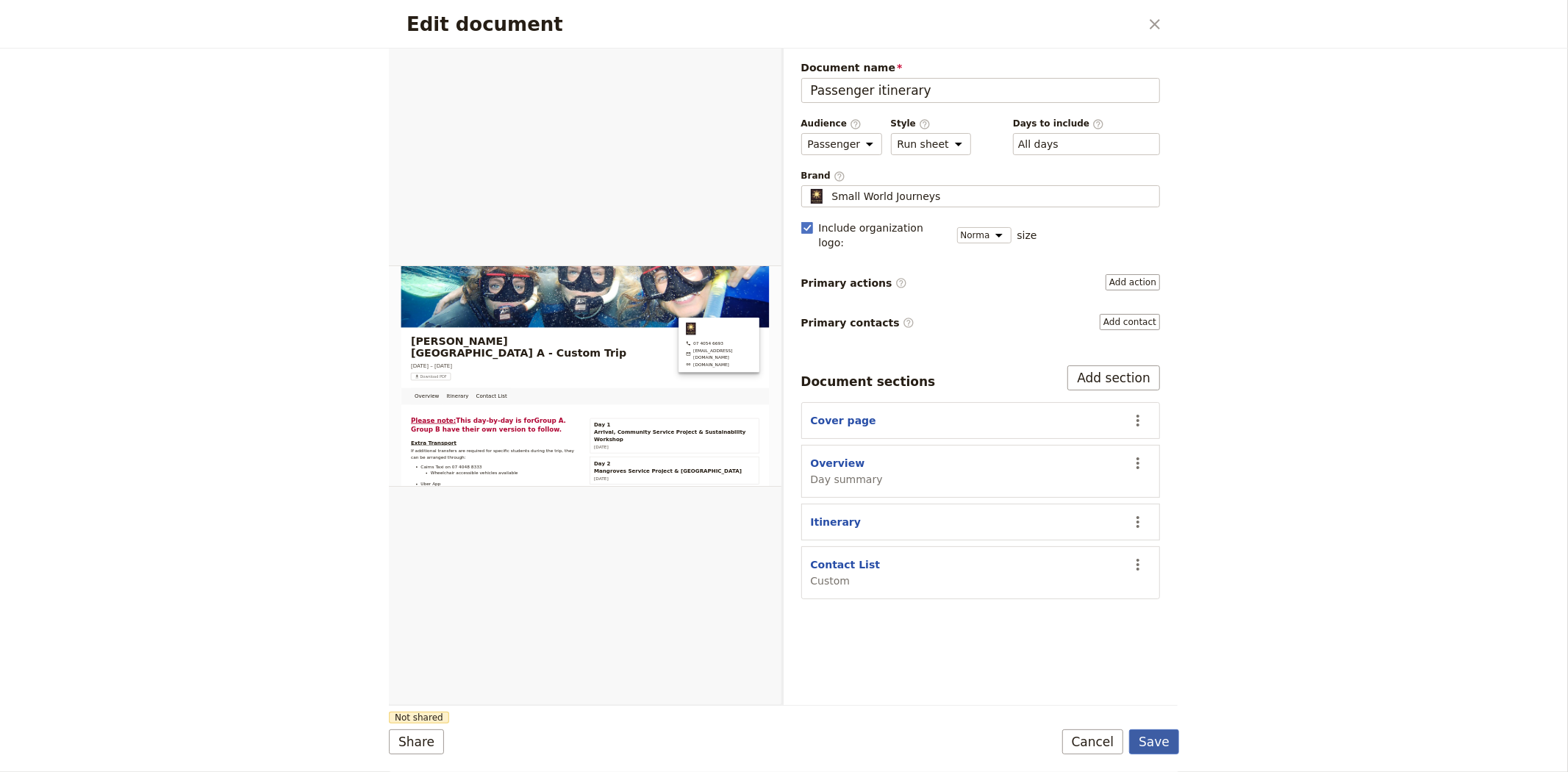
click at [1164, 751] on button "Save" at bounding box center [1154, 742] width 50 height 25
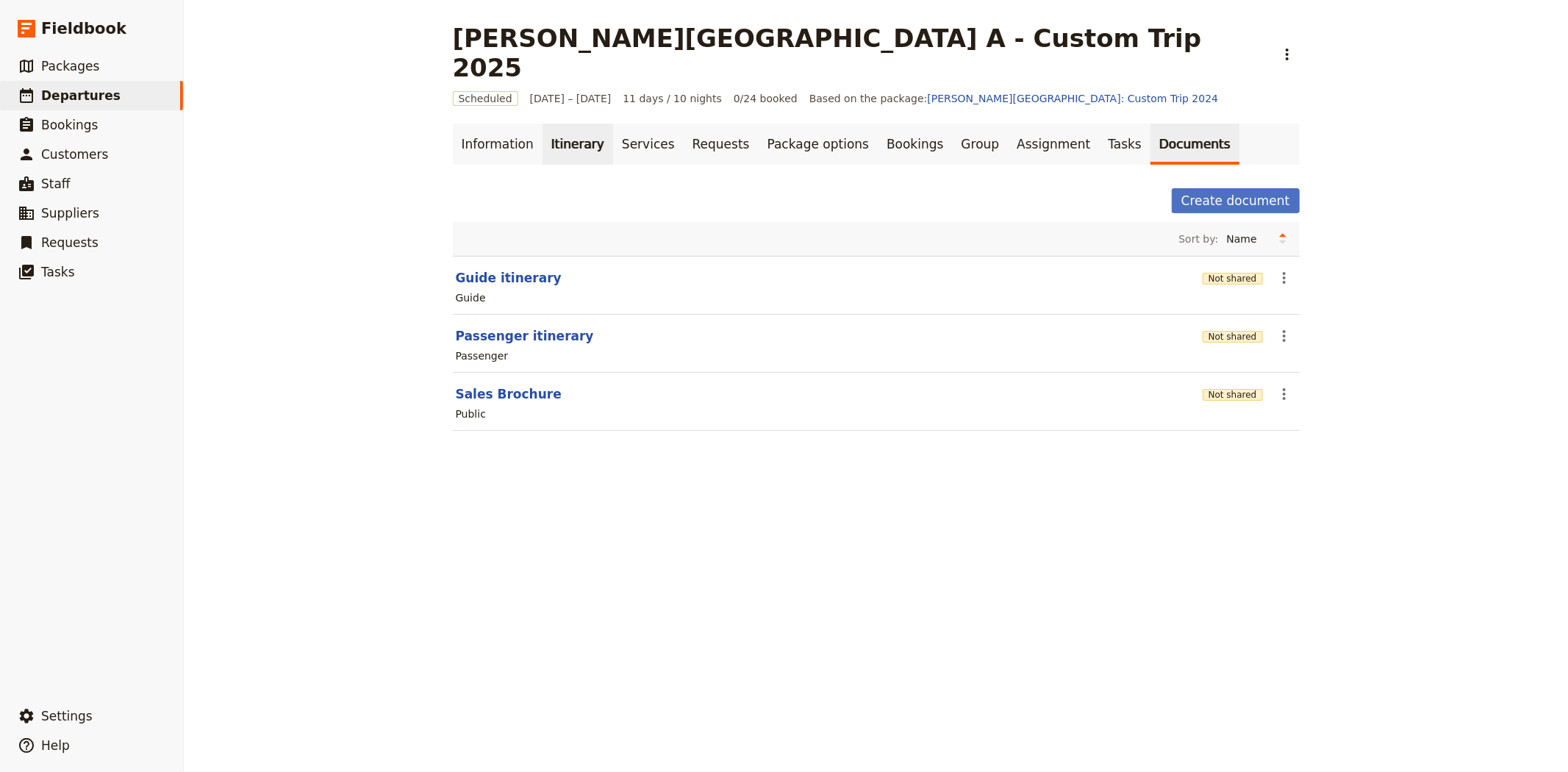
click at [547, 124] on link "Itinerary" at bounding box center [578, 144] width 70 height 41
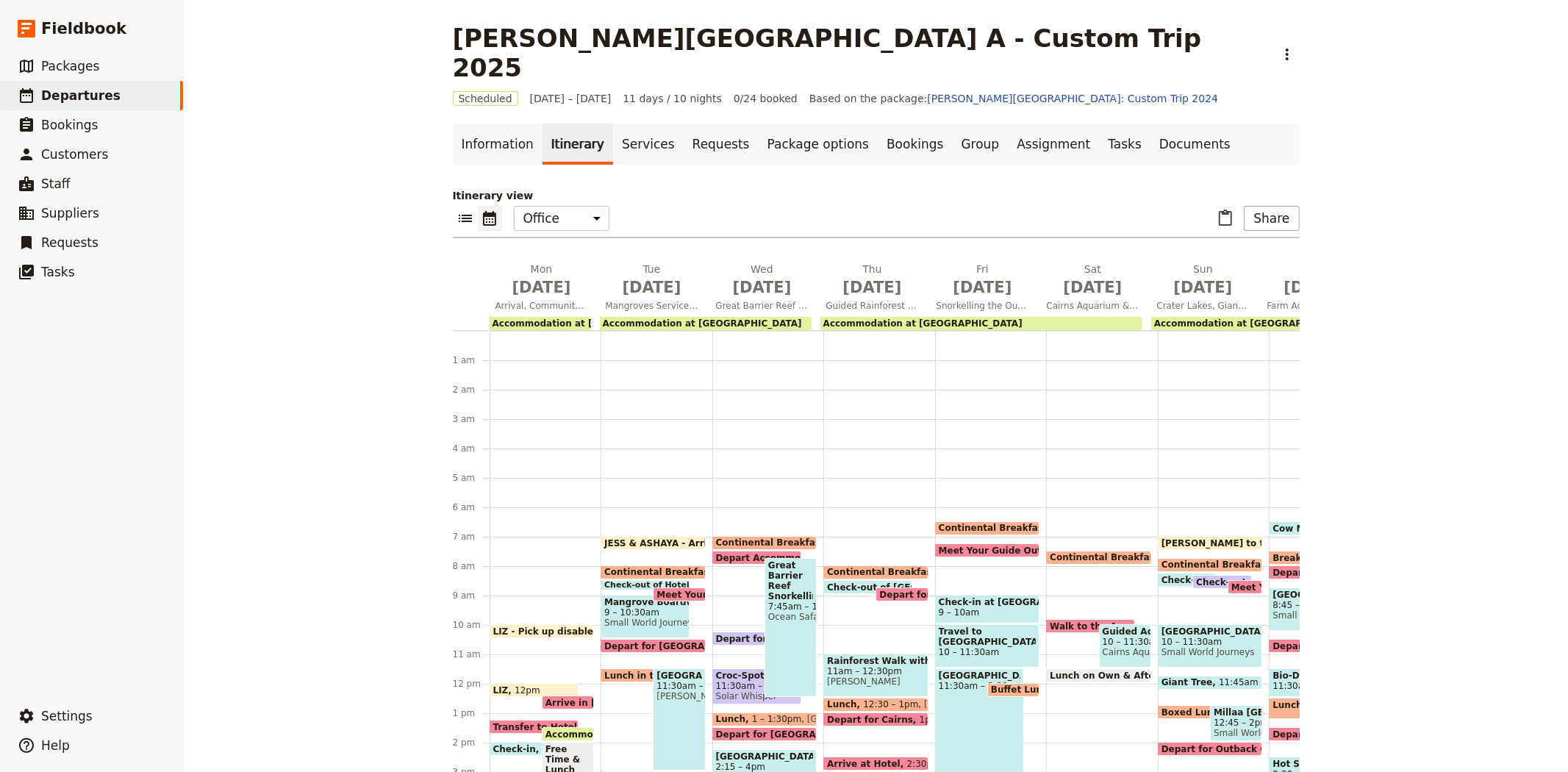
scroll to position [176, 0]
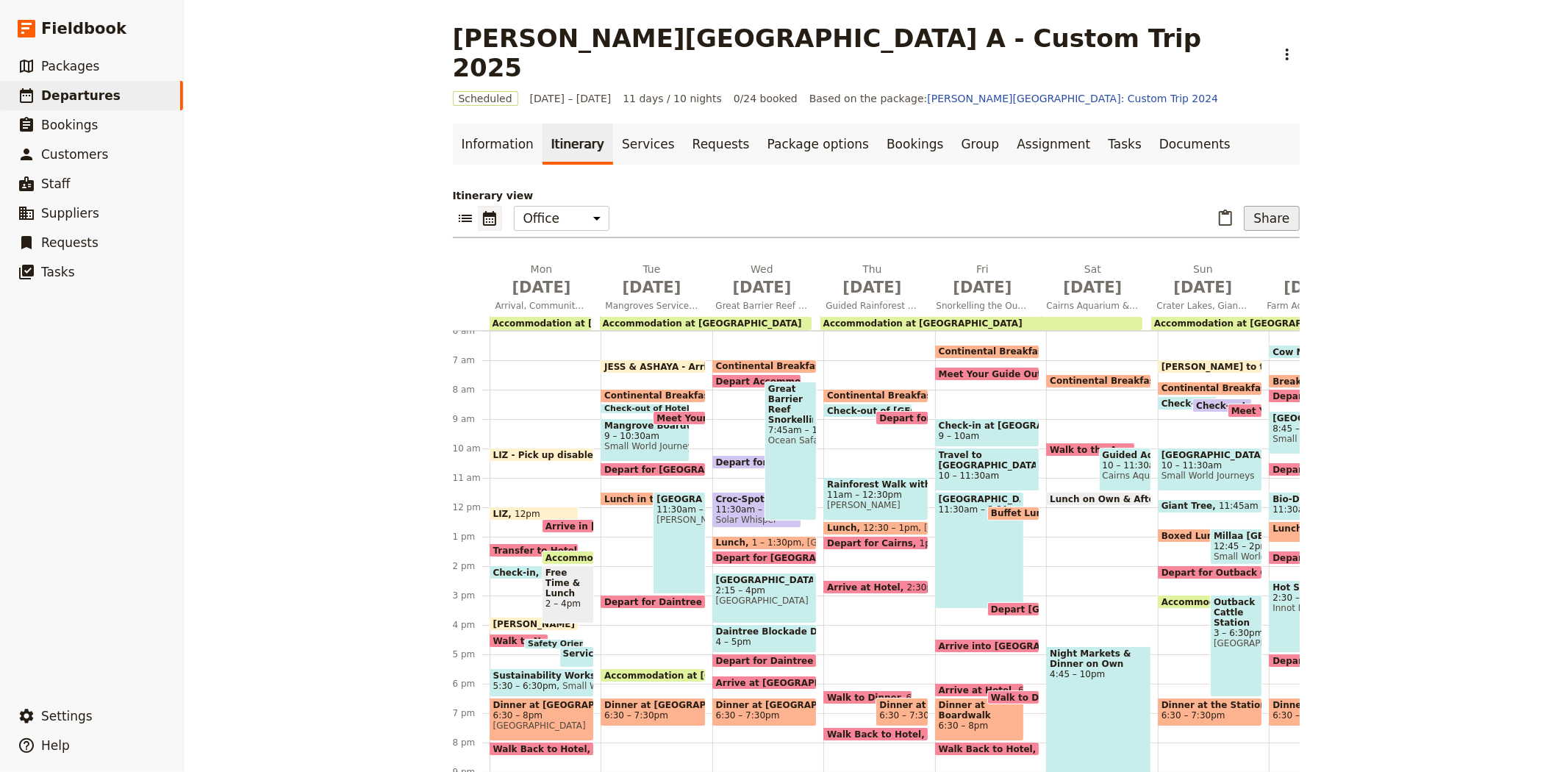
click at [1261, 206] on button "Share" at bounding box center [1271, 218] width 55 height 25
click at [1245, 239] on span "Passenger itinerary" at bounding box center [1233, 242] width 100 height 15
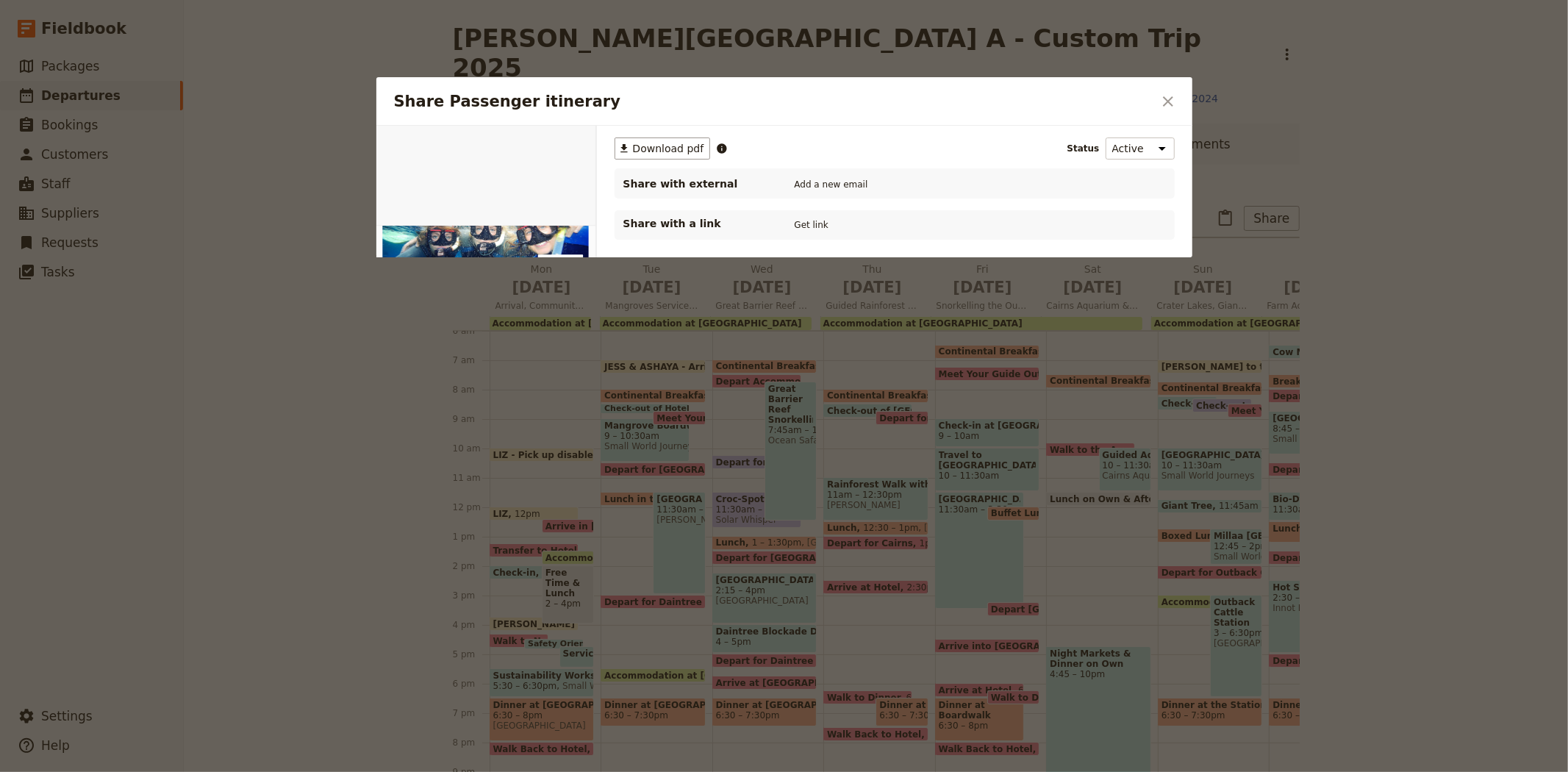
scroll to position [0, 0]
click at [548, 142] on button "PDF" at bounding box center [545, 142] width 33 height 22
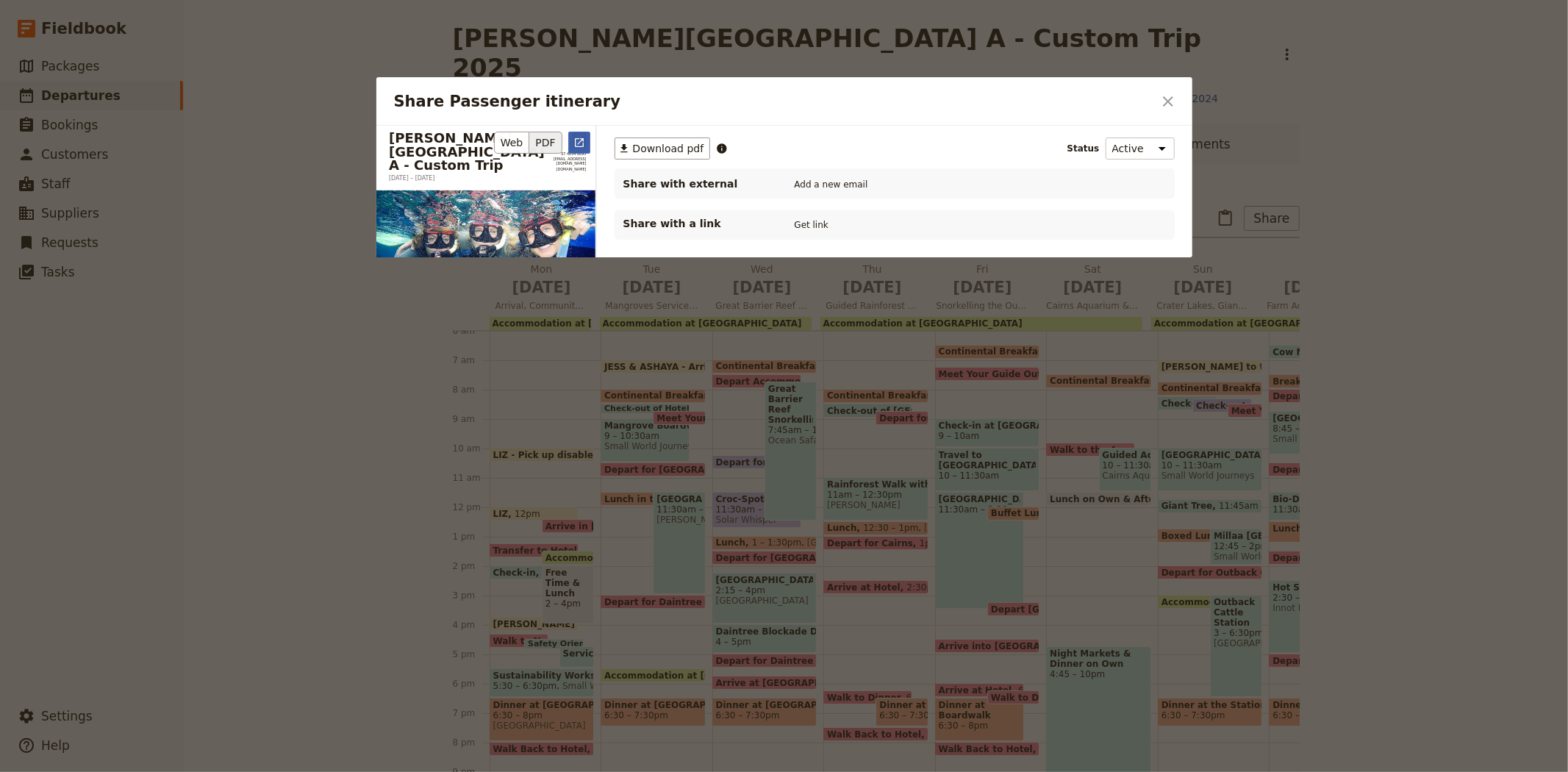
click at [581, 143] on icon "Open full preview" at bounding box center [580, 143] width 12 height 12
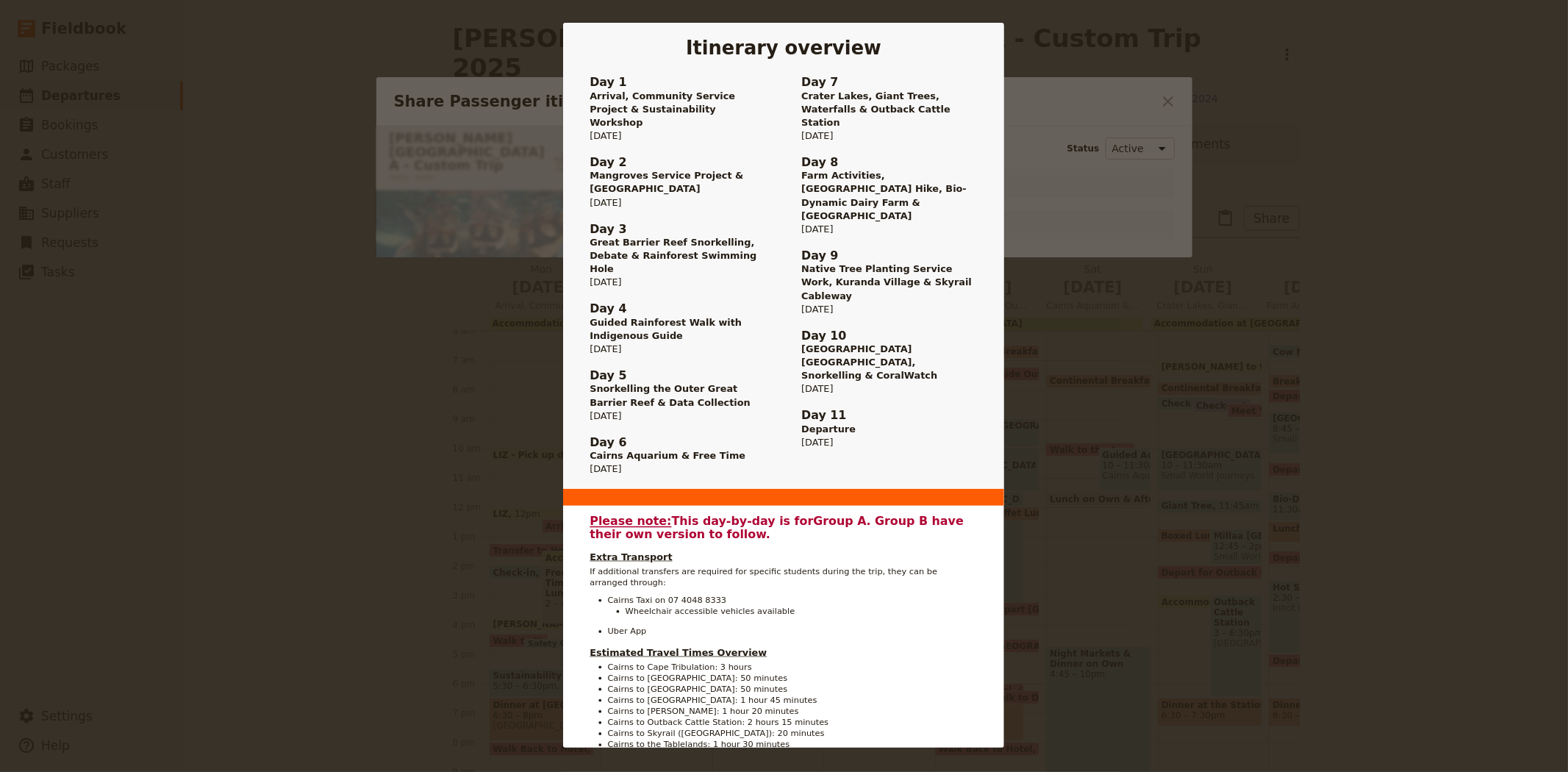
scroll to position [1143, 0]
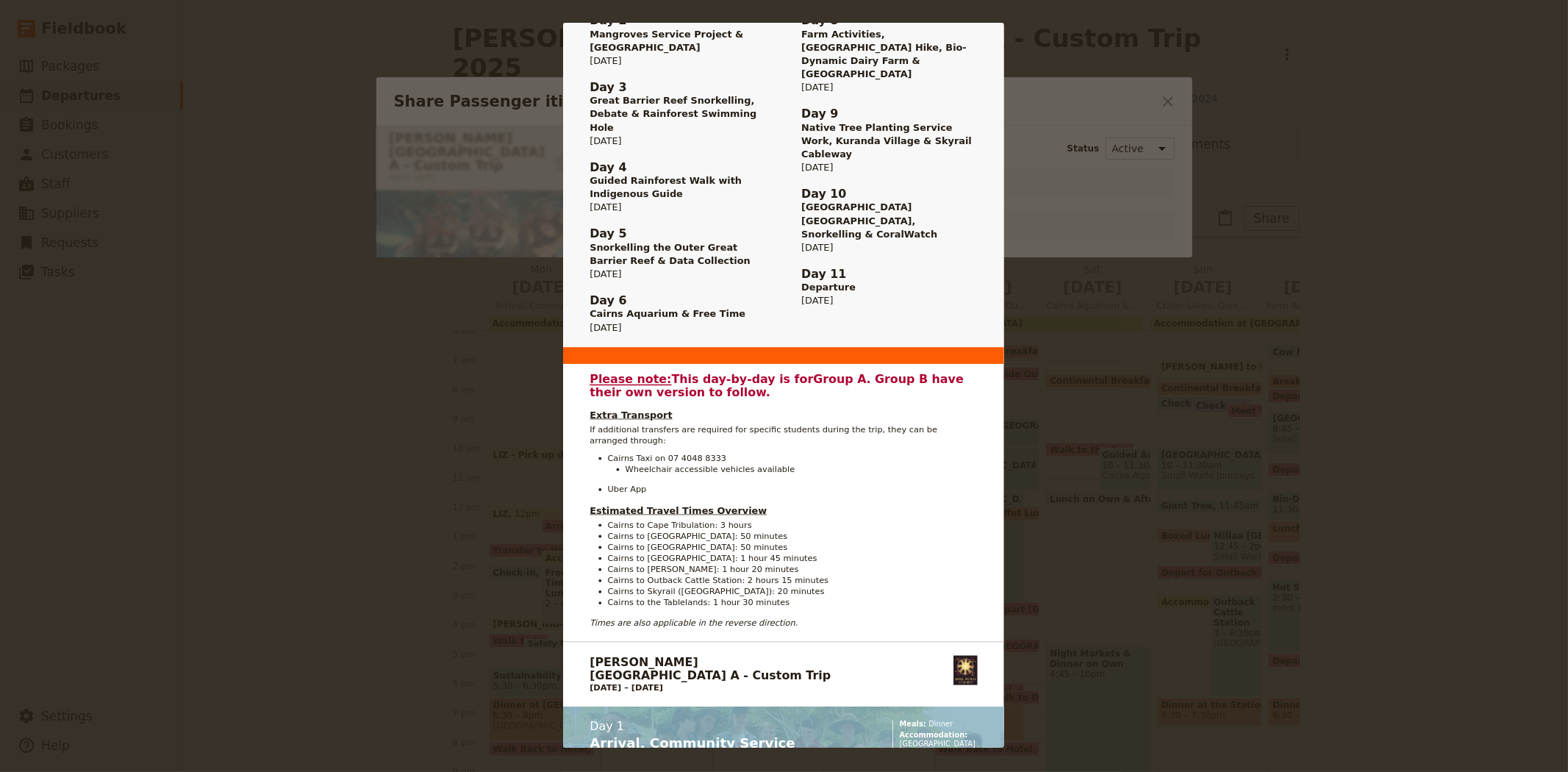
click at [1050, 422] on div "[PERSON_NAME][GEOGRAPHIC_DATA] A - Custom Trip [DATE] – [DATE] 07 4054 6693 [EM…" at bounding box center [784, 386] width 1568 height 772
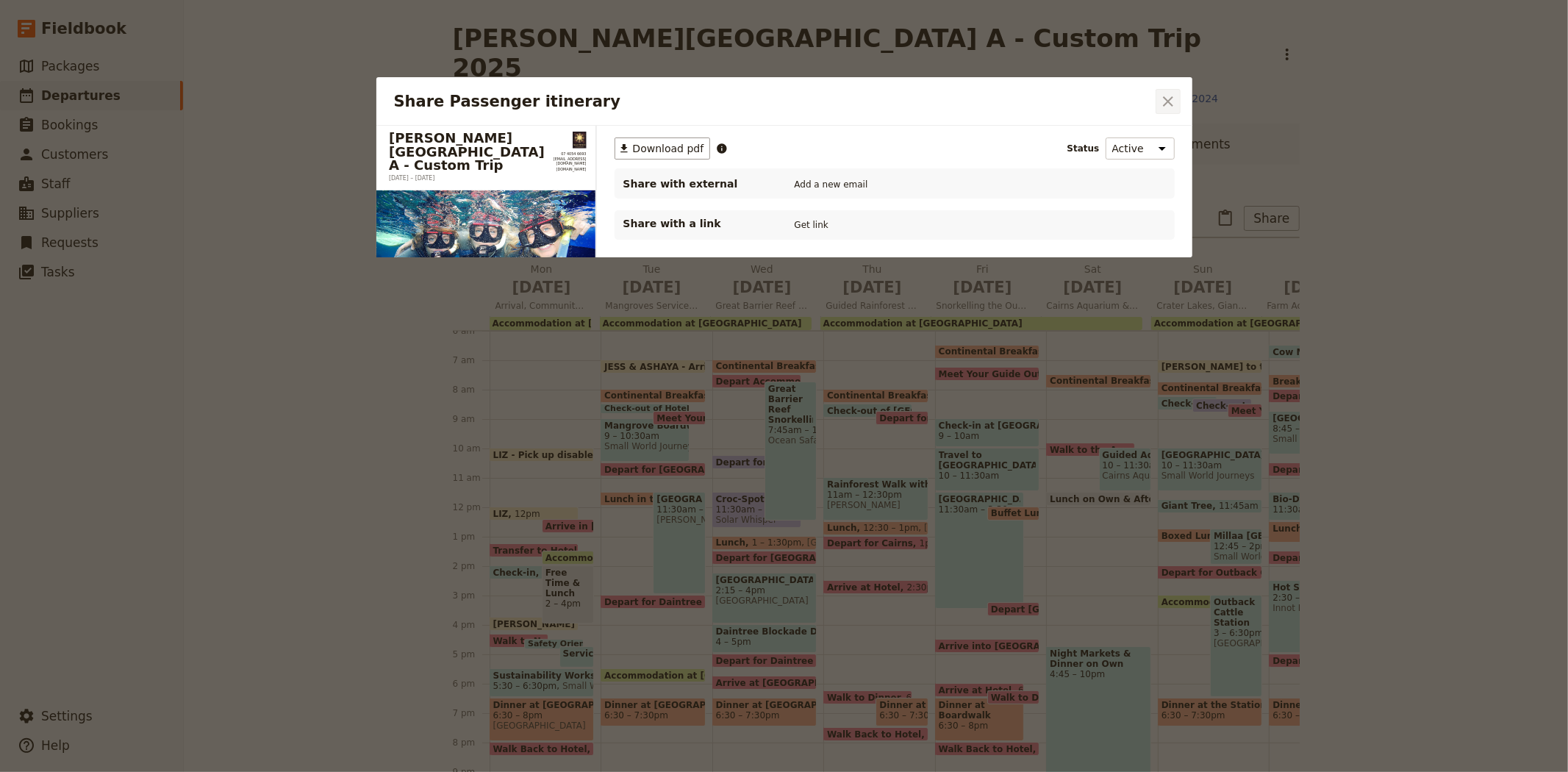
click at [1165, 106] on icon "Close dialog" at bounding box center [1167, 101] width 18 height 18
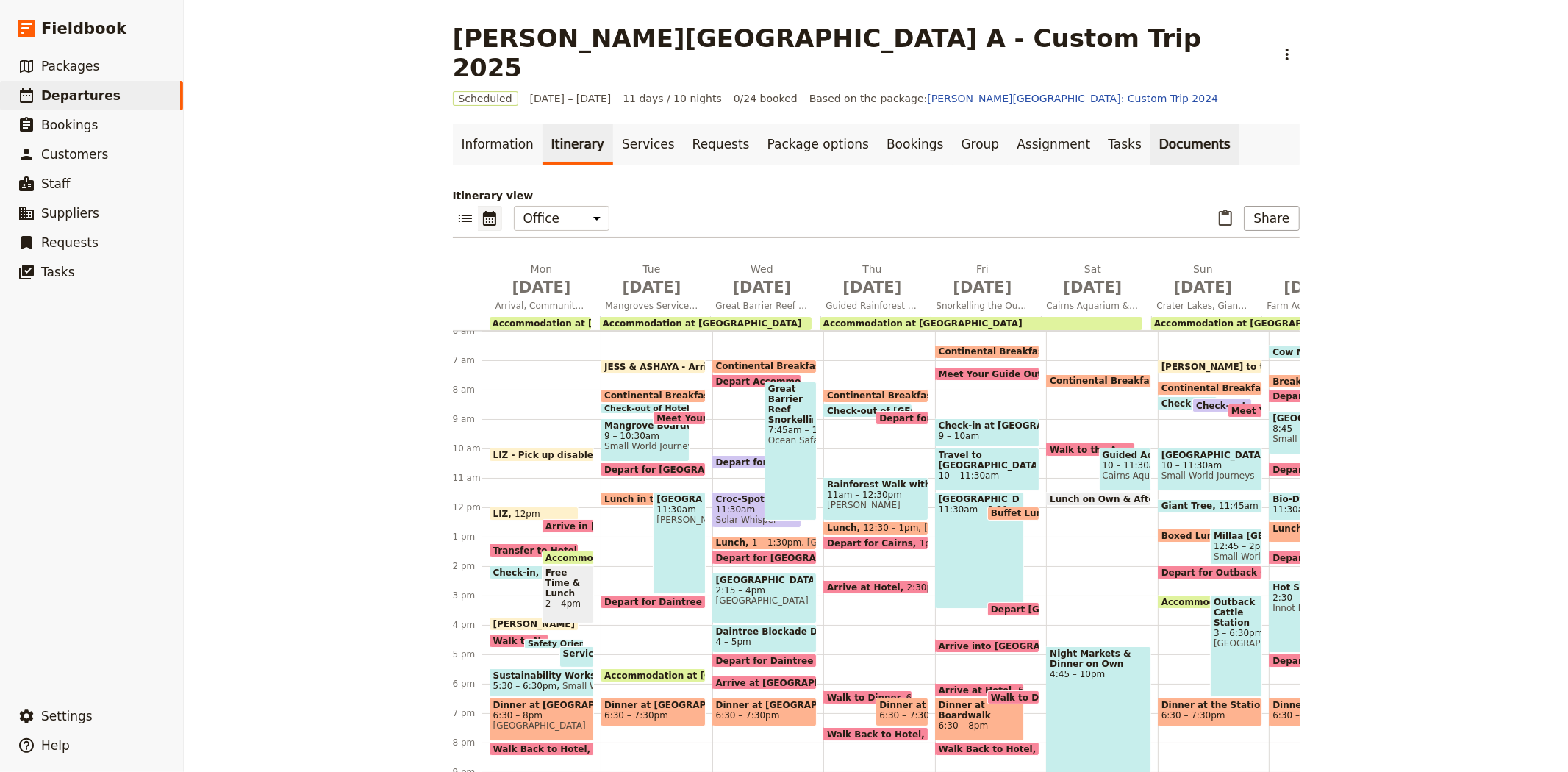
click at [1151, 124] on link "Documents" at bounding box center [1195, 144] width 89 height 41
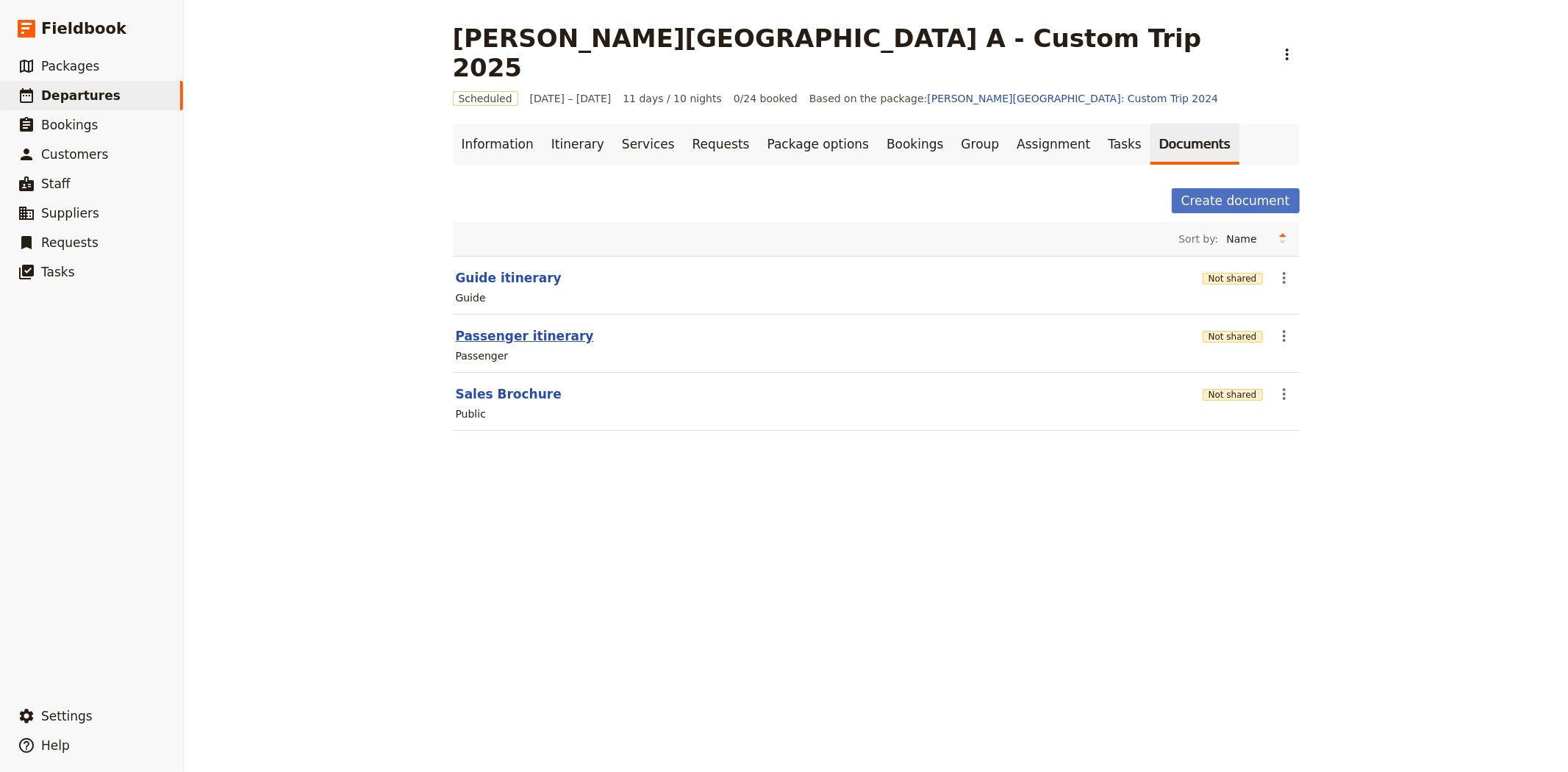
click at [524, 327] on button "Passenger itinerary" at bounding box center [524, 335] width 138 height 18
select select "PASSENGER"
select select "RUN_SHEET"
select select "DEFAULT"
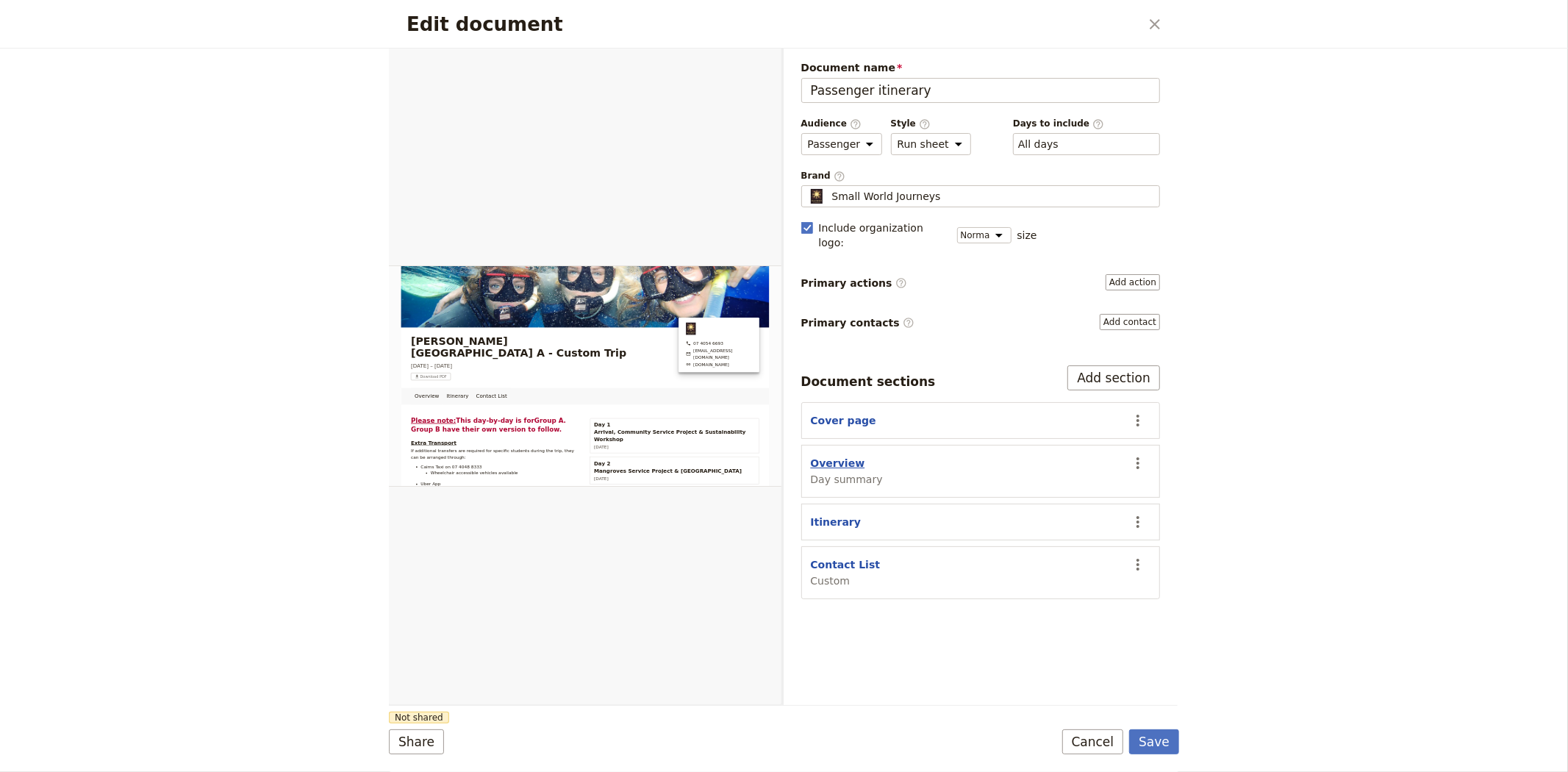
click at [830, 456] on button "Overview" at bounding box center [838, 463] width 54 height 15
select select "DAY_SUMMARY"
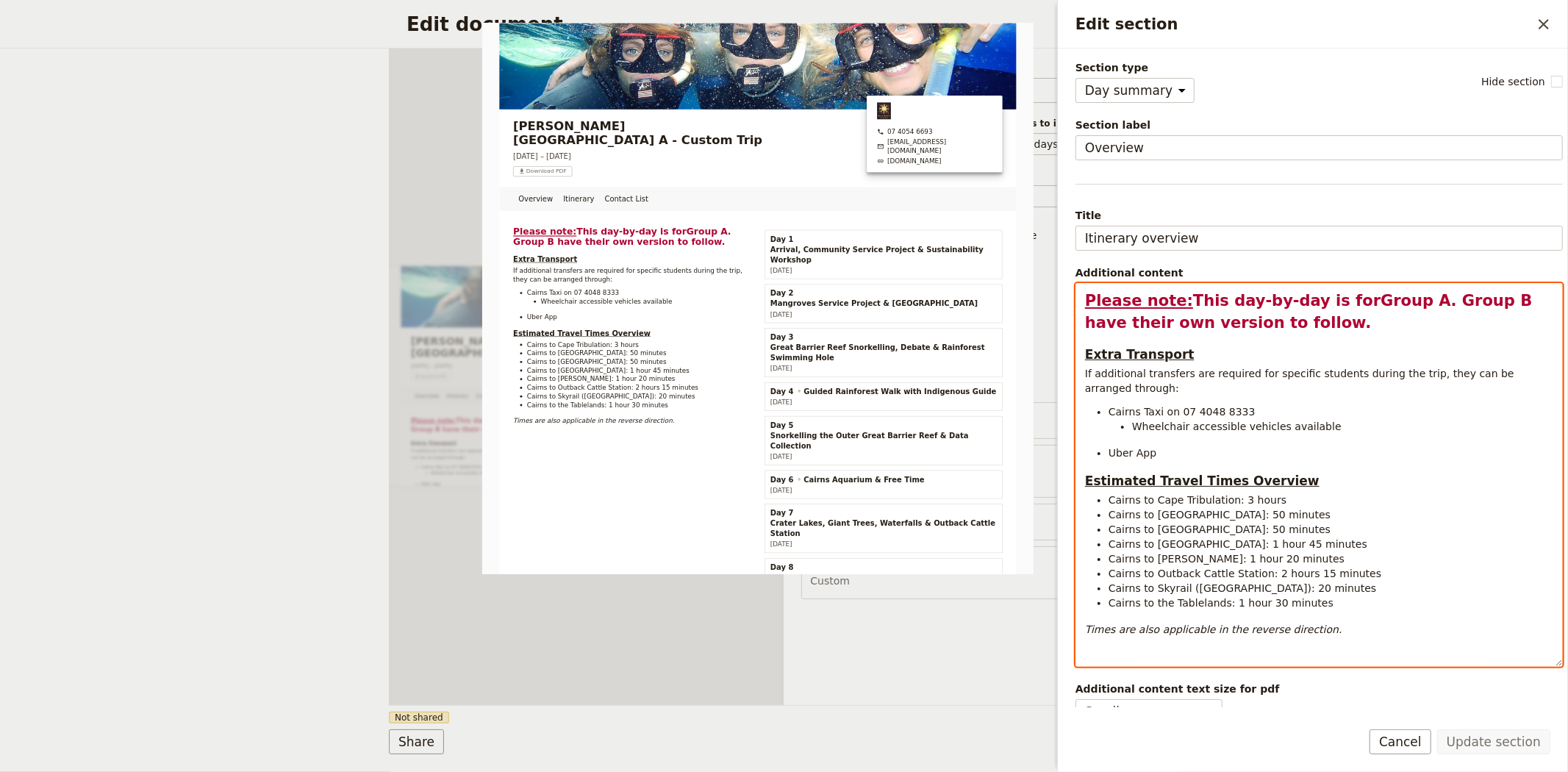
select select "h2"
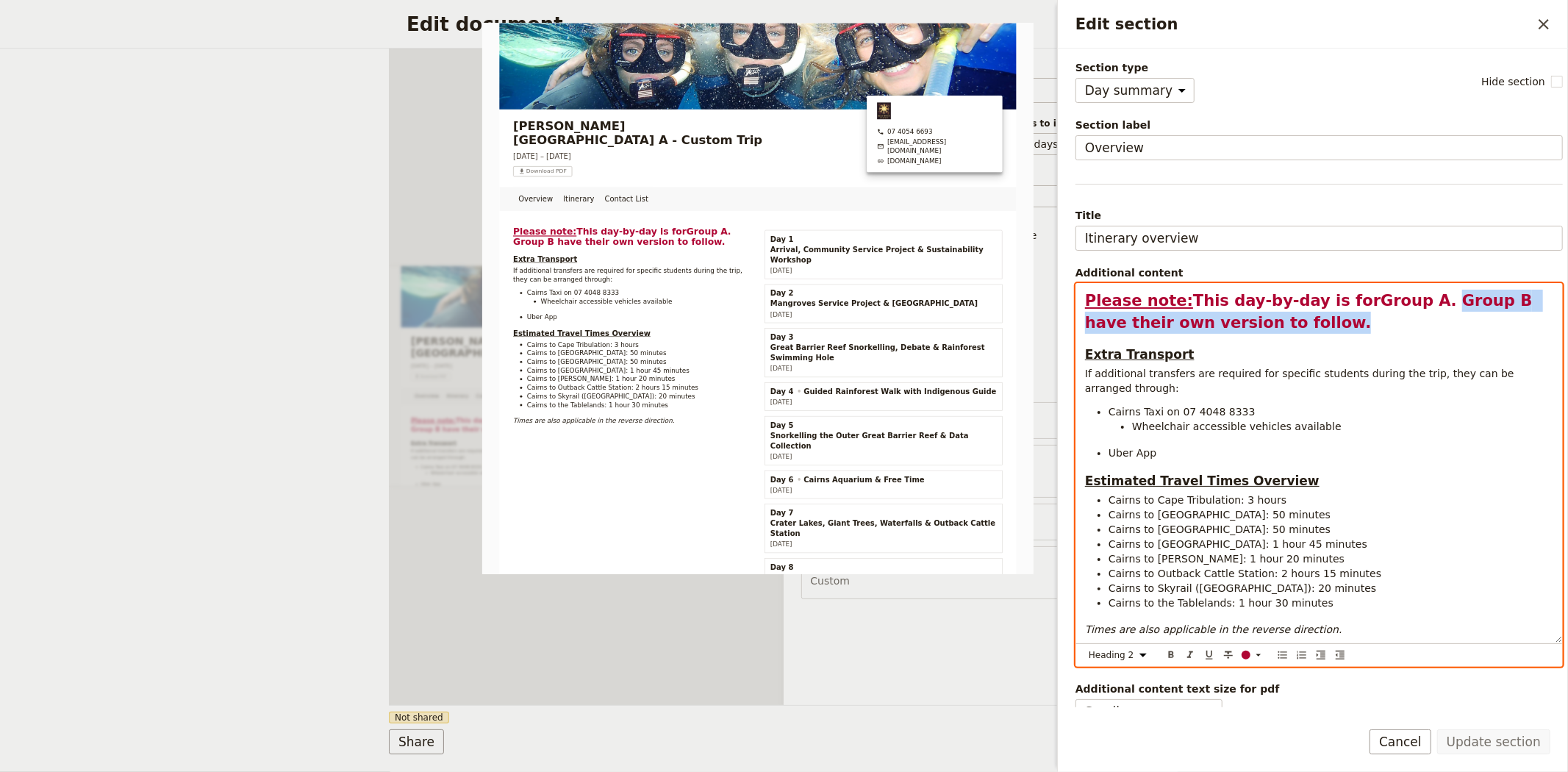
drag, startPoint x: 1244, startPoint y: 328, endPoint x: 1401, endPoint y: 299, distance: 159.7
click at [1401, 299] on h2 "Please note: This day-by-day is for Group A . Group B have their own version to…" at bounding box center [1319, 311] width 468 height 44
click at [1250, 660] on div "​" at bounding box center [1254, 655] width 29 height 12
click at [1249, 677] on div "button" at bounding box center [1247, 679] width 9 height 9
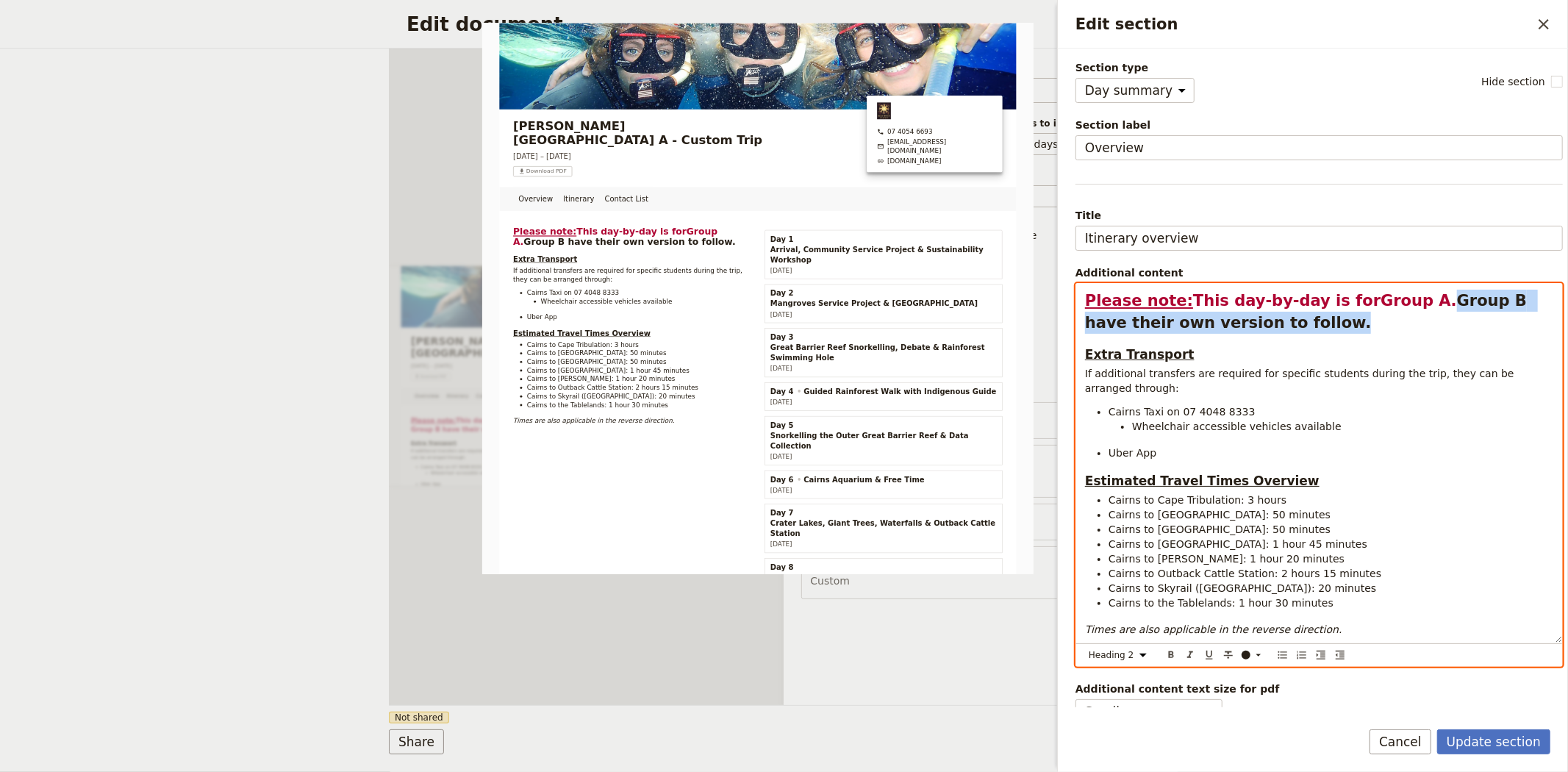
click at [1274, 332] on h2 "Please note: This day-by-day is for Group A . Group B have their own version to…" at bounding box center [1319, 311] width 468 height 44
drag, startPoint x: 1255, startPoint y: 325, endPoint x: 1055, endPoint y: 301, distance: 201.4
click at [1055, 301] on div "Edit section ​ Section type Cover page Day summary Itinerary Custom Hide sectio…" at bounding box center [1310, 386] width 514 height 772
copy h2 "Please note: This day-by-day is for Group A . Group B have their own version to…"
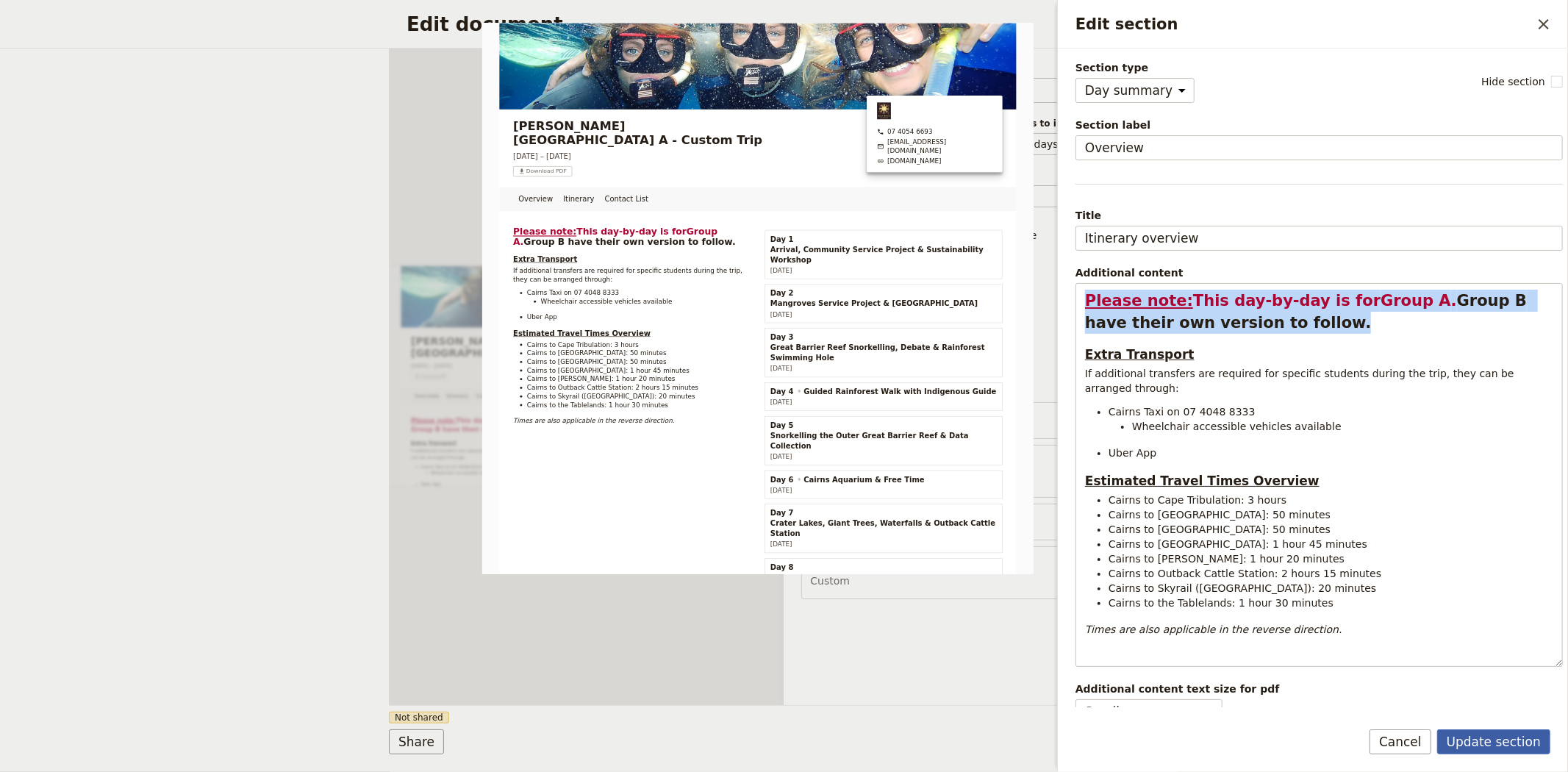
click at [1467, 746] on button "Update section" at bounding box center [1494, 742] width 113 height 25
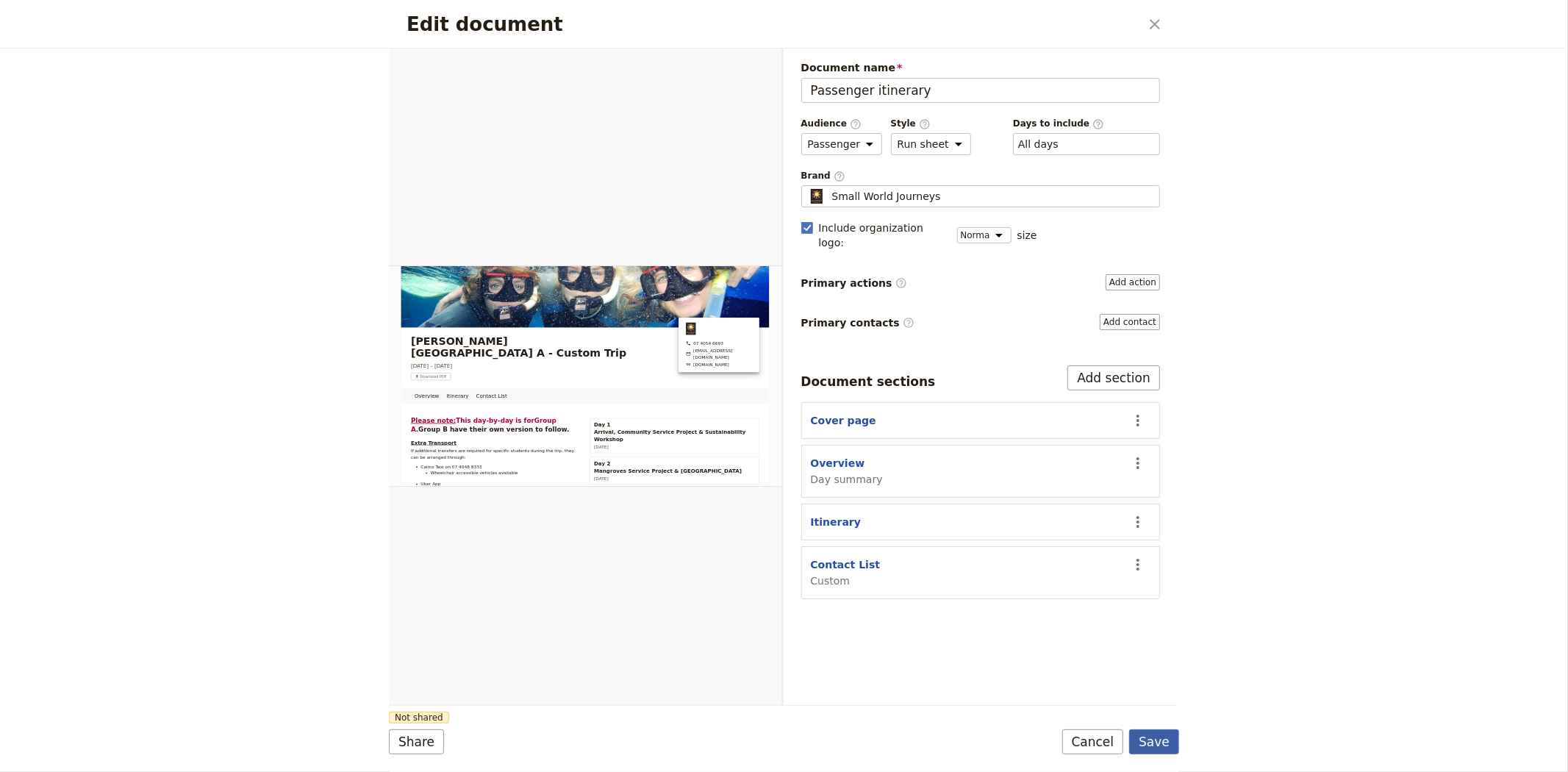
click at [1172, 745] on button "Save" at bounding box center [1154, 742] width 50 height 25
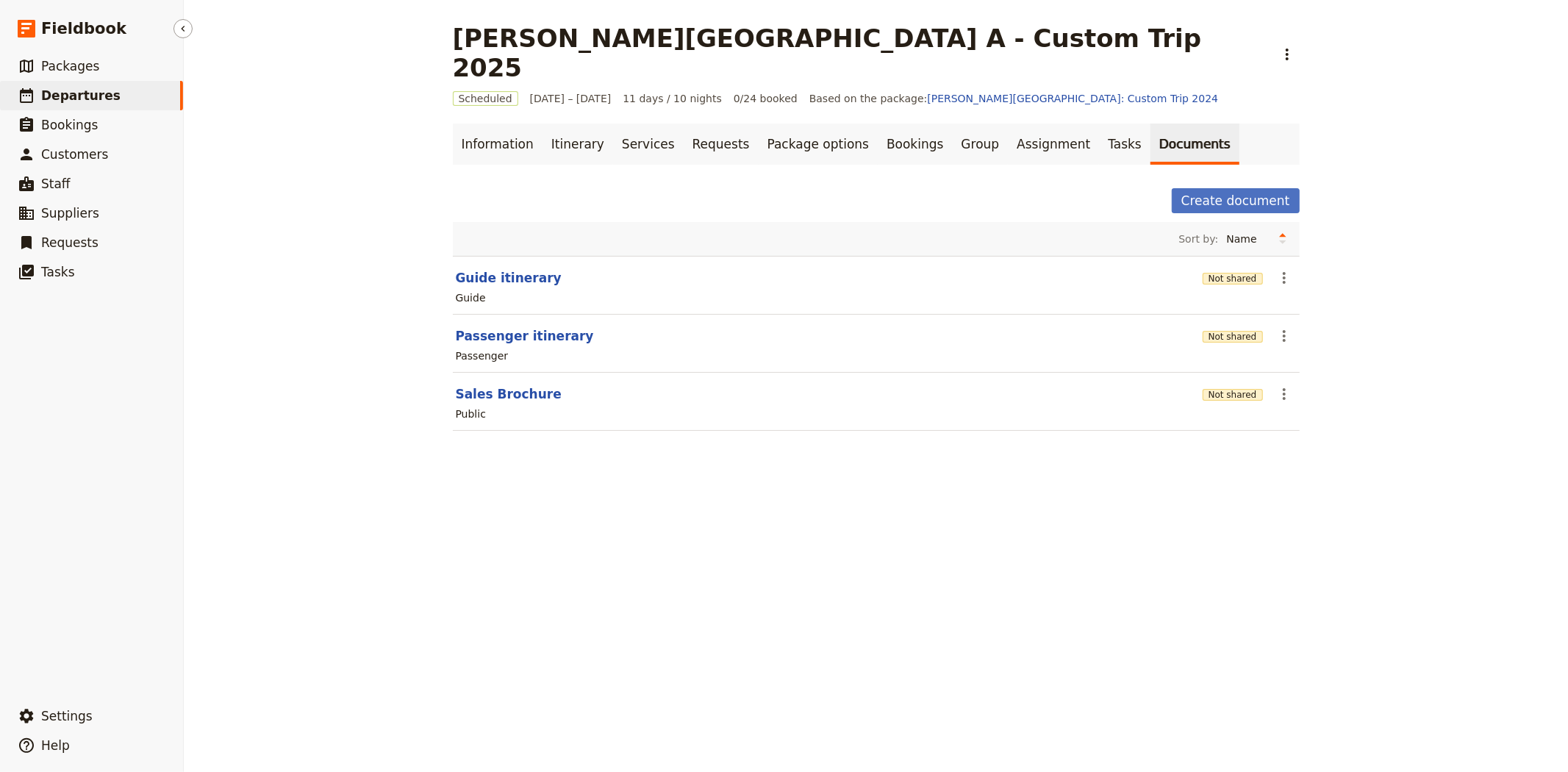
drag, startPoint x: 101, startPoint y: 94, endPoint x: 128, endPoint y: 100, distance: 27.7
click at [101, 94] on span "Departures" at bounding box center [80, 95] width 79 height 15
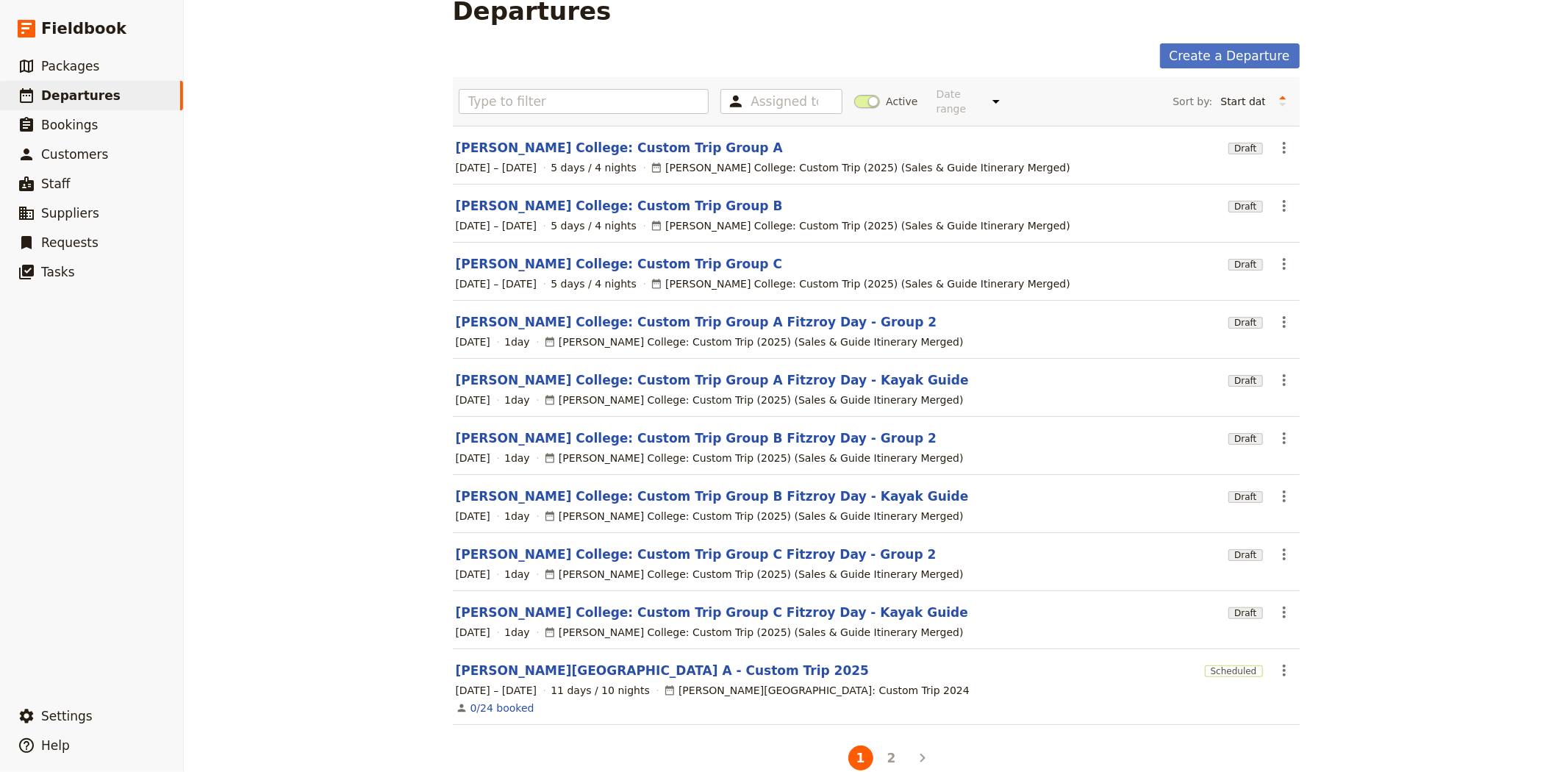
scroll to position [43, 0]
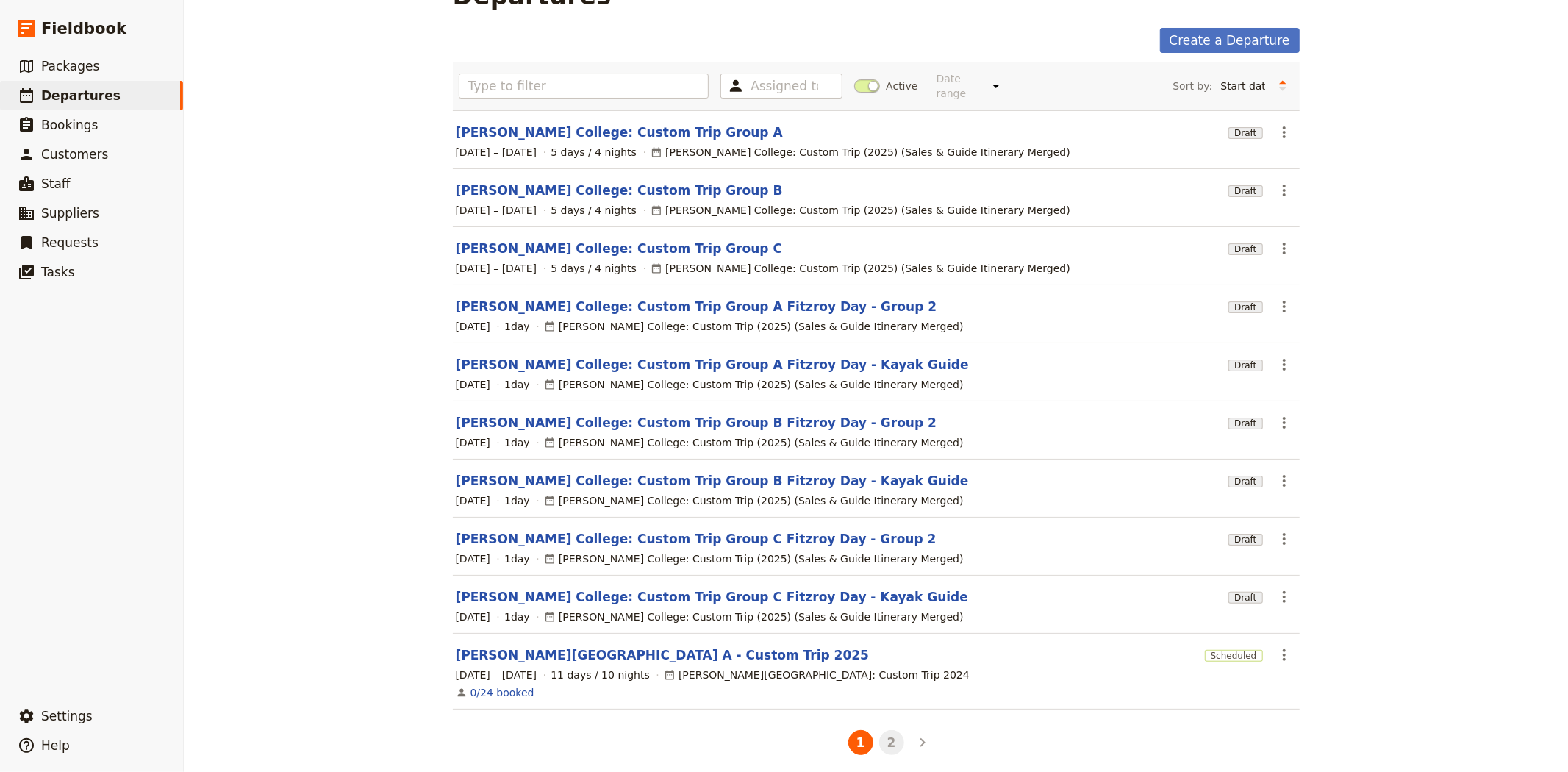
click at [894, 730] on button "2" at bounding box center [891, 743] width 25 height 25
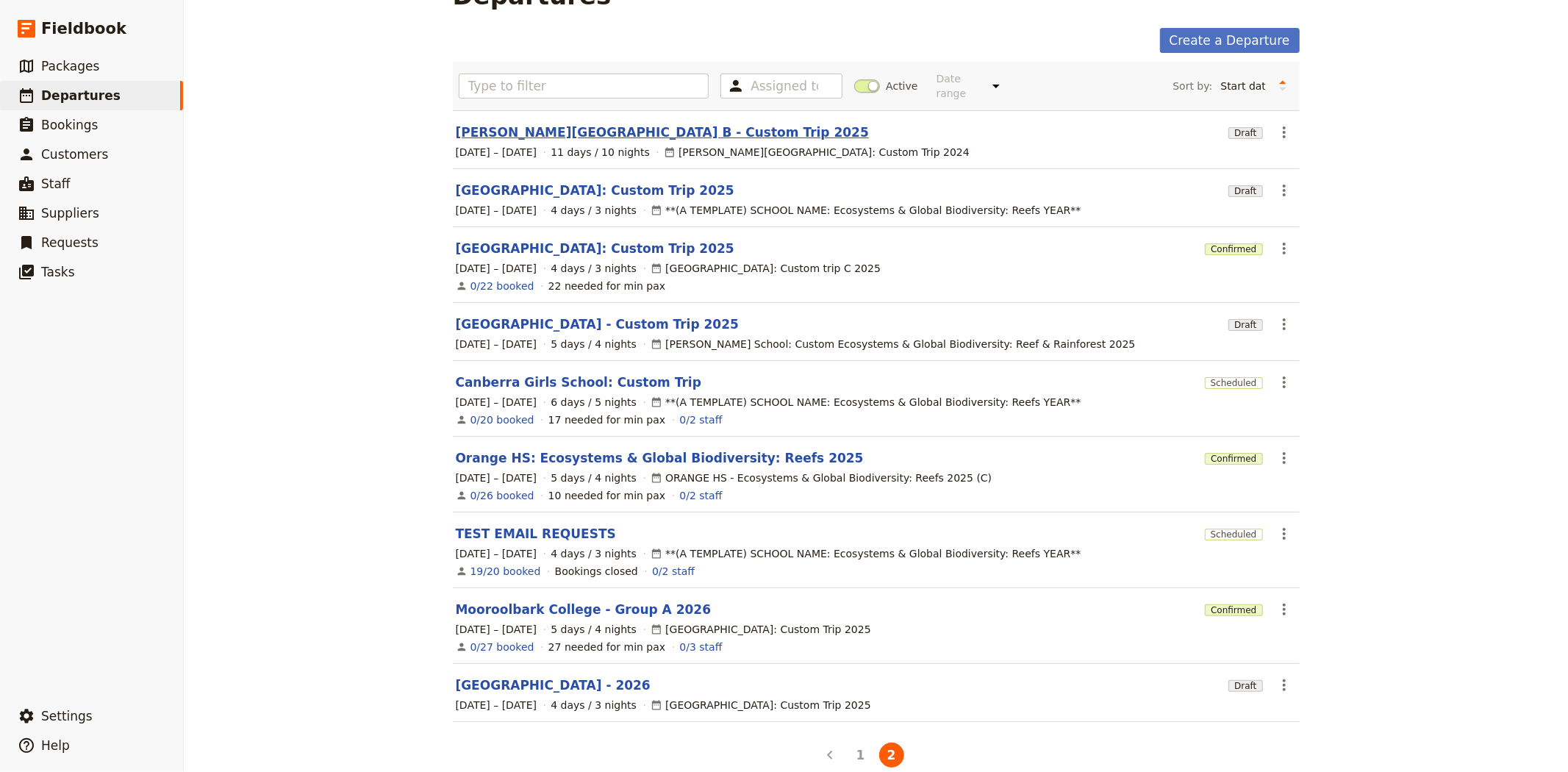
click at [559, 124] on link "[PERSON_NAME][GEOGRAPHIC_DATA] B - Custom Trip 2025" at bounding box center [662, 132] width 413 height 18
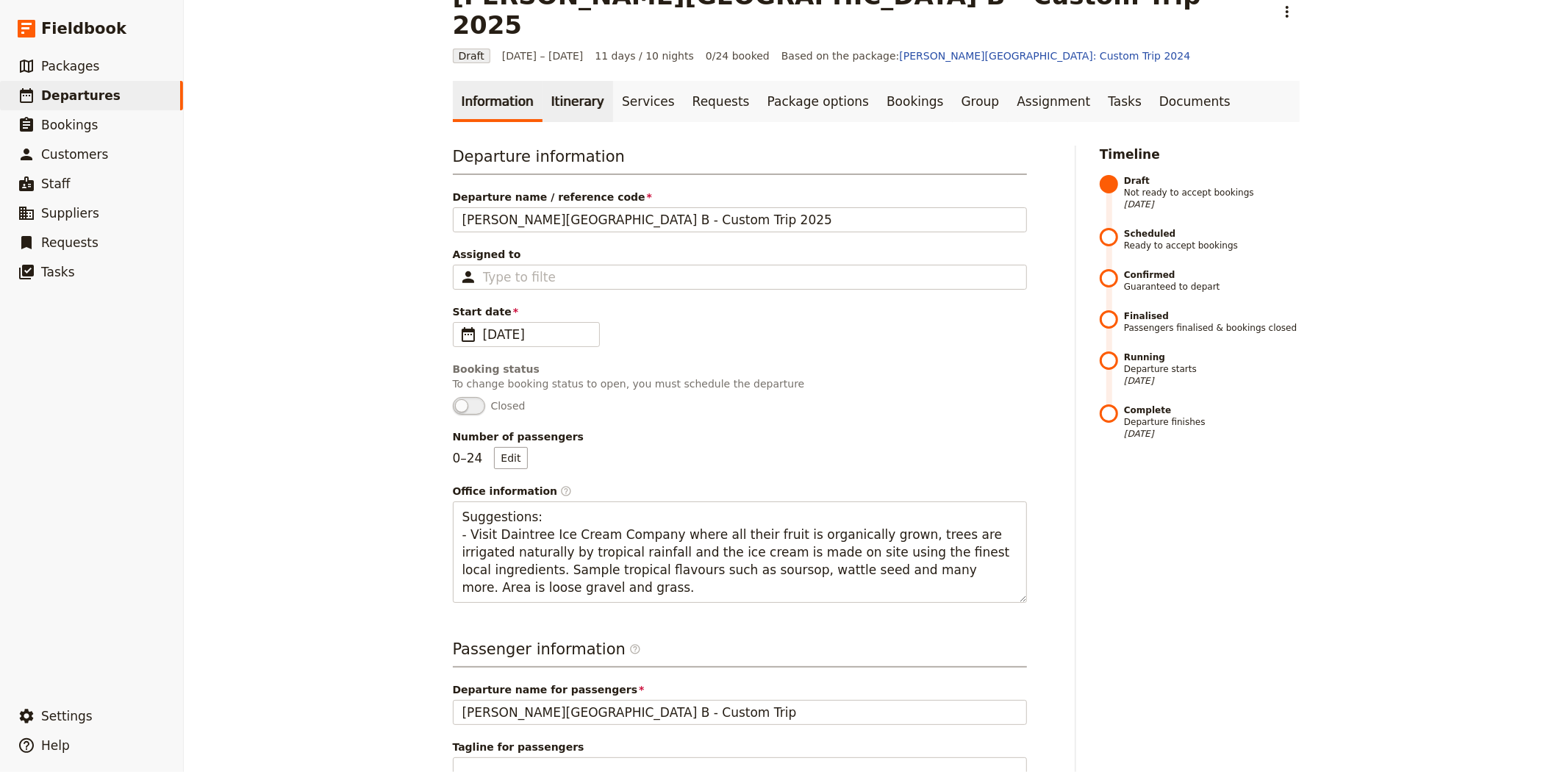
click at [544, 81] on link "Itinerary" at bounding box center [578, 101] width 70 height 41
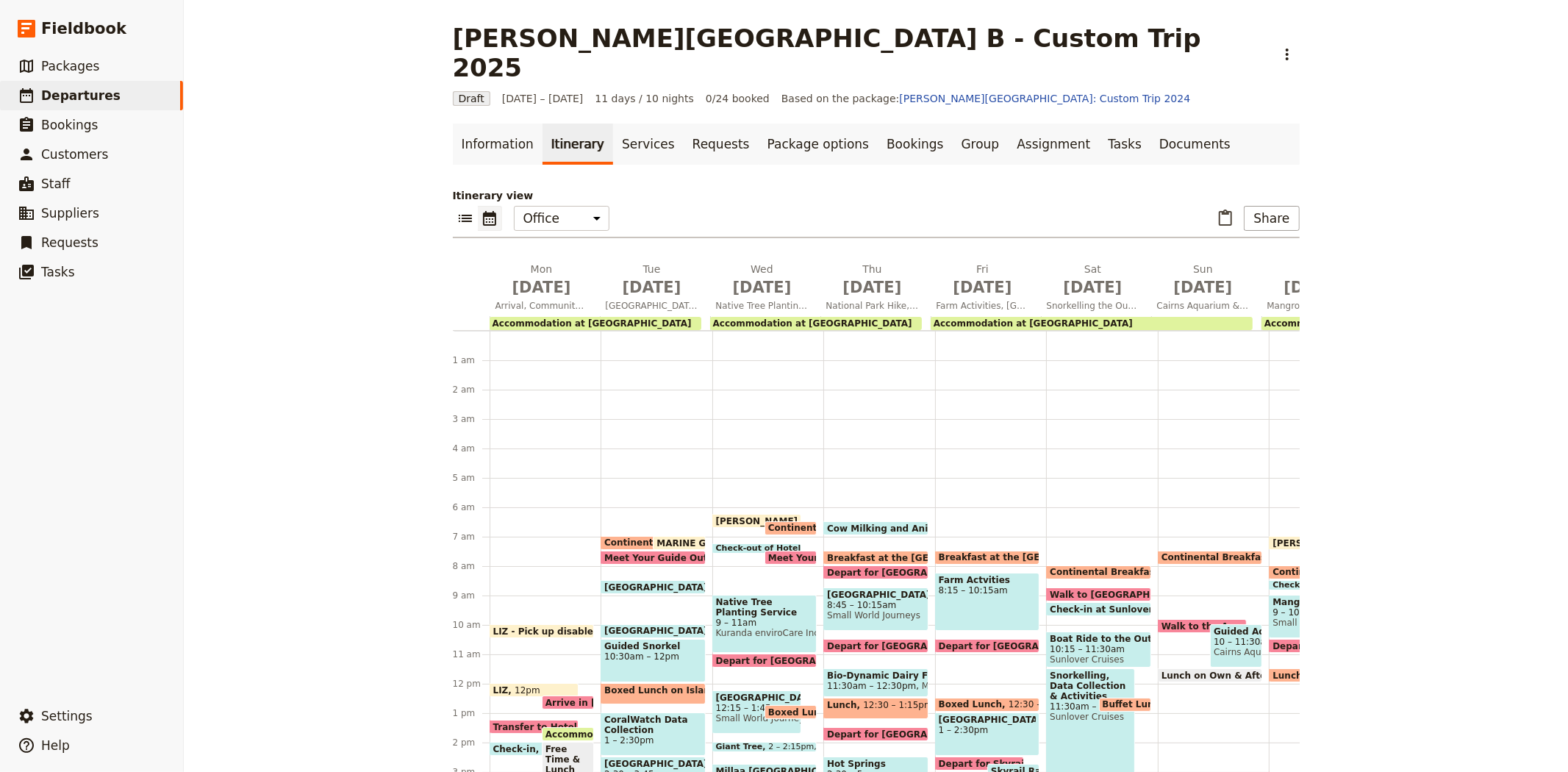
scroll to position [169, 0]
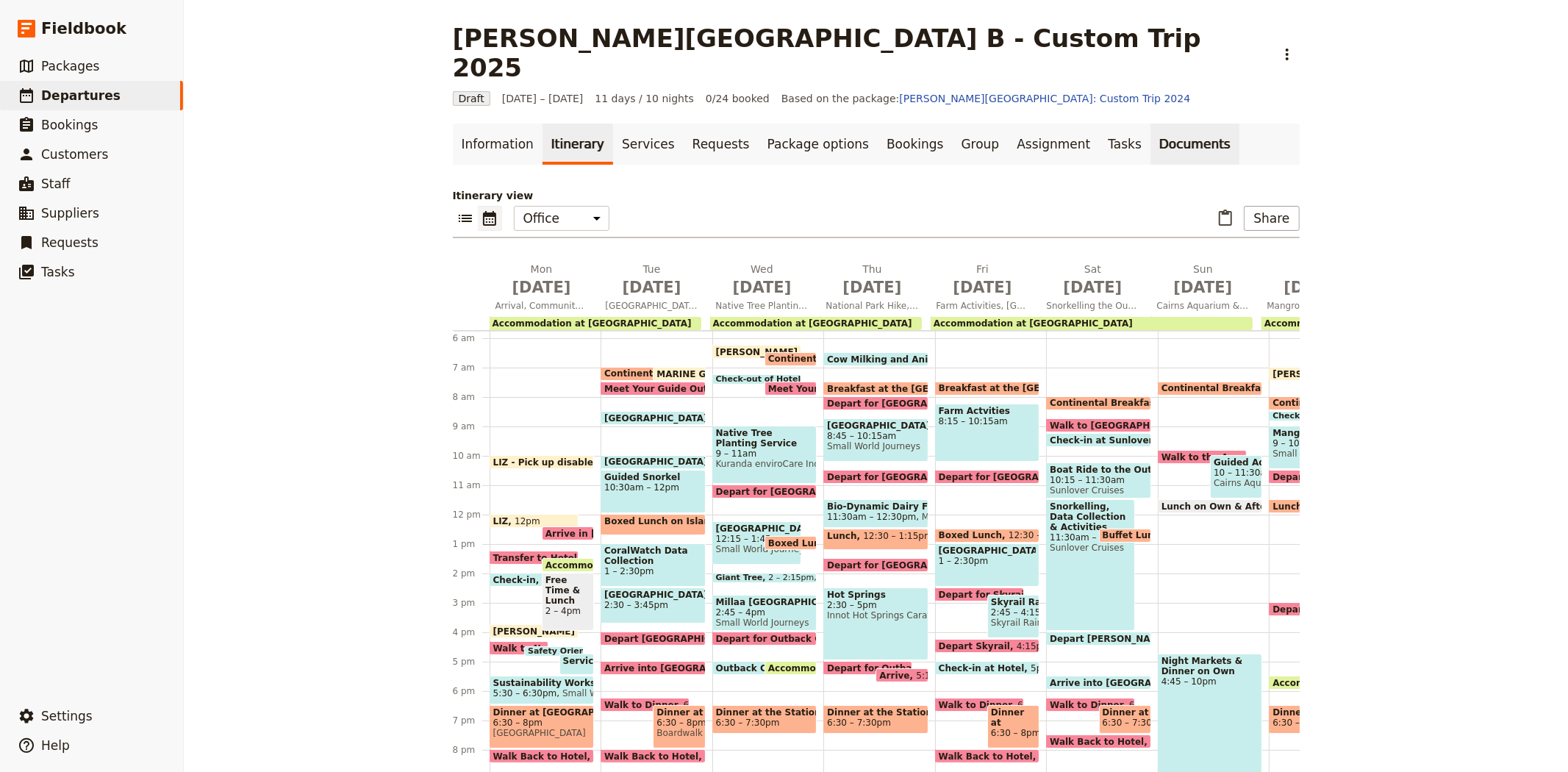
click at [1151, 124] on link "Documents" at bounding box center [1195, 144] width 89 height 41
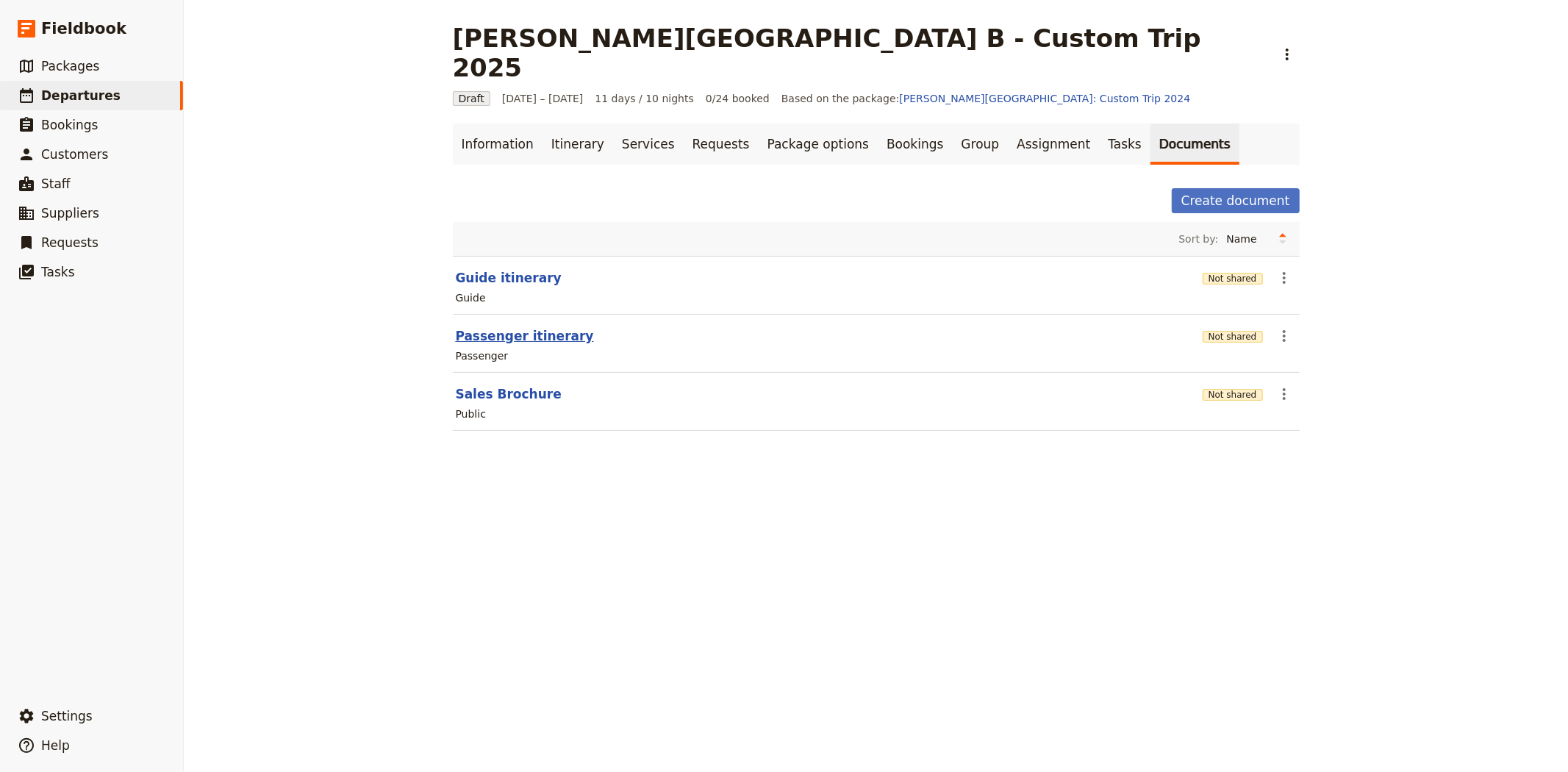
click at [489, 327] on button "Passenger itinerary" at bounding box center [524, 335] width 138 height 18
select select "PASSENGER"
select select "RUN_SHEET"
select select "DEFAULT"
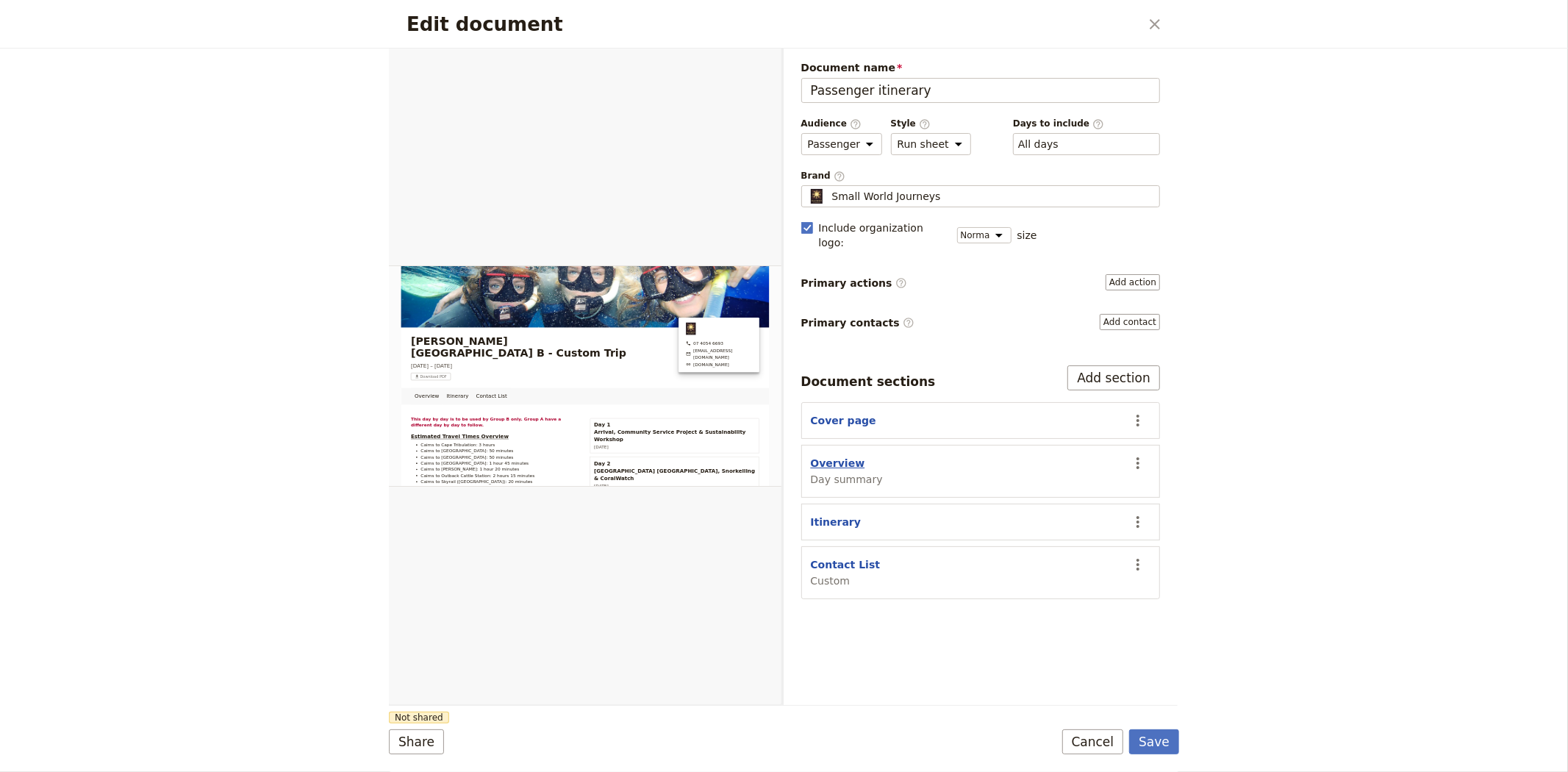
click at [849, 456] on button "Overview" at bounding box center [838, 463] width 54 height 15
select select "DAY_SUMMARY"
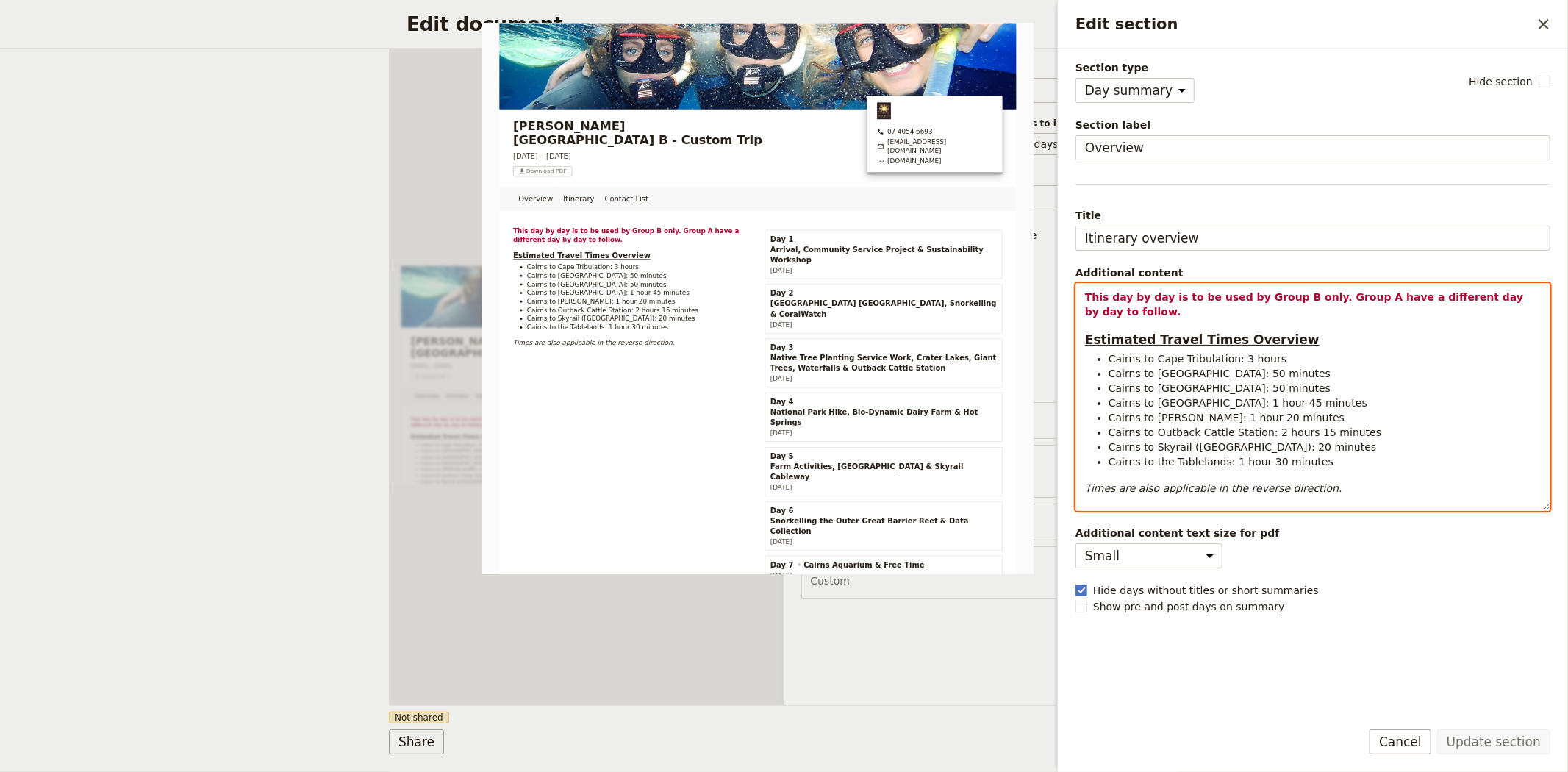
click at [1394, 296] on strong "This day by day is to be used by Group B only. Group A have a different day by …" at bounding box center [1305, 304] width 442 height 27
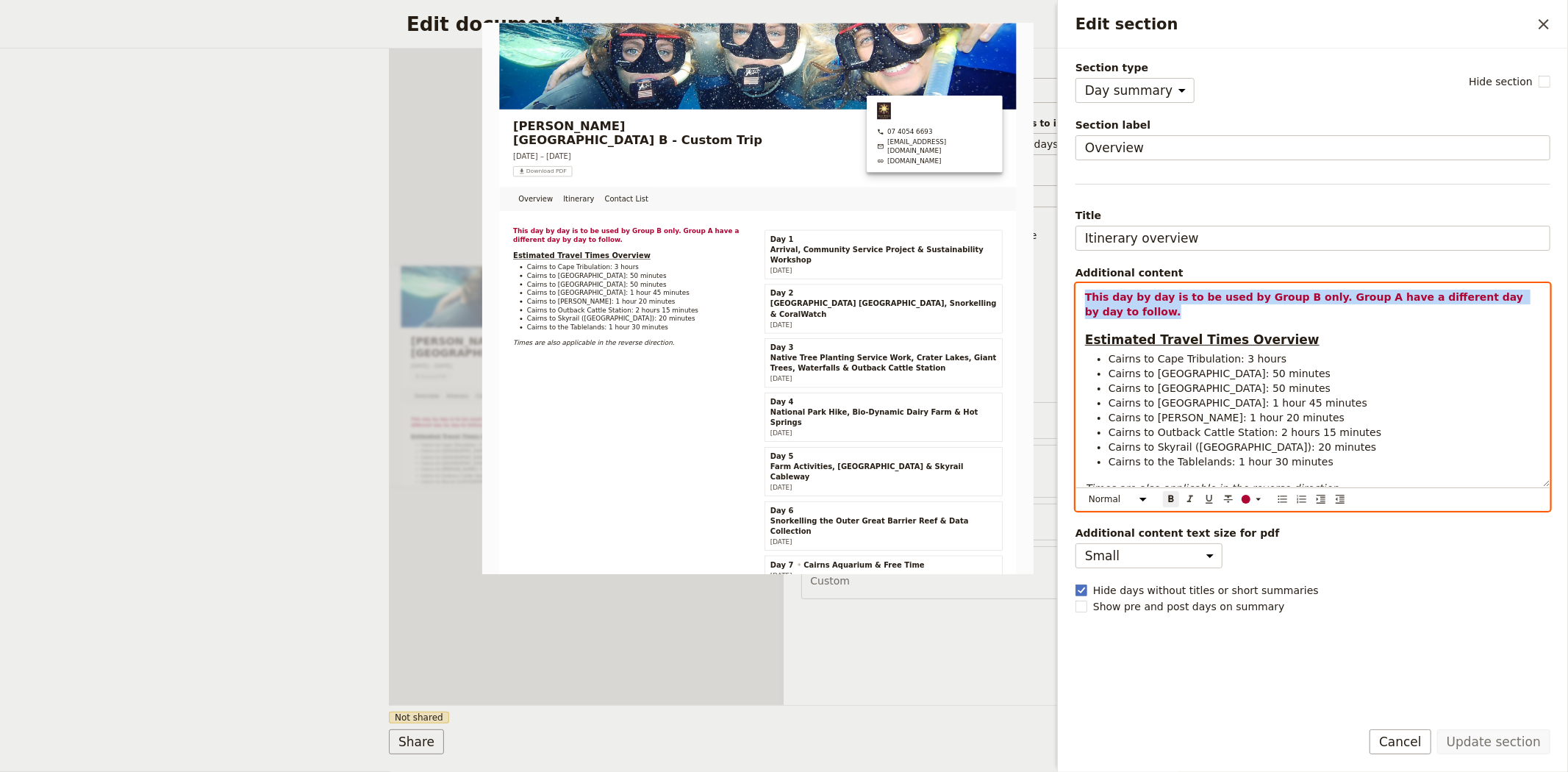
drag, startPoint x: 1540, startPoint y: 299, endPoint x: 1055, endPoint y: 297, distance: 485.0
click at [1055, 297] on div "Edit section ​ Section type Cover page Day summary Itinerary Custom Hide sectio…" at bounding box center [1310, 386] width 514 height 772
select select "h2"
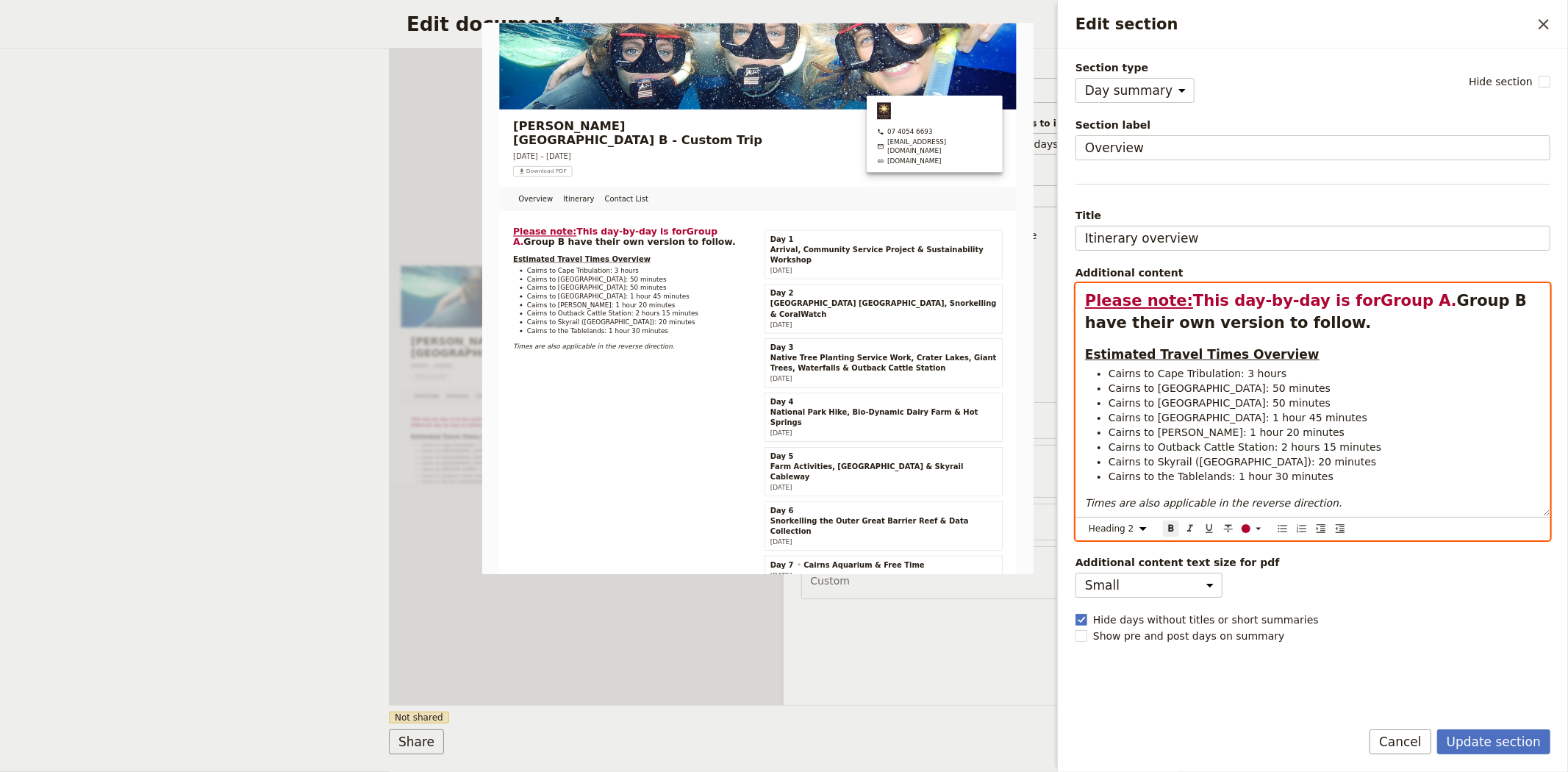
click at [1382, 301] on strong "Group A" at bounding box center [1416, 300] width 70 height 18
click at [1452, 301] on span "Group B have their own version to follow." at bounding box center [1308, 311] width 447 height 39
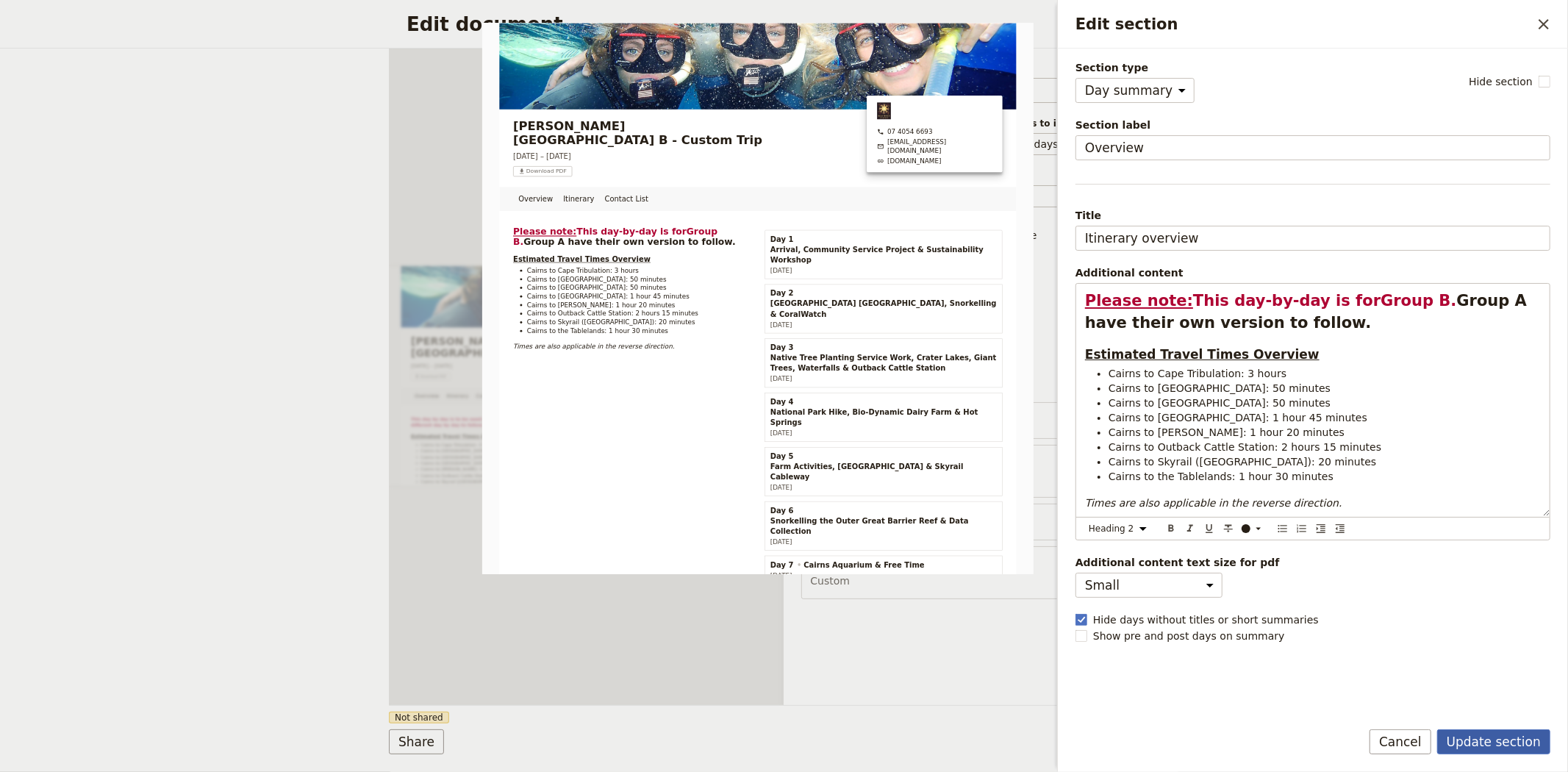
click at [1507, 746] on button "Update section" at bounding box center [1494, 742] width 113 height 25
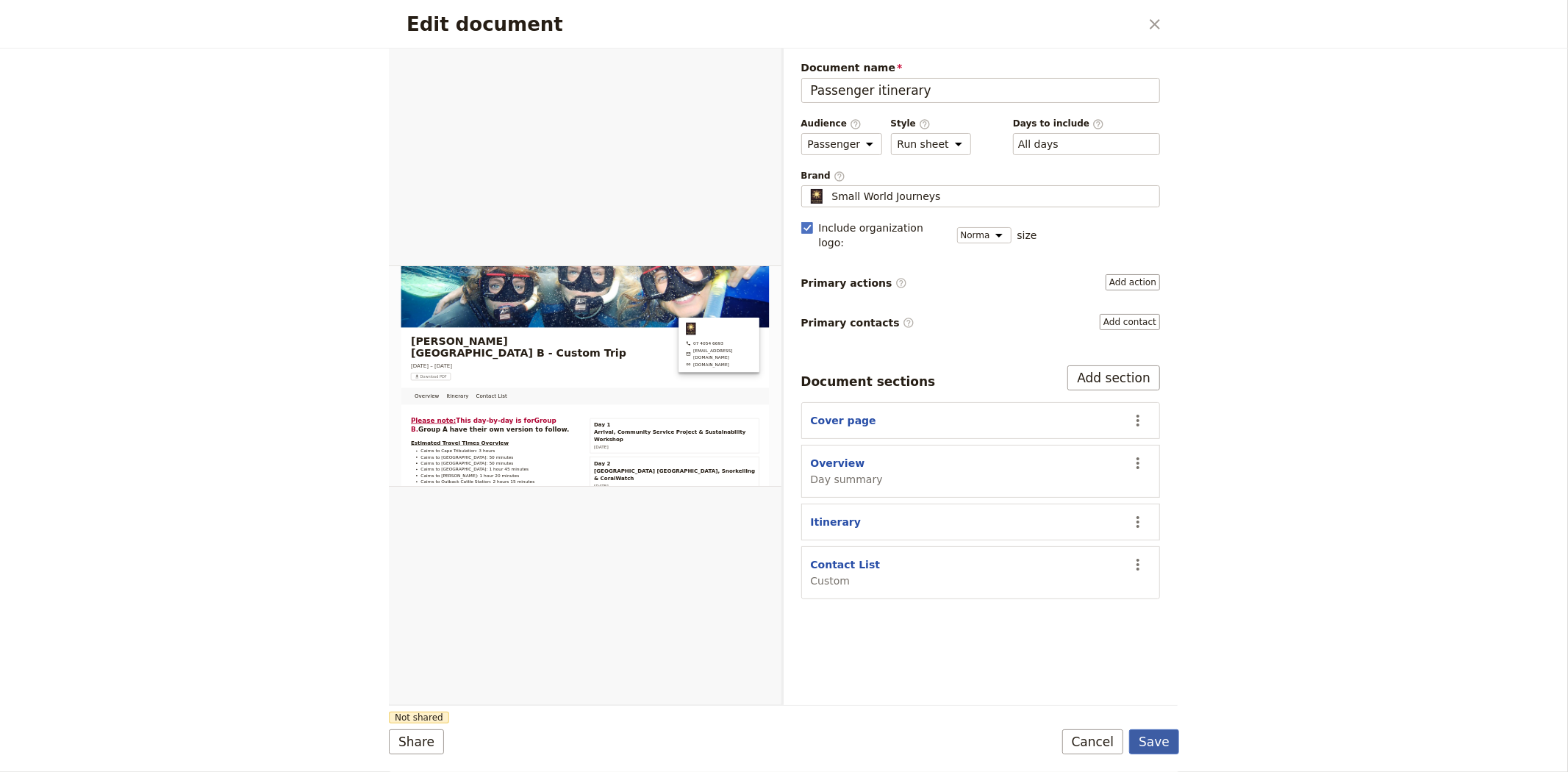
click at [1167, 739] on button "Save" at bounding box center [1154, 742] width 50 height 25
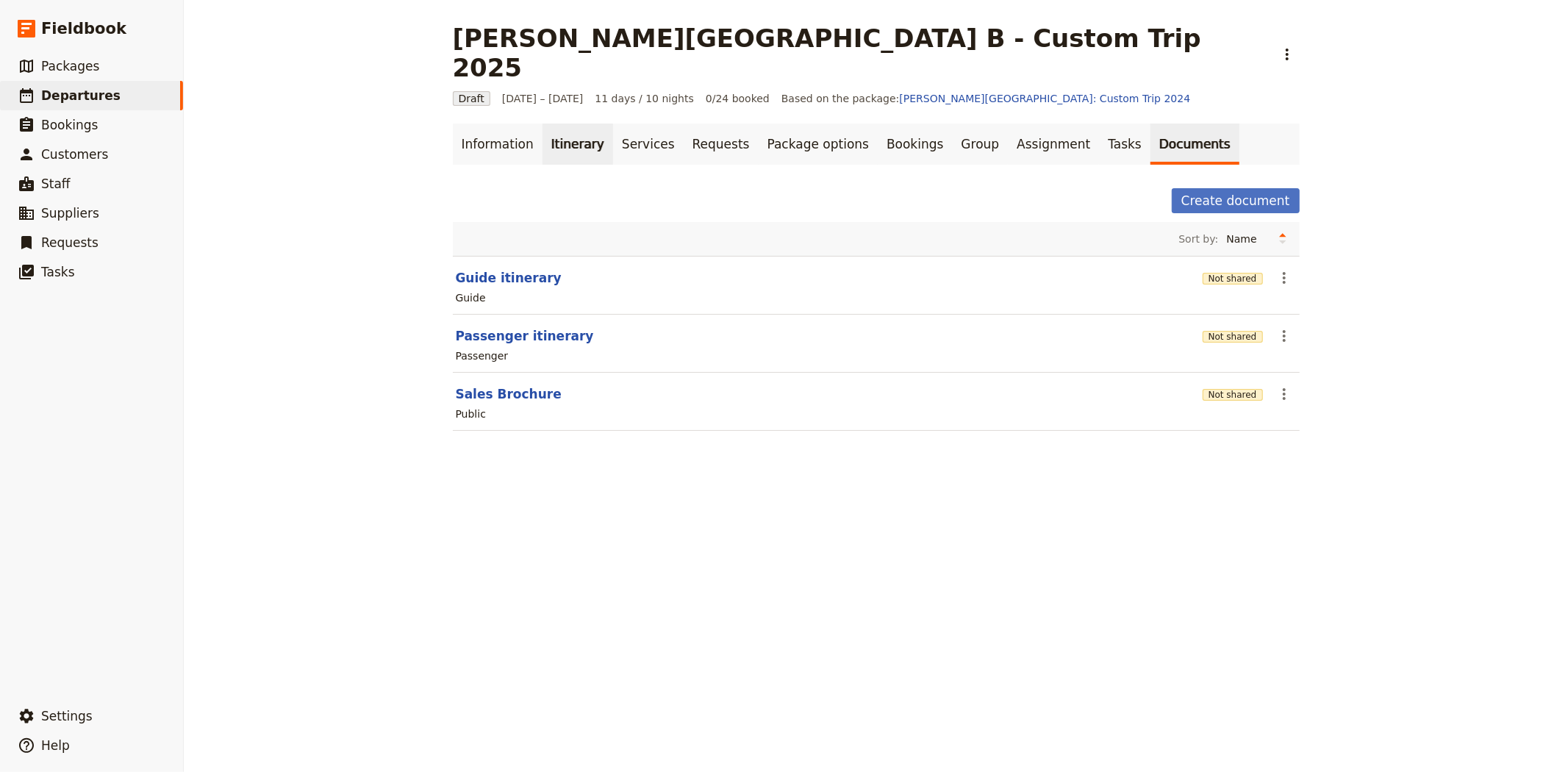
click at [544, 124] on link "Itinerary" at bounding box center [578, 144] width 70 height 41
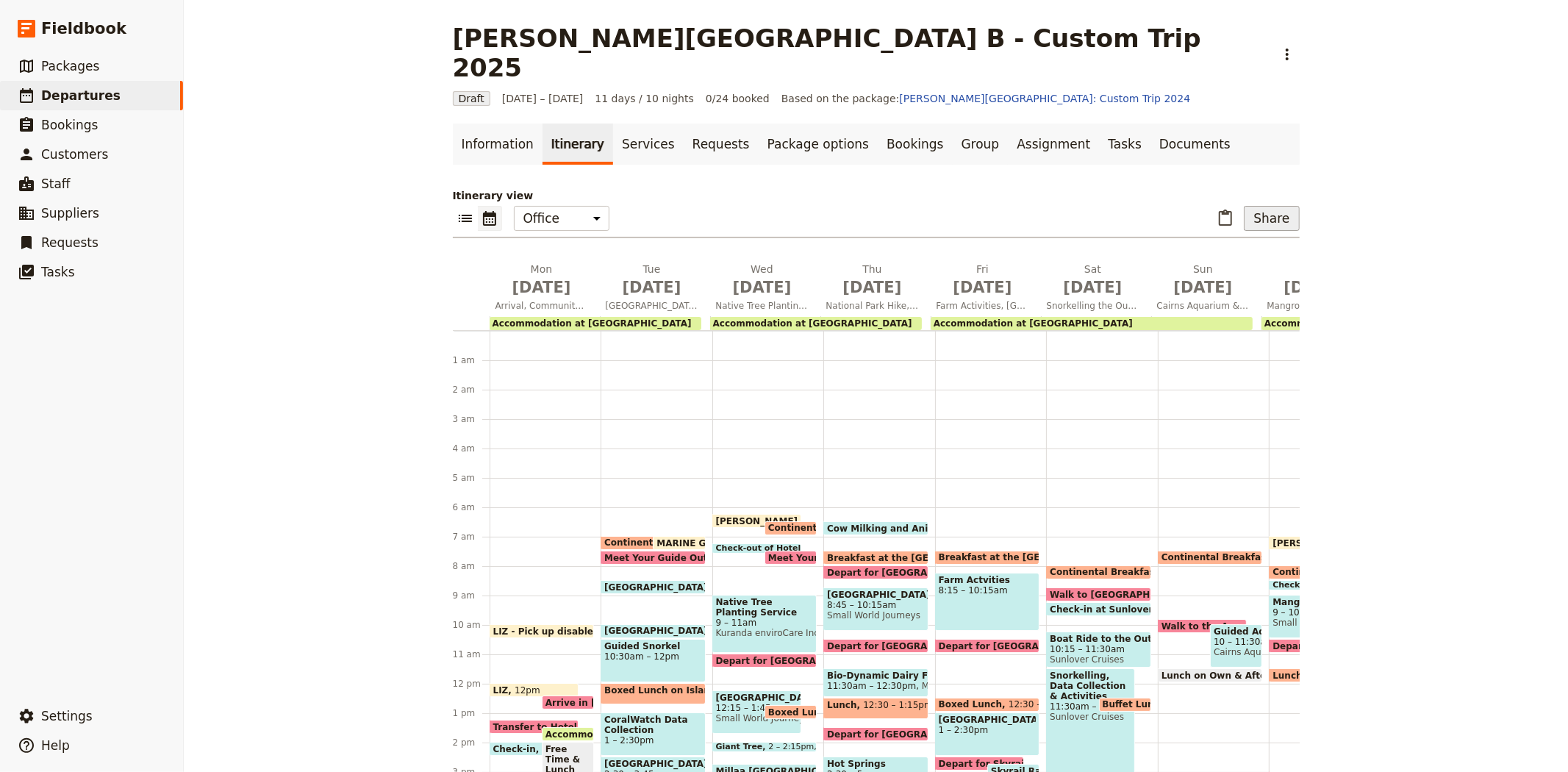
scroll to position [169, 0]
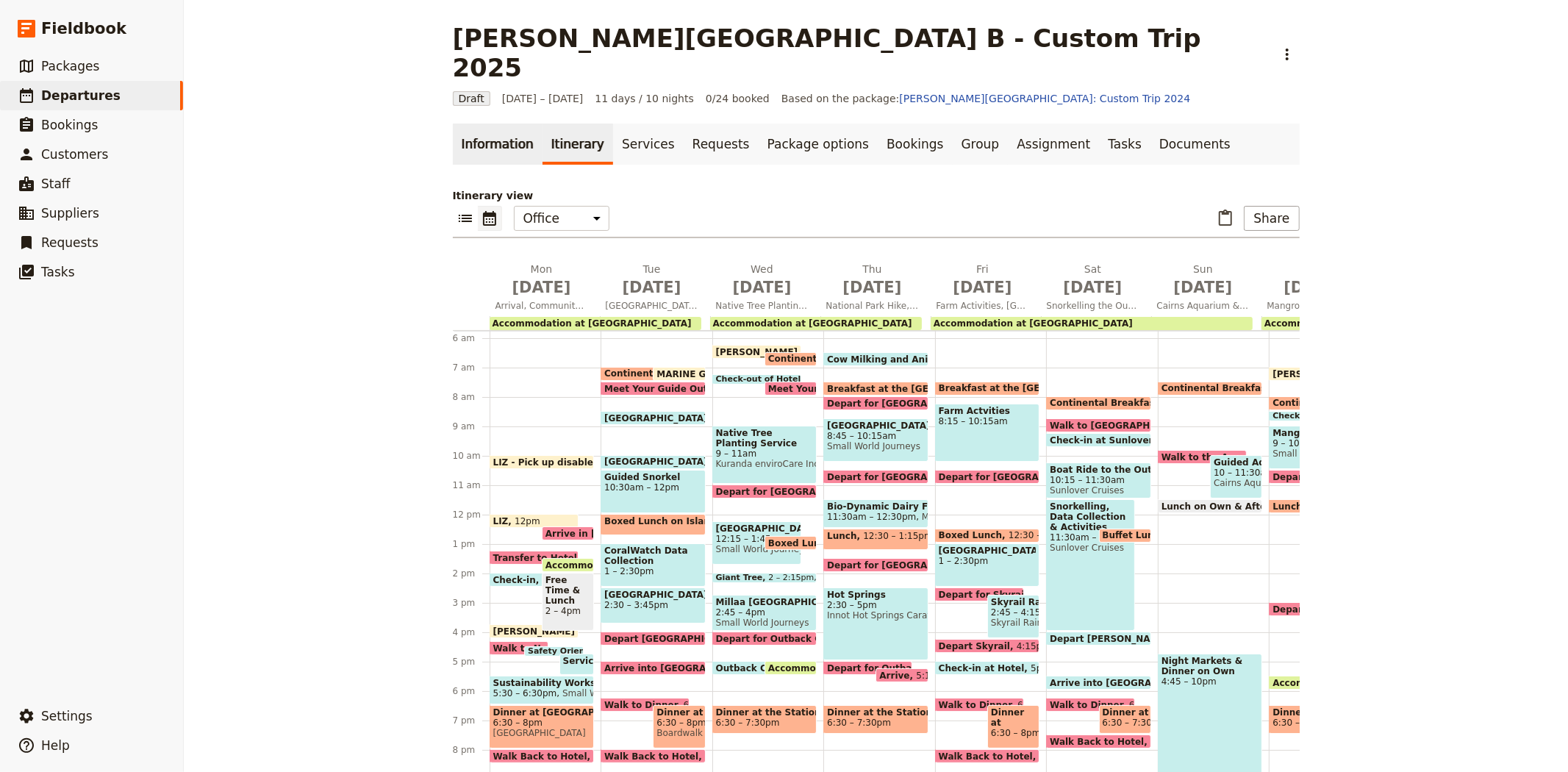
click at [471, 124] on link "Information" at bounding box center [497, 144] width 89 height 41
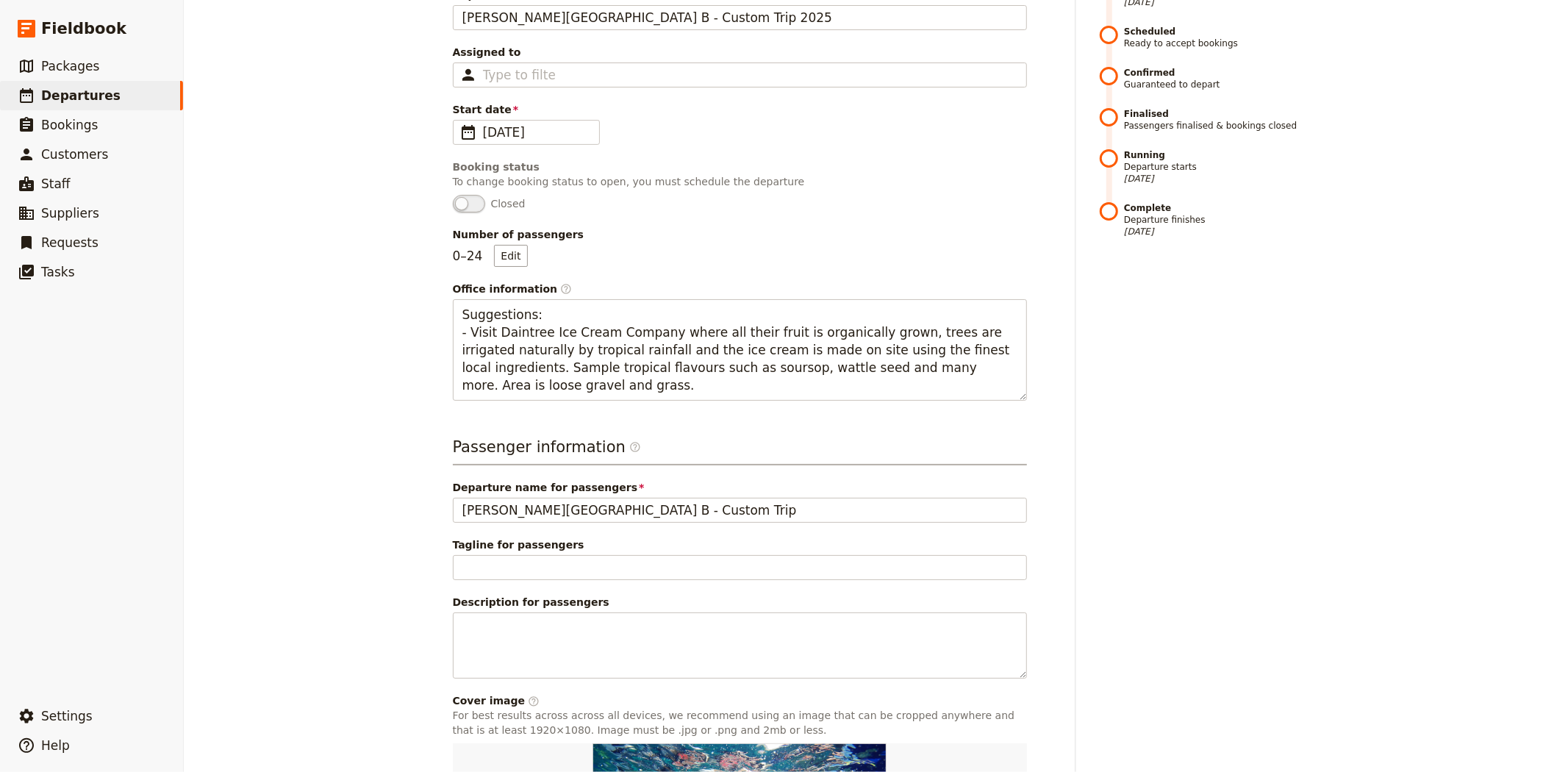
scroll to position [466, 0]
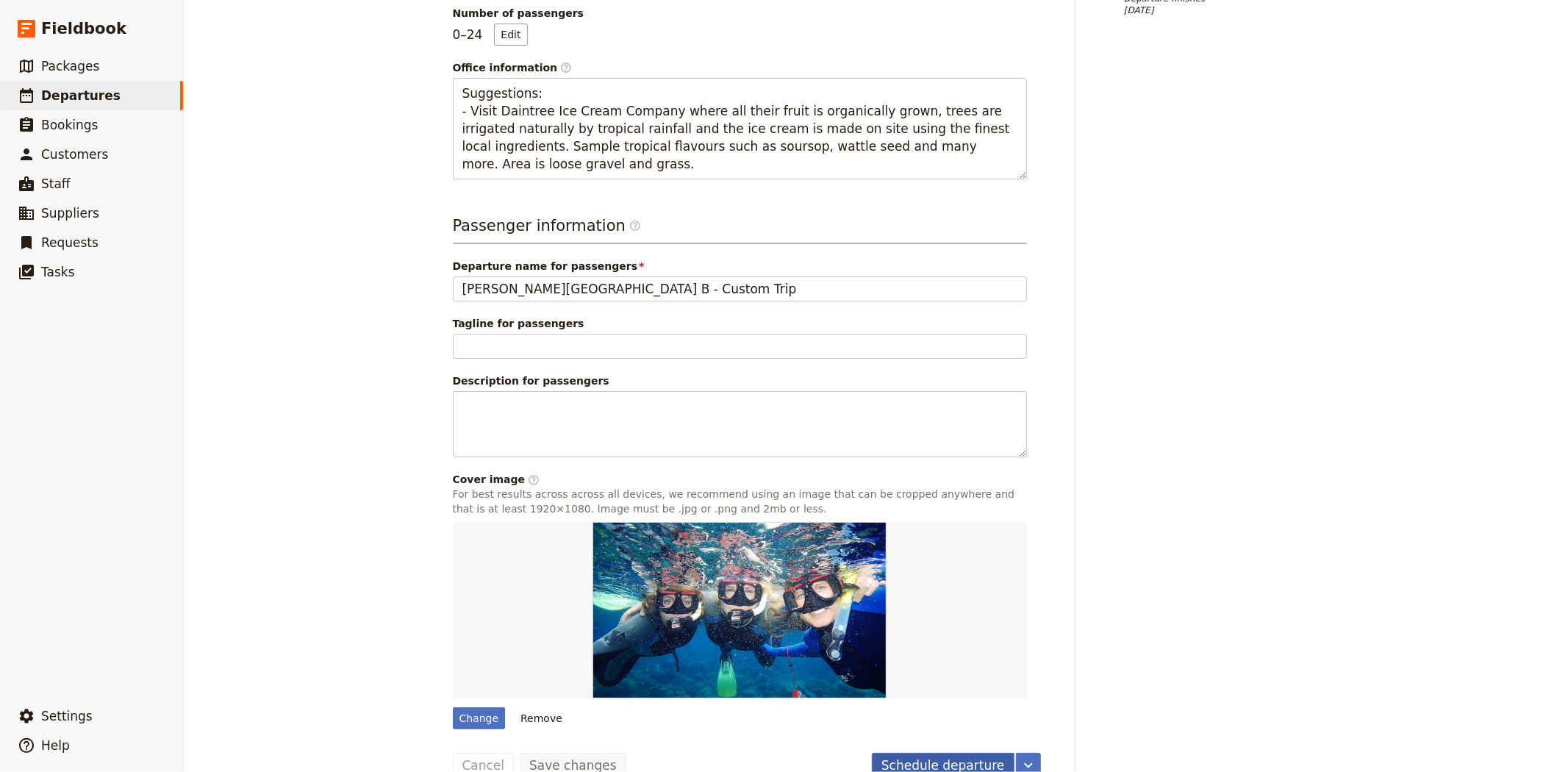
click at [920, 753] on button "Schedule departure" at bounding box center [943, 765] width 143 height 25
click at [901, 753] on button "Confirm departure" at bounding box center [947, 765] width 134 height 25
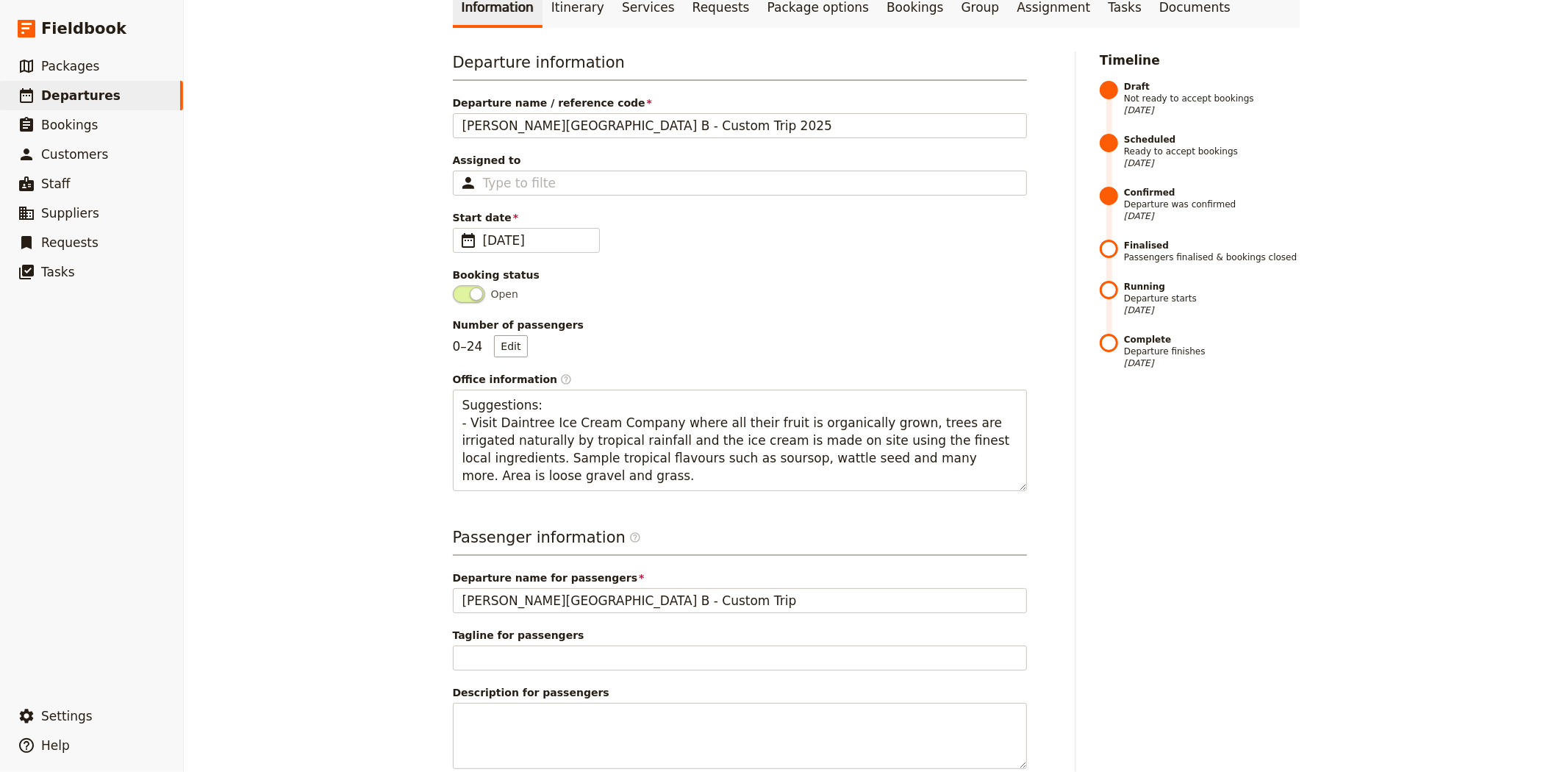
scroll to position [0, 0]
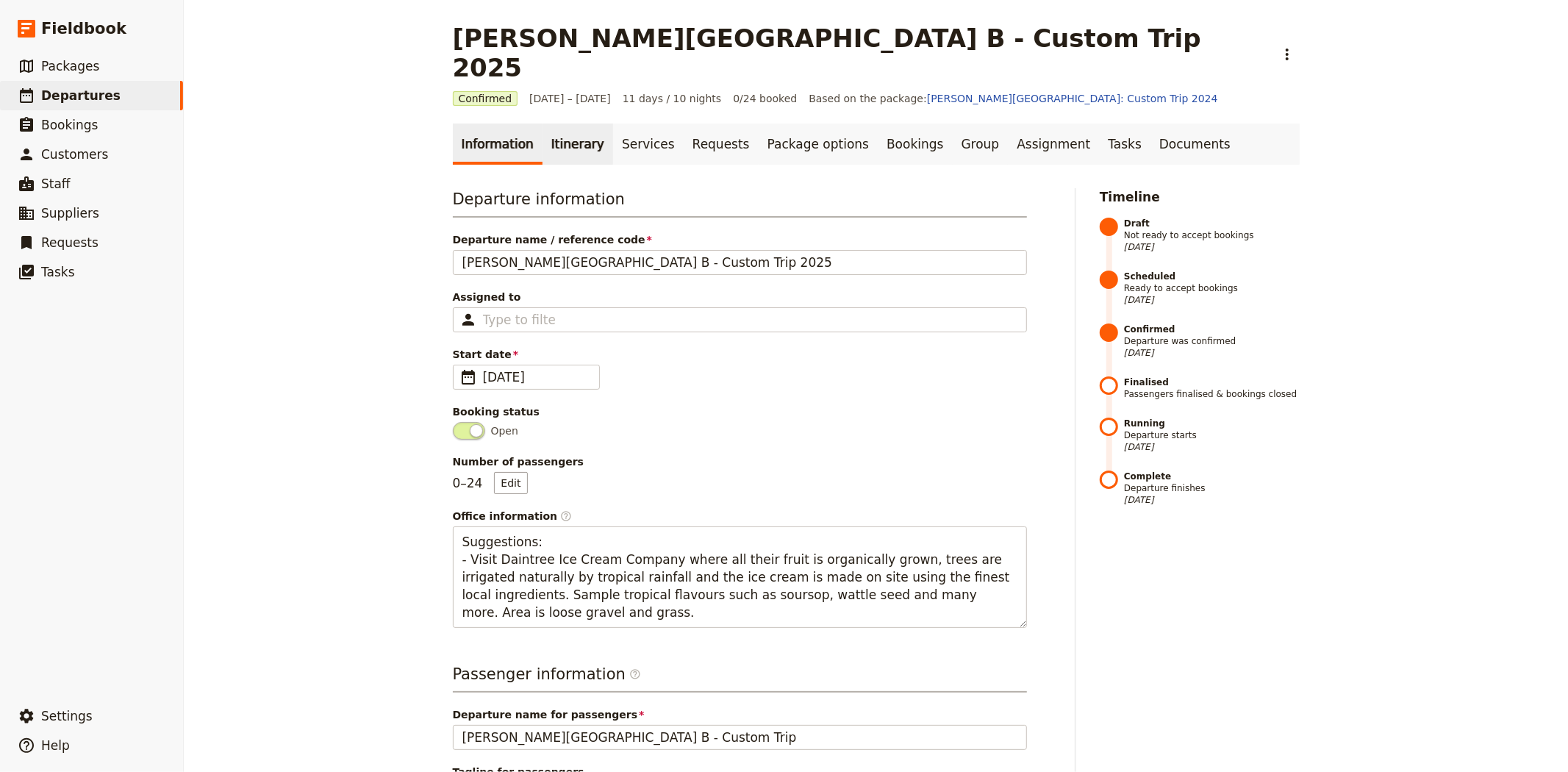
click at [556, 127] on link "Itinerary" at bounding box center [578, 144] width 70 height 41
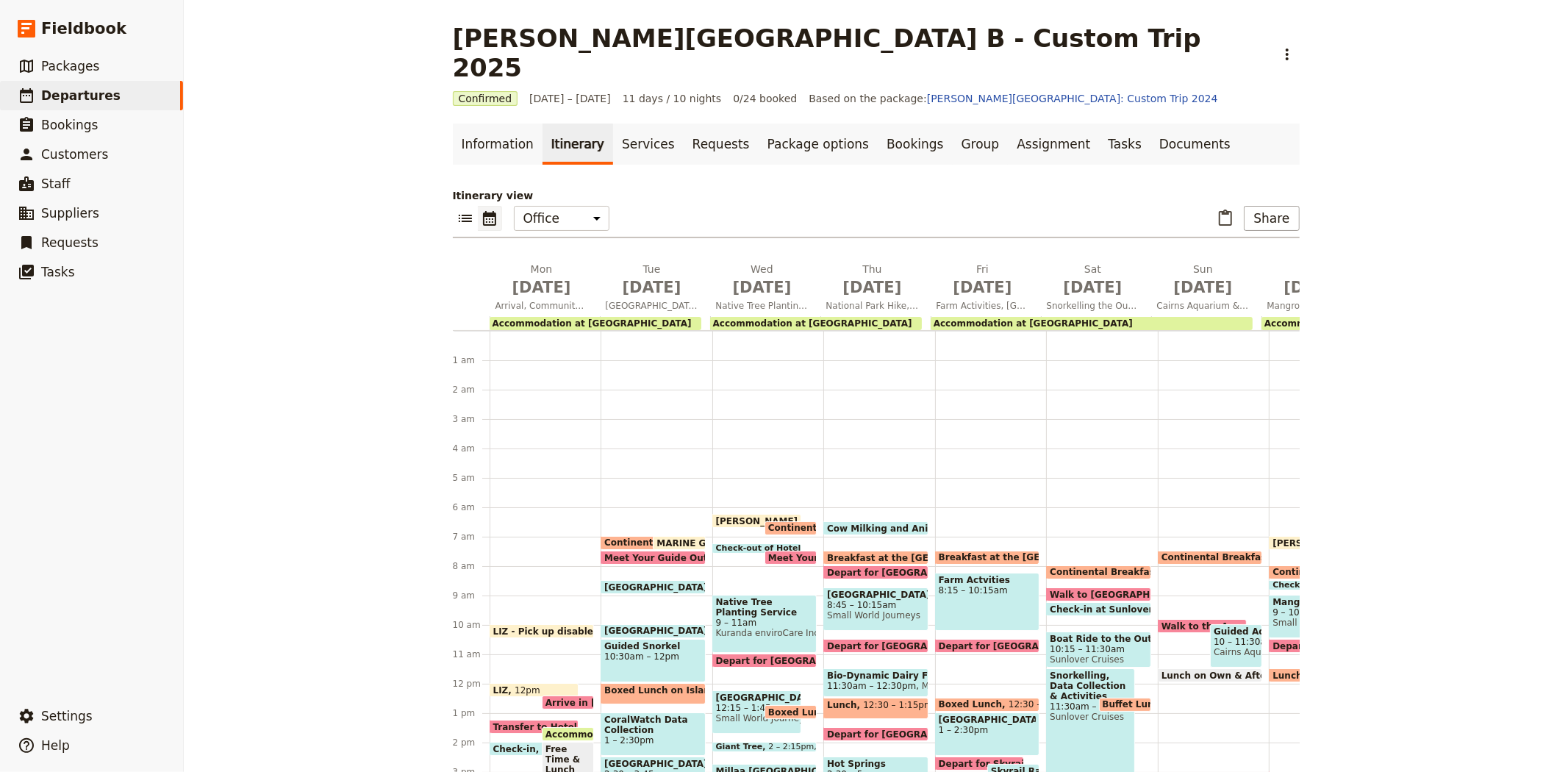
scroll to position [169, 0]
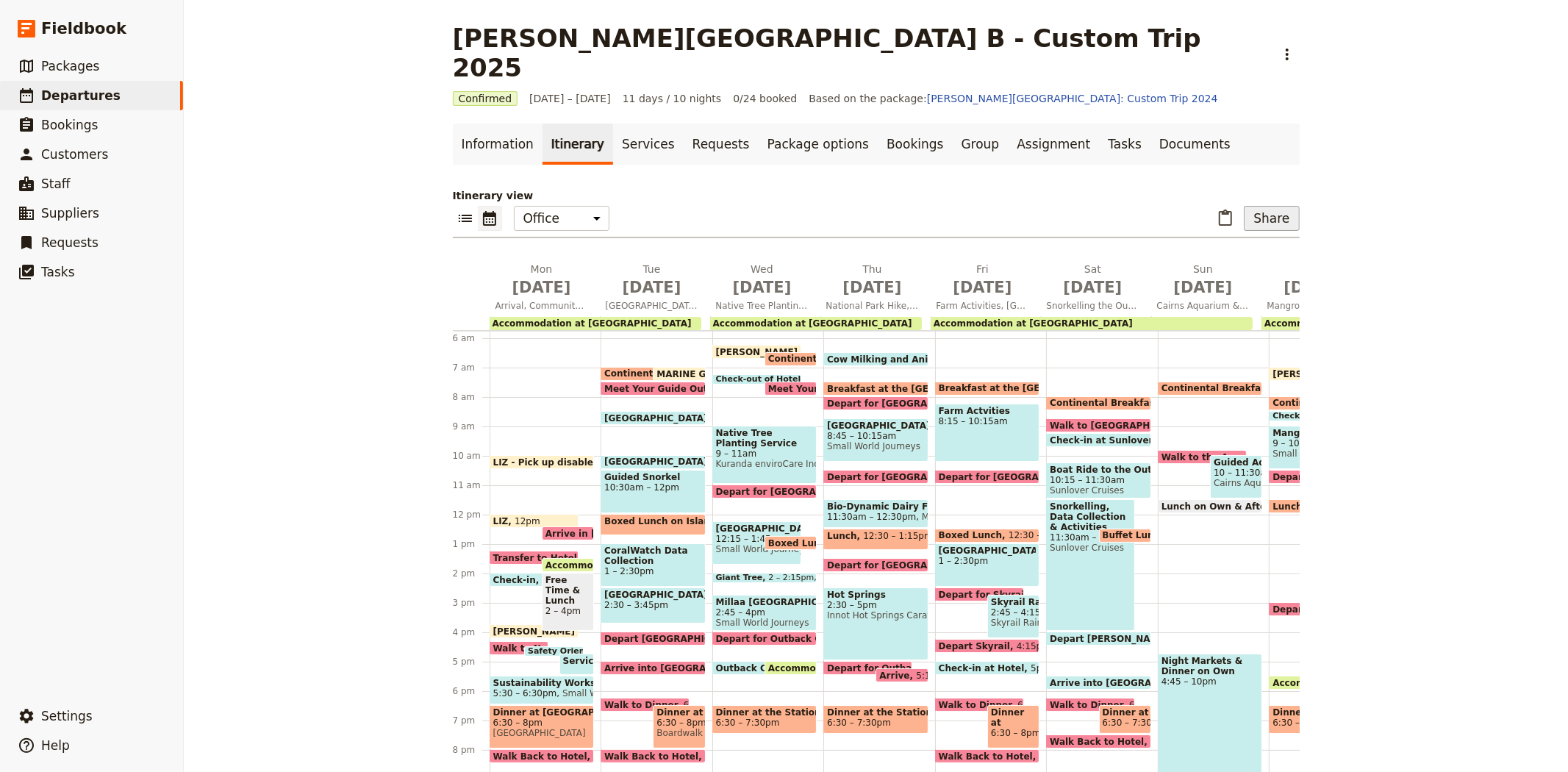
click at [1263, 206] on button "Share" at bounding box center [1271, 218] width 55 height 25
click at [1258, 245] on span "Passenger itinerary" at bounding box center [1233, 242] width 100 height 15
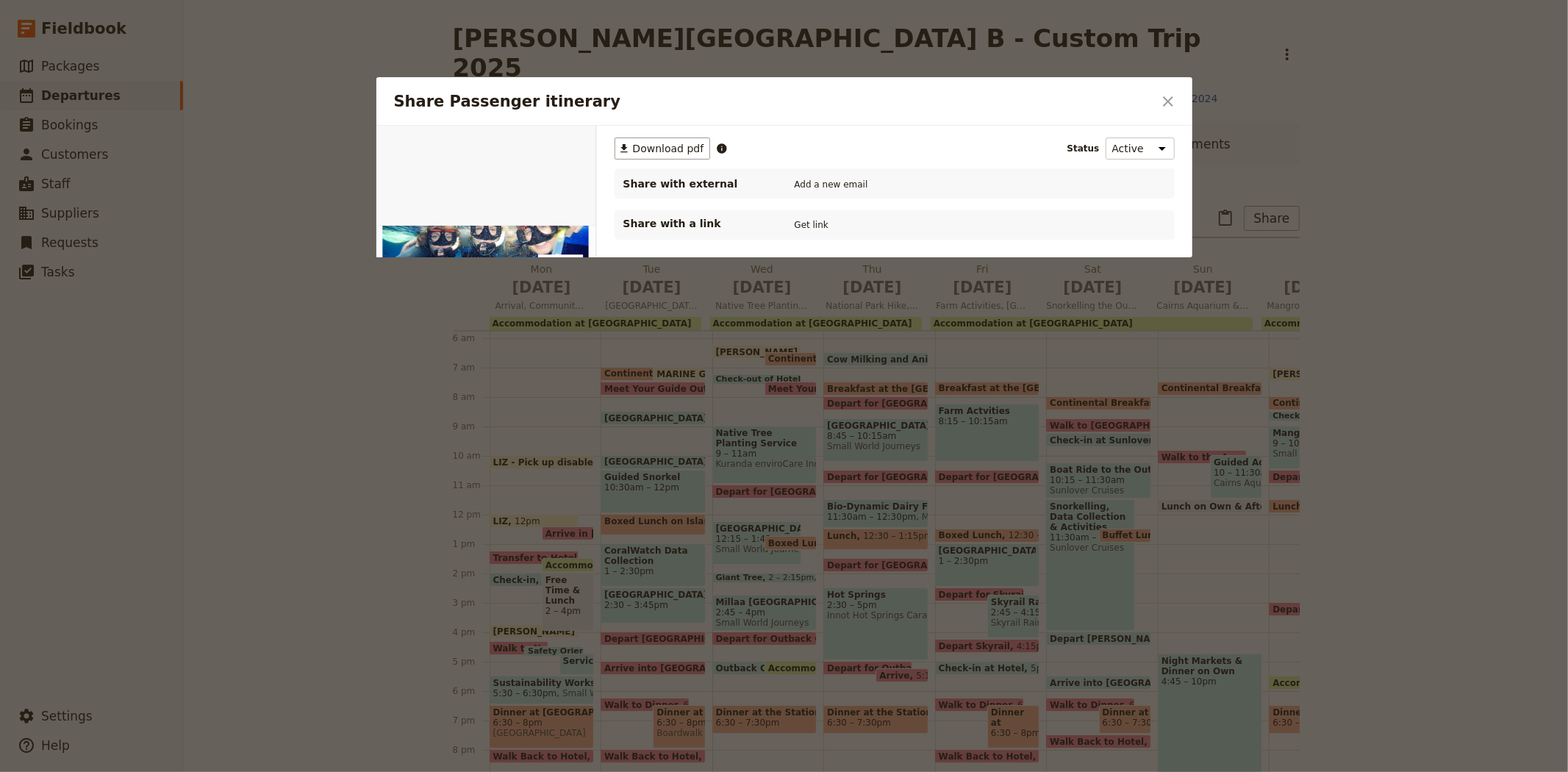
scroll to position [0, 0]
click at [699, 148] on button "​ Download pdf" at bounding box center [662, 148] width 96 height 22
click at [1166, 105] on icon "Close dialog" at bounding box center [1167, 101] width 18 height 18
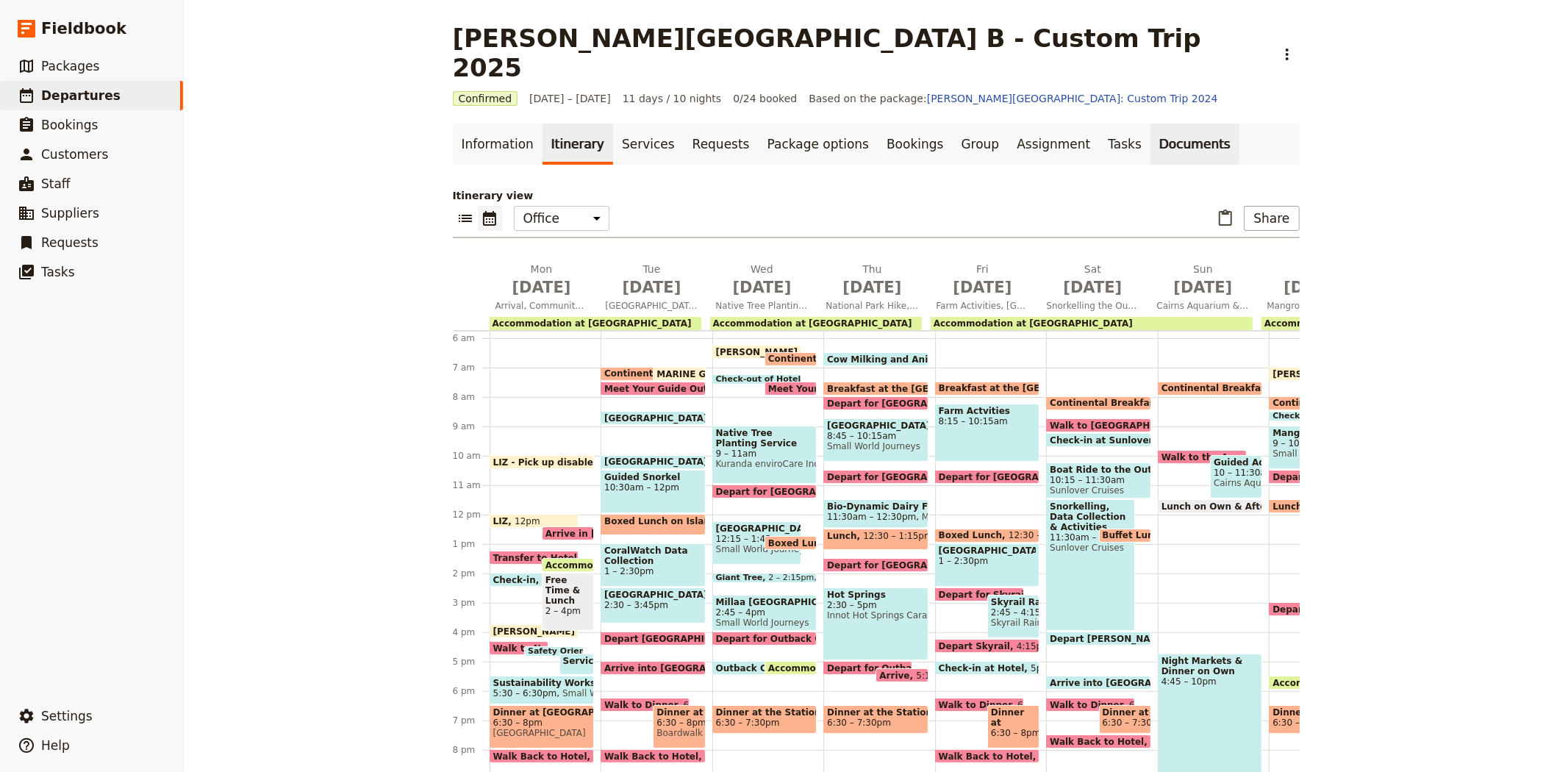
click at [1151, 124] on link "Documents" at bounding box center [1195, 144] width 89 height 41
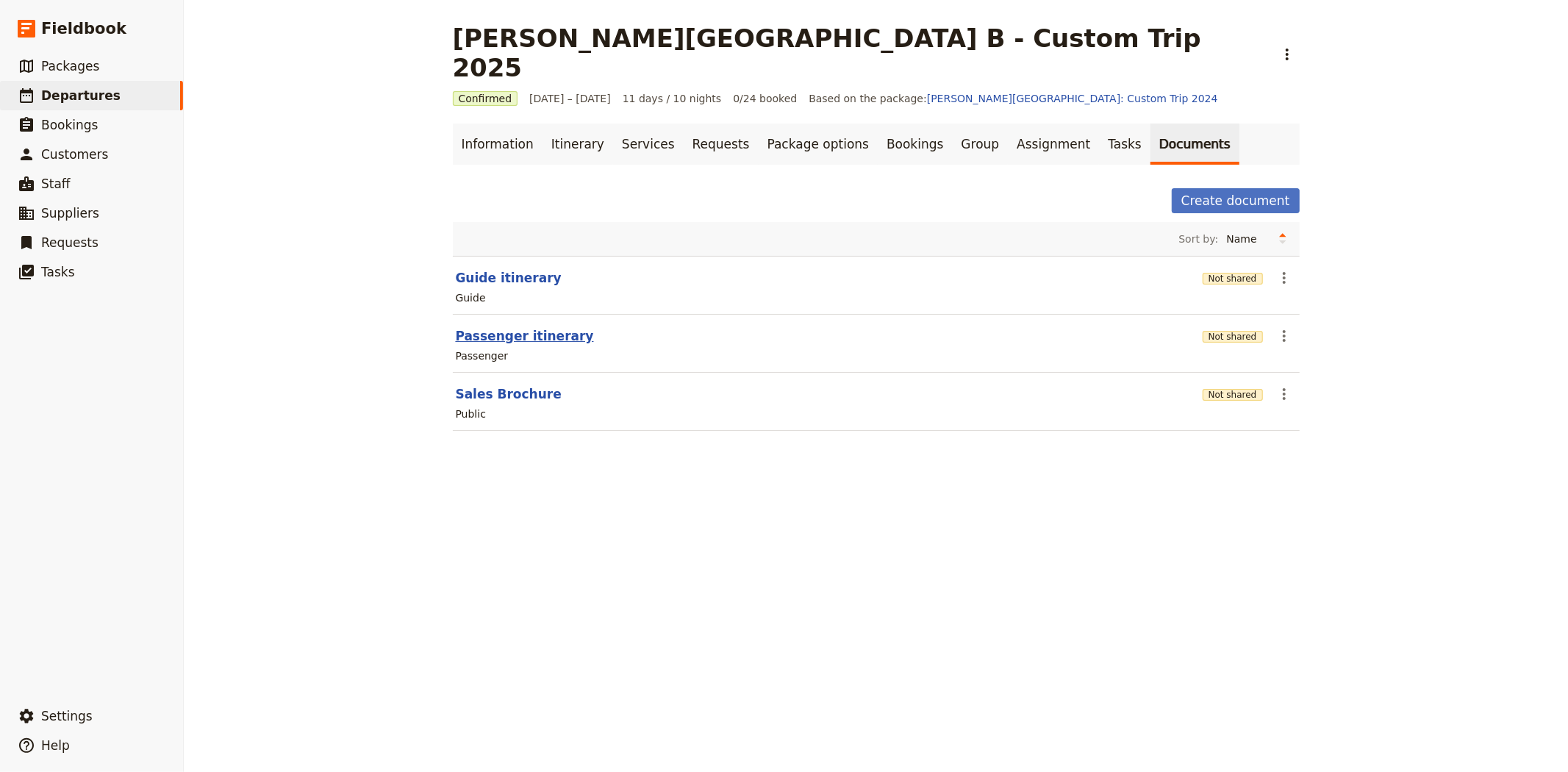
click at [474, 327] on button "Passenger itinerary" at bounding box center [524, 335] width 138 height 18
select select "PASSENGER"
select select "RUN_SHEET"
select select "DEFAULT"
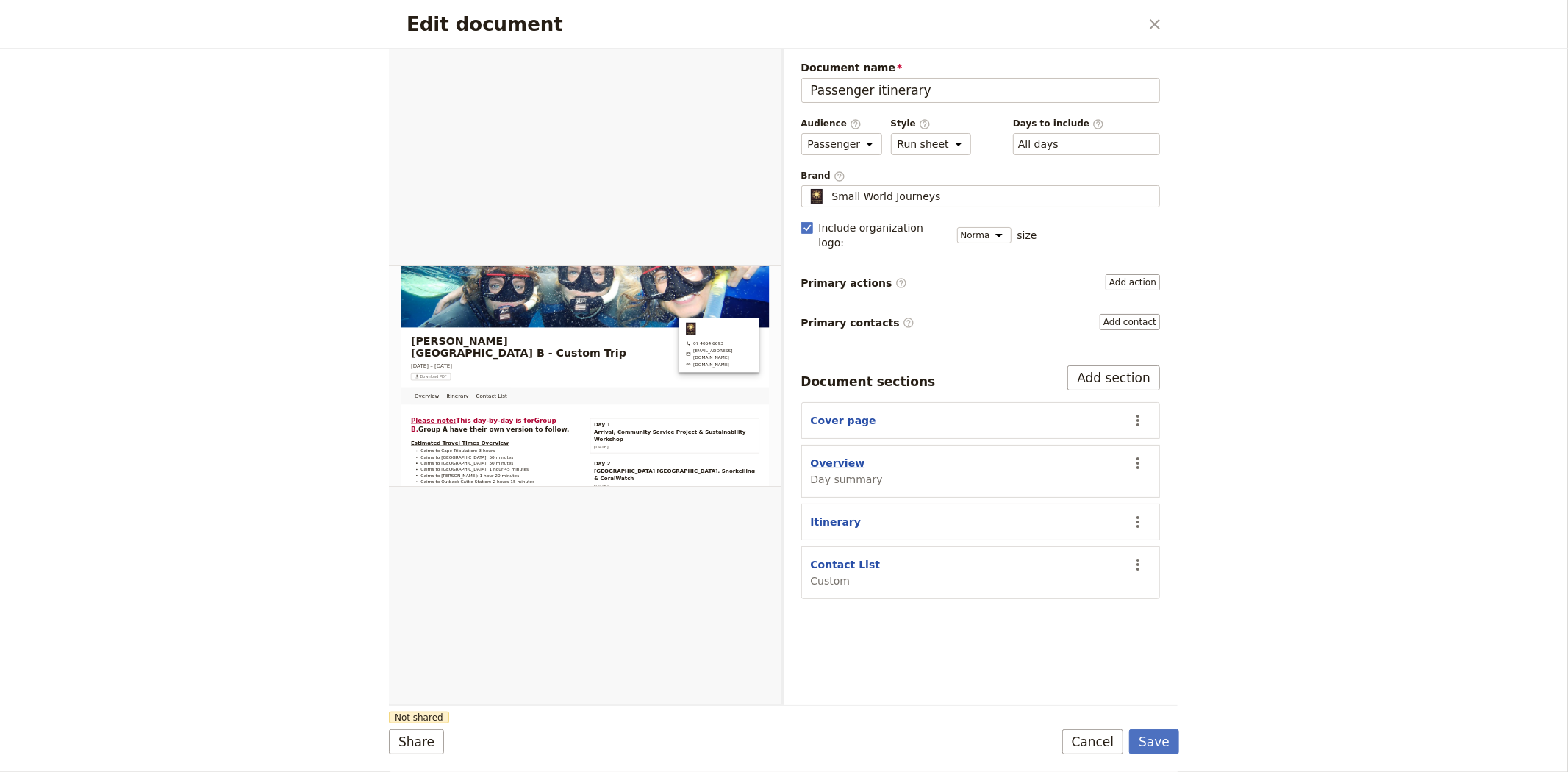
click at [842, 456] on button "Overview" at bounding box center [838, 463] width 54 height 15
select select "DAY_SUMMARY"
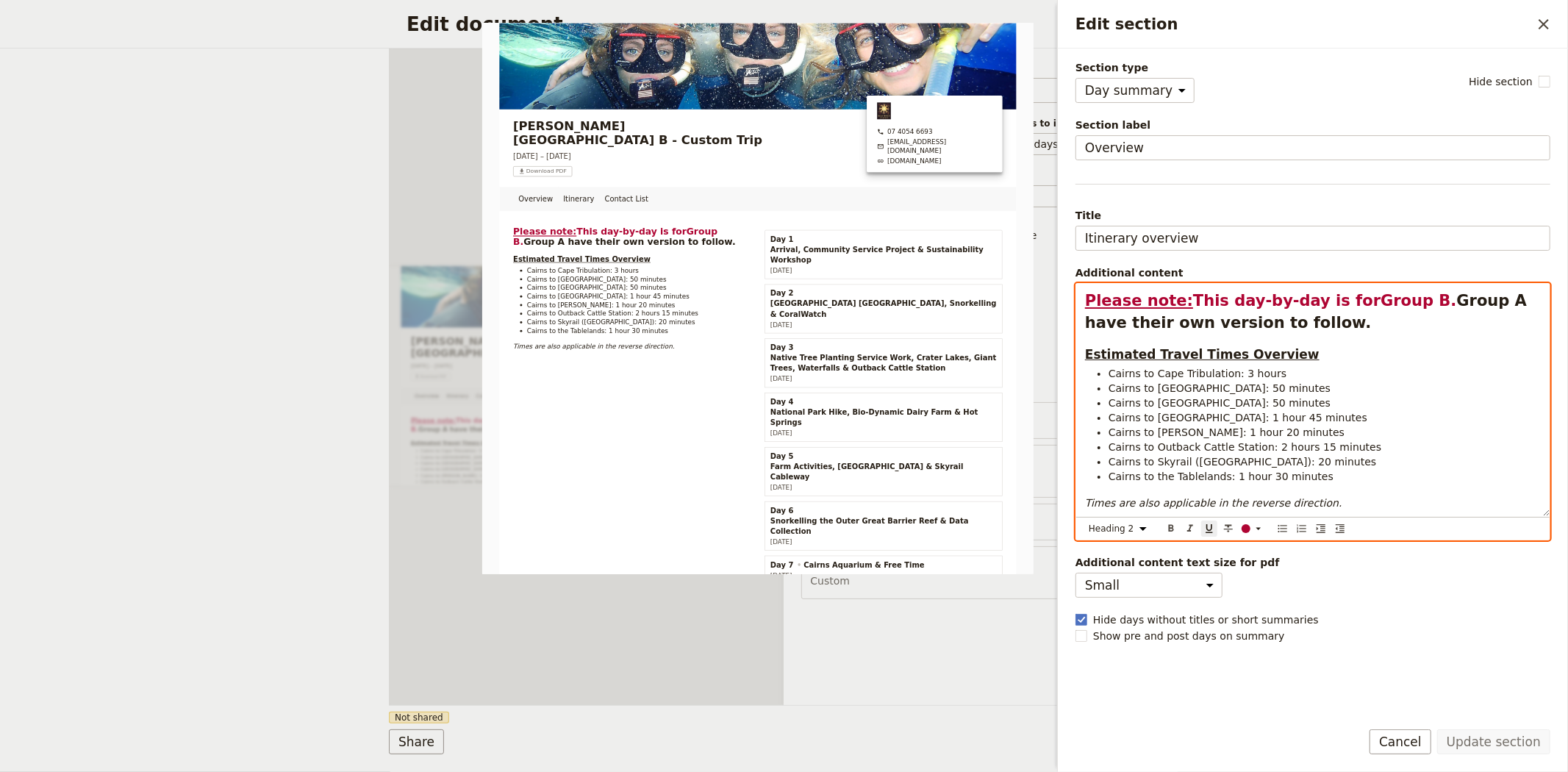
drag, startPoint x: 1177, startPoint y: 300, endPoint x: 1068, endPoint y: 298, distance: 109.0
click at [1068, 298] on div "Section type Cover page Day summary Itinerary Custom Hide section Section label…" at bounding box center [1313, 378] width 510 height 659
drag, startPoint x: 1388, startPoint y: 305, endPoint x: 1331, endPoint y: 304, distance: 57.0
click at [1387, 304] on strong "Group B" at bounding box center [1422, 300] width 70 height 18
select select "h3"
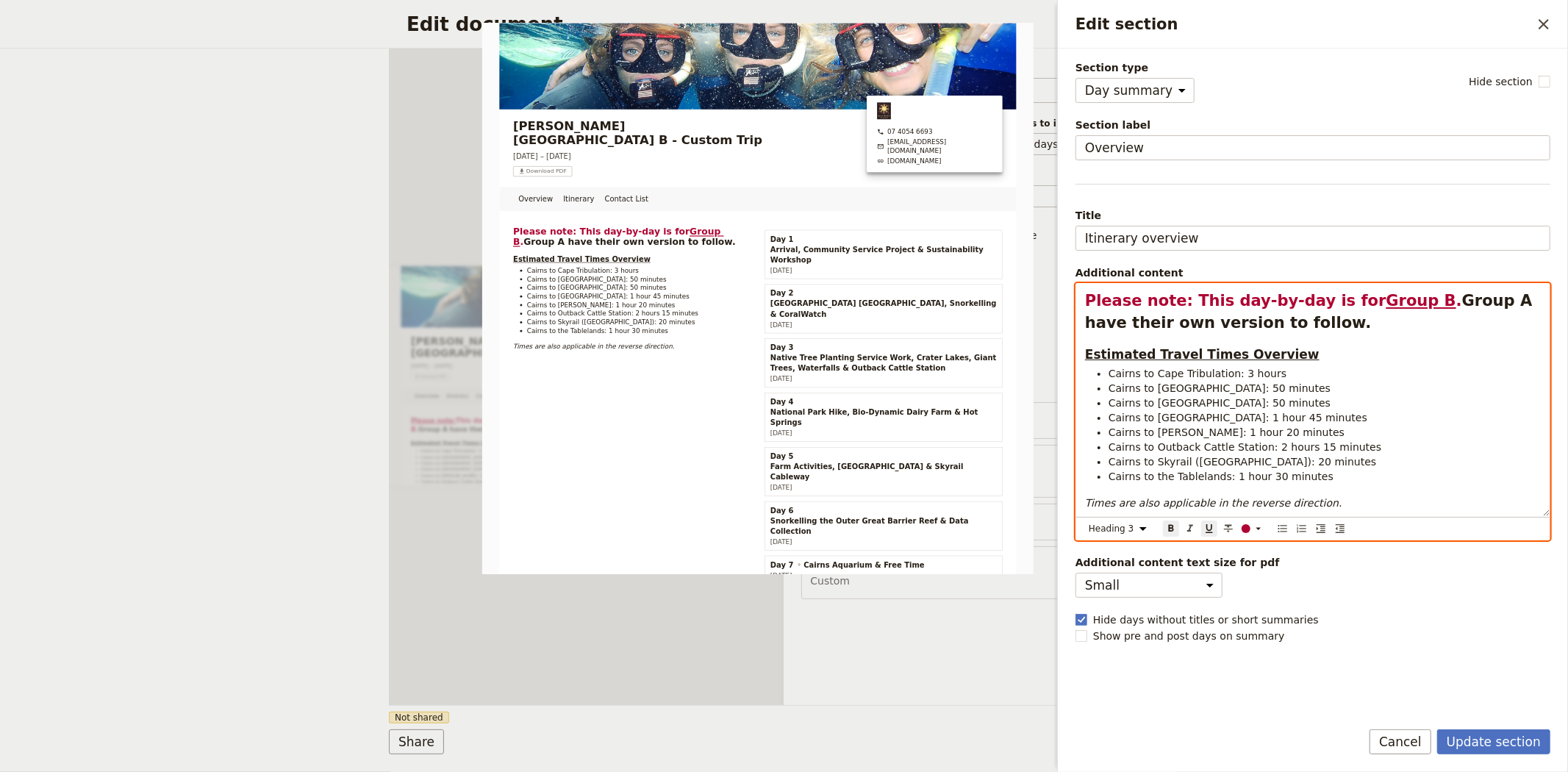
click at [1360, 339] on div "Please note: This day-by-day is for Group B . Group A have their own version to…" at bounding box center [1313, 400] width 473 height 233
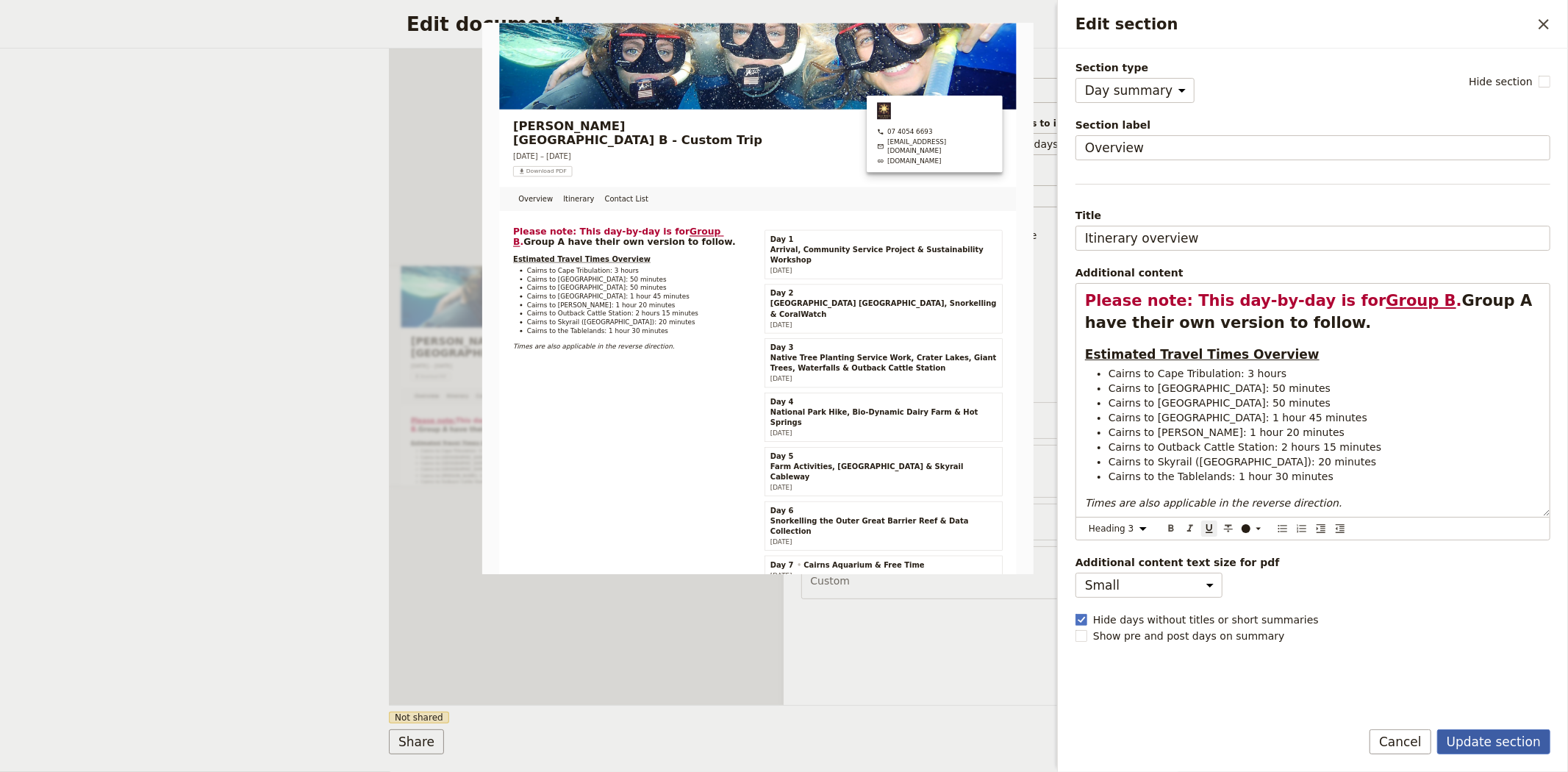
click at [1504, 737] on button "Update section" at bounding box center [1494, 742] width 113 height 25
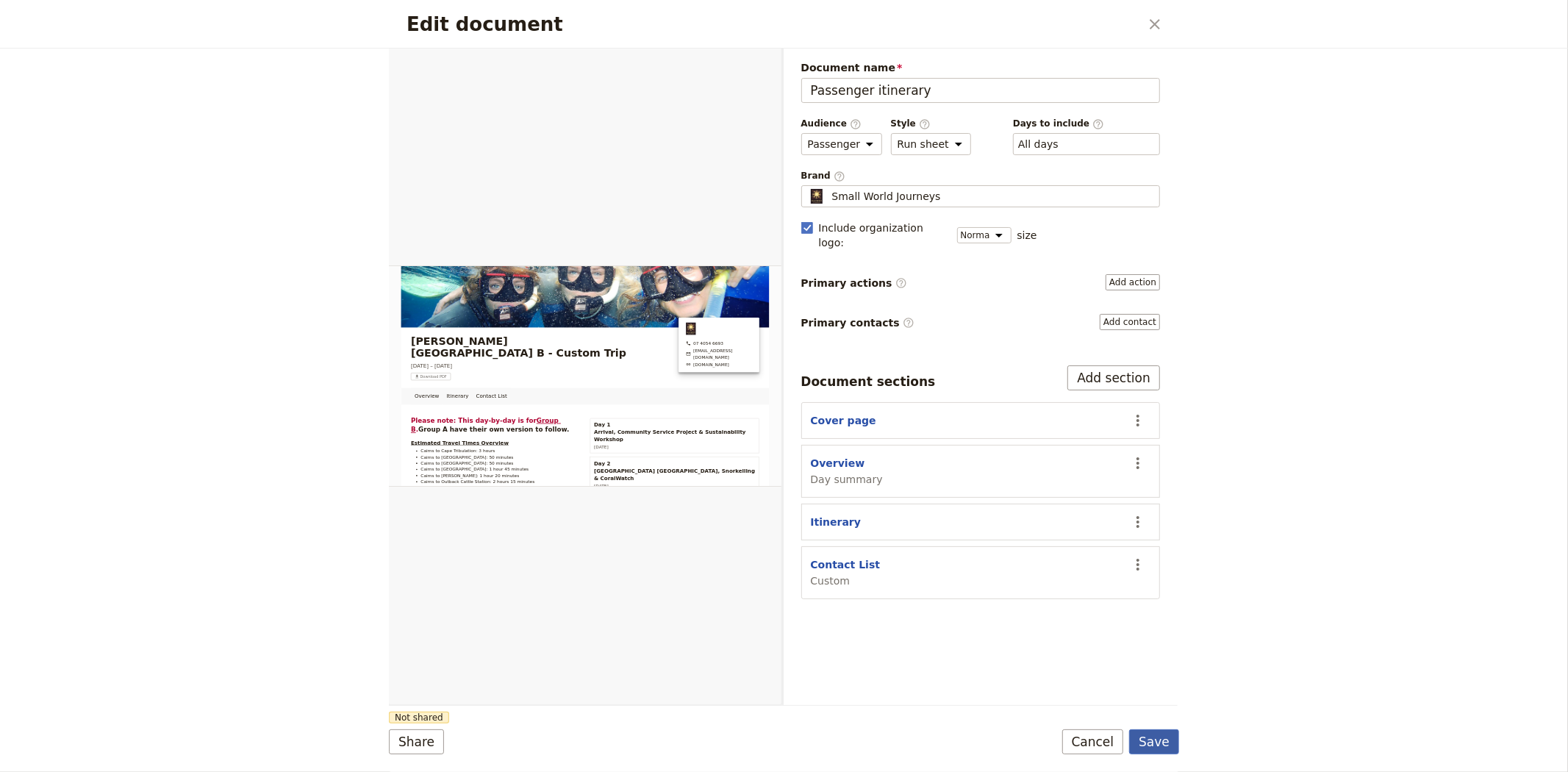
click at [1145, 739] on button "Save" at bounding box center [1154, 742] width 50 height 25
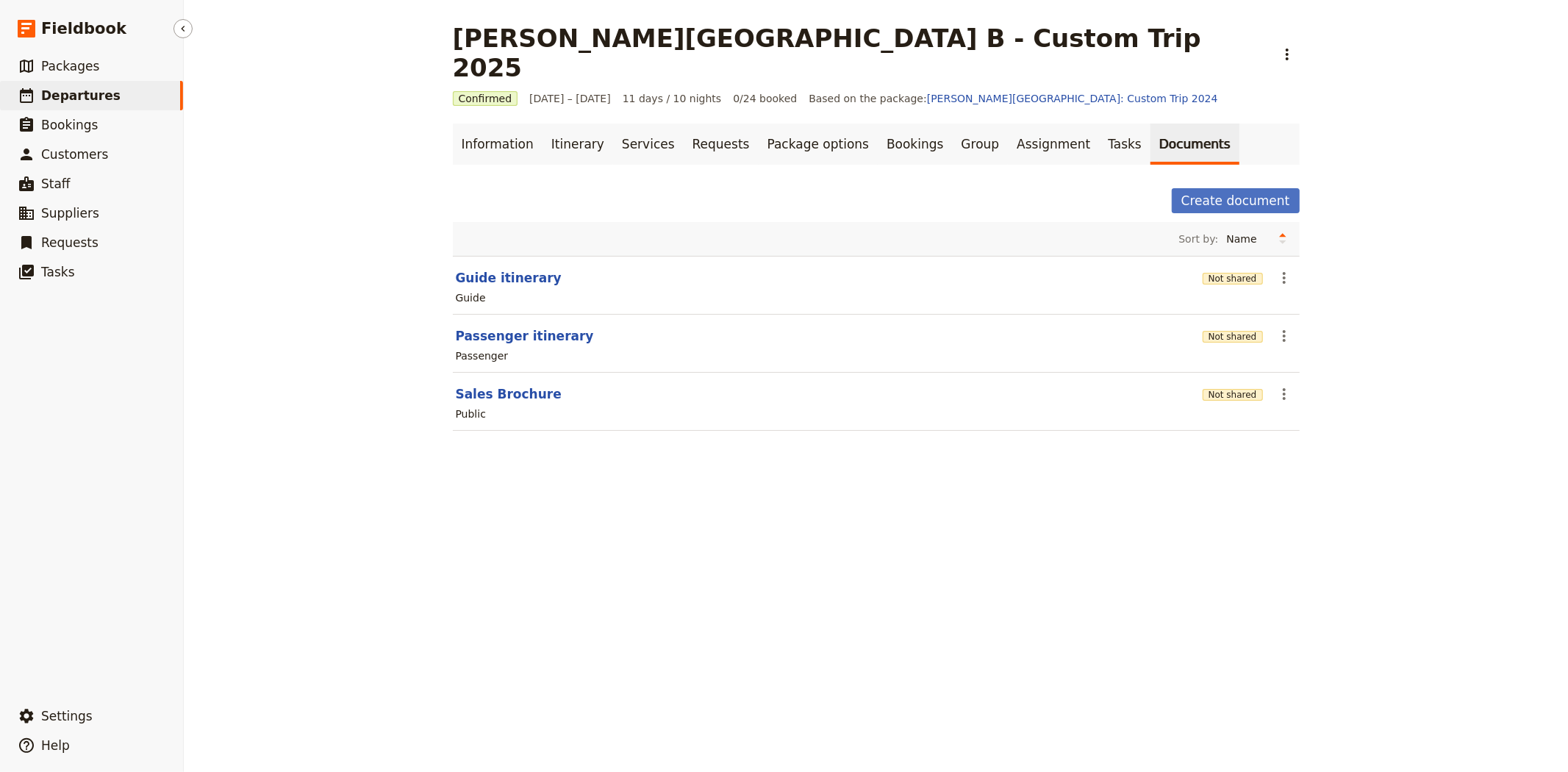
click at [94, 92] on span "Departures" at bounding box center [80, 95] width 79 height 15
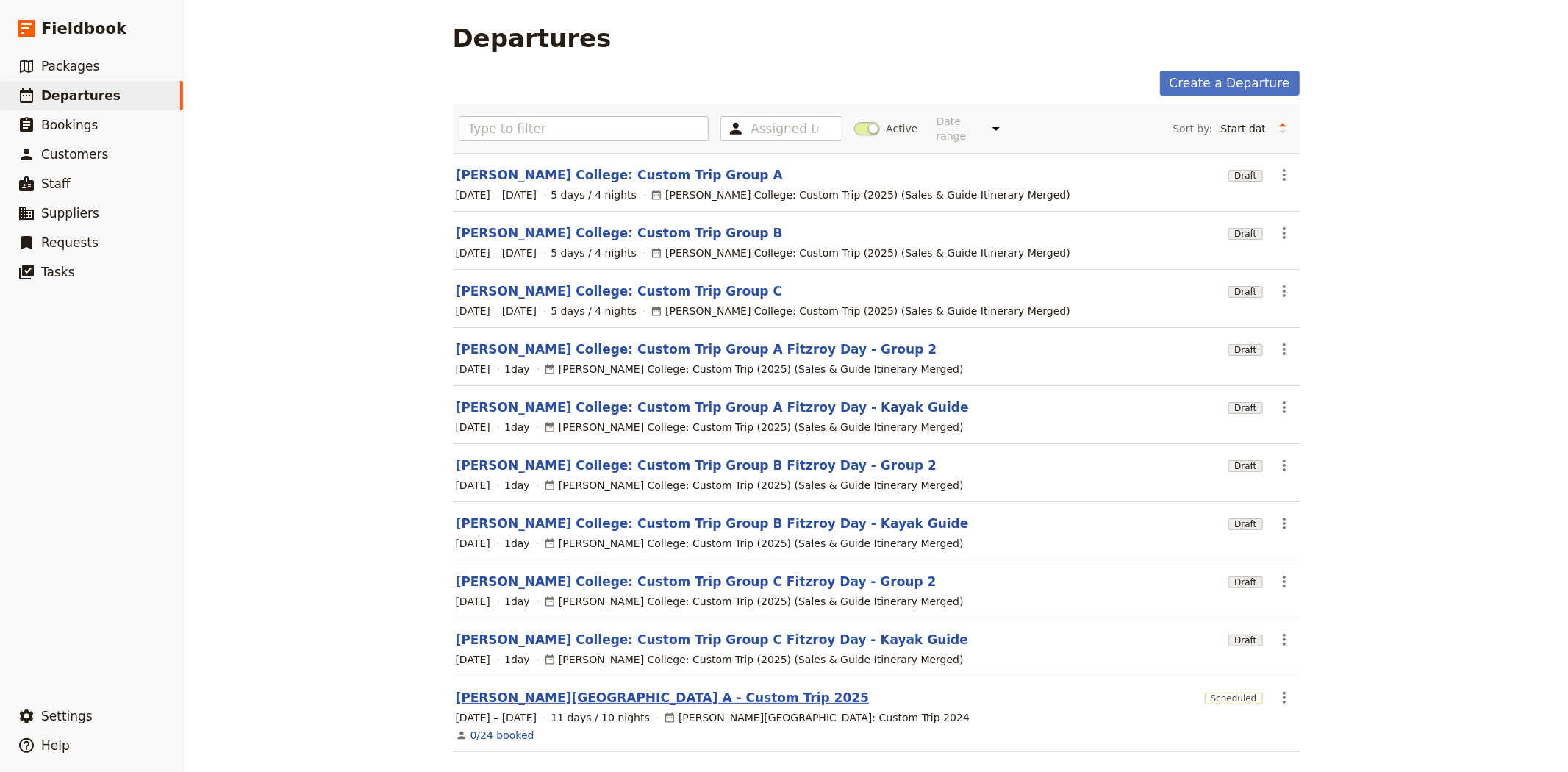
click at [628, 689] on link "[PERSON_NAME][GEOGRAPHIC_DATA] A - Custom Trip 2025" at bounding box center [662, 698] width 414 height 18
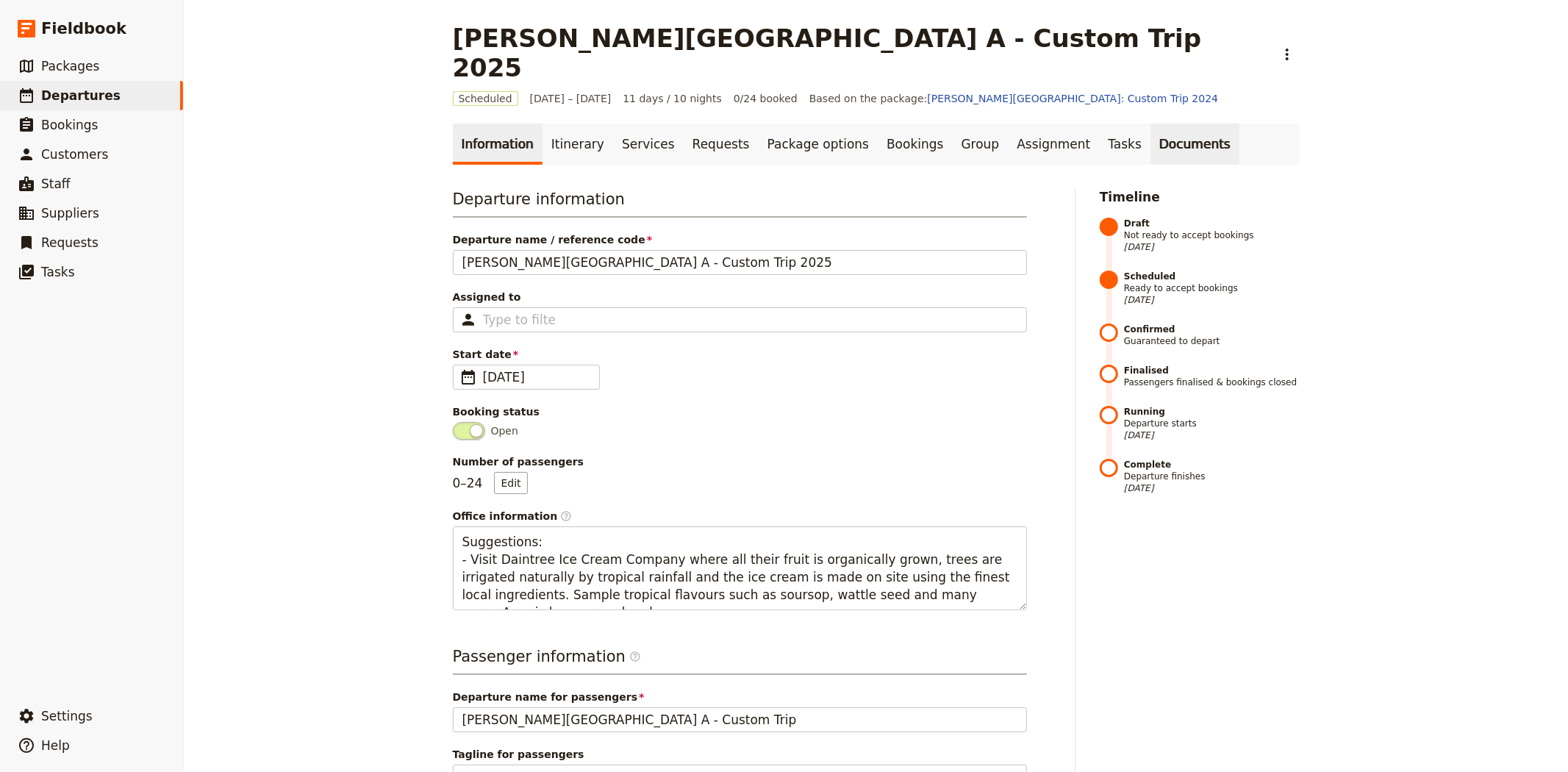
click at [1151, 124] on link "Documents" at bounding box center [1195, 144] width 89 height 41
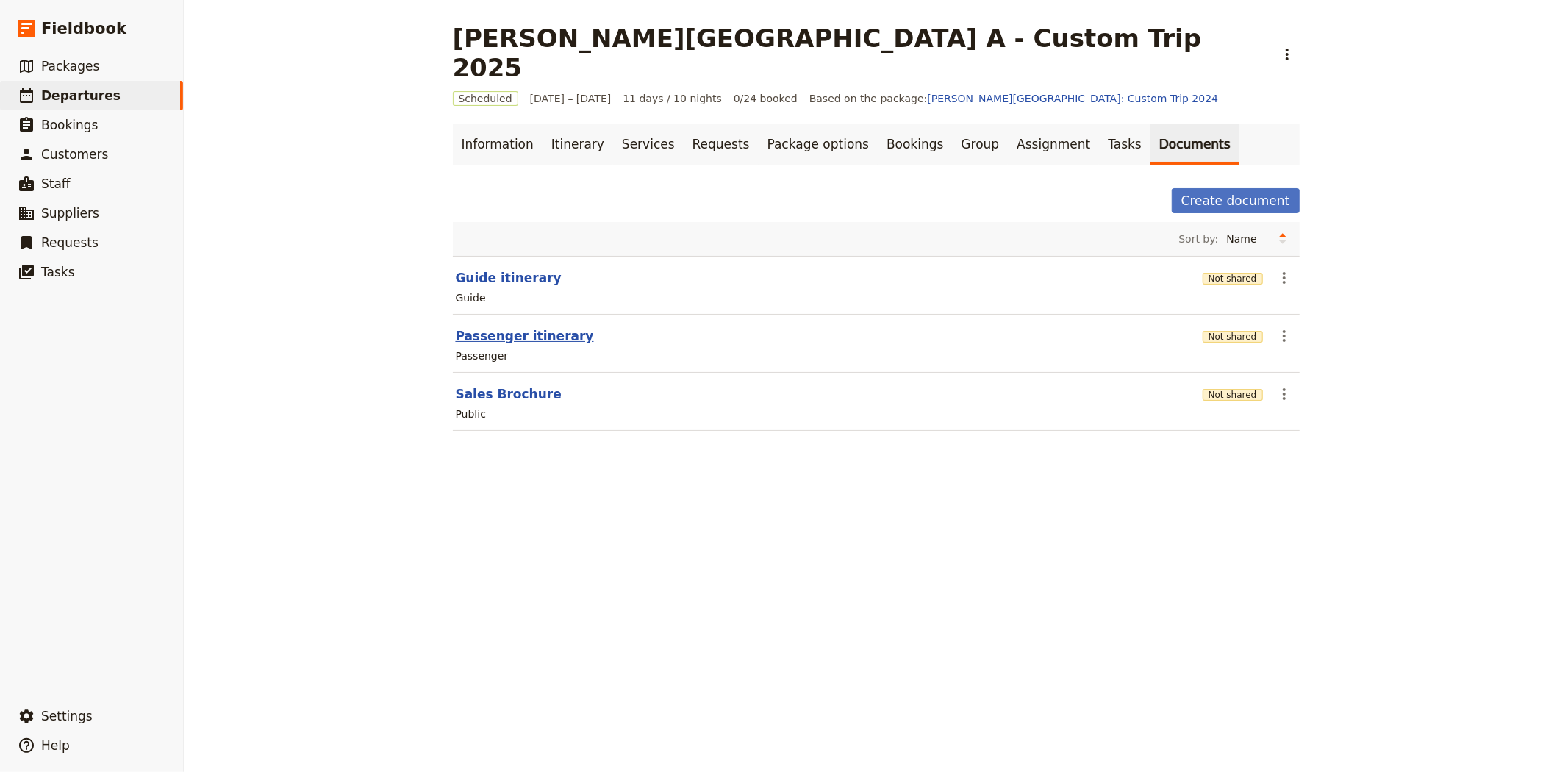
click at [529, 327] on button "Passenger itinerary" at bounding box center [524, 335] width 138 height 18
select select "PASSENGER"
select select "RUN_SHEET"
select select "DEFAULT"
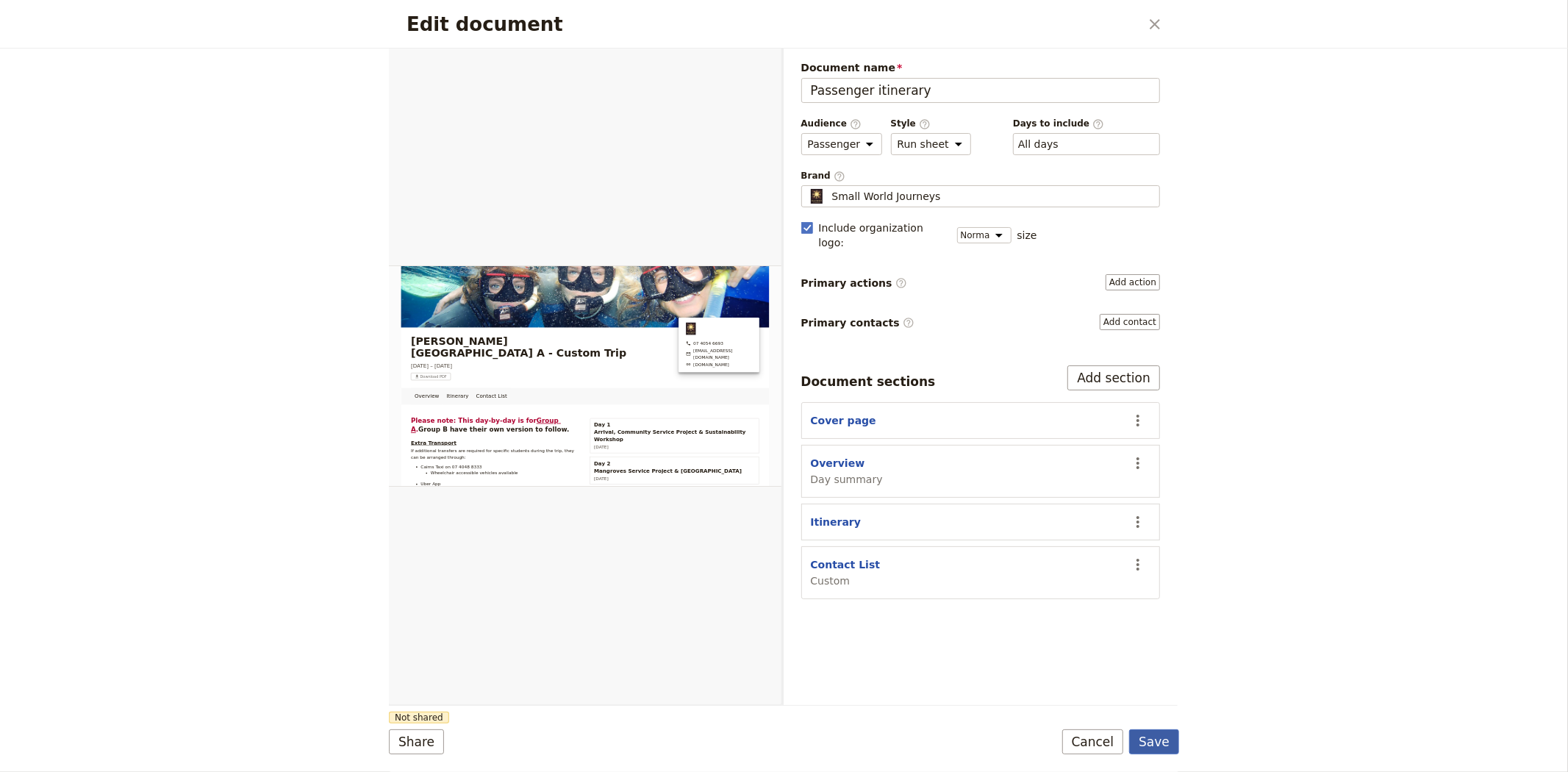
click at [1154, 744] on button "Save" at bounding box center [1154, 742] width 50 height 25
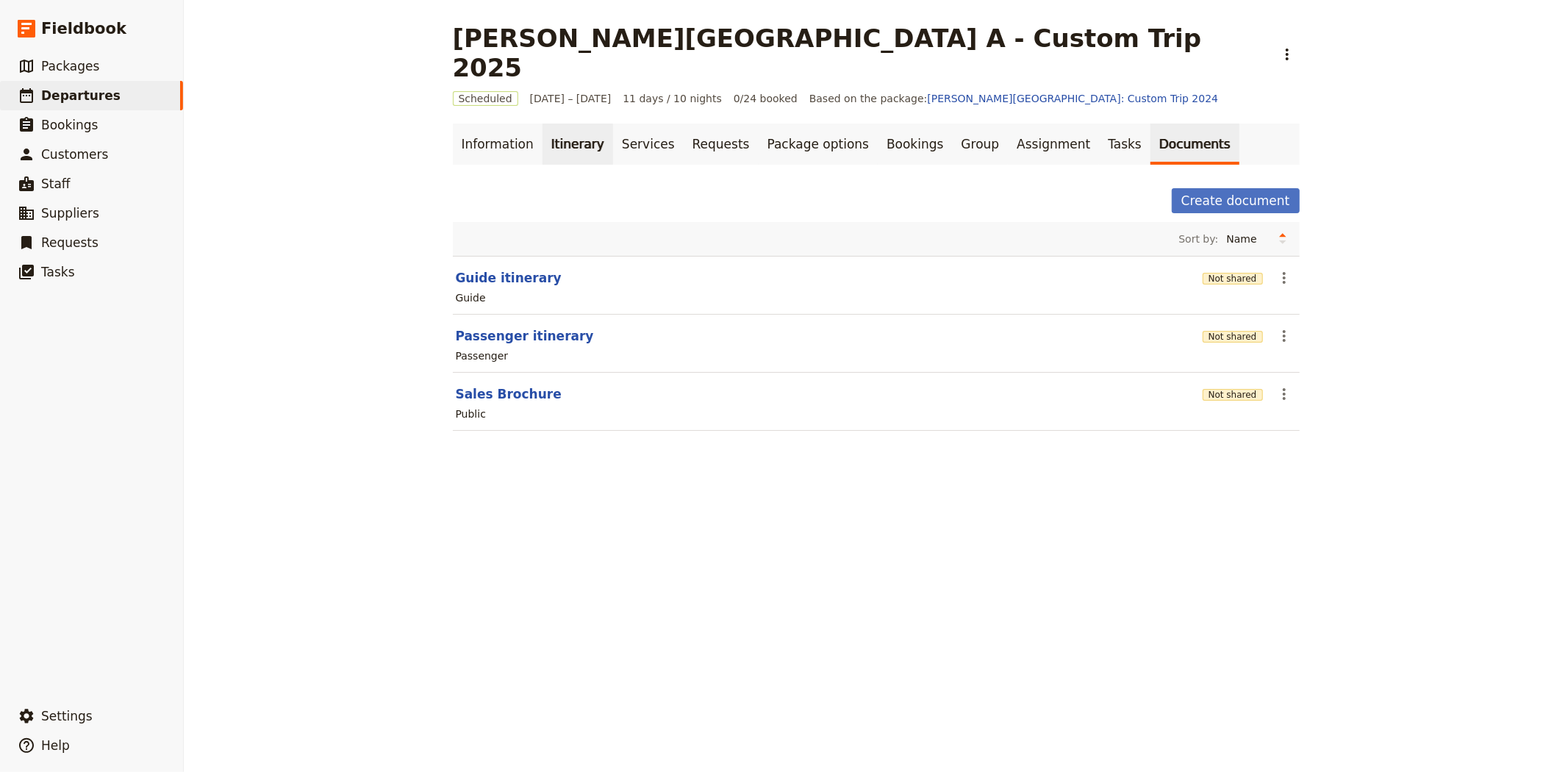
click at [560, 124] on link "Itinerary" at bounding box center [578, 144] width 70 height 41
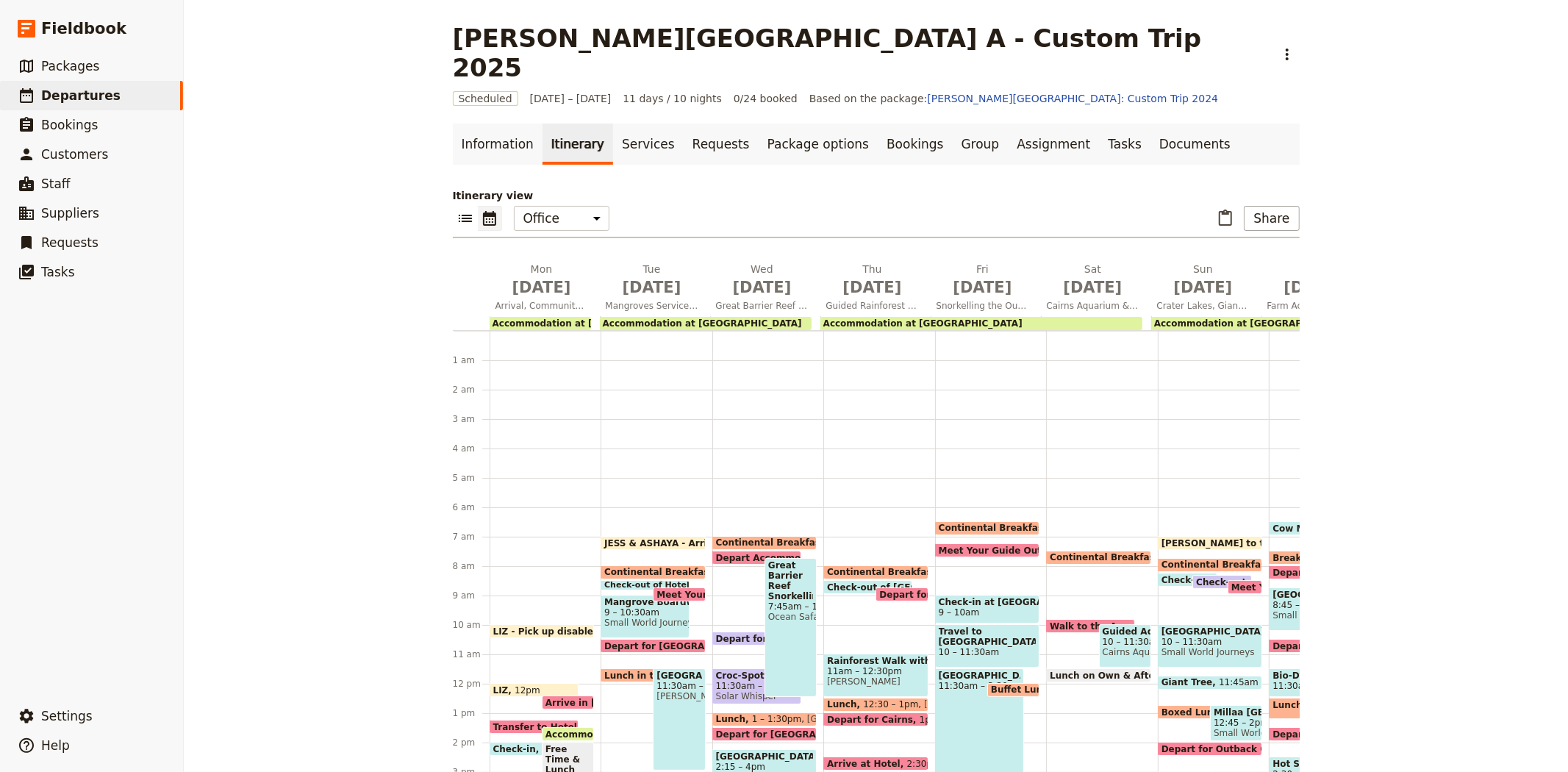
scroll to position [176, 0]
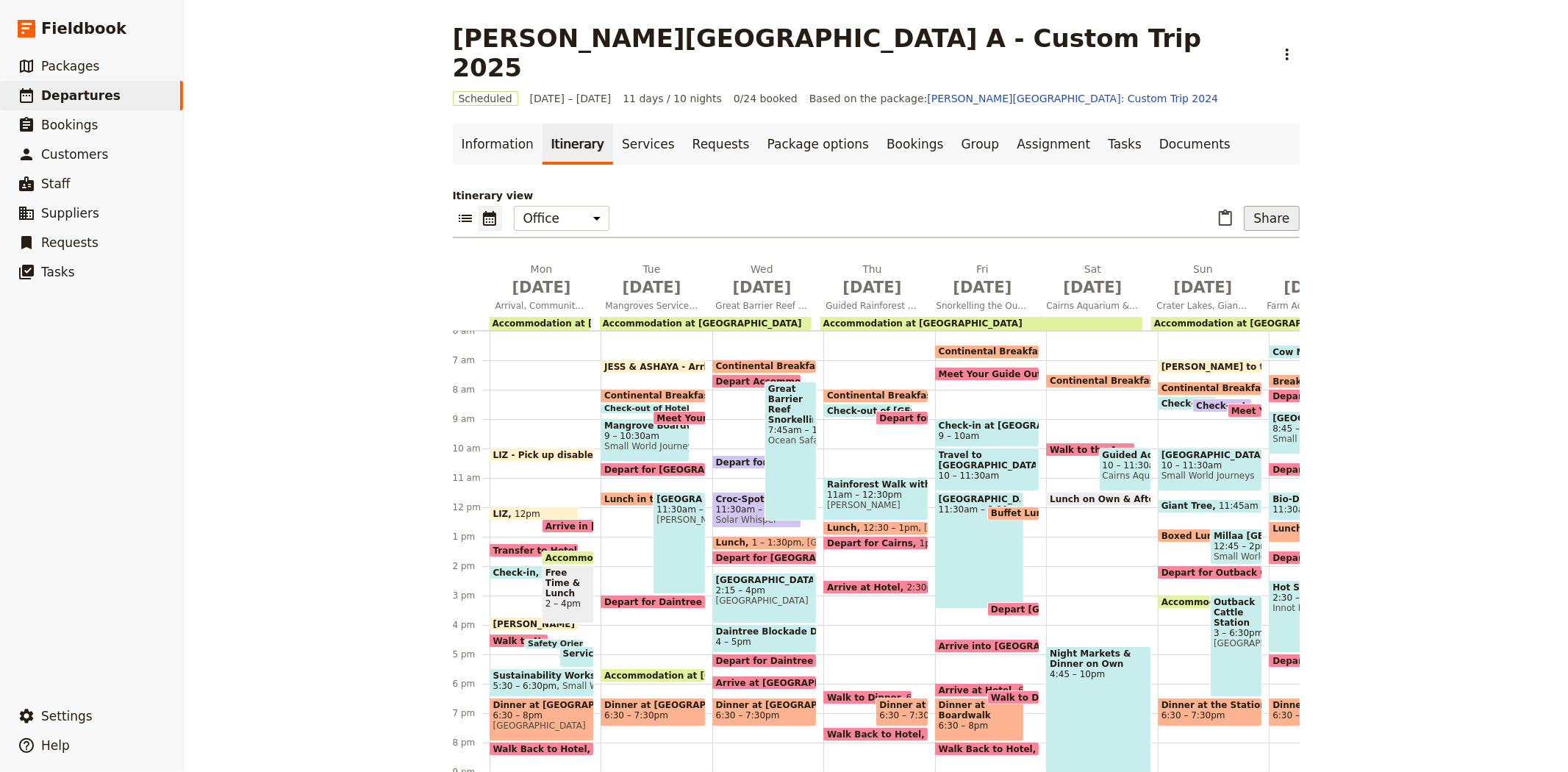
click at [1274, 206] on button "Share" at bounding box center [1271, 218] width 55 height 25
click at [1262, 243] on span "Passenger itinerary" at bounding box center [1233, 242] width 100 height 15
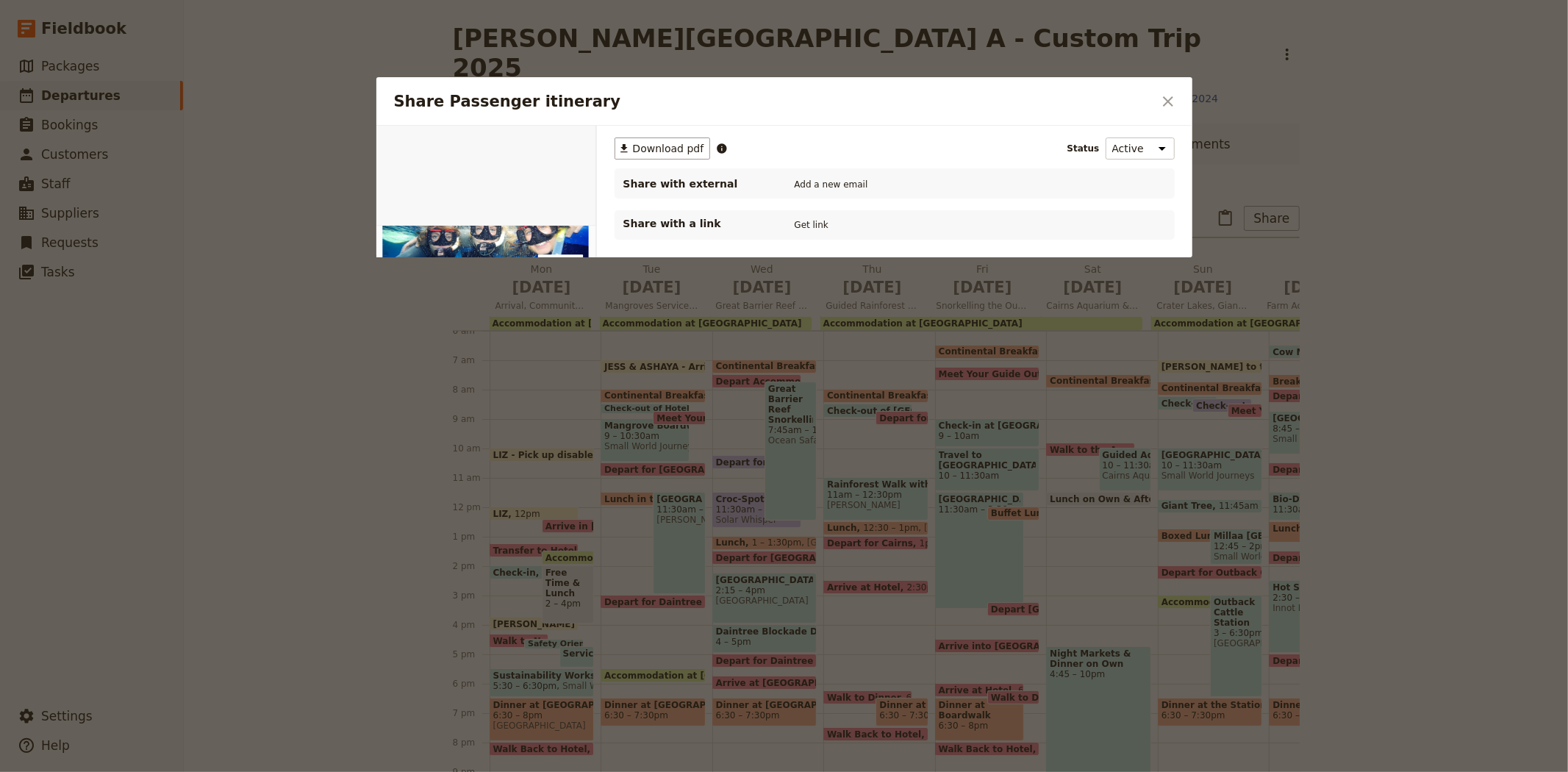
scroll to position [0, 0]
click at [509, 145] on button "Web" at bounding box center [512, 142] width 36 height 22
click at [814, 223] on button "Get link" at bounding box center [811, 224] width 41 height 16
click at [1159, 106] on icon "Close dialog" at bounding box center [1167, 101] width 18 height 18
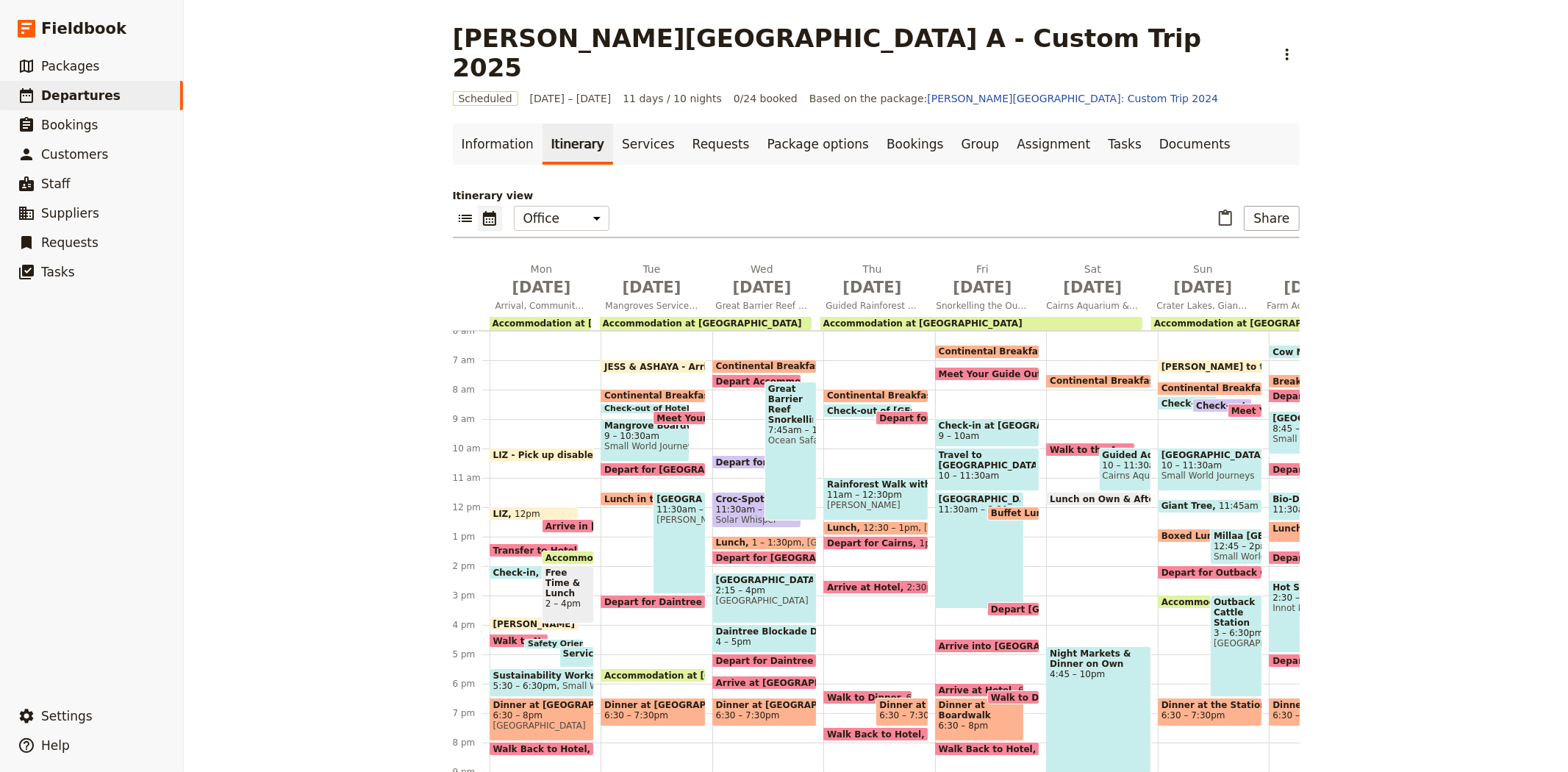
click at [549, 671] on span "Sustainability Workshop" at bounding box center [542, 676] width 98 height 10
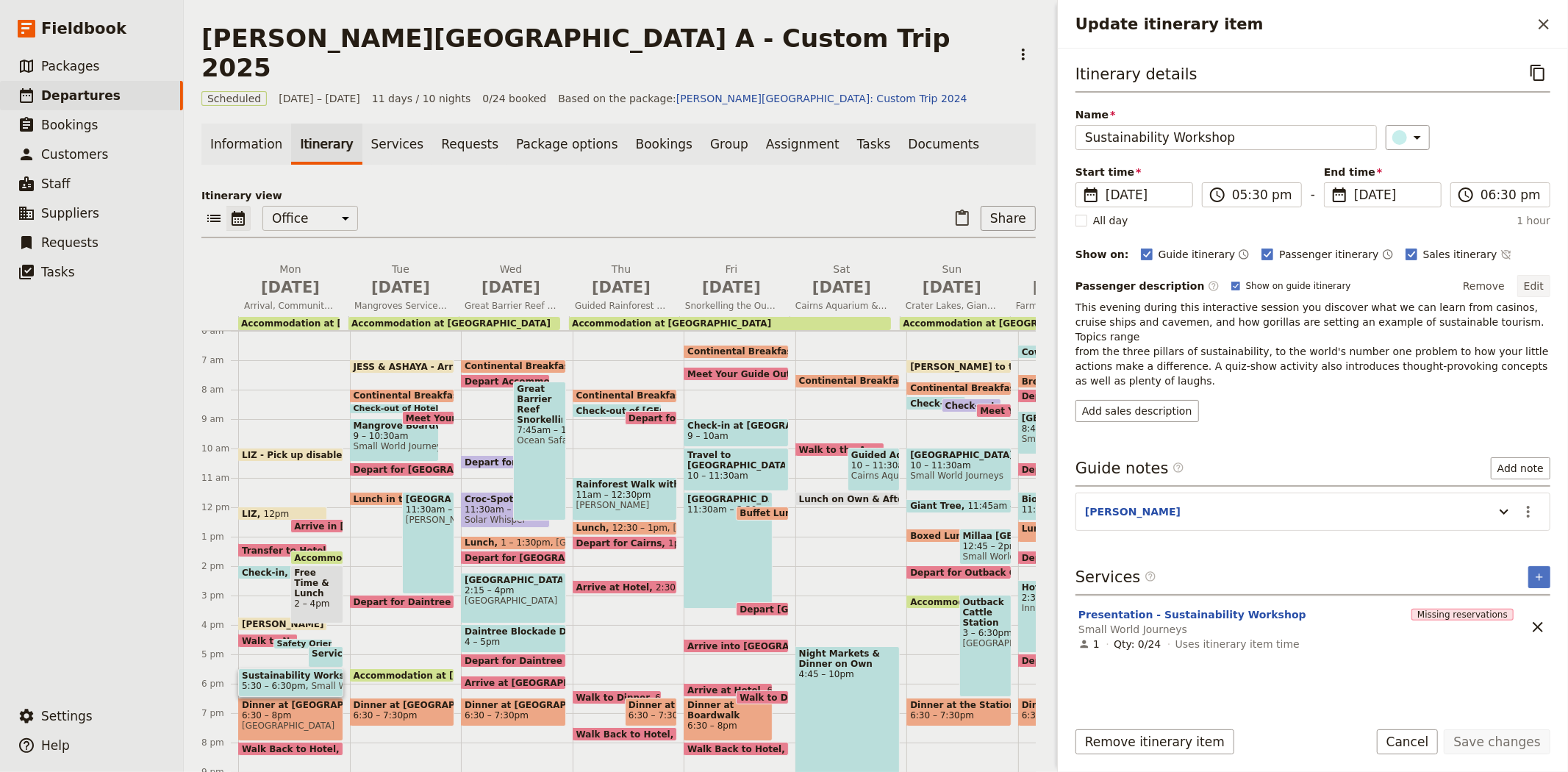
click at [1540, 284] on button "Edit" at bounding box center [1534, 286] width 33 height 22
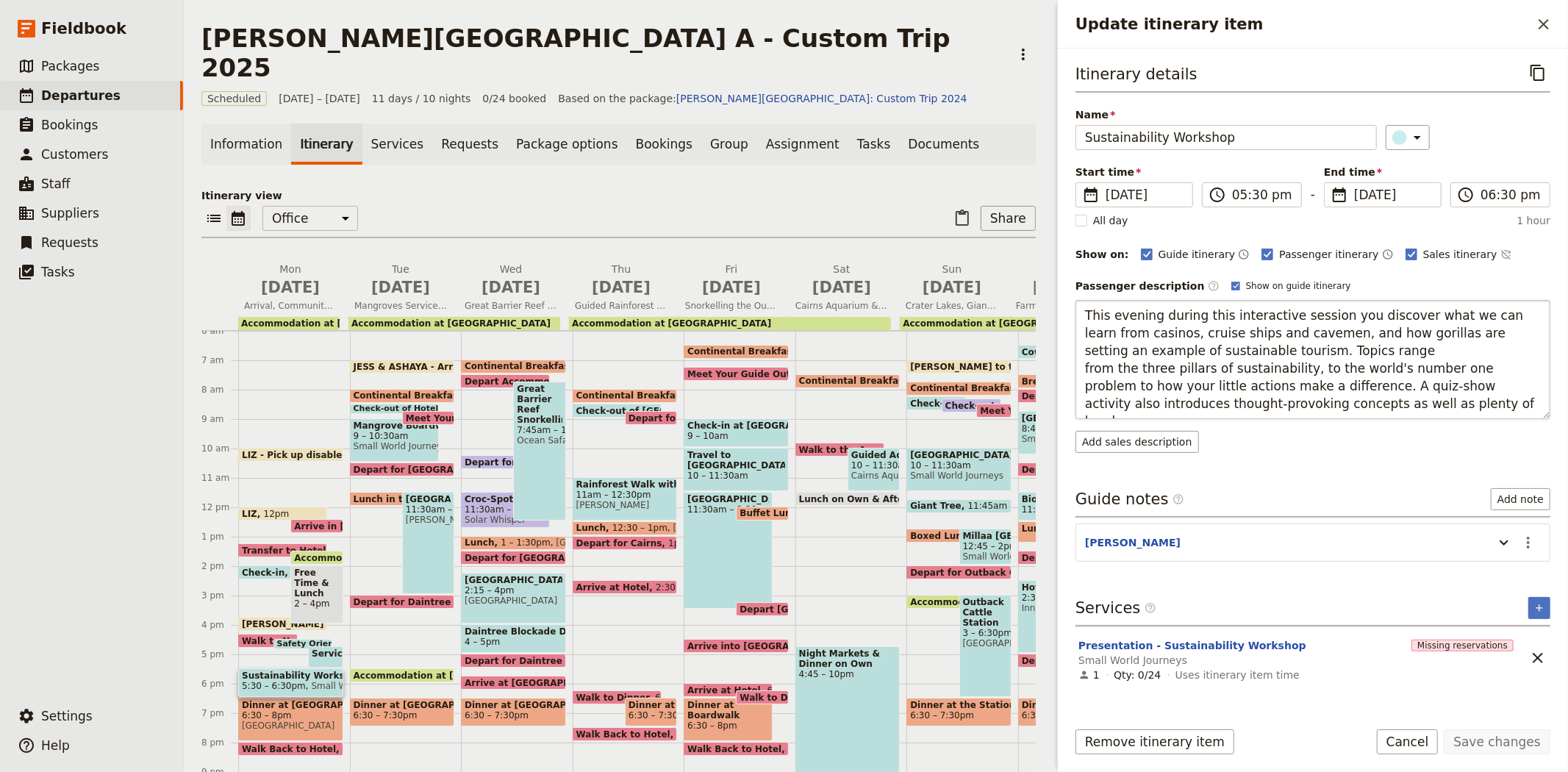
click at [1297, 354] on textarea "This evening during this interactive session you discover what we can learn fro…" at bounding box center [1313, 360] width 475 height 119
type textarea "This evening during this interactive session you discover what we can learn fro…"
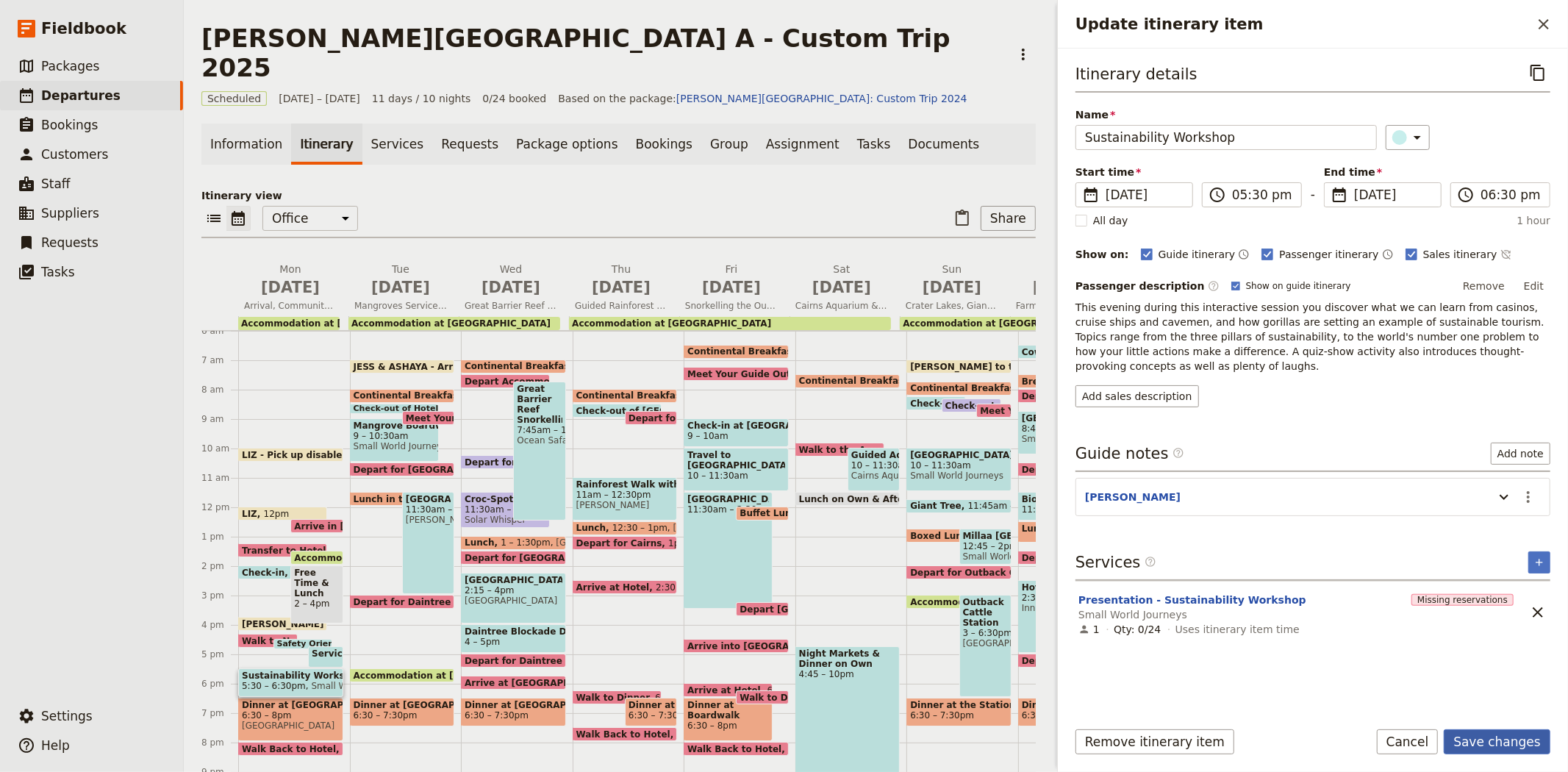
click at [1489, 748] on button "Save changes" at bounding box center [1496, 742] width 106 height 25
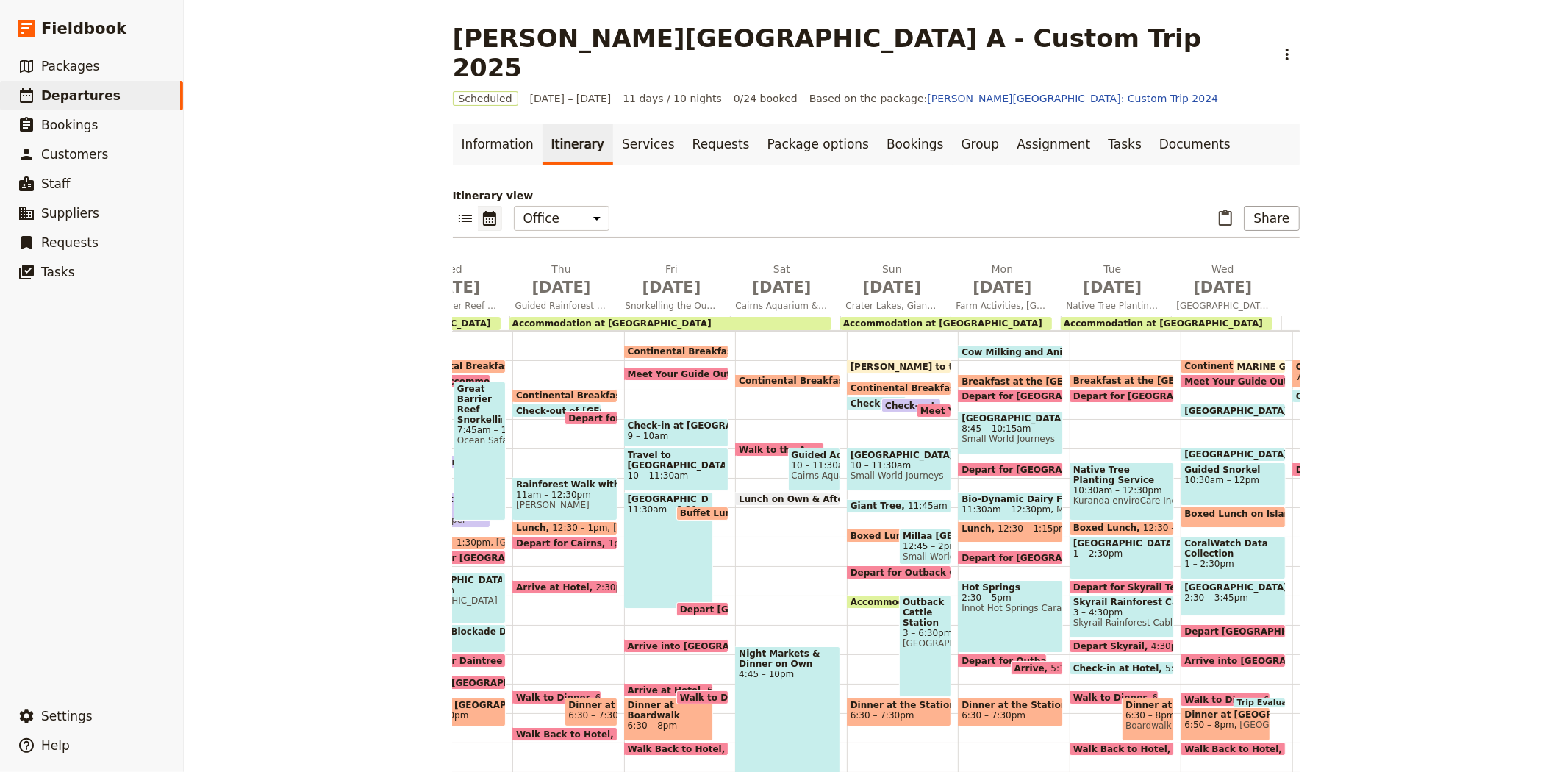
scroll to position [0, 422]
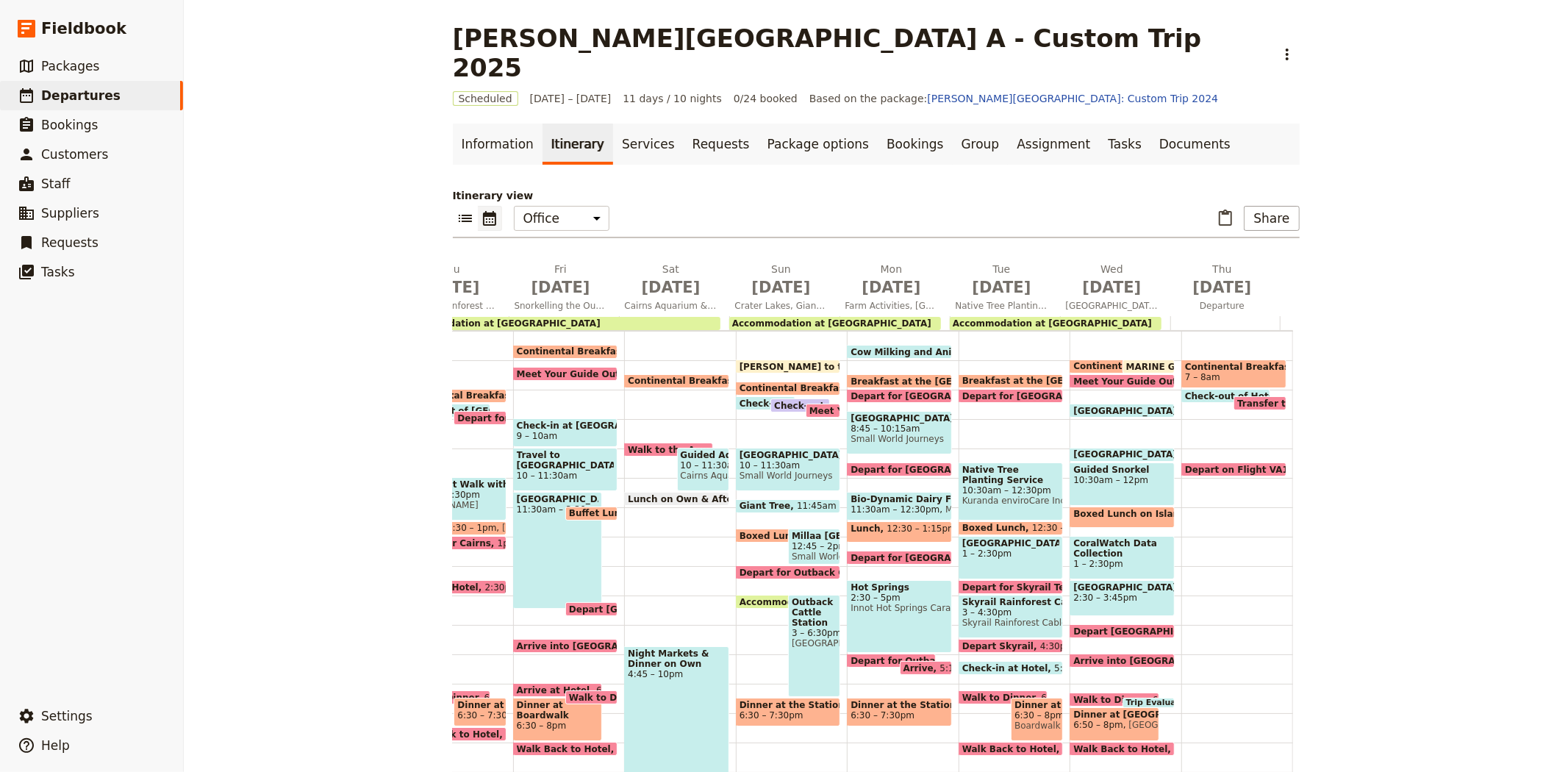
click at [1188, 465] on span "Depart on Flight VA1292" at bounding box center [1249, 469] width 129 height 9
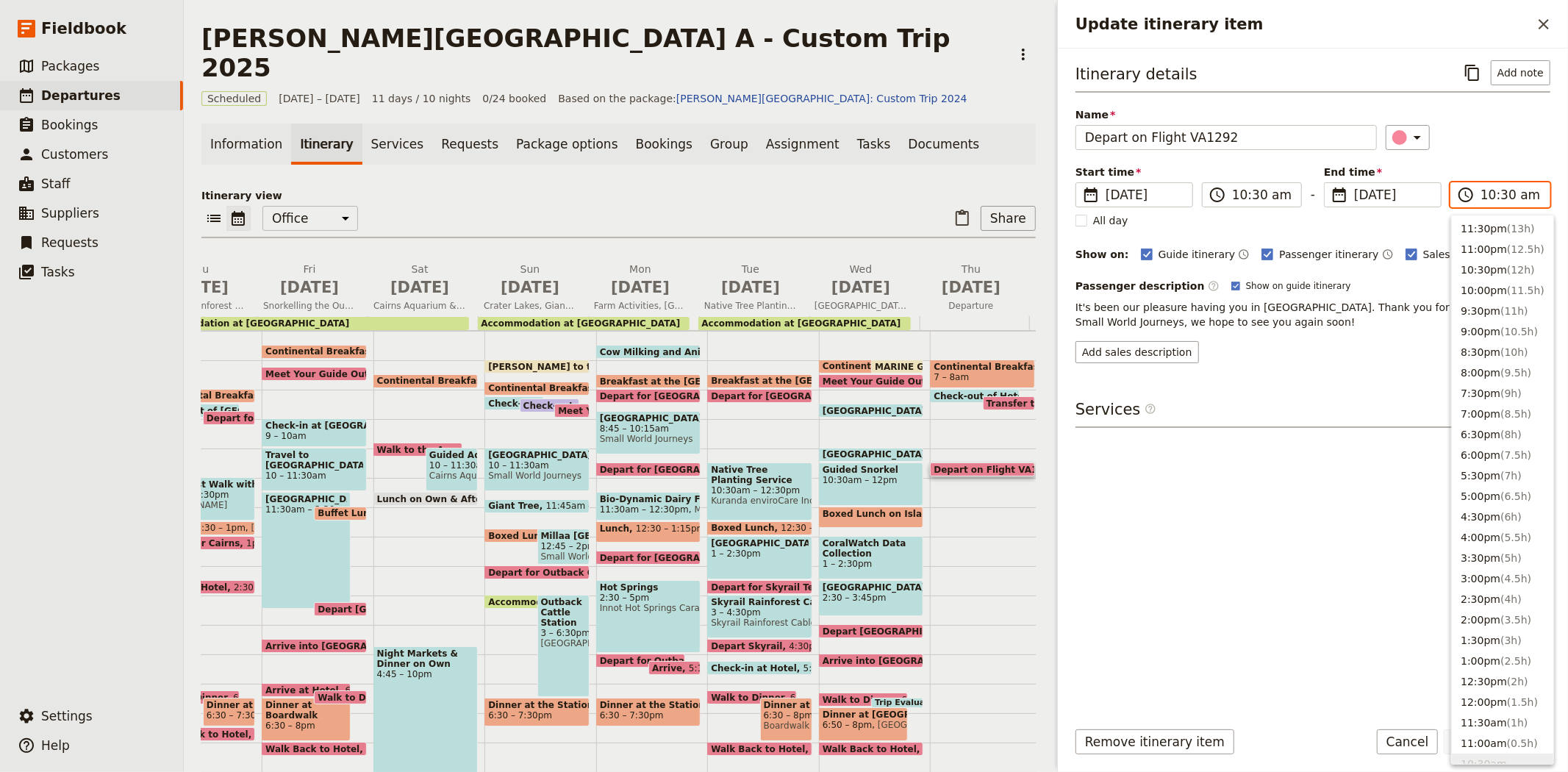
click at [1504, 198] on input "10:30 am" at bounding box center [1510, 194] width 60 height 18
click at [1504, 197] on input "10:30 am" at bounding box center [1510, 194] width 60 height 18
click at [1504, 193] on input "10:30 am" at bounding box center [1510, 194] width 60 height 18
type input "10:20 am"
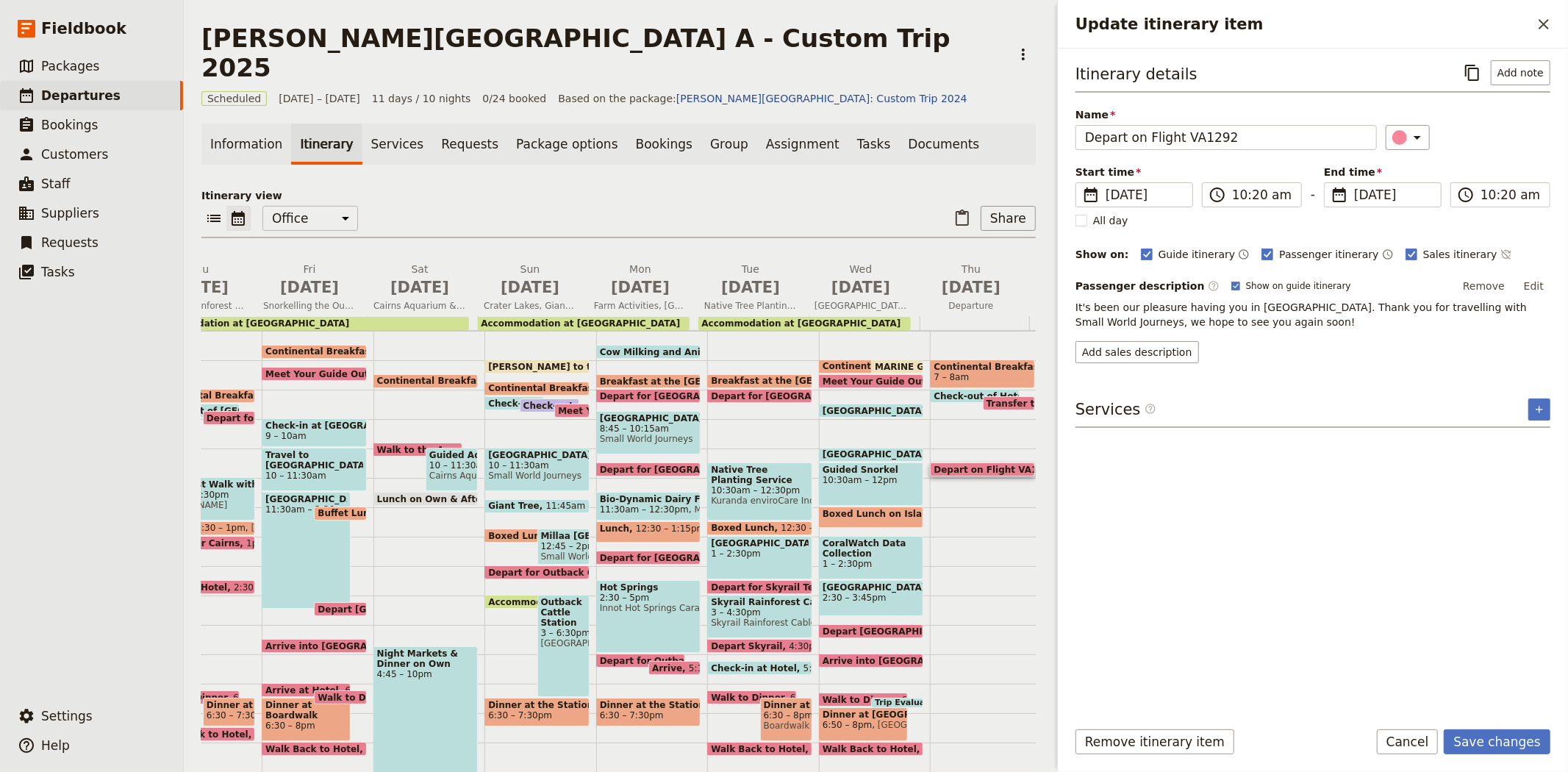
type input "10:20 am"
click at [1473, 135] on div "​" at bounding box center [1468, 137] width 166 height 25
click at [1488, 735] on button "Save changes" at bounding box center [1496, 742] width 106 height 25
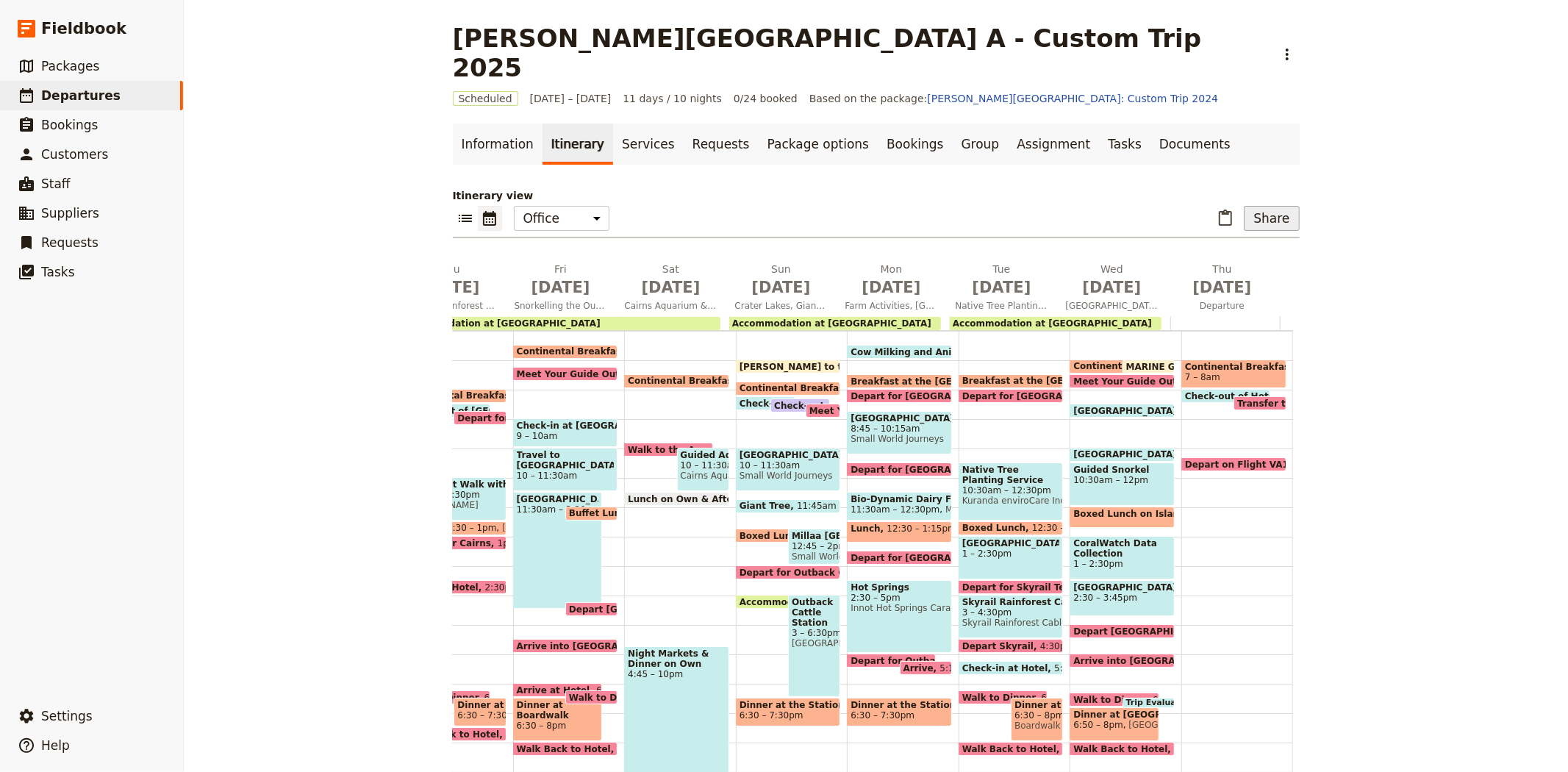
click at [1272, 206] on button "Share" at bounding box center [1271, 218] width 55 height 25
click at [1240, 239] on span "Passenger itinerary" at bounding box center [1233, 242] width 100 height 15
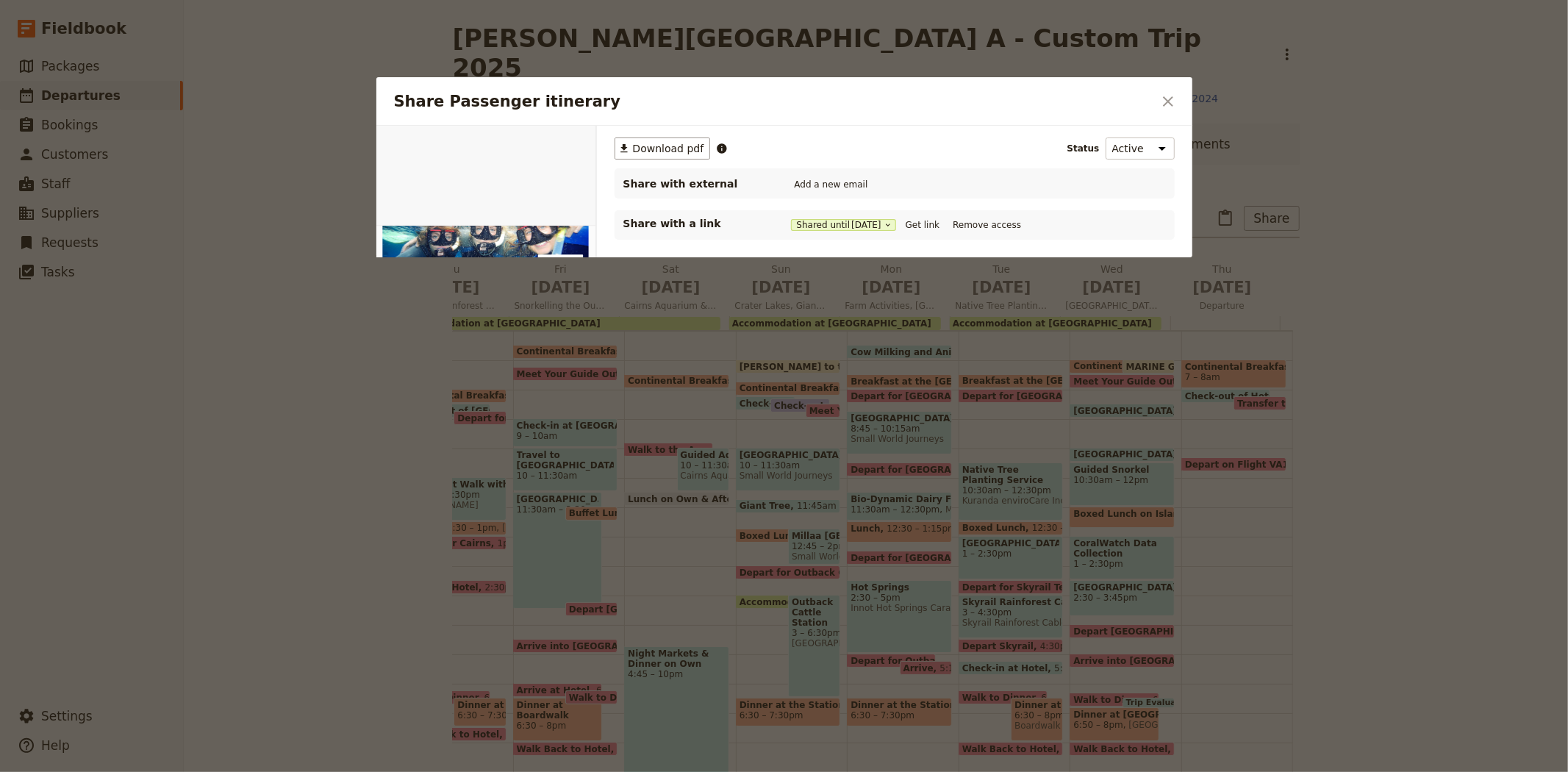
scroll to position [0, 0]
click at [677, 147] on span "Download pdf" at bounding box center [668, 149] width 71 height 15
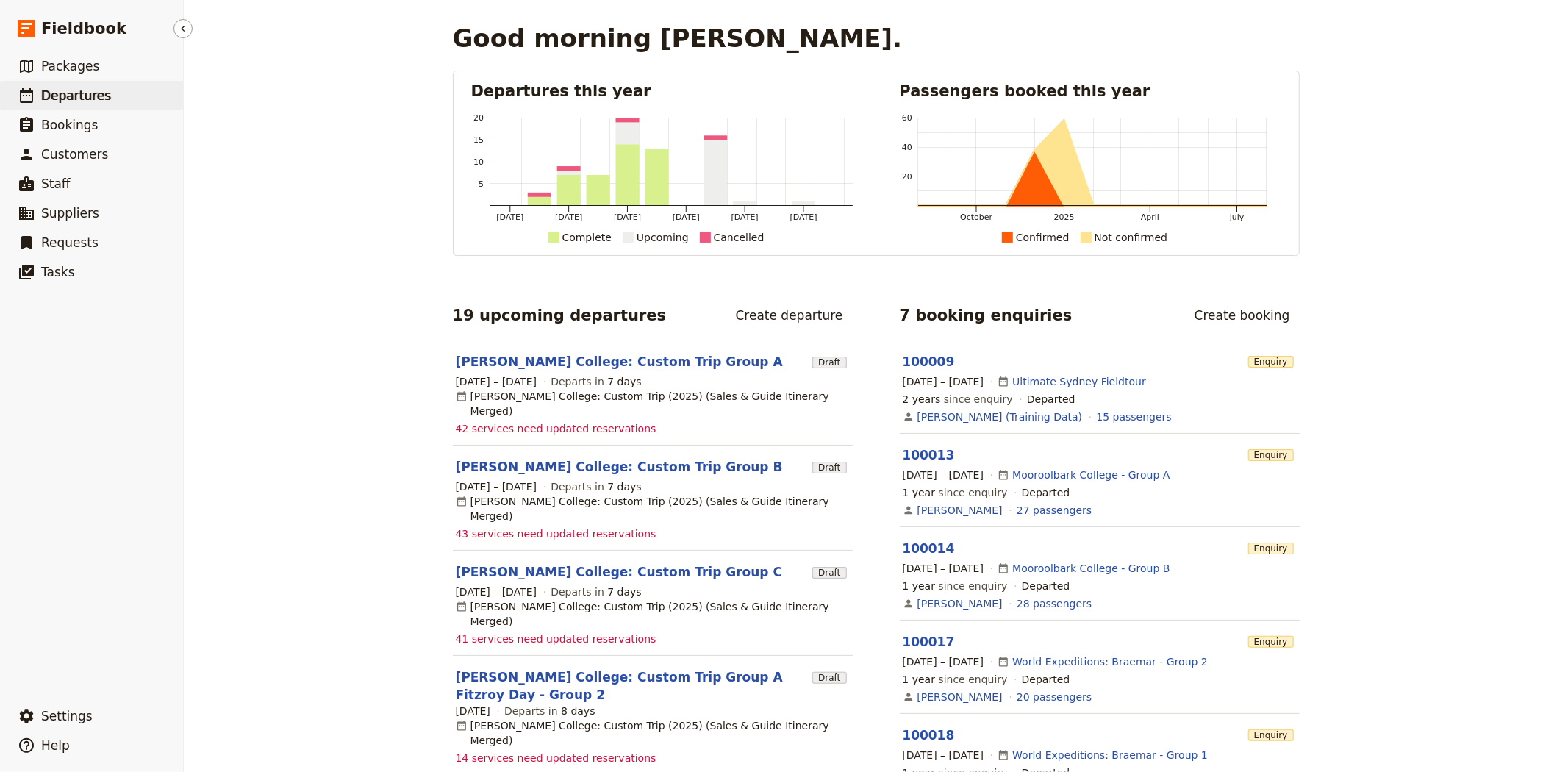
click at [88, 100] on span "Departures" at bounding box center [76, 95] width 70 height 15
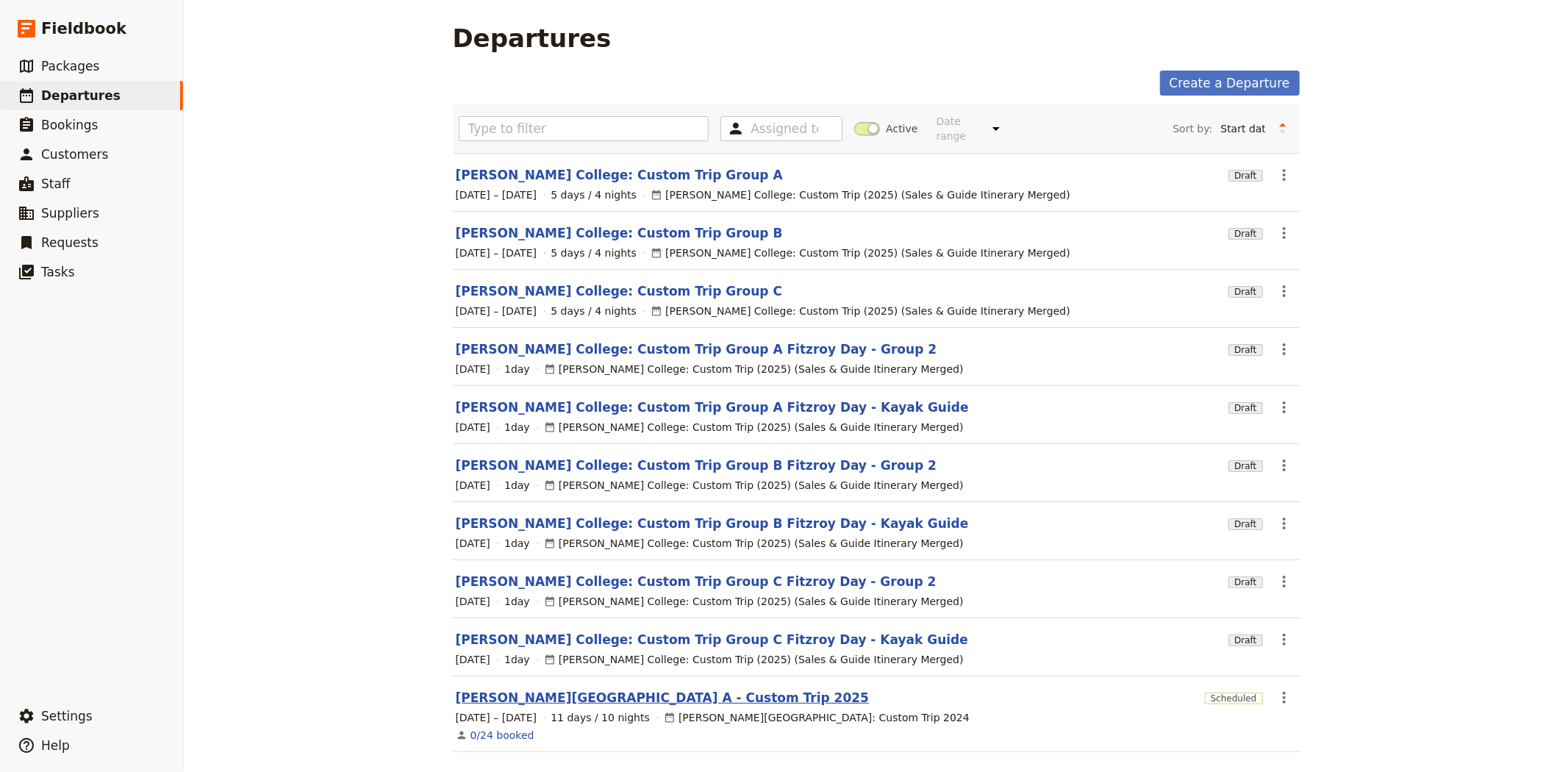
click at [637, 689] on link "[PERSON_NAME][GEOGRAPHIC_DATA] A - Custom Trip 2025" at bounding box center [662, 698] width 414 height 18
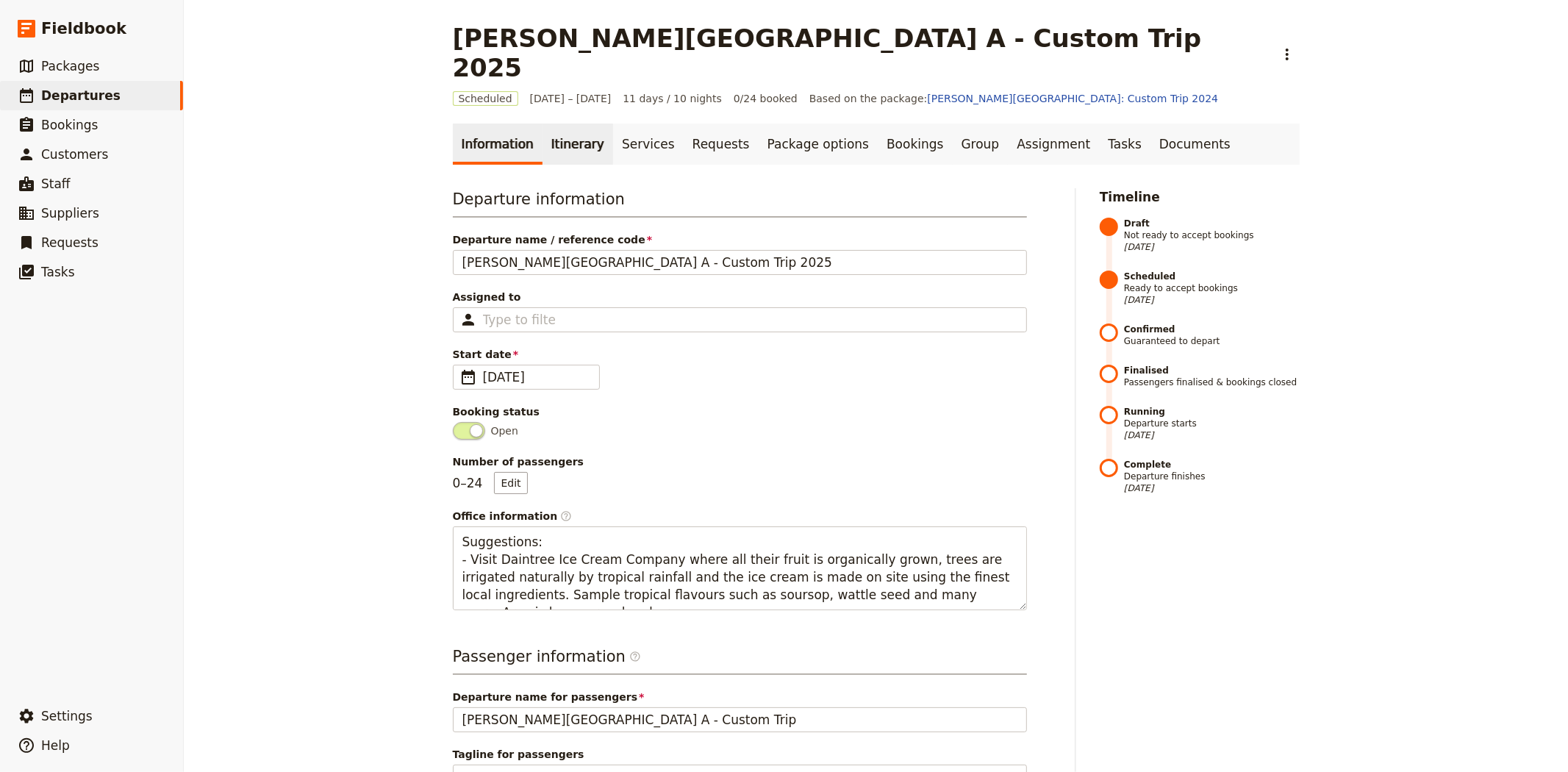
click at [556, 124] on link "Itinerary" at bounding box center [578, 144] width 70 height 41
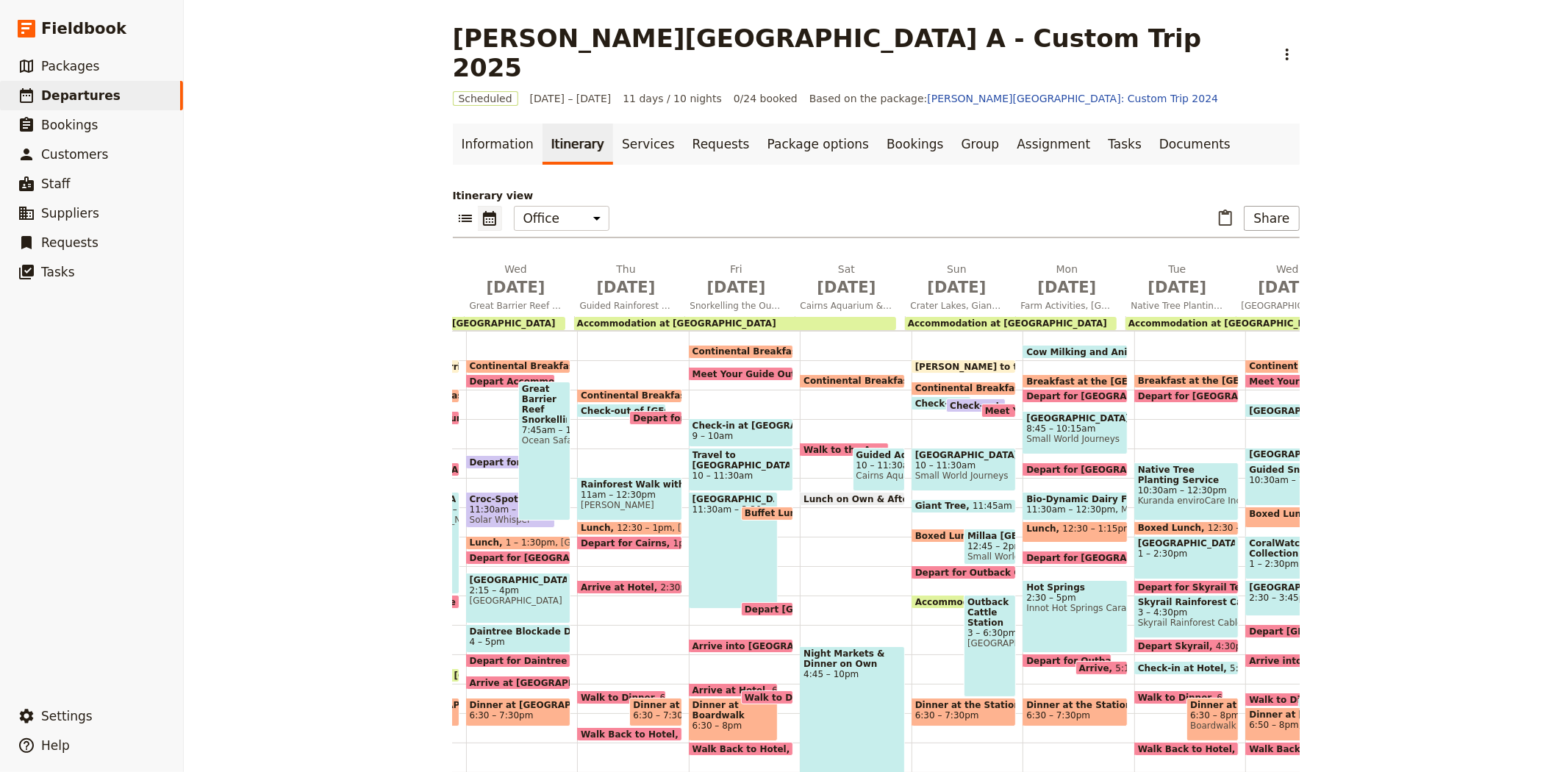
scroll to position [0, 422]
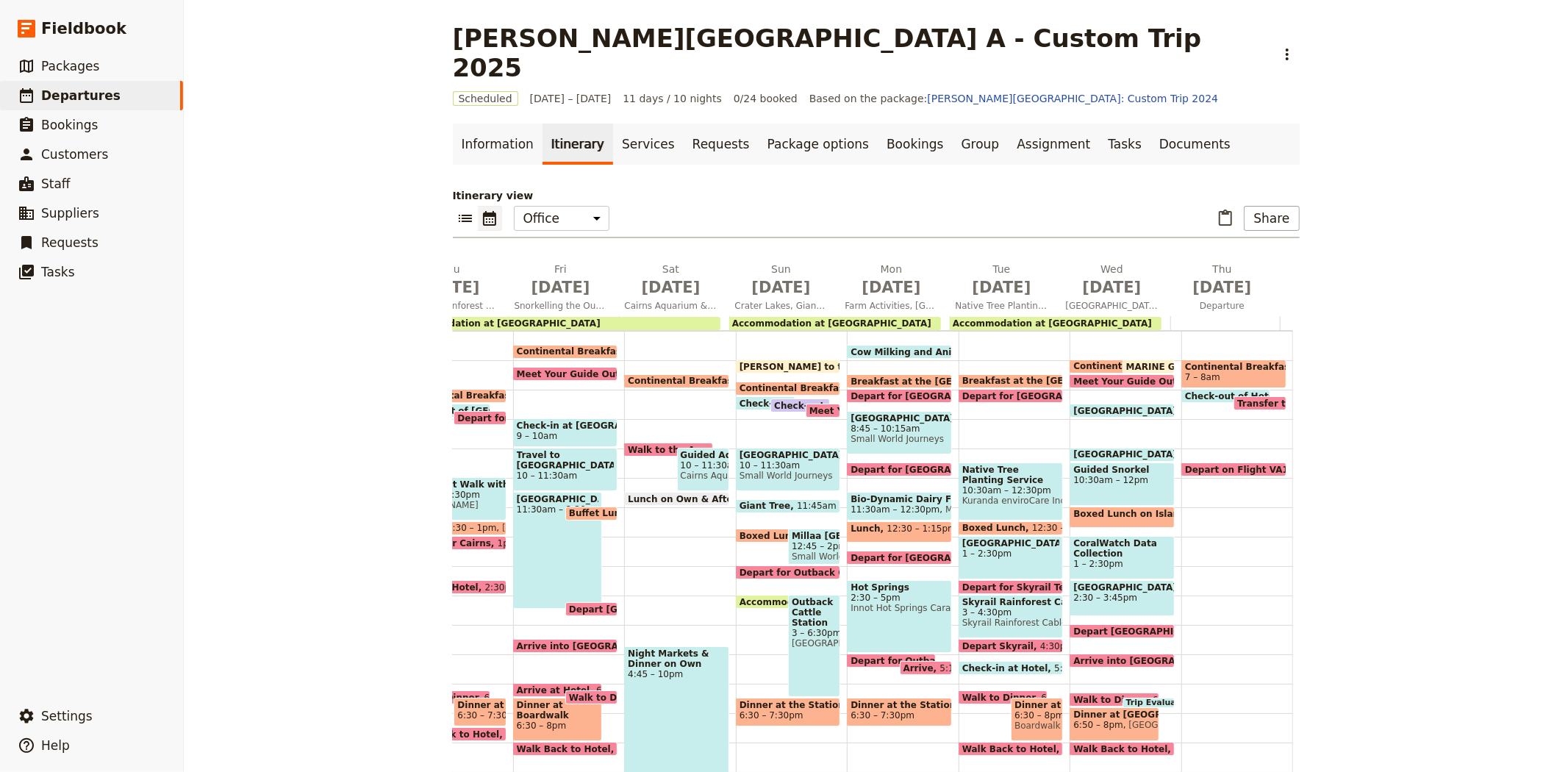
click at [1127, 698] on span "Trip Evaluations" at bounding box center [1166, 703] width 79 height 9
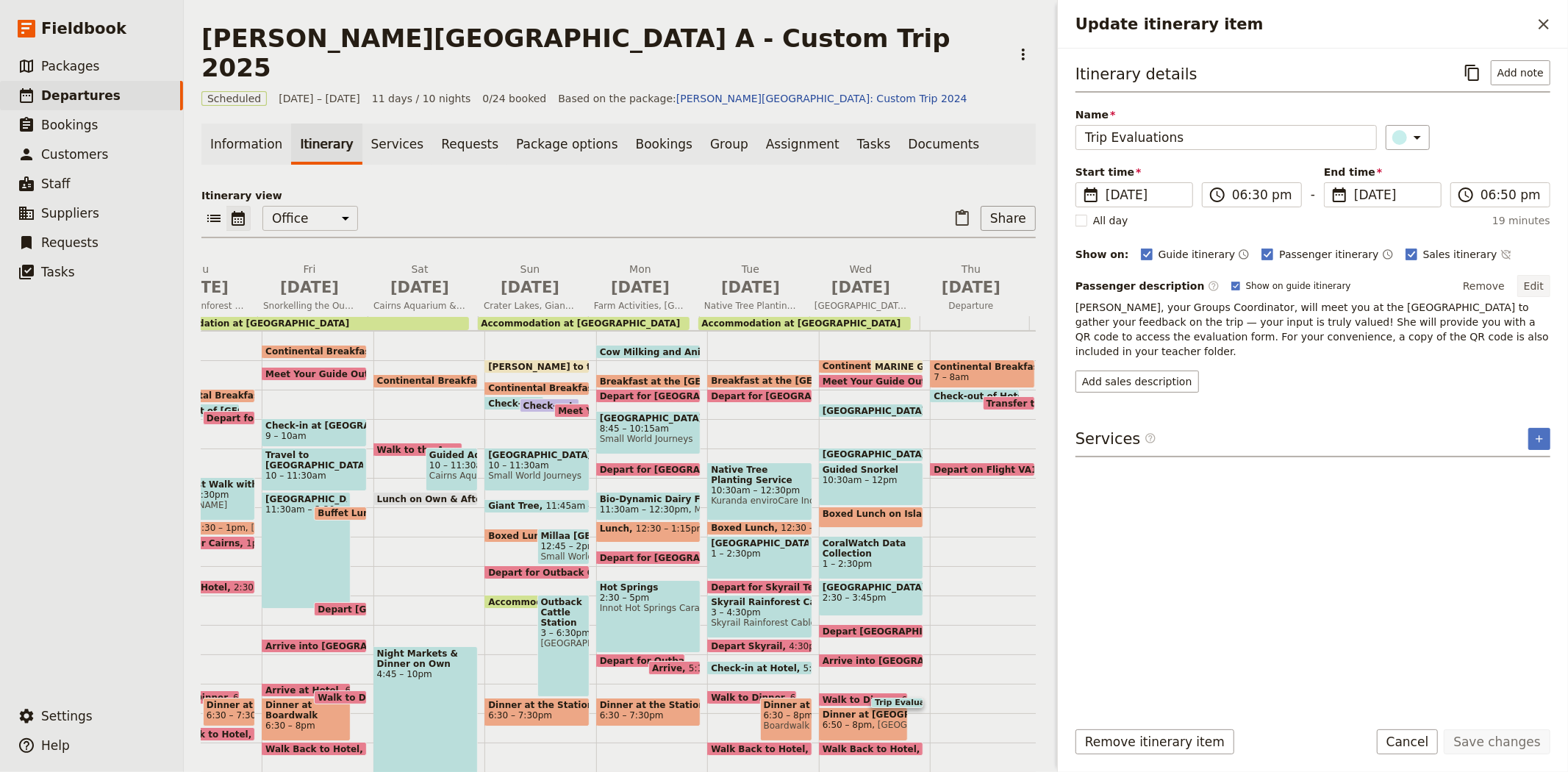
click at [1537, 283] on button "Edit" at bounding box center [1534, 286] width 33 height 22
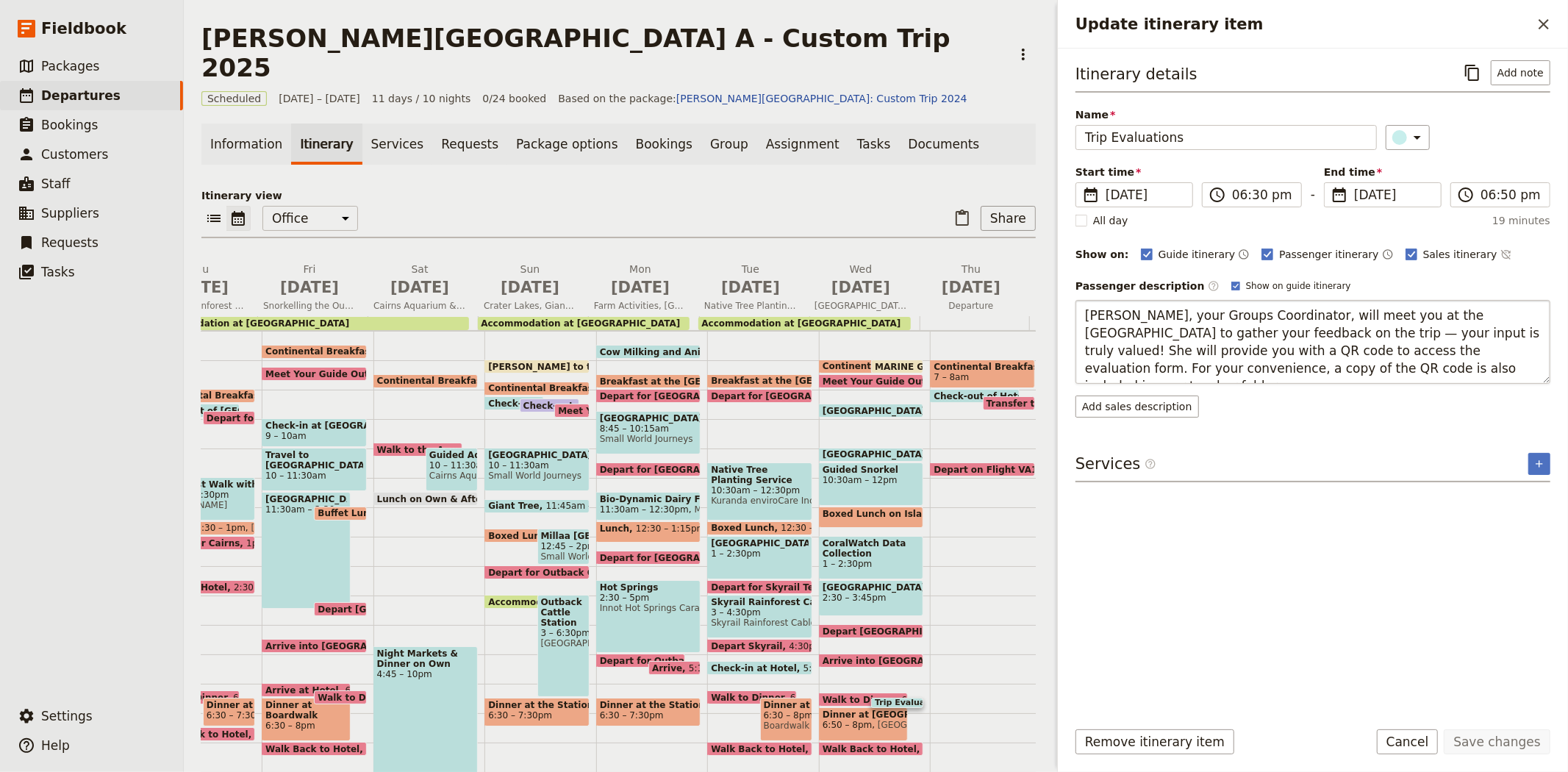
click at [1474, 333] on textarea "[PERSON_NAME], your Groups Coordinator, will meet you at the [GEOGRAPHIC_DATA] …" at bounding box center [1313, 342] width 475 height 84
type textarea "[PERSON_NAME], your Groups Coordinator, will meet you at the [GEOGRAPHIC_DATA] …"
click at [1474, 744] on button "Save changes" at bounding box center [1496, 742] width 106 height 25
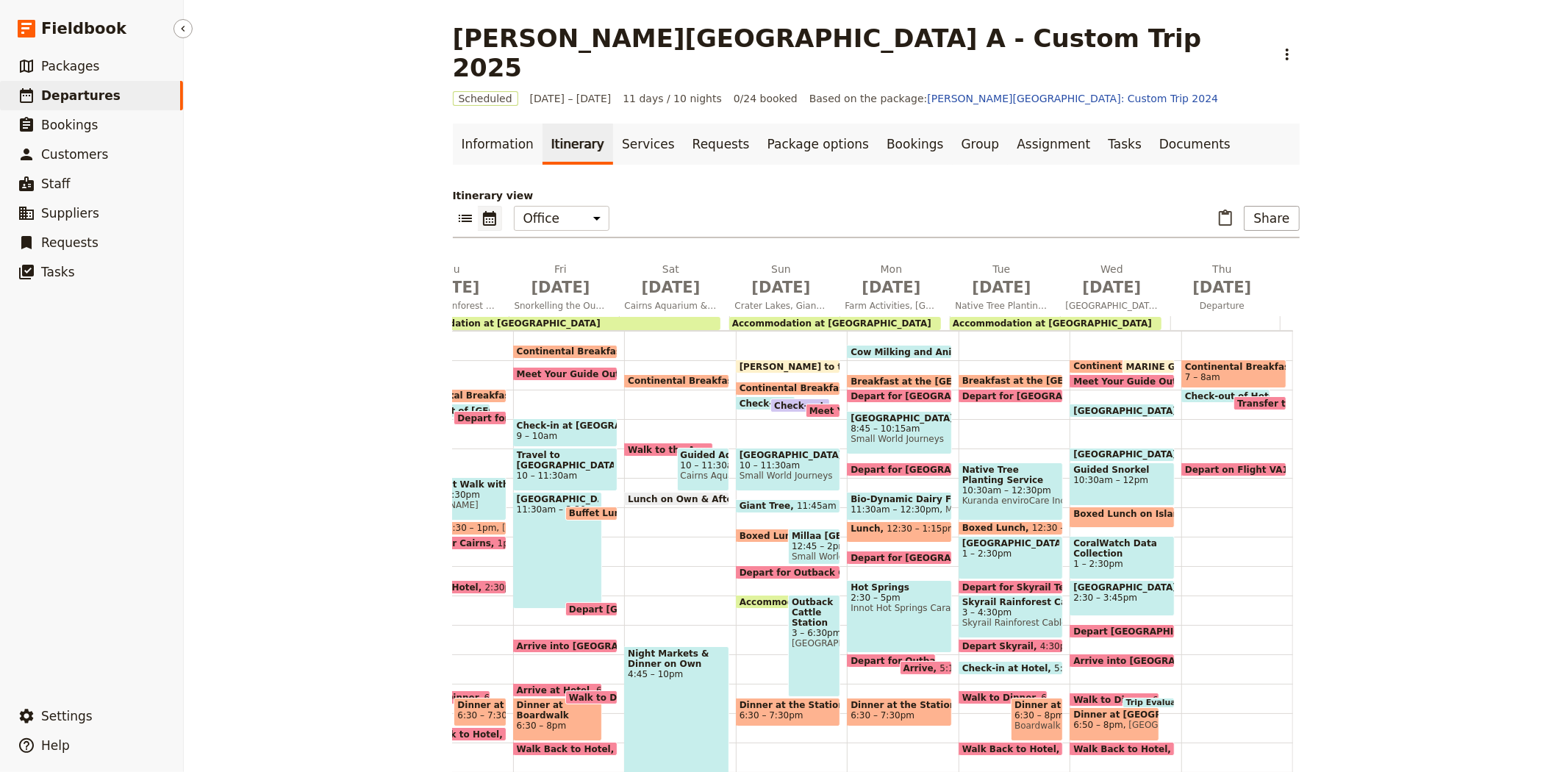
click at [115, 92] on link "​ Departures" at bounding box center [91, 95] width 183 height 29
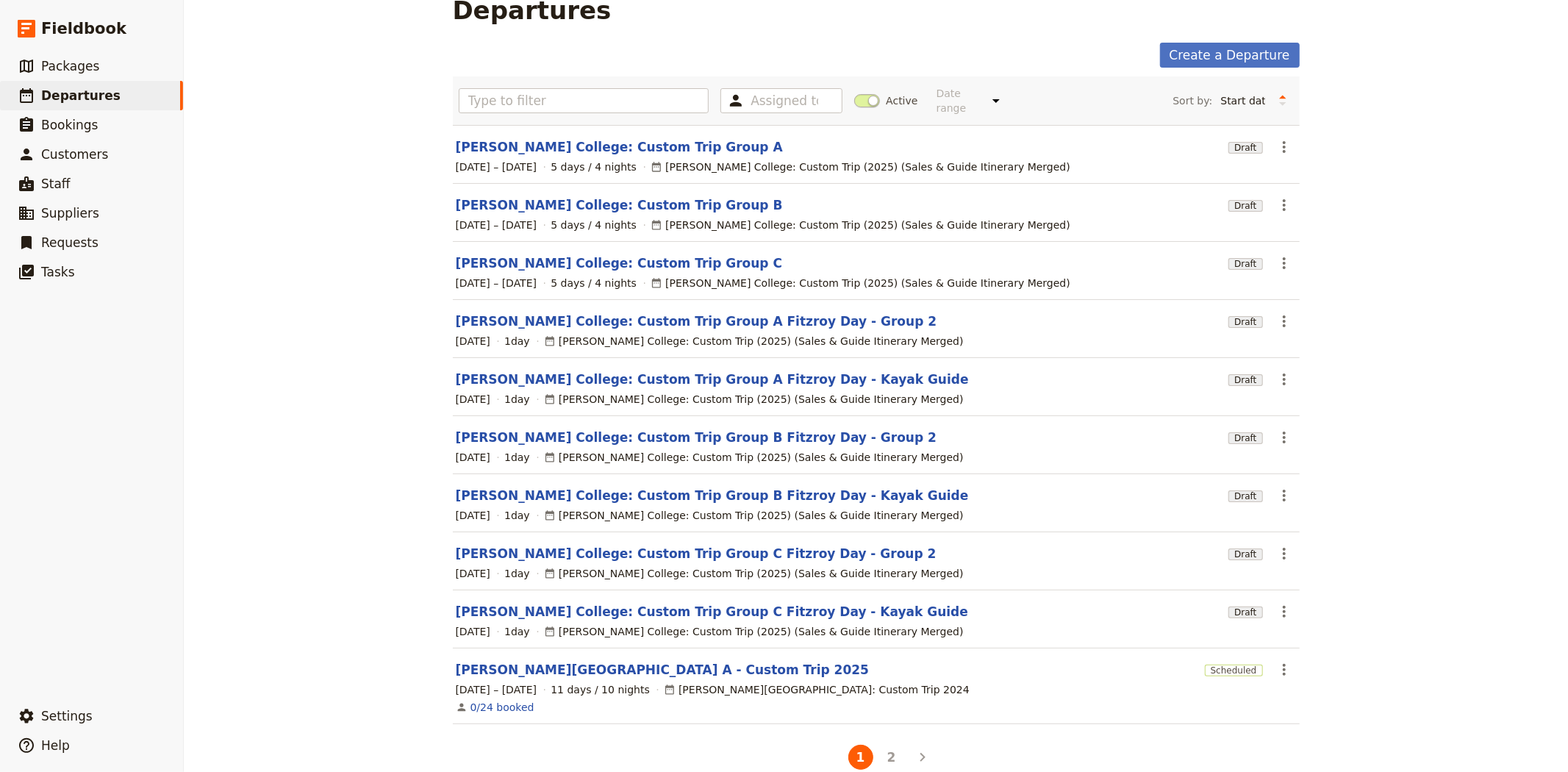
scroll to position [43, 0]
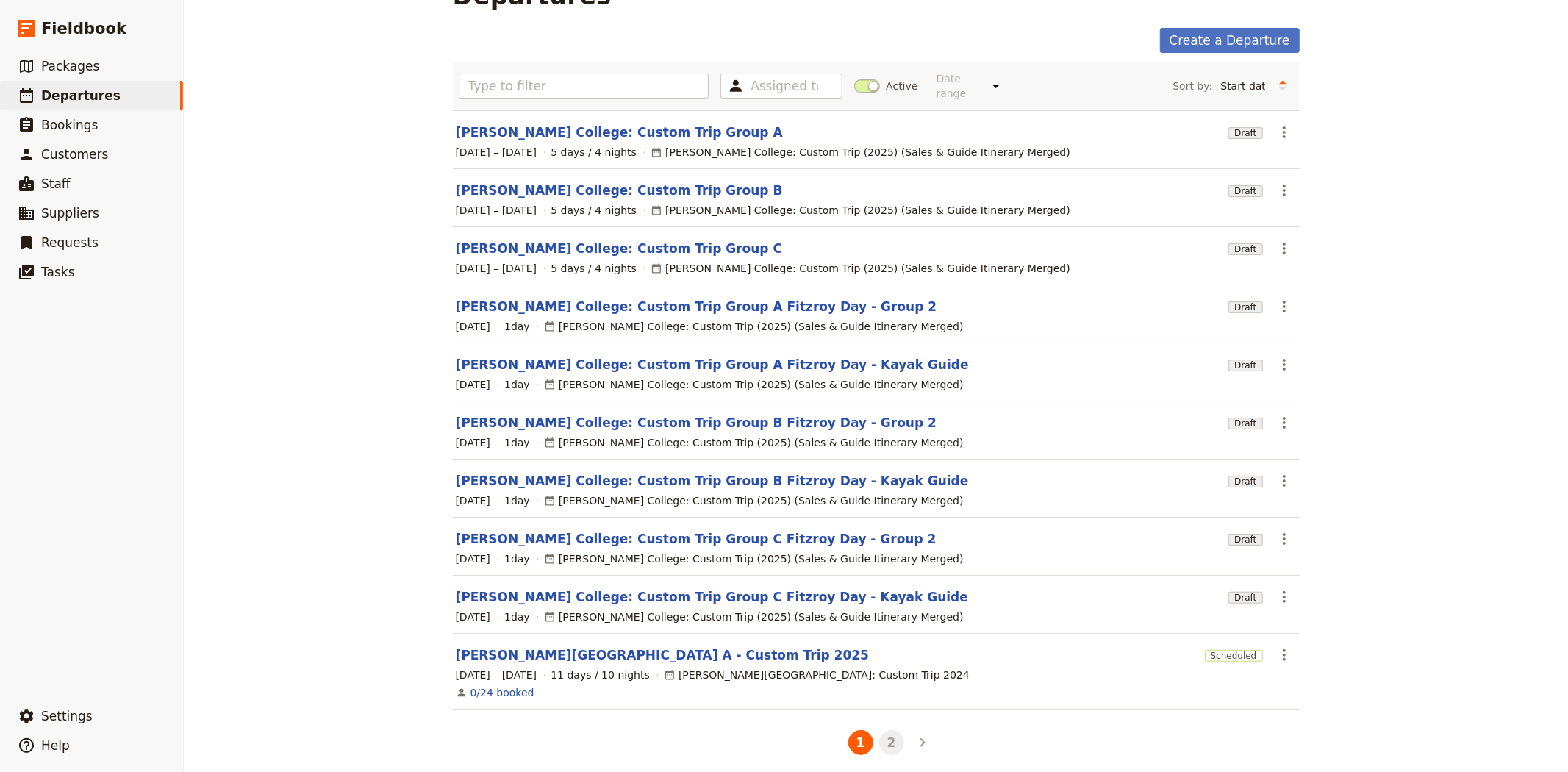
click at [892, 730] on button "2" at bounding box center [891, 743] width 25 height 25
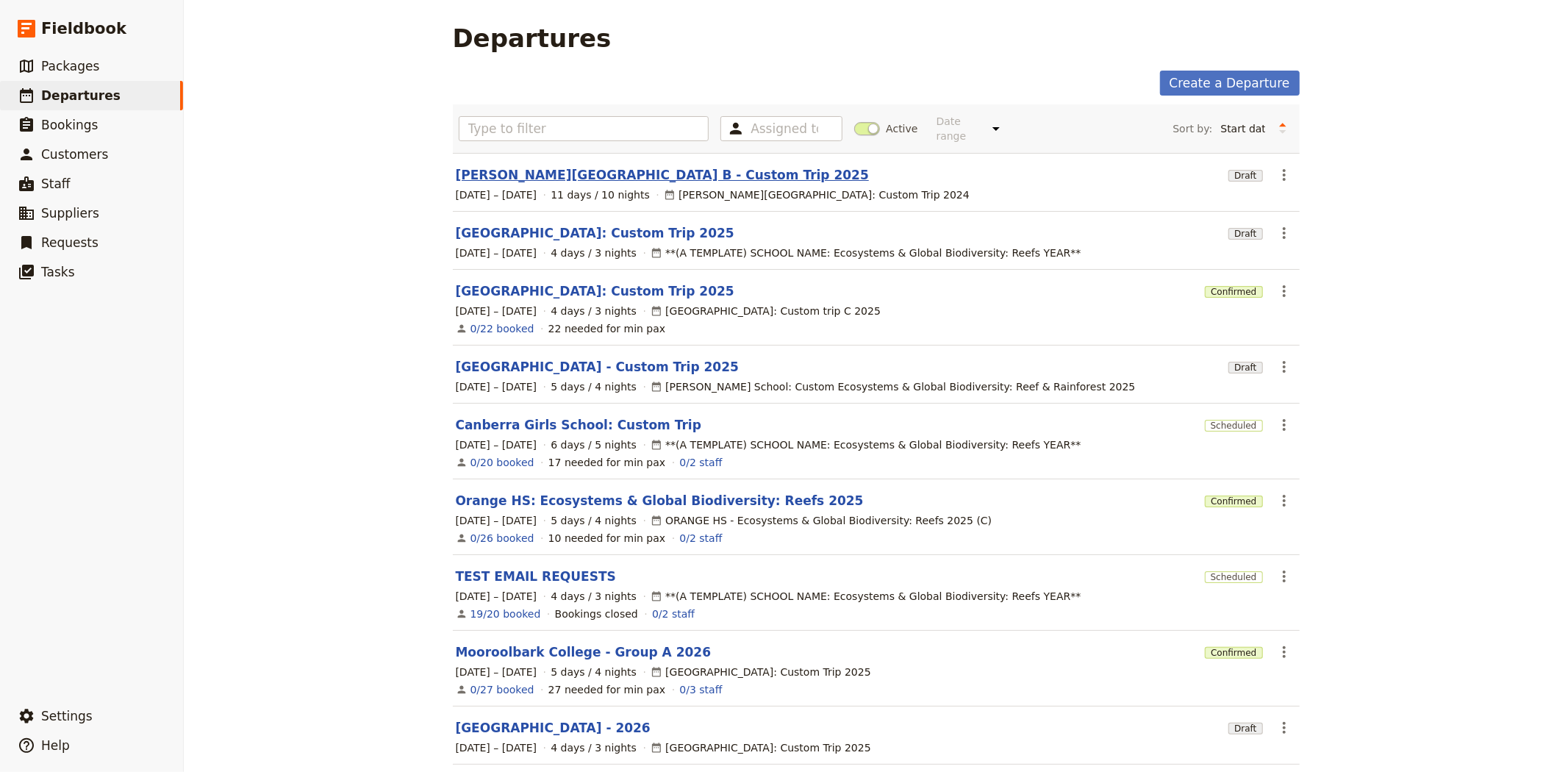
click at [518, 167] on link "[PERSON_NAME][GEOGRAPHIC_DATA] B - Custom Trip 2025" at bounding box center [662, 175] width 413 height 18
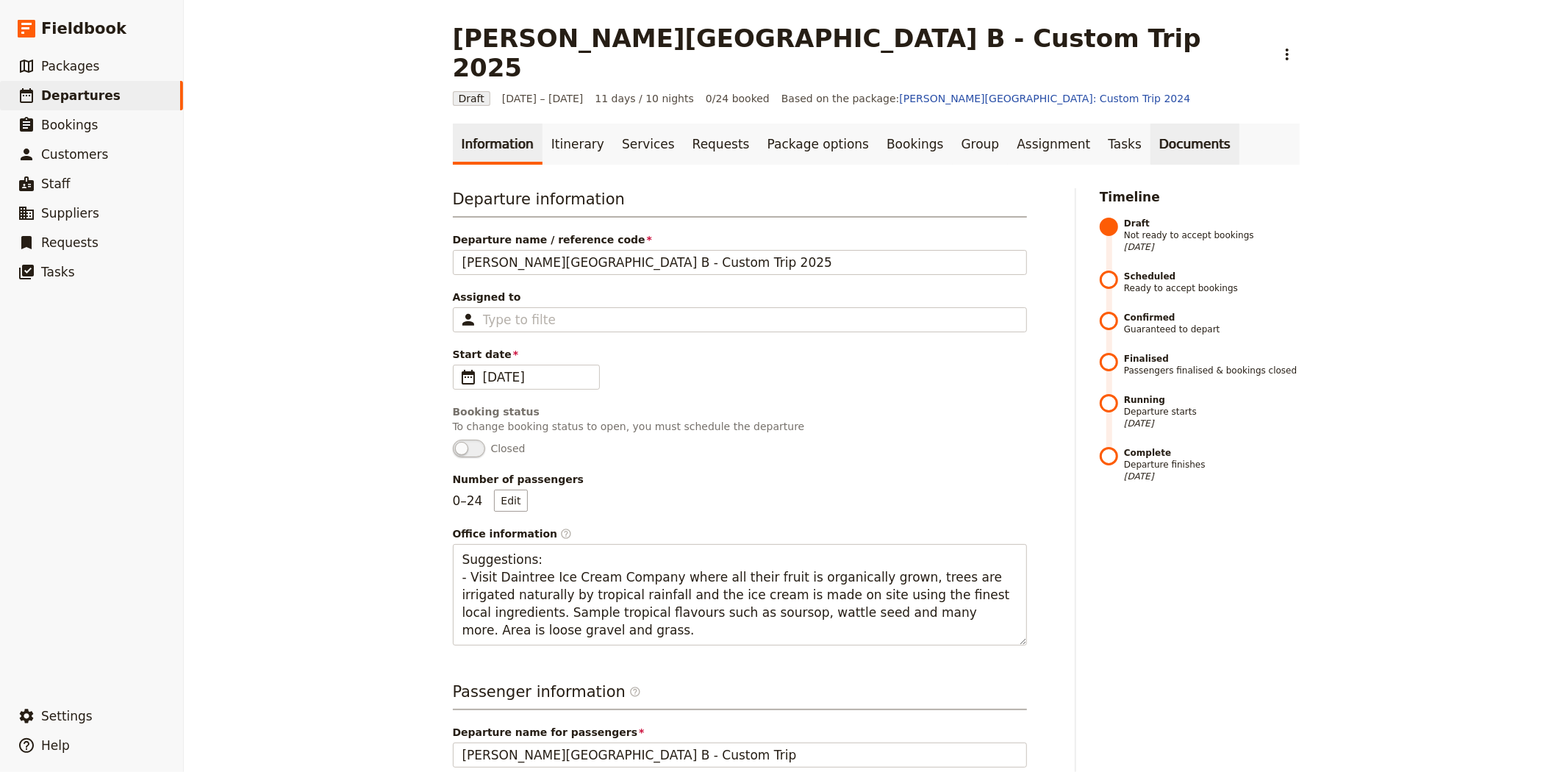
click at [1151, 124] on link "Documents" at bounding box center [1195, 144] width 89 height 41
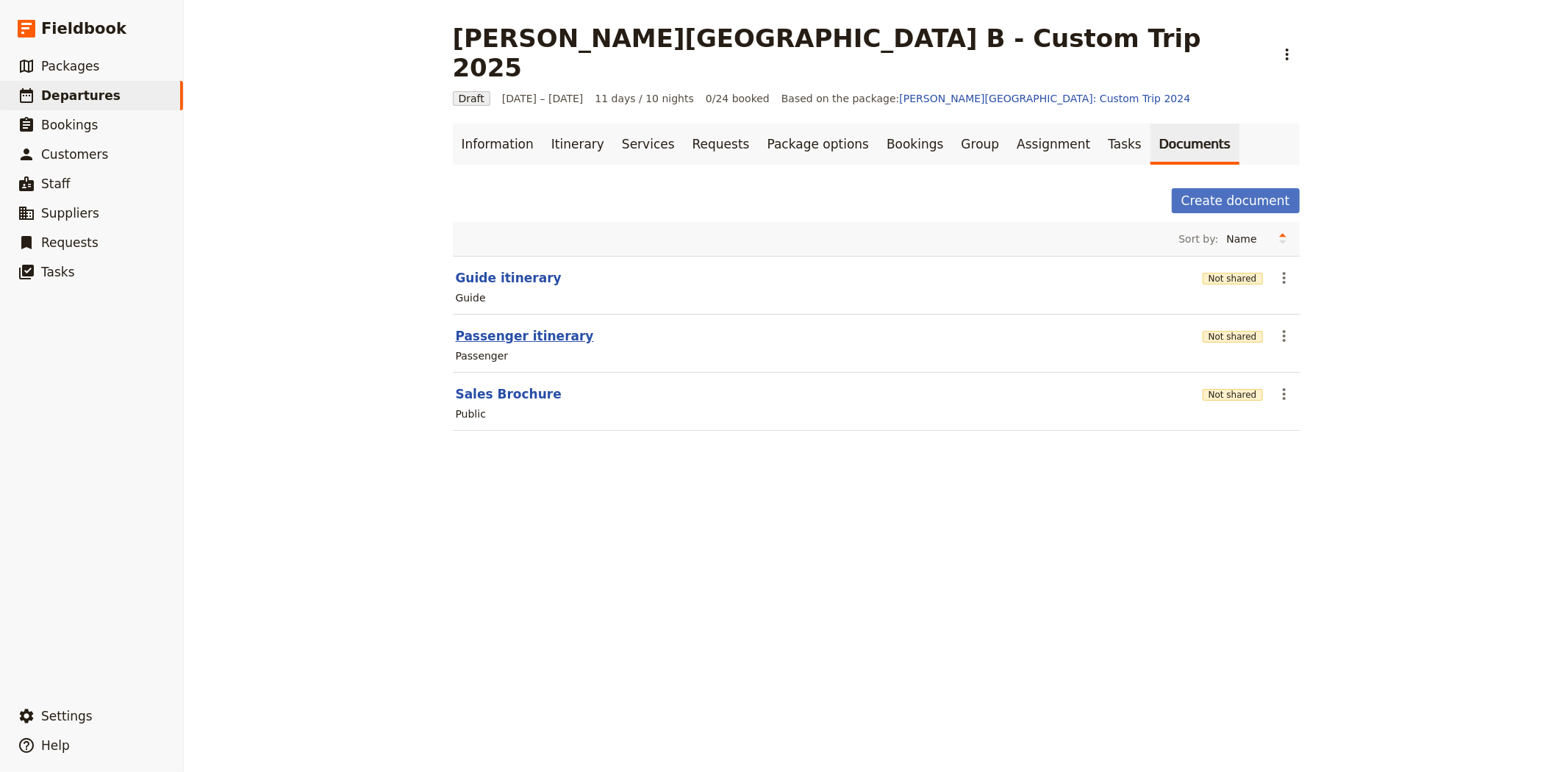
click at [493, 327] on button "Passenger itinerary" at bounding box center [524, 335] width 138 height 18
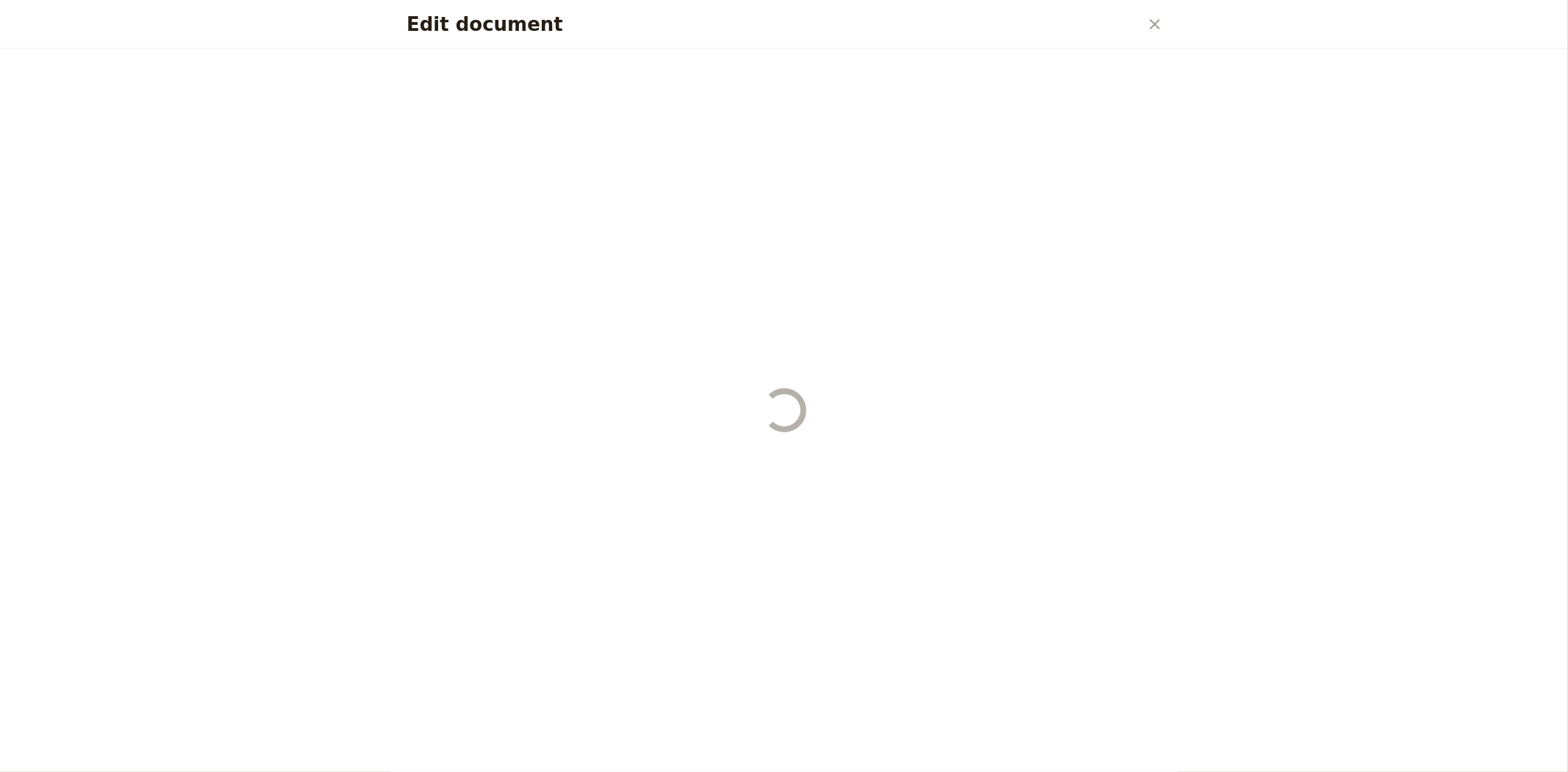
select select "PASSENGER"
select select "RUN_SHEET"
select select "DEFAULT"
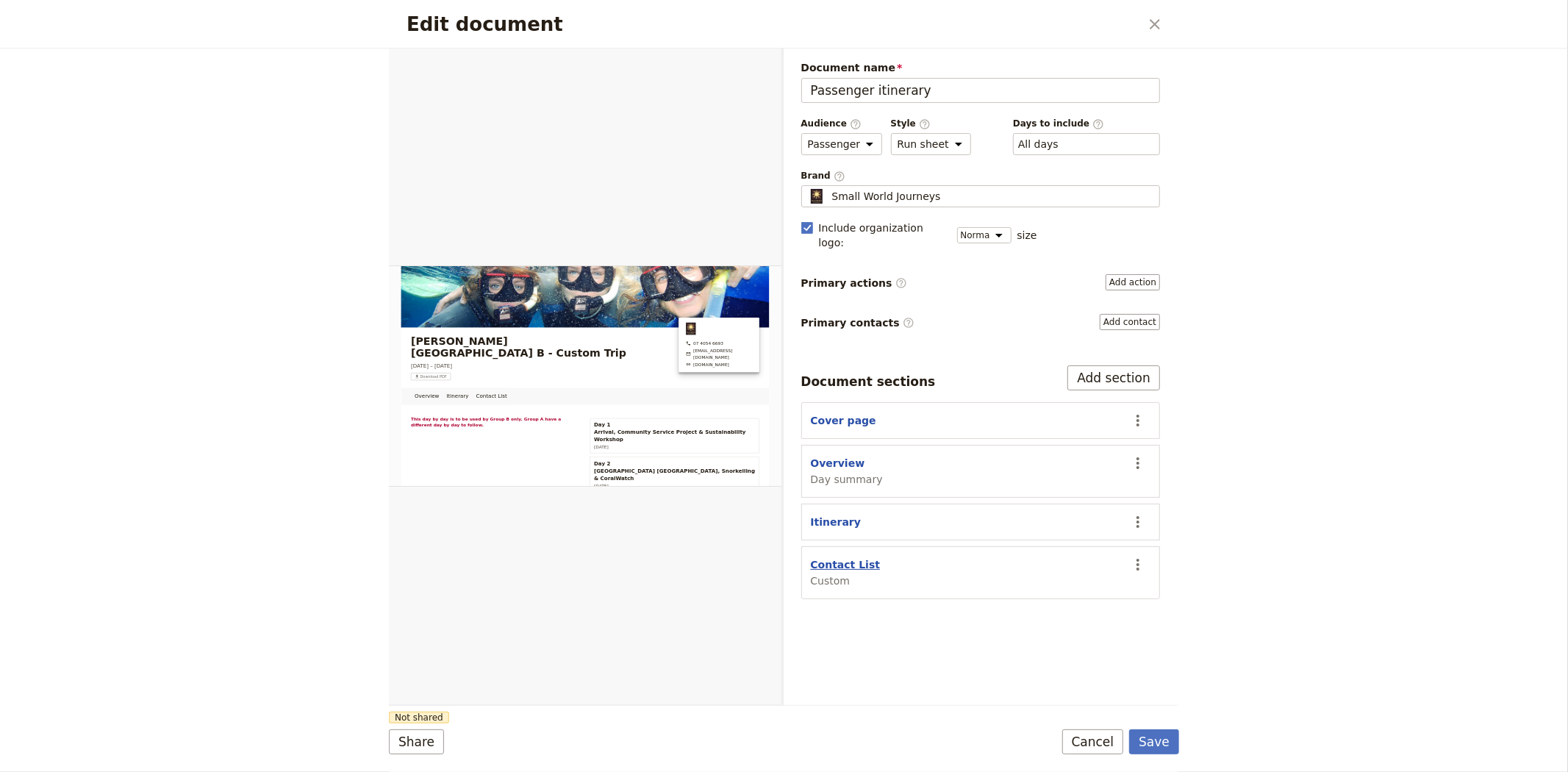
click at [833, 557] on button "Contact List" at bounding box center [846, 565] width 70 height 15
select select "CUSTOM"
select select "default"
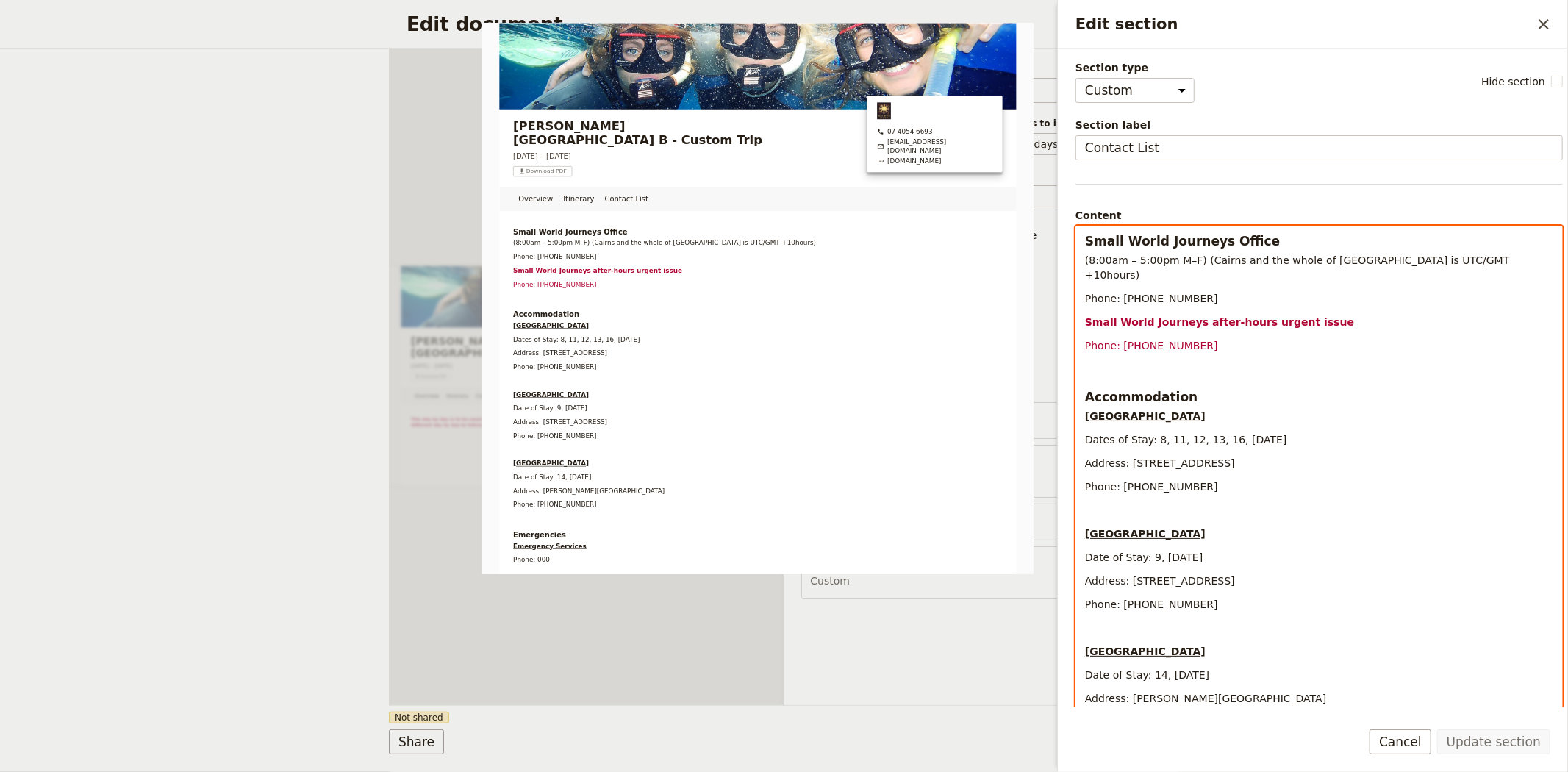
click at [1158, 416] on div "Small World Journeys Office (8:00am – 5:00pm M–F) (Cairns and the whole of Quee…" at bounding box center [1319, 662] width 486 height 871
drag, startPoint x: 1160, startPoint y: 422, endPoint x: 1237, endPoint y: 430, distance: 77.4
click at [1237, 434] on span "Dates of Stay: 8, 11, 12, 13, 16, [DATE]" at bounding box center [1186, 440] width 202 height 12
drag, startPoint x: 1146, startPoint y: 543, endPoint x: 1166, endPoint y: 543, distance: 20.0
click at [1166, 551] on span "Date of Stay: 9, [DATE]" at bounding box center [1143, 557] width 118 height 12
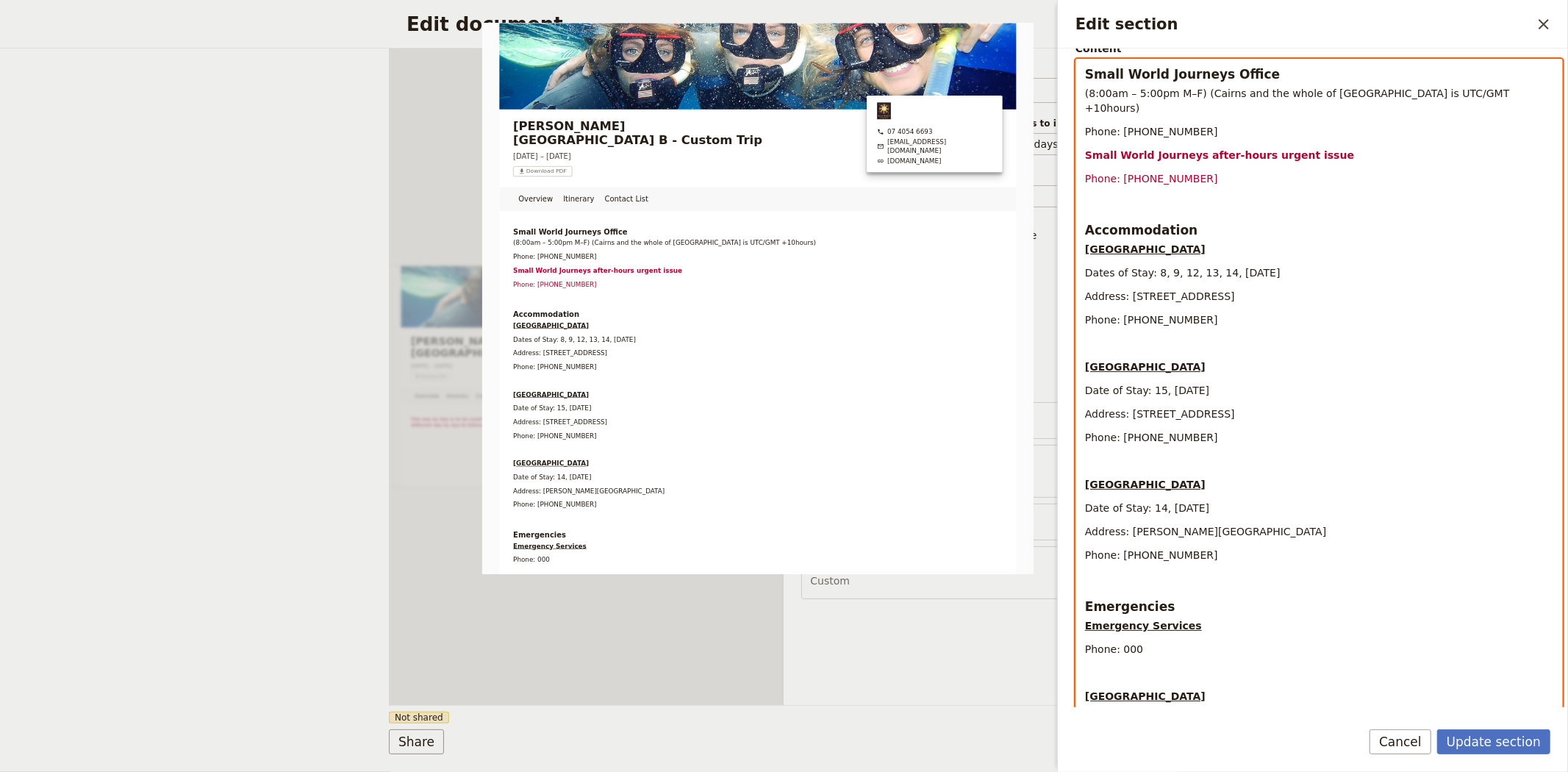
scroll to position [245, 0]
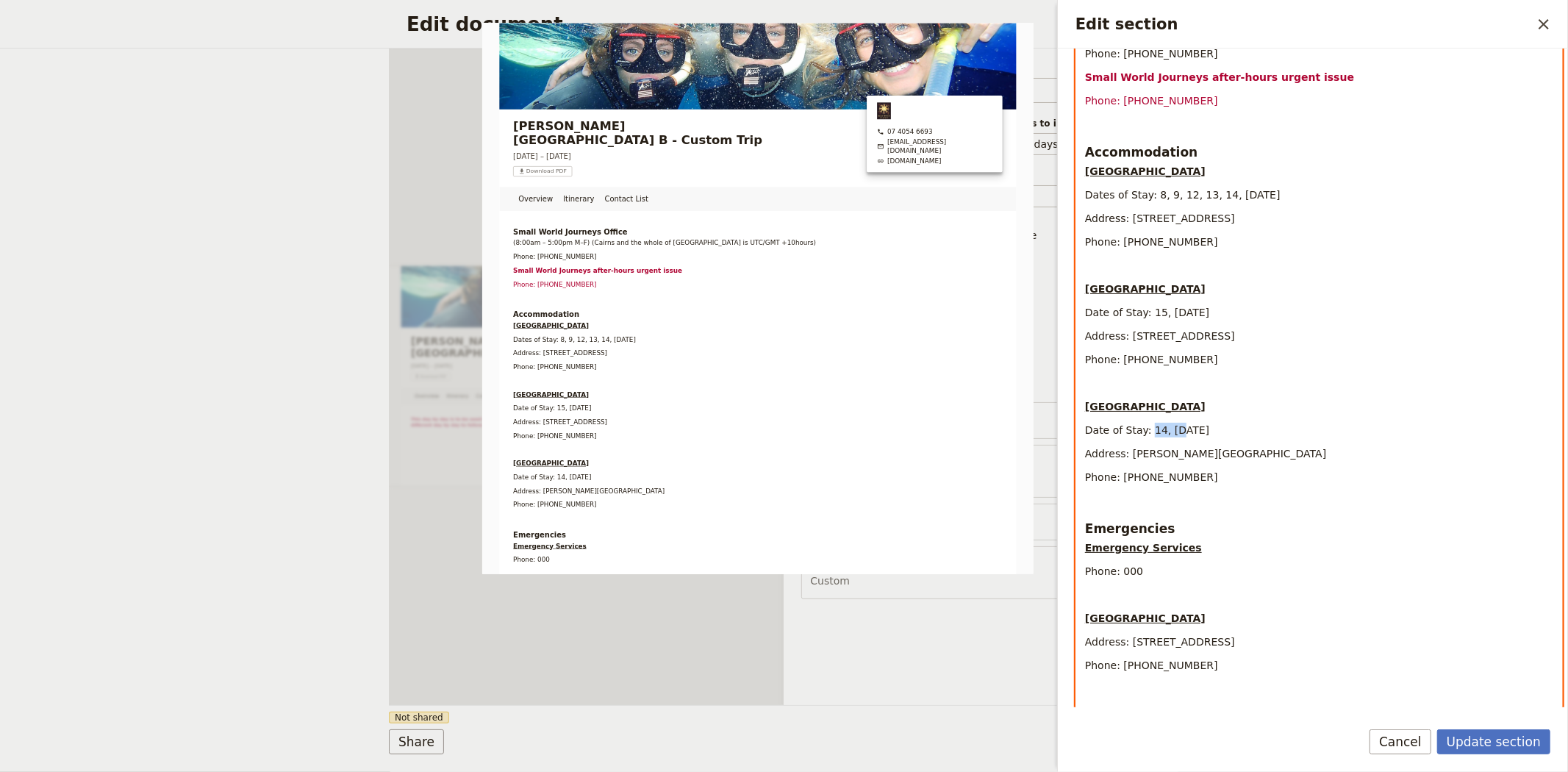
drag, startPoint x: 1147, startPoint y: 417, endPoint x: 1172, endPoint y: 413, distance: 25.3
click at [1172, 424] on span "Date of Stay: 14, [DATE]" at bounding box center [1147, 430] width 125 height 12
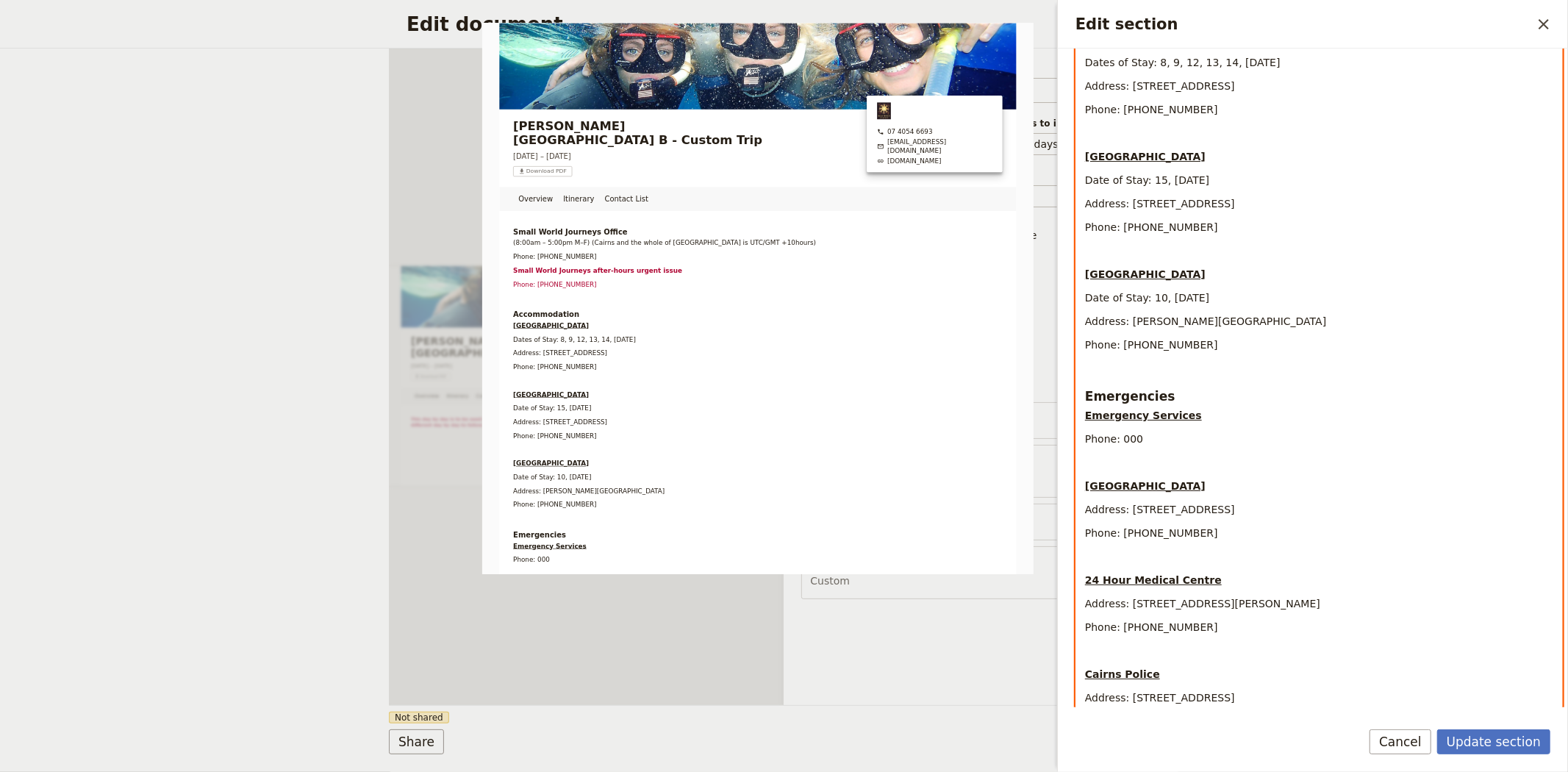
scroll to position [508, 0]
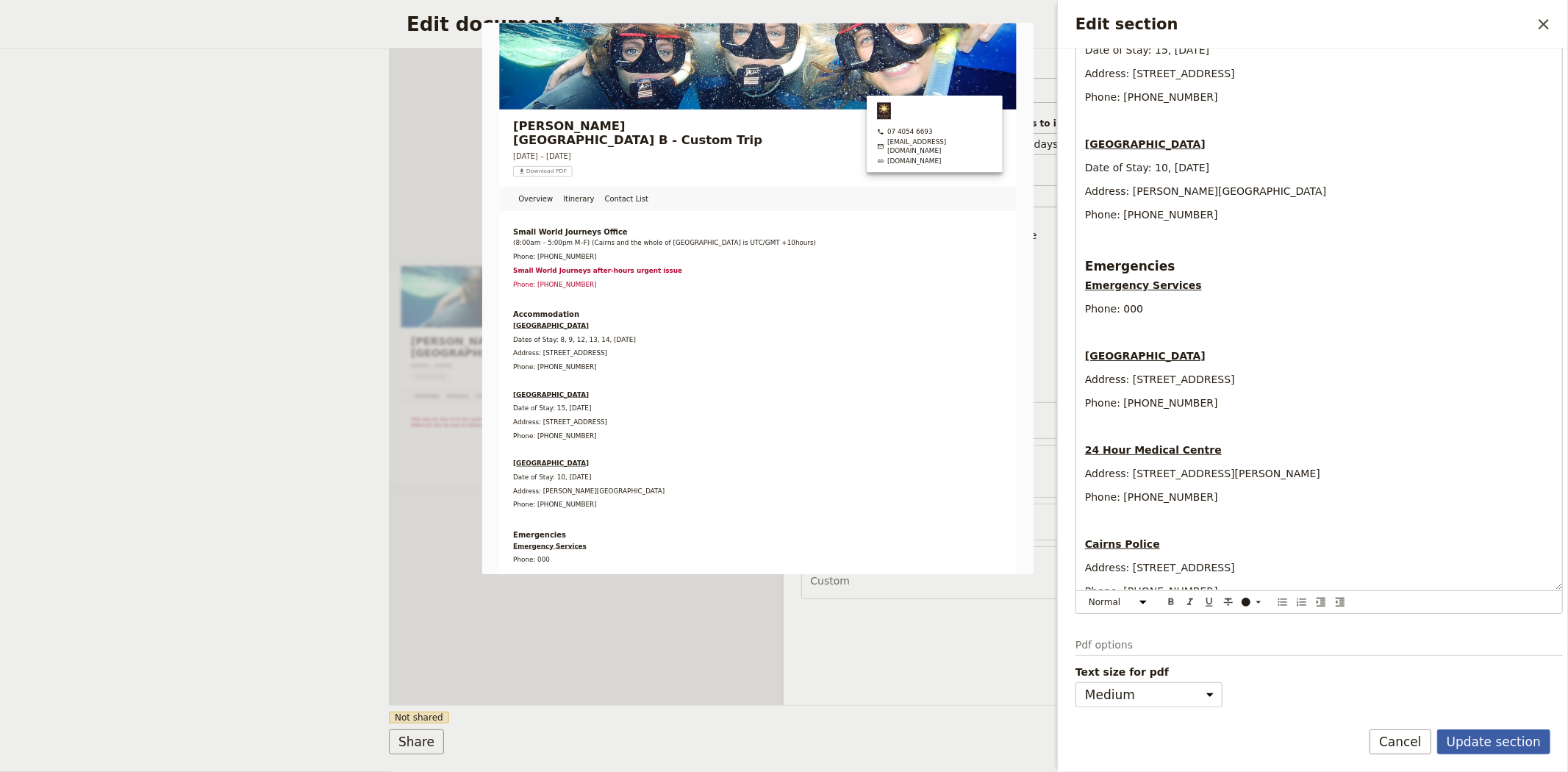
click at [1488, 734] on button "Update section" at bounding box center [1494, 742] width 113 height 25
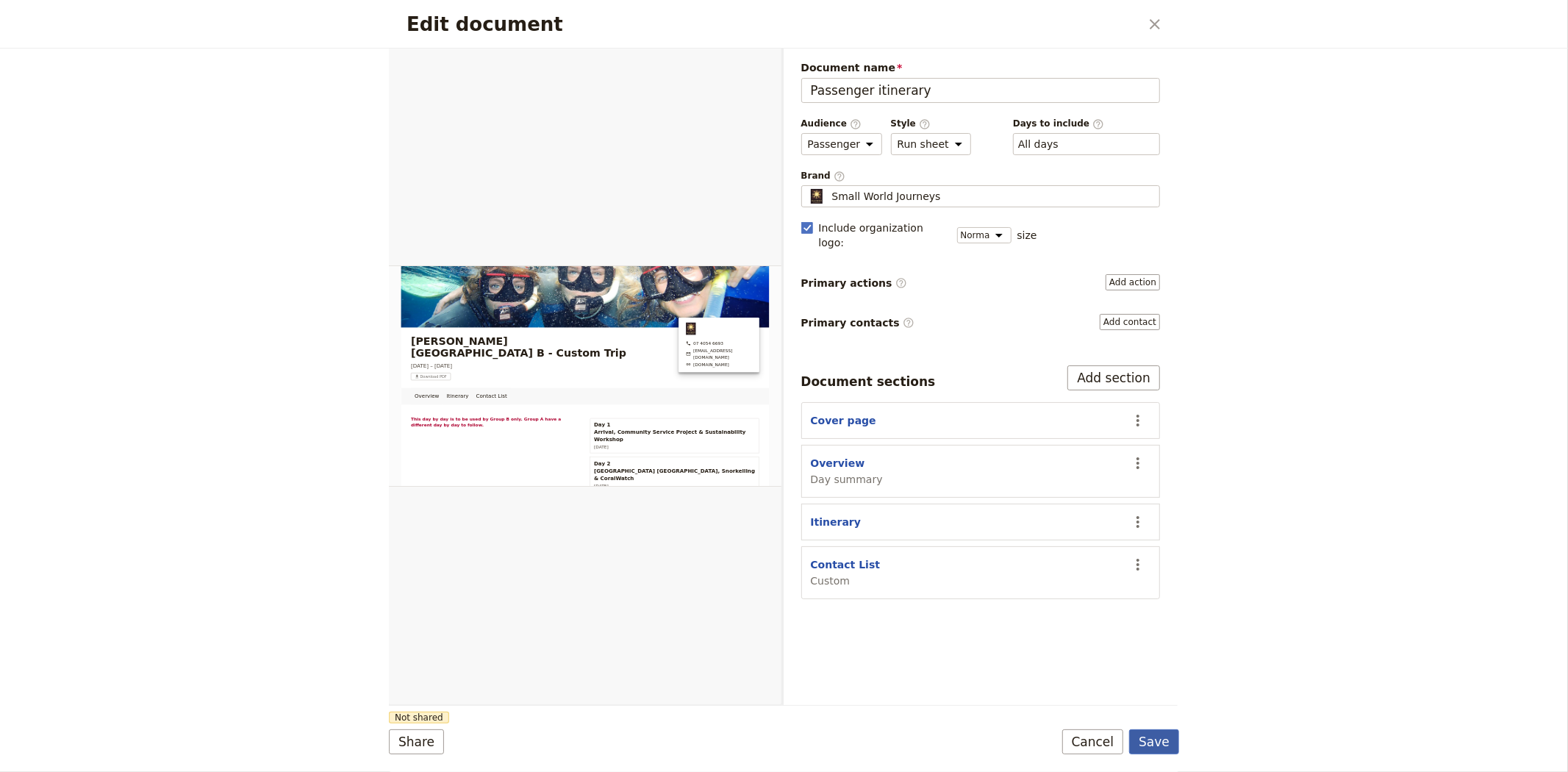
click at [1154, 739] on button "Save" at bounding box center [1154, 742] width 50 height 25
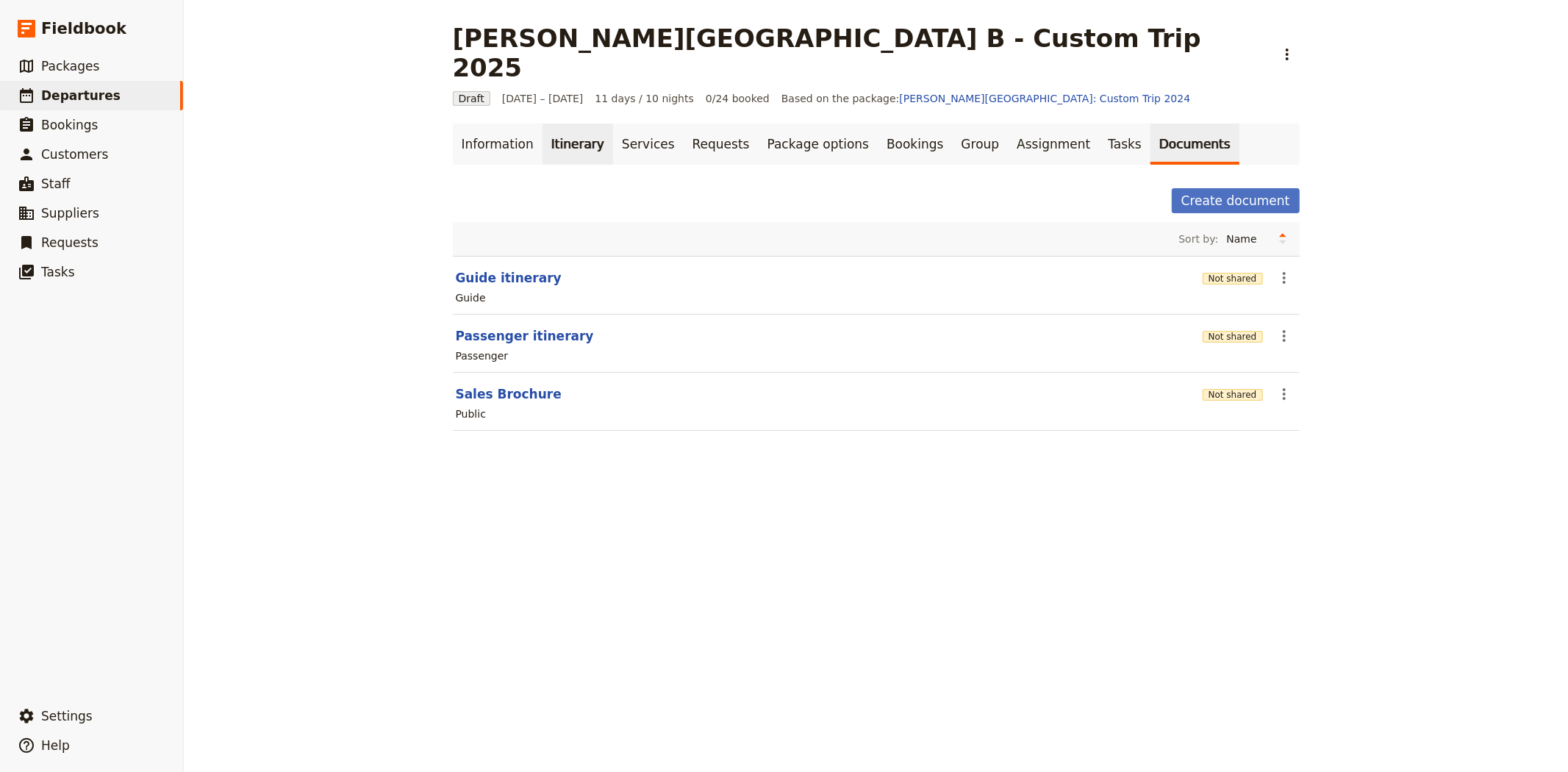
click at [559, 124] on link "Itinerary" at bounding box center [578, 144] width 70 height 41
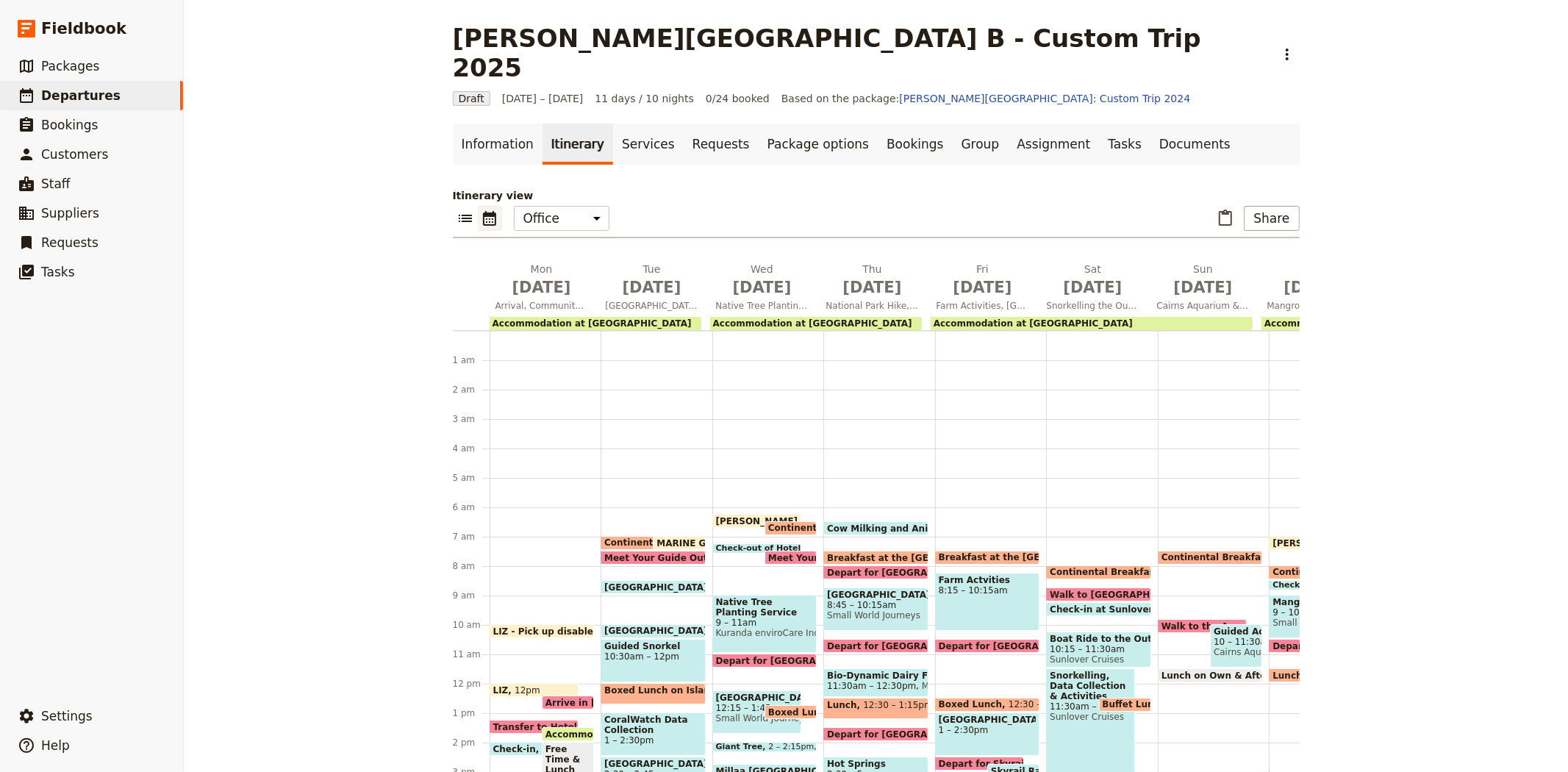
scroll to position [169, 0]
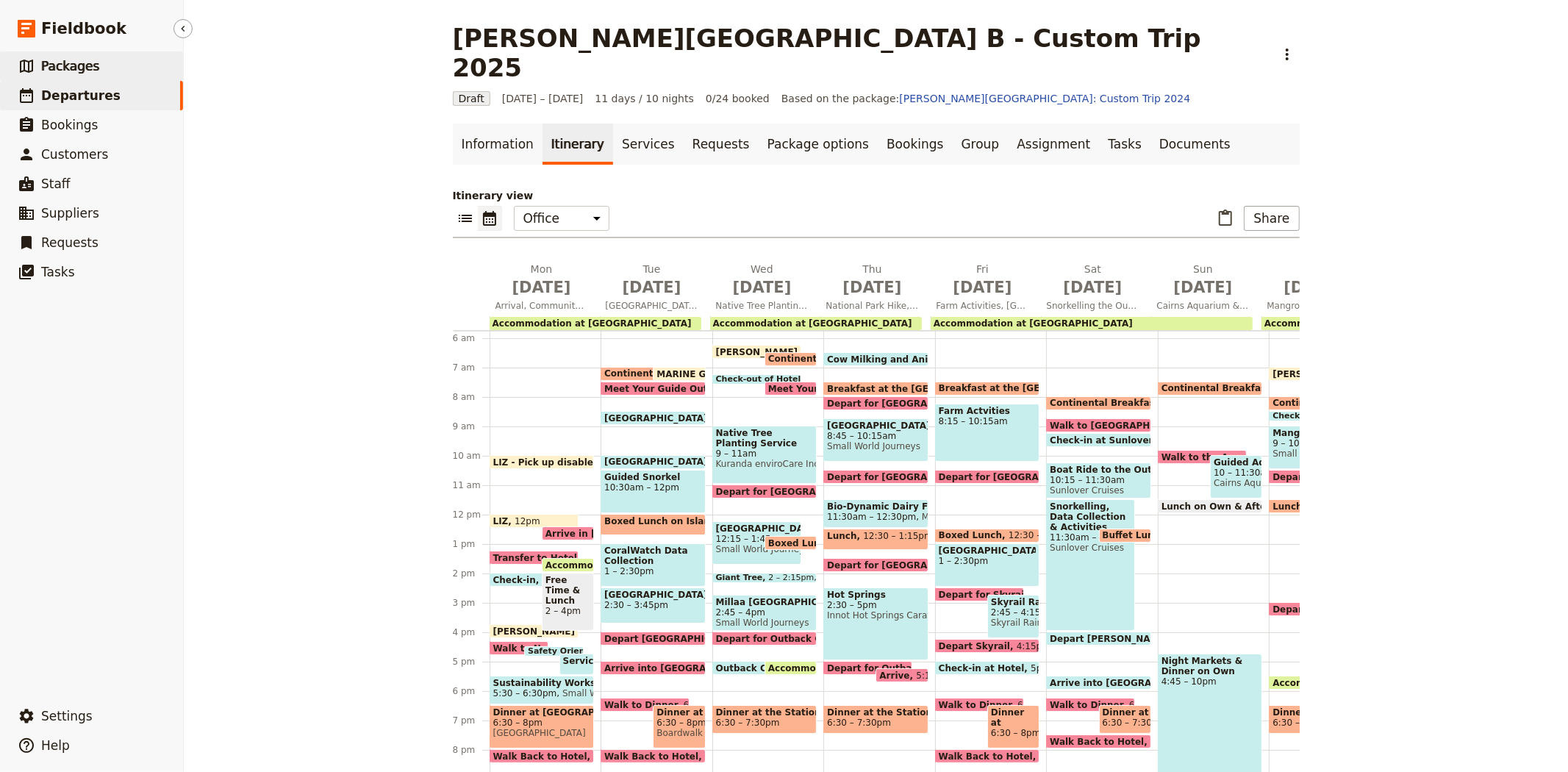
click at [69, 64] on span "Packages" at bounding box center [69, 66] width 58 height 15
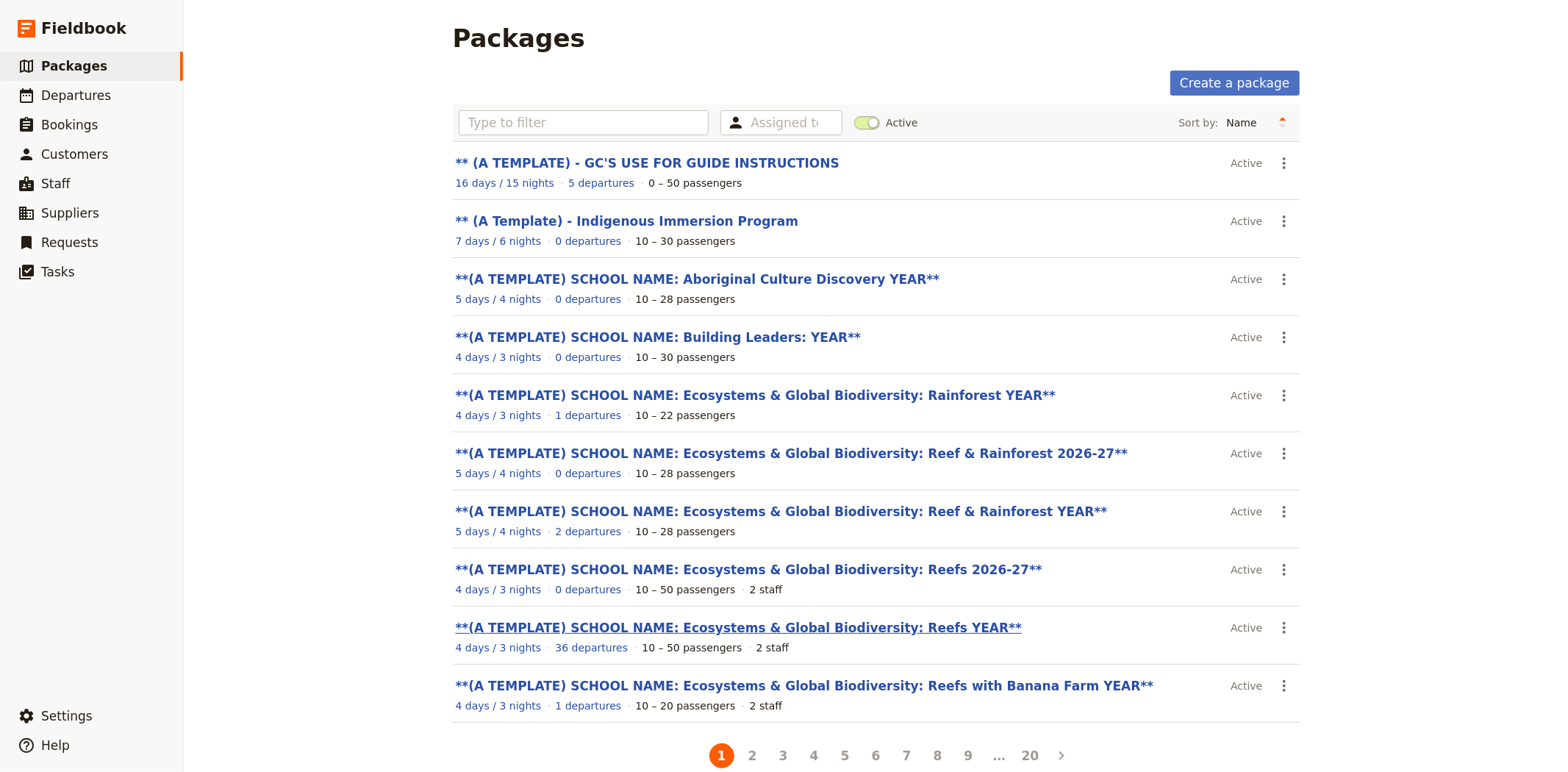
click at [816, 625] on link "**(A TEMPLATE) SCHOOL NAME: Ecosystems & Global Biodiversity: Reefs YEAR**" at bounding box center [739, 628] width 567 height 15
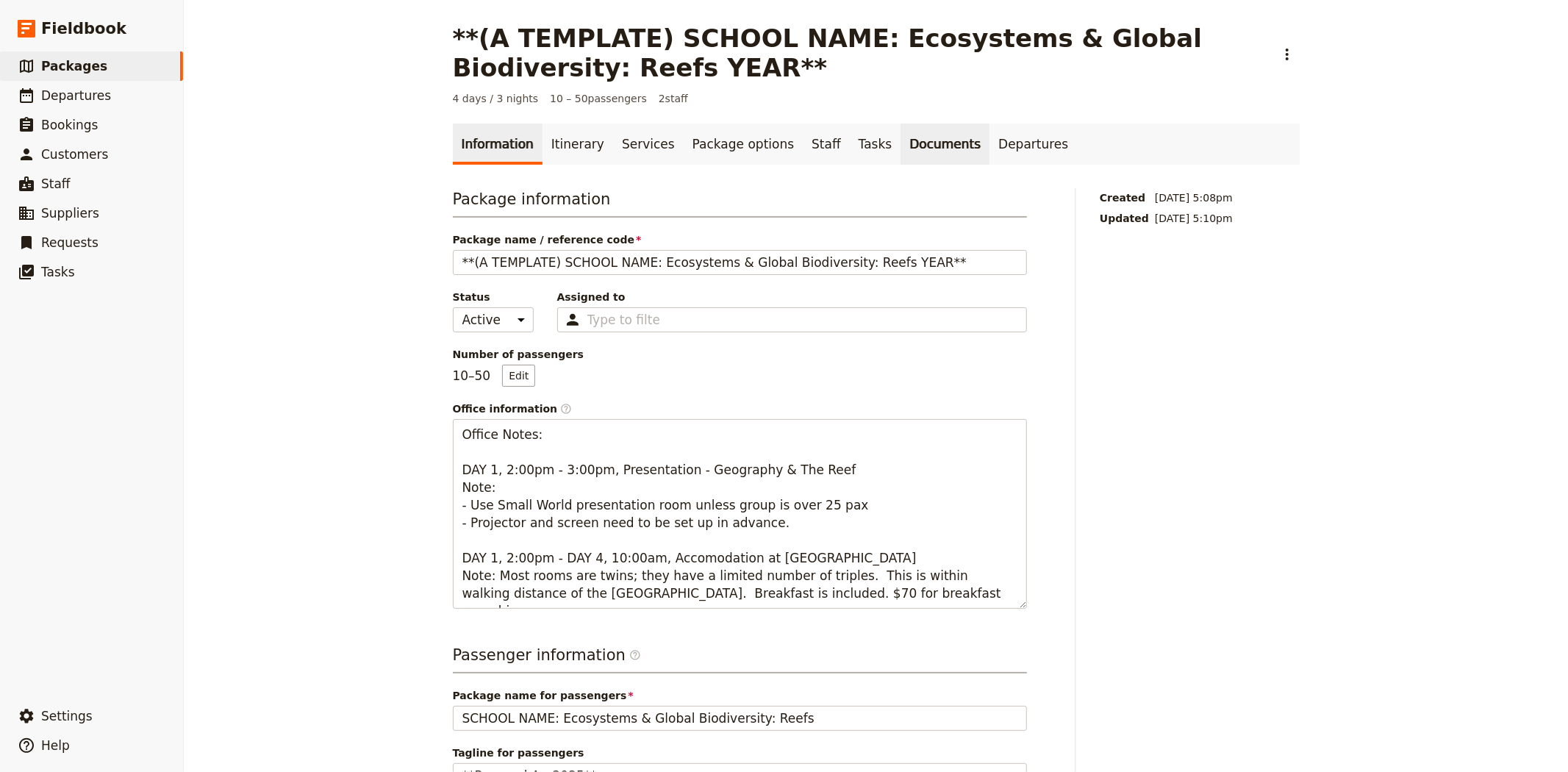
click at [909, 151] on link "Documents" at bounding box center [945, 144] width 89 height 41
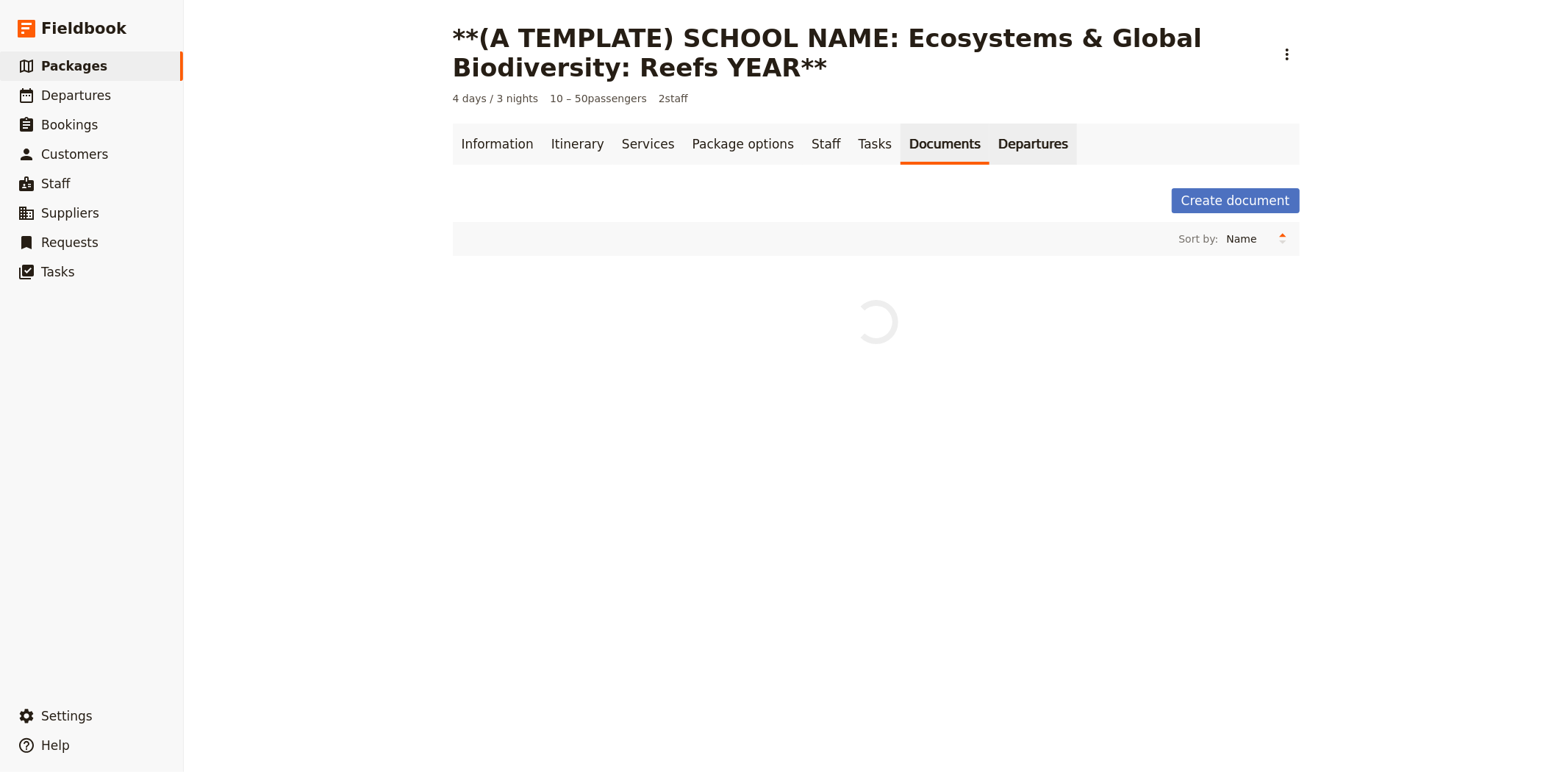
click at [989, 146] on link "Departures" at bounding box center [1033, 144] width 88 height 41
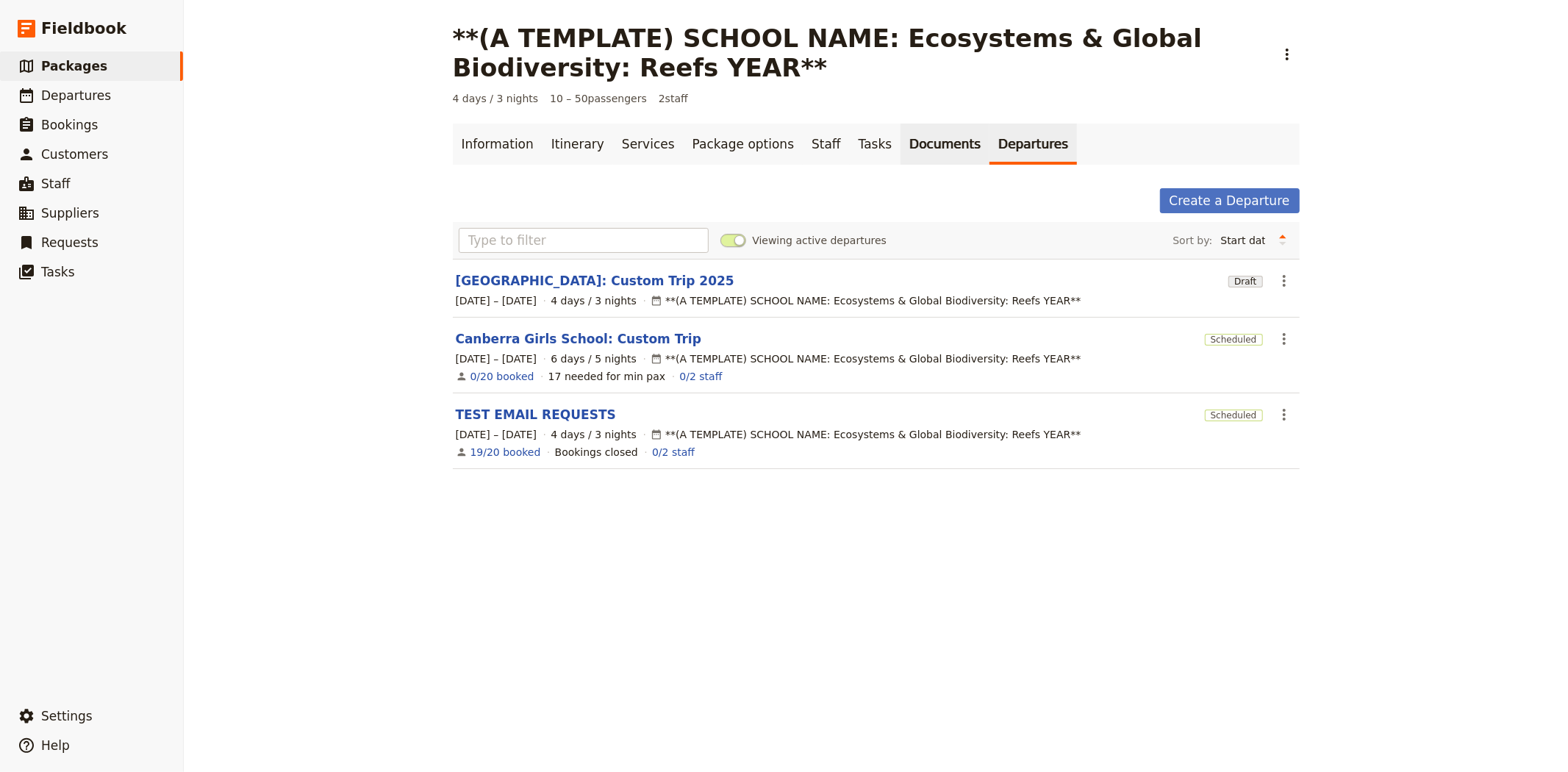
click at [901, 148] on link "Documents" at bounding box center [945, 144] width 89 height 41
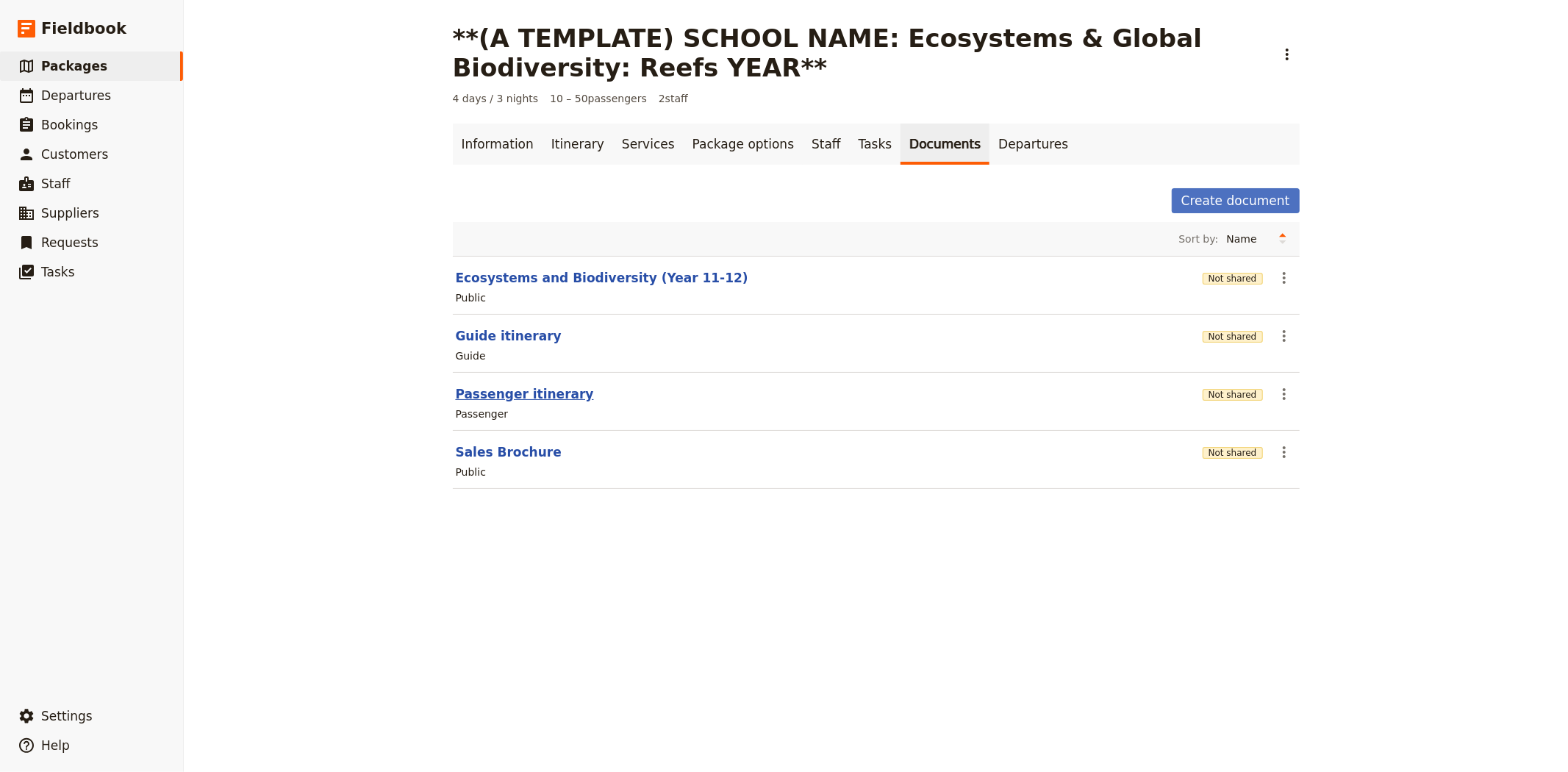
click at [491, 394] on button "Passenger itinerary" at bounding box center [524, 394] width 138 height 18
select select "PASSENGER"
select select "RUN_SHEET"
select select "DEFAULT"
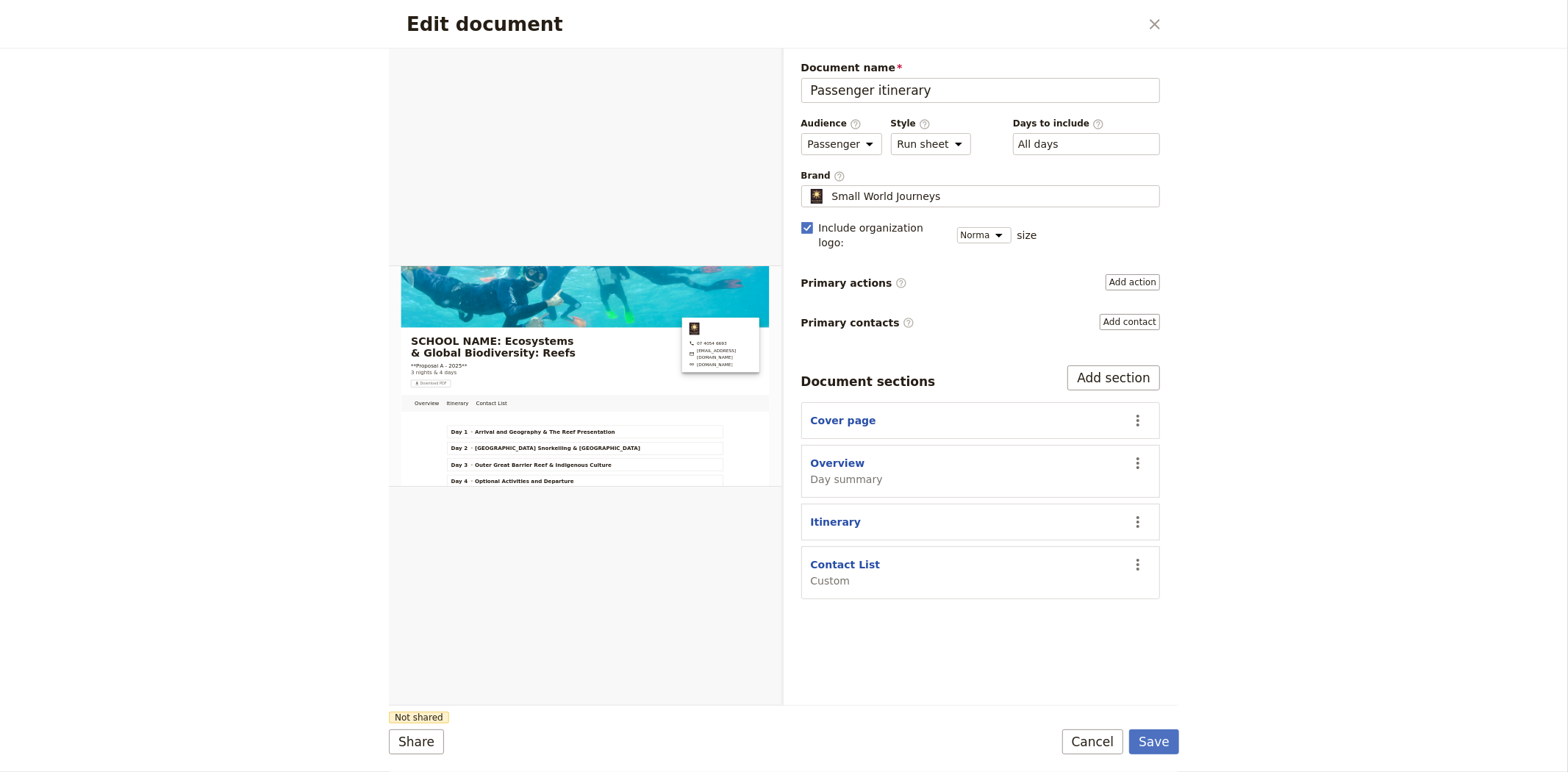
click at [826, 445] on section "Overview Day summary ​" at bounding box center [981, 471] width 360 height 53
click at [832, 456] on button "Overview" at bounding box center [838, 463] width 54 height 15
select select "DAY_SUMMARY"
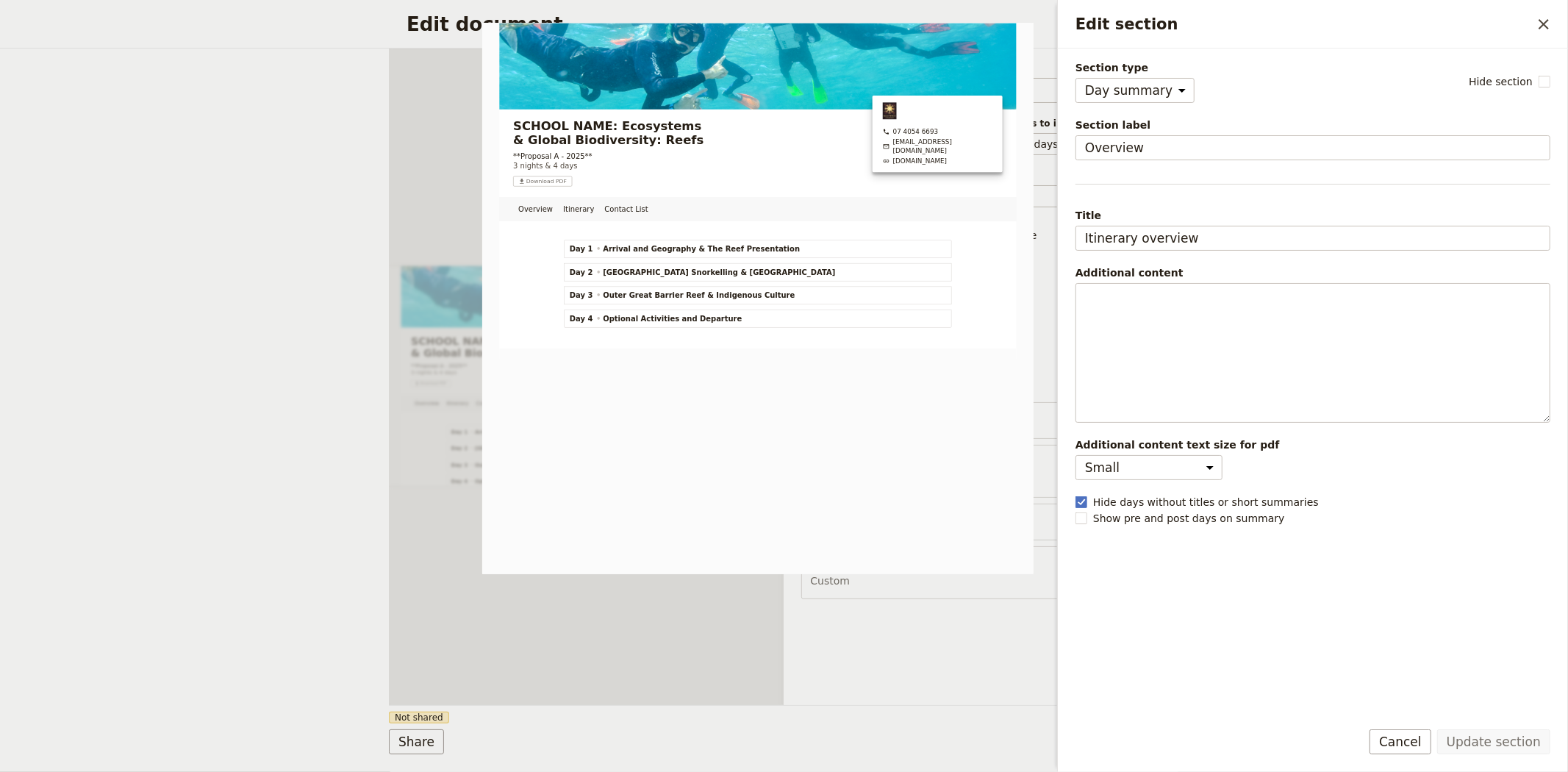
click at [862, 665] on div "Document name Passenger itinerary Preview Audience ​ Public Passenger Guide Sty…" at bounding box center [981, 376] width 395 height 657
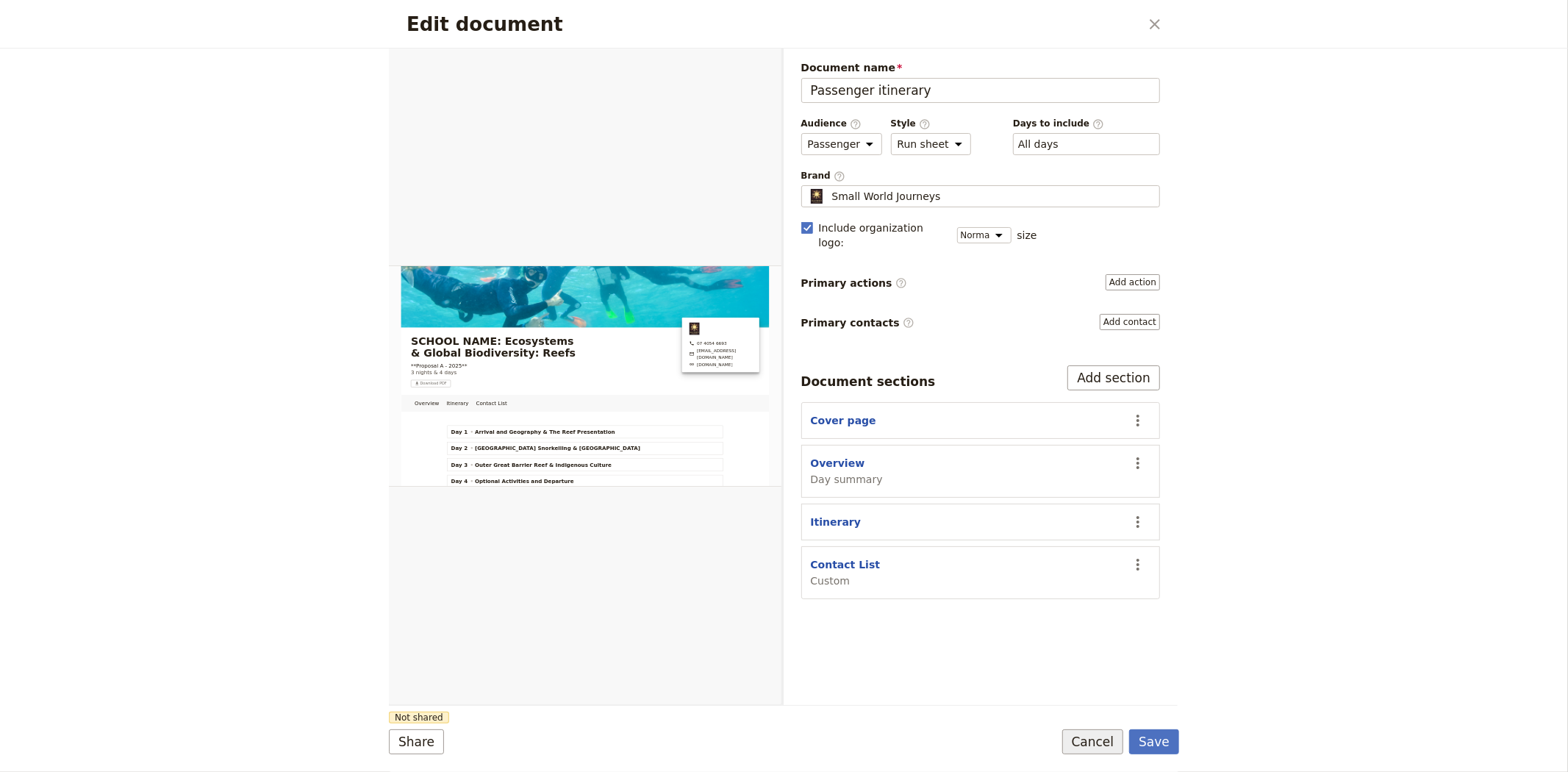
click at [1085, 735] on button "Cancel" at bounding box center [1093, 742] width 62 height 25
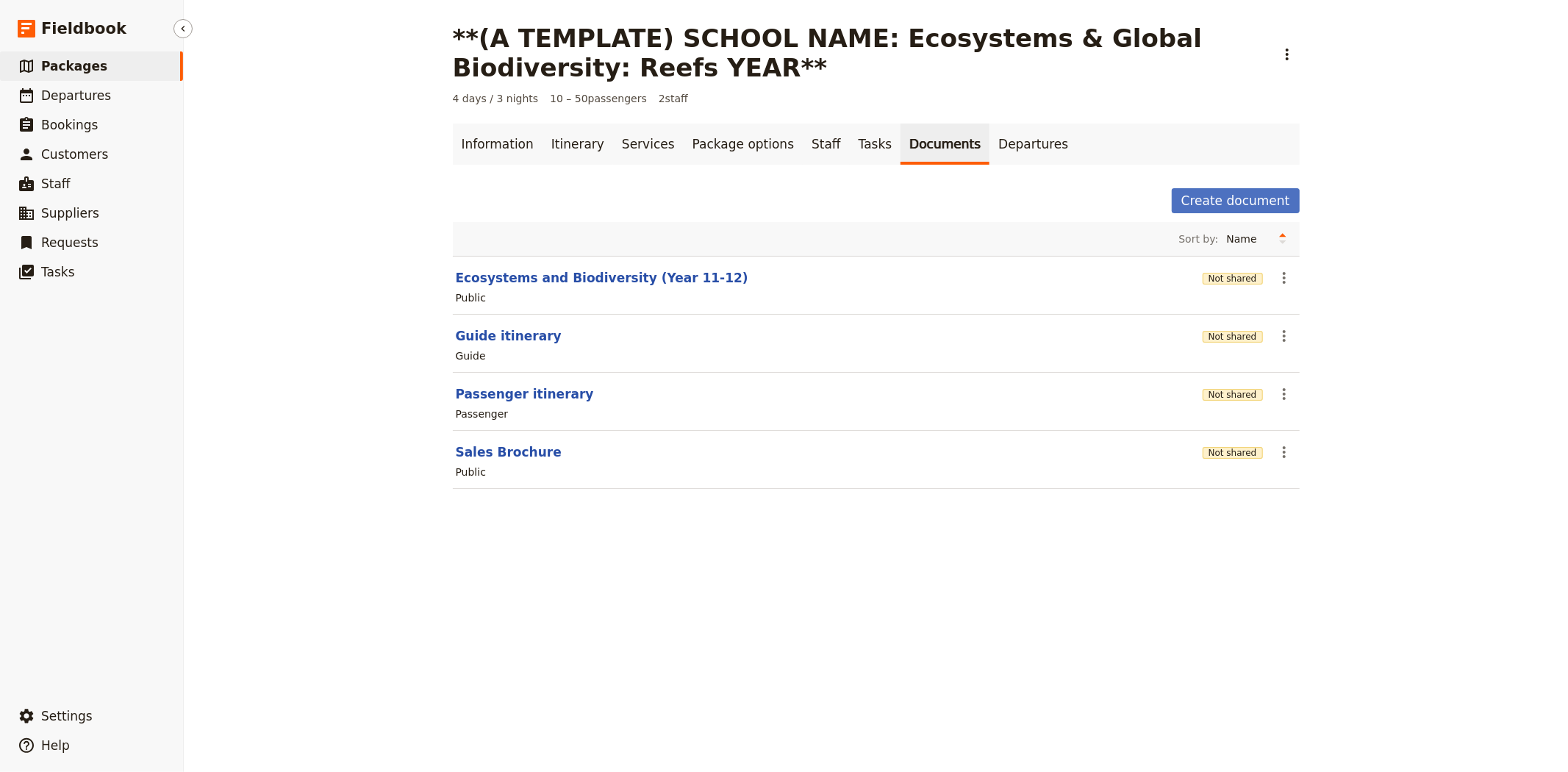
click at [79, 59] on span "Packages" at bounding box center [74, 66] width 66 height 15
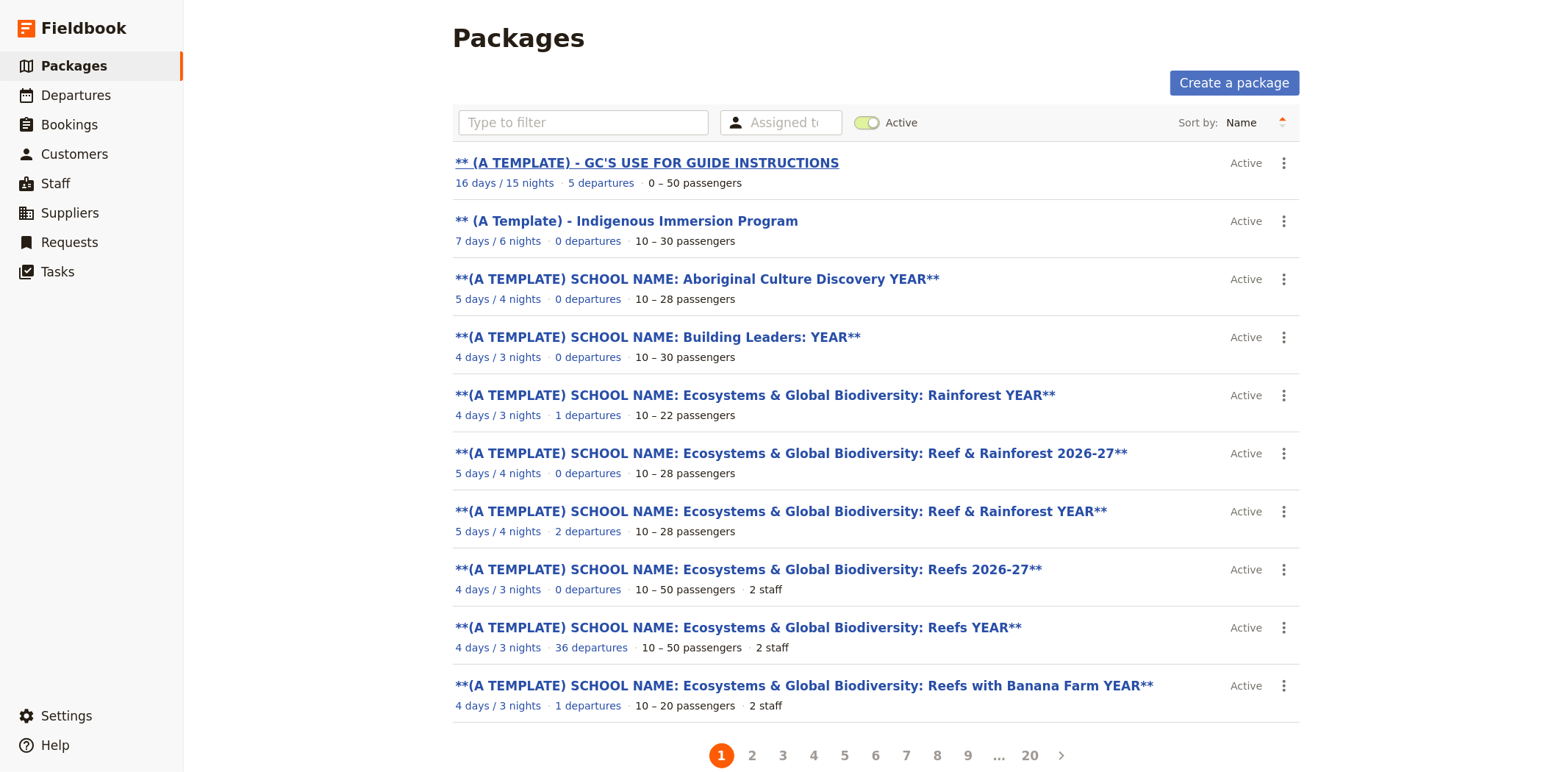
click at [579, 157] on link "** (A TEMPLATE) - GC'S USE FOR GUIDE INSTRUCTIONS" at bounding box center [647, 163] width 384 height 15
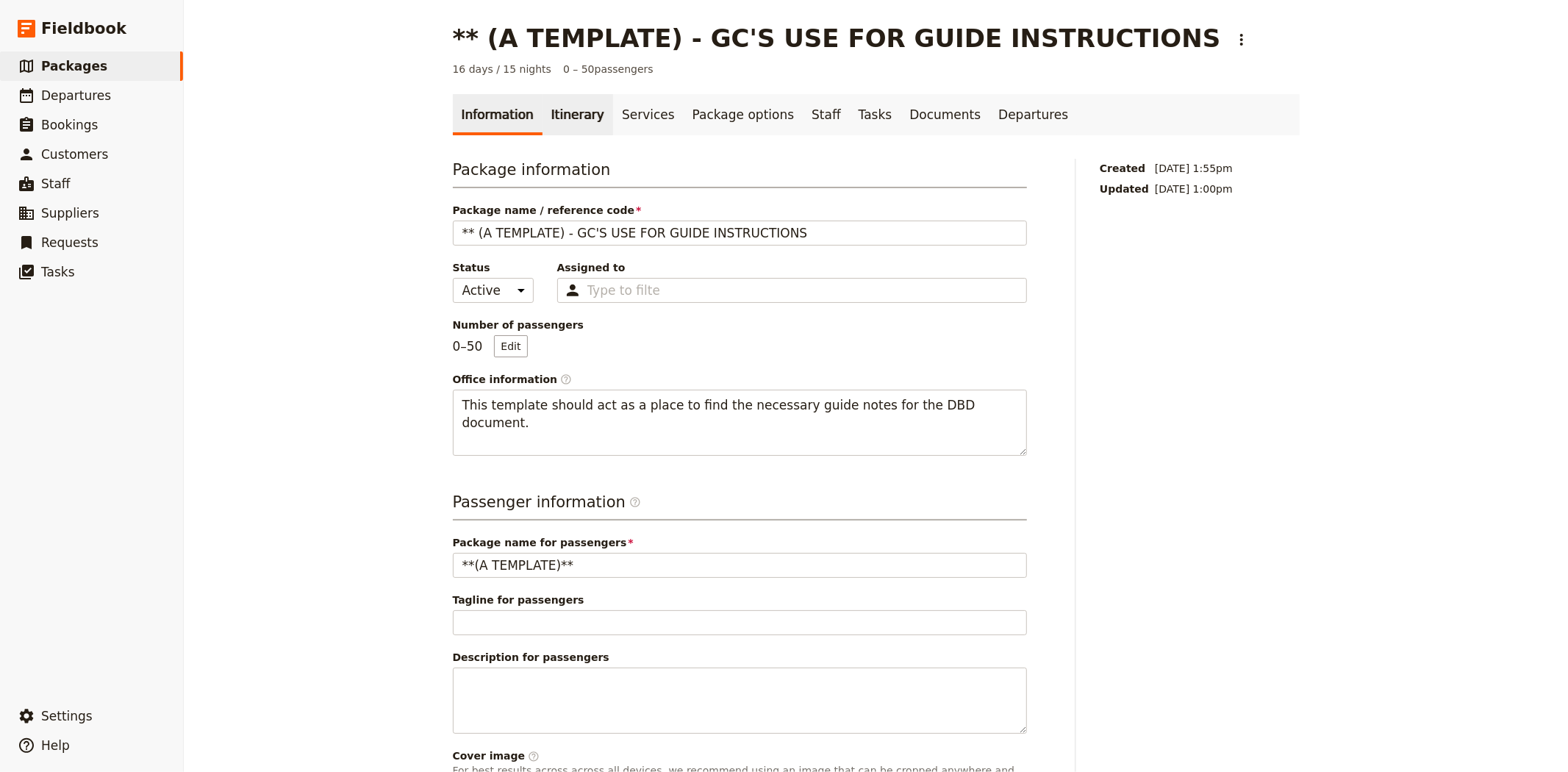
click at [578, 116] on link "Itinerary" at bounding box center [578, 115] width 70 height 41
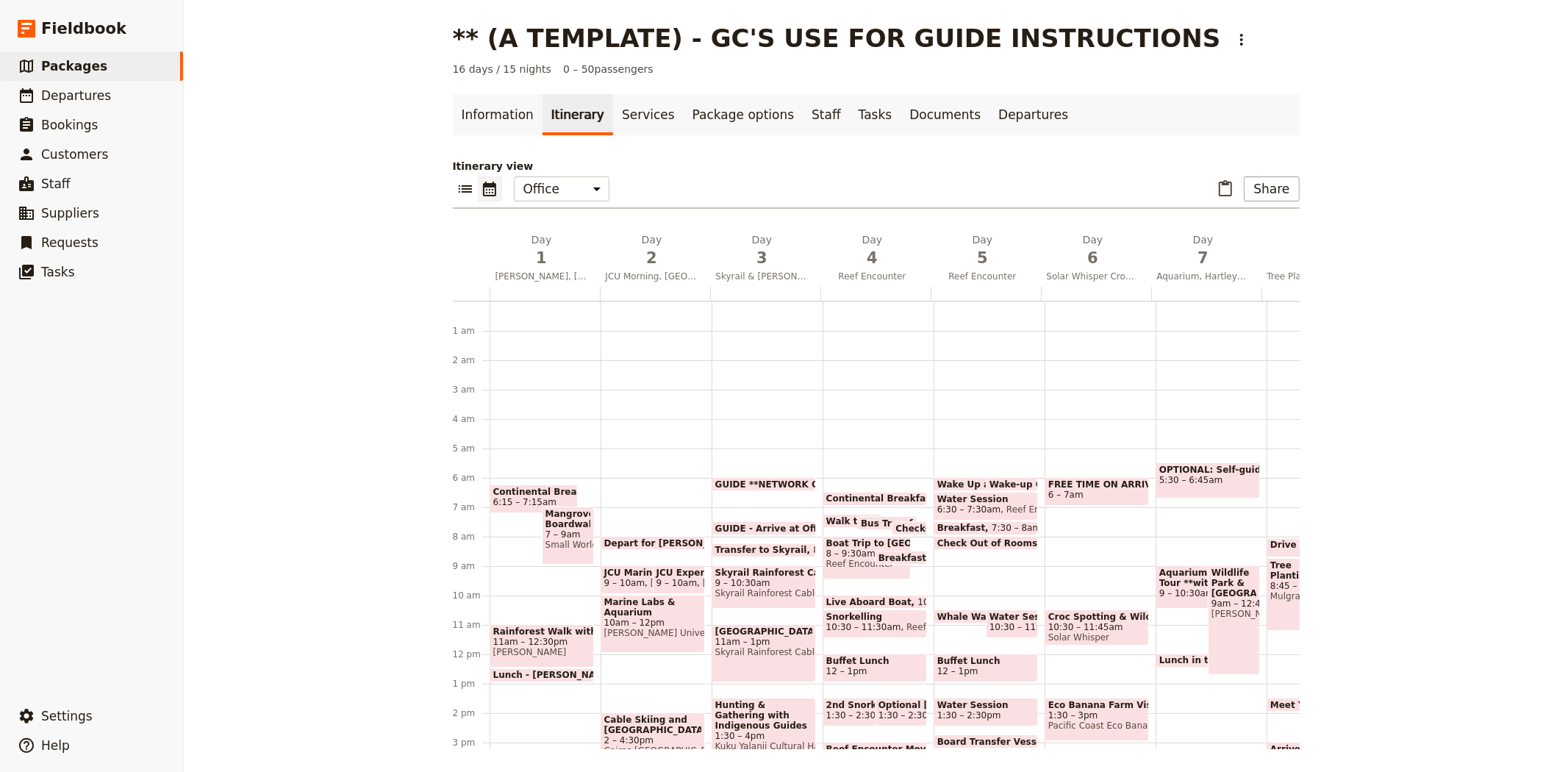
scroll to position [147, 0]
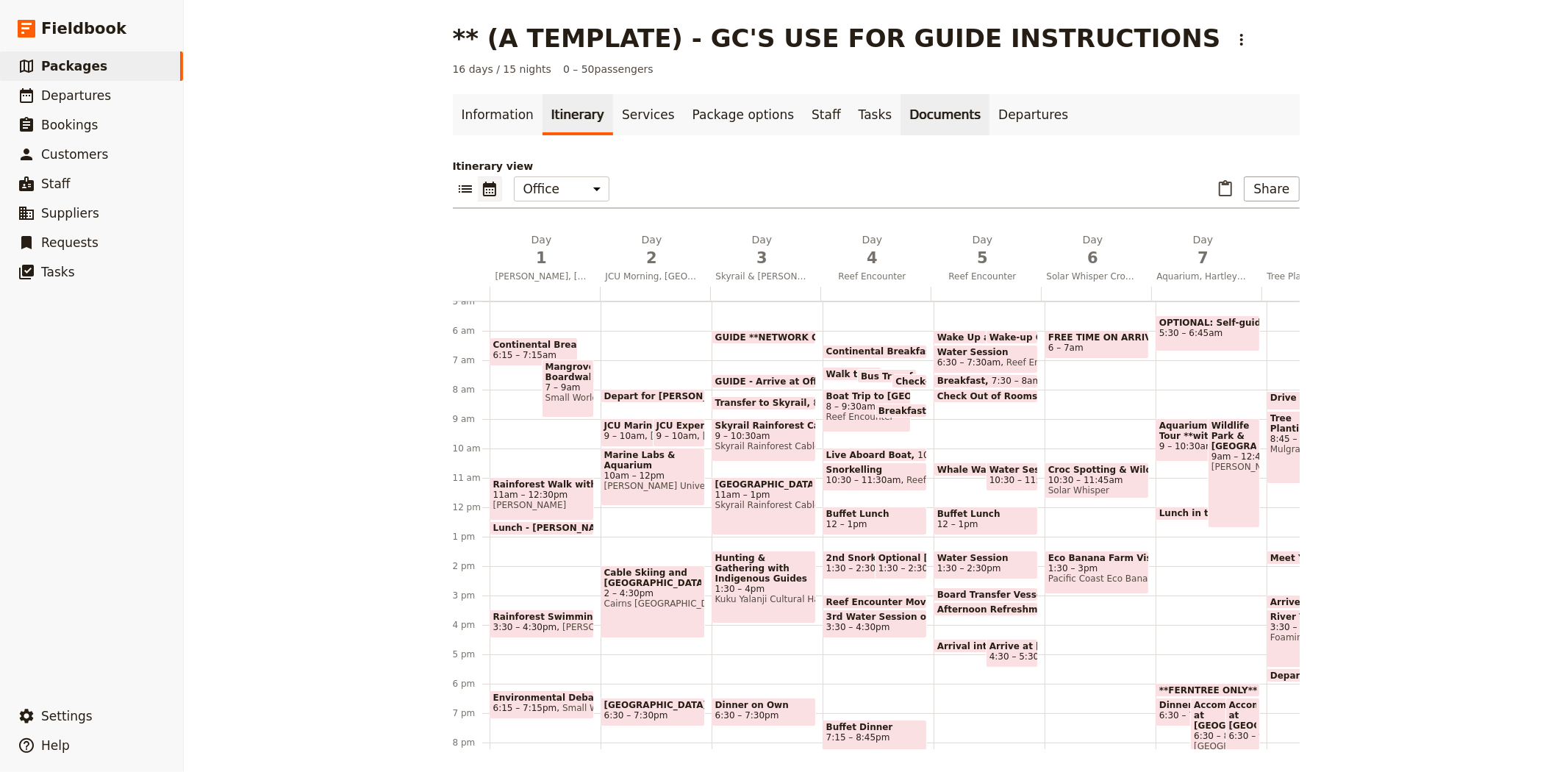
click at [901, 119] on link "Documents" at bounding box center [945, 115] width 89 height 41
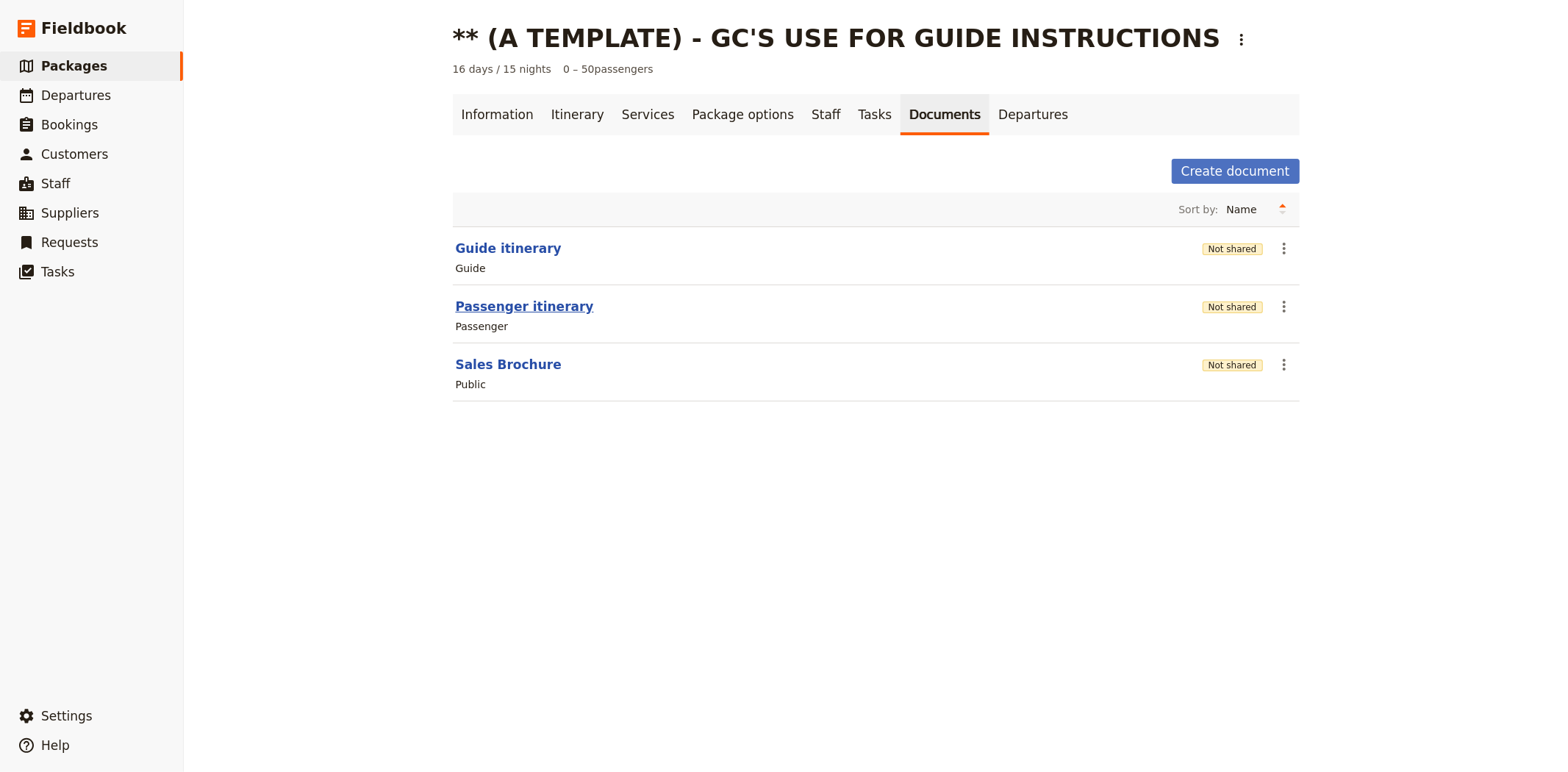
click at [456, 306] on button "Passenger itinerary" at bounding box center [524, 306] width 138 height 18
select select "PASSENGER"
select select "RUN_SHEET"
select select "DEFAULT"
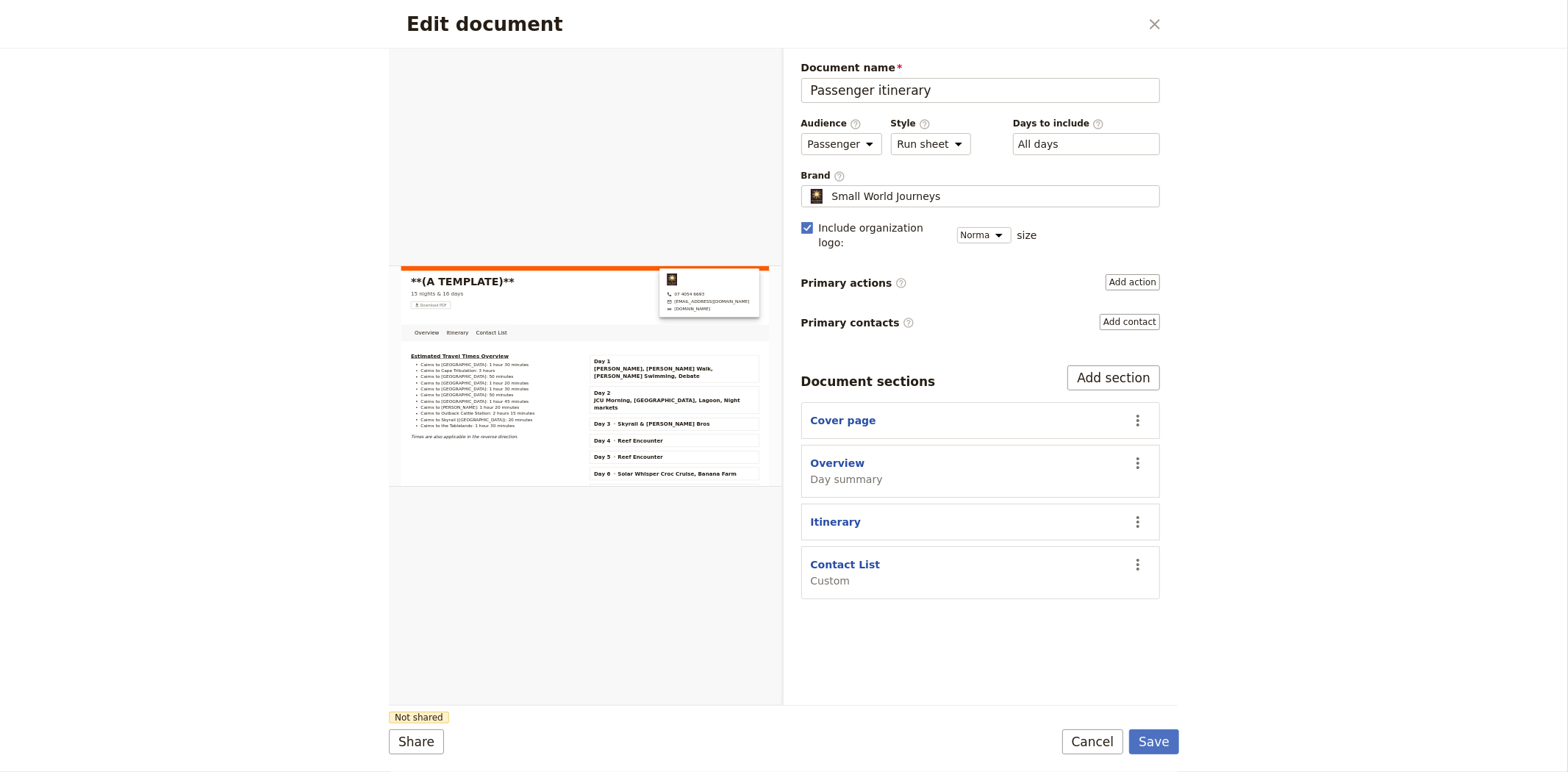
click at [825, 417] on section "Cover page ​" at bounding box center [981, 421] width 360 height 37
click at [825, 414] on button "Cover page" at bounding box center [844, 421] width 65 height 15
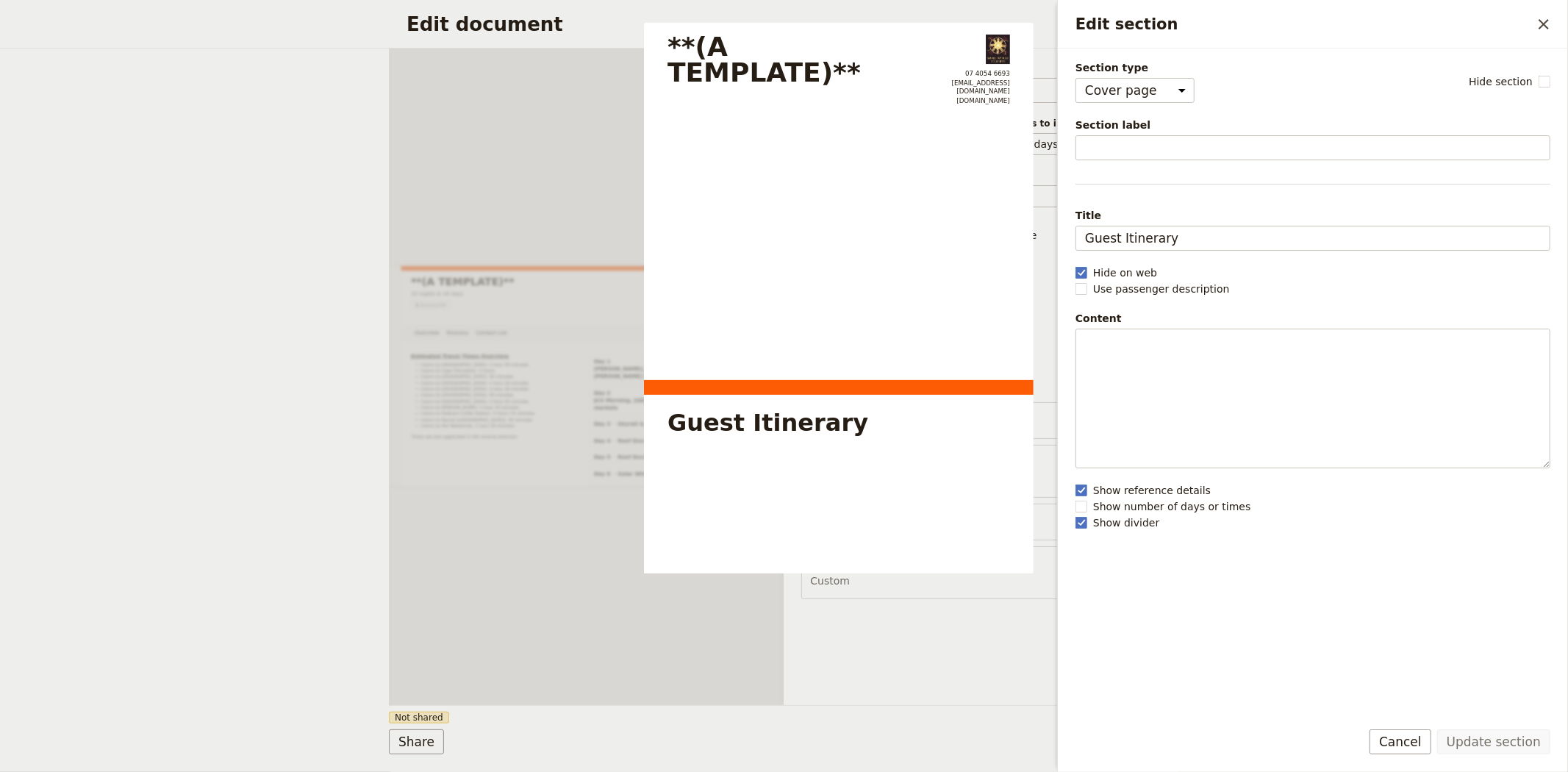
click at [835, 656] on div "Document name Passenger itinerary Preview Audience ​ Public Passenger Guide Sty…" at bounding box center [981, 376] width 395 height 657
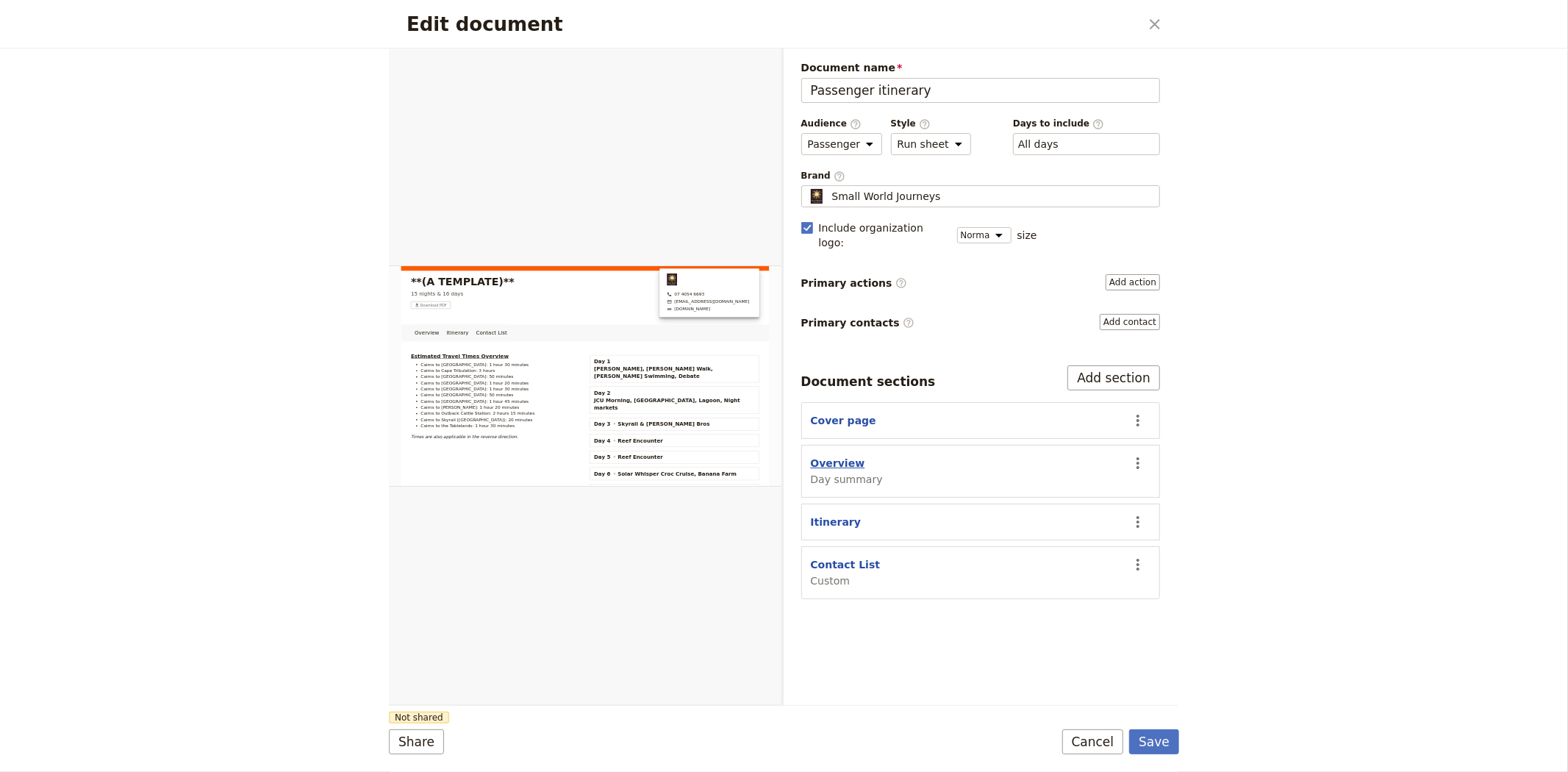
click at [835, 456] on button "Overview" at bounding box center [838, 463] width 54 height 15
select select "DAY_SUMMARY"
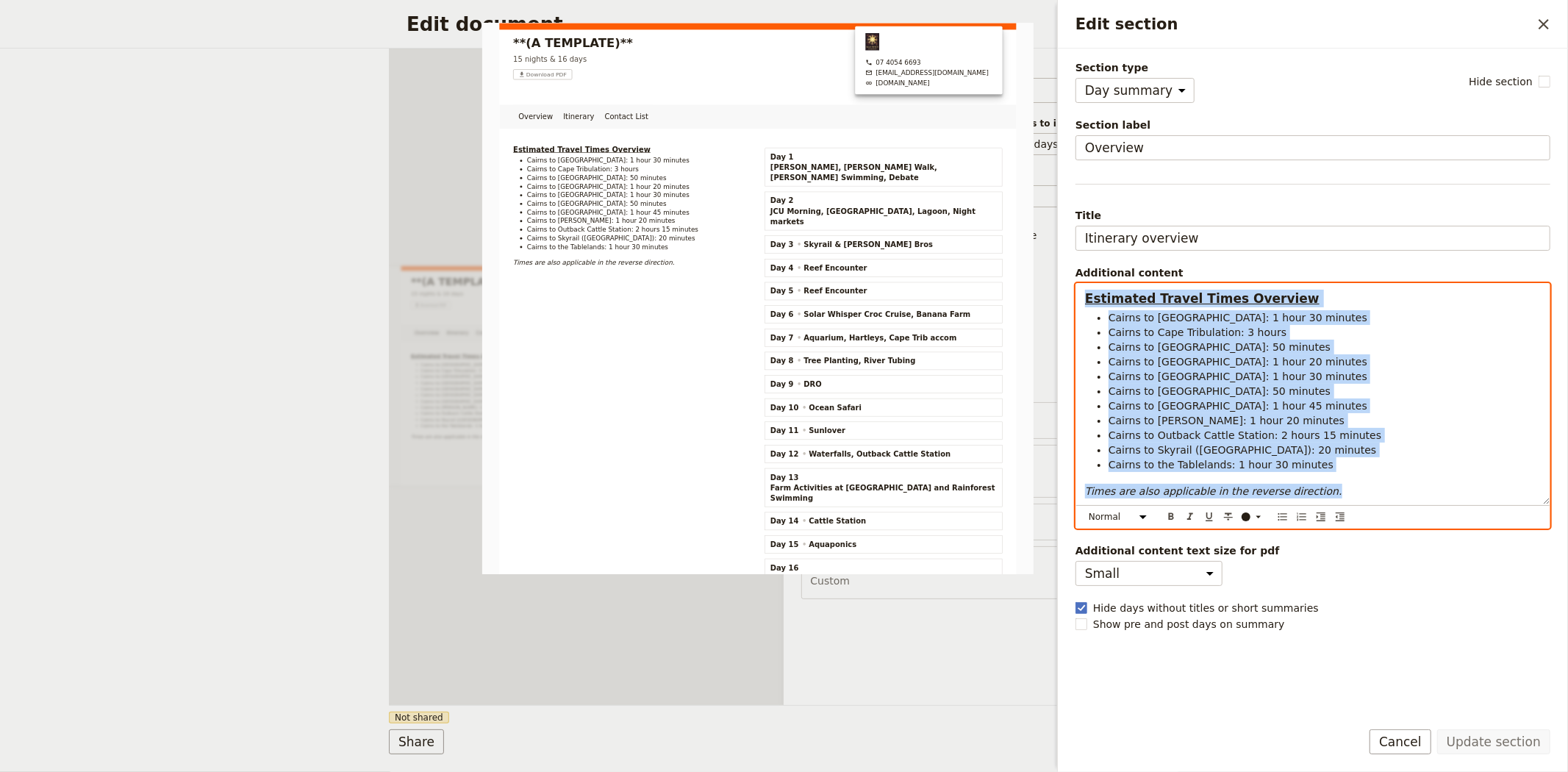
drag, startPoint x: 1305, startPoint y: 495, endPoint x: 1055, endPoint y: 289, distance: 323.9
click at [1055, 289] on div "Edit section ​ Section type Cover page Day summary Itinerary Custom Hide sectio…" at bounding box center [1310, 386] width 514 height 772
copy div "Estimated Travel Times Overview Cairns to Aquaponics Farm: 1 hour 30 minutes Ca…"
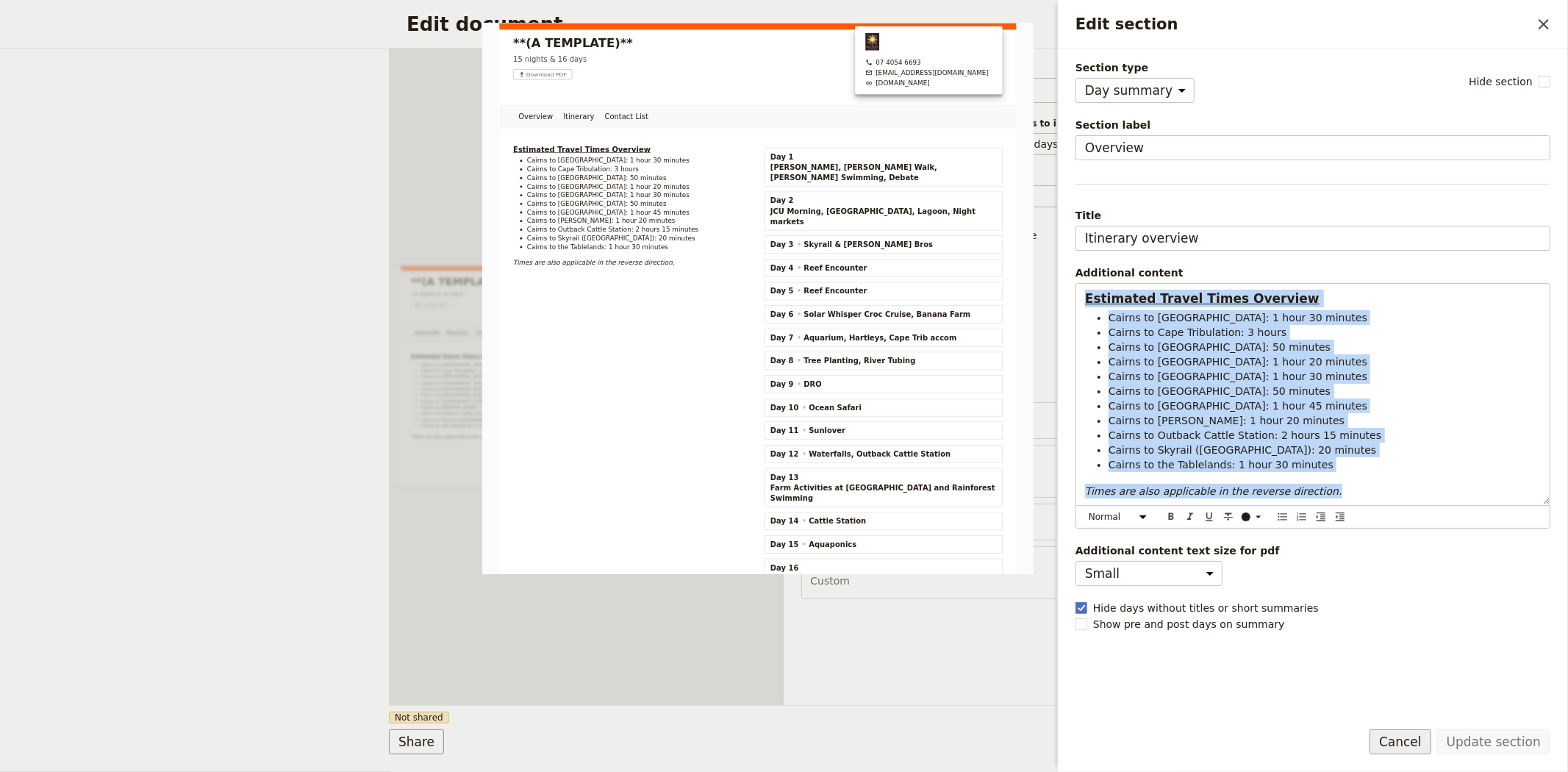
click at [1414, 744] on button "Cancel" at bounding box center [1401, 742] width 62 height 25
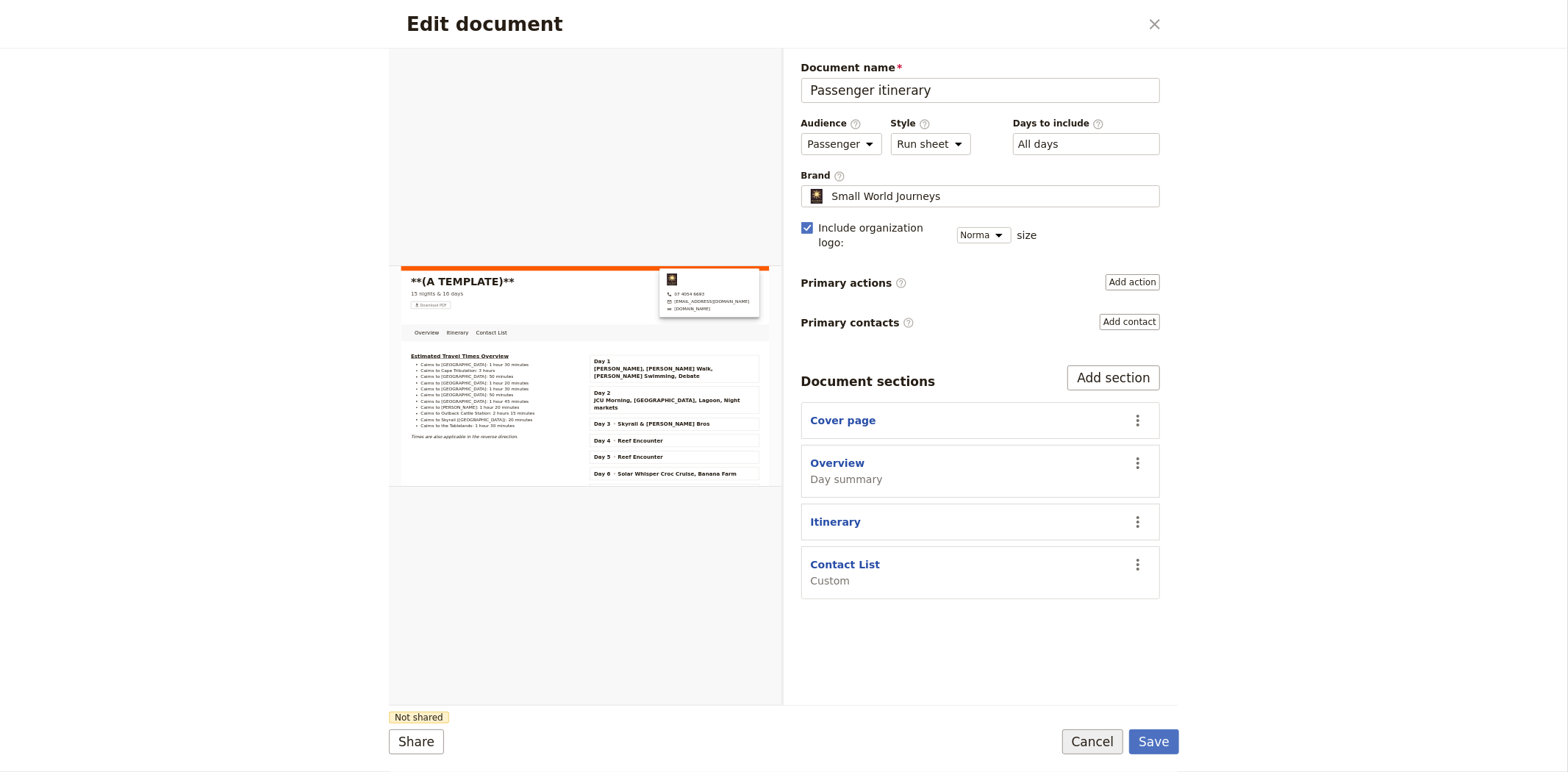
click at [1100, 732] on button "Cancel" at bounding box center [1093, 742] width 62 height 25
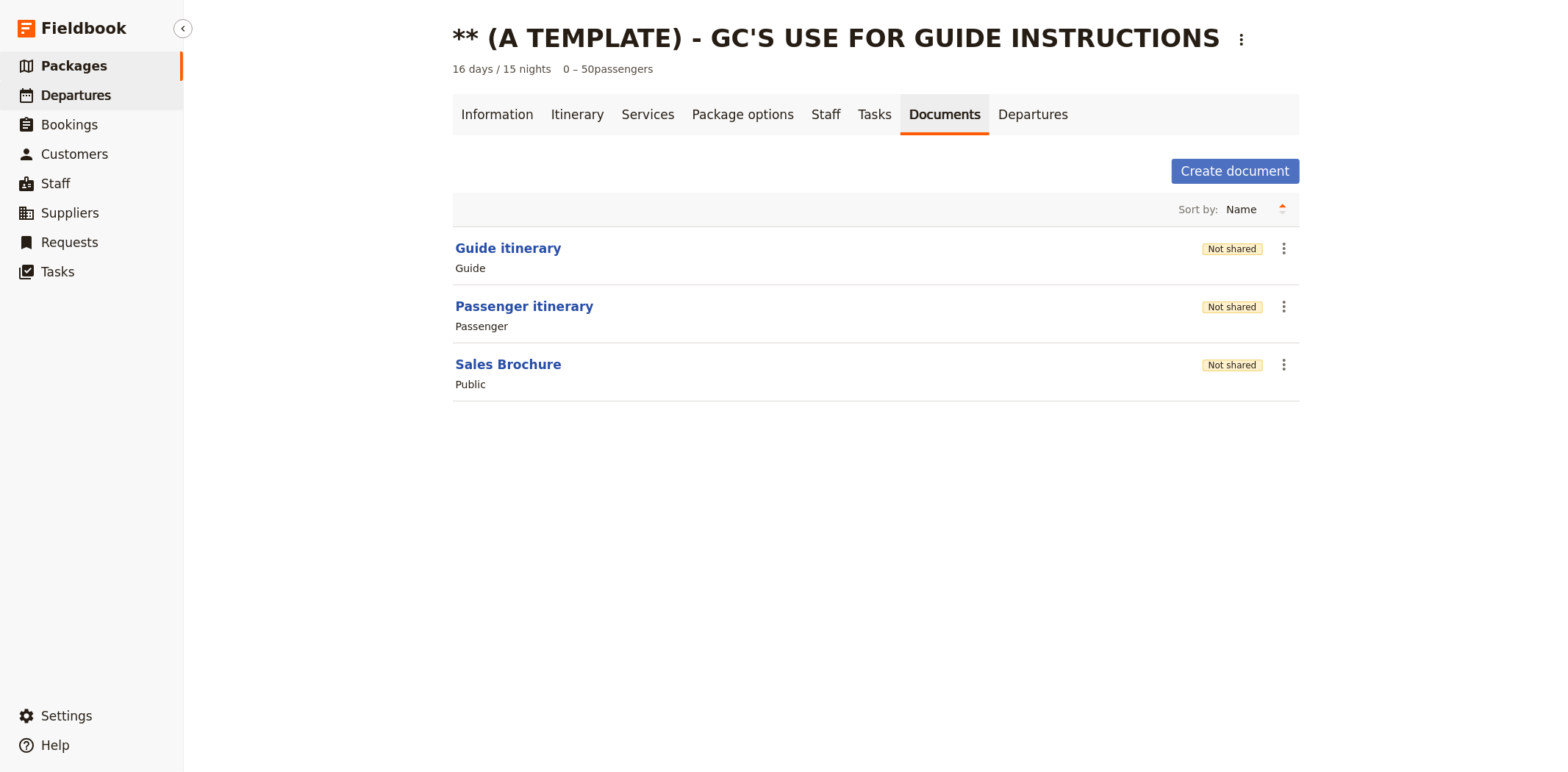
click at [63, 101] on span "Departures" at bounding box center [76, 95] width 70 height 15
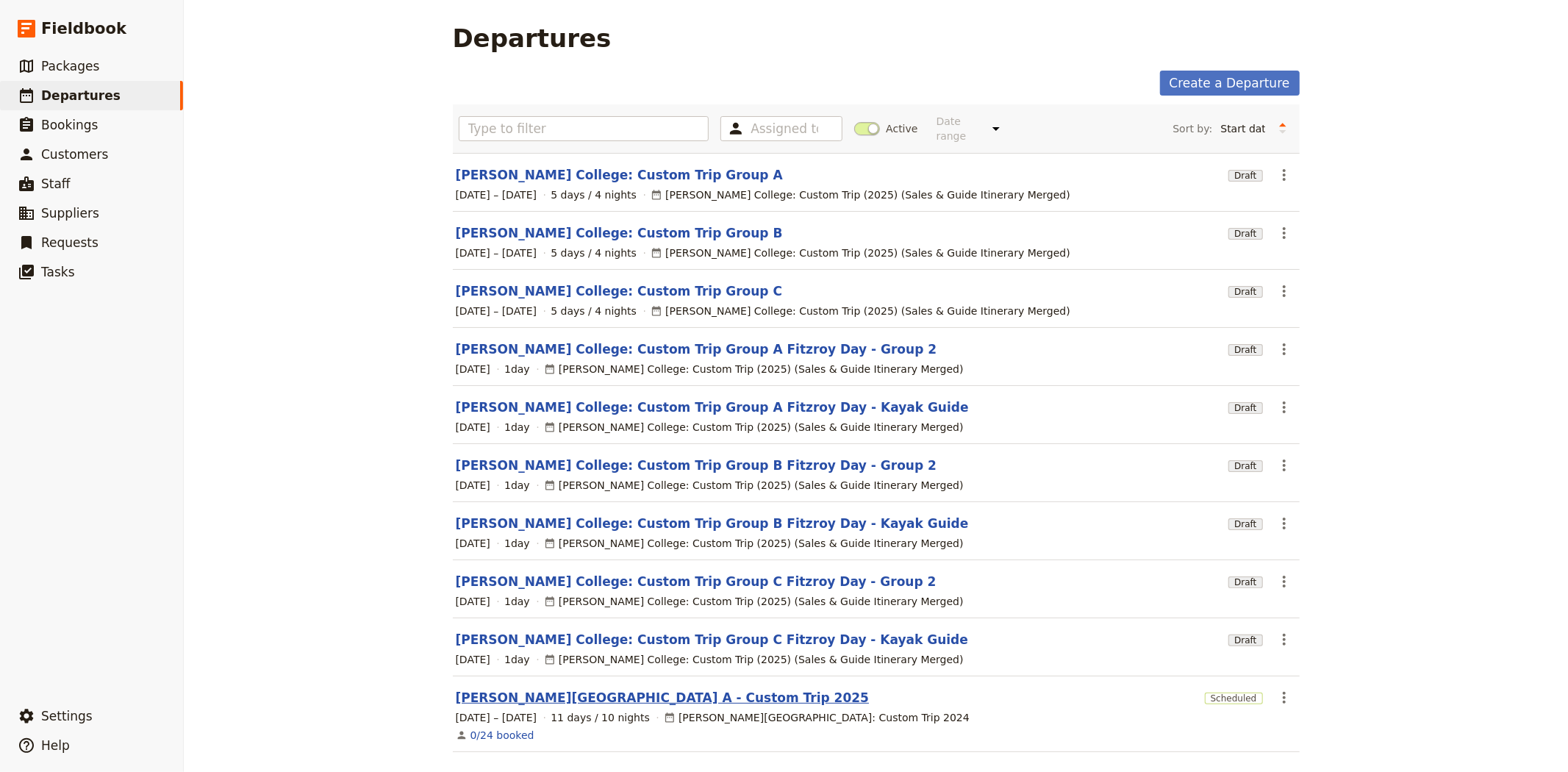
click at [646, 697] on section "Albert Park College A - Custom Trip 2025 Scheduled ​ 8 – 18 Sep 2025 11 days / …" at bounding box center [876, 714] width 847 height 76
click at [643, 691] on link "[PERSON_NAME][GEOGRAPHIC_DATA] A - Custom Trip 2025" at bounding box center [662, 698] width 414 height 18
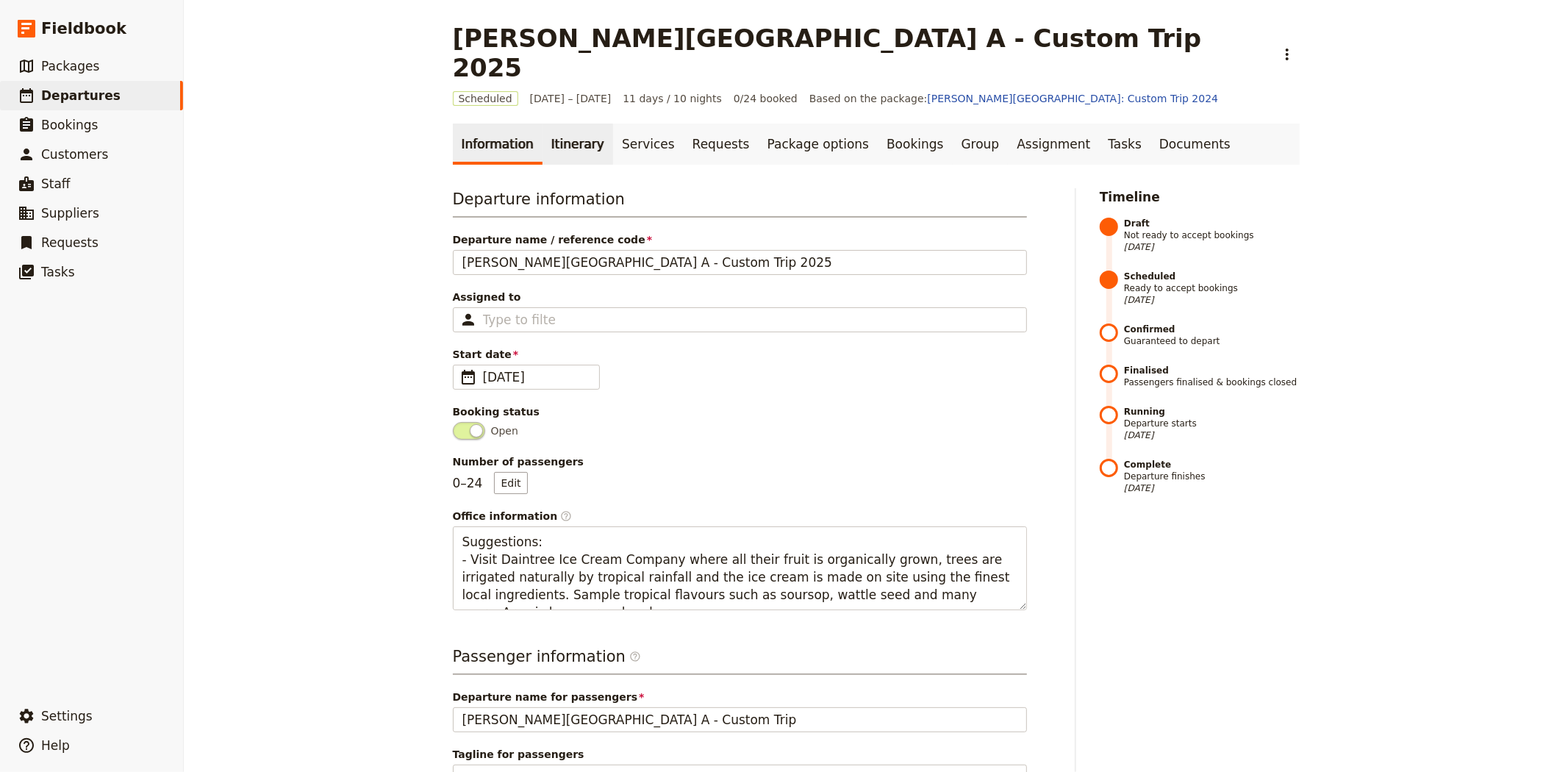
click at [580, 124] on link "Itinerary" at bounding box center [578, 144] width 70 height 41
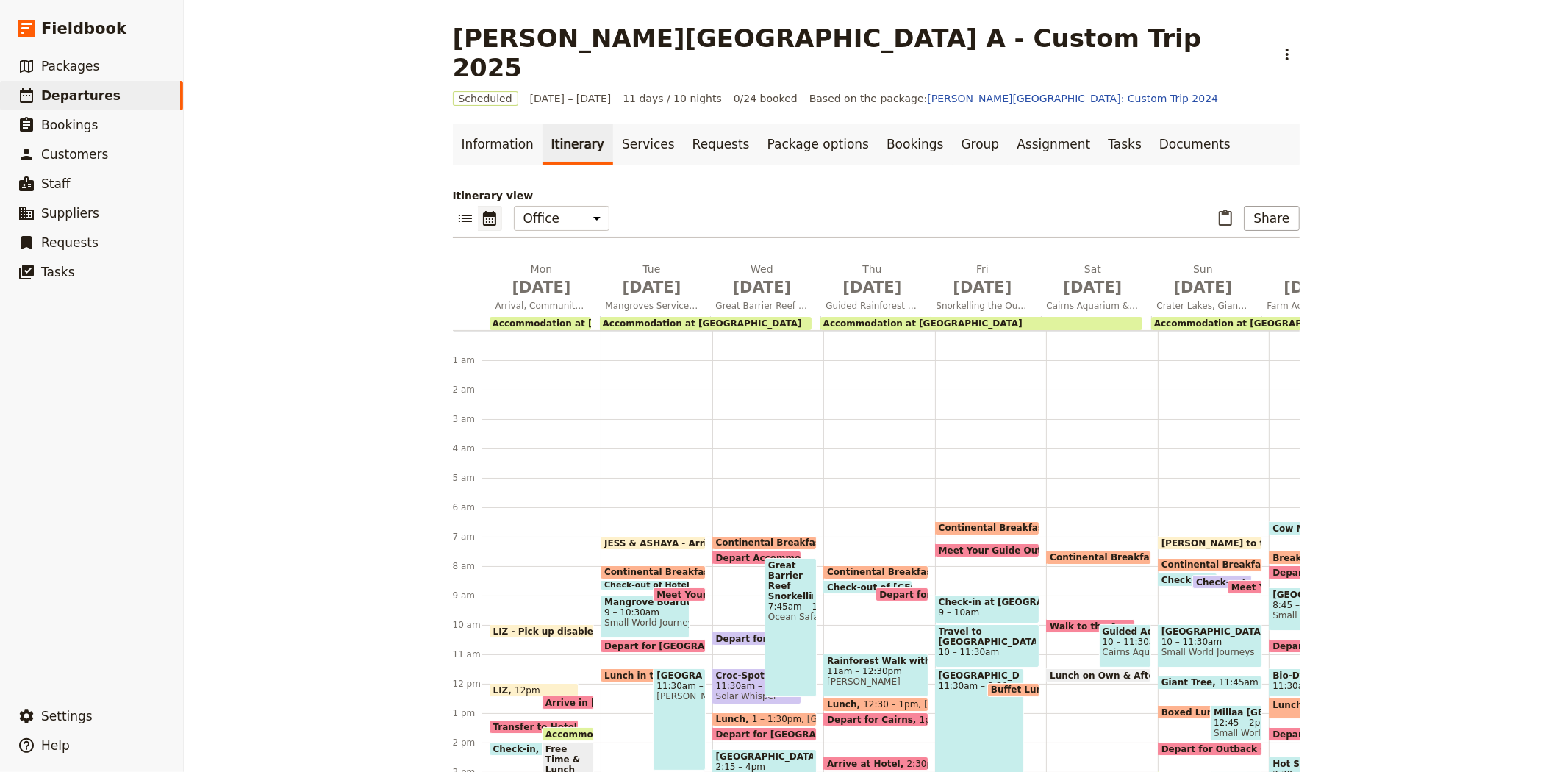
scroll to position [176, 0]
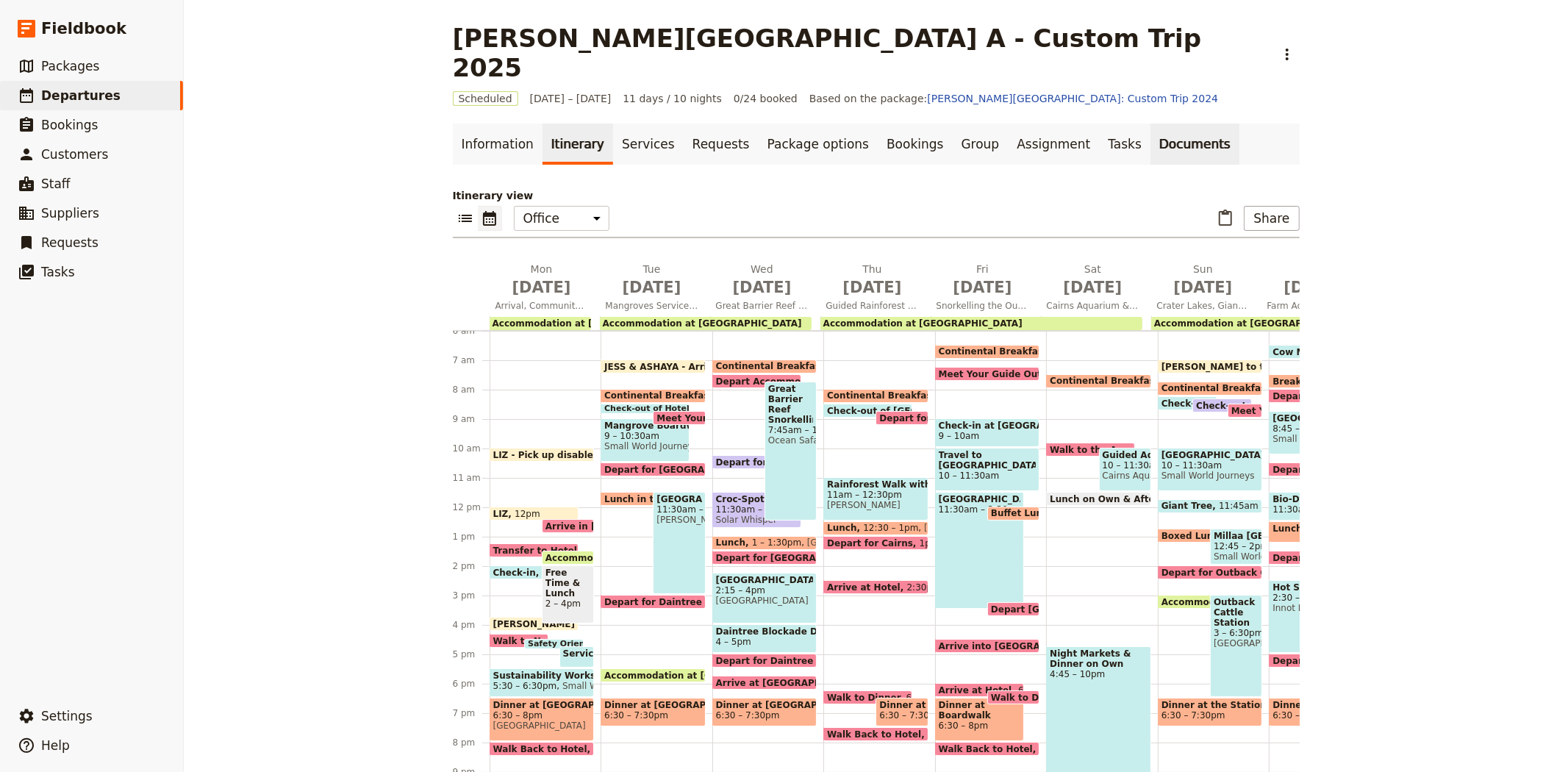
click at [1151, 124] on link "Documents" at bounding box center [1195, 144] width 89 height 41
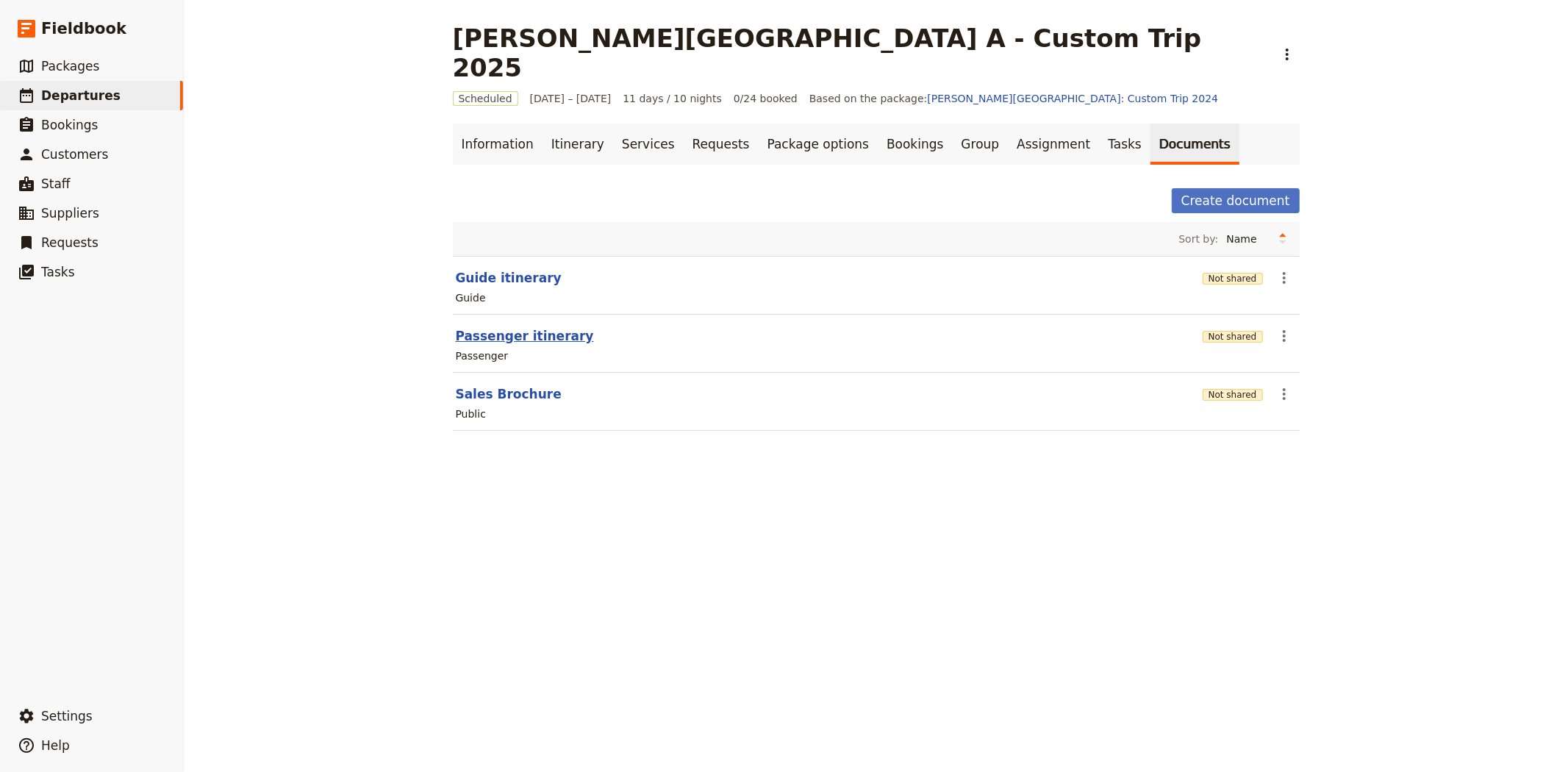
click at [515, 327] on button "Passenger itinerary" at bounding box center [524, 335] width 138 height 18
select select "PASSENGER"
select select "RUN_SHEET"
select select "DEFAULT"
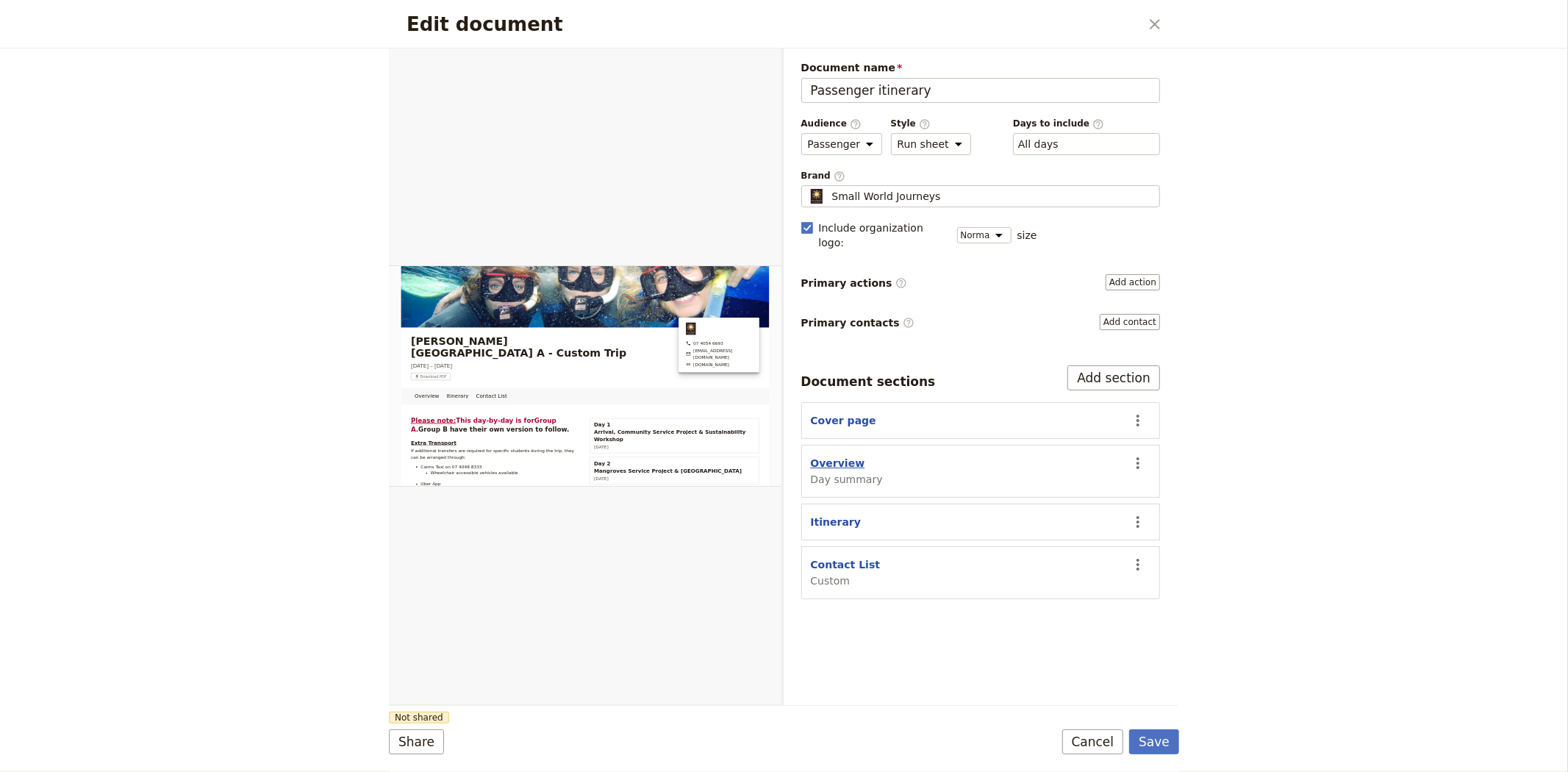
click at [826, 456] on button "Overview" at bounding box center [838, 463] width 54 height 15
select select "DAY_SUMMARY"
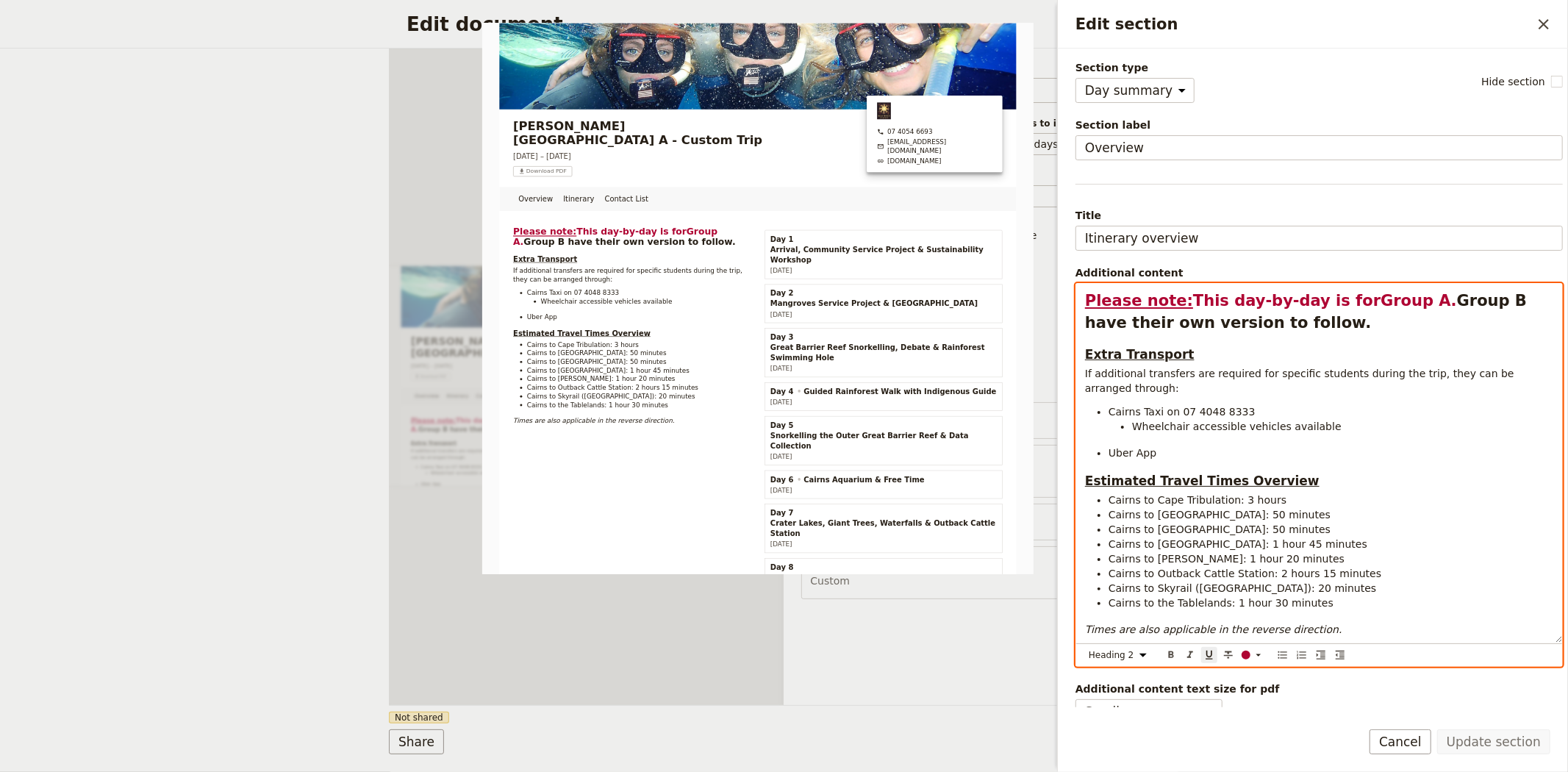
drag, startPoint x: 1172, startPoint y: 303, endPoint x: 1057, endPoint y: 299, distance: 115.1
click at [1058, 299] on div "Section type Cover page Day summary Itinerary Custom Hide section Section label…" at bounding box center [1313, 378] width 510 height 659
drag, startPoint x: 1389, startPoint y: 302, endPoint x: 1332, endPoint y: 302, distance: 57.0
click at [1387, 302] on strong "Group A" at bounding box center [1422, 300] width 70 height 18
click at [1302, 346] on h3 "Extra Transport" at bounding box center [1319, 354] width 468 height 18
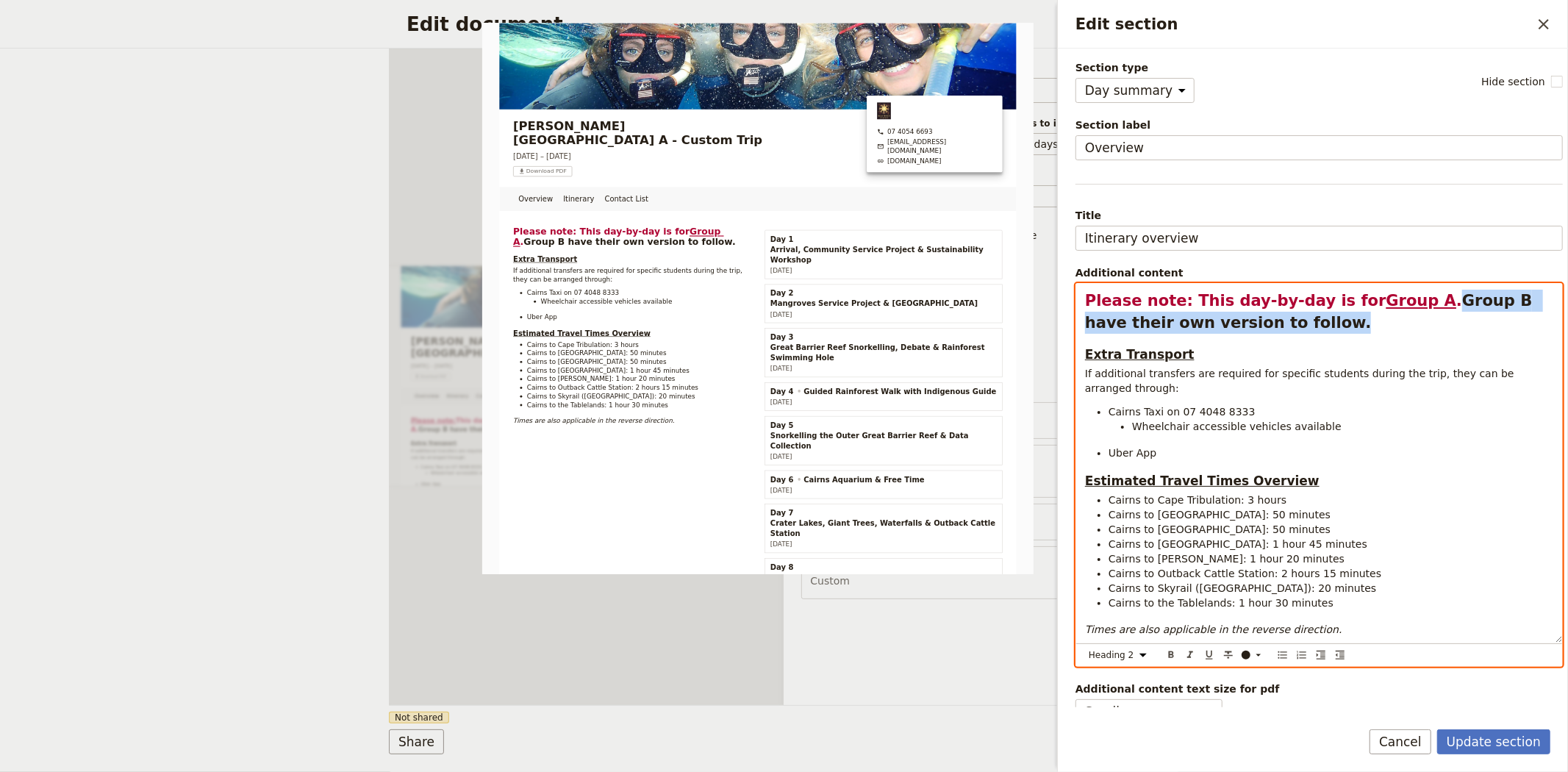
drag, startPoint x: 1243, startPoint y: 325, endPoint x: 1401, endPoint y: 302, distance: 159.7
click at [1401, 302] on h2 "Please note: This day-by-day is for Group A . Group B have their own version to…" at bounding box center [1319, 311] width 468 height 44
click at [1142, 652] on select "Normal Small text Heading 1 Heading 2 Heading 3" at bounding box center [1120, 655] width 70 height 16
click at [1085, 647] on select "Normal Small text Heading 1 Heading 2 Heading 3" at bounding box center [1120, 655] width 70 height 16
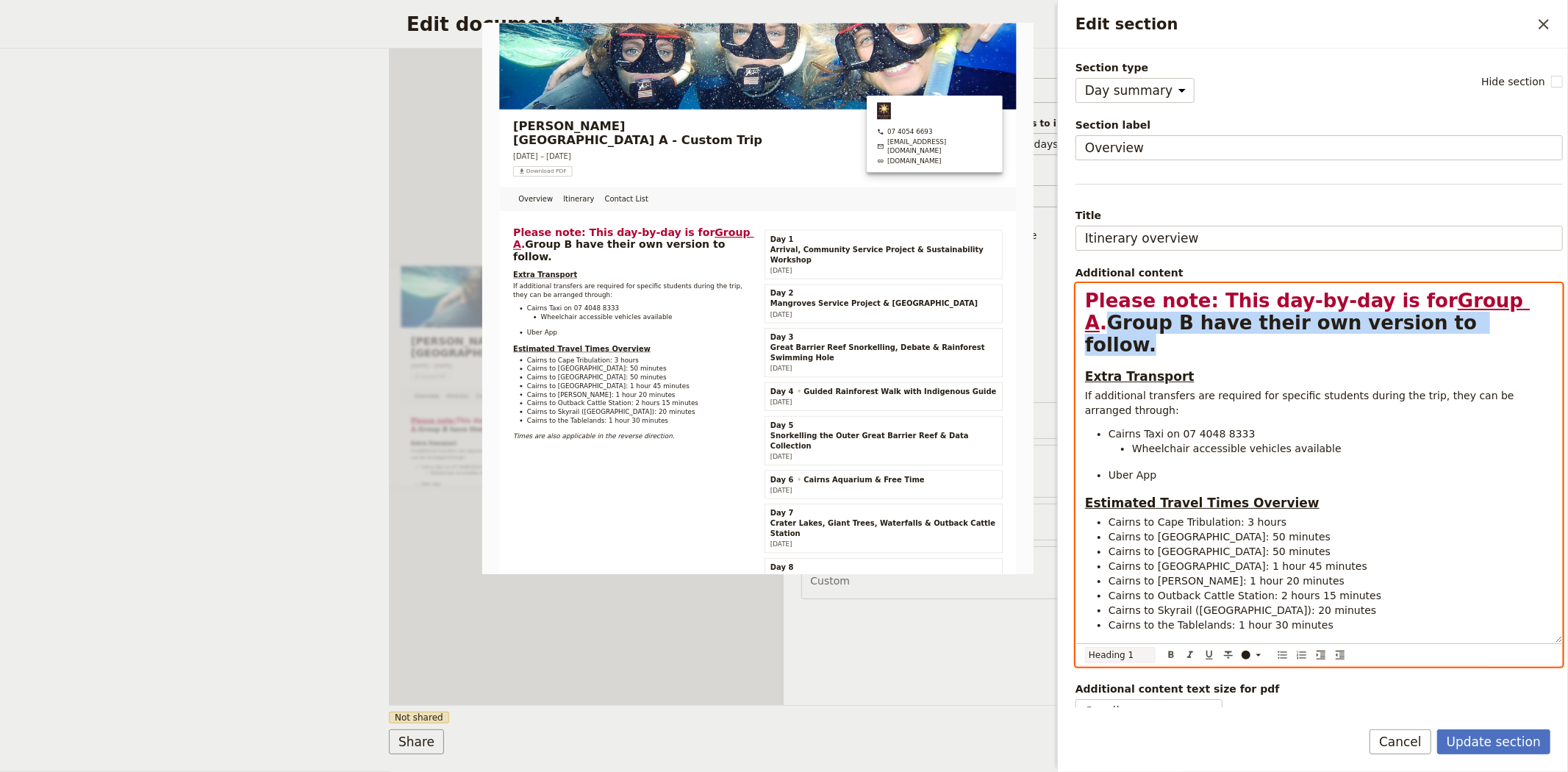
click at [1121, 657] on select "Normal Small text Heading 1 Heading 2 Heading 3" at bounding box center [1120, 655] width 70 height 16
click at [1085, 647] on select "Normal Small text Heading 1 Heading 2 Heading 3" at bounding box center [1120, 655] width 70 height 16
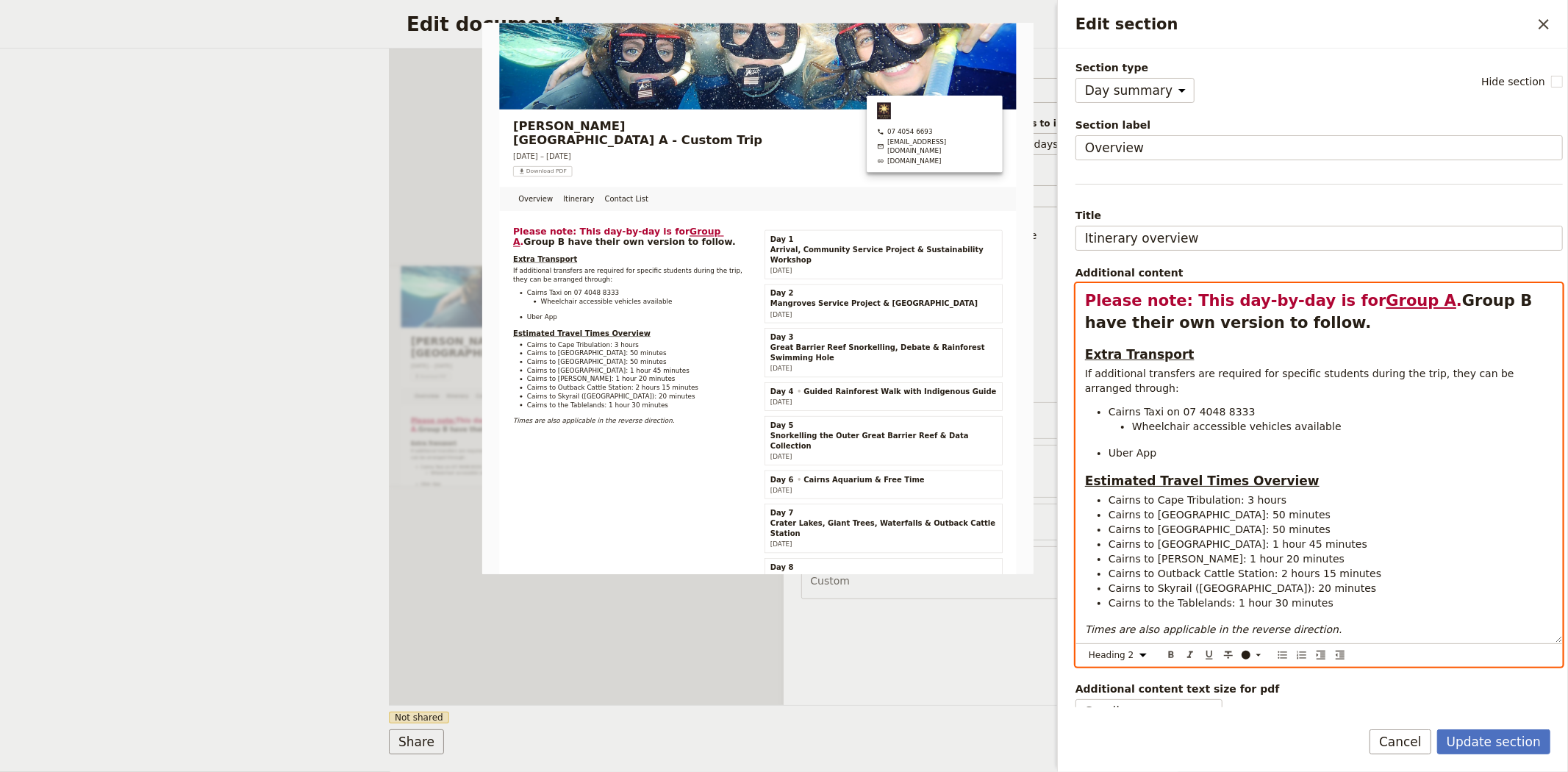
select select "h3"
click at [1269, 335] on div "Please note: This day-by-day is for Group A . Group B have their own version to…" at bounding box center [1319, 463] width 486 height 359
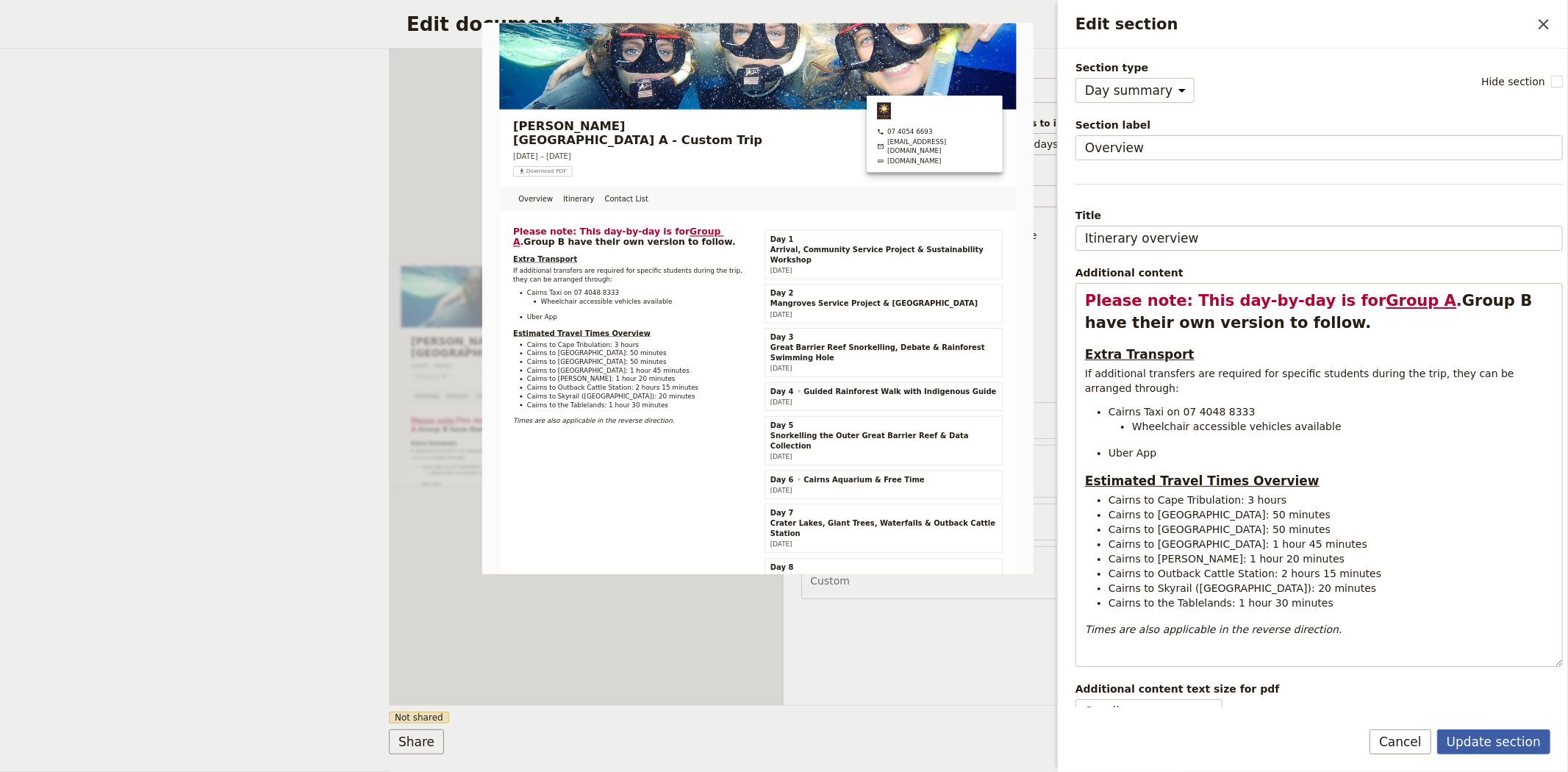
click at [1487, 739] on button "Update section" at bounding box center [1494, 742] width 113 height 25
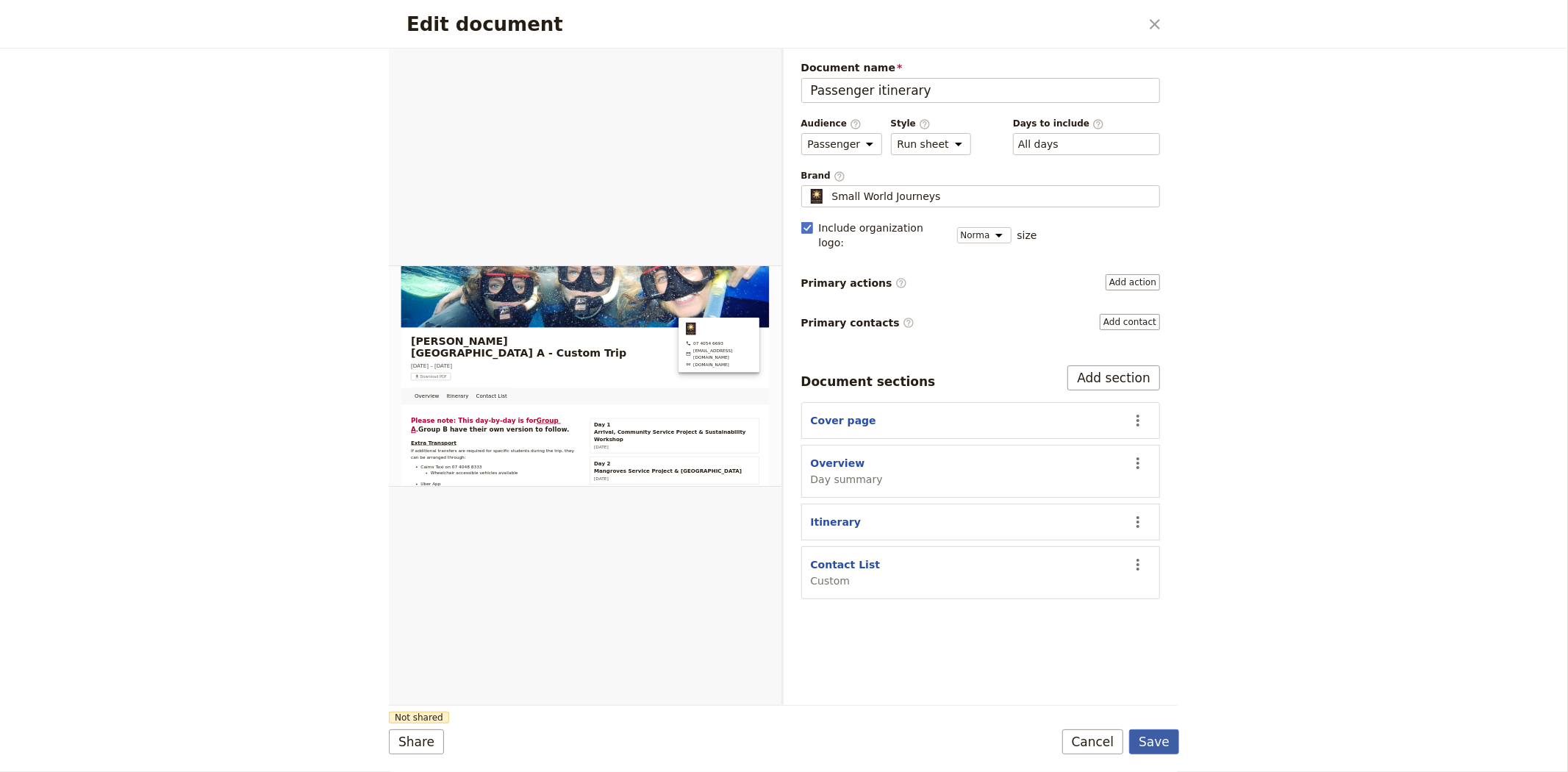
click at [1165, 739] on button "Save" at bounding box center [1154, 742] width 50 height 25
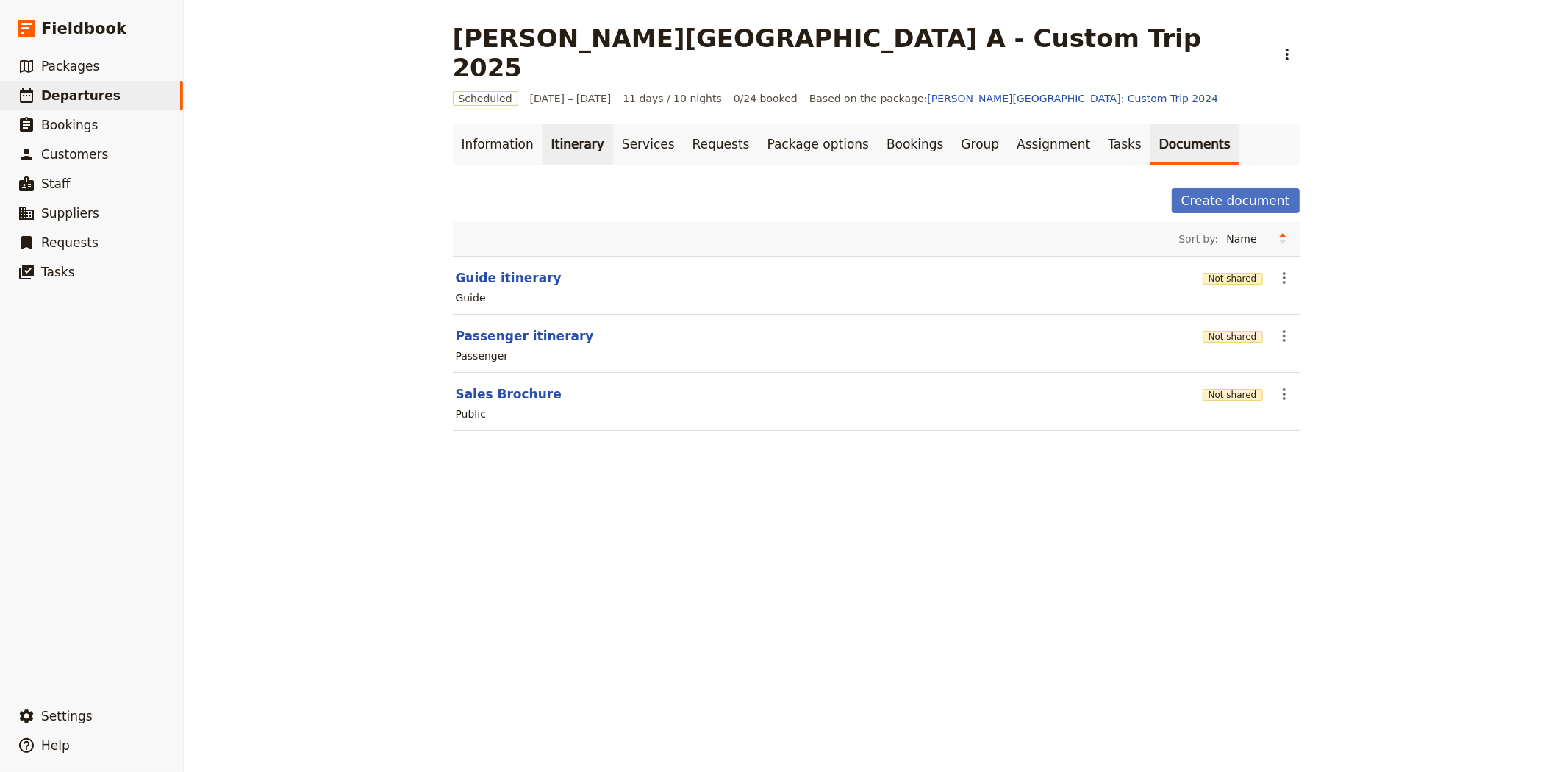
click at [556, 124] on link "Itinerary" at bounding box center [578, 144] width 70 height 41
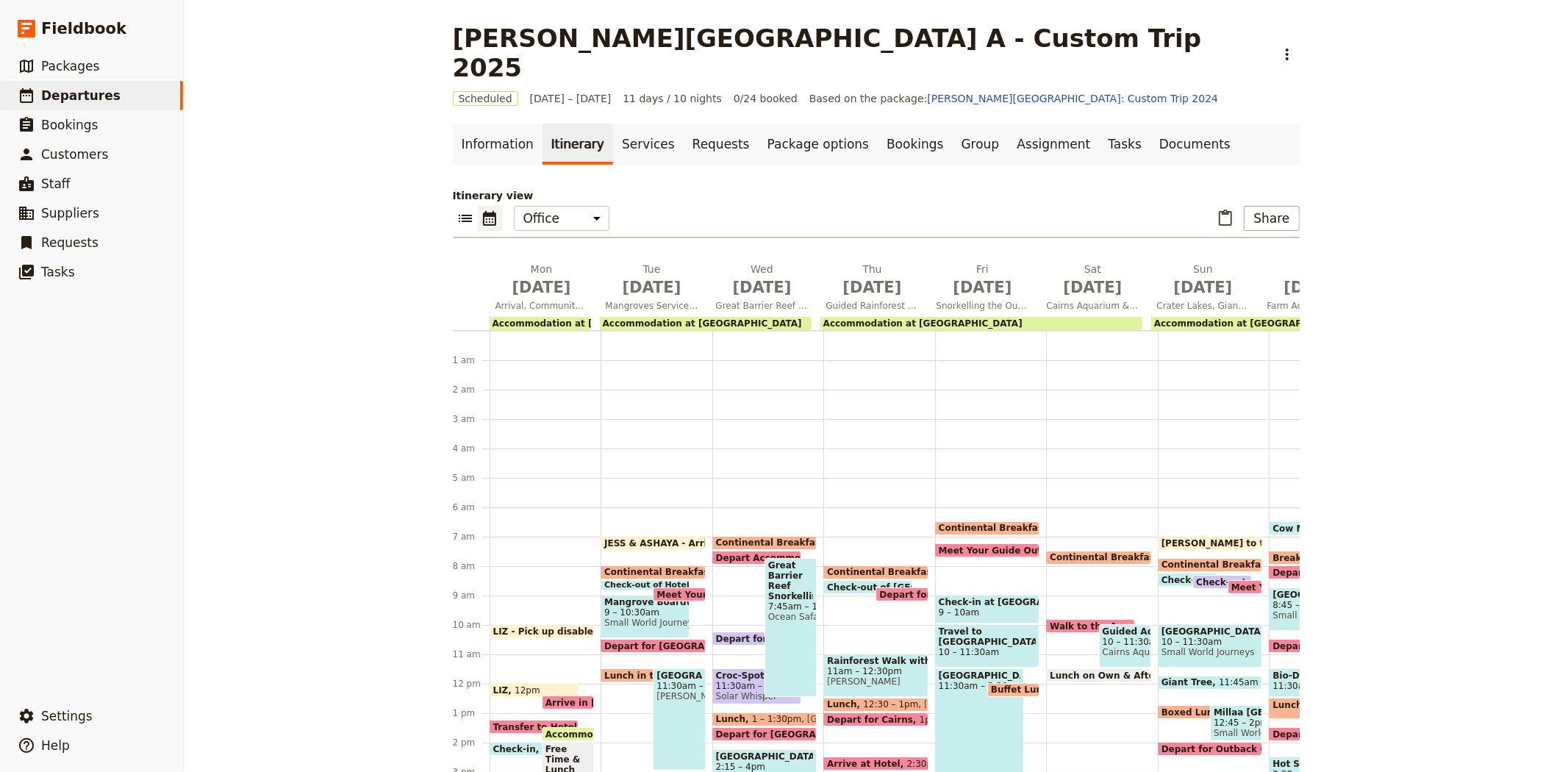
scroll to position [176, 0]
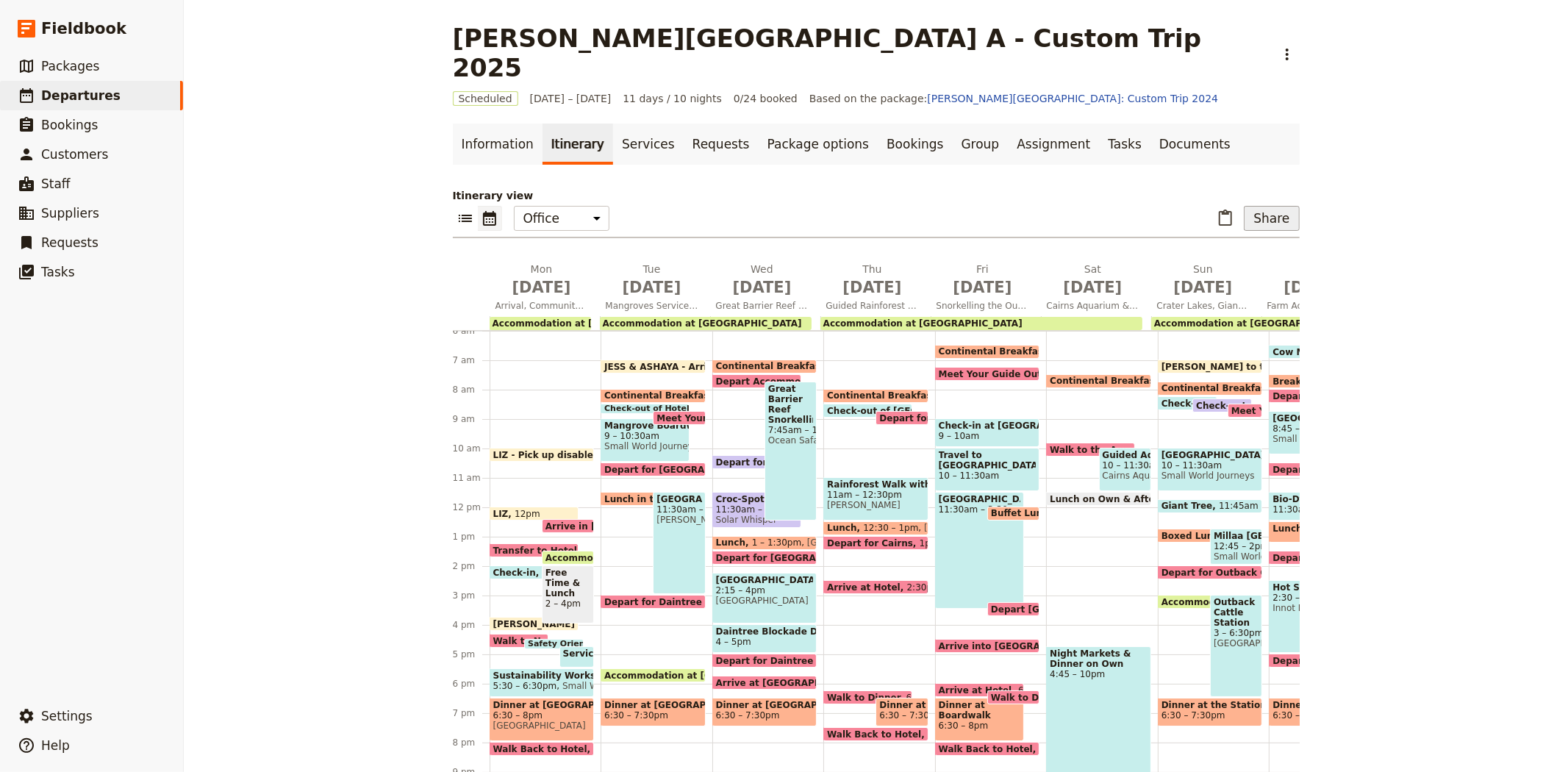
click at [1264, 206] on button "Share" at bounding box center [1271, 218] width 55 height 25
click at [1249, 235] on span "Passenger itinerary" at bounding box center [1233, 242] width 100 height 15
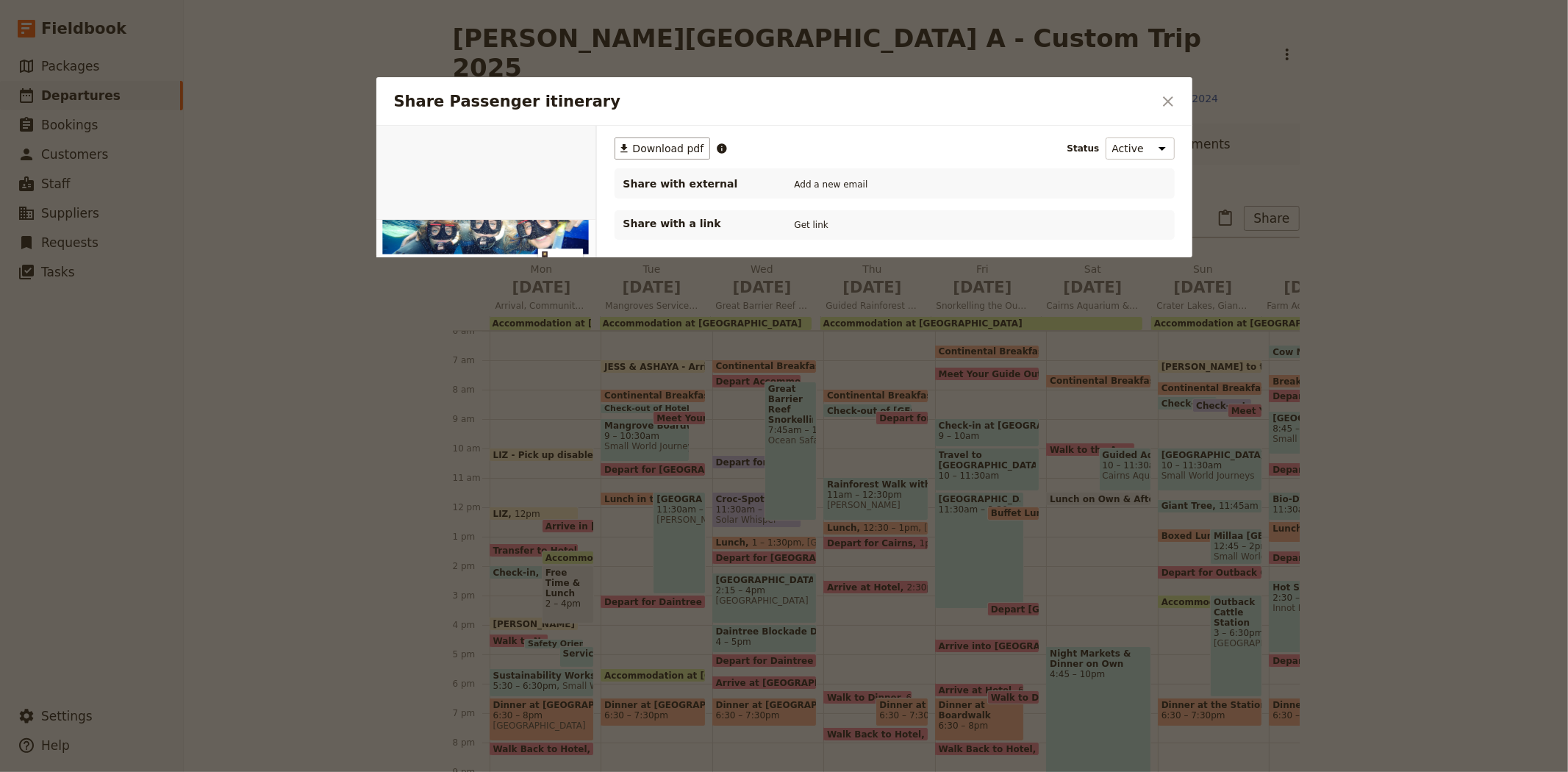
scroll to position [0, 0]
click at [534, 149] on button "PDF" at bounding box center [545, 142] width 33 height 22
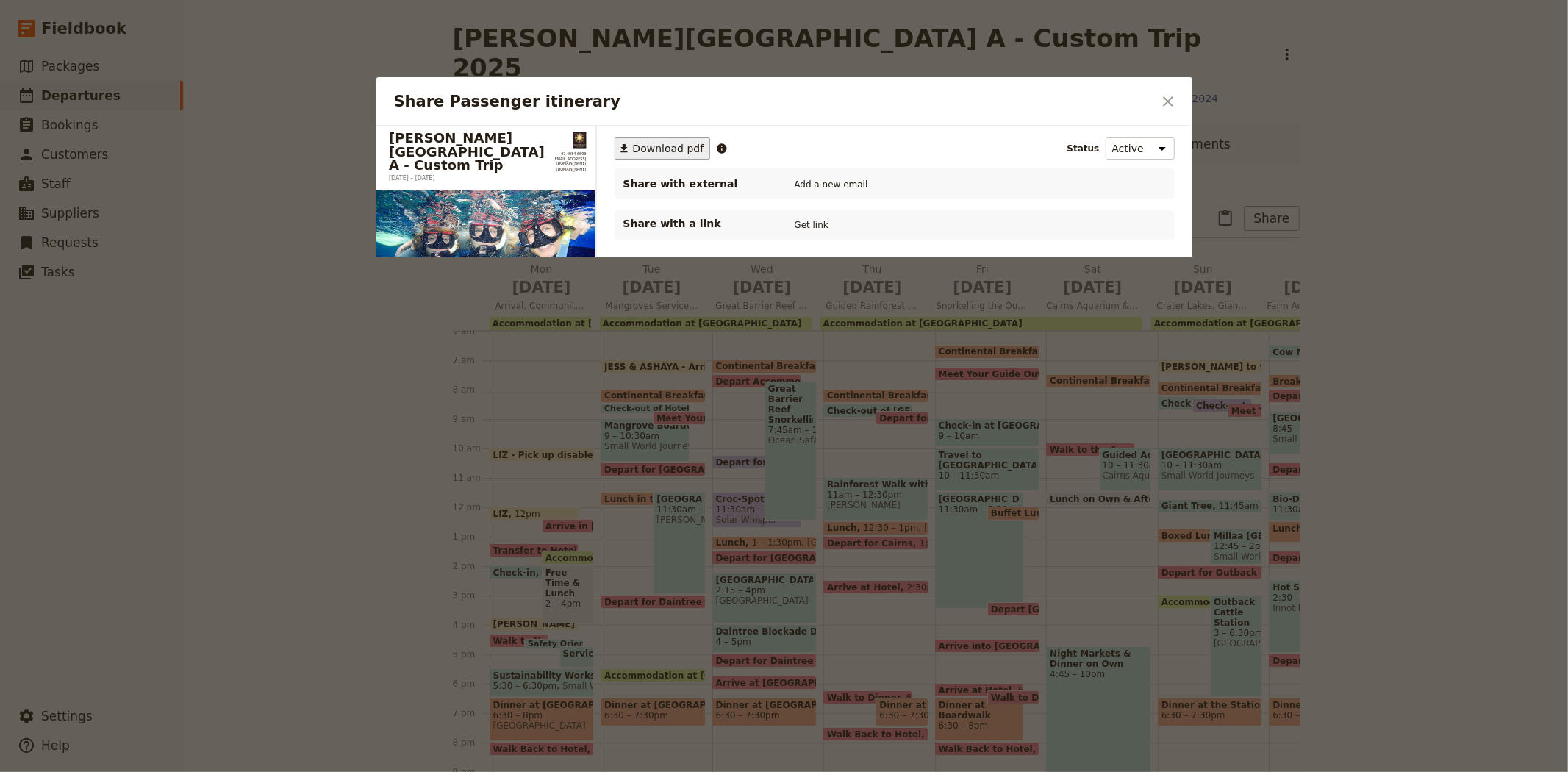
click at [654, 155] on span "Download pdf" at bounding box center [668, 149] width 71 height 15
click at [1170, 98] on icon "Close dialog" at bounding box center [1168, 101] width 10 height 10
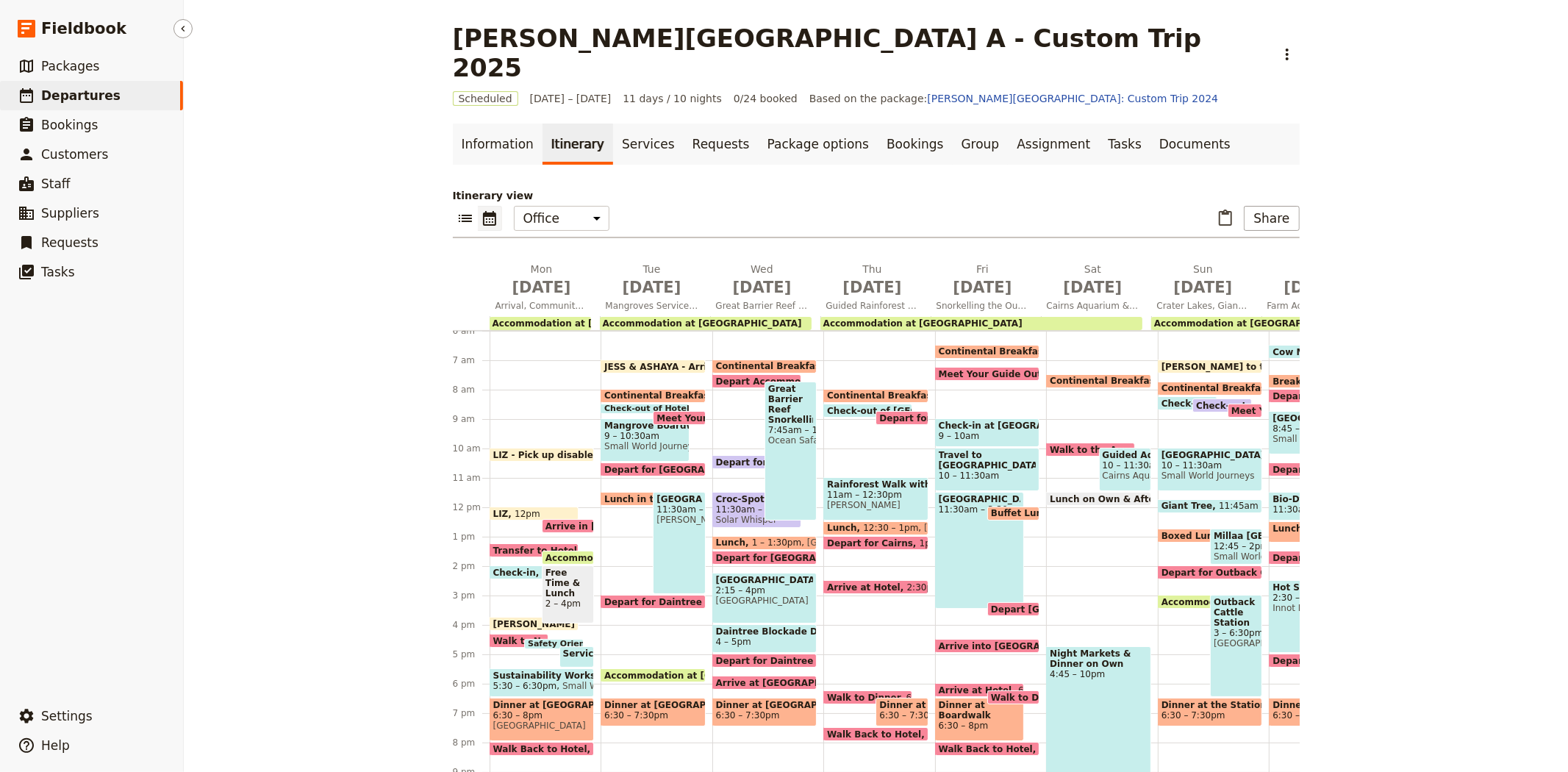
click at [94, 90] on span "Departures" at bounding box center [80, 95] width 79 height 15
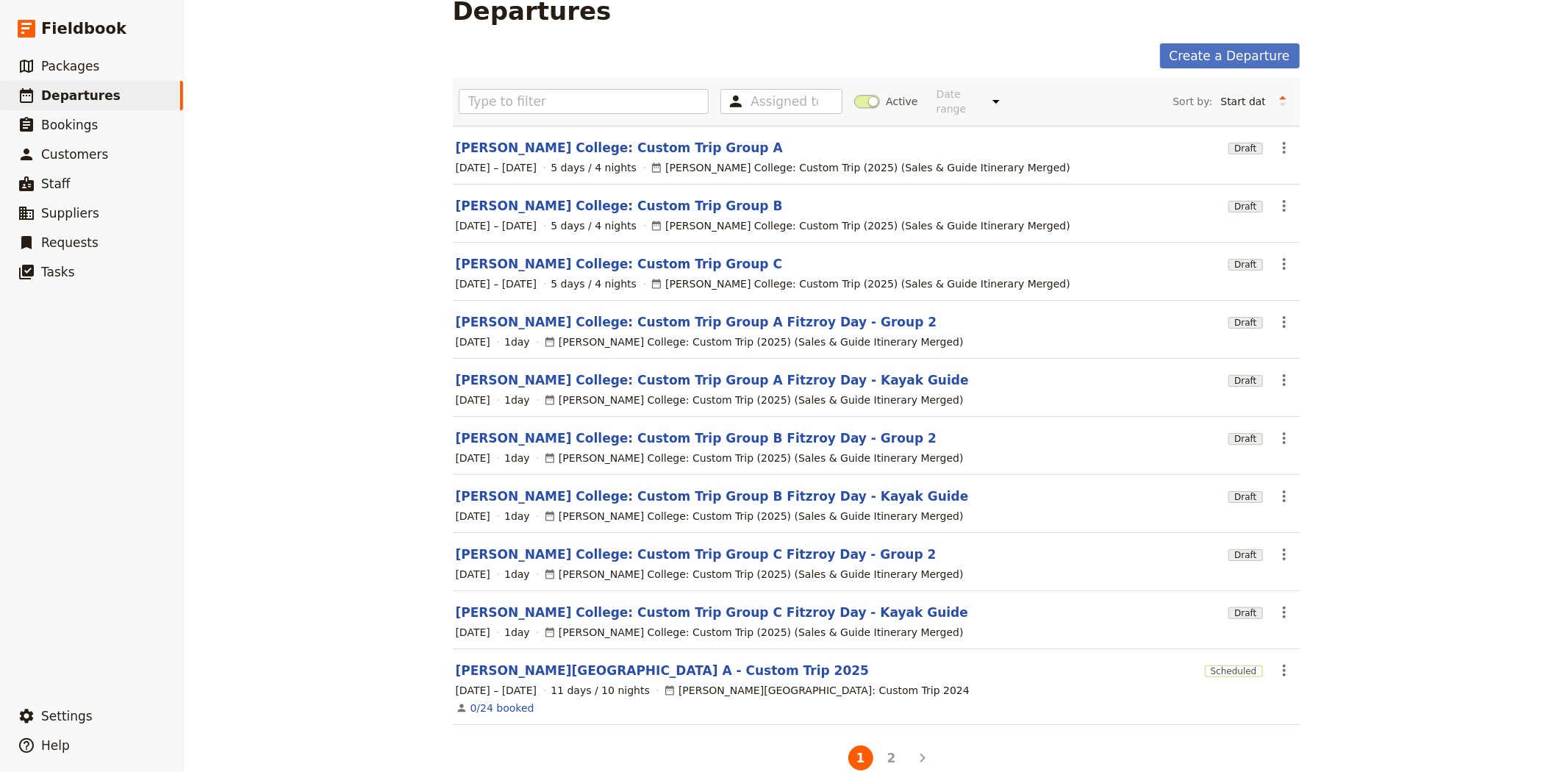
scroll to position [43, 0]
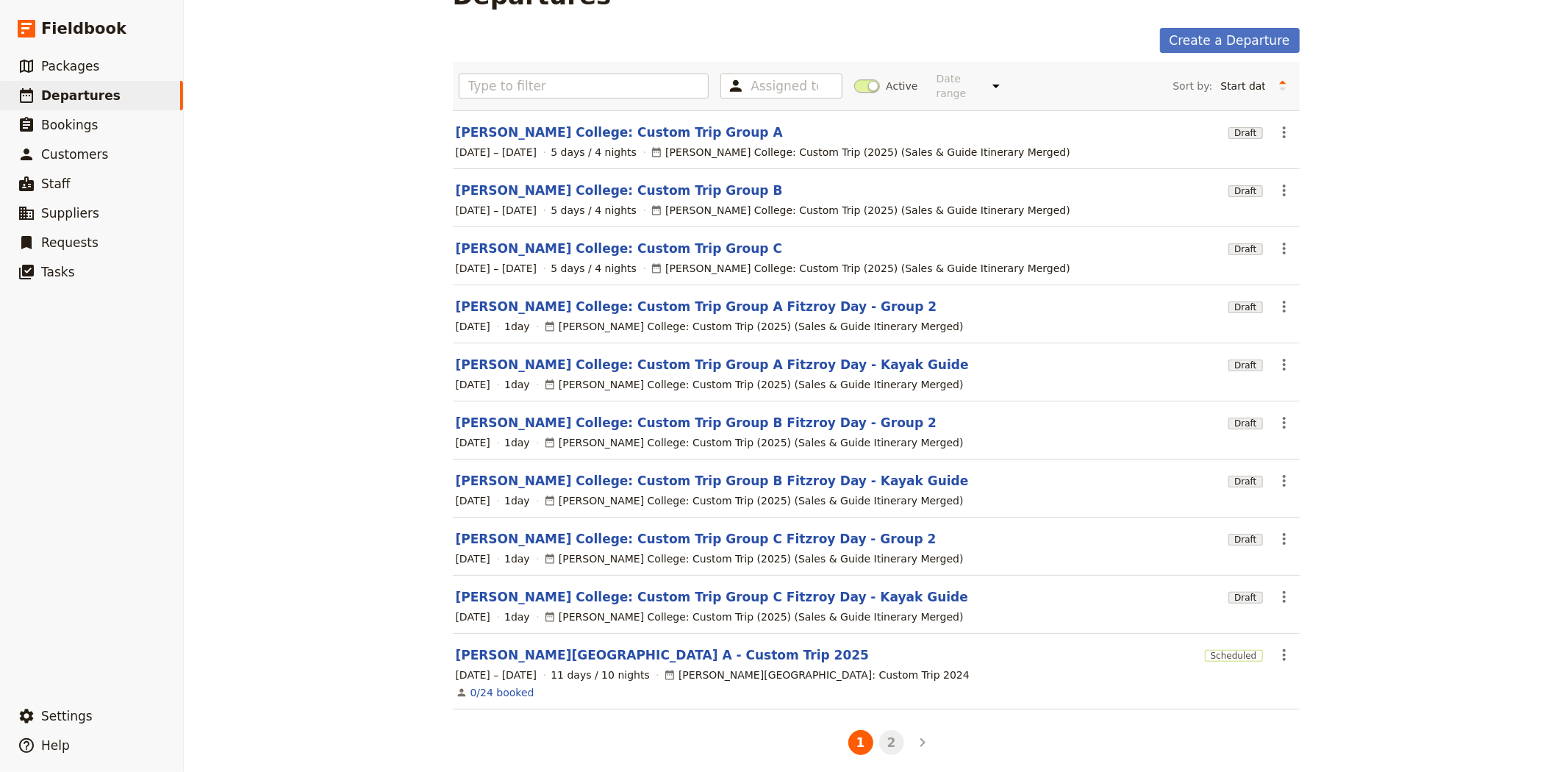
click at [882, 734] on button "2" at bounding box center [891, 743] width 25 height 25
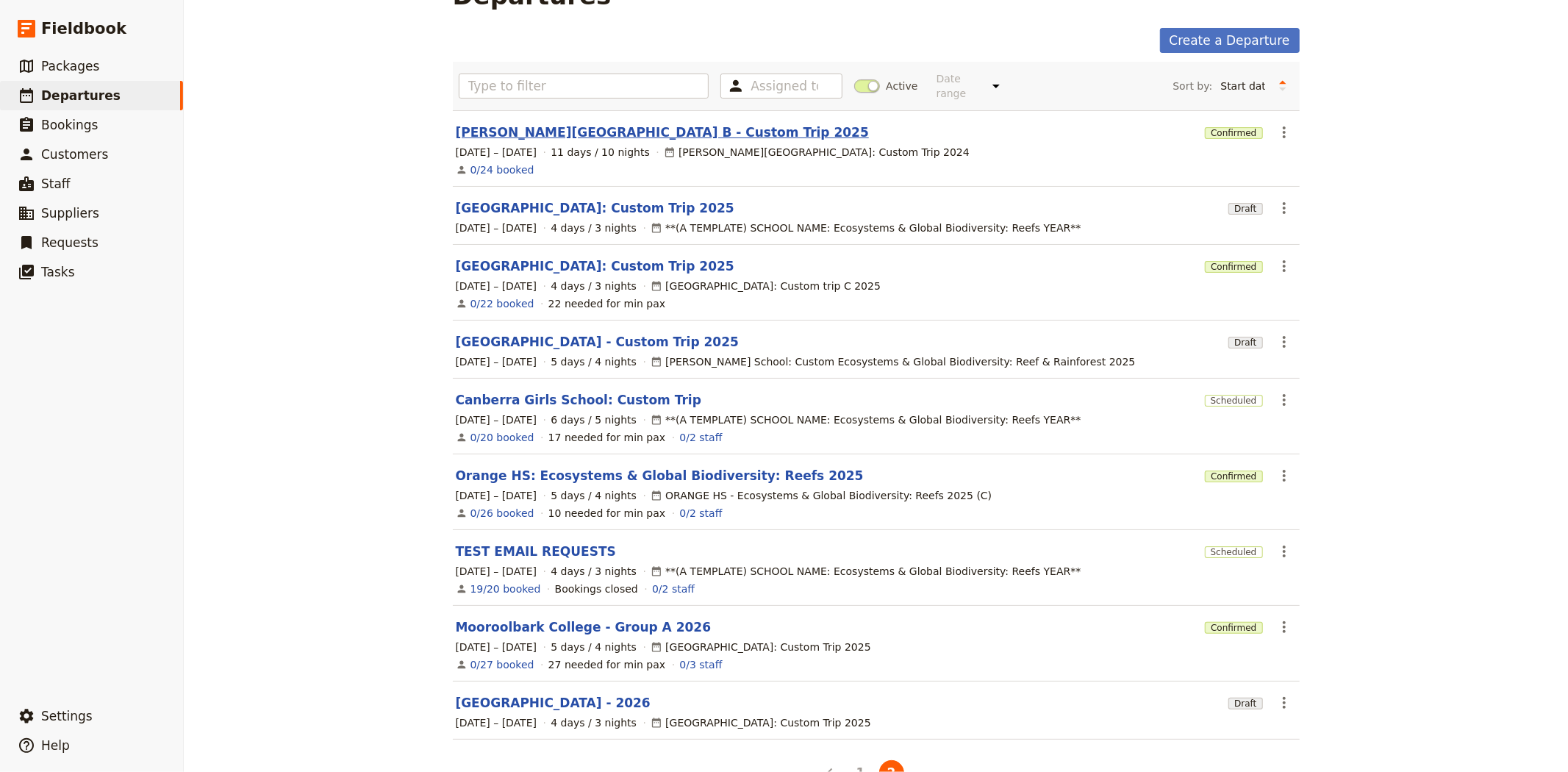
click at [534, 124] on link "[PERSON_NAME][GEOGRAPHIC_DATA] B - Custom Trip 2025" at bounding box center [662, 132] width 413 height 18
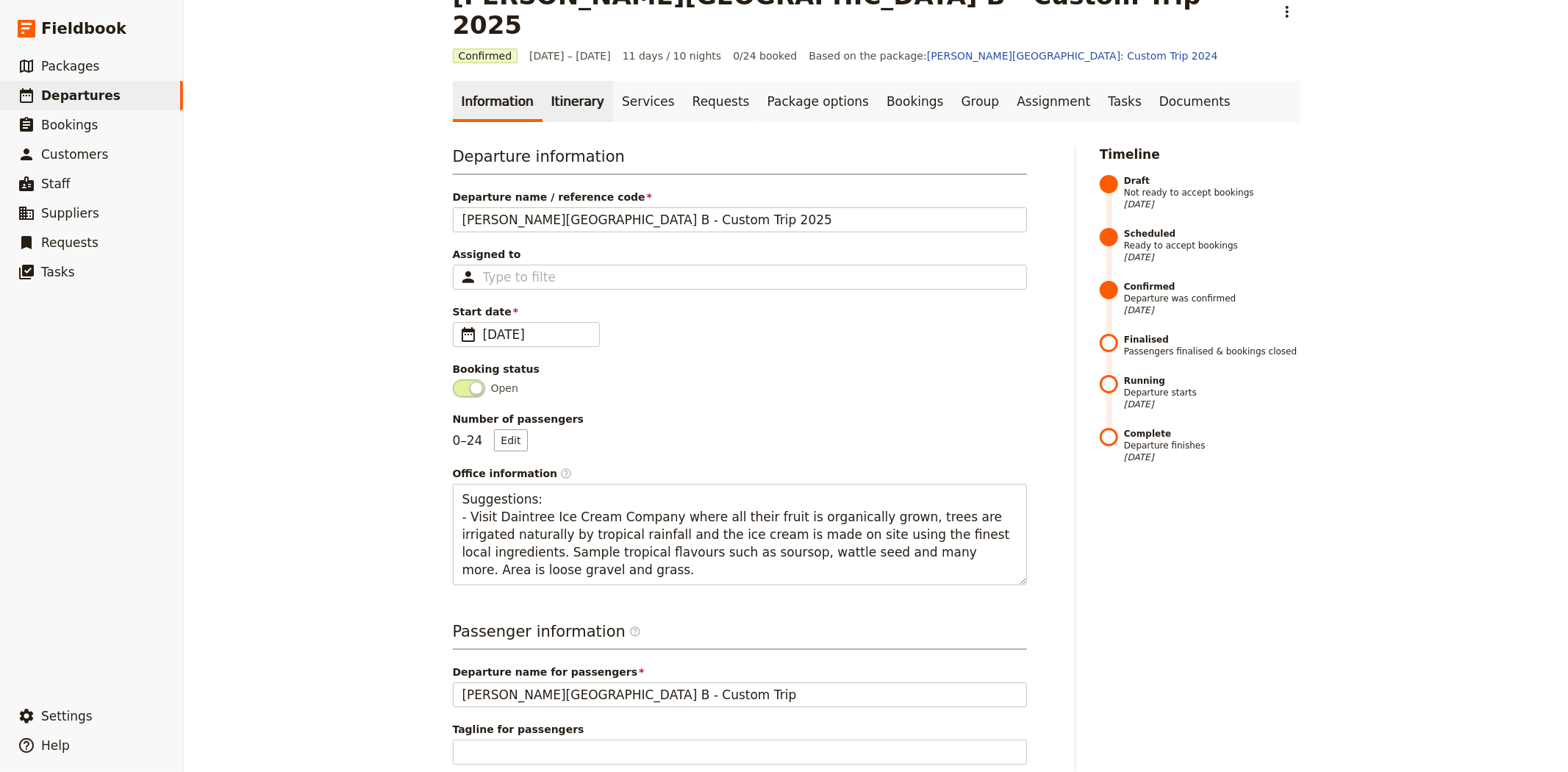
click at [554, 81] on link "Itinerary" at bounding box center [578, 101] width 70 height 41
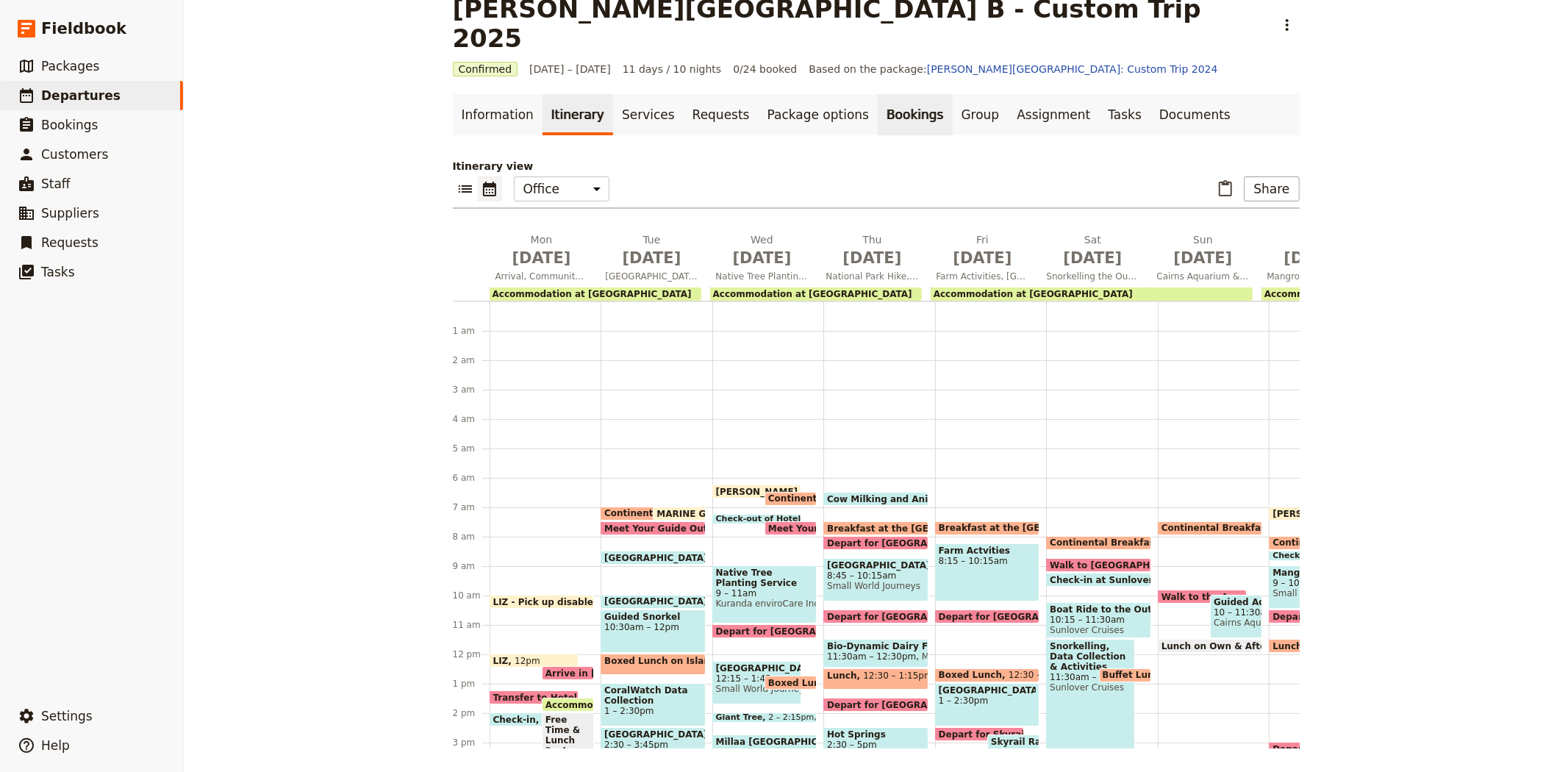
scroll to position [169, 0]
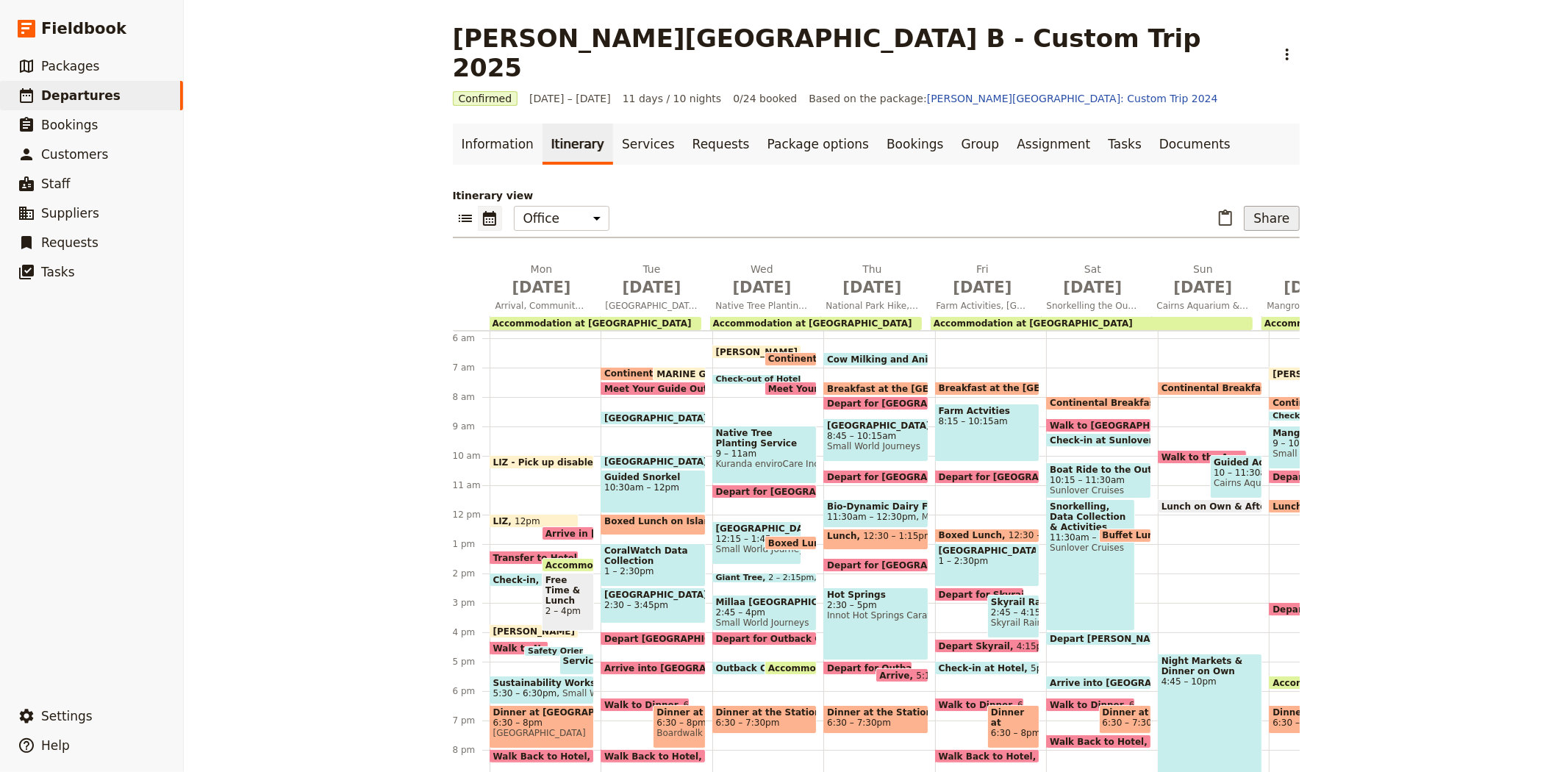
click at [1266, 206] on button "Share" at bounding box center [1271, 218] width 55 height 25
click at [1235, 248] on span "Passenger itinerary" at bounding box center [1233, 242] width 100 height 15
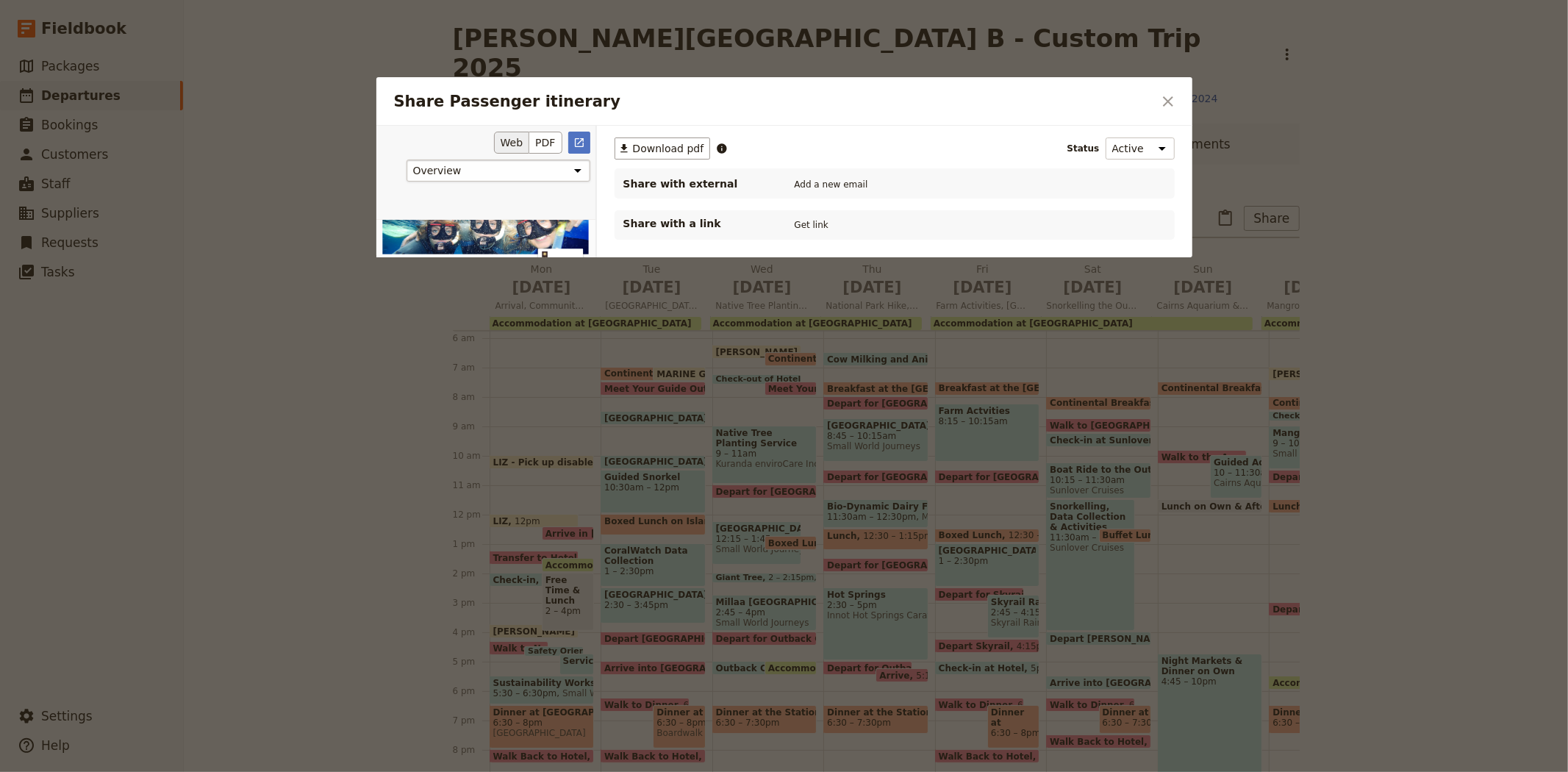
scroll to position [0, 0]
click at [546, 143] on button "PDF" at bounding box center [545, 142] width 33 height 22
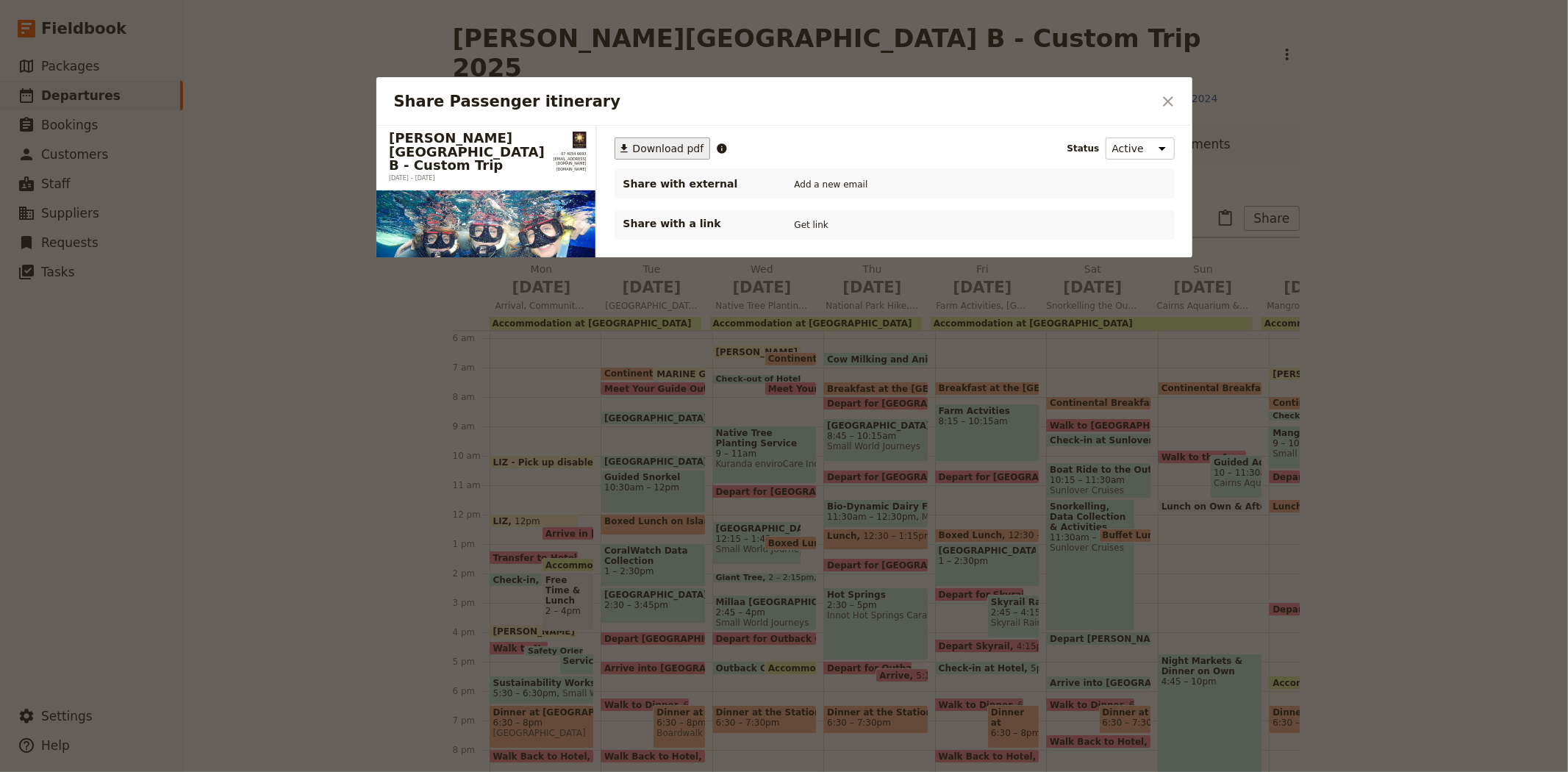
click at [677, 159] on button "​ Download pdf" at bounding box center [662, 148] width 96 height 22
drag, startPoint x: 1169, startPoint y: 101, endPoint x: 1103, endPoint y: 119, distance: 68.4
click at [1169, 101] on icon "Close dialog" at bounding box center [1168, 101] width 10 height 10
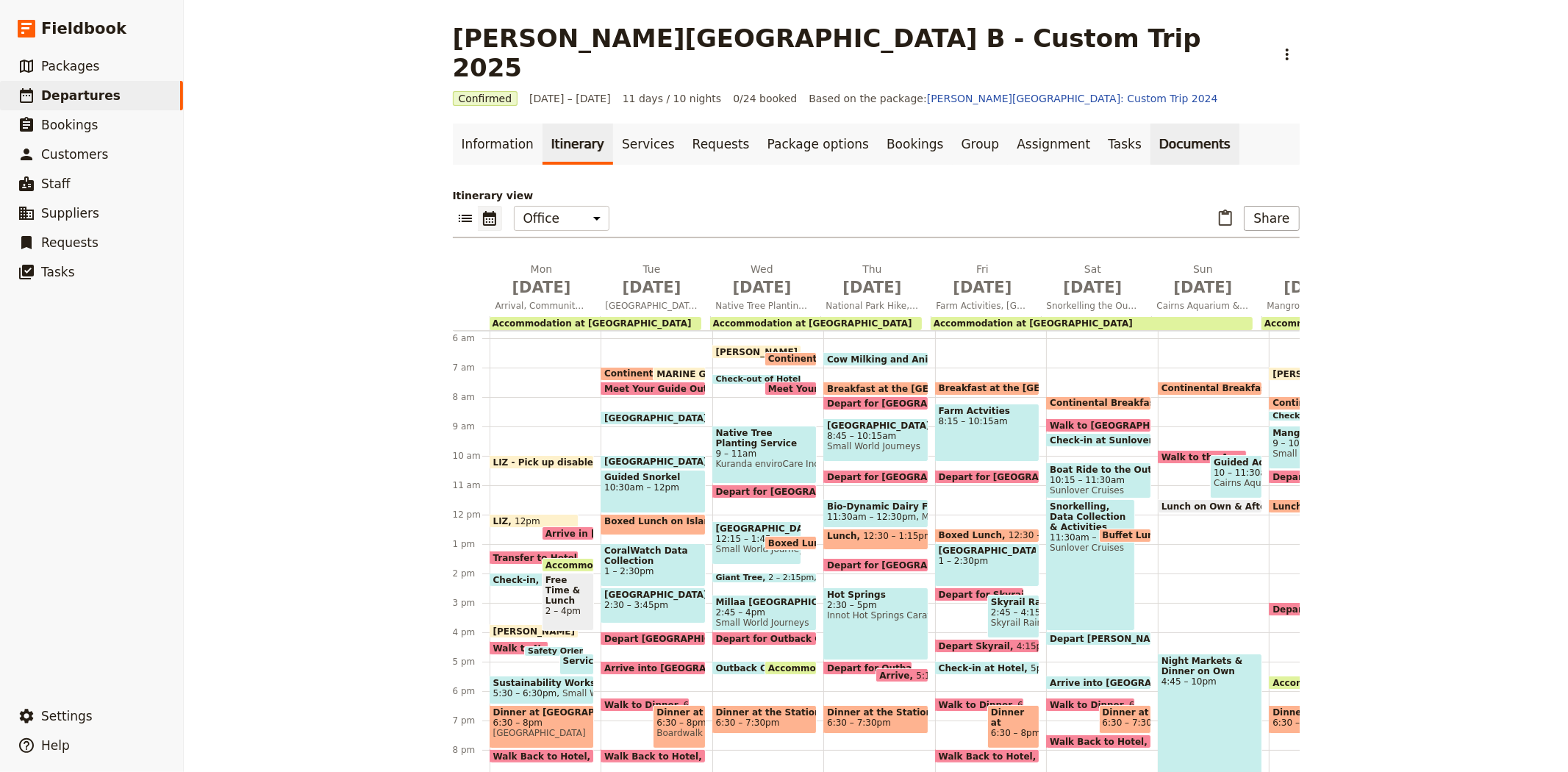
click at [1151, 124] on link "Documents" at bounding box center [1195, 144] width 89 height 41
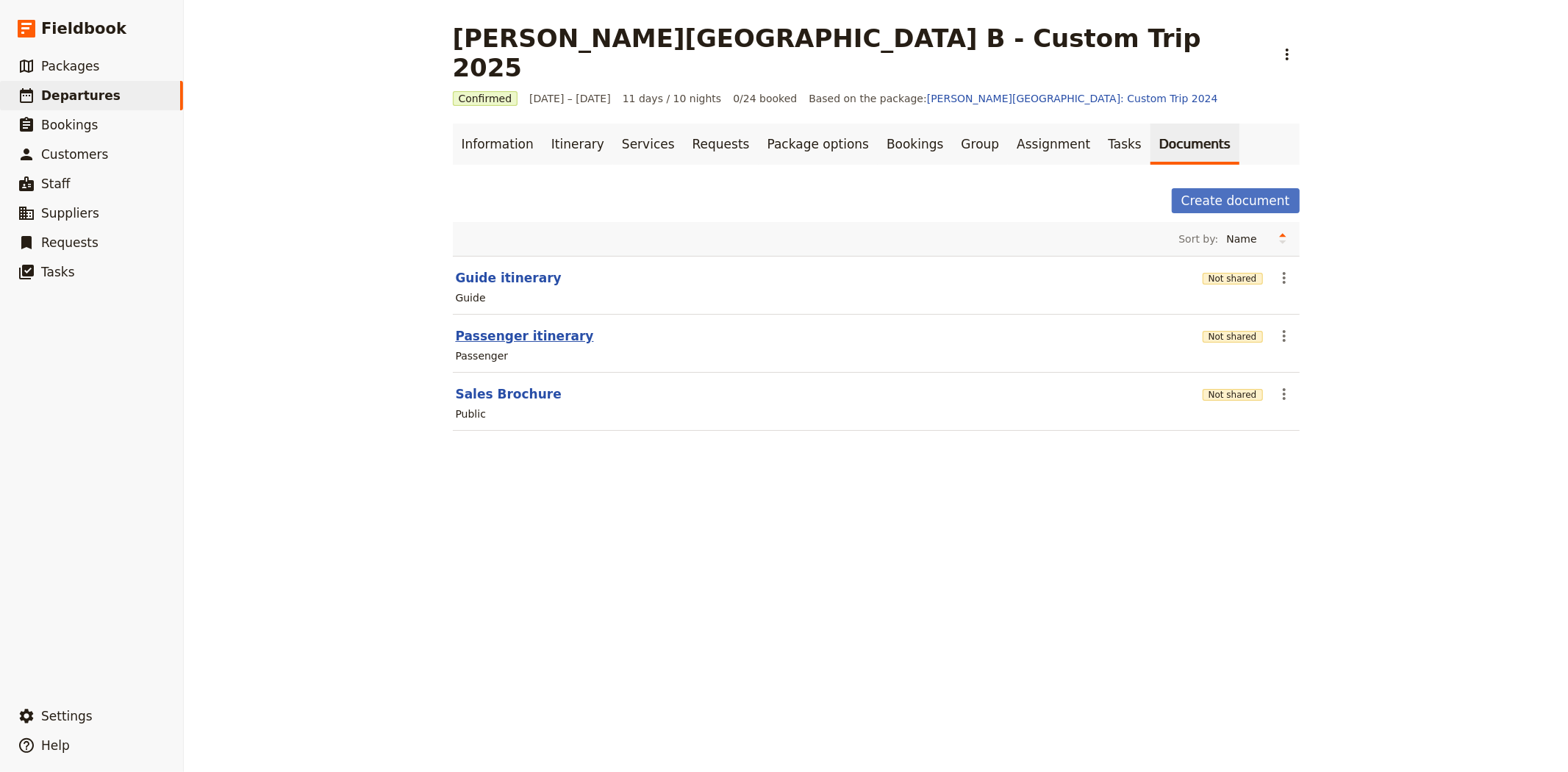
click at [528, 327] on button "Passenger itinerary" at bounding box center [524, 335] width 138 height 18
select select "PASSENGER"
select select "RUN_SHEET"
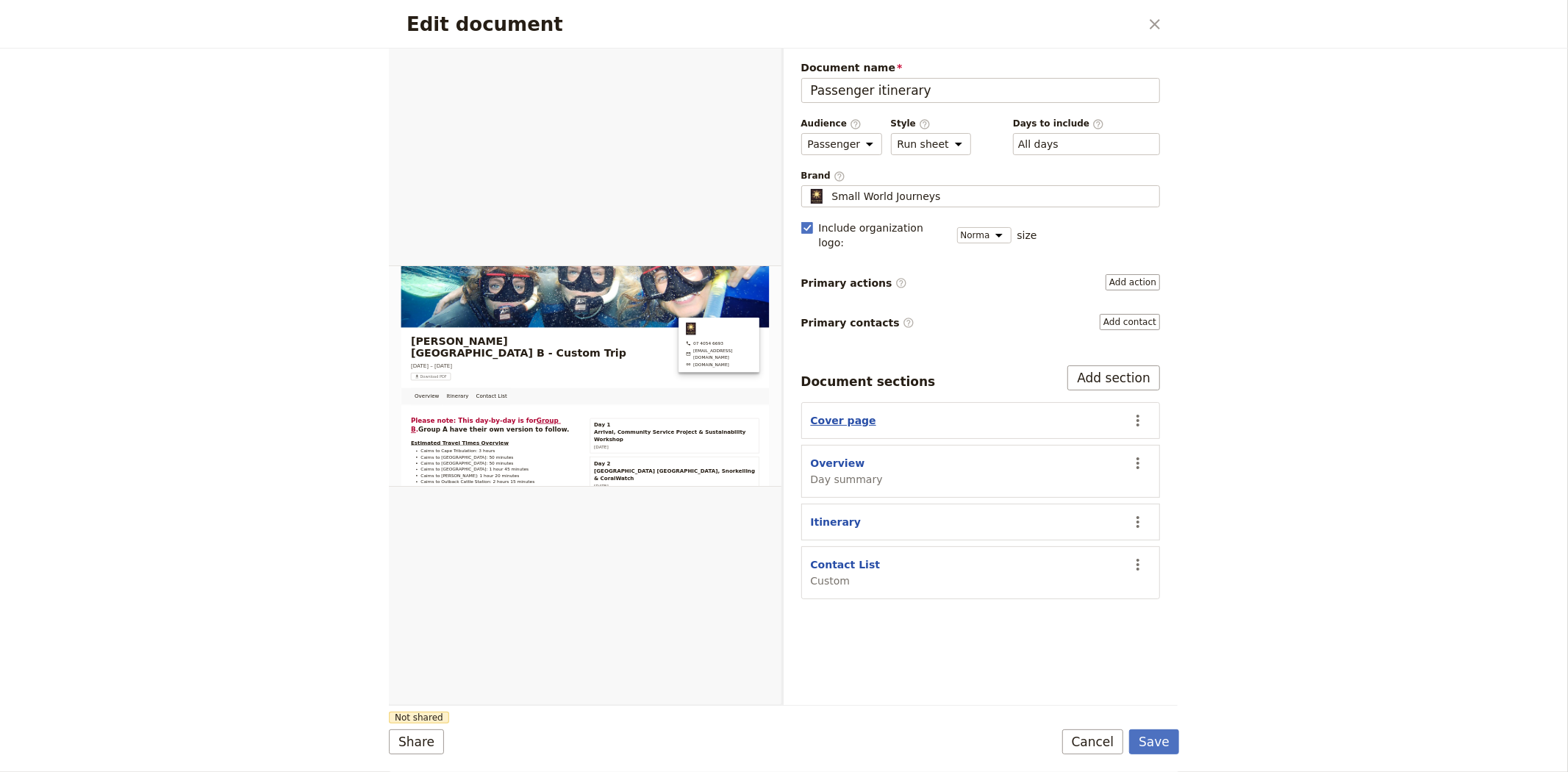
click at [849, 413] on button "Cover page" at bounding box center [844, 421] width 65 height 15
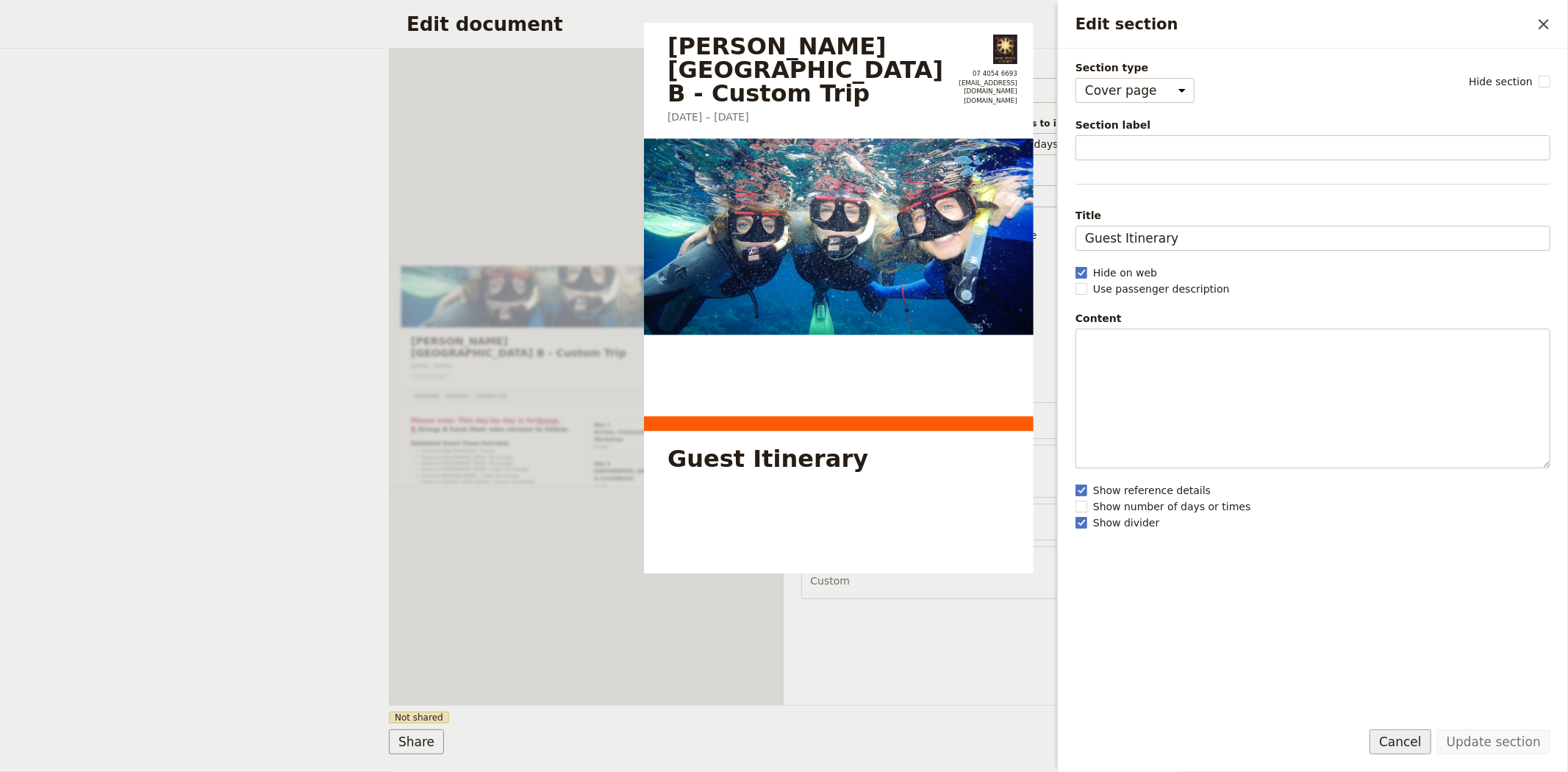
click at [1420, 750] on button "Cancel" at bounding box center [1401, 742] width 62 height 25
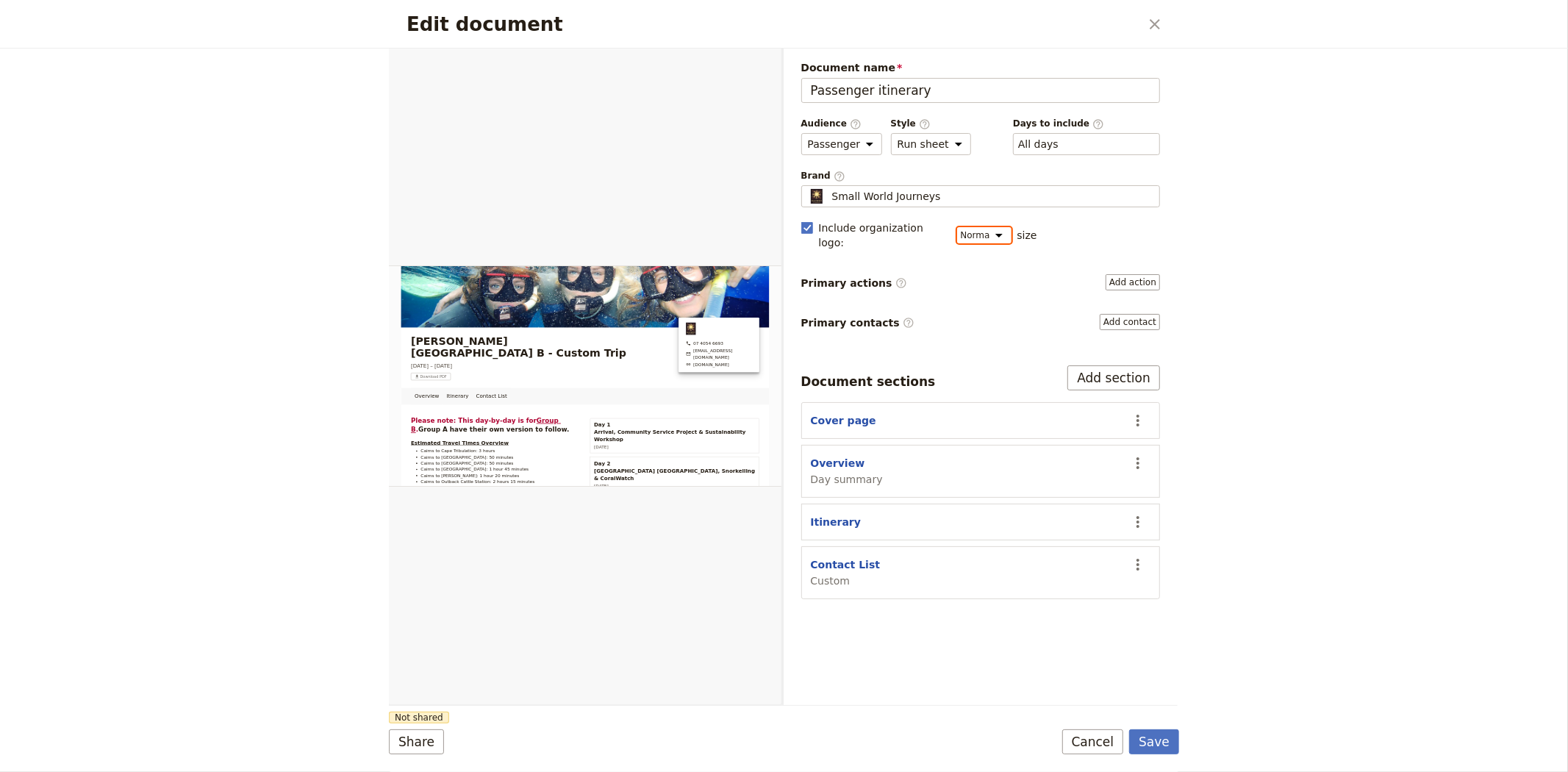
click at [983, 231] on select "Small Normal Large" at bounding box center [984, 235] width 54 height 16
select select "LARGE"
click at [958, 228] on select "Small Normal Large" at bounding box center [984, 235] width 54 height 16
click at [1160, 744] on button "Save" at bounding box center [1154, 742] width 50 height 25
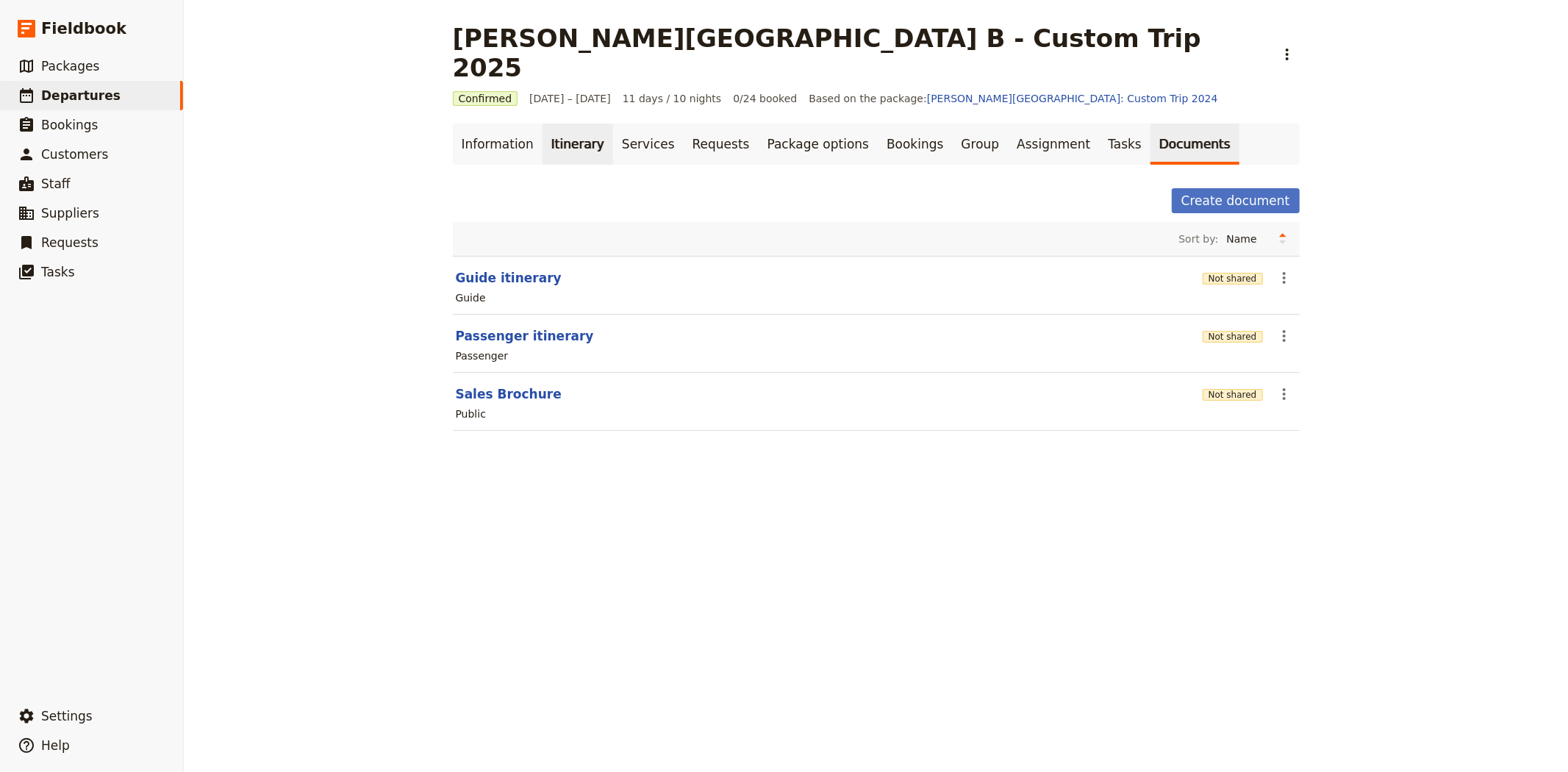
click at [584, 124] on link "Itinerary" at bounding box center [578, 144] width 70 height 41
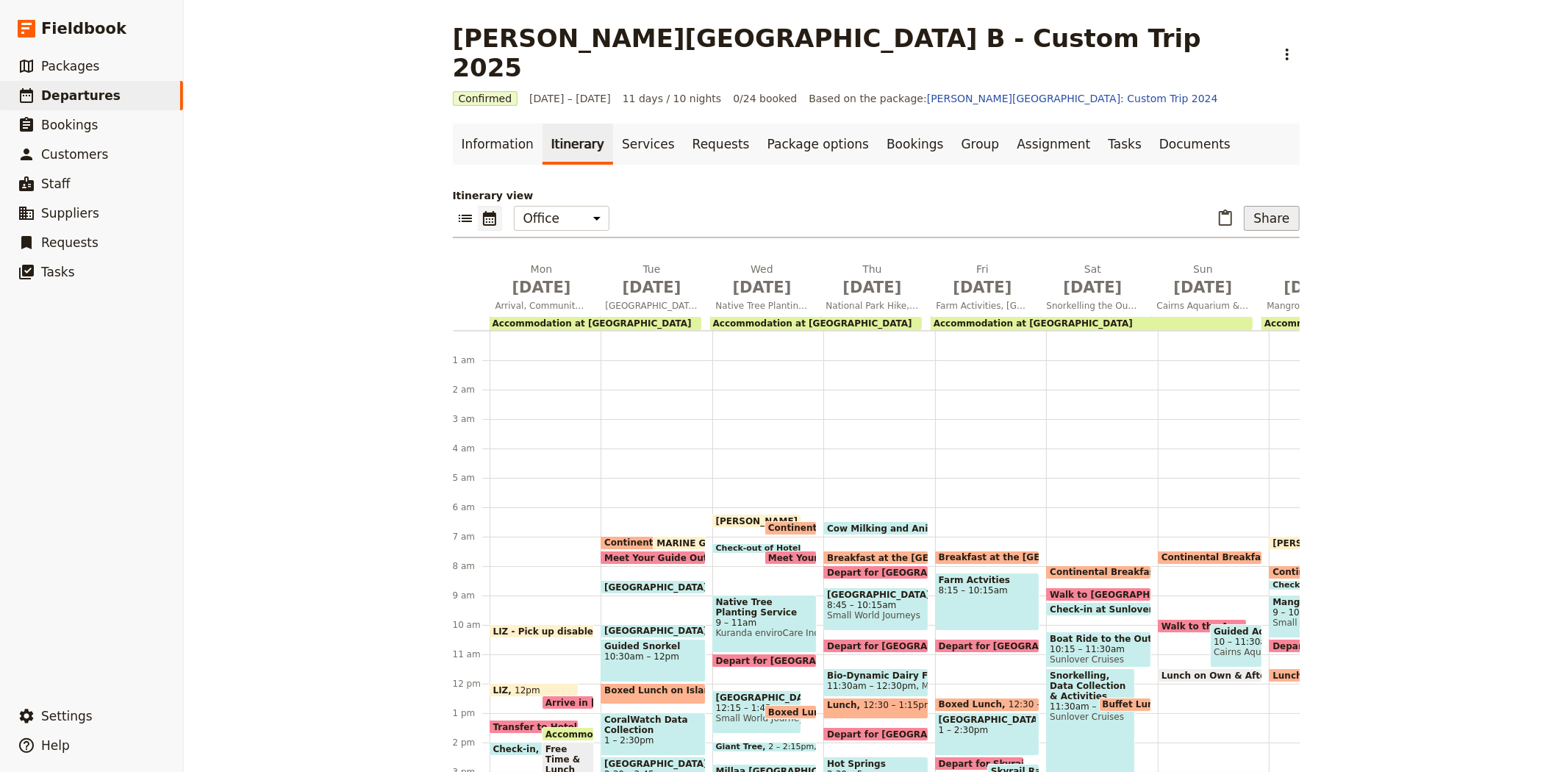
scroll to position [169, 0]
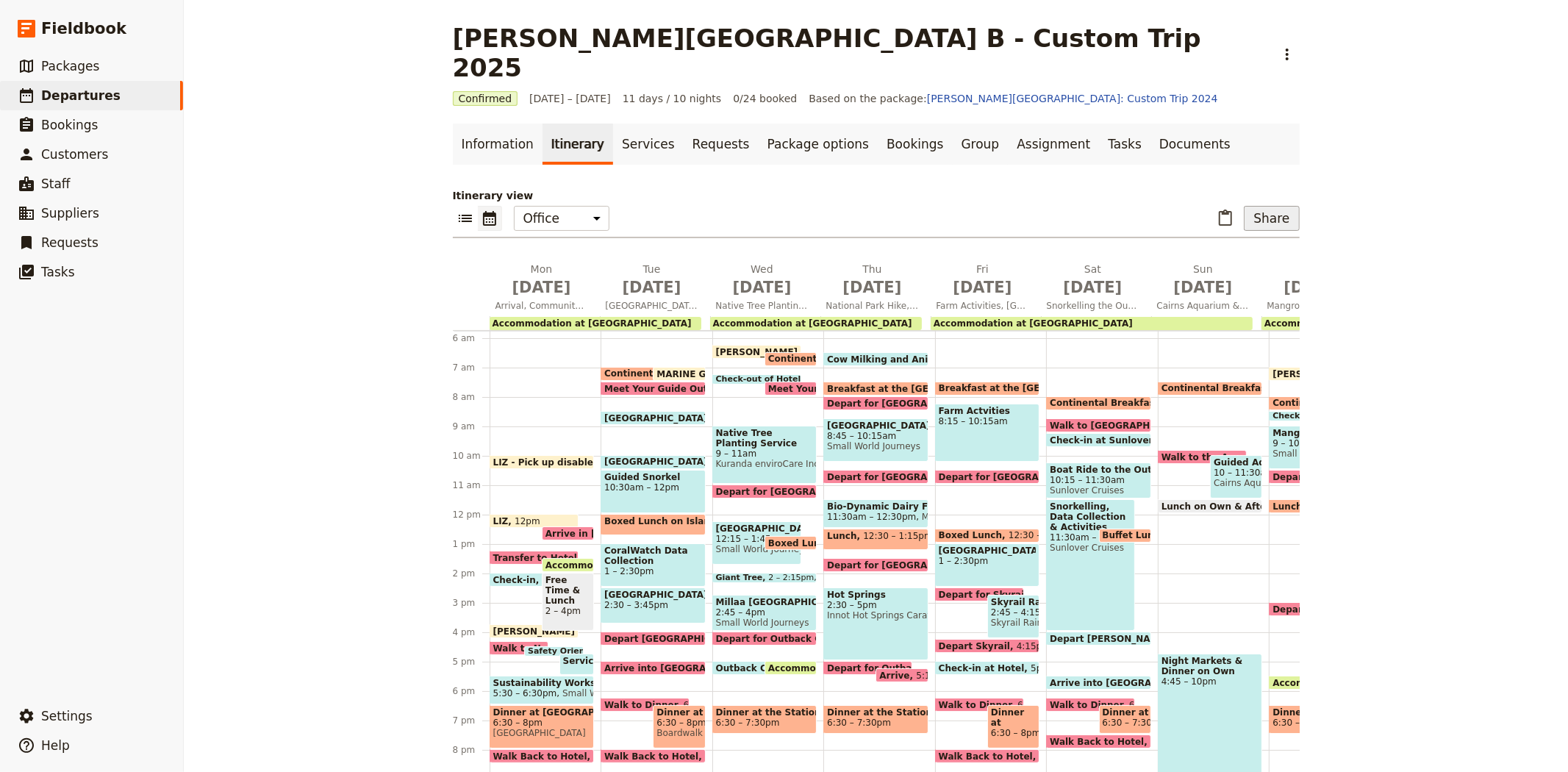
click at [1272, 206] on button "Share" at bounding box center [1271, 218] width 55 height 25
click at [1255, 238] on span "Passenger itinerary" at bounding box center [1233, 242] width 100 height 15
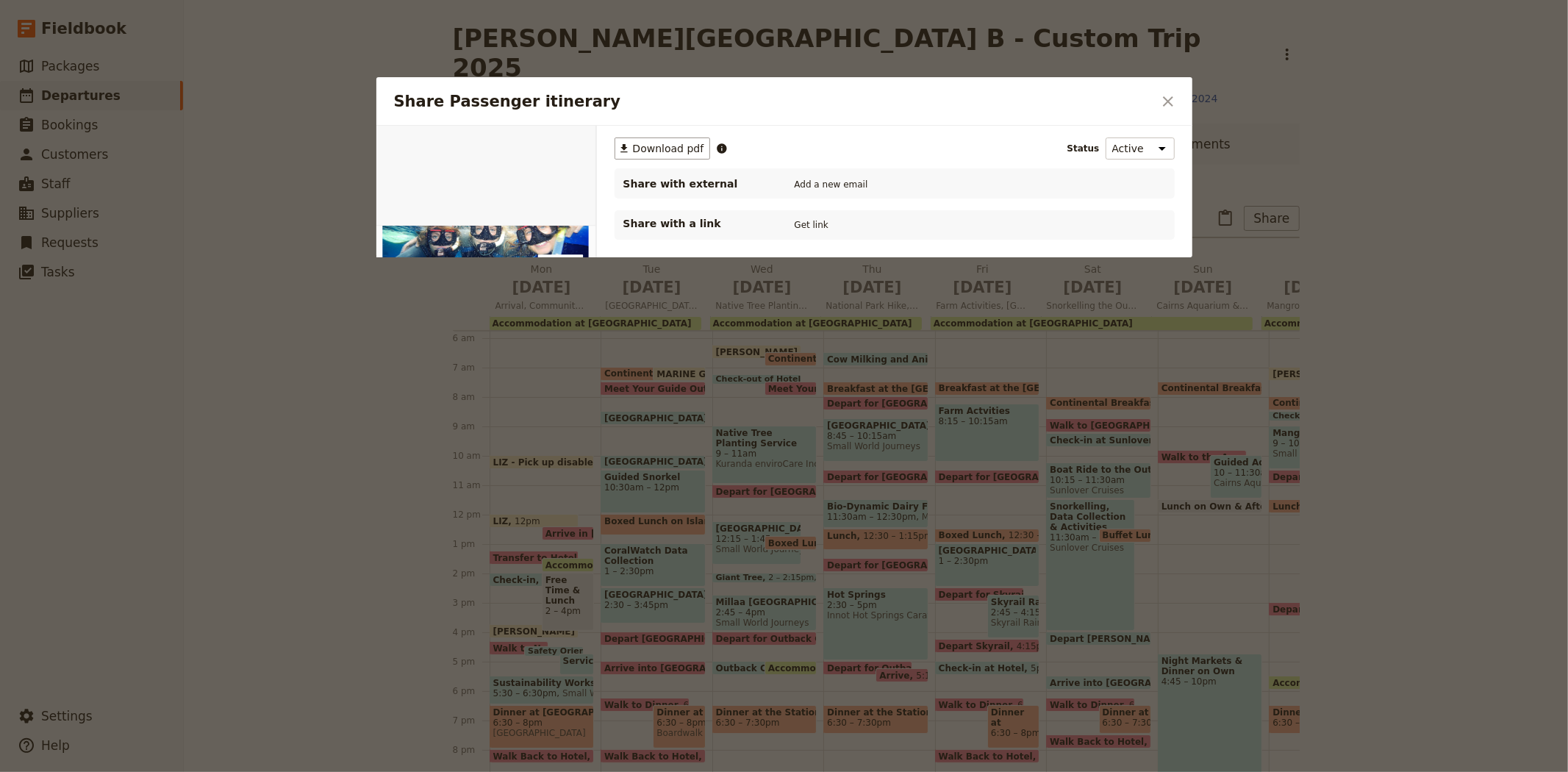
scroll to position [0, 0]
click at [542, 147] on button "PDF" at bounding box center [545, 142] width 33 height 22
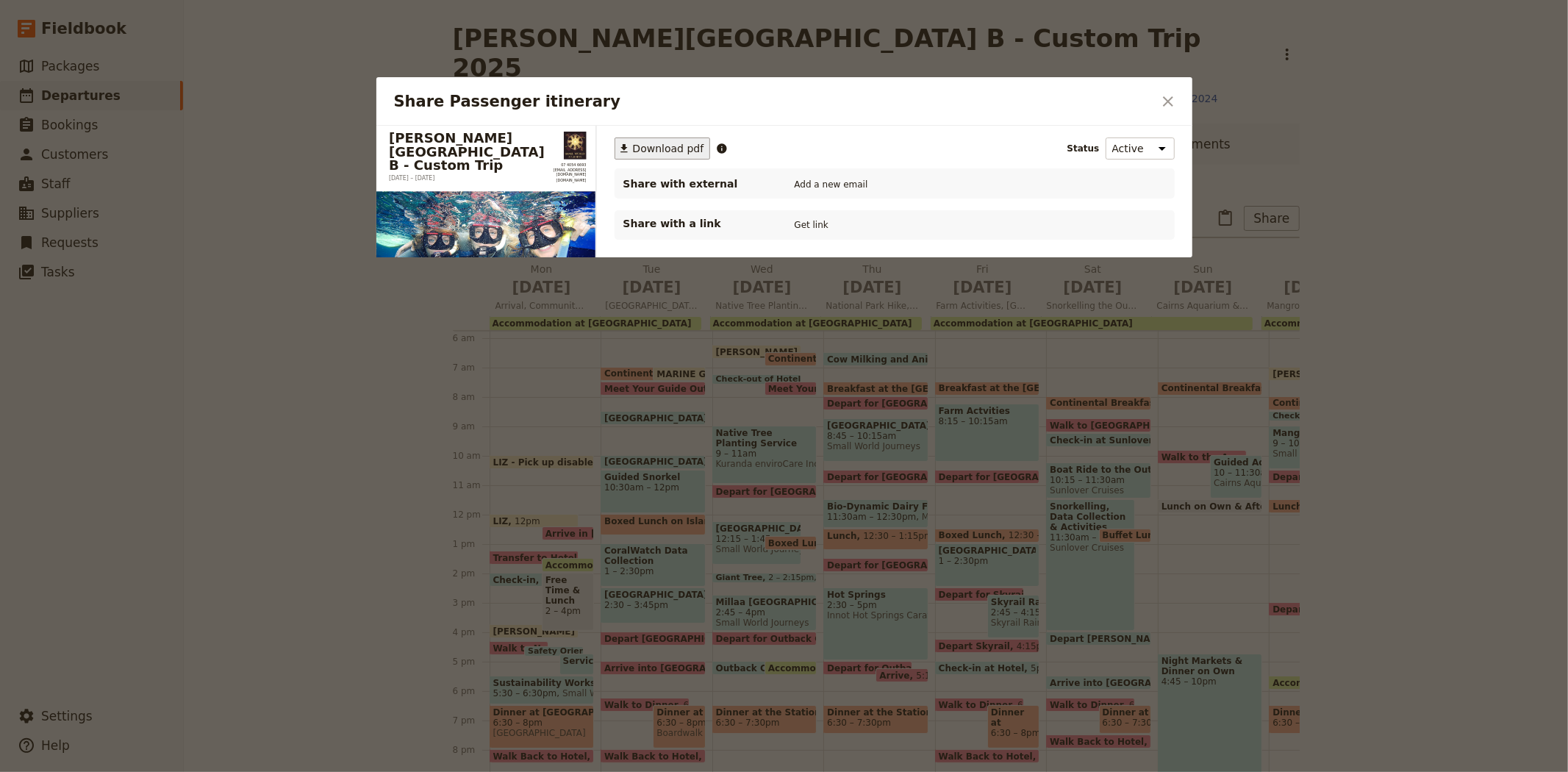
click at [672, 152] on span "Download pdf" at bounding box center [668, 149] width 71 height 15
click at [1170, 98] on icon "Close dialog" at bounding box center [1167, 101] width 18 height 18
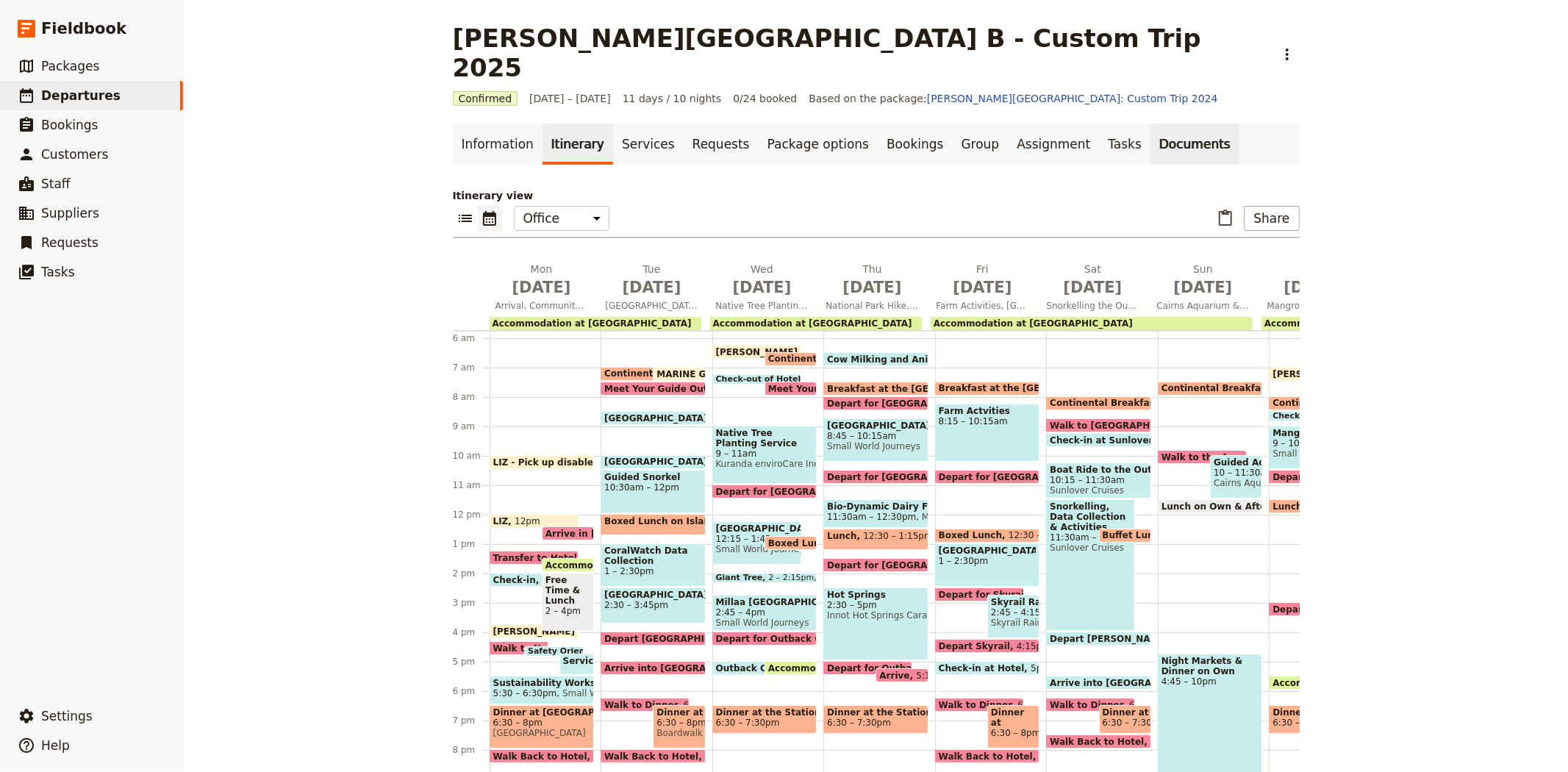
click at [1151, 124] on link "Documents" at bounding box center [1195, 144] width 89 height 41
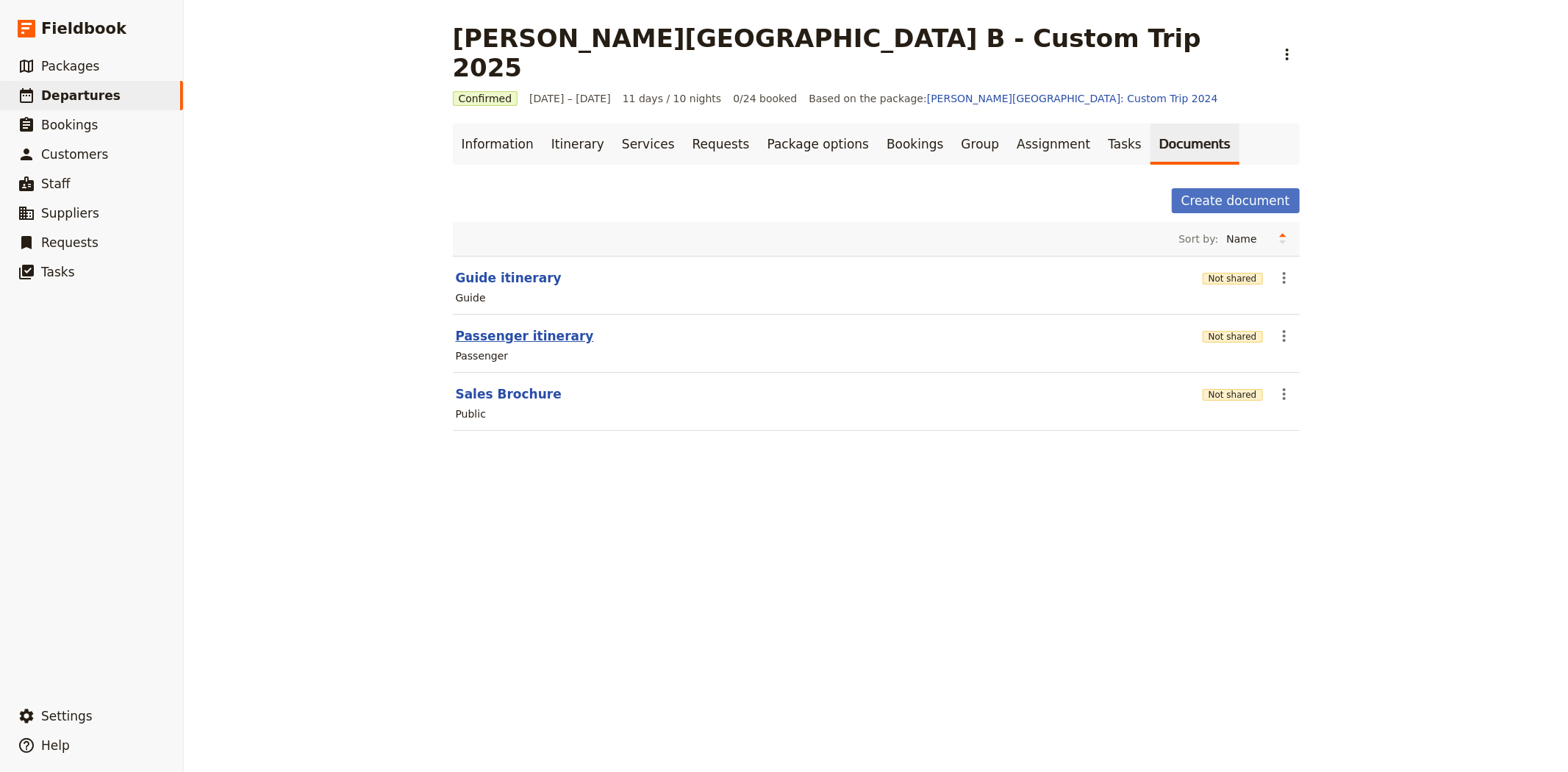
click at [488, 327] on button "Passenger itinerary" at bounding box center [524, 335] width 138 height 18
select select "PASSENGER"
select select "RUN_SHEET"
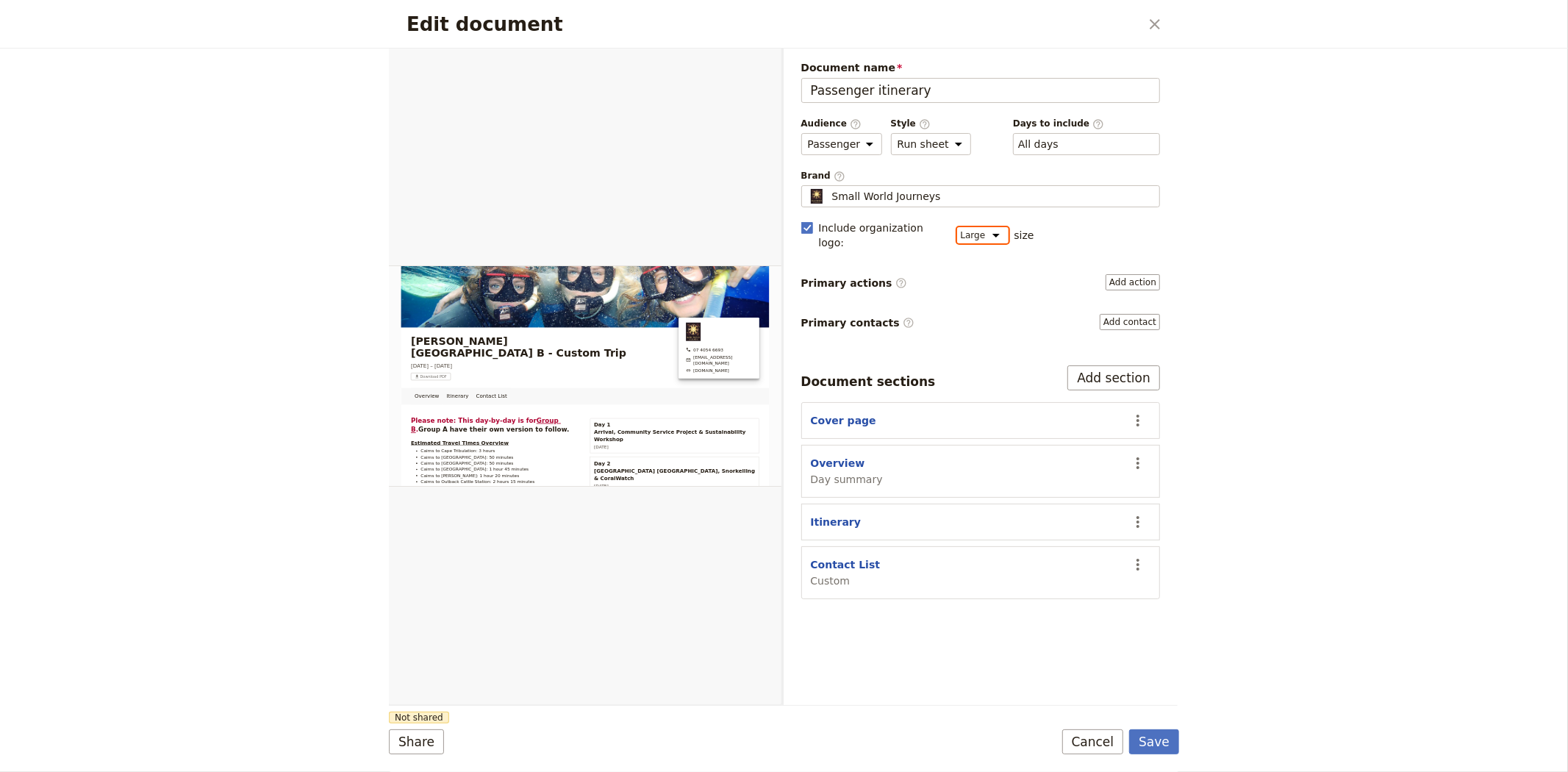
click at [993, 228] on select "Small Normal Large" at bounding box center [983, 235] width 52 height 16
click at [1269, 276] on div "Edit document ​ Overview Itinerary Contact List Web PDF ​ Document name Passeng…" at bounding box center [784, 386] width 1568 height 772
click at [974, 233] on select "Small Normal Large" at bounding box center [983, 235] width 52 height 16
select select "DEFAULT"
click at [958, 228] on select "Small Normal Large" at bounding box center [983, 235] width 52 height 16
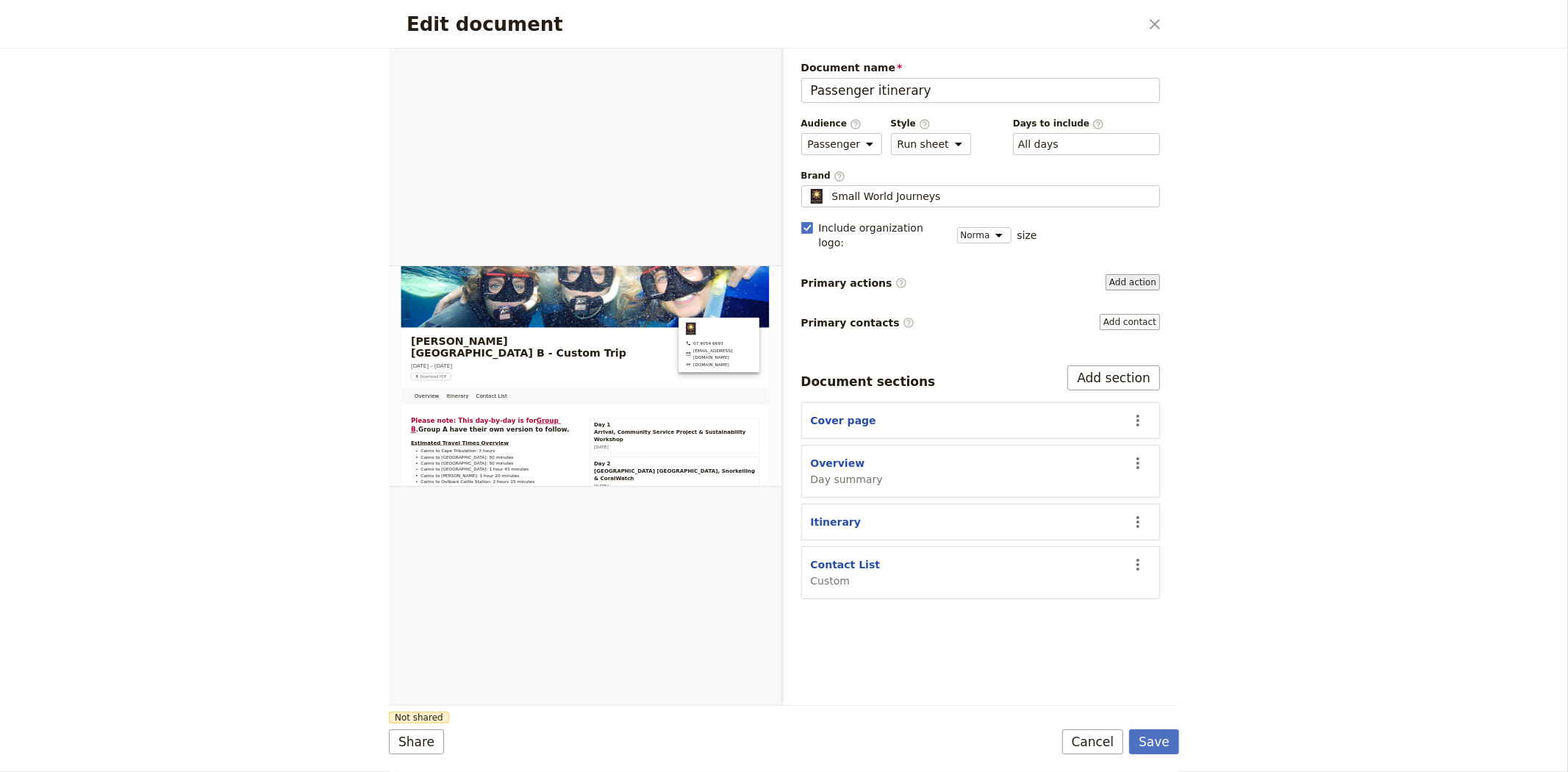
click at [1137, 274] on button "Add action" at bounding box center [1132, 282] width 54 height 16
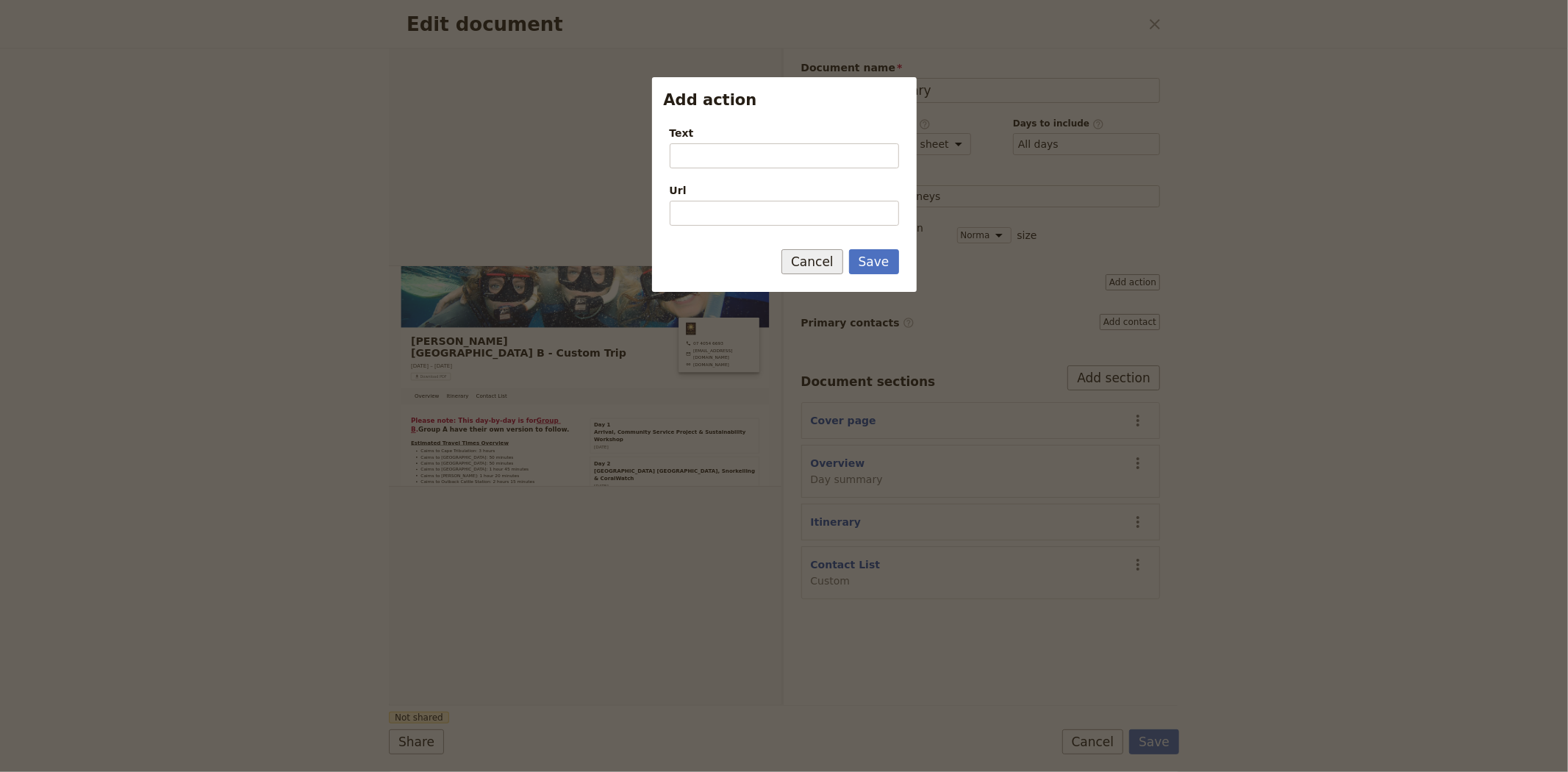
click at [821, 273] on button "Cancel" at bounding box center [812, 262] width 62 height 25
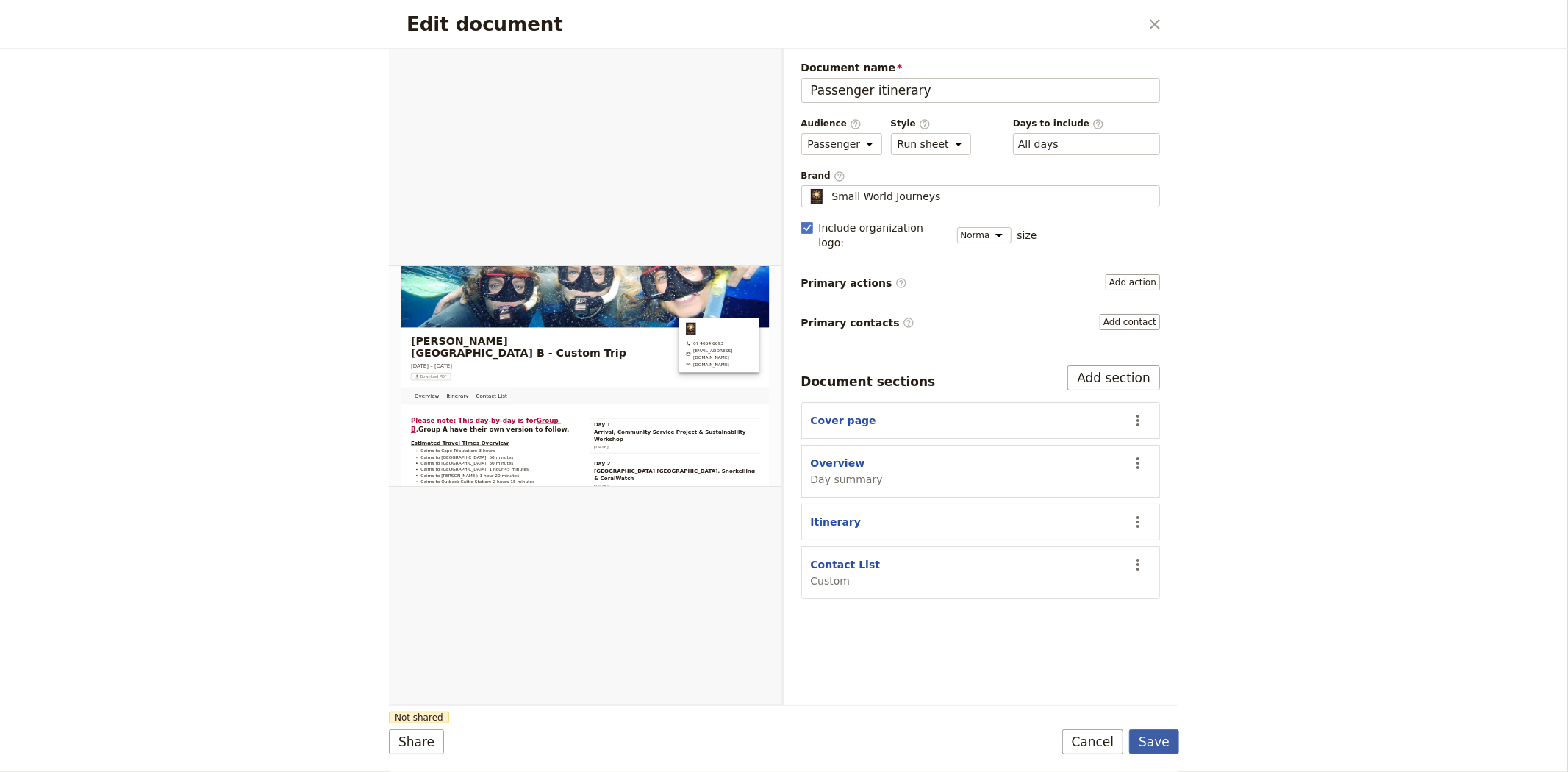
click at [1154, 743] on button "Save" at bounding box center [1154, 742] width 50 height 25
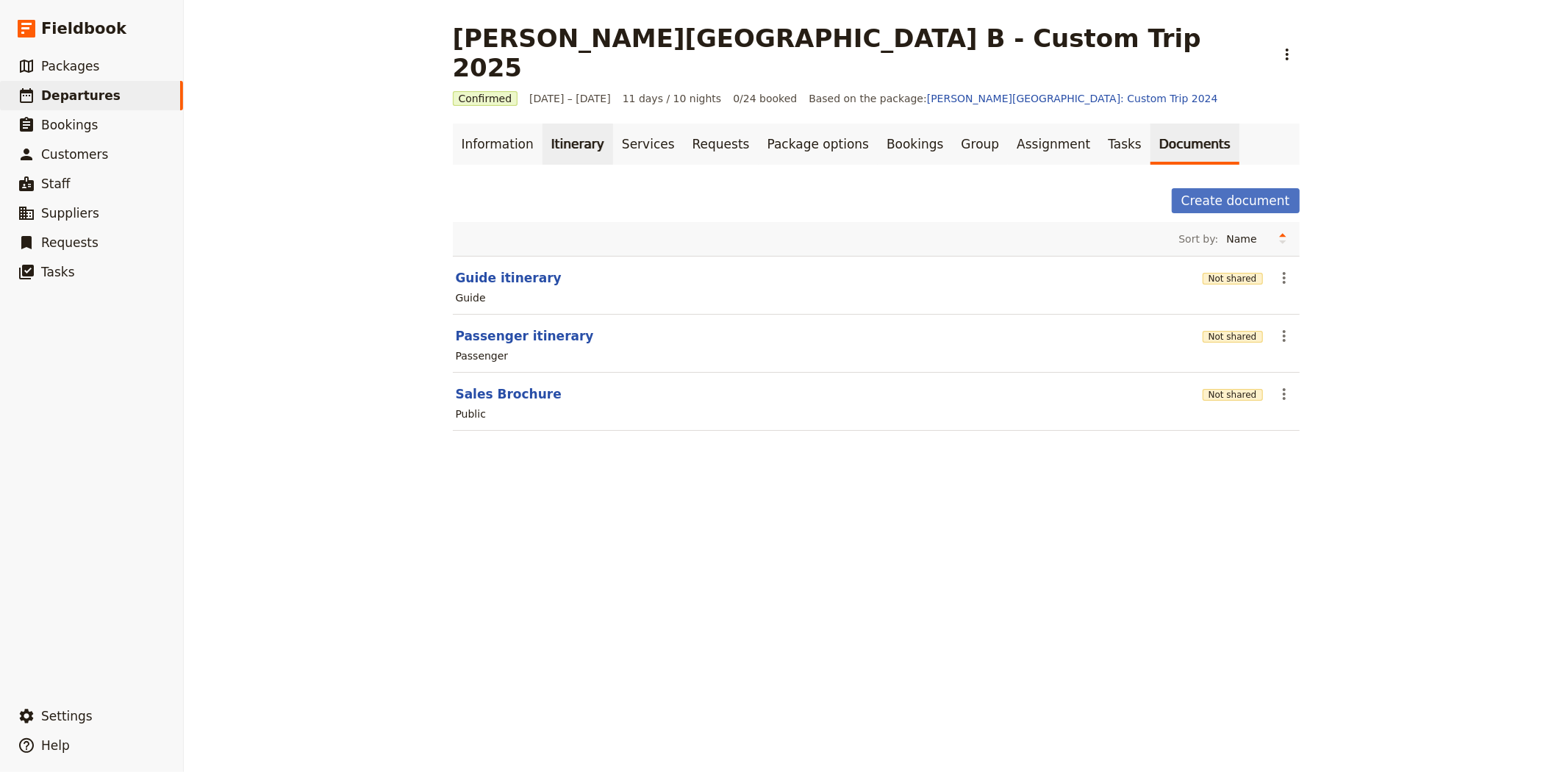
click at [572, 130] on link "Itinerary" at bounding box center [578, 144] width 70 height 41
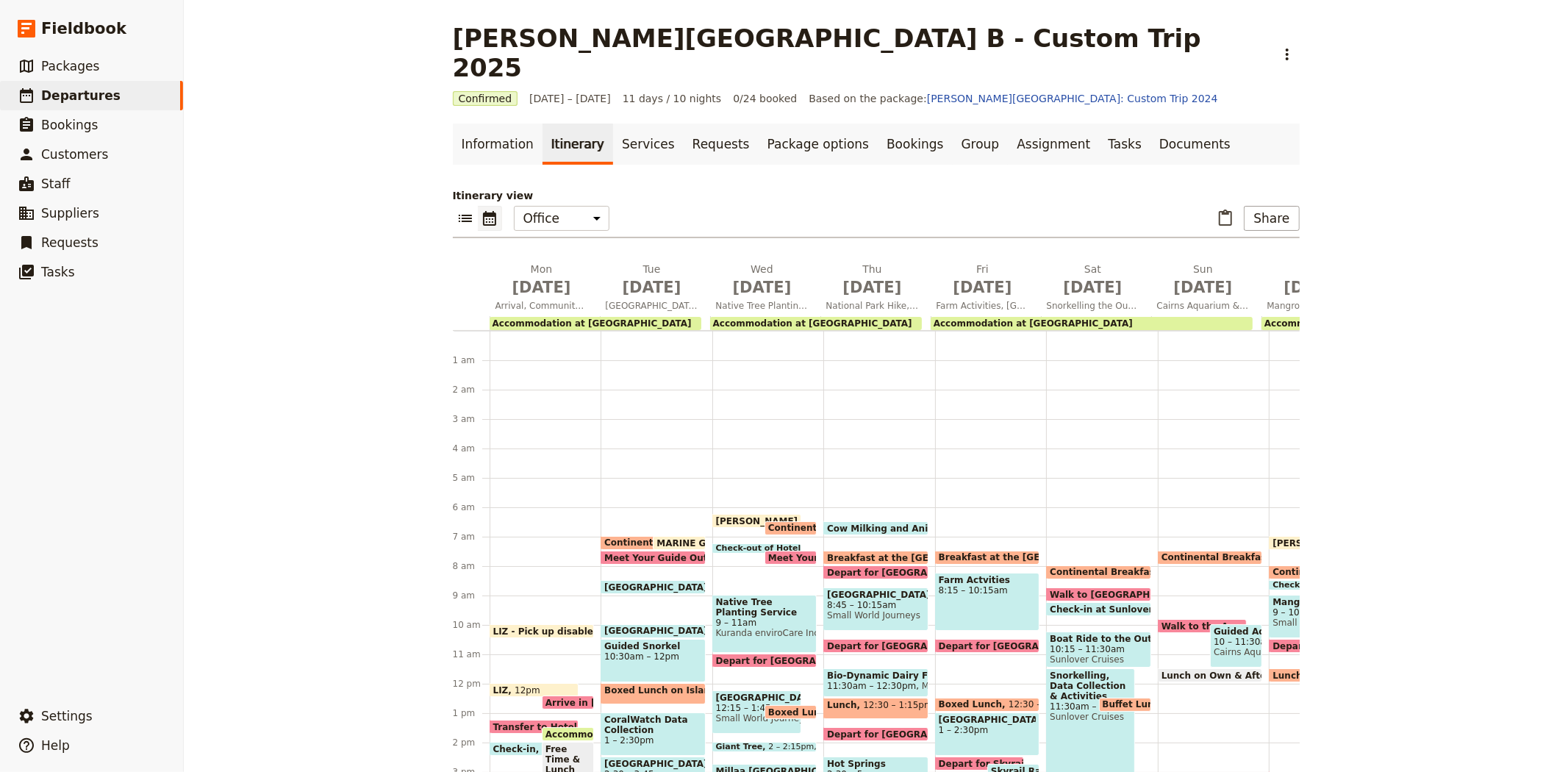
scroll to position [169, 0]
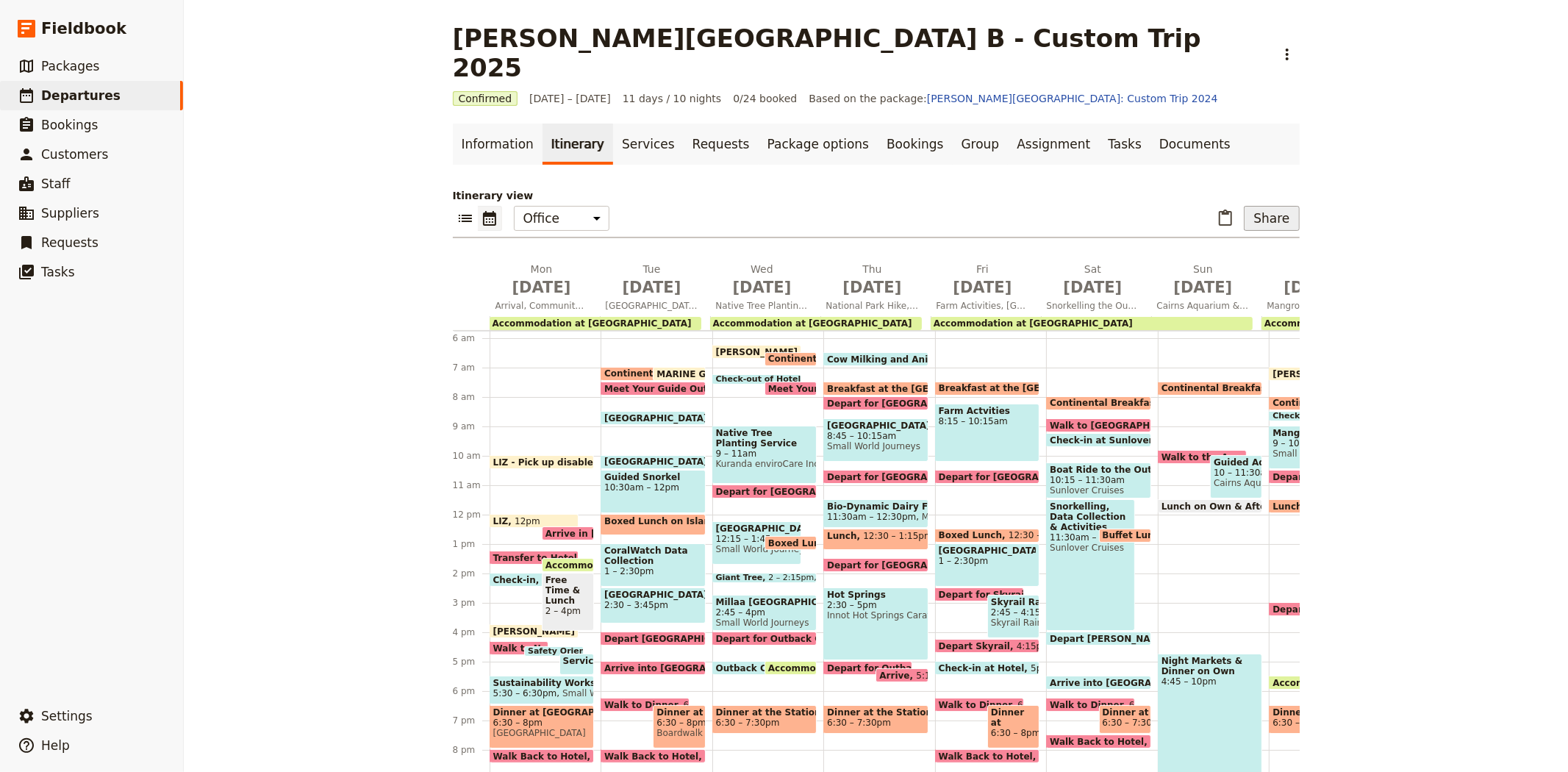
click at [1272, 206] on button "Share" at bounding box center [1271, 218] width 55 height 25
click at [1250, 233] on button "Passenger itinerary" at bounding box center [1234, 242] width 117 height 21
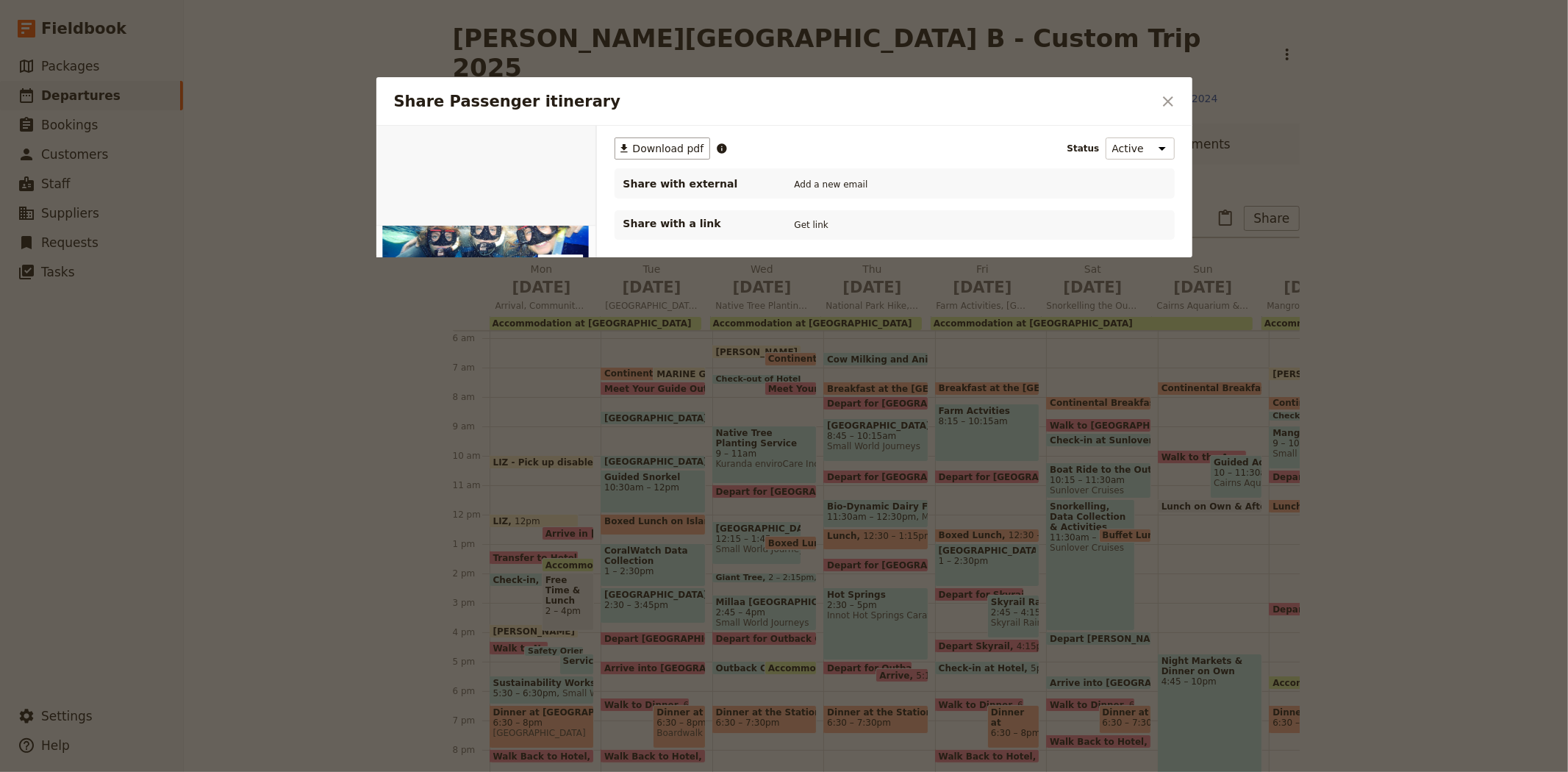
scroll to position [0, 0]
click at [805, 224] on button "Get link" at bounding box center [811, 224] width 41 height 16
click at [1164, 93] on icon "Close dialog" at bounding box center [1167, 101] width 18 height 18
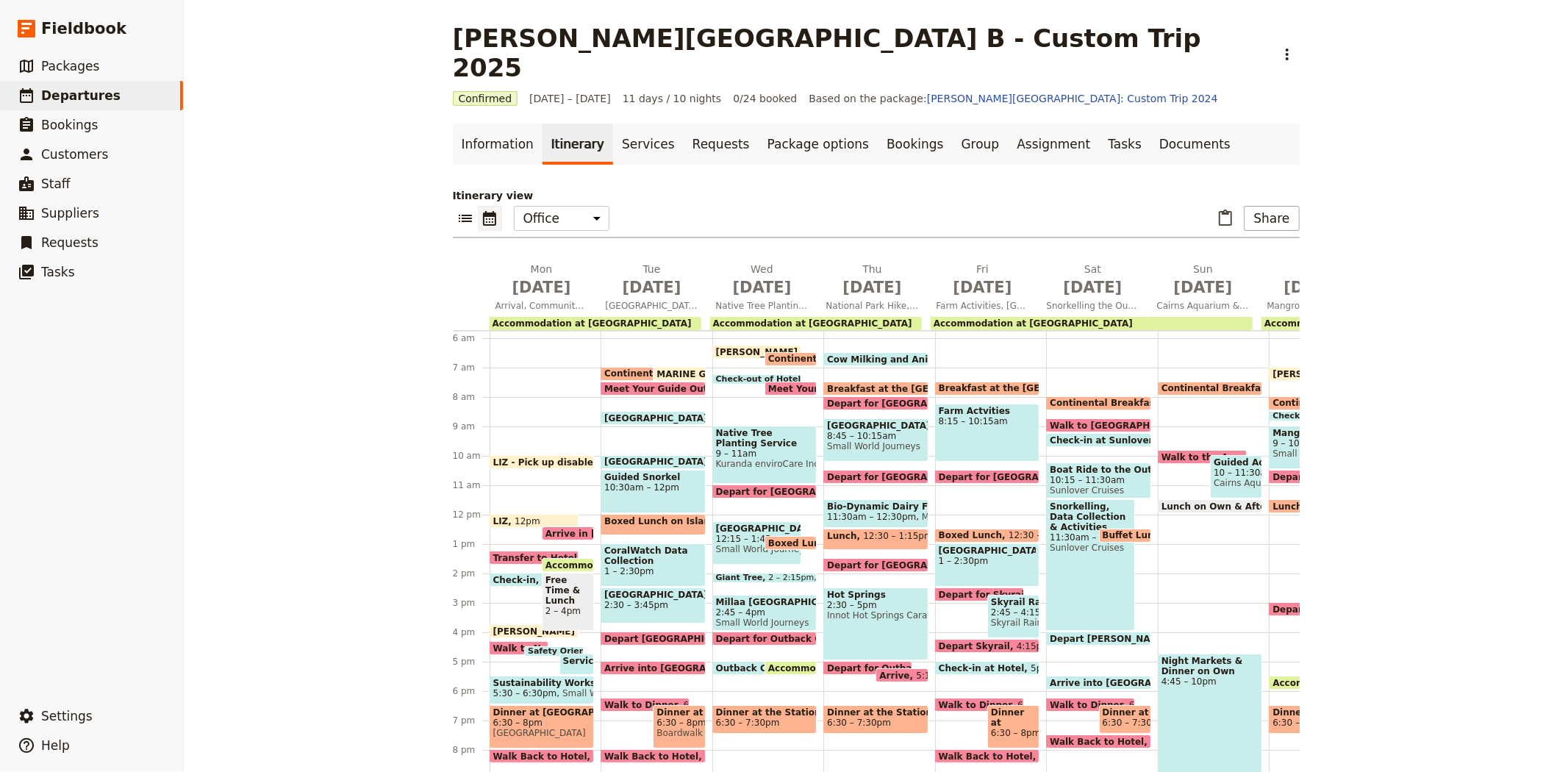
click at [518, 677] on span "Sustainability Workshop" at bounding box center [542, 683] width 98 height 10
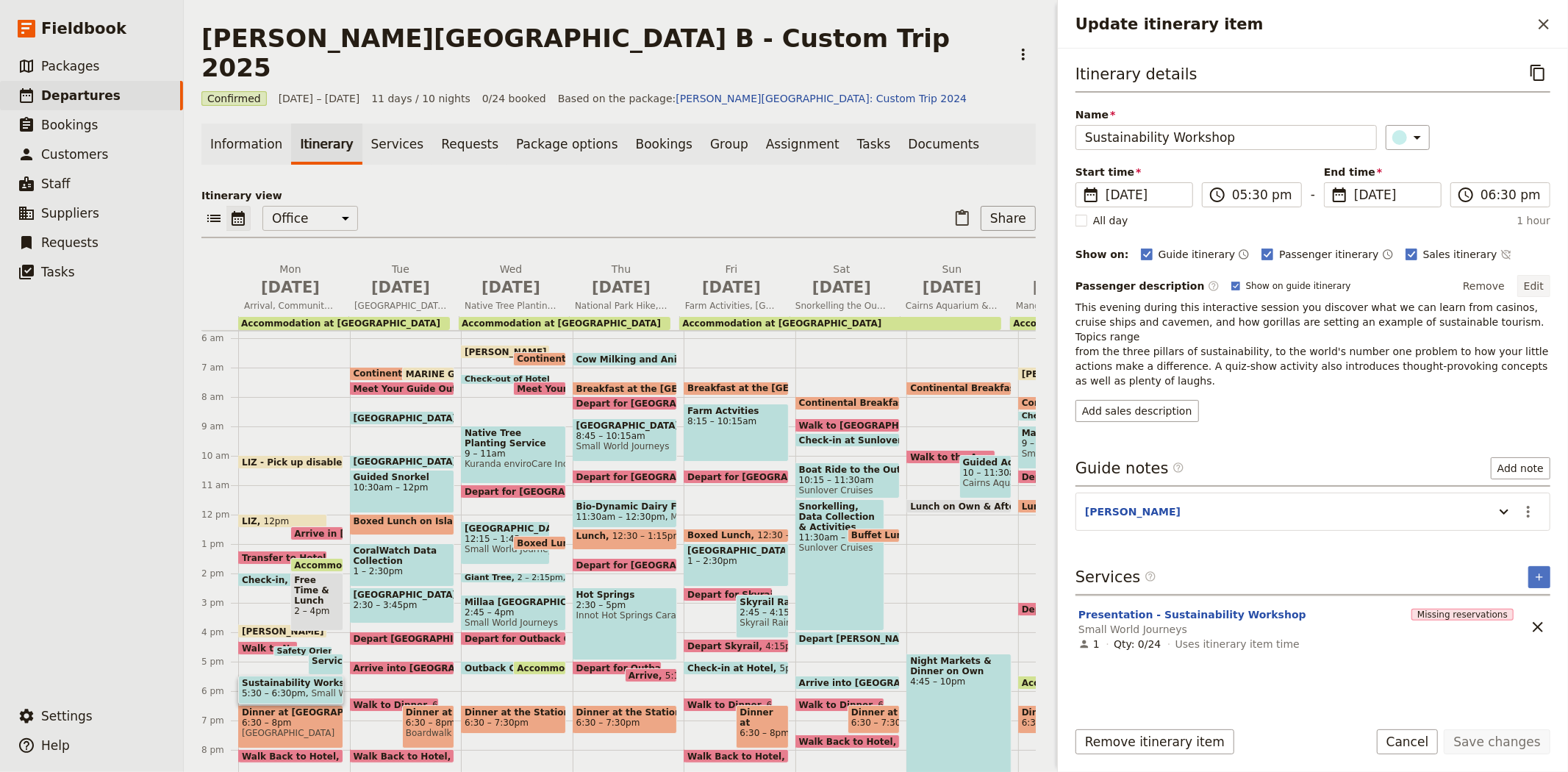
click at [1535, 291] on button "Edit" at bounding box center [1534, 286] width 33 height 22
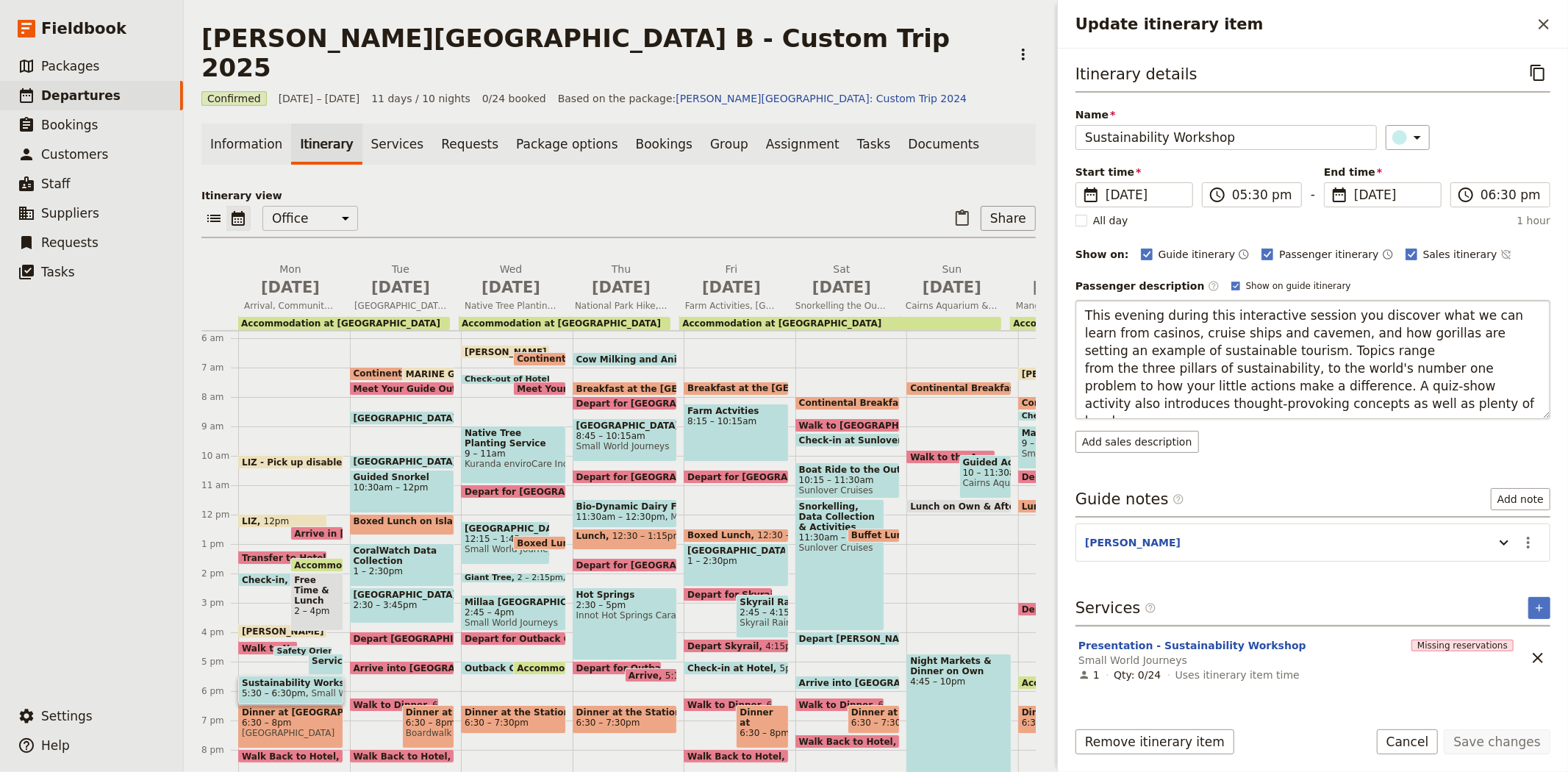
click at [1311, 348] on textarea "This evening during this interactive session you discover what we can learn fro…" at bounding box center [1313, 360] width 475 height 119
type textarea "This evening during this interactive session you discover what we can learn fro…"
click at [1511, 737] on button "Save changes" at bounding box center [1496, 742] width 106 height 25
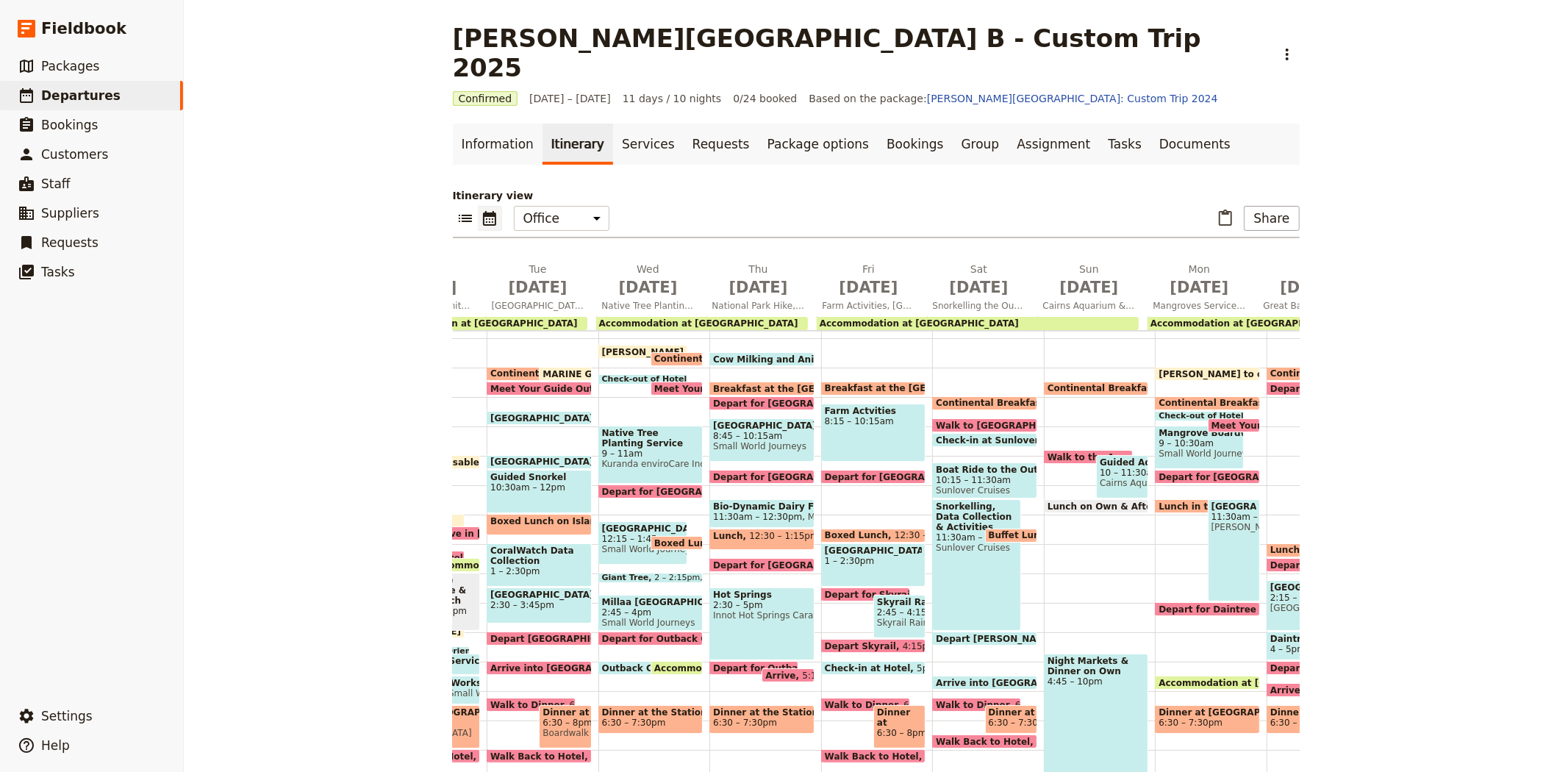
scroll to position [0, 422]
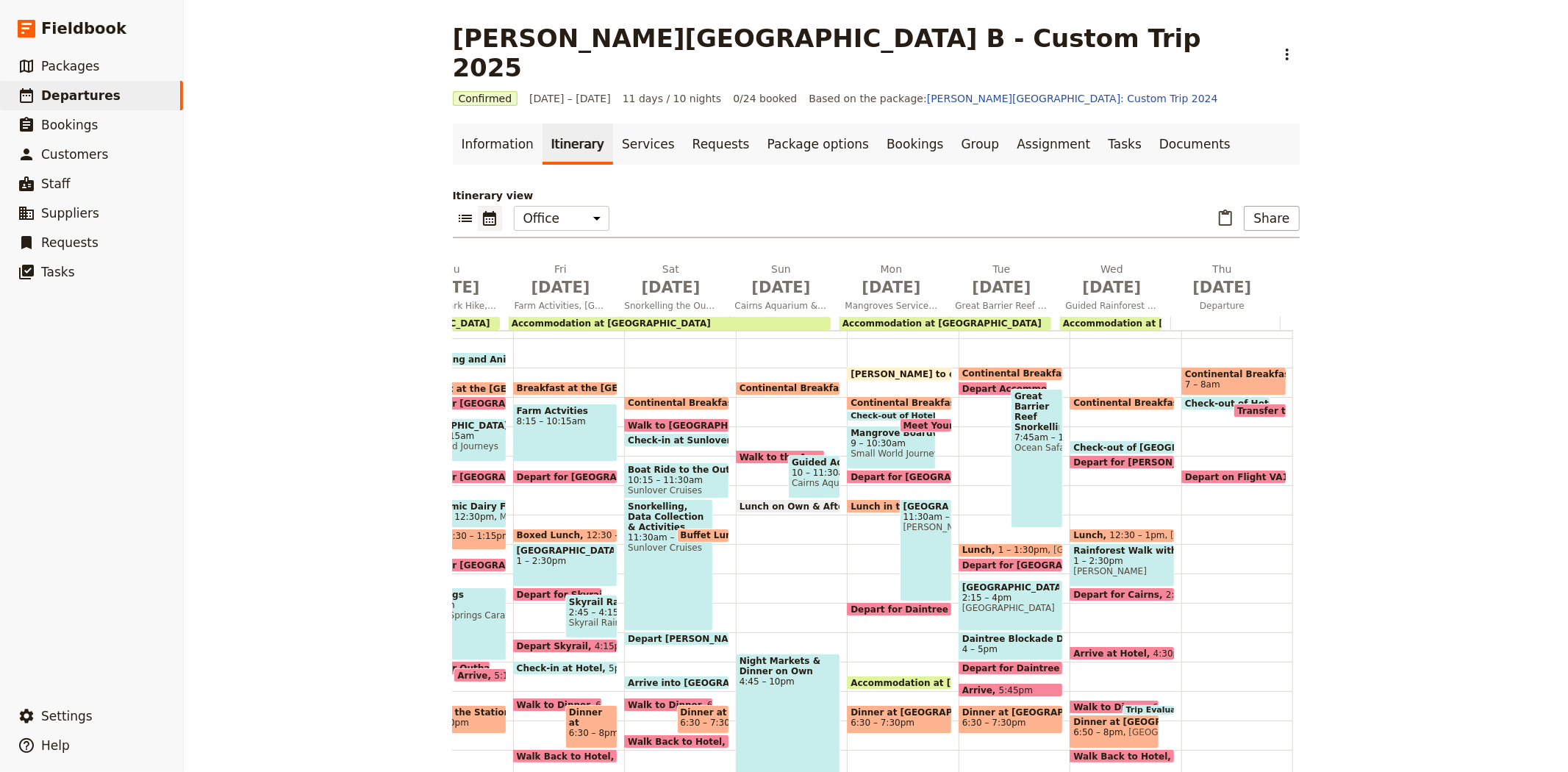
click at [1228, 478] on span at bounding box center [1234, 480] width 104 height 6
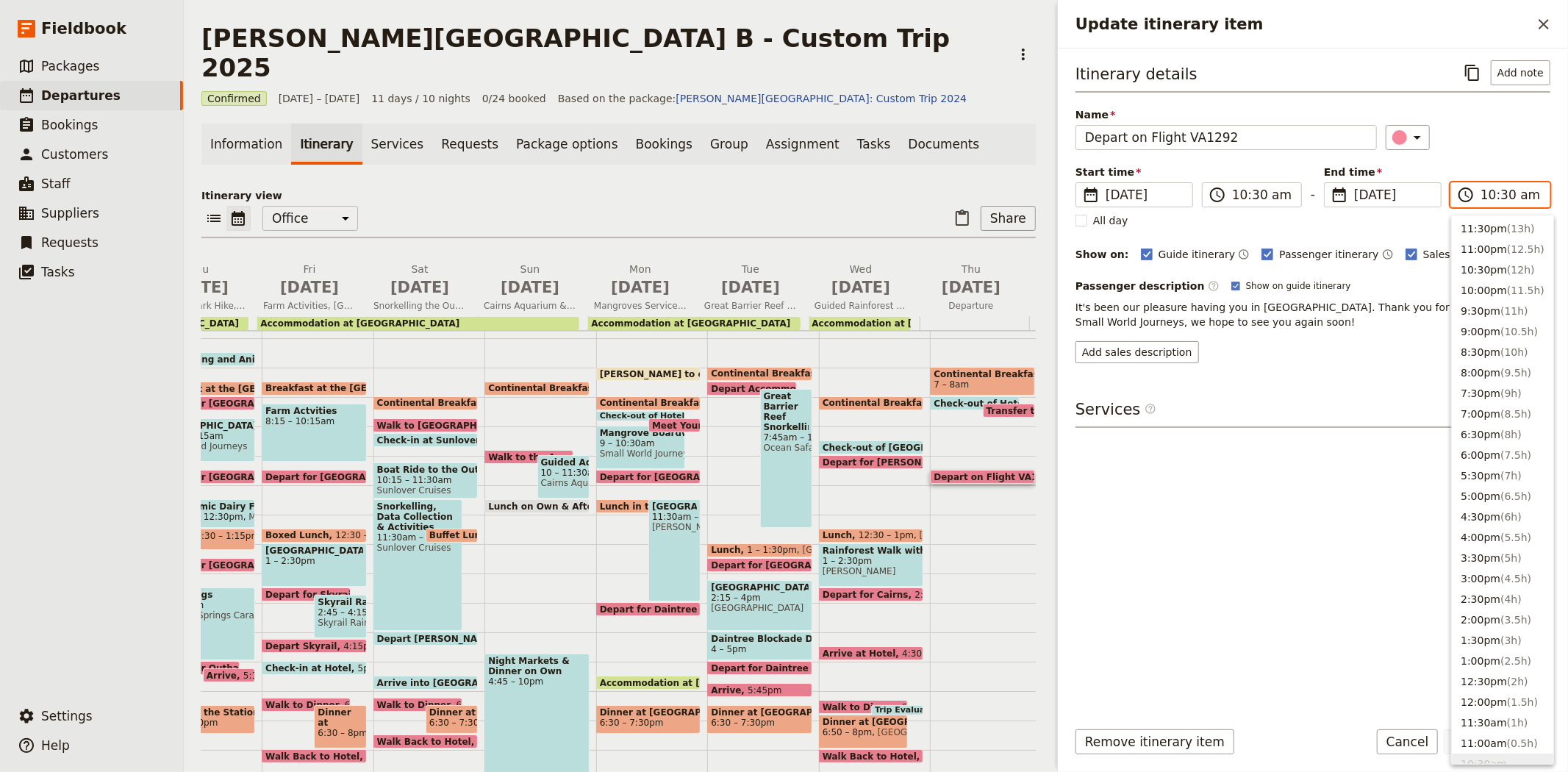
click at [1494, 196] on input "10:30 am" at bounding box center [1510, 194] width 60 height 18
click at [1504, 189] on input "10:30 am" at bounding box center [1510, 194] width 60 height 18
type input "10:20 am"
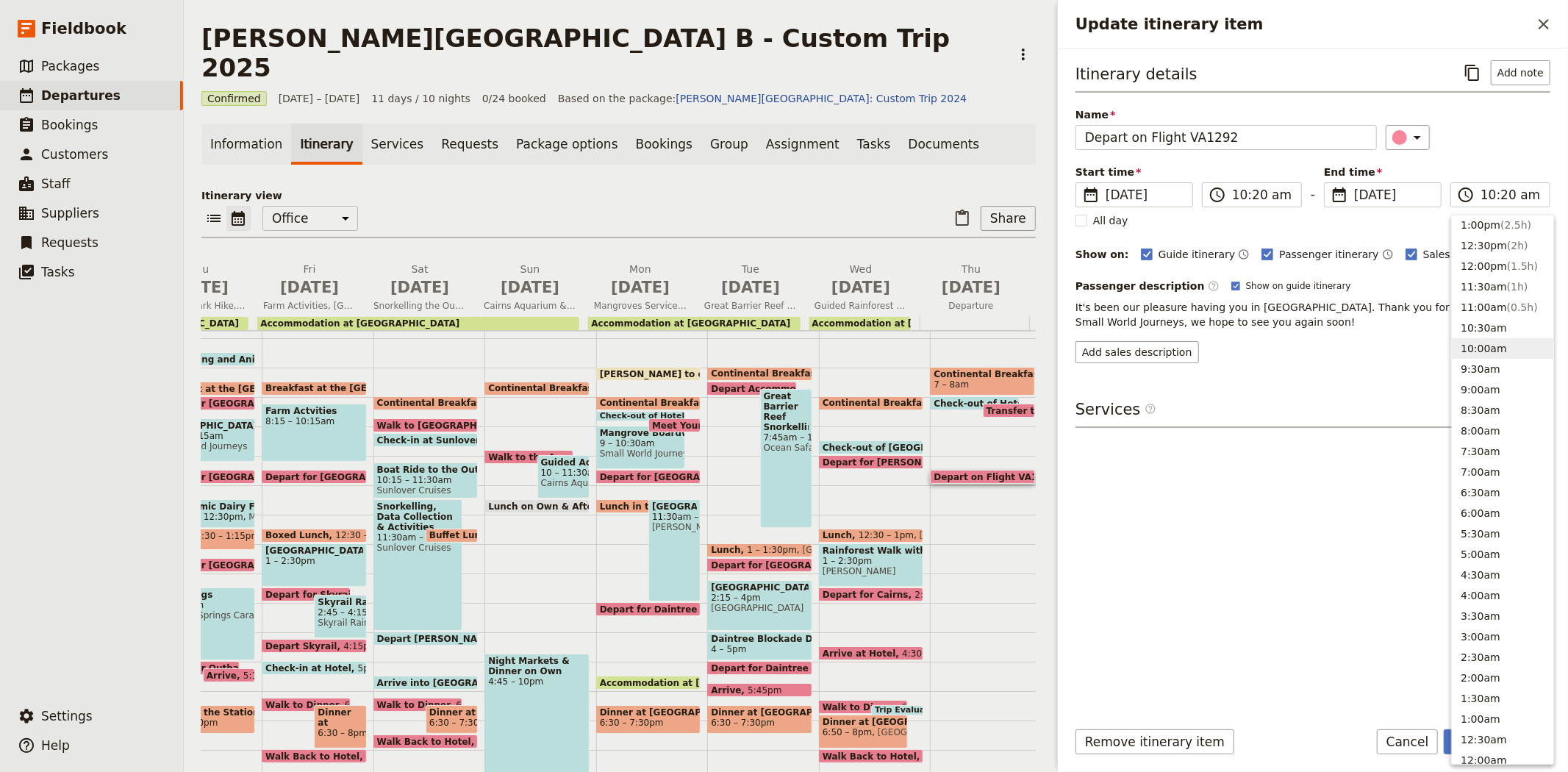
click at [1501, 166] on div "Start time ​ 18 Sep 2025 18/09/2025 2025-09-18 10:20 ​ 10:20 am - End time ​ 18…" at bounding box center [1313, 186] width 475 height 43
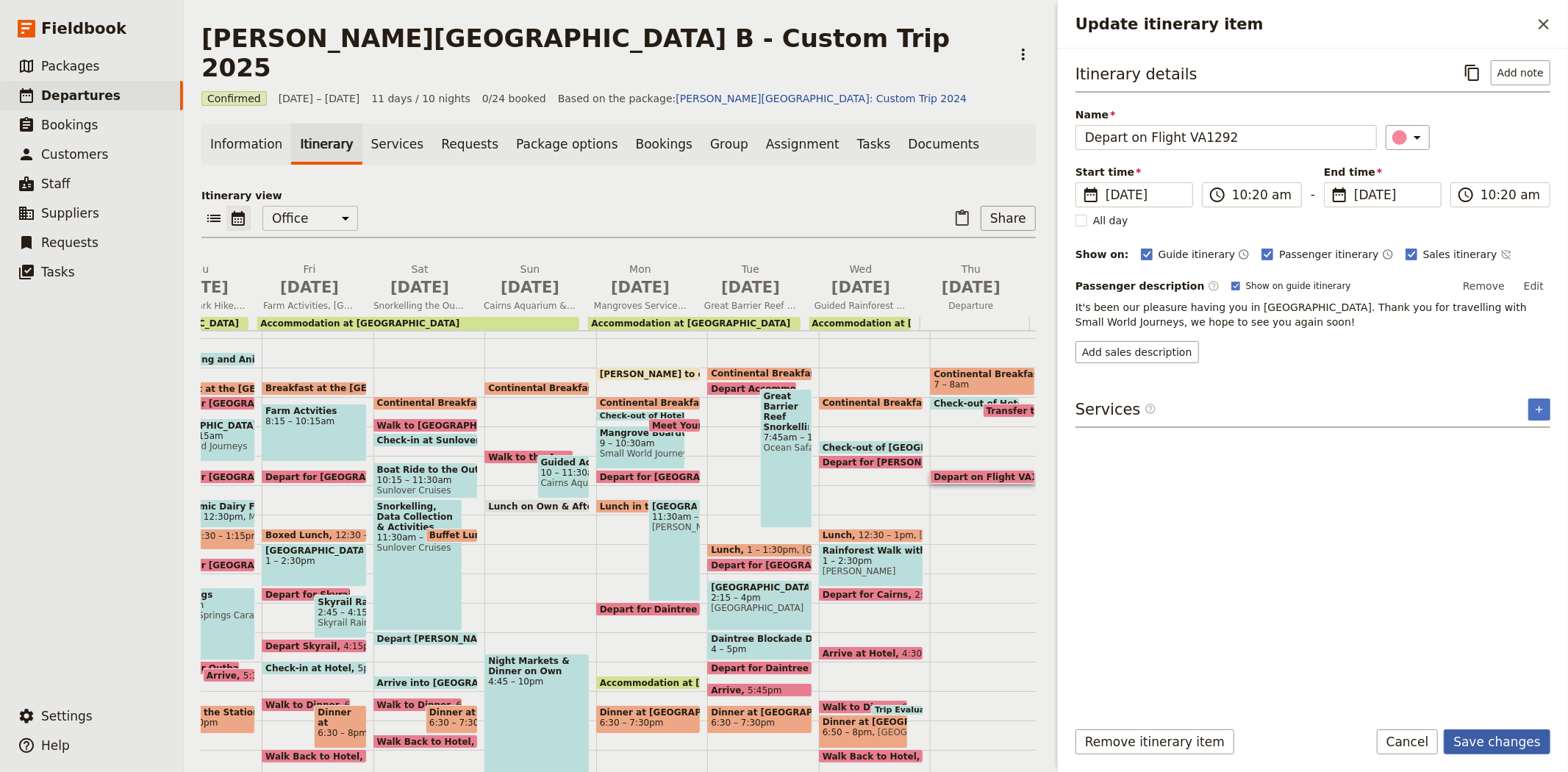
click at [1507, 733] on button "Save changes" at bounding box center [1496, 742] width 106 height 25
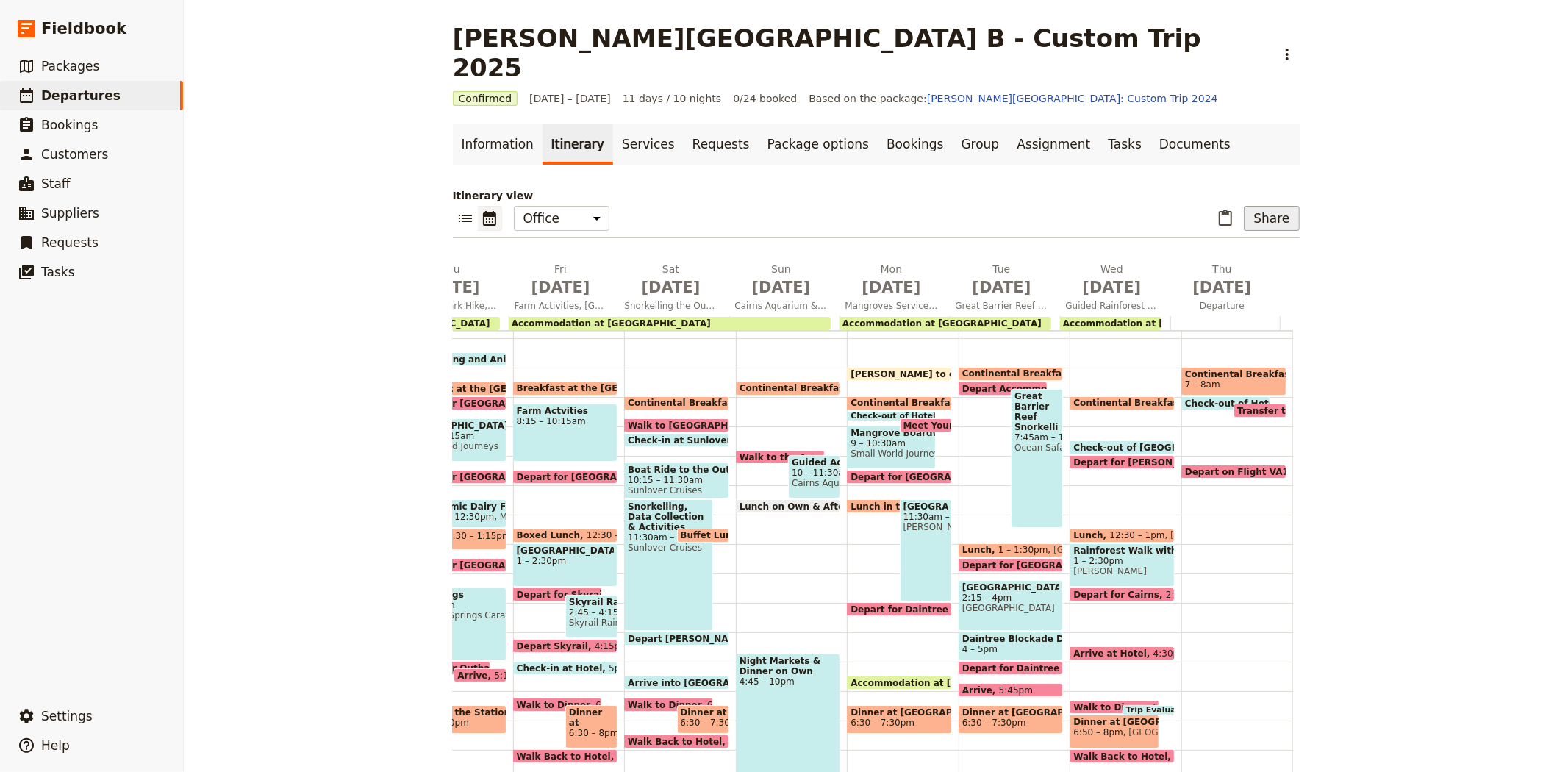
click at [1281, 206] on button "Share" at bounding box center [1271, 218] width 55 height 25
click at [1237, 247] on span "Passenger itinerary" at bounding box center [1233, 242] width 100 height 15
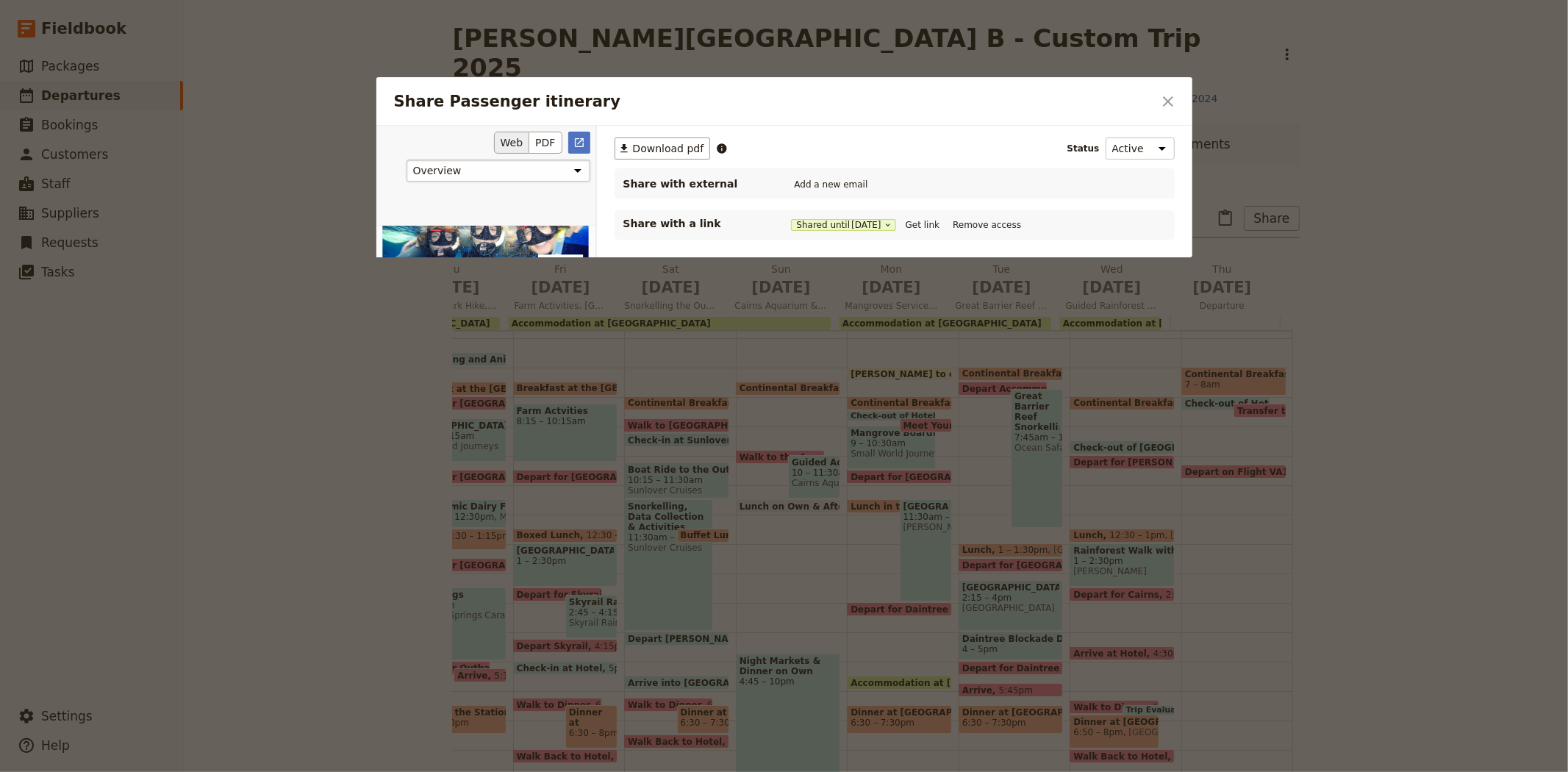
scroll to position [0, 0]
click at [663, 150] on span "Download pdf" at bounding box center [668, 149] width 71 height 15
